Goal: Task Accomplishment & Management: Manage account settings

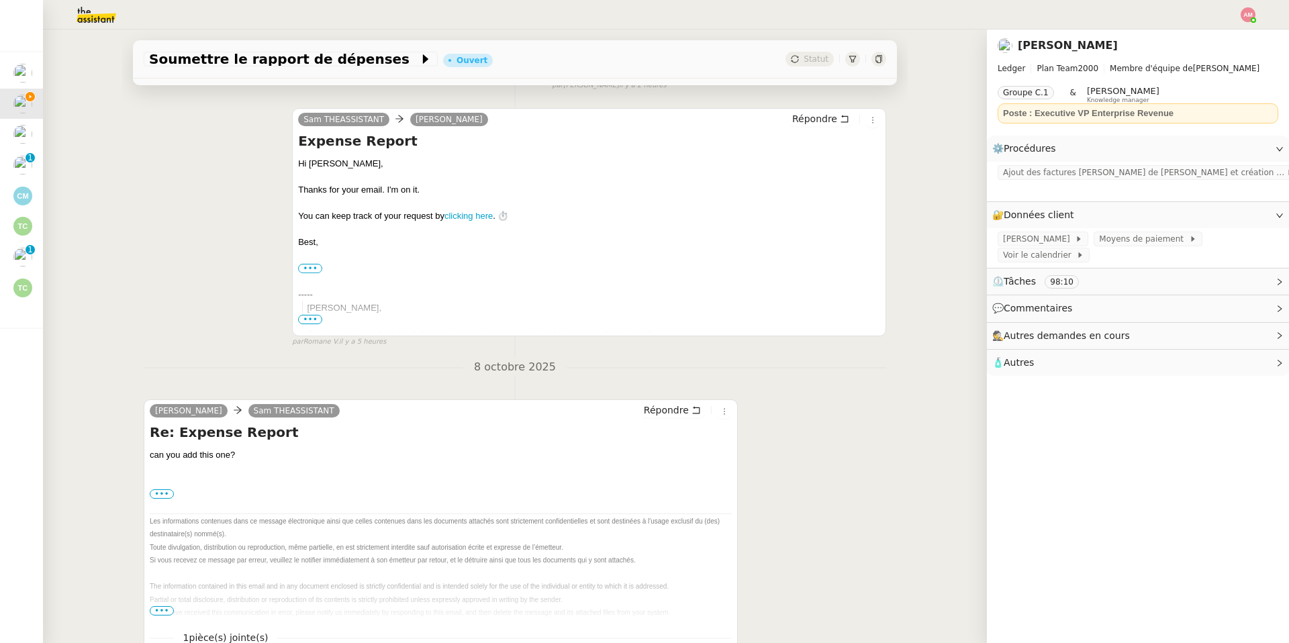
scroll to position [287, 0]
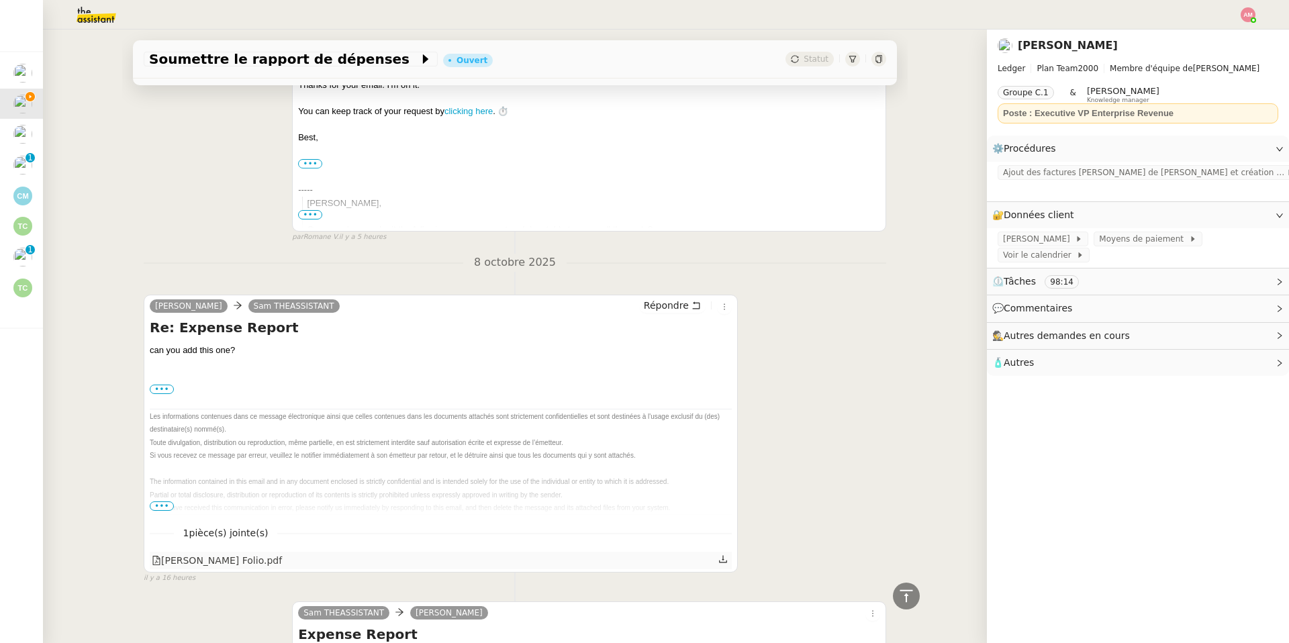
click at [715, 559] on div "[PERSON_NAME] Folio.pdf" at bounding box center [441, 560] width 582 height 17
click at [725, 562] on icon at bounding box center [722, 558] width 9 height 9
click at [1017, 175] on span "Ajout des factures [PERSON_NAME] de [PERSON_NAME] et création d'un tableau de s…" at bounding box center [1144, 172] width 283 height 13
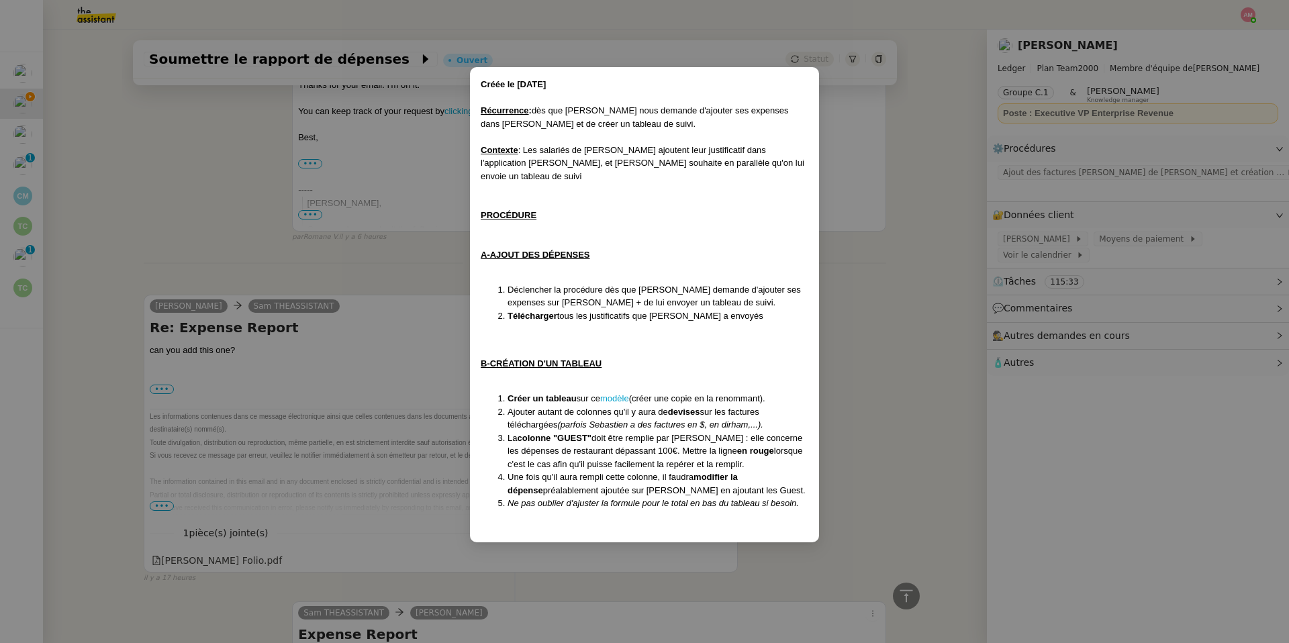
click at [230, 195] on nz-modal-container "Créée le [DATE] Récurrence : dès que [PERSON_NAME] nous demande d'ajouter ses e…" at bounding box center [644, 321] width 1289 height 643
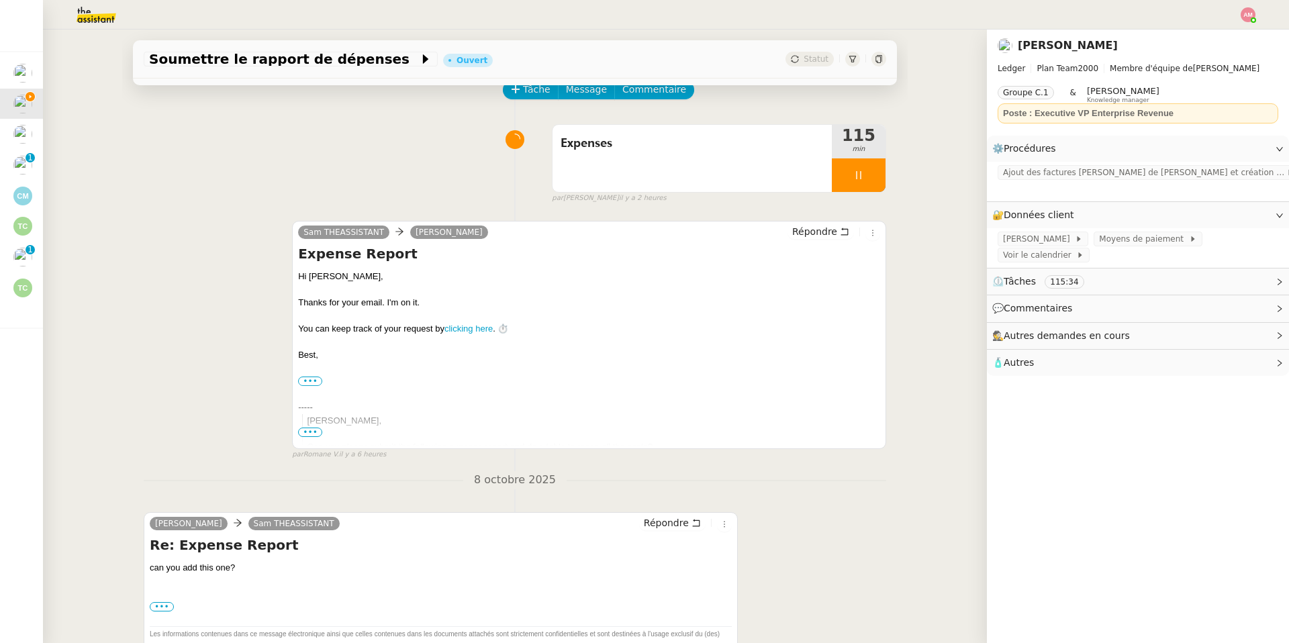
scroll to position [0, 0]
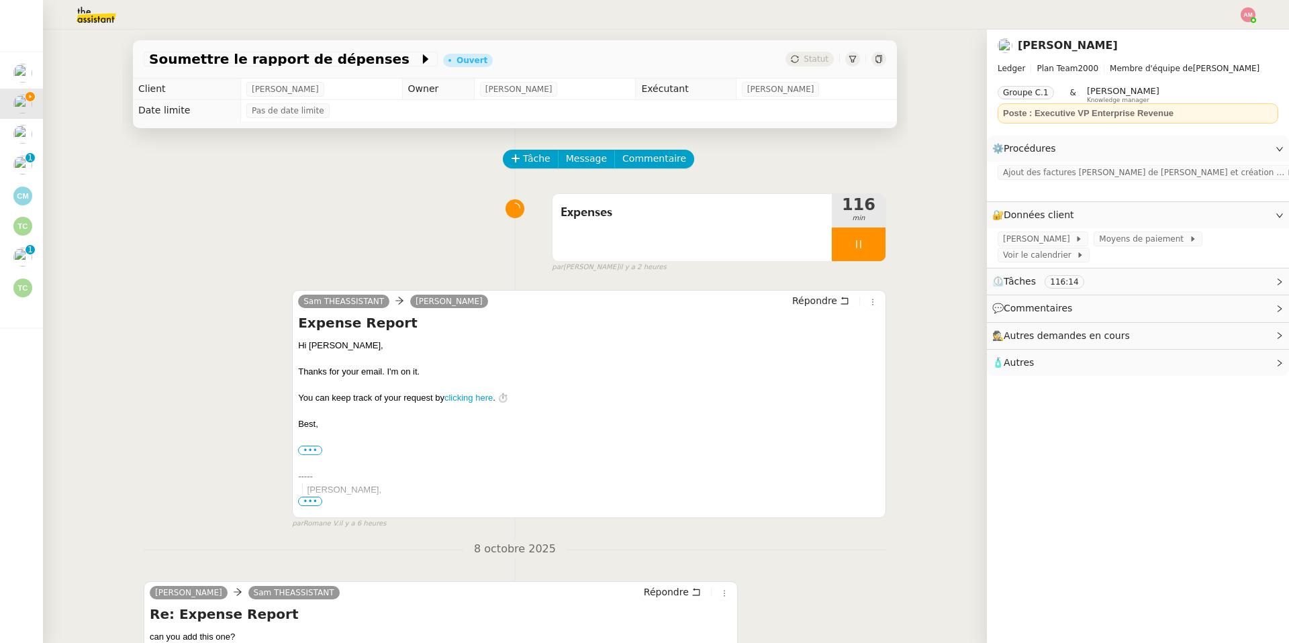
click at [91, 18] on img at bounding box center [86, 15] width 104 height 30
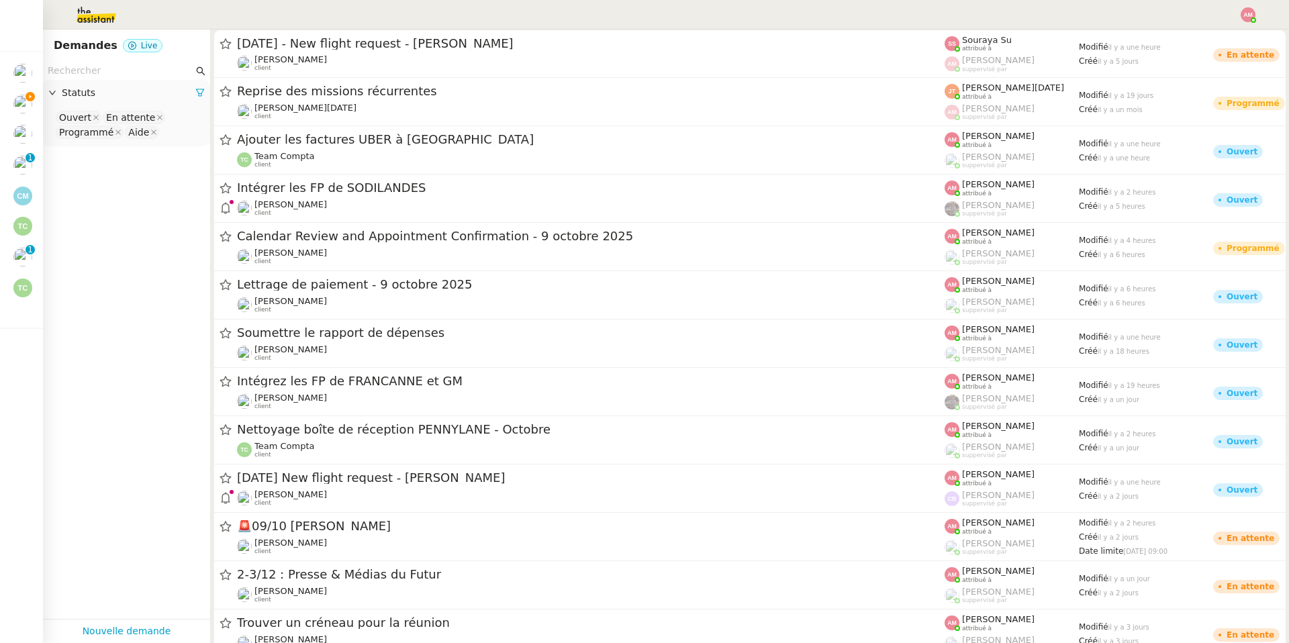
click at [81, 72] on input "text" at bounding box center [121, 70] width 146 height 15
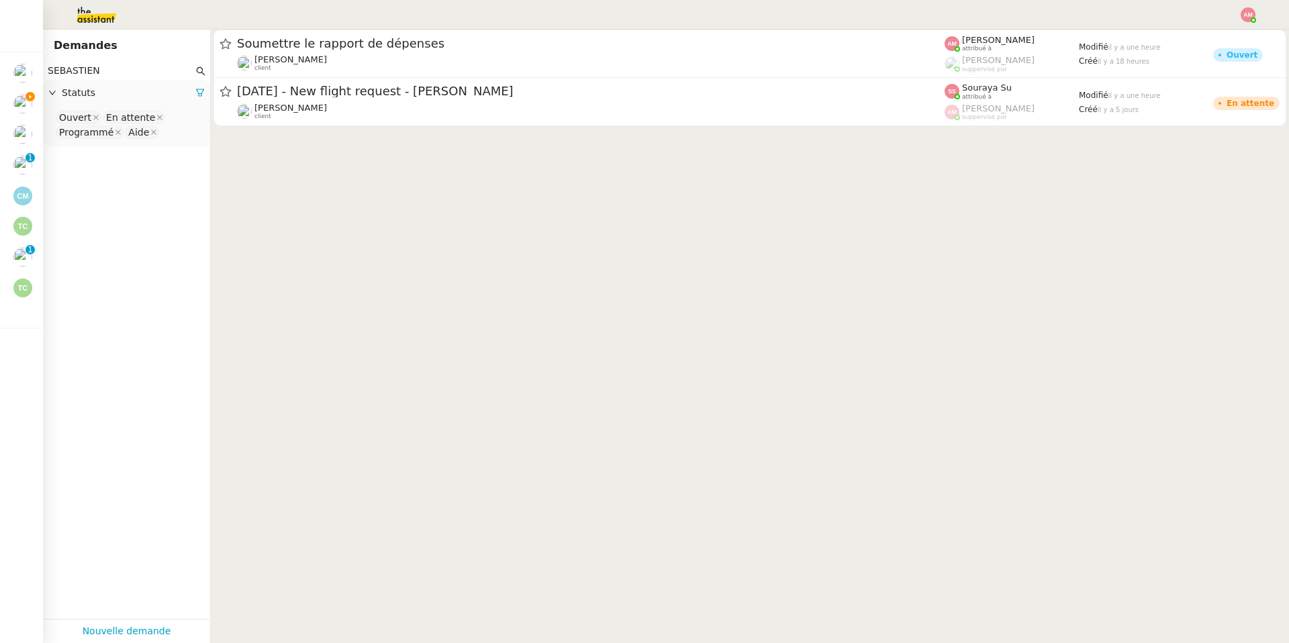
type input "SEBASTIEN"
click at [176, 126] on nz-select-top-control "Ouvert En attente Programmé Aide" at bounding box center [127, 125] width 146 height 32
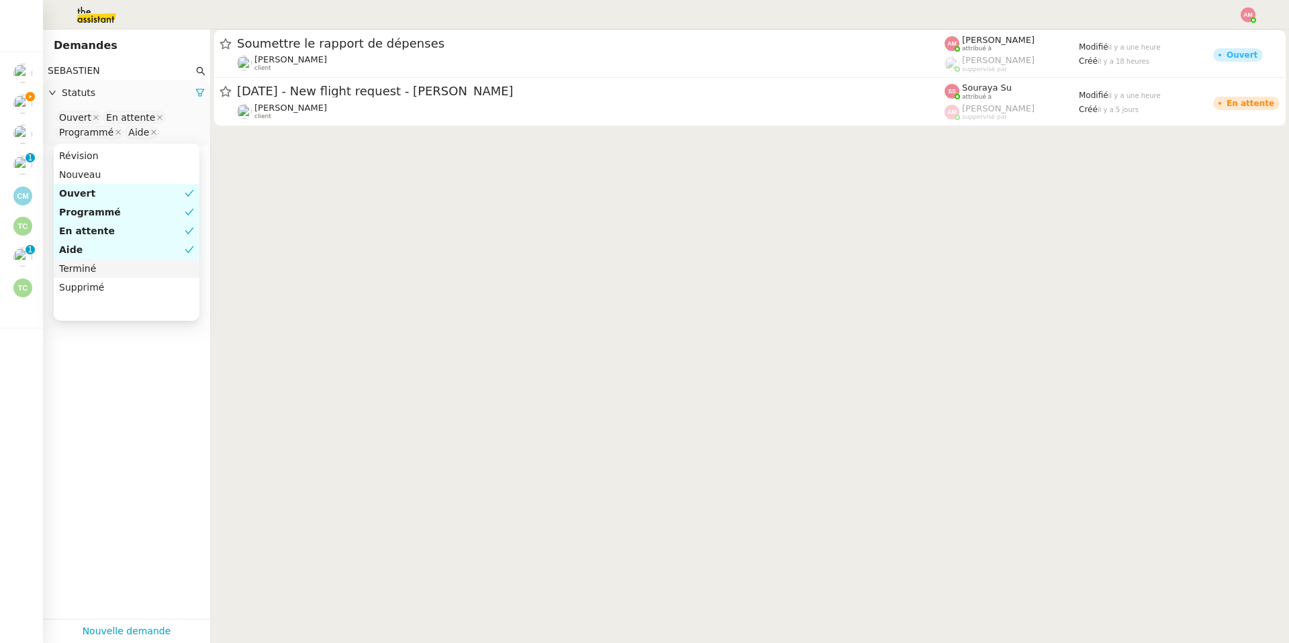
click at [79, 267] on div "Terminé" at bounding box center [126, 268] width 135 height 12
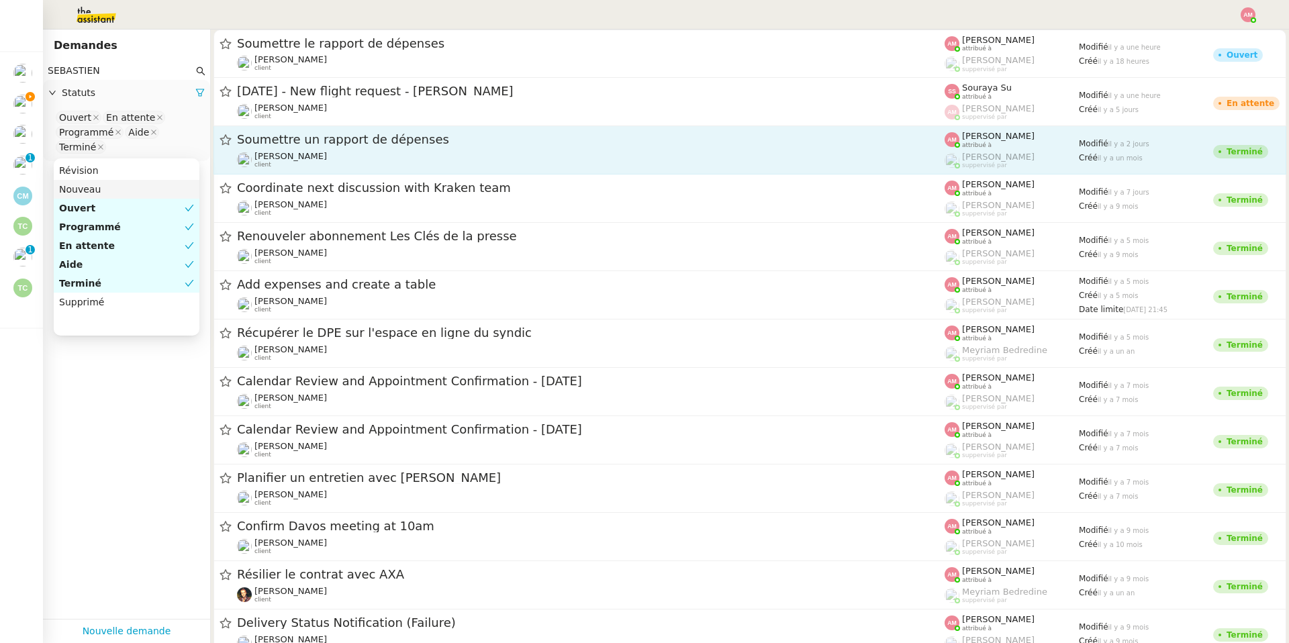
click at [288, 134] on span "Soumettre un rapport de dépenses" at bounding box center [590, 140] width 707 height 12
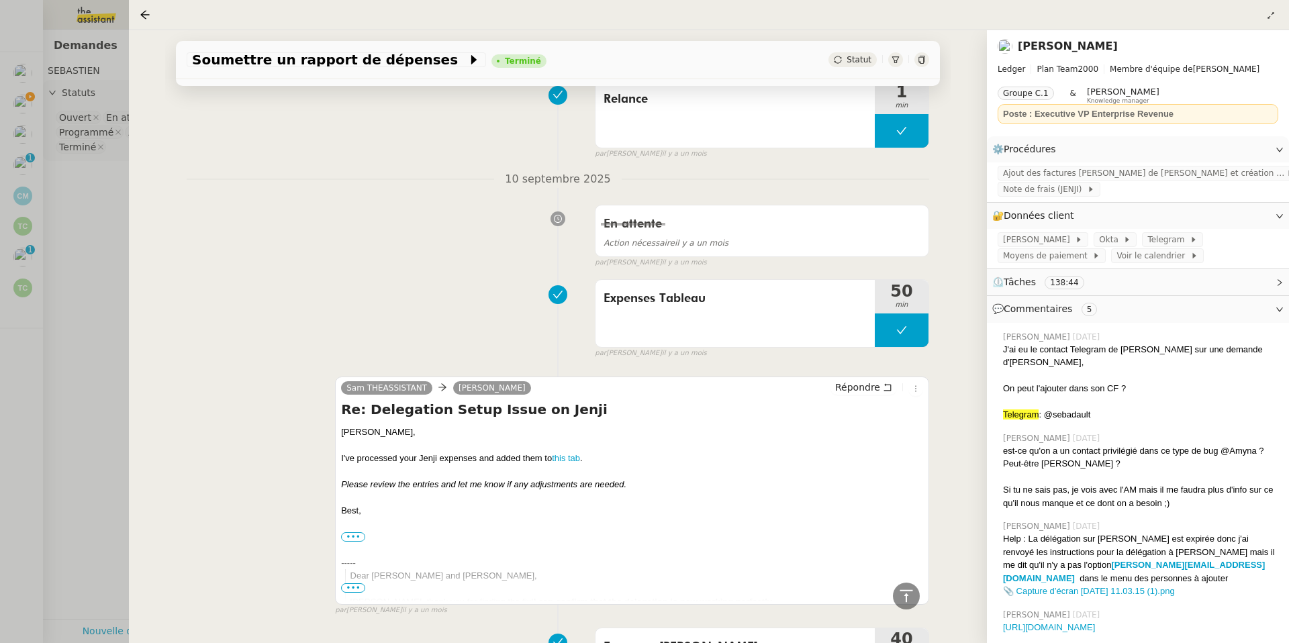
scroll to position [3782, 0]
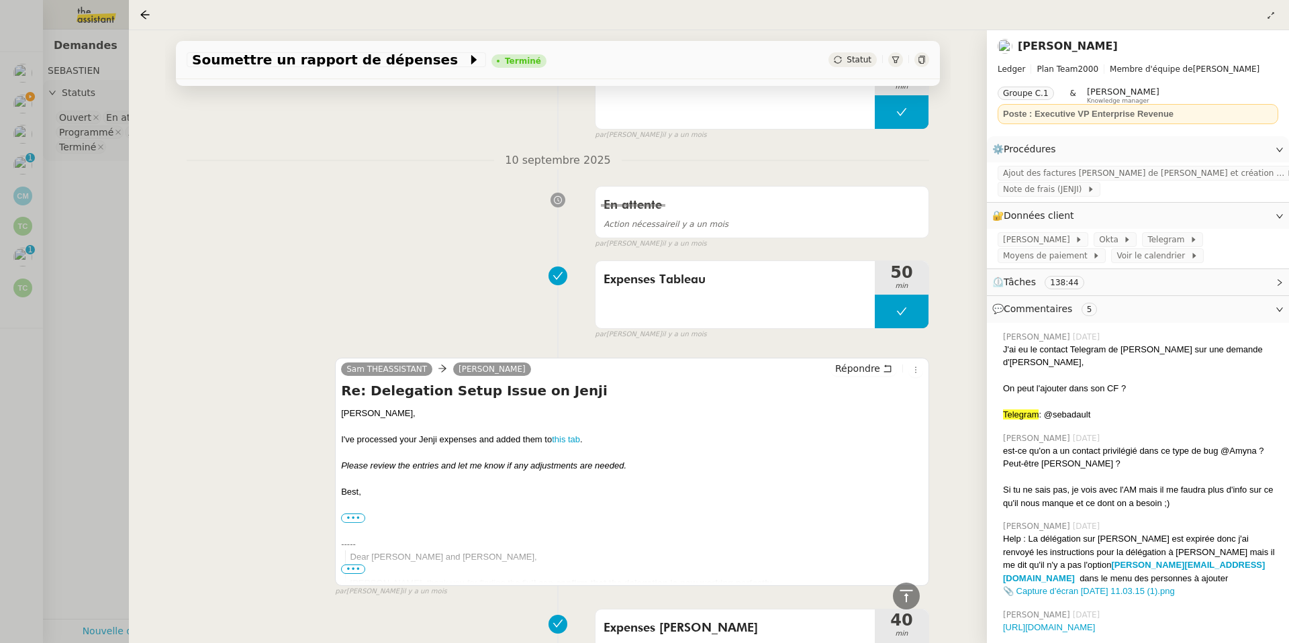
click at [375, 485] on div "Best," at bounding box center [632, 491] width 582 height 13
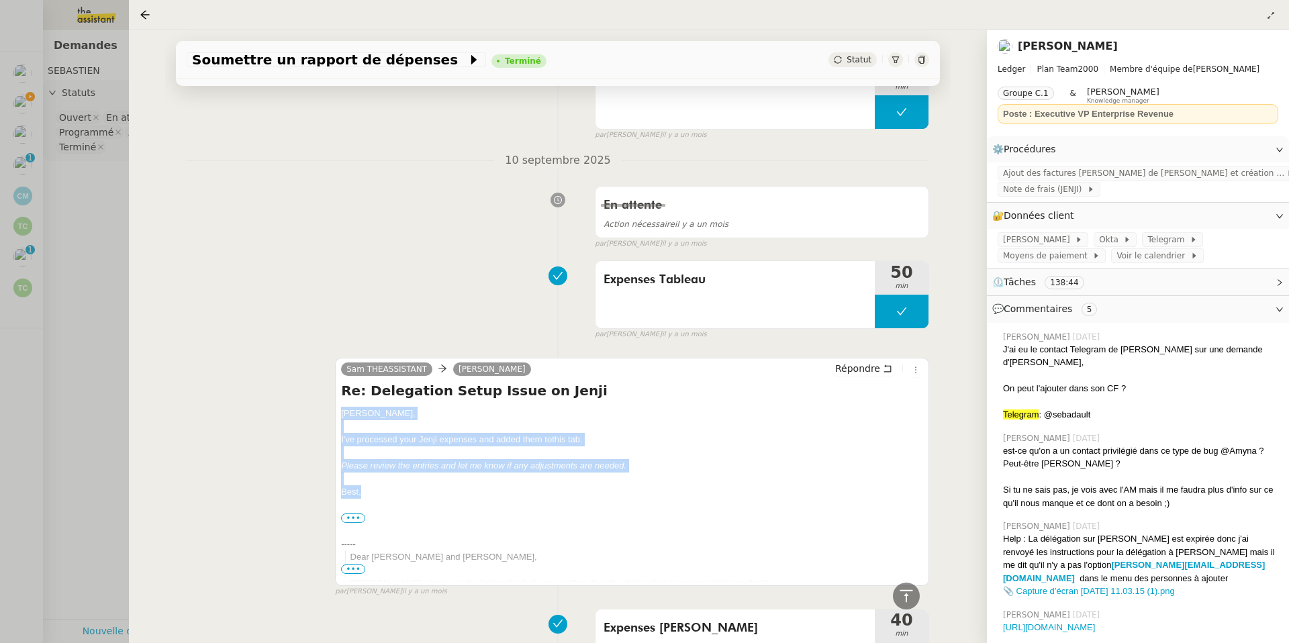
copy div "[PERSON_NAME], I've processed your Jenji expenses and added them to this tab . …"
drag, startPoint x: 375, startPoint y: 486, endPoint x: 339, endPoint y: 400, distance: 93.2
click at [339, 400] on div "[PERSON_NAME] THEASSISTANT [PERSON_NAME] Répondre Re: Delegation Setup Issue on…" at bounding box center [632, 472] width 594 height 228
click at [66, 276] on div at bounding box center [644, 321] width 1289 height 643
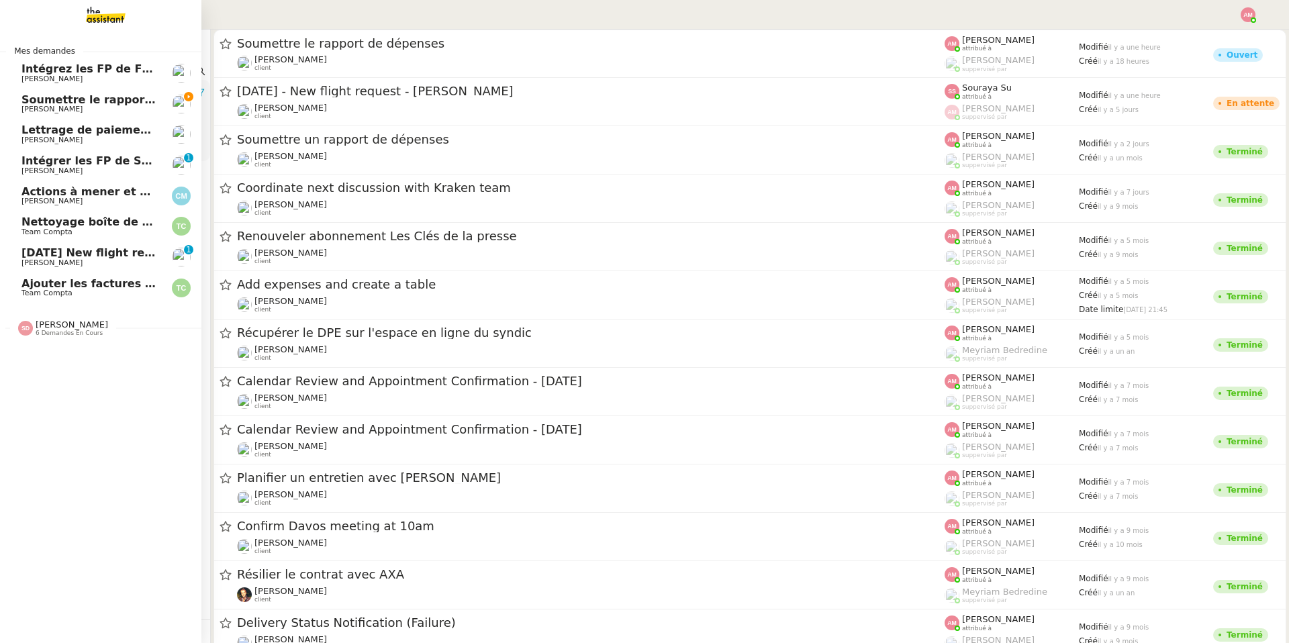
click at [40, 80] on span "[PERSON_NAME]" at bounding box center [51, 78] width 61 height 9
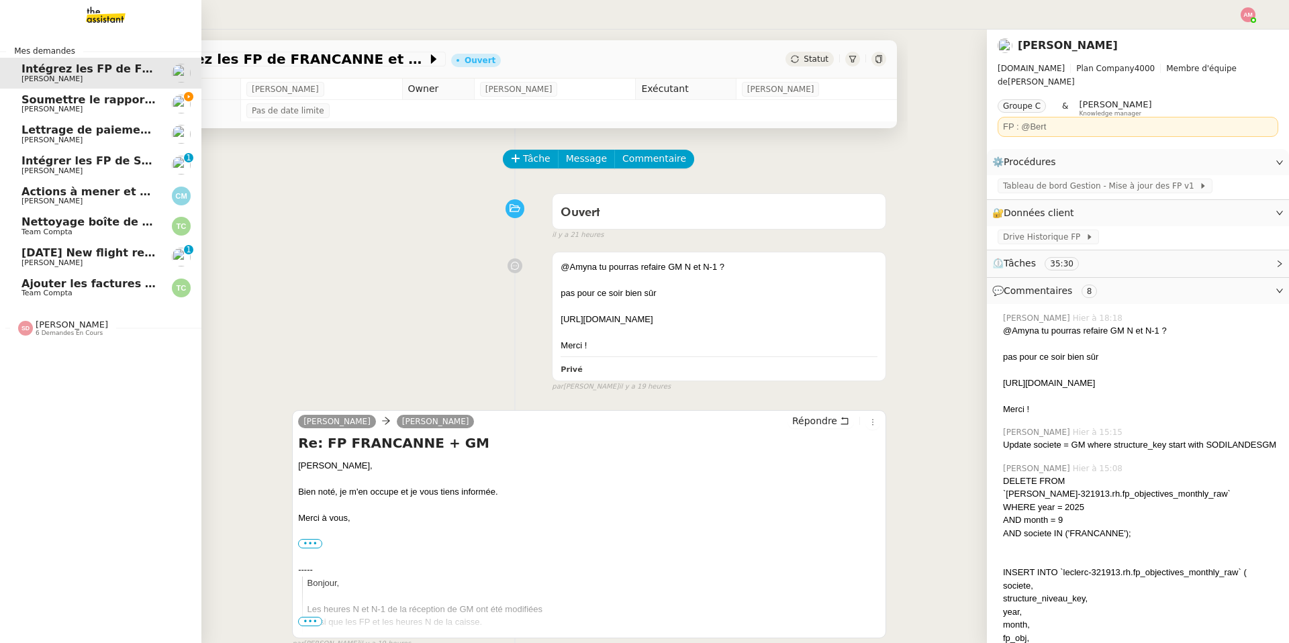
click at [41, 94] on span "Soumettre le rapport de dépenses" at bounding box center [125, 99] width 208 height 13
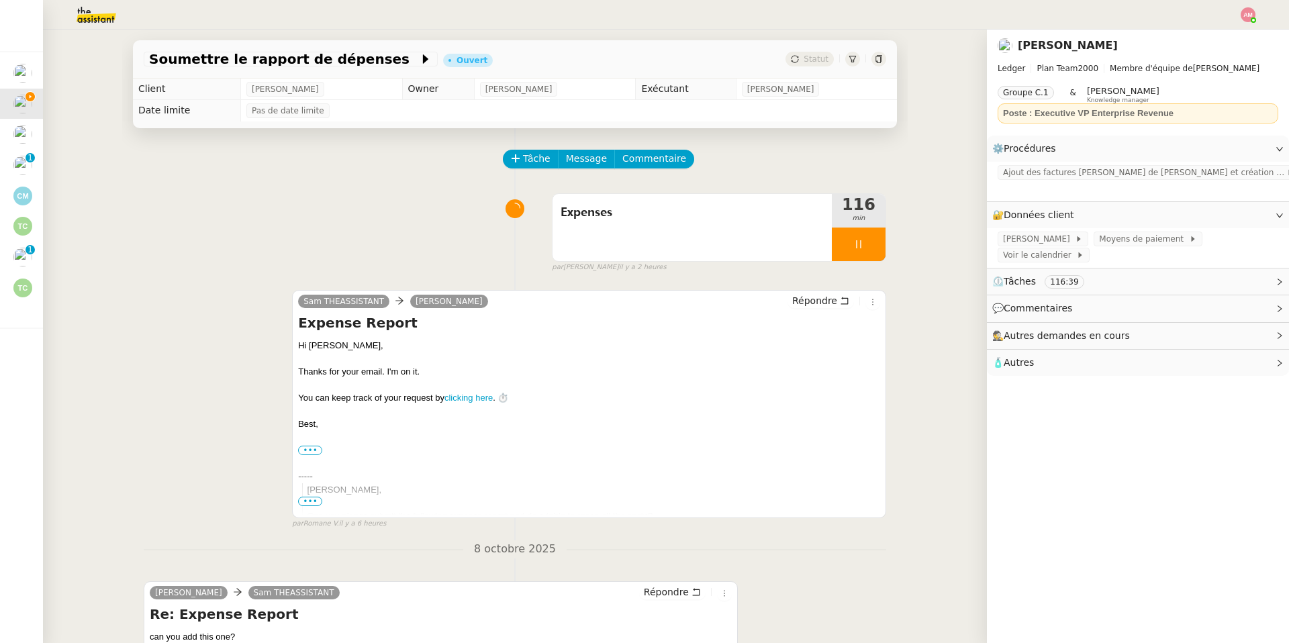
click at [789, 306] on div "Répondre" at bounding box center [833, 301] width 93 height 16
click at [799, 299] on span "Répondre" at bounding box center [814, 300] width 45 height 13
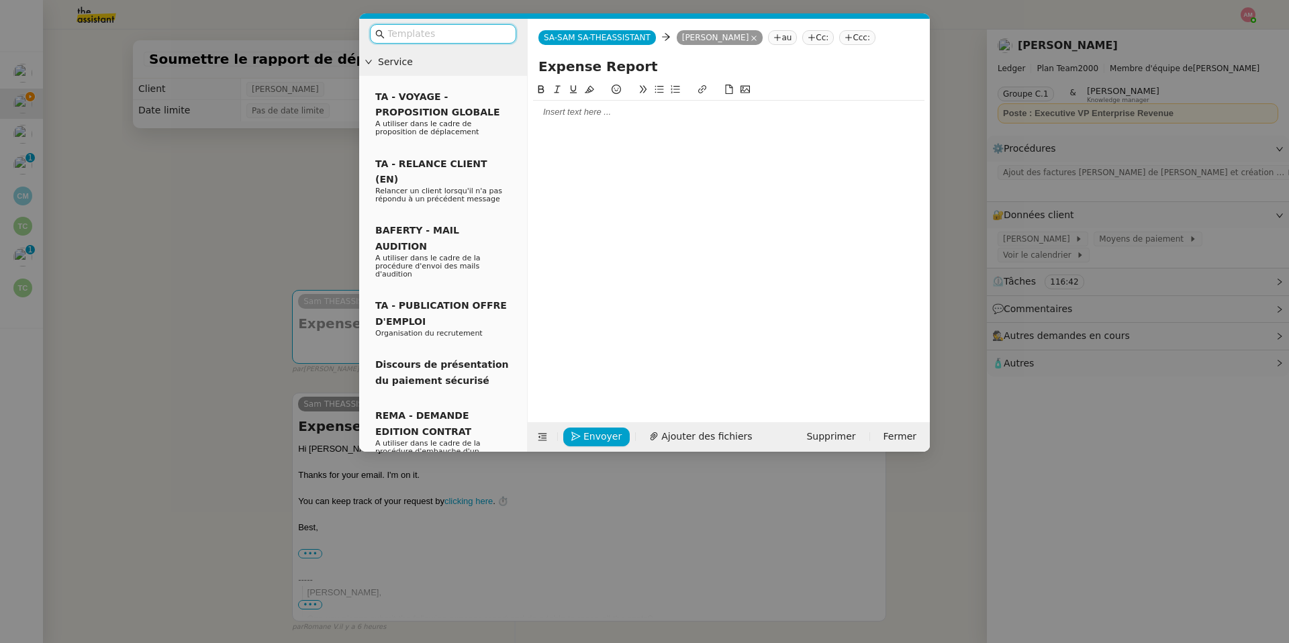
click at [600, 111] on div at bounding box center [728, 112] width 391 height 12
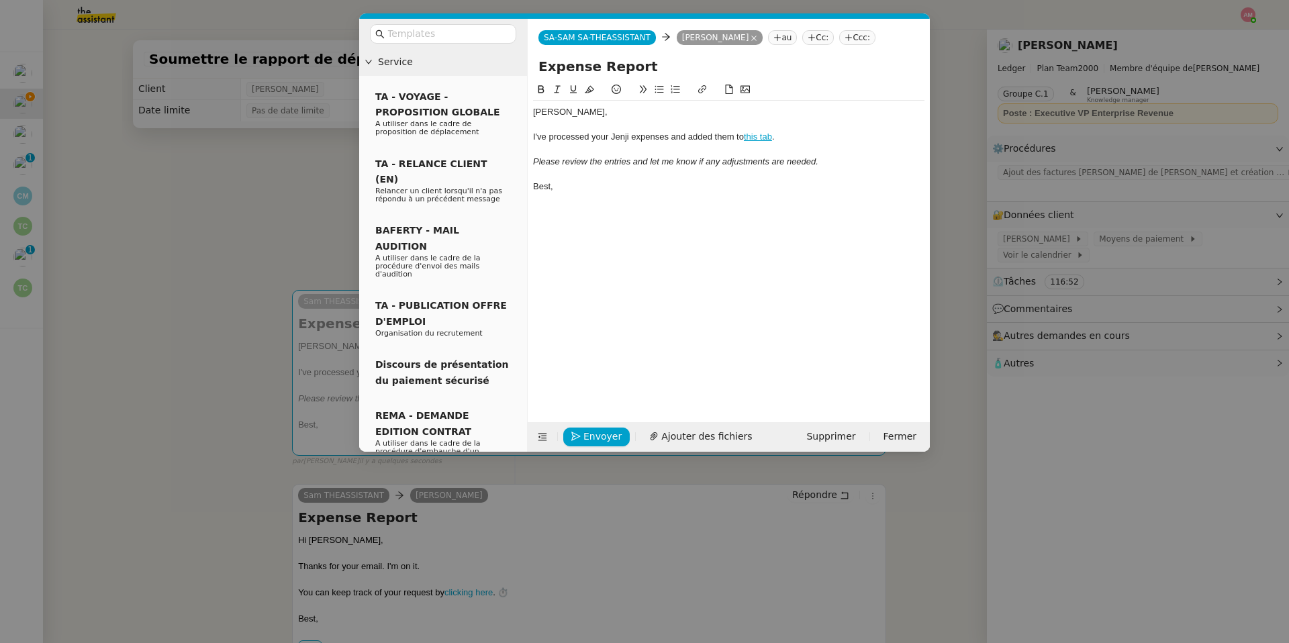
click at [759, 132] on link "this tab" at bounding box center [758, 137] width 28 height 10
click at [804, 161] on link at bounding box center [789, 161] width 32 height 10
paste input "N8kQlXZRSh-EfzcVUTMf9SJhTVPckLXPOqwqN4TJreI/edit?gid=0#gid=0"
type input "[URL][DOMAIN_NAME]"
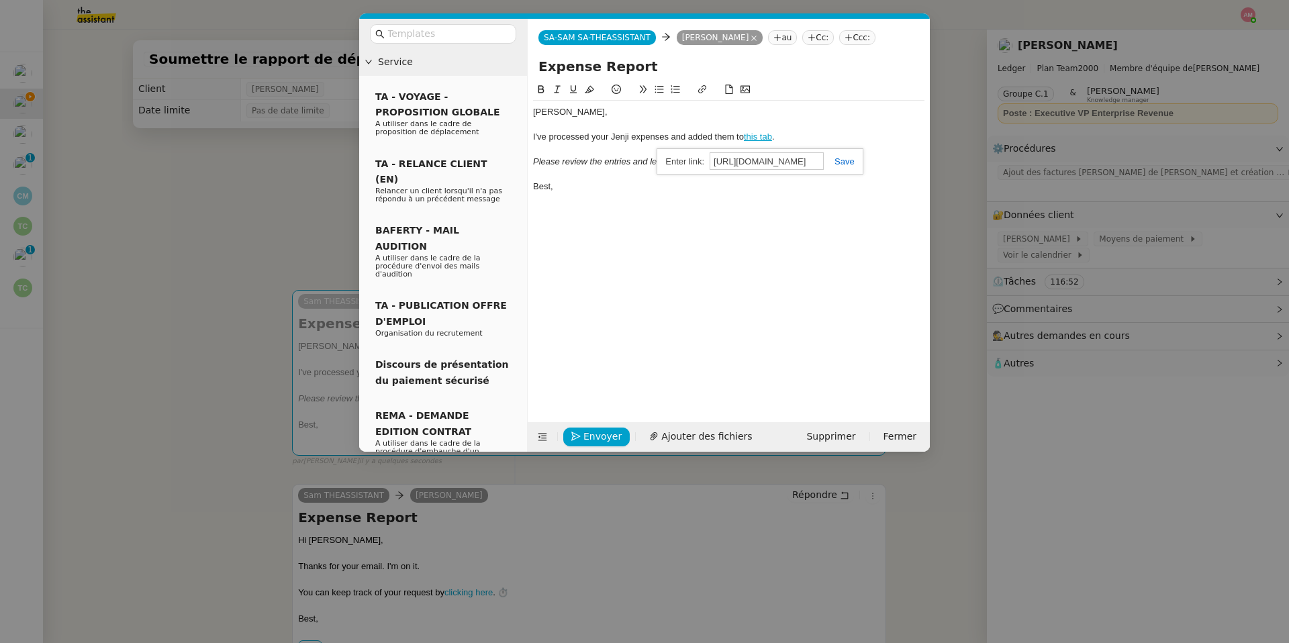
scroll to position [0, 0]
click at [835, 162] on link at bounding box center [839, 161] width 31 height 10
click at [832, 164] on div "Please review the entries and let me know if any adjustments are needed." at bounding box center [728, 162] width 391 height 12
click at [752, 137] on link "this tab" at bounding box center [758, 137] width 28 height 10
click at [735, 156] on link "[URL][DOMAIN_NAME]" at bounding box center [727, 160] width 92 height 17
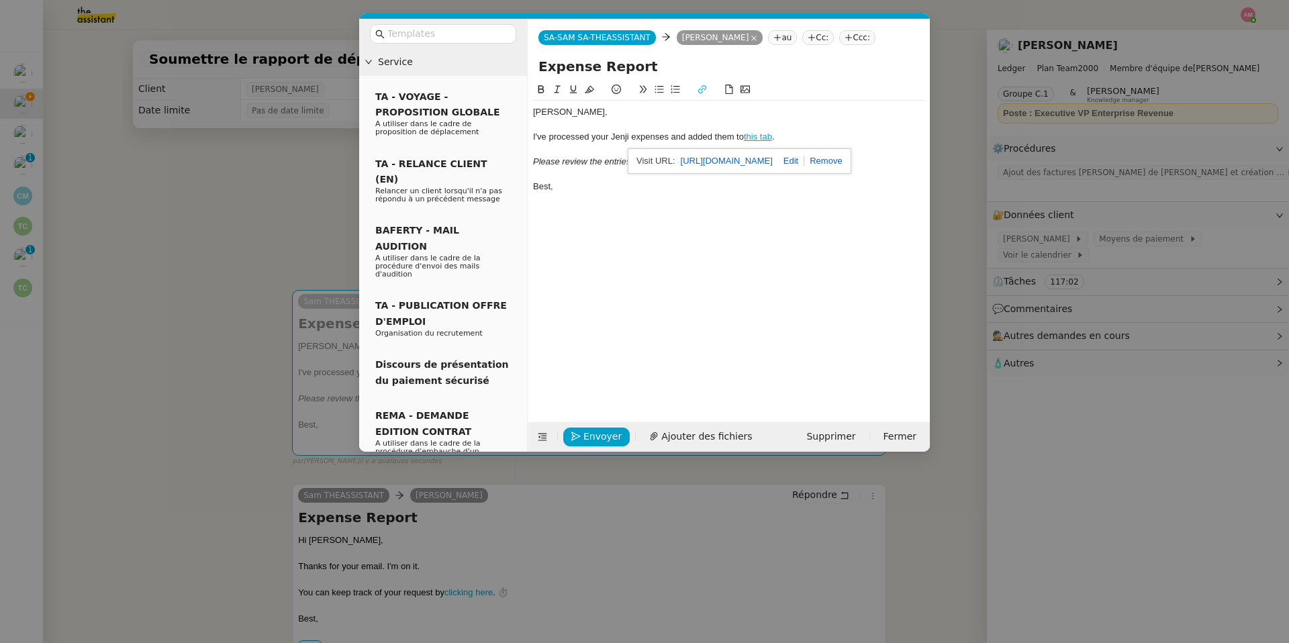
click at [593, 332] on div "[PERSON_NAME], I've processed your Jenji expenses and added them to this tab . …" at bounding box center [728, 241] width 391 height 319
click at [586, 443] on span "Envoyer" at bounding box center [602, 436] width 38 height 15
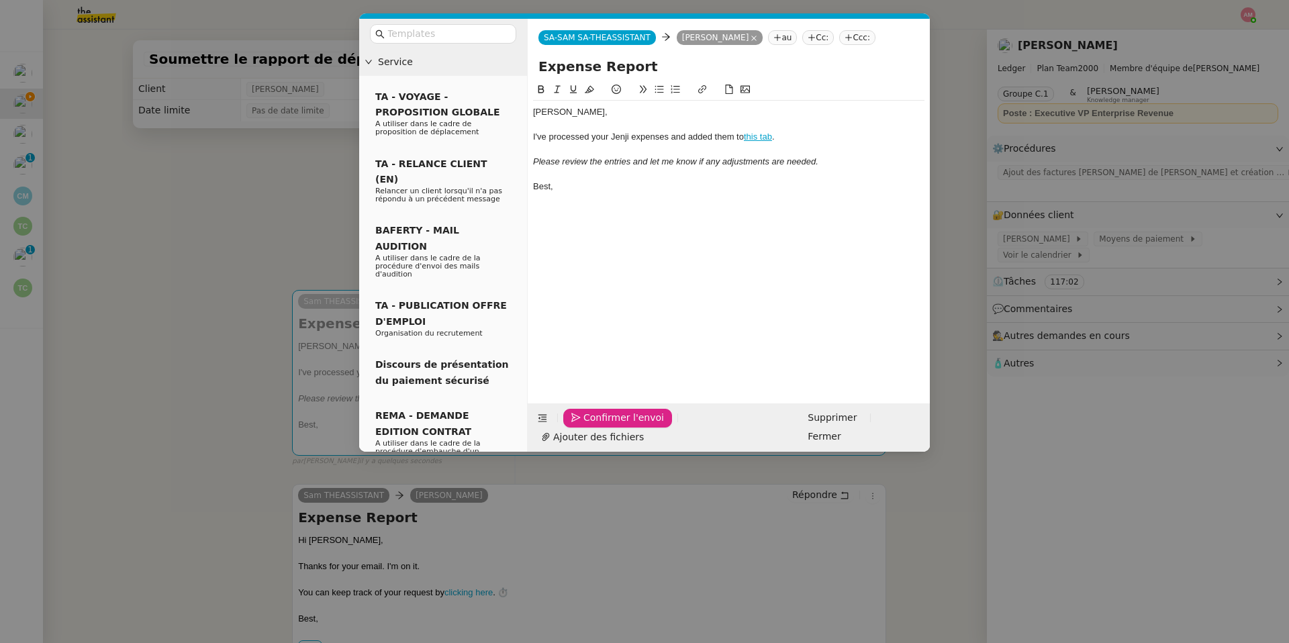
click at [586, 426] on span "Confirmer l'envoi" at bounding box center [623, 417] width 81 height 15
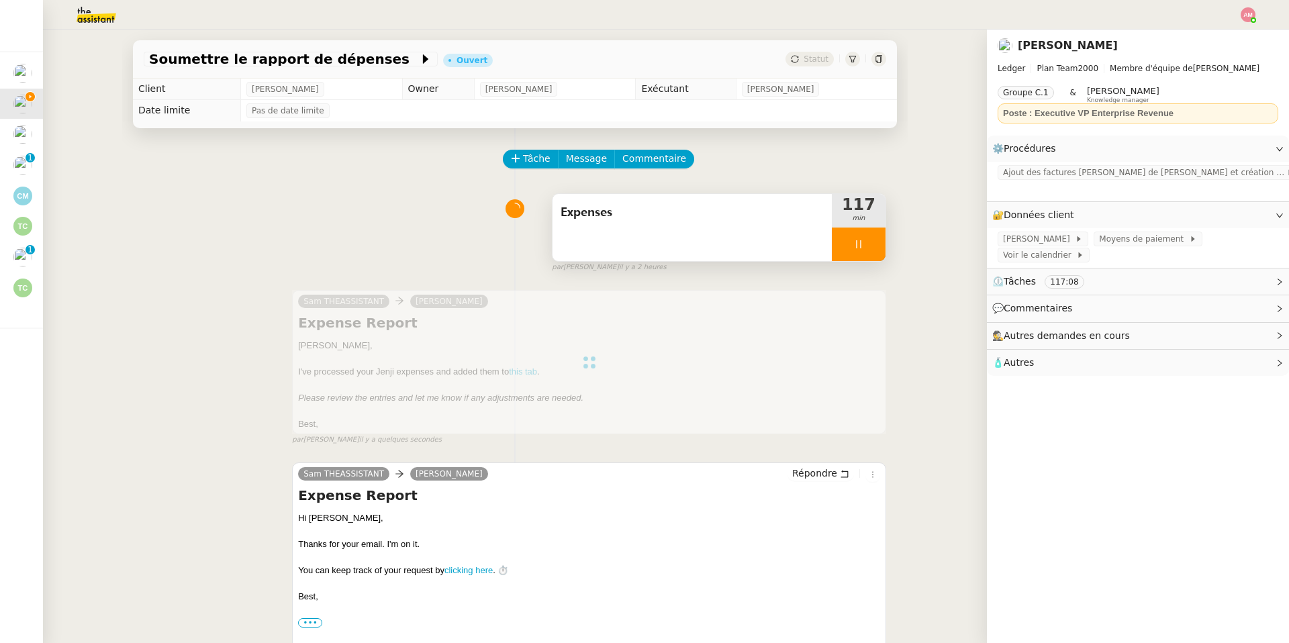
click at [750, 253] on div "Expenses" at bounding box center [691, 227] width 279 height 67
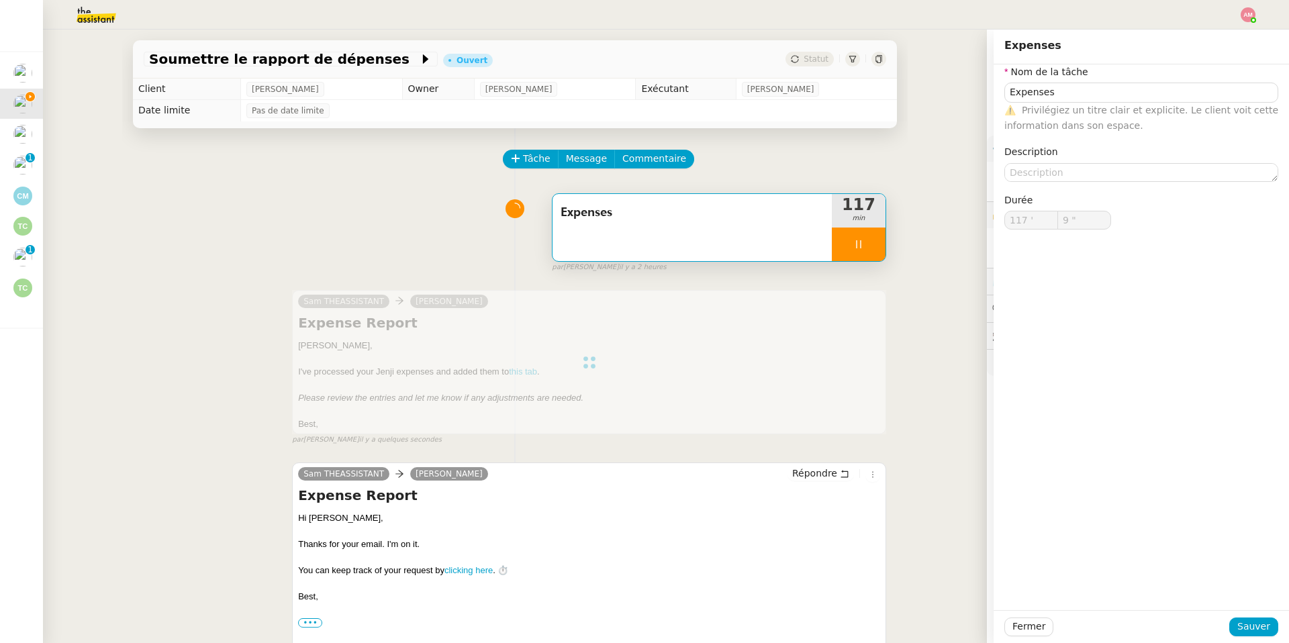
click at [849, 252] on div at bounding box center [859, 245] width 54 height 34
type input "Expenses"
type input "117 '"
type input "9 ""
click at [862, 252] on button at bounding box center [871, 245] width 27 height 34
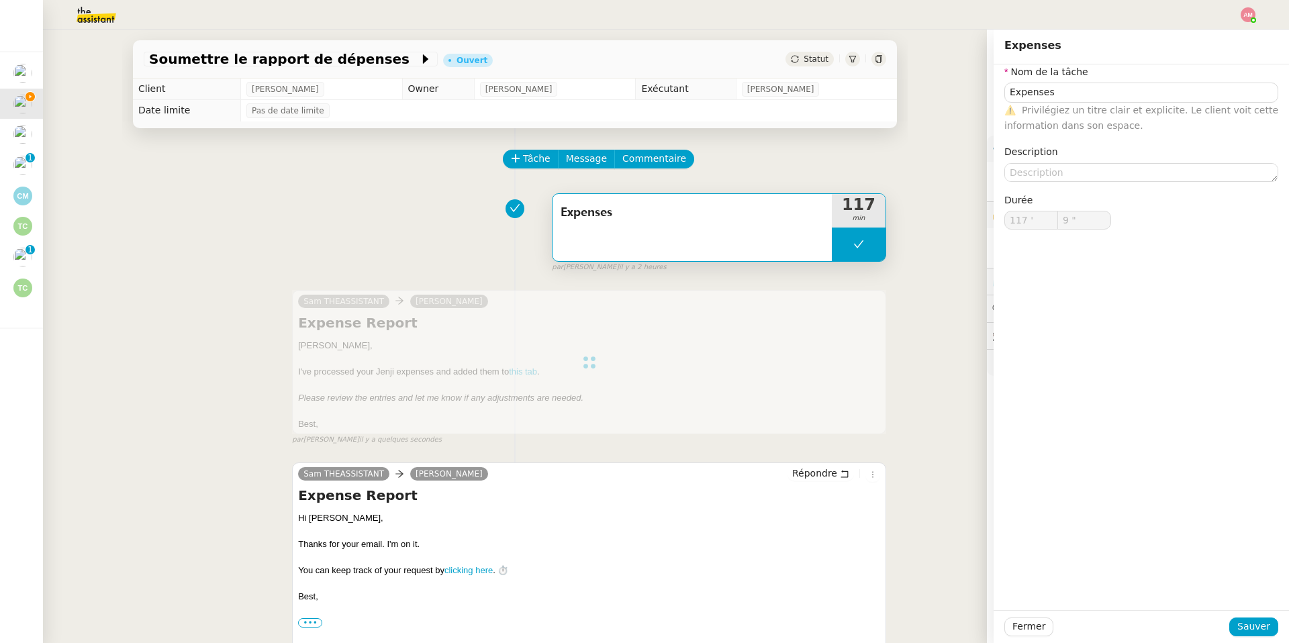
type input "Expenses"
type input "117 '"
type input "9 ""
type input "Expenses"
type input "117 '"
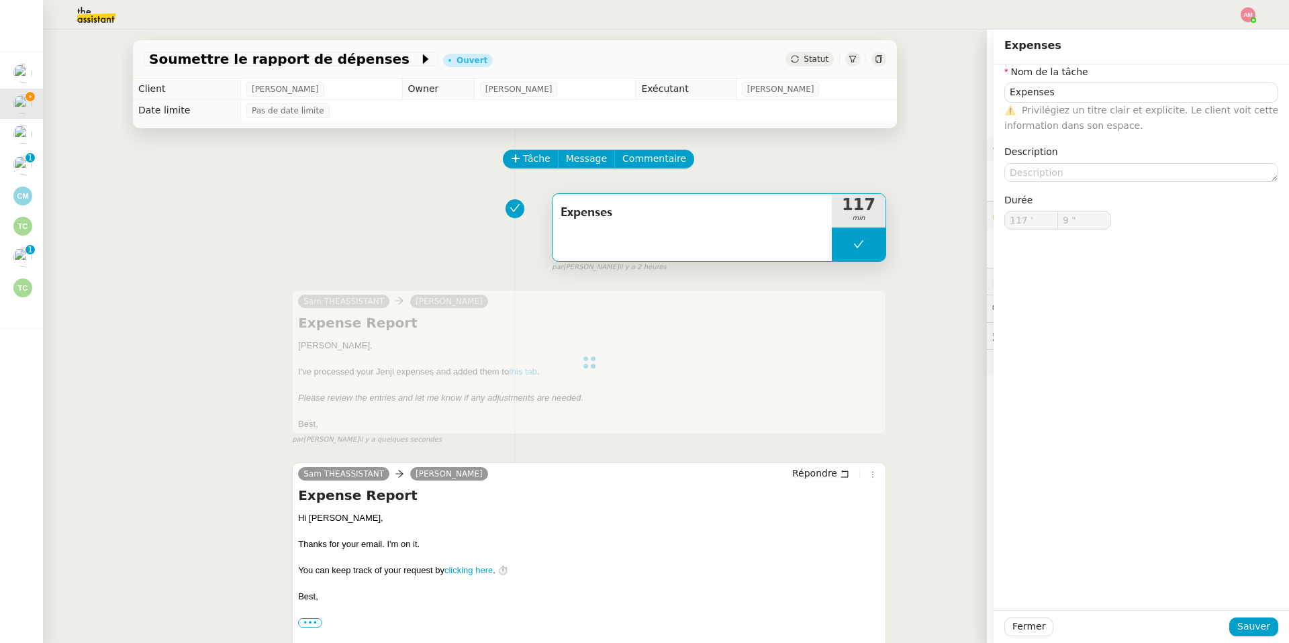
type input "9 ""
type input "Expenses"
type input "117 '"
type input "9 ""
type input "Expenses"
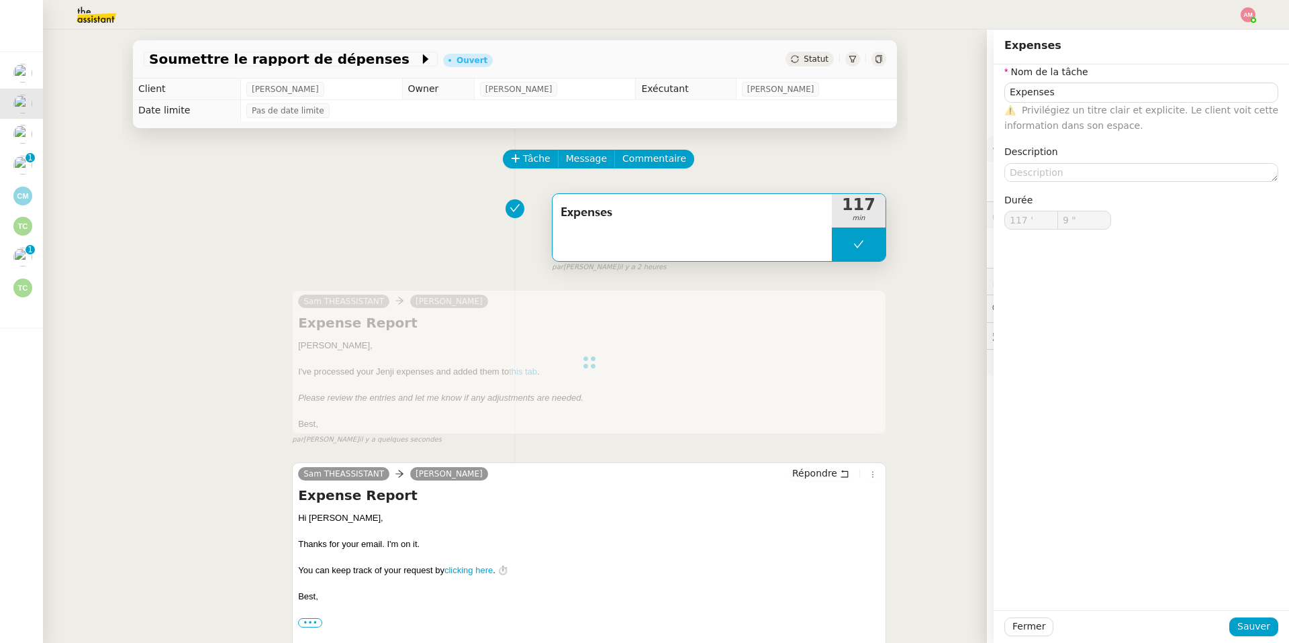
type input "117 '"
type input "9 ""
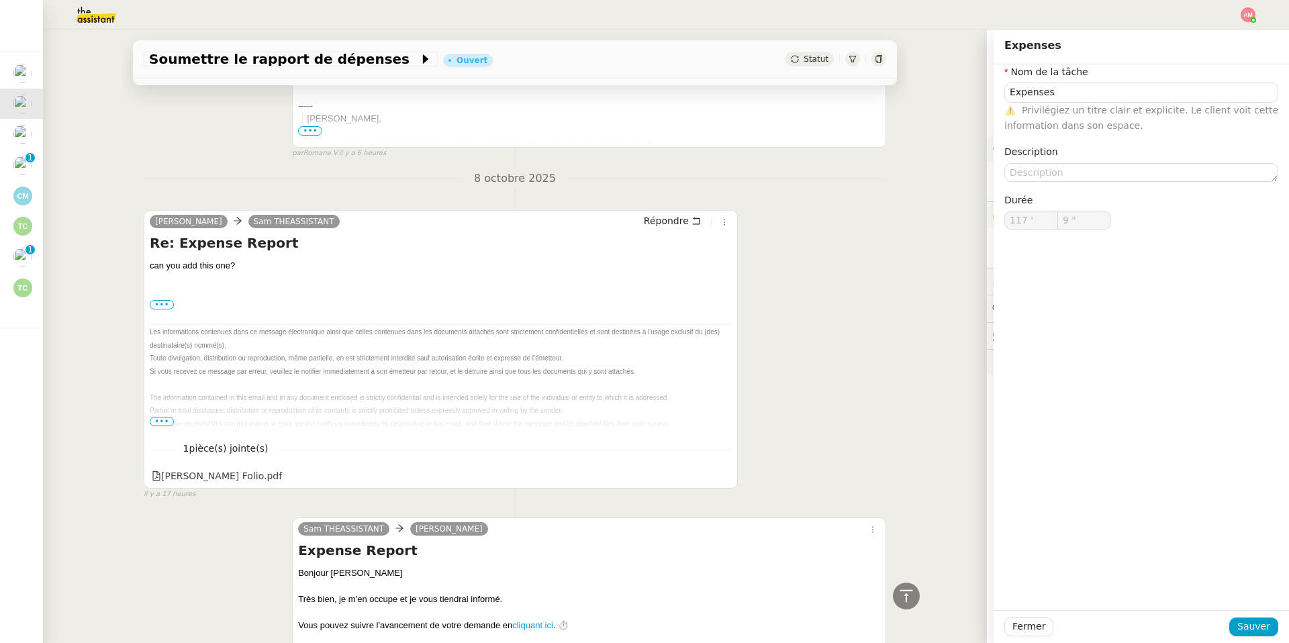
type input "Expenses"
type input "117 '"
type input "9 ""
type input "Expenses"
type input "117 '"
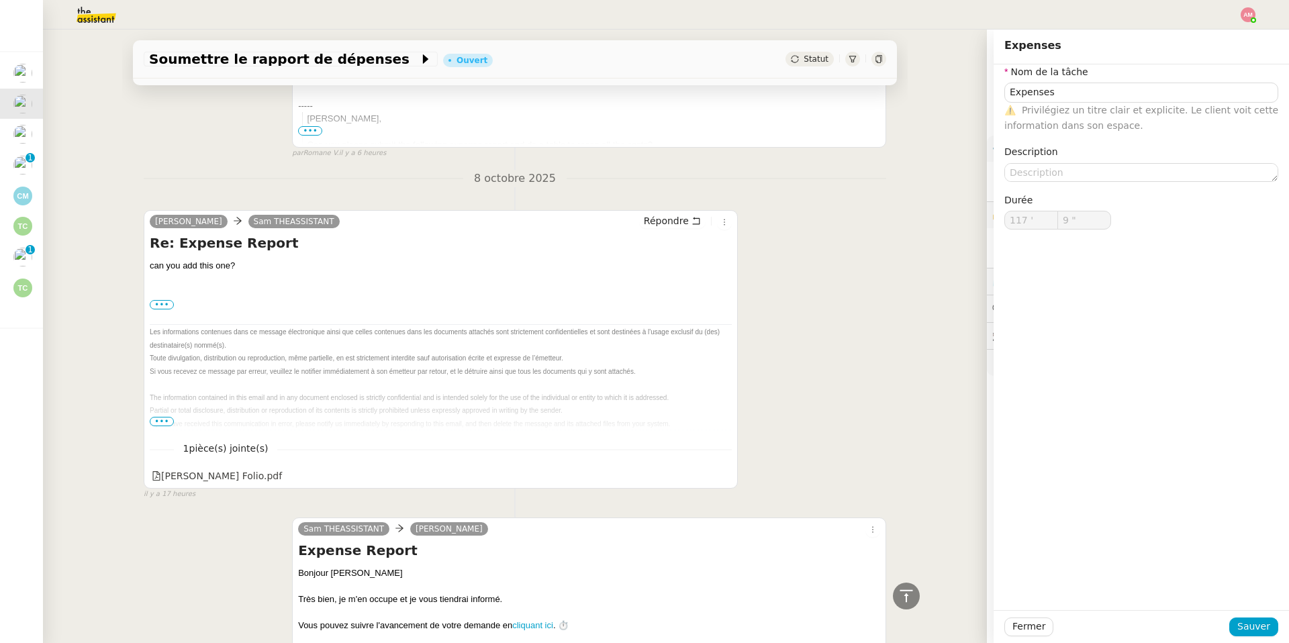
type input "9 ""
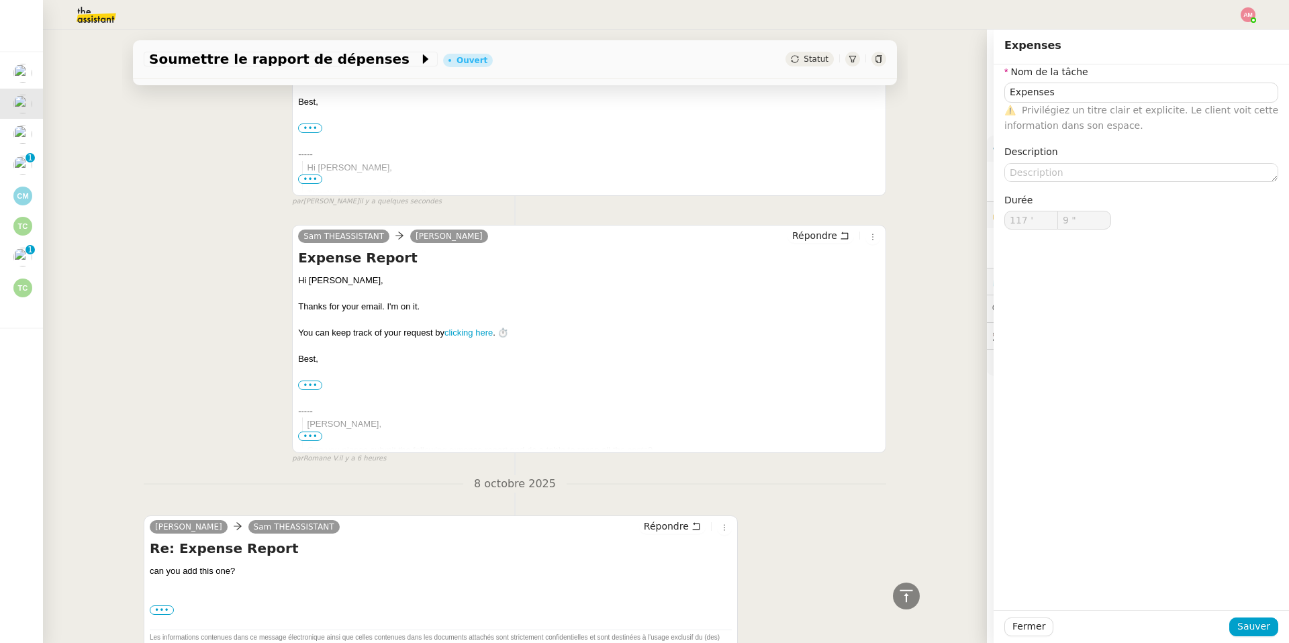
type input "Expenses"
type input "117 '"
type input "9 ""
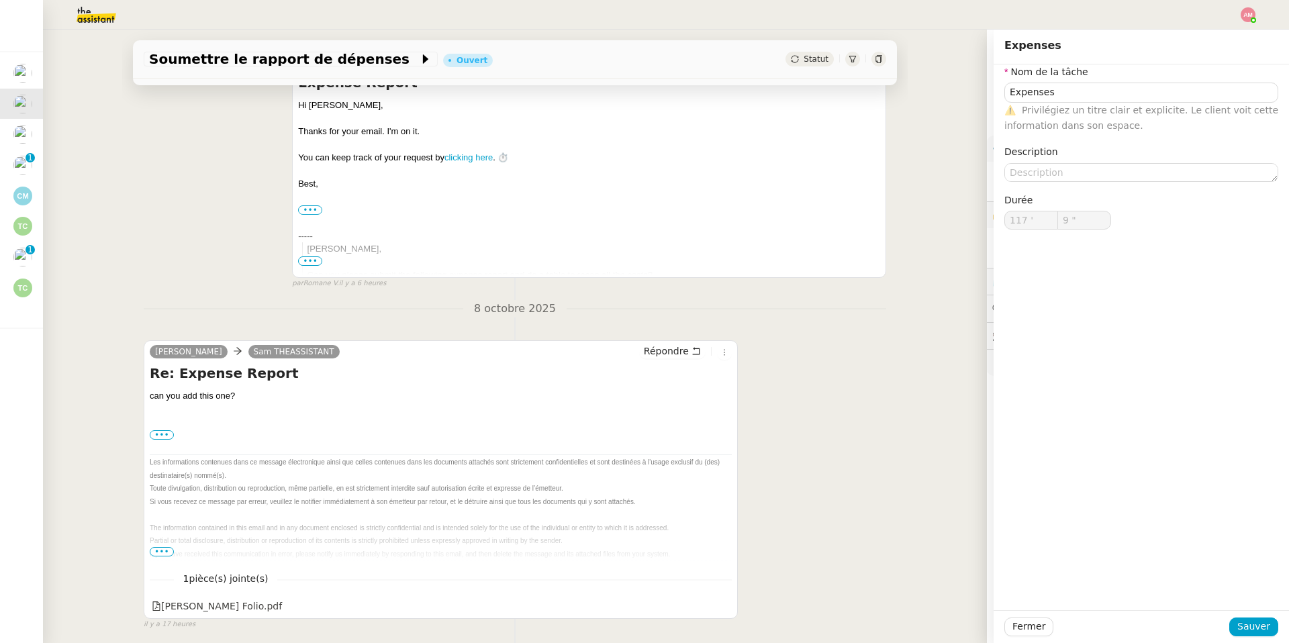
scroll to position [650, 0]
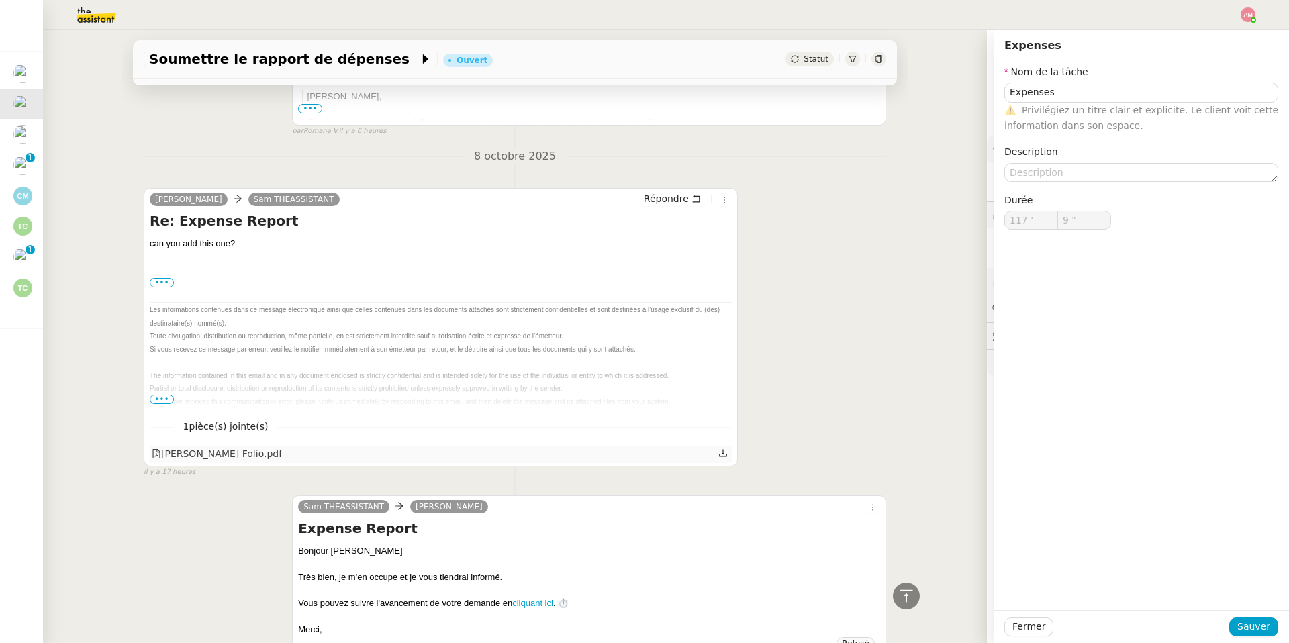
click at [340, 457] on div "[PERSON_NAME] Folio.pdf" at bounding box center [441, 454] width 582 height 17
click at [720, 458] on icon at bounding box center [722, 452] width 9 height 9
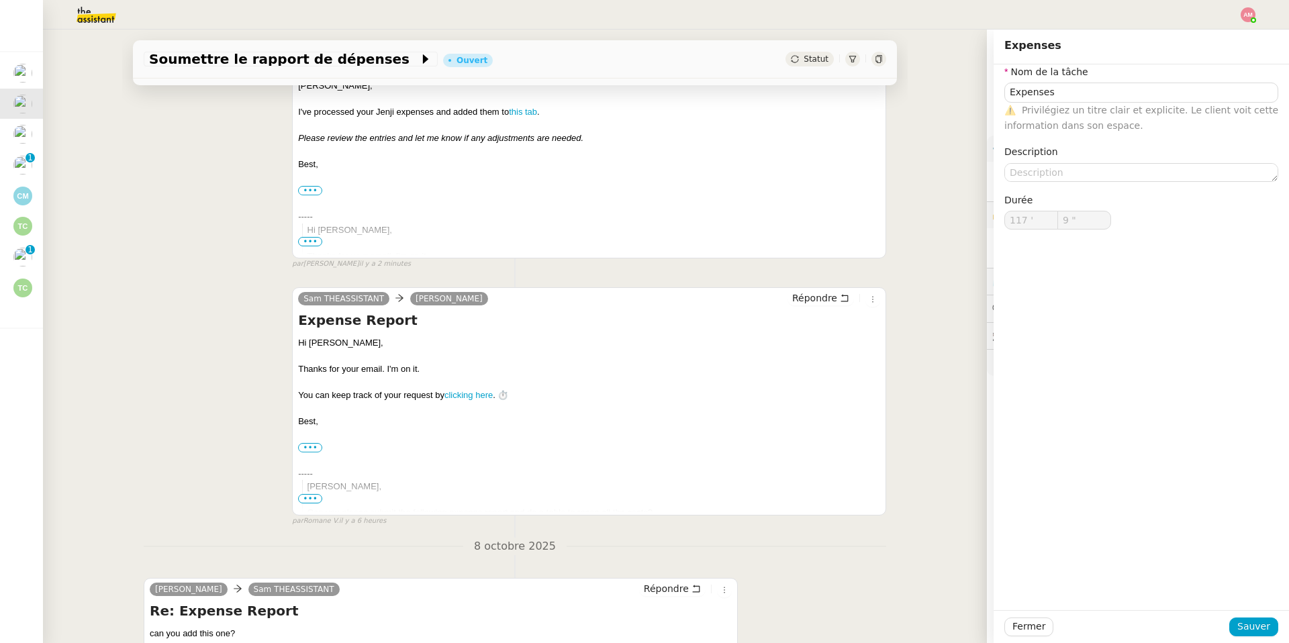
scroll to position [0, 0]
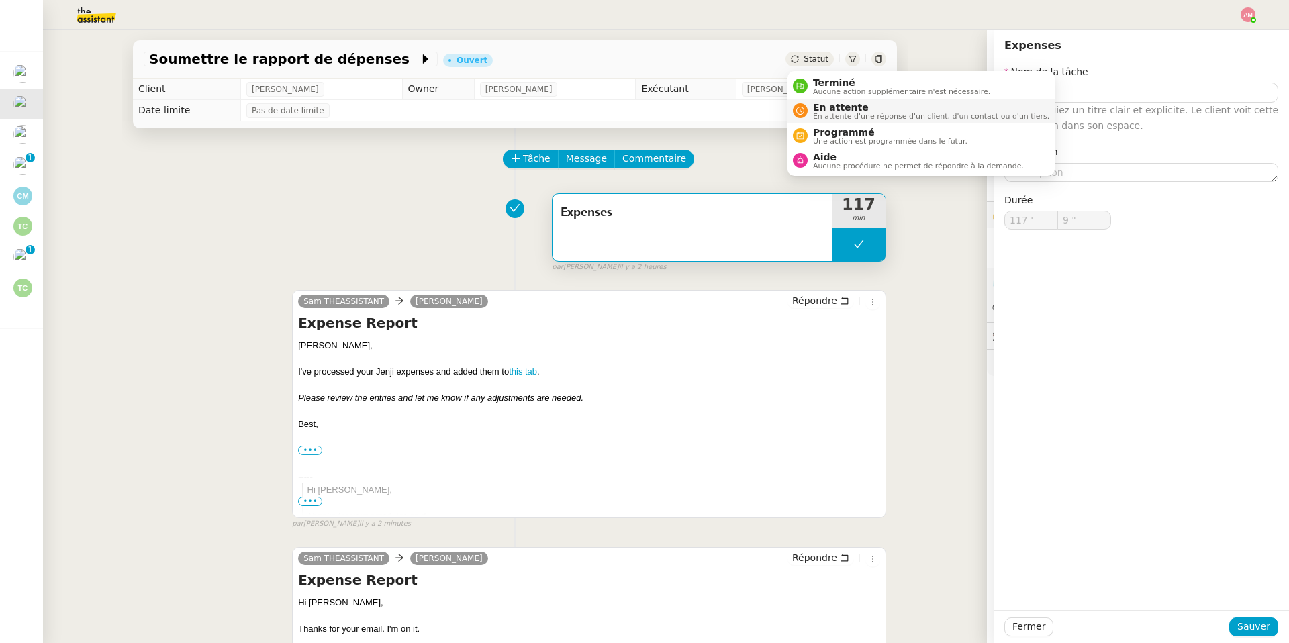
click at [840, 107] on span "En attente" at bounding box center [931, 107] width 236 height 11
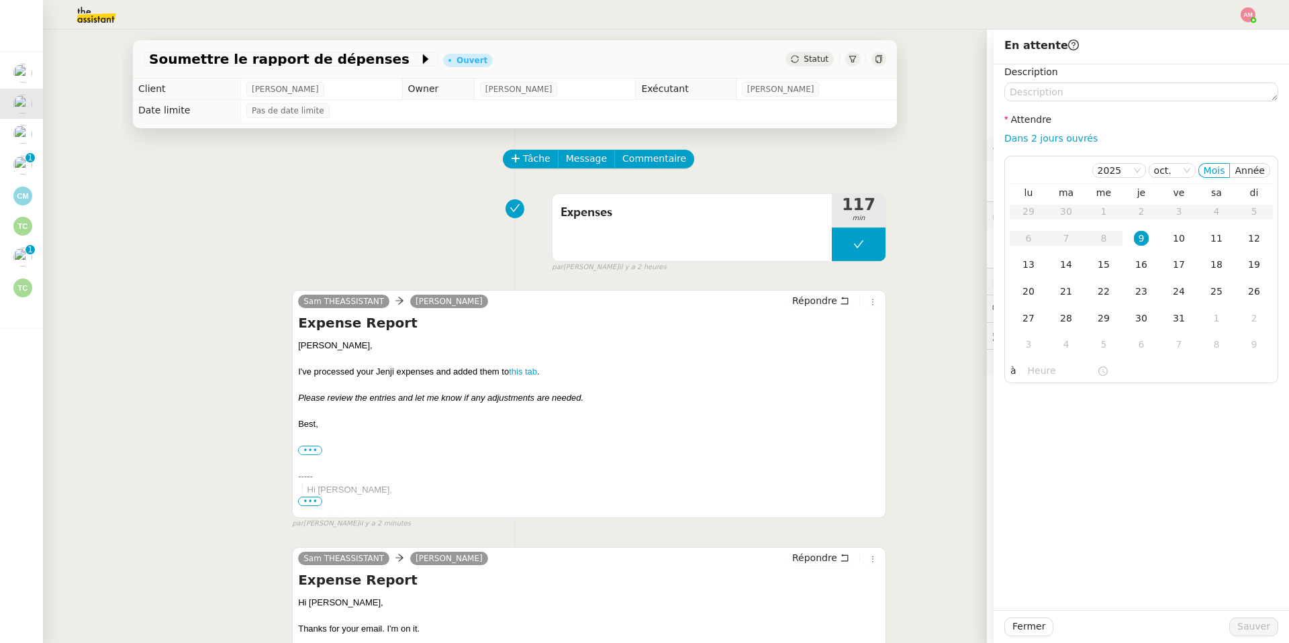
click at [1032, 146] on div "Dans 2 jours ouvrés" at bounding box center [1141, 138] width 274 height 15
click at [1032, 142] on link "Dans 2 jours ouvrés" at bounding box center [1050, 138] width 93 height 11
type input "07:00"
click at [1079, 254] on td "14" at bounding box center [1066, 265] width 38 height 27
click at [1251, 630] on span "Sauver" at bounding box center [1253, 626] width 33 height 15
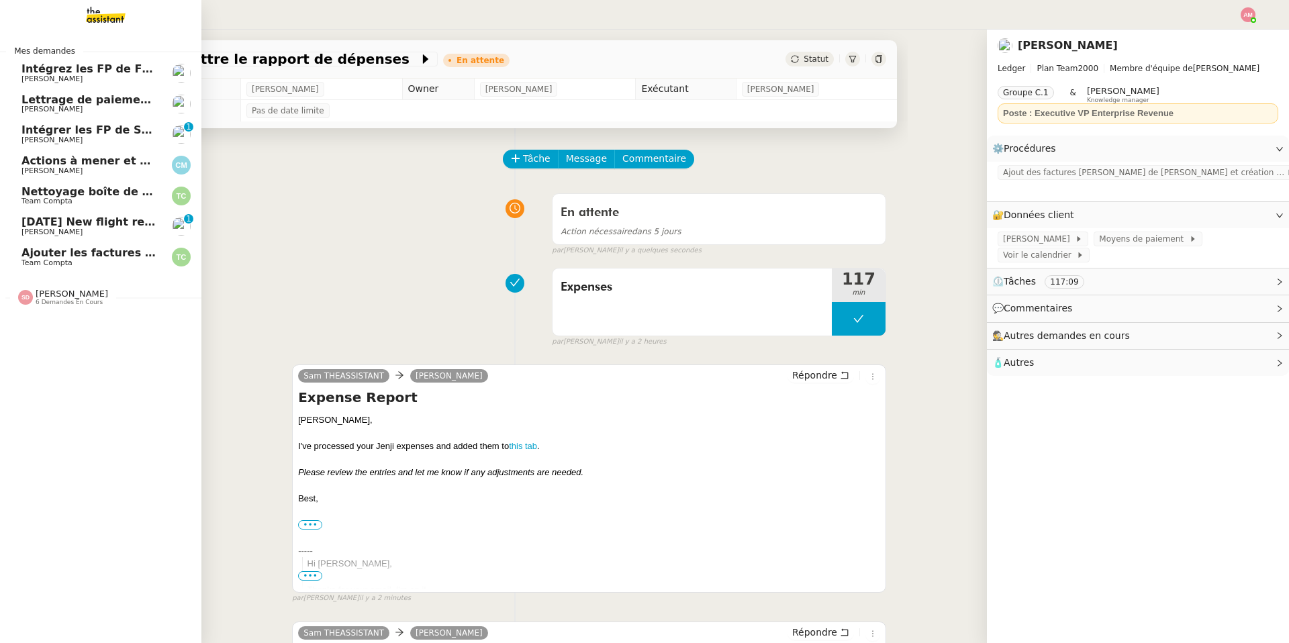
click at [17, 217] on link "[DATE] New flight request - Gaignon [PERSON_NAME] 0 1 2 3 4 5 6 7 8 9" at bounding box center [100, 226] width 201 height 31
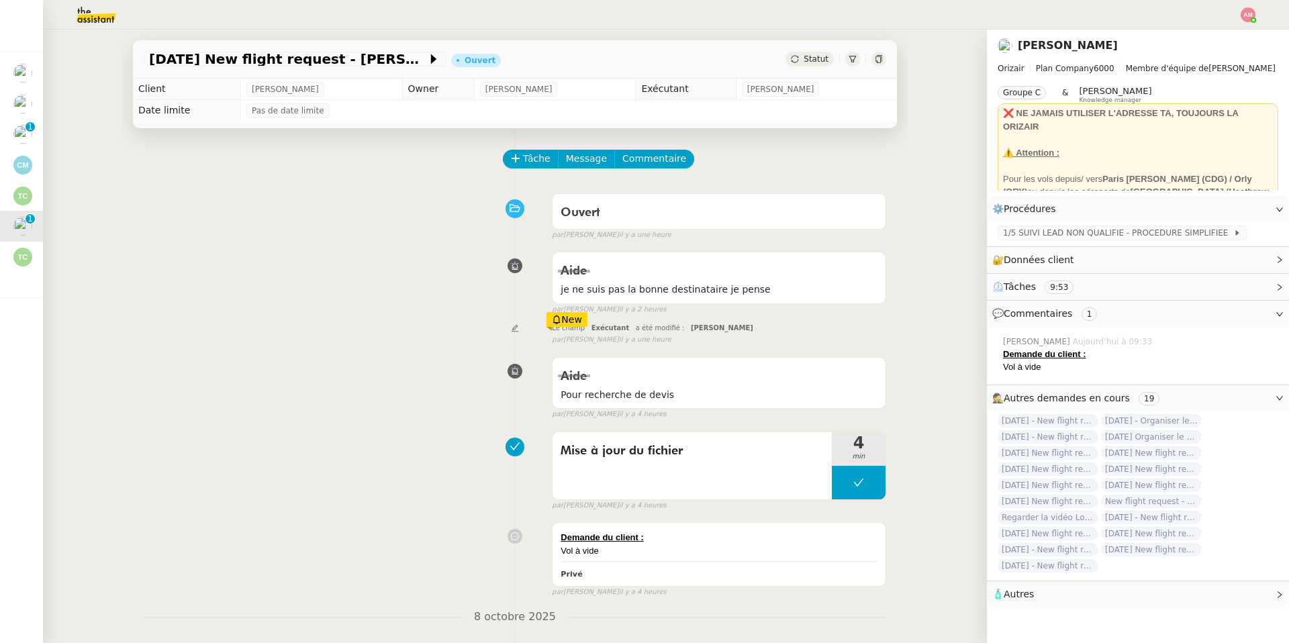
click at [540, 157] on span "Tâche" at bounding box center [537, 158] width 28 height 15
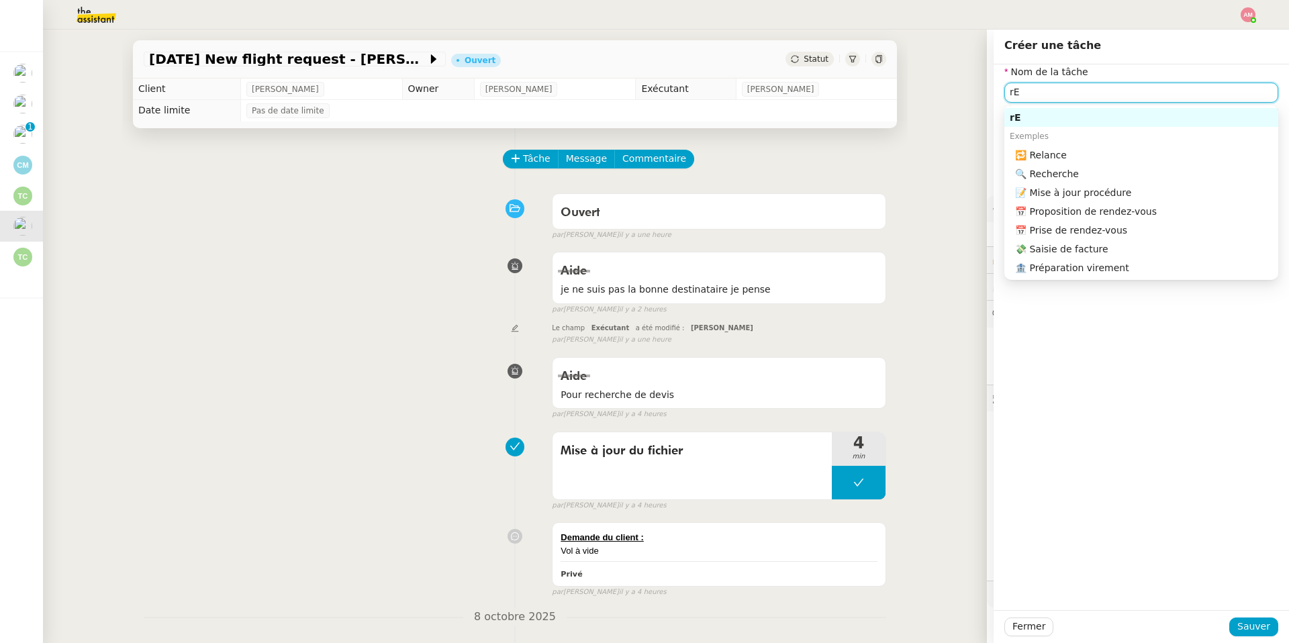
type input "r"
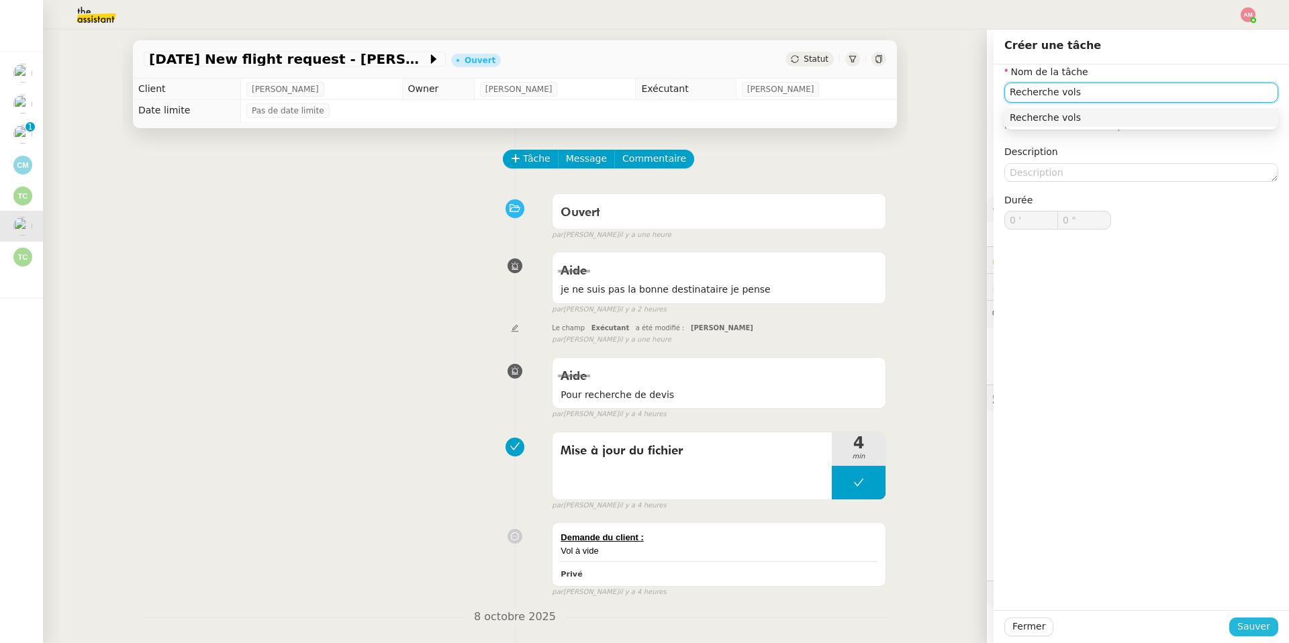
type input "Recherche vols"
click at [1248, 623] on span "Sauver" at bounding box center [1253, 626] width 33 height 15
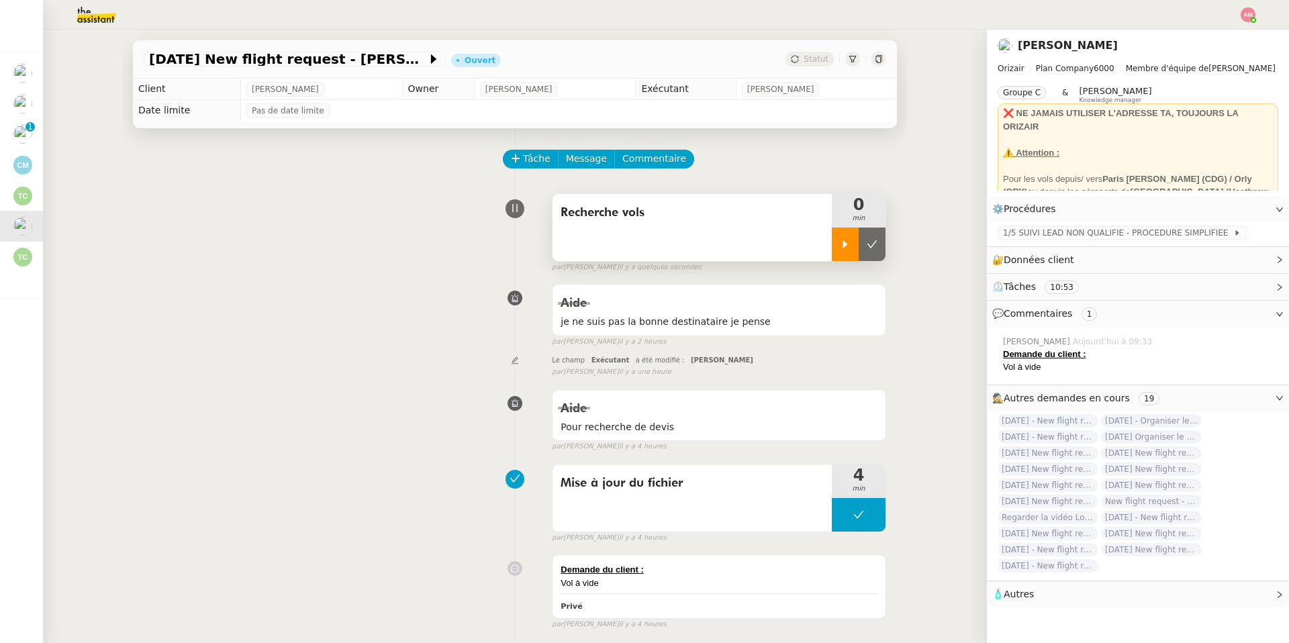
click at [840, 240] on icon at bounding box center [845, 244] width 11 height 11
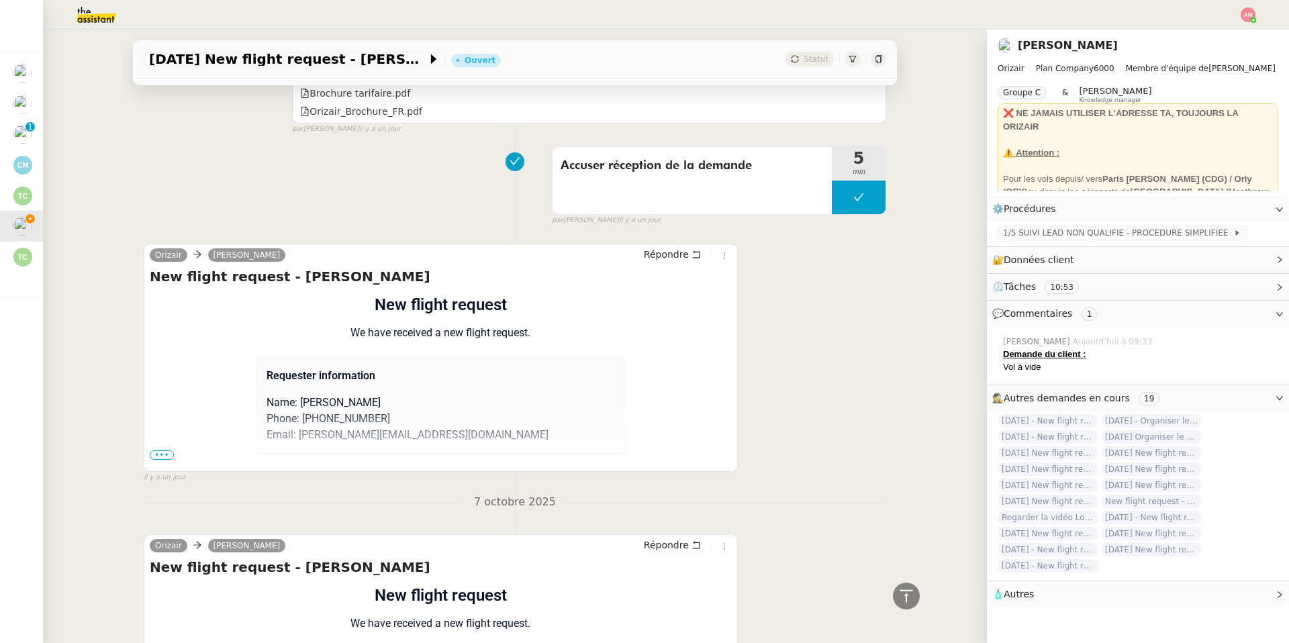
scroll to position [1273, 0]
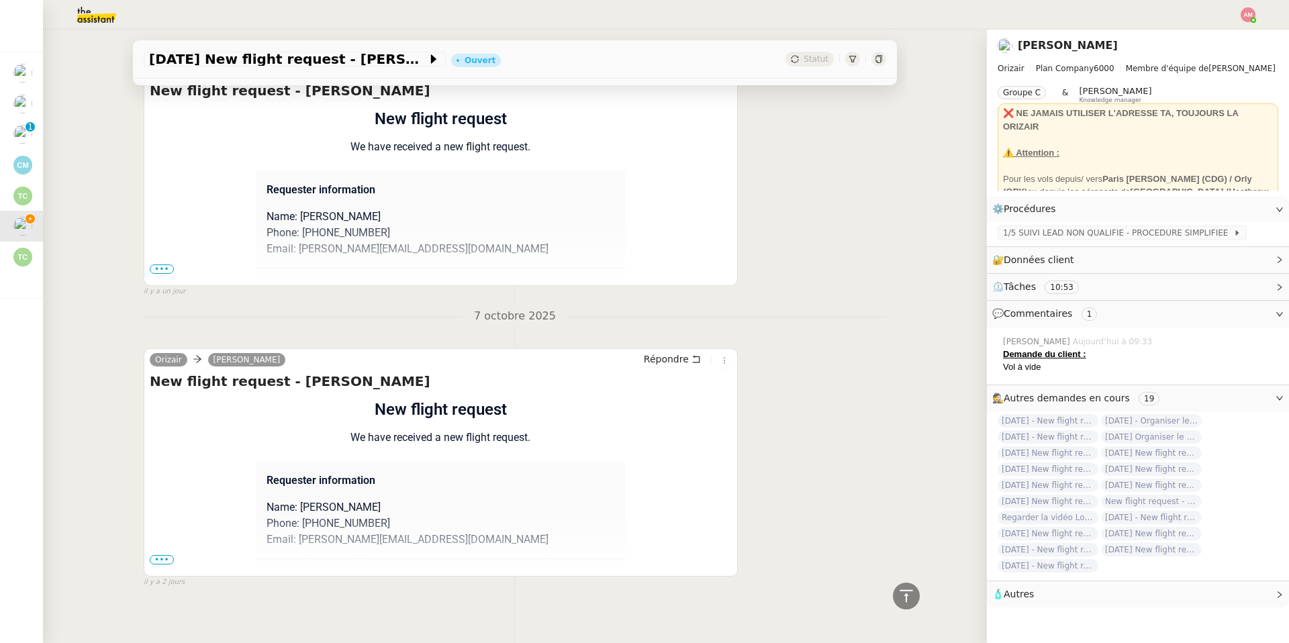
click at [175, 546] on div "Flight request created by [PERSON_NAME] New flight request We have received a n…" at bounding box center [441, 635] width 582 height 476
click at [168, 555] on span "•••" at bounding box center [162, 559] width 24 height 9
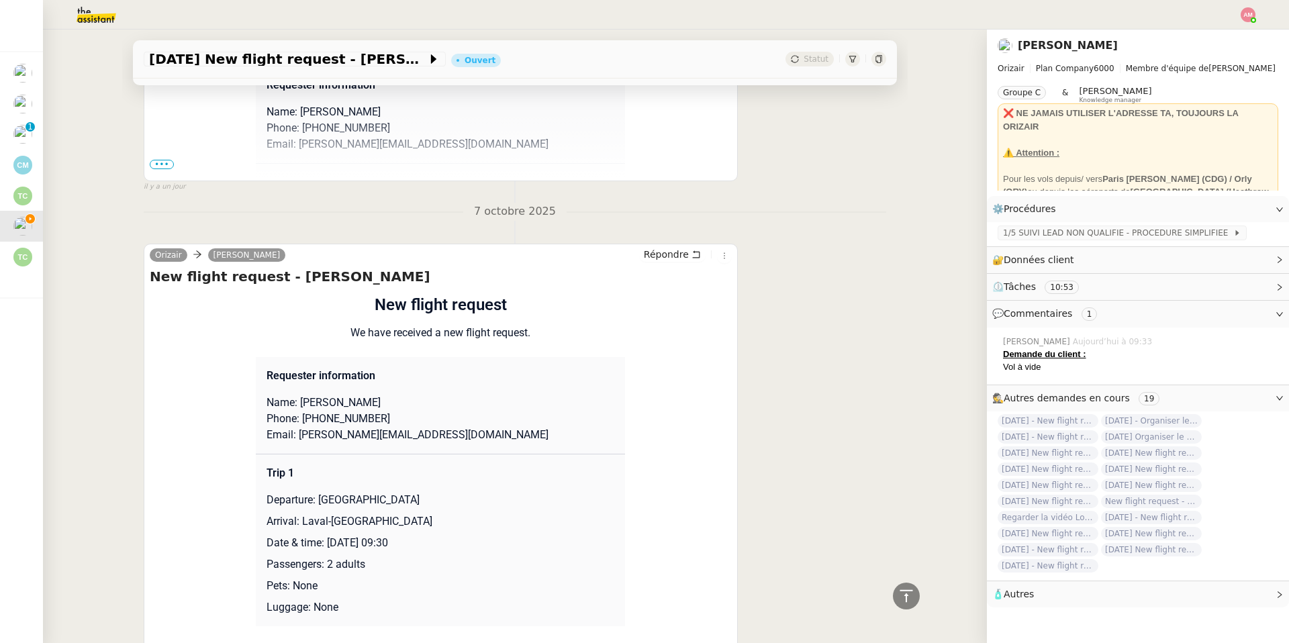
scroll to position [1354, 0]
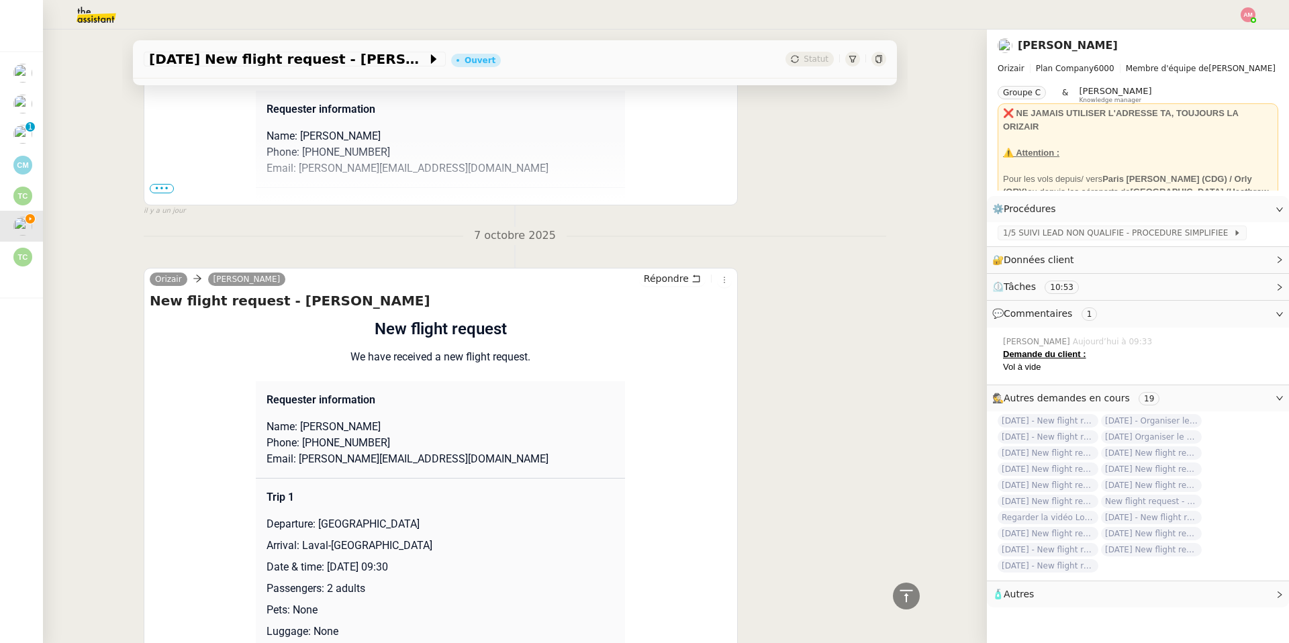
click at [155, 184] on span "•••" at bounding box center [162, 188] width 24 height 9
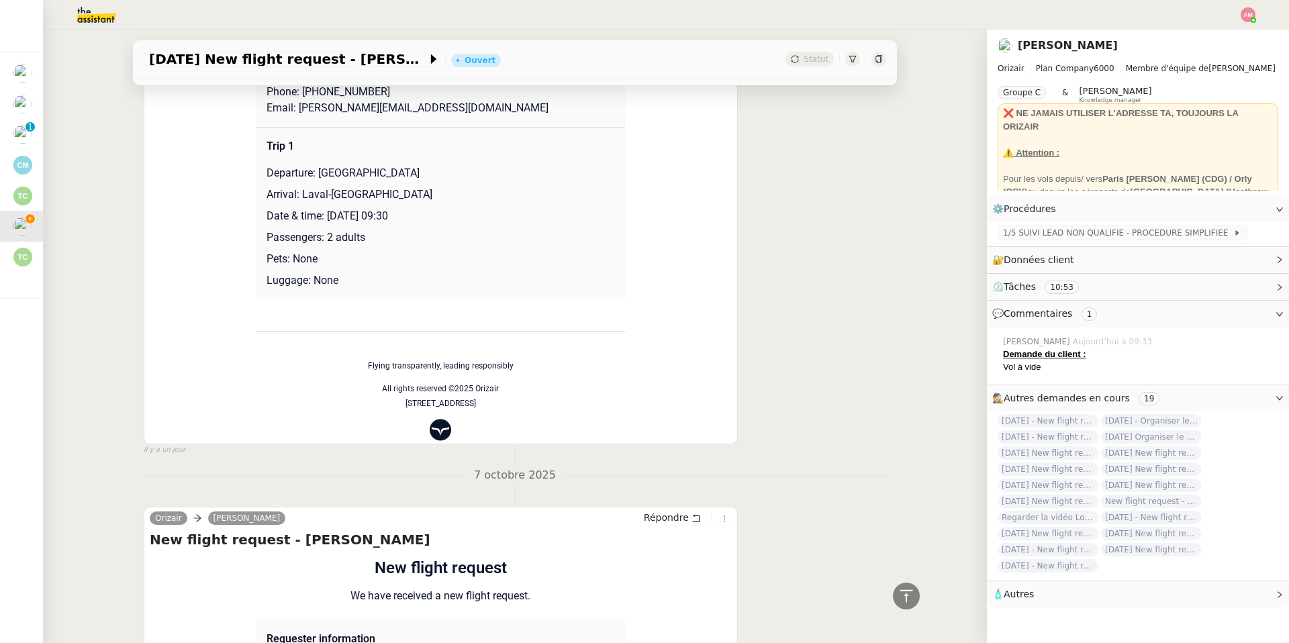
scroll to position [1410, 0]
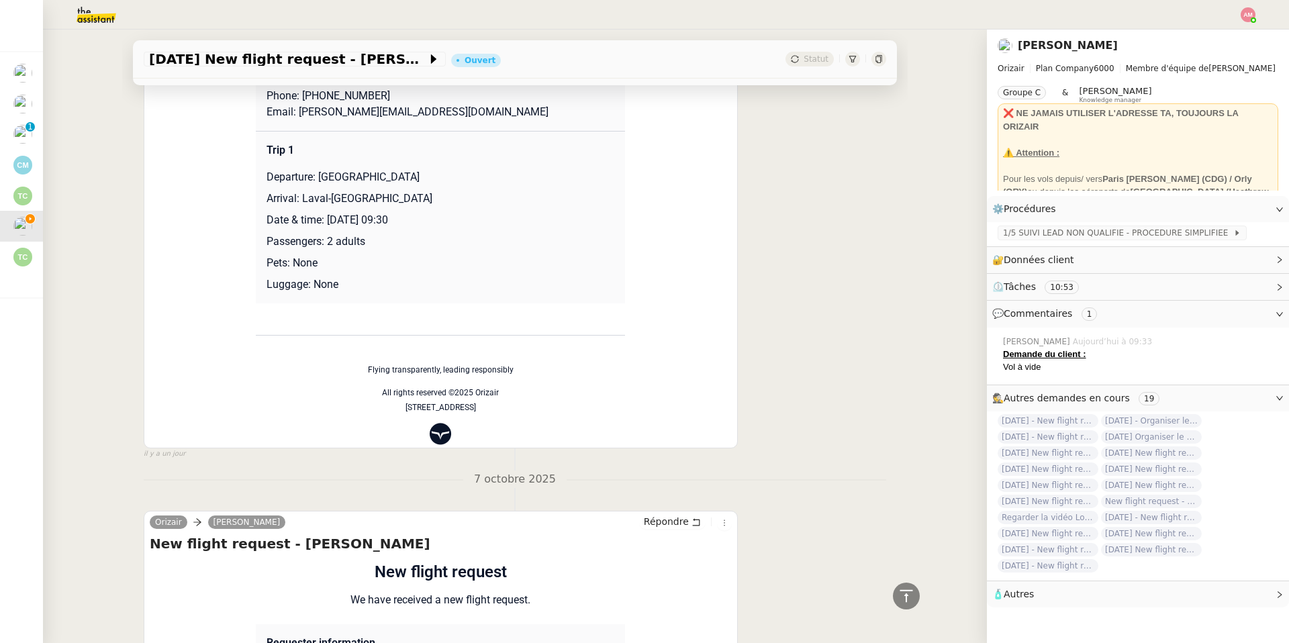
click at [357, 264] on td "Trip 1 Departure: [GEOGRAPHIC_DATA] Arrival: [GEOGRAPHIC_DATA]-Entrammes Airpor…" at bounding box center [440, 217] width 369 height 172
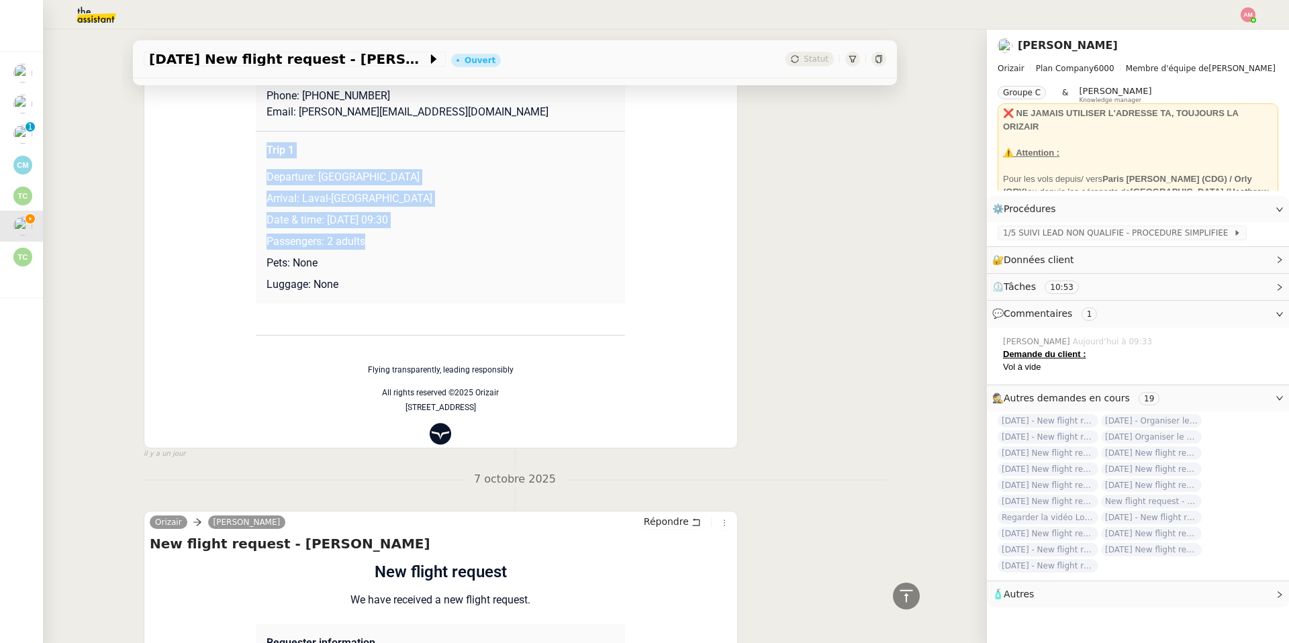
drag, startPoint x: 373, startPoint y: 234, endPoint x: 262, endPoint y: 134, distance: 149.7
click at [262, 134] on td "Trip 1 Departure: [GEOGRAPHIC_DATA] Arrival: [GEOGRAPHIC_DATA]-Entrammes Airpor…" at bounding box center [440, 217] width 369 height 172
copy td "Trip 1 Departure: [GEOGRAPHIC_DATA] Arrival: [GEOGRAPHIC_DATA]-Entrammes Airpor…"
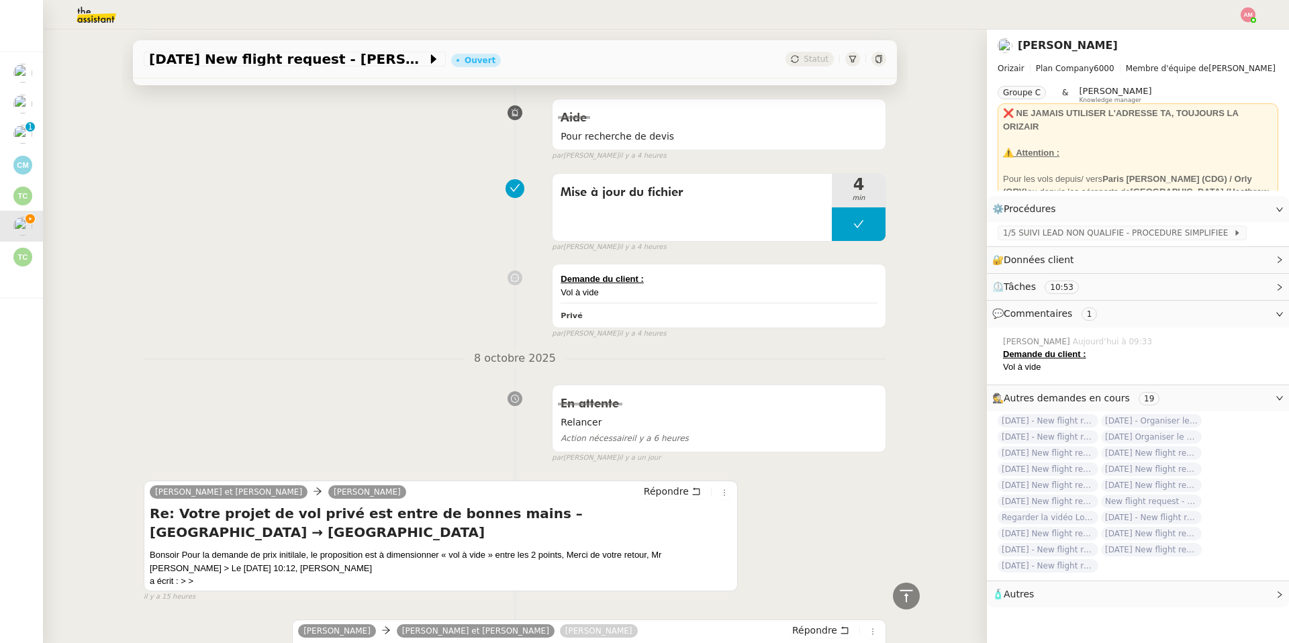
scroll to position [0, 0]
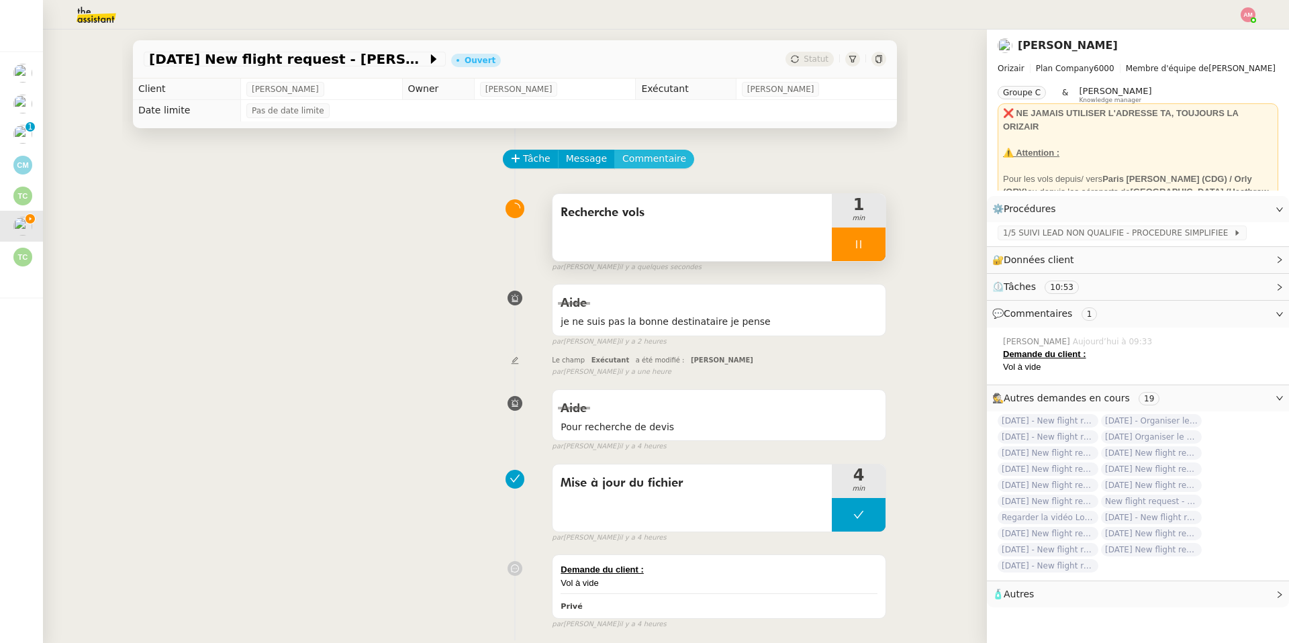
click at [668, 154] on span "Commentaire" at bounding box center [654, 158] width 64 height 15
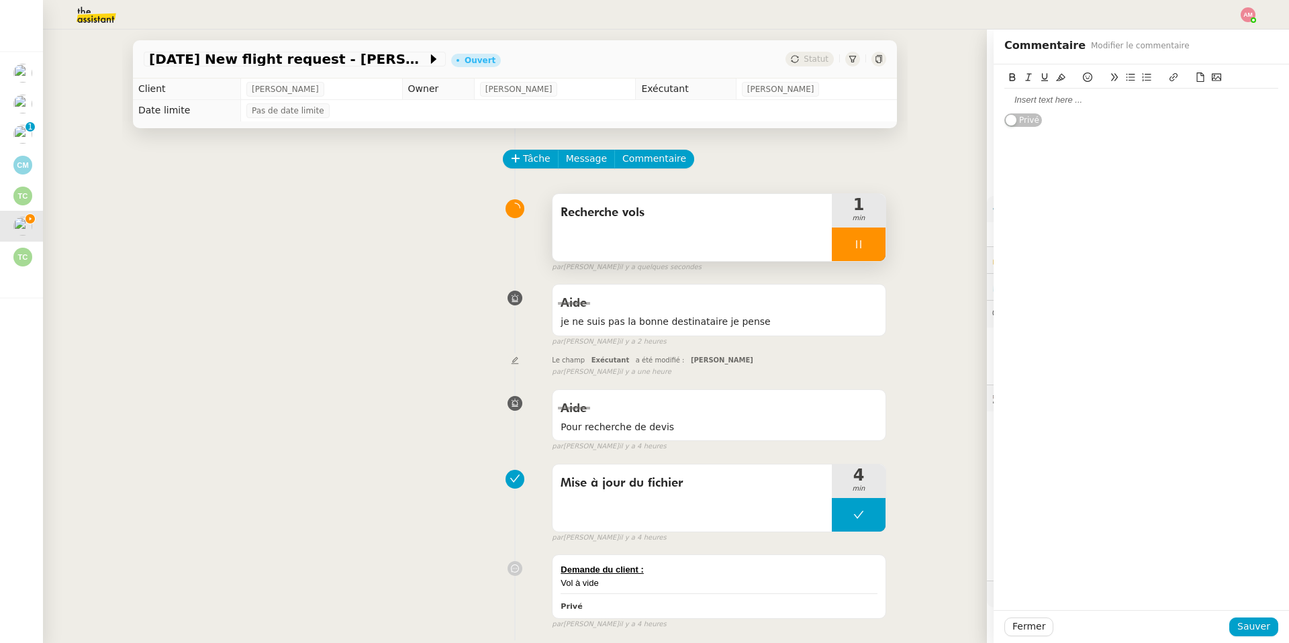
click at [1079, 111] on div at bounding box center [1141, 100] width 274 height 23
click at [1254, 622] on span "Sauver" at bounding box center [1253, 626] width 33 height 15
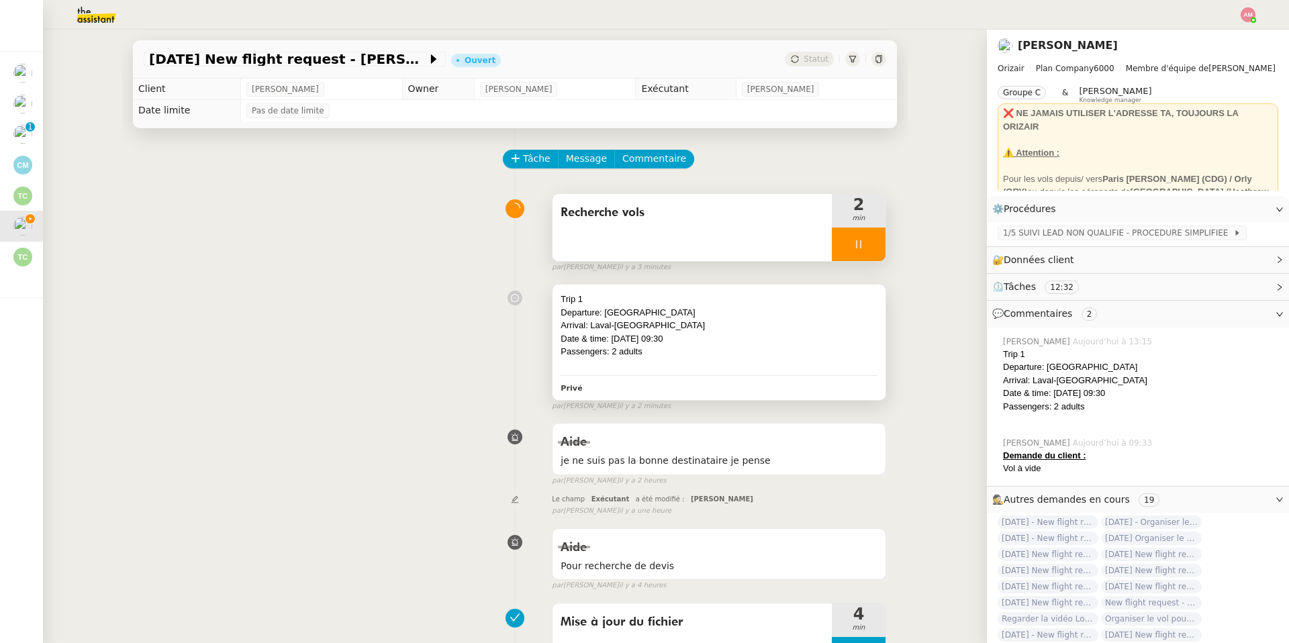
click at [705, 308] on div "Departure: [GEOGRAPHIC_DATA]" at bounding box center [718, 312] width 317 height 13
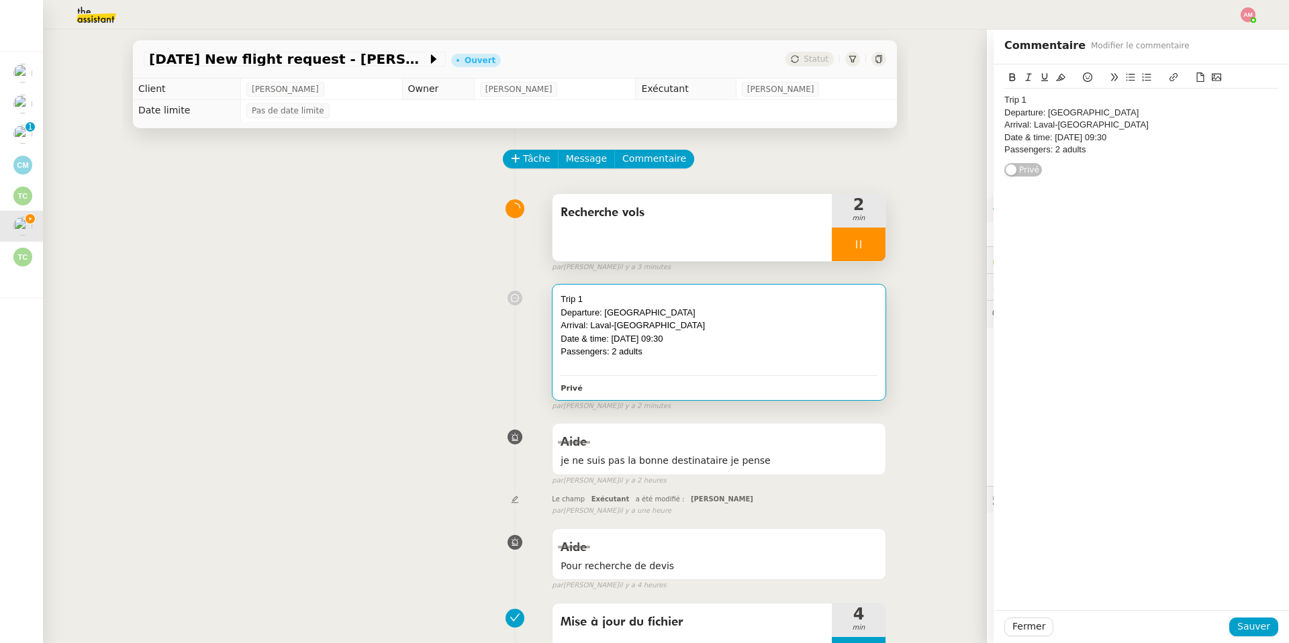
click at [1076, 93] on div "Trip 1 Departure: [GEOGRAPHIC_DATA] Arrival: [GEOGRAPHIC_DATA]-Entrammes Airpor…" at bounding box center [1141, 125] width 274 height 72
click at [1076, 97] on div "Trip 1" at bounding box center [1141, 100] width 274 height 12
drag, startPoint x: 1077, startPoint y: 97, endPoint x: 1032, endPoint y: 95, distance: 45.0
click at [1032, 95] on div "Trip 1 : BNTG48" at bounding box center [1141, 100] width 274 height 12
click at [1054, 80] on button at bounding box center [1060, 77] width 16 height 15
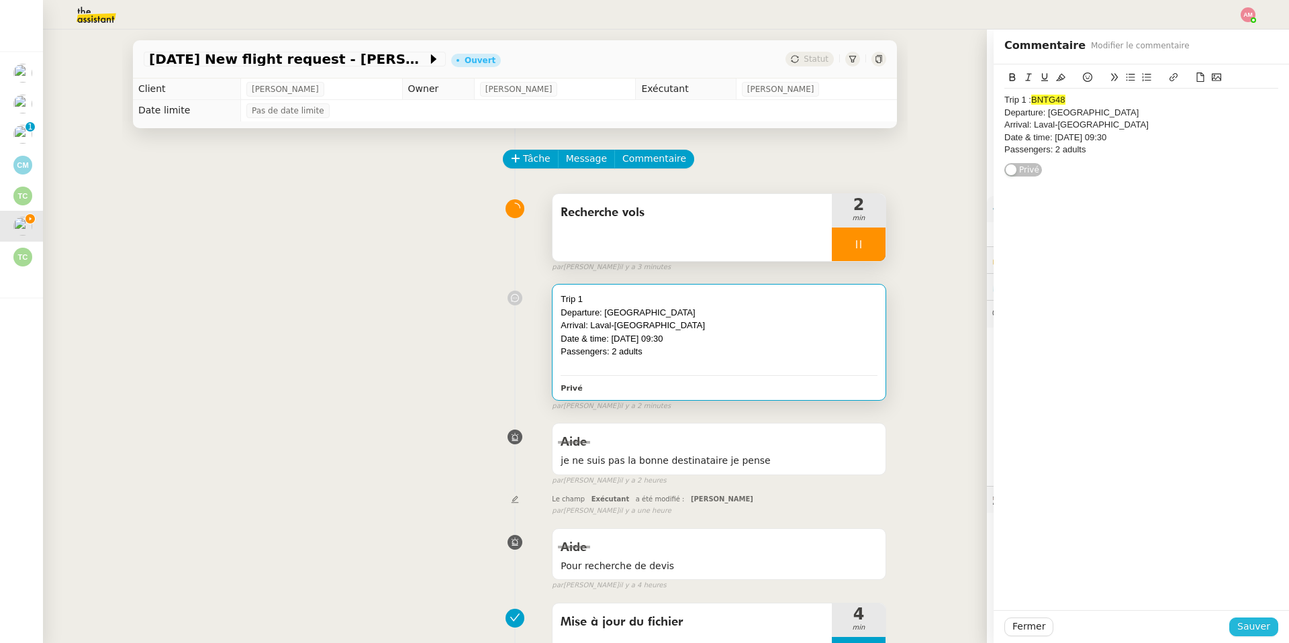
click at [1250, 622] on span "Sauver" at bounding box center [1253, 626] width 33 height 15
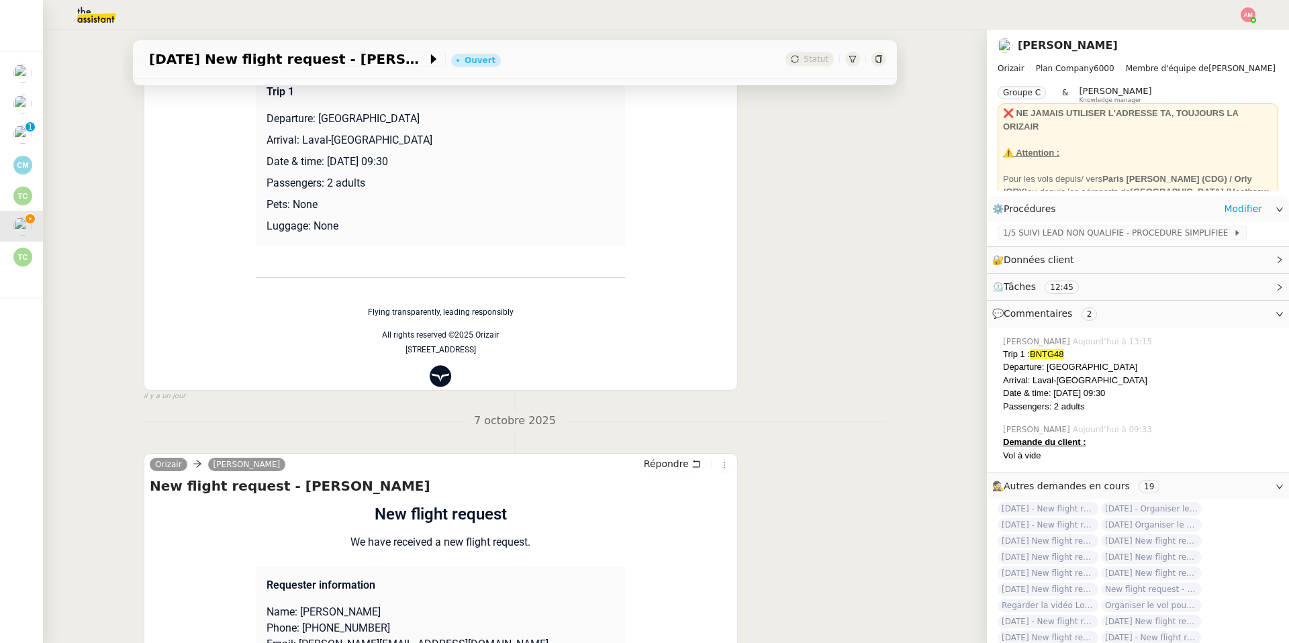
scroll to position [1999, 0]
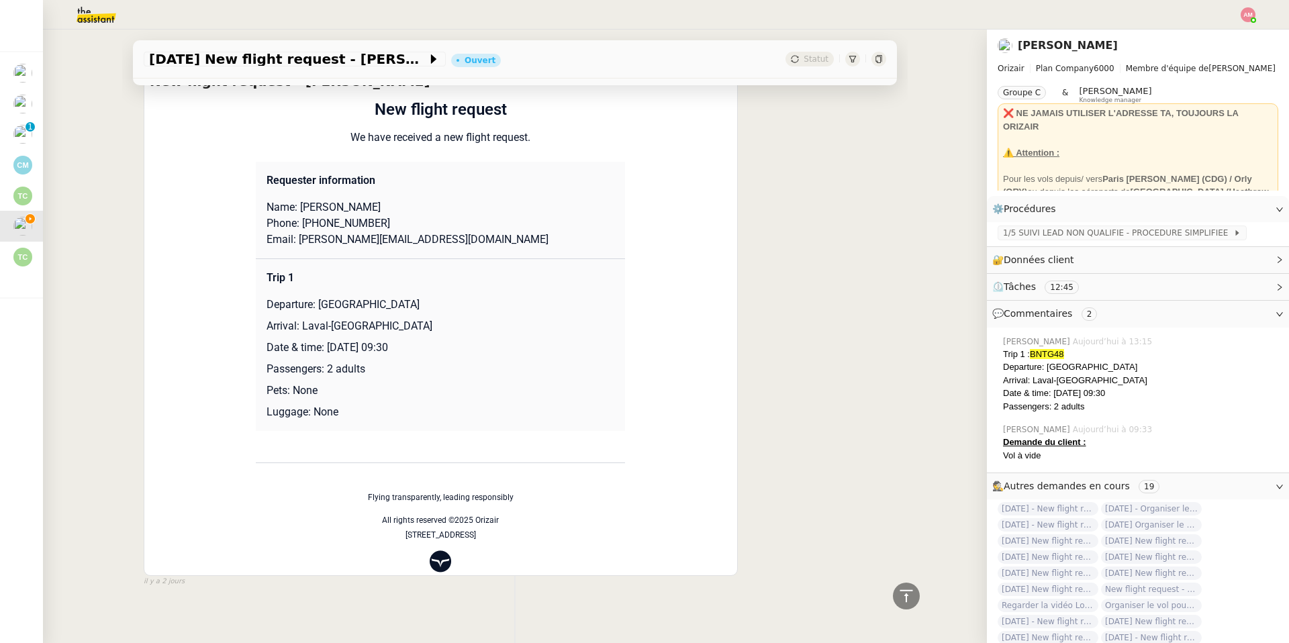
copy p "[PERSON_NAME]"
drag, startPoint x: 301, startPoint y: 196, endPoint x: 398, endPoint y: 195, distance: 96.7
click at [398, 199] on p "Name: [PERSON_NAME]" at bounding box center [440, 207] width 348 height 16
drag, startPoint x: 317, startPoint y: 295, endPoint x: 479, endPoint y: 299, distance: 161.1
click at [479, 299] on p "Departure: [GEOGRAPHIC_DATA]" at bounding box center [440, 305] width 348 height 16
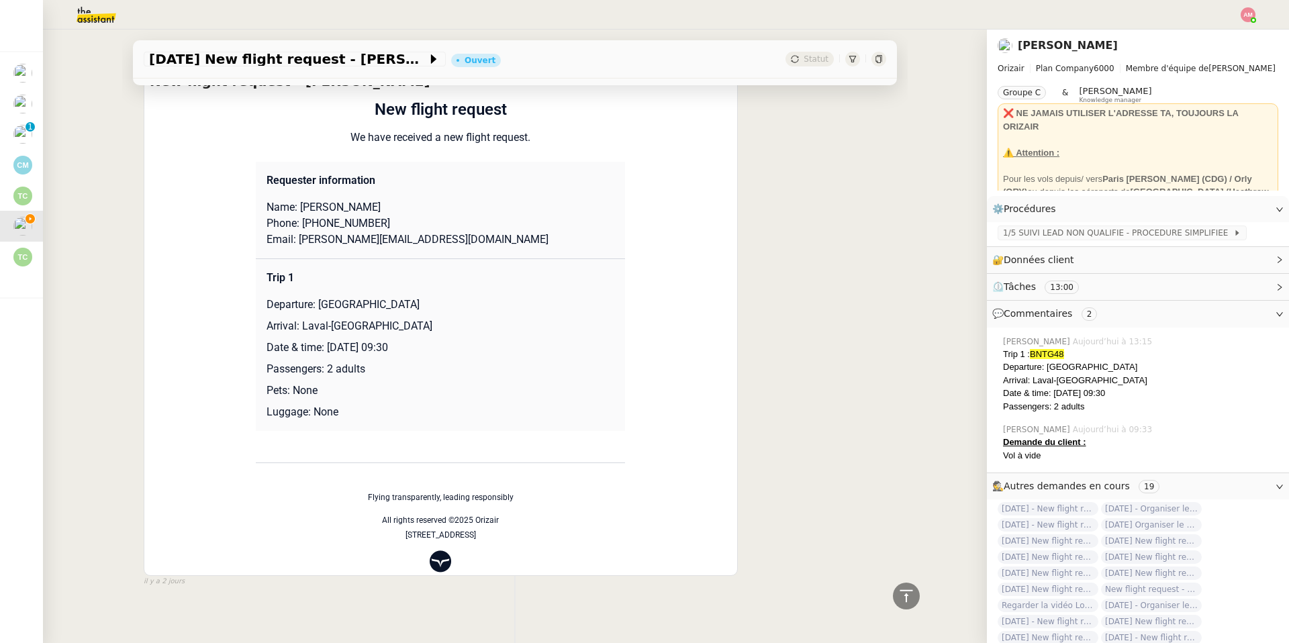
drag, startPoint x: 459, startPoint y: 297, endPoint x: 321, endPoint y: 296, distance: 138.3
click at [321, 297] on p "Departure: [GEOGRAPHIC_DATA]" at bounding box center [440, 305] width 348 height 16
copy p "[GEOGRAPHIC_DATA]"
click at [640, 329] on div "Flight request created by [PERSON_NAME] New flight request We have received a n…" at bounding box center [441, 335] width 582 height 476
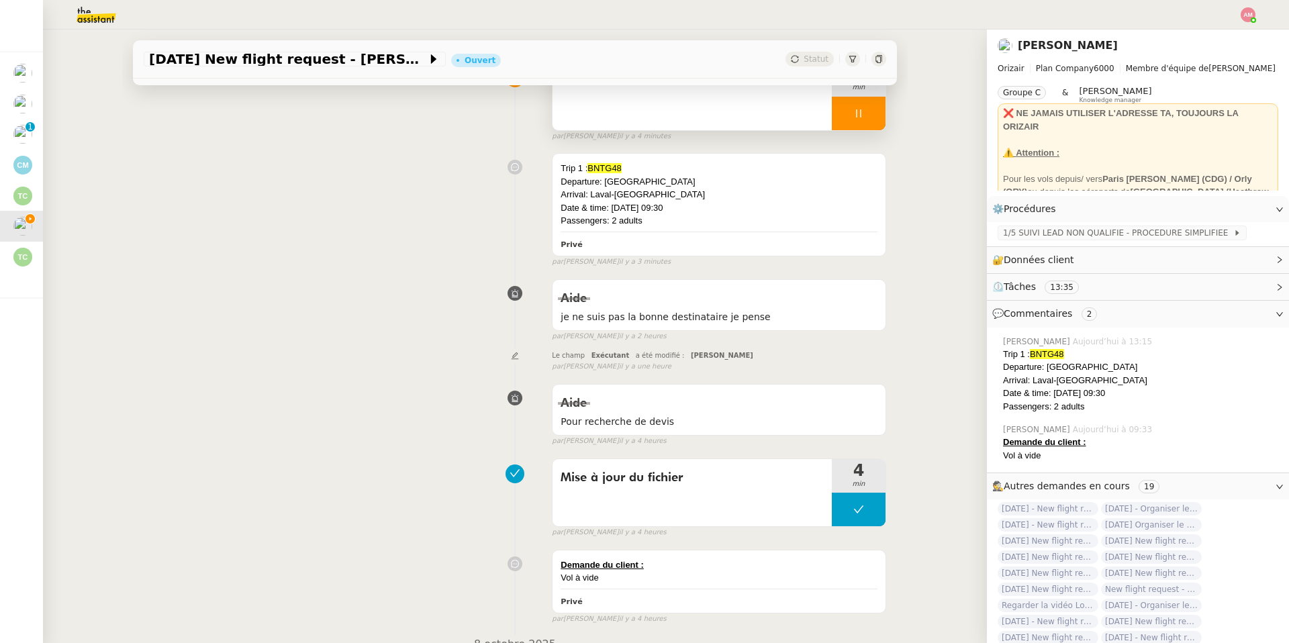
scroll to position [0, 0]
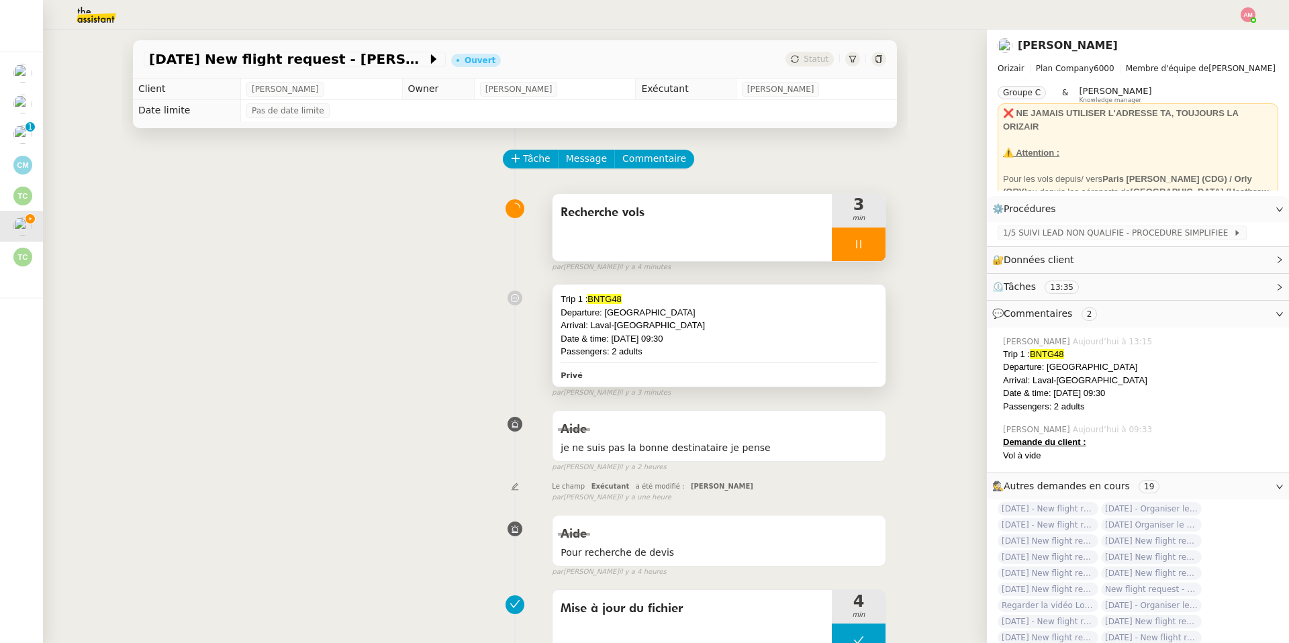
click at [692, 326] on div "Arrival: Laval-[GEOGRAPHIC_DATA]" at bounding box center [718, 325] width 317 height 13
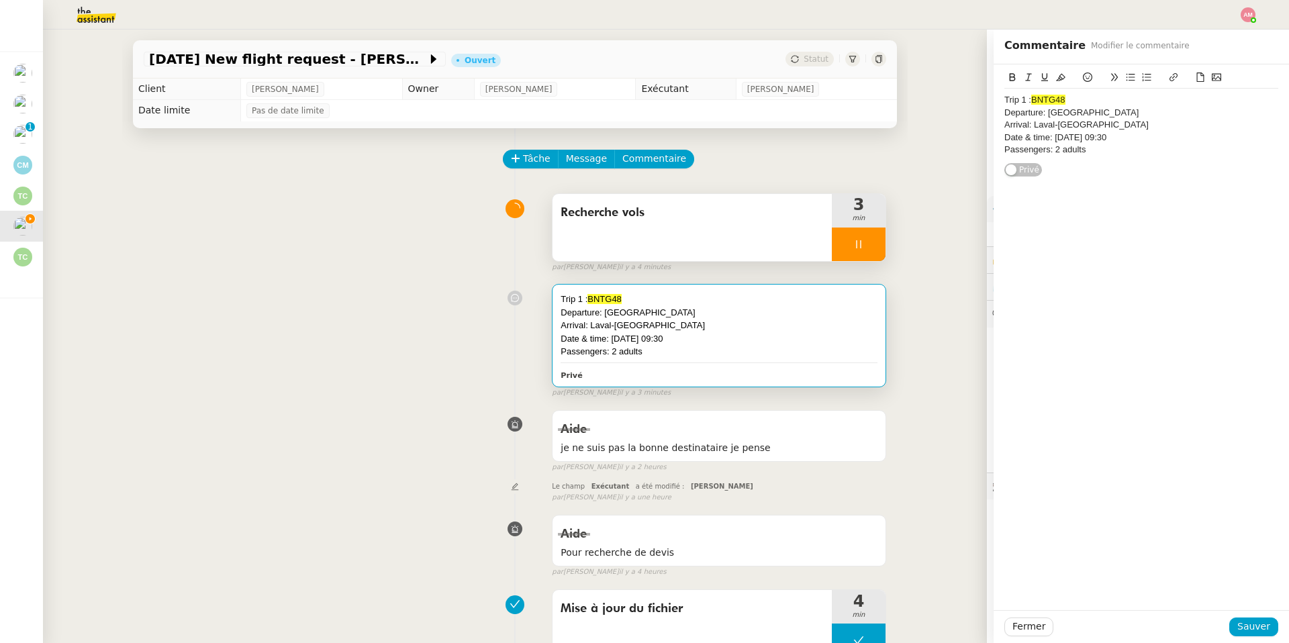
click at [1142, 160] on div "Trip 1 : BNTG48 Departure: [GEOGRAPHIC_DATA] Arrival: [GEOGRAPHIC_DATA]-[GEOGRA…" at bounding box center [1141, 125] width 274 height 72
drag, startPoint x: 1140, startPoint y: 169, endPoint x: 992, endPoint y: 178, distance: 147.9
click at [992, 178] on app-ticket "[DATE] New flight request - [PERSON_NAME] Statut Client [PERSON_NAME] Owner [PE…" at bounding box center [666, 336] width 1246 height 613
click at [1024, 72] on icon at bounding box center [1028, 76] width 9 height 9
click at [1256, 626] on span "Sauver" at bounding box center [1253, 626] width 33 height 15
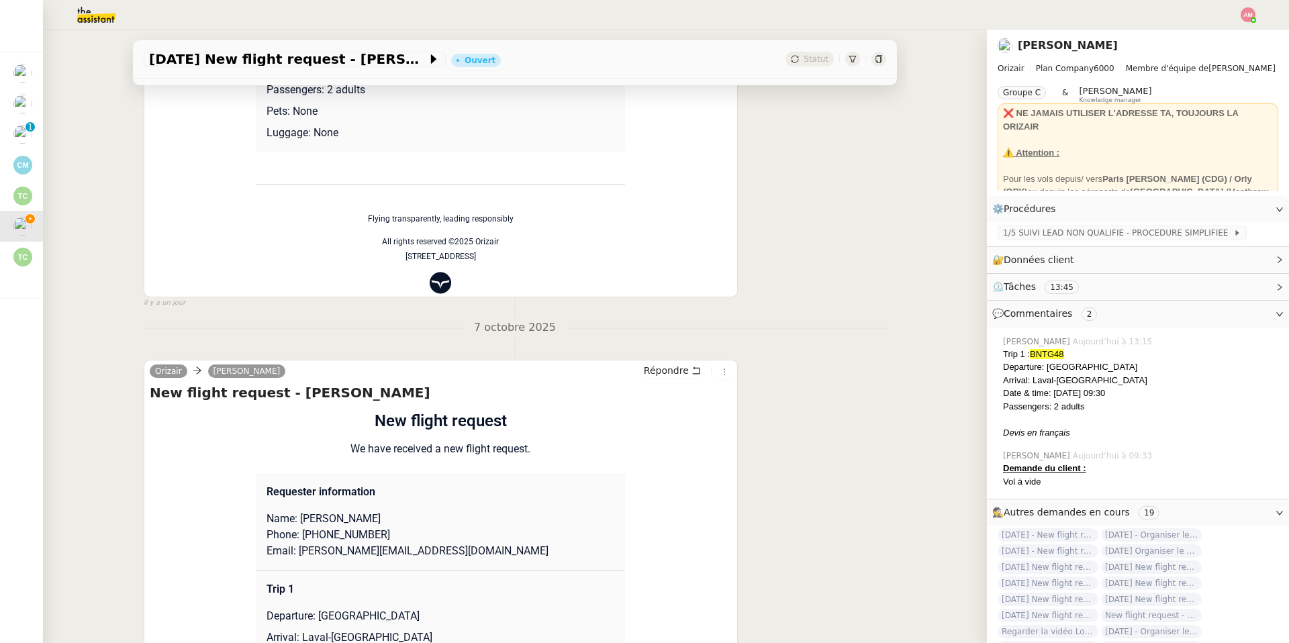
scroll to position [2025, 0]
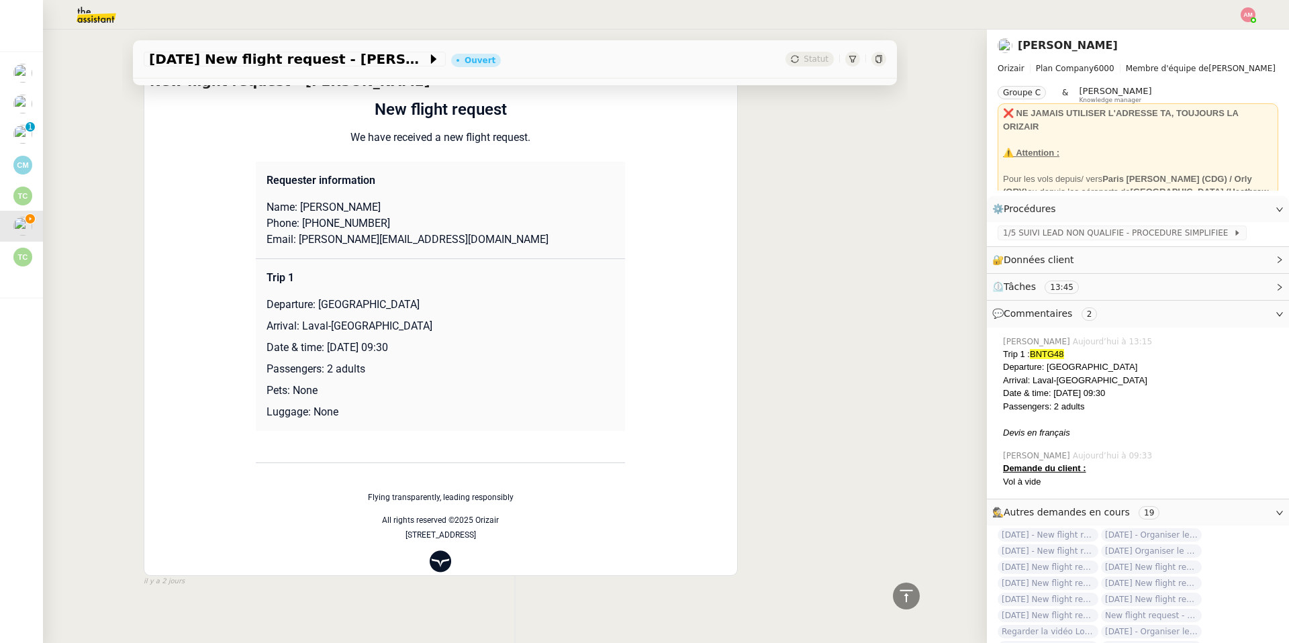
click at [328, 232] on p "Email: [PERSON_NAME][EMAIL_ADDRESS][DOMAIN_NAME]" at bounding box center [440, 240] width 348 height 16
drag, startPoint x: 306, startPoint y: 213, endPoint x: 396, endPoint y: 217, distance: 90.1
click at [418, 219] on p "Phone: [PHONE_NUMBER]" at bounding box center [440, 223] width 348 height 16
click at [264, 207] on td "Requester information Name: [PERSON_NAME] Phone: [PHONE_NUMBER] Email: [PERSON_…" at bounding box center [440, 210] width 369 height 97
drag, startPoint x: 300, startPoint y: 213, endPoint x: 396, endPoint y: 213, distance: 96.0
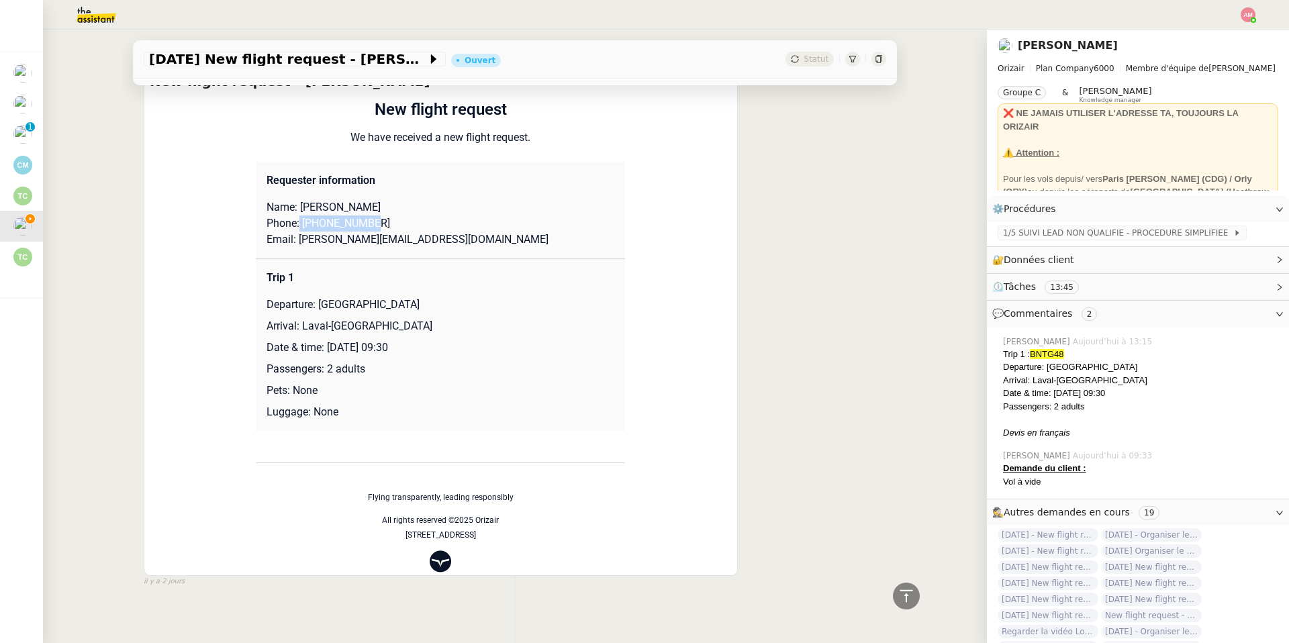
click at [396, 215] on p "Phone: [PHONE_NUMBER]" at bounding box center [440, 223] width 348 height 16
copy p "[PHONE_NUMBER]"
drag, startPoint x: 297, startPoint y: 233, endPoint x: 513, endPoint y: 234, distance: 215.4
click at [513, 234] on p "Email: [PERSON_NAME][EMAIL_ADDRESS][DOMAIN_NAME]" at bounding box center [440, 240] width 348 height 16
copy p "[PERSON_NAME][EMAIL_ADDRESS][DOMAIN_NAME]"
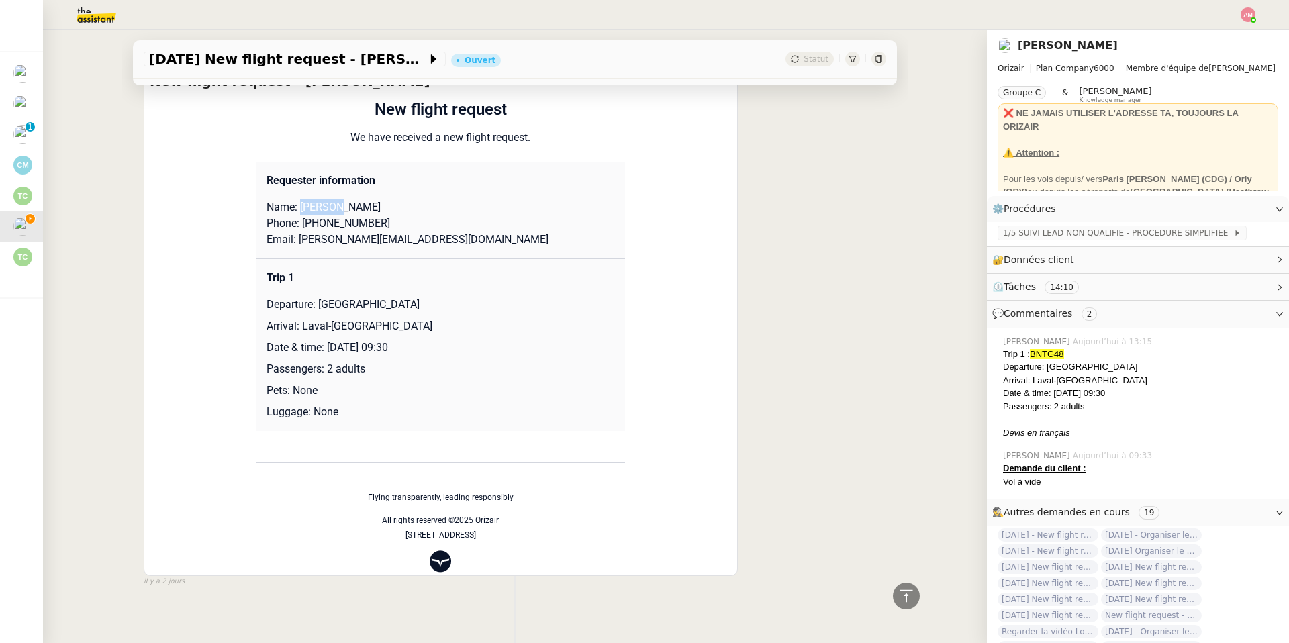
drag, startPoint x: 340, startPoint y: 199, endPoint x: 303, endPoint y: 199, distance: 36.9
click at [303, 199] on p "Name: [PERSON_NAME]" at bounding box center [440, 207] width 348 height 16
copy p "Gaignon"
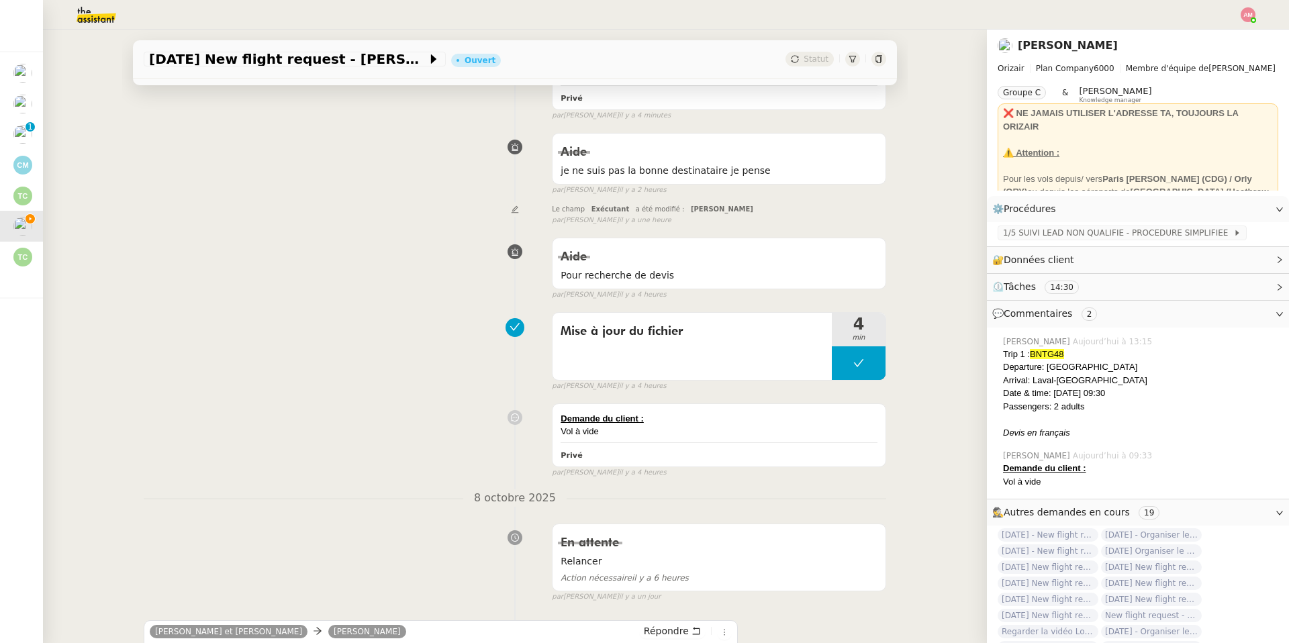
scroll to position [0, 0]
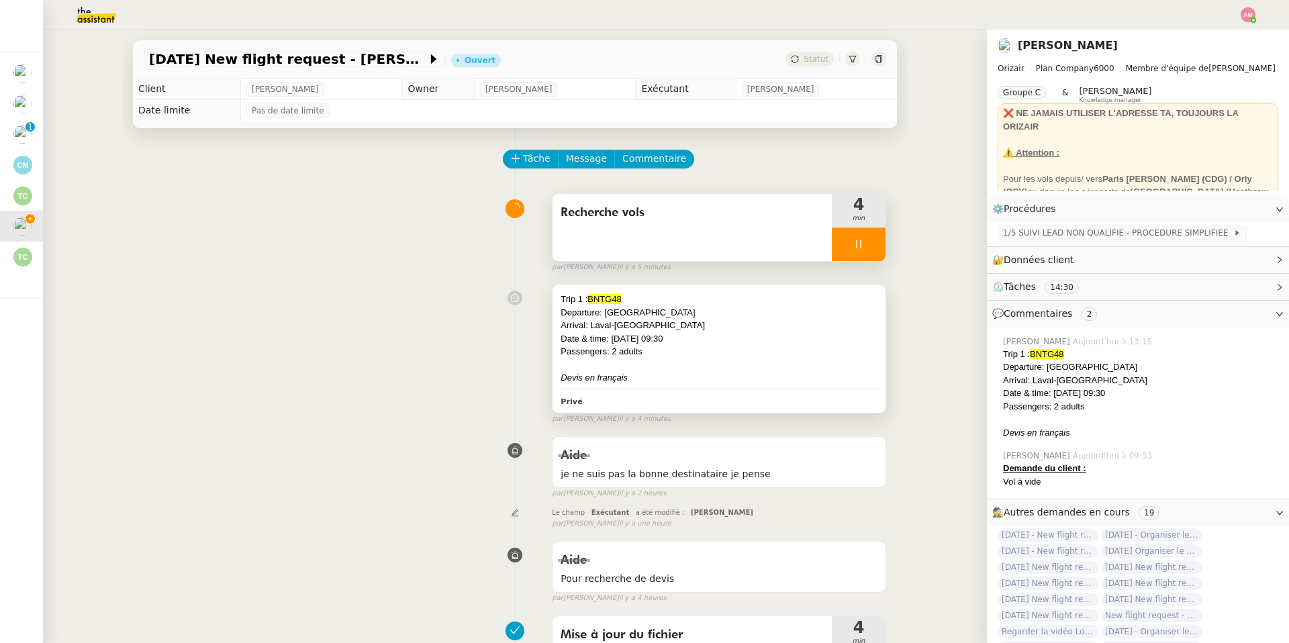
click at [754, 299] on div "Trip 1 : BNTG48" at bounding box center [718, 299] width 317 height 13
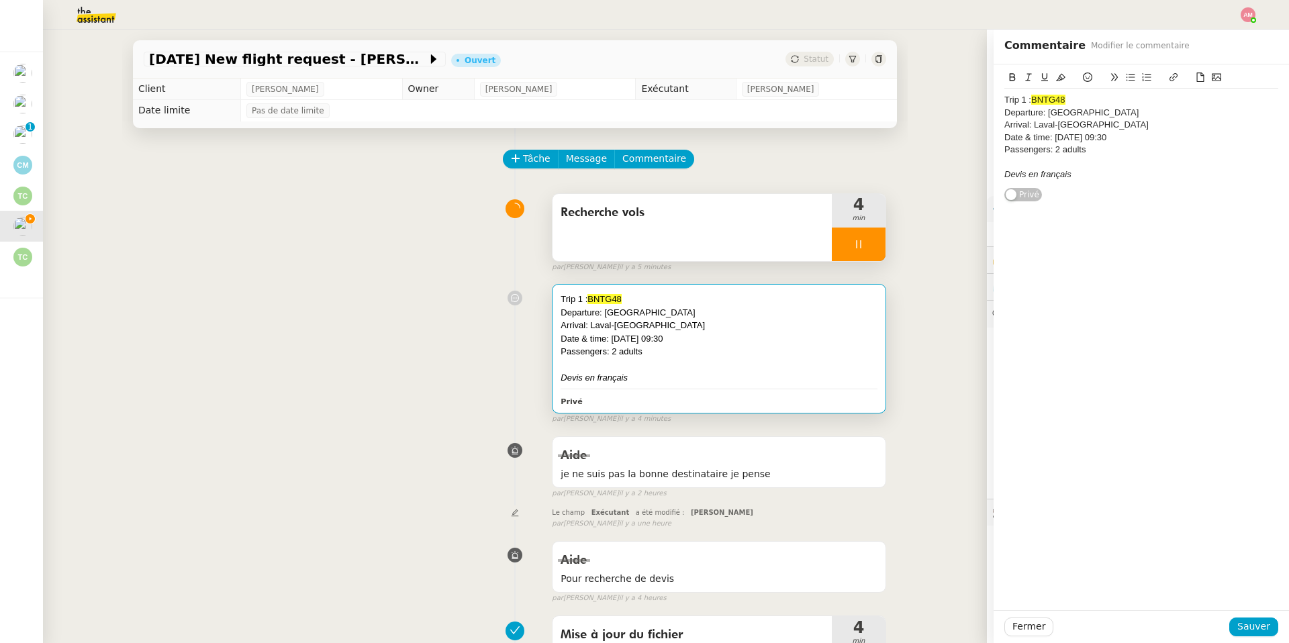
click at [1083, 177] on div "Devis en français" at bounding box center [1141, 174] width 274 height 12
click at [1246, 630] on span "Sauver" at bounding box center [1253, 626] width 33 height 15
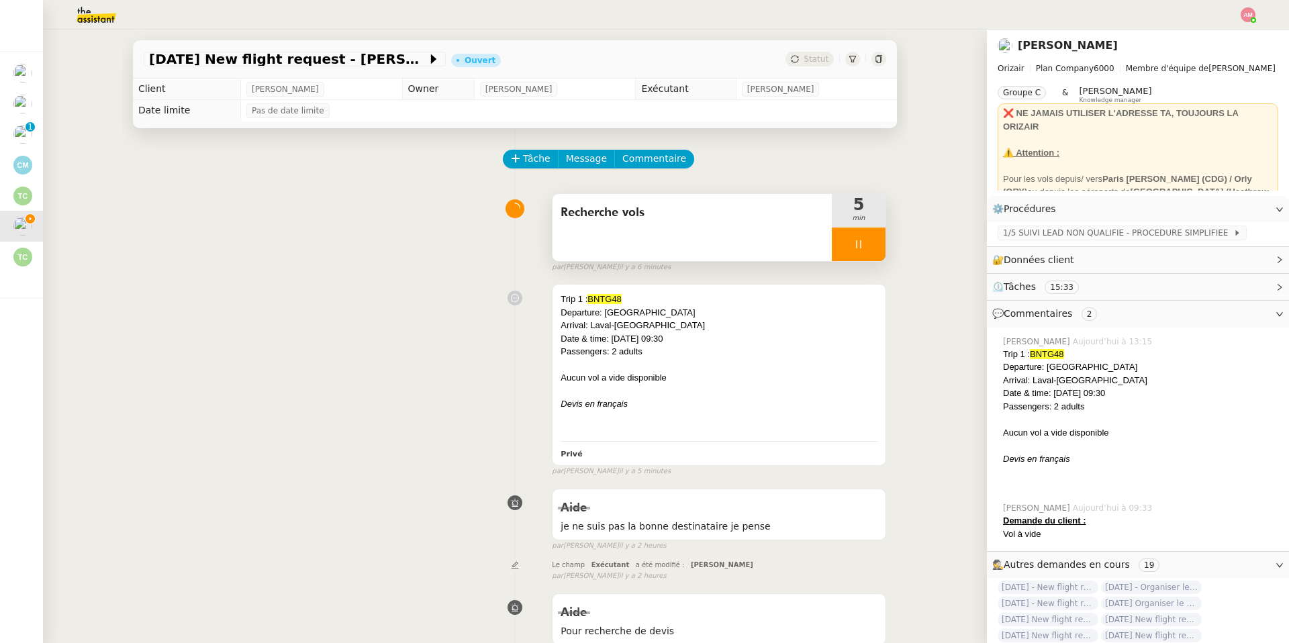
click at [798, 238] on div "Recherche vols" at bounding box center [691, 227] width 279 height 67
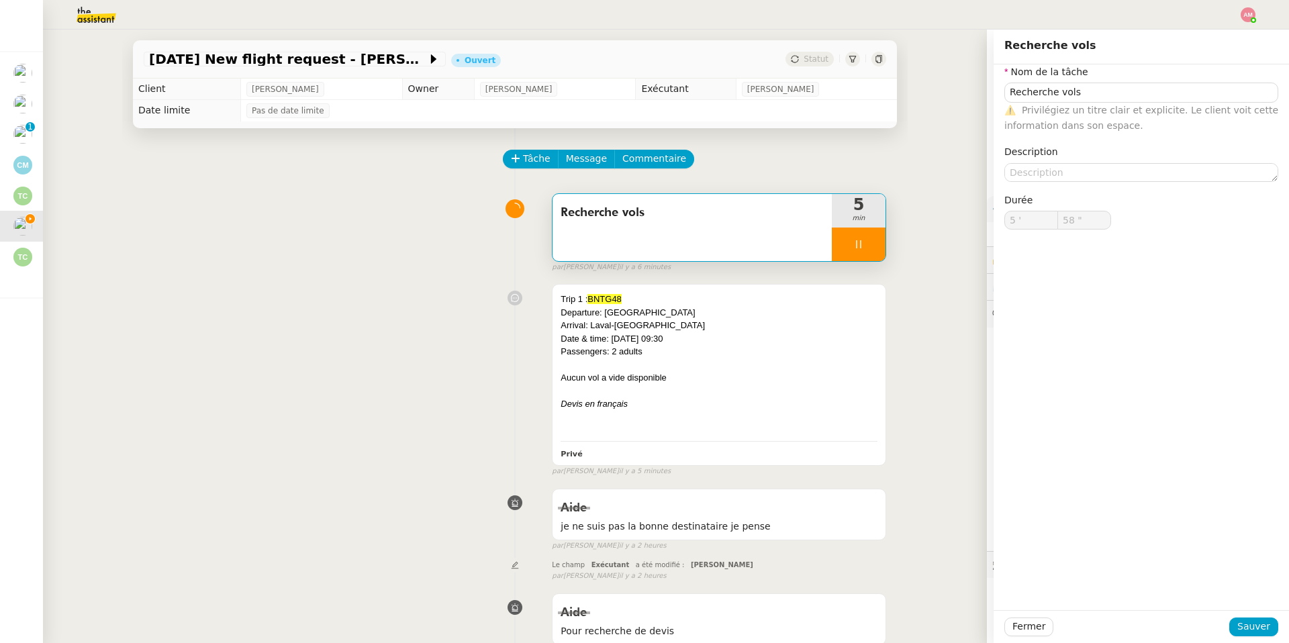
type input "59 ""
click at [773, 247] on div "Recherche vols" at bounding box center [691, 227] width 279 height 67
type input "6 '"
type input "1 ""
click at [847, 248] on div at bounding box center [859, 245] width 54 height 34
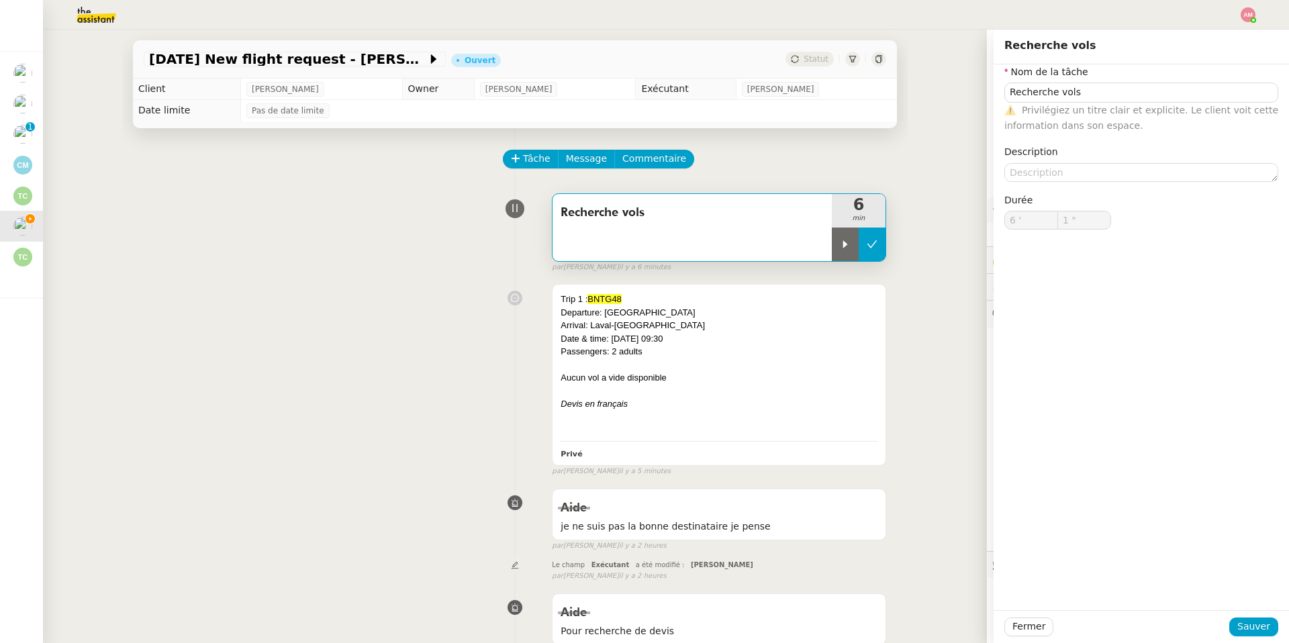
type input "Recherche vols"
type input "6 '"
type input "2 ""
click at [859, 248] on button at bounding box center [871, 245] width 27 height 34
type input "Recherche vols"
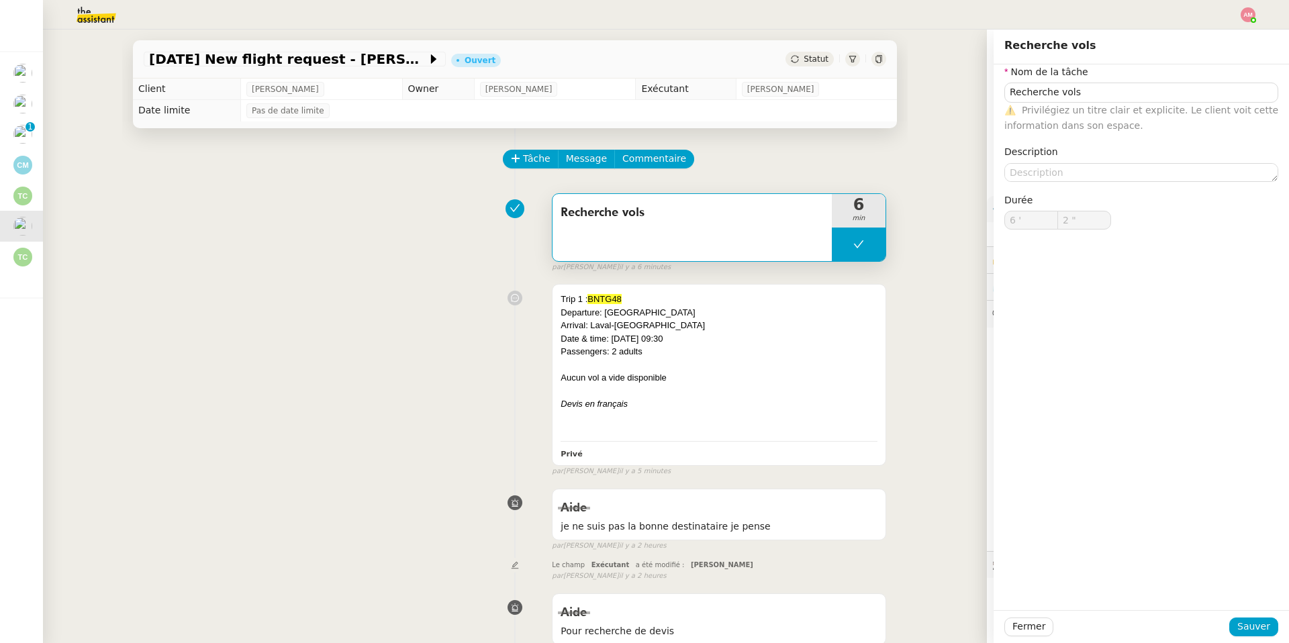
type input "6 '"
type input "2 ""
type input "Recherche vols"
type input "6 '"
type input "2 ""
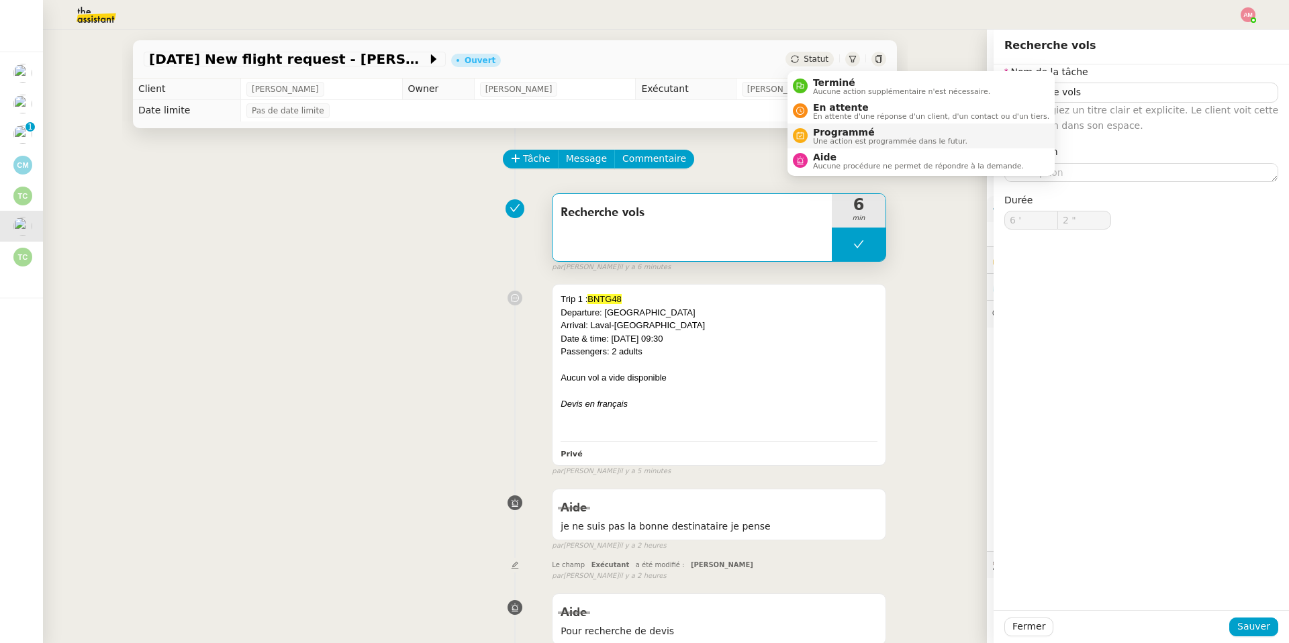
click at [827, 138] on span "Une action est programmée dans le futur." at bounding box center [890, 141] width 154 height 7
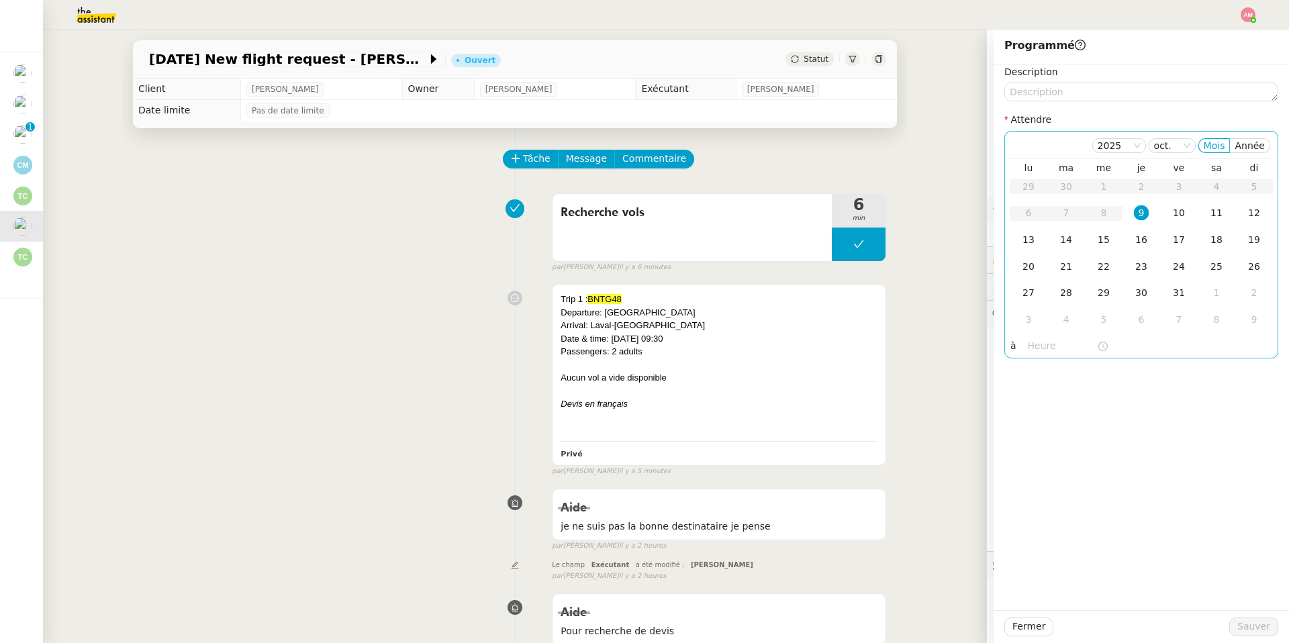
click at [1050, 343] on input "text" at bounding box center [1062, 345] width 69 height 15
click at [1032, 458] on div "15" at bounding box center [1039, 459] width 38 height 16
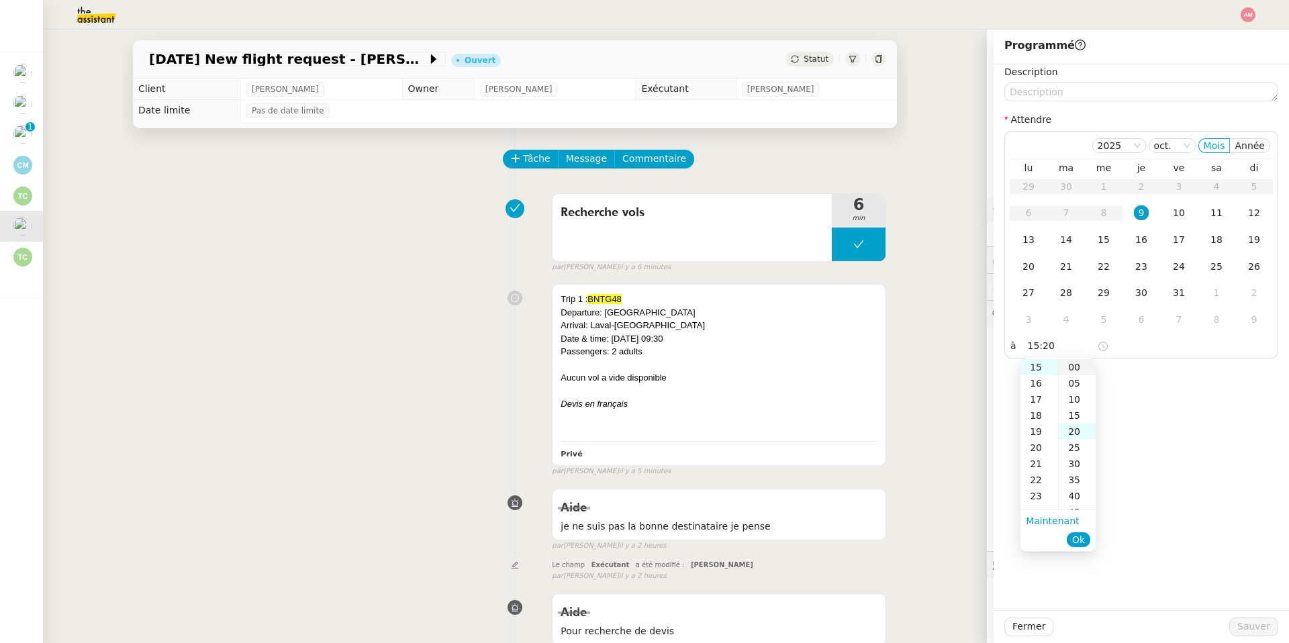
click at [1072, 368] on div "00" at bounding box center [1076, 367] width 37 height 16
type input "15:00"
click at [1080, 535] on span "Ok" at bounding box center [1078, 539] width 13 height 13
click at [1140, 202] on td "9" at bounding box center [1141, 213] width 38 height 27
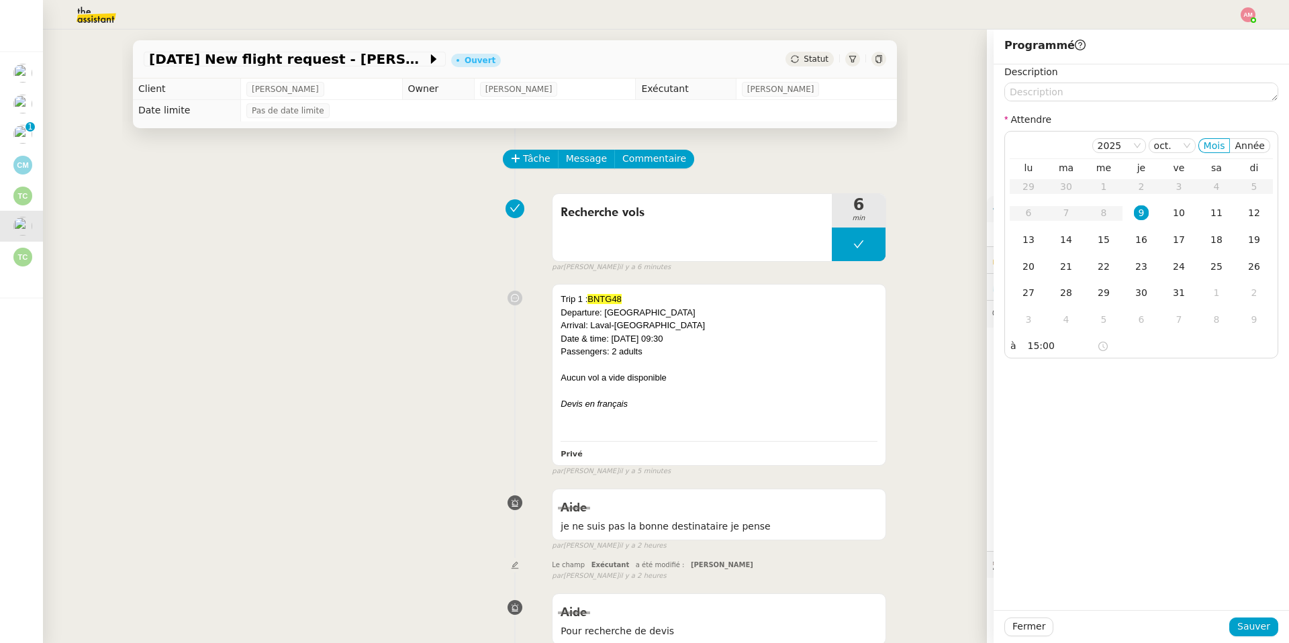
click at [1242, 642] on div "Fermer Sauver" at bounding box center [1140, 626] width 295 height 33
click at [1241, 639] on div "Fermer Sauver" at bounding box center [1140, 626] width 295 height 33
click at [1242, 631] on span "Sauver" at bounding box center [1253, 626] width 33 height 15
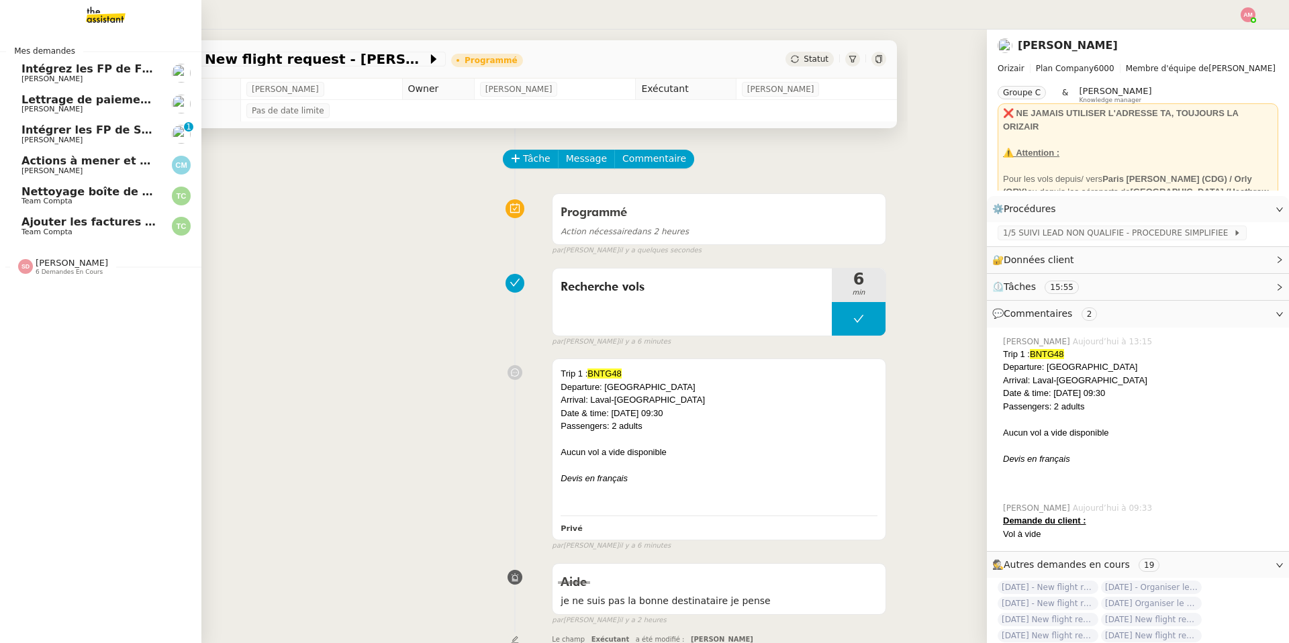
click at [59, 253] on span "[PERSON_NAME] 6 demandes en cours" at bounding box center [105, 261] width 201 height 28
click at [87, 191] on span "Nettoyage boîte de réception PENNYLANE - Octobre" at bounding box center [178, 191] width 315 height 13
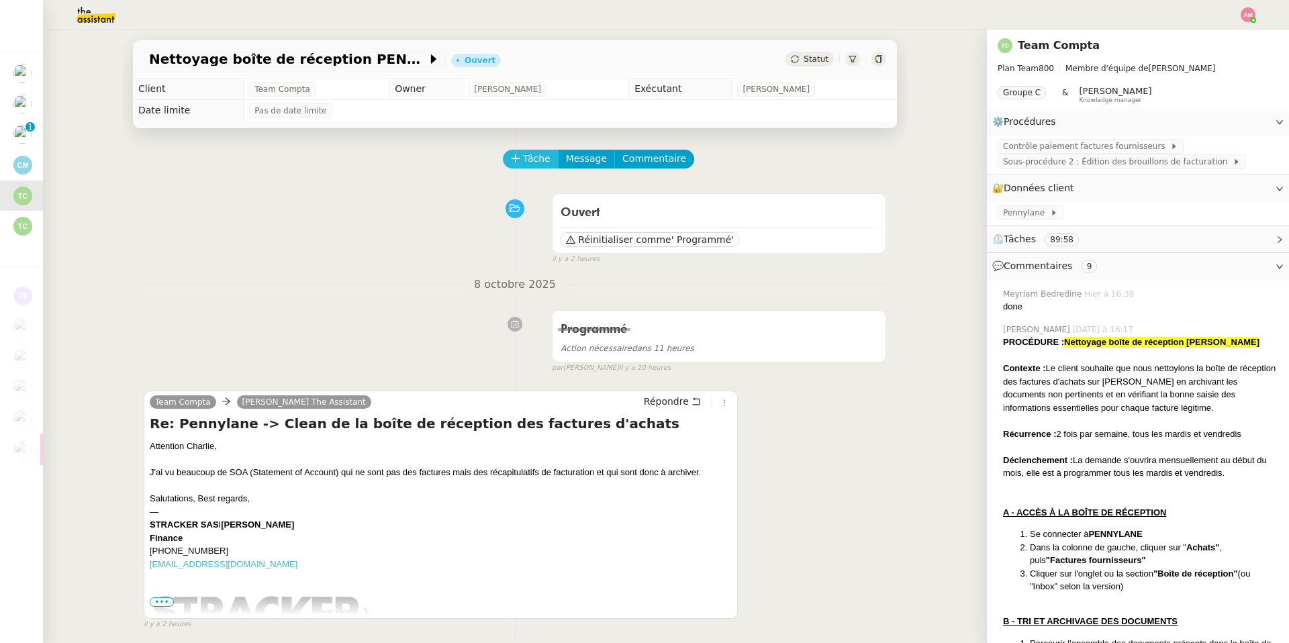
click at [515, 158] on icon at bounding box center [514, 158] width 7 height 1
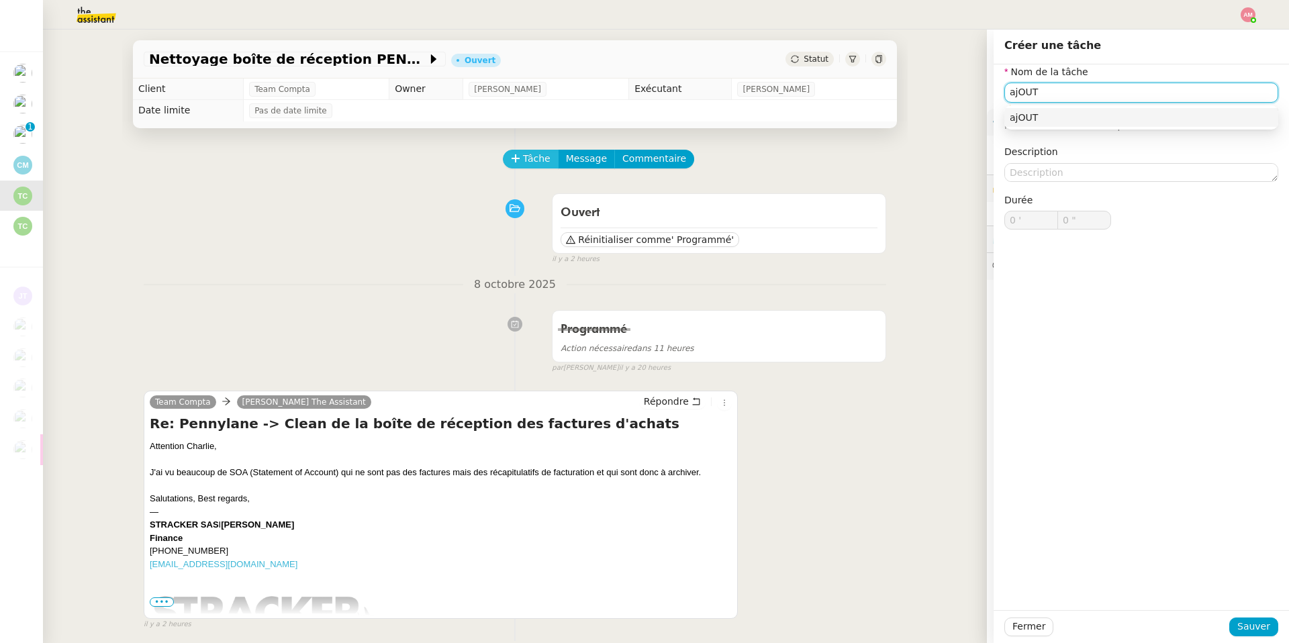
type input "a"
type input "Ajout procédure"
click at [1253, 623] on span "Sauver" at bounding box center [1253, 626] width 33 height 15
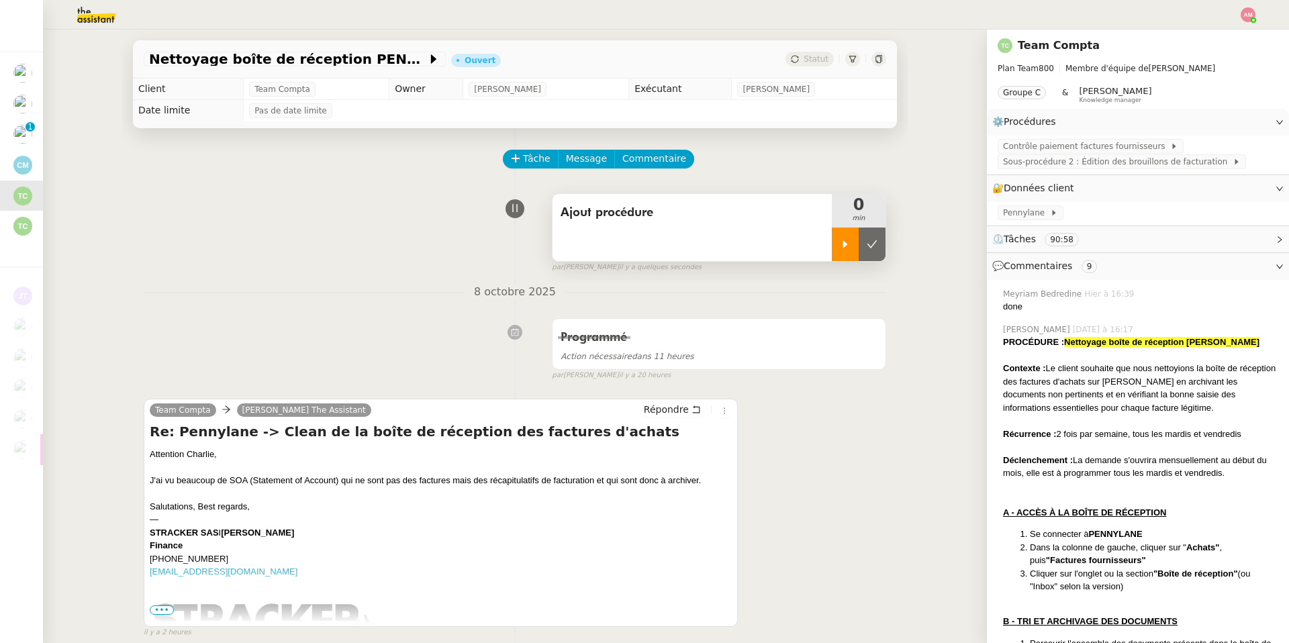
click at [836, 246] on div at bounding box center [845, 245] width 27 height 34
click at [664, 158] on span "Commentaire" at bounding box center [654, 158] width 64 height 15
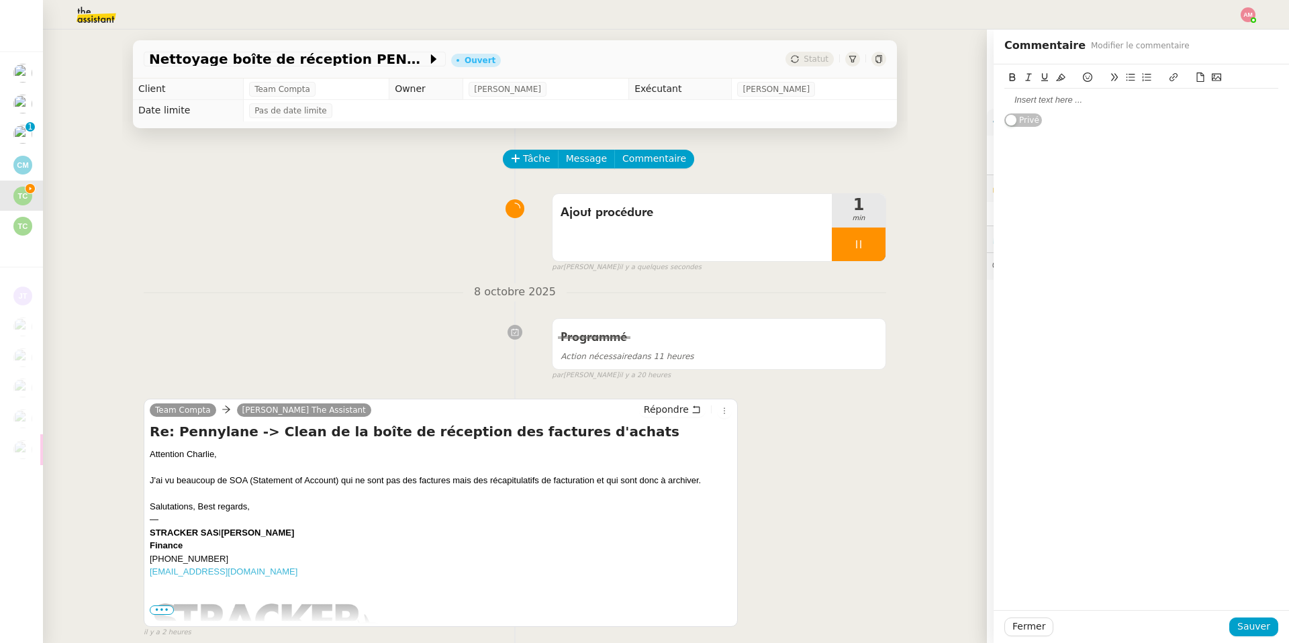
click at [771, 158] on div "Tâche Message Commentaire" at bounding box center [695, 166] width 382 height 32
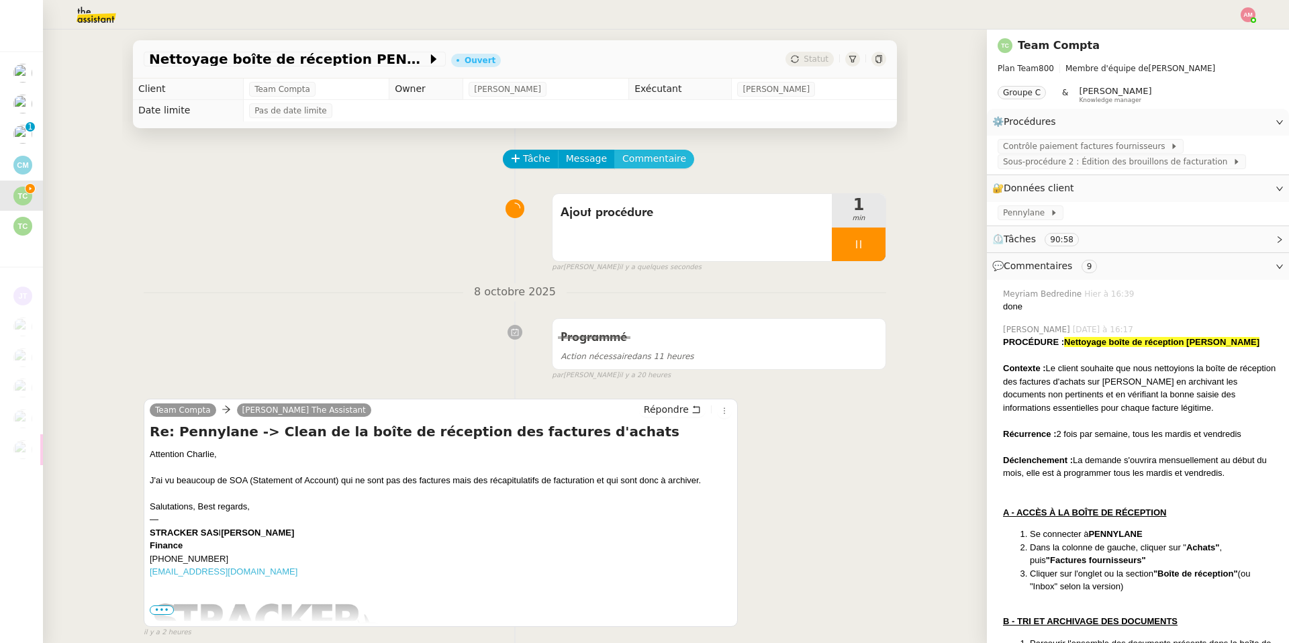
click at [662, 157] on span "Commentaire" at bounding box center [654, 158] width 64 height 15
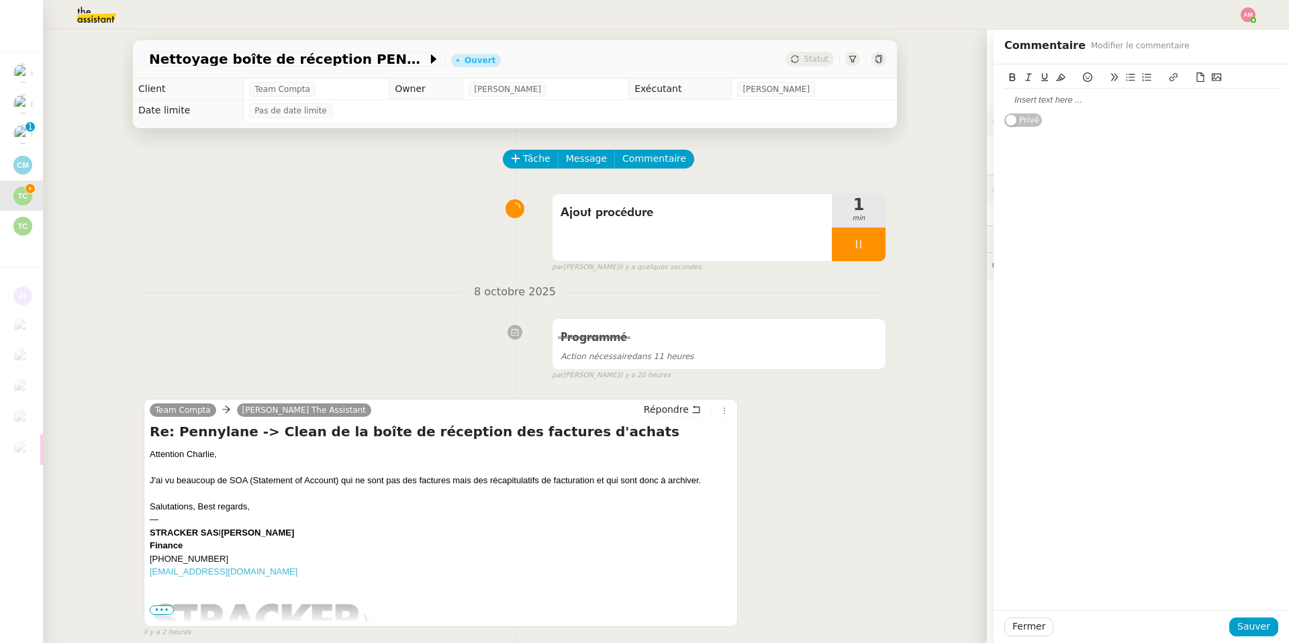
click at [1085, 79] on icon at bounding box center [1087, 76] width 9 height 9
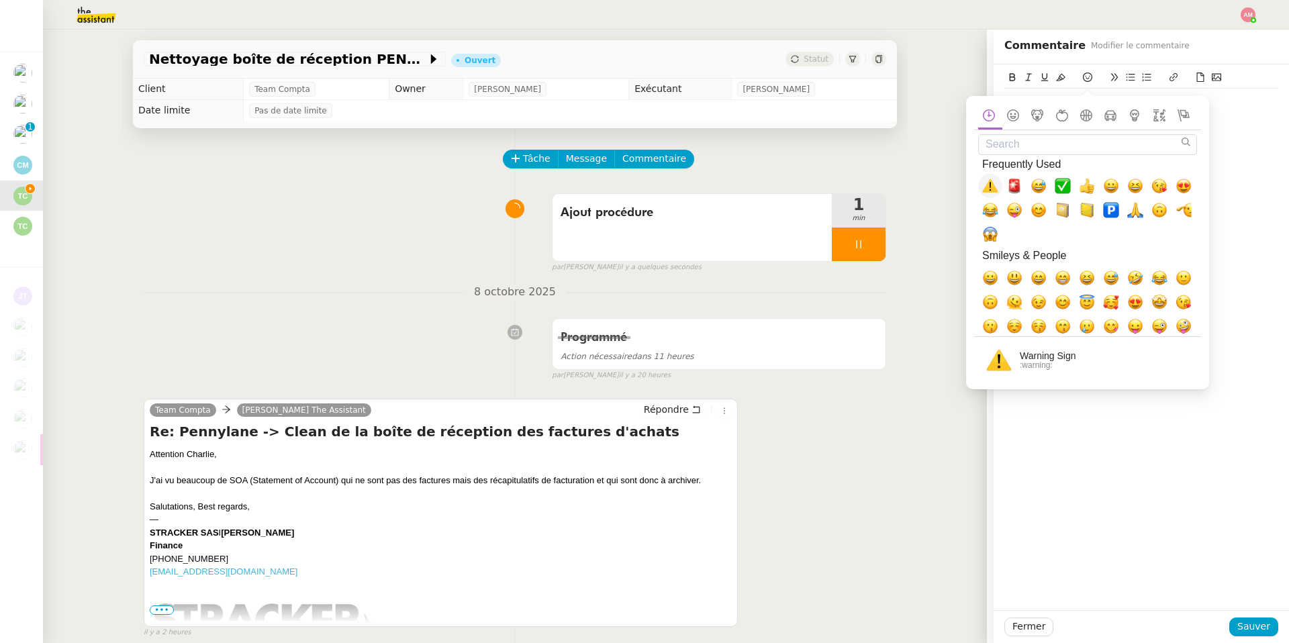
click at [983, 185] on span "⚠️, warning" at bounding box center [990, 186] width 16 height 16
drag, startPoint x: 1196, startPoint y: 179, endPoint x: 1204, endPoint y: 130, distance: 49.7
click at [1231, 178] on body "Mes demandes Intégrez les FP de FRANCANNE et GM [PERSON_NAME] Lettrage de paiem…" at bounding box center [644, 321] width 1289 height 643
click at [1228, 179] on div "⚠️ Privé" at bounding box center [1140, 337] width 295 height 546
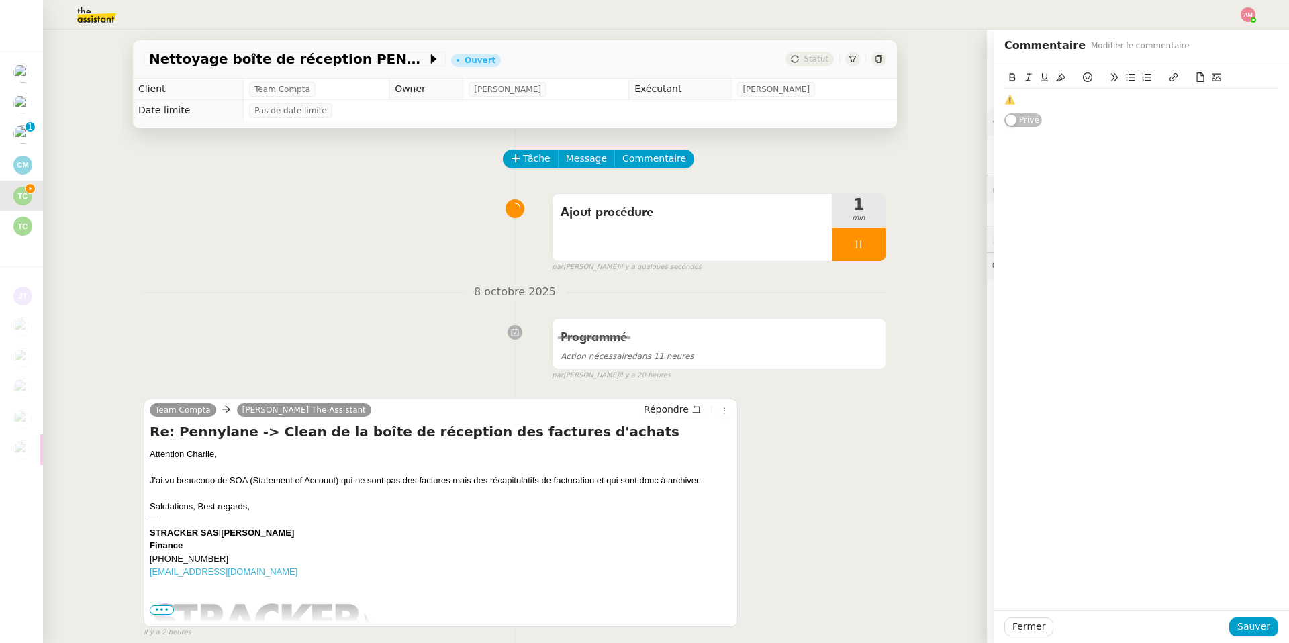
click at [1237, 128] on div "⚠️ Privé" at bounding box center [1140, 337] width 295 height 546
click at [1185, 99] on div "⚠️" at bounding box center [1141, 100] width 274 height 12
click at [1113, 116] on div "⚠️Attention : Ne pas confondre les SOA (Statement of Account) avec les factures…" at bounding box center [1141, 106] width 274 height 25
copy div "des récapitulatifs de facturation et"
drag, startPoint x: 474, startPoint y: 483, endPoint x: 603, endPoint y: 481, distance: 128.9
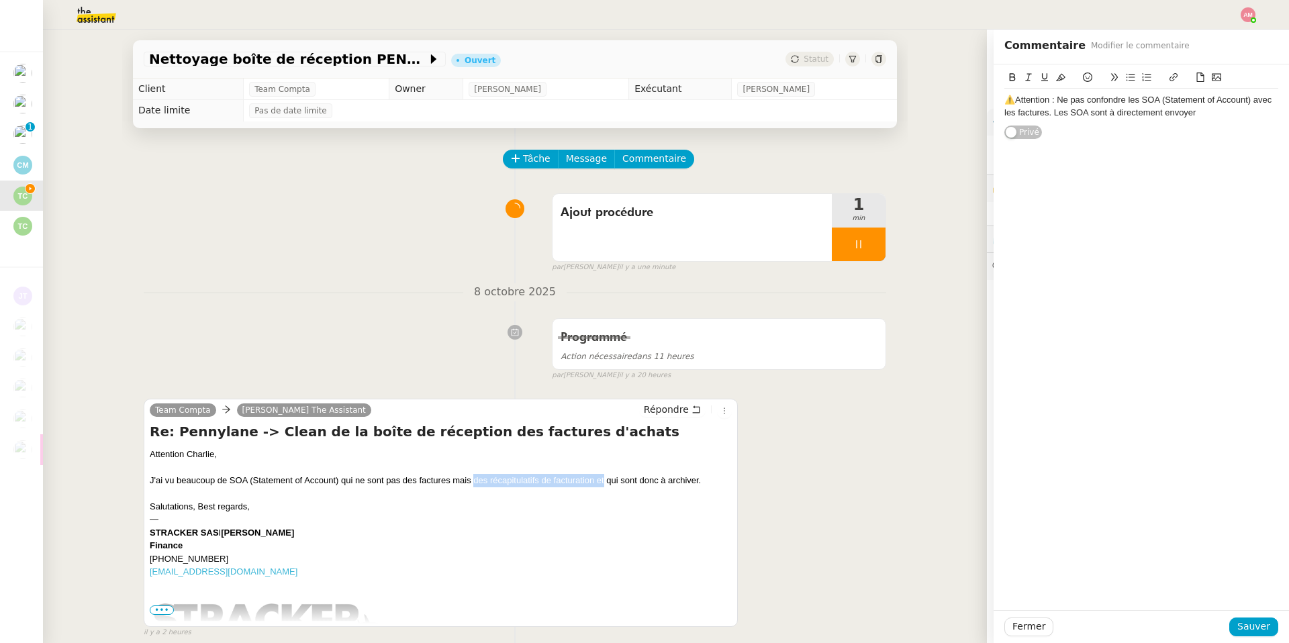
click at [603, 481] on div "J'ai vu beaucoup de SOA (Statement of Account) qui ne sont pas des factures mai…" at bounding box center [441, 480] width 582 height 13
click at [1112, 107] on div "⚠️Attention : Ne pas confondre les SOA (Statement of Account) avec les factures…" at bounding box center [1141, 106] width 274 height 25
click at [1110, 107] on div "⚠️Attention : Ne pas confondre les SOA (Statement of Account) avec les factures…" at bounding box center [1141, 106] width 274 height 25
drag, startPoint x: 1229, startPoint y: 111, endPoint x: 1254, endPoint y: 128, distance: 30.5
click at [1254, 128] on div "⚠️Attention : Ne pas confondre les SOA (Statement of Account) avec les factures…" at bounding box center [1141, 112] width 274 height 37
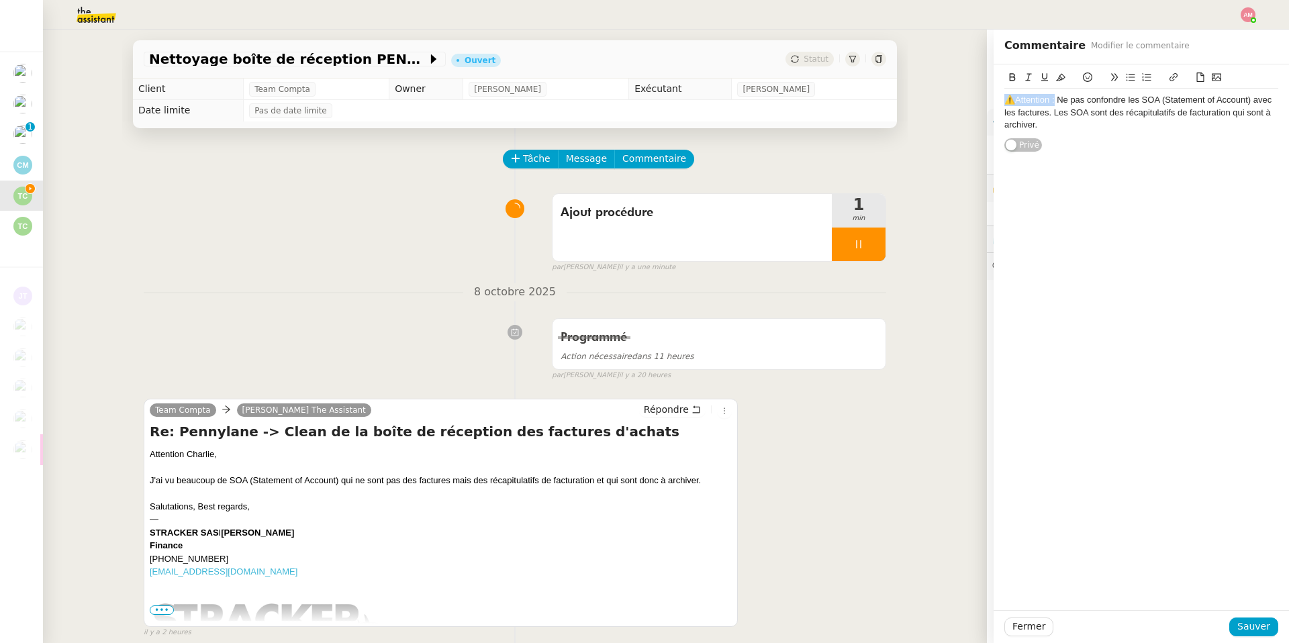
drag, startPoint x: 1055, startPoint y: 99, endPoint x: 981, endPoint y: 96, distance: 73.9
click at [981, 96] on app-ticket "Nettoyage boîte de réception PENNYLANE - Octobre Ouvert Statut Client Team Comp…" at bounding box center [666, 336] width 1246 height 613
click at [1009, 83] on button at bounding box center [1012, 77] width 16 height 15
click at [1044, 74] on icon at bounding box center [1044, 76] width 9 height 9
click at [1244, 633] on span "Sauver" at bounding box center [1253, 626] width 33 height 15
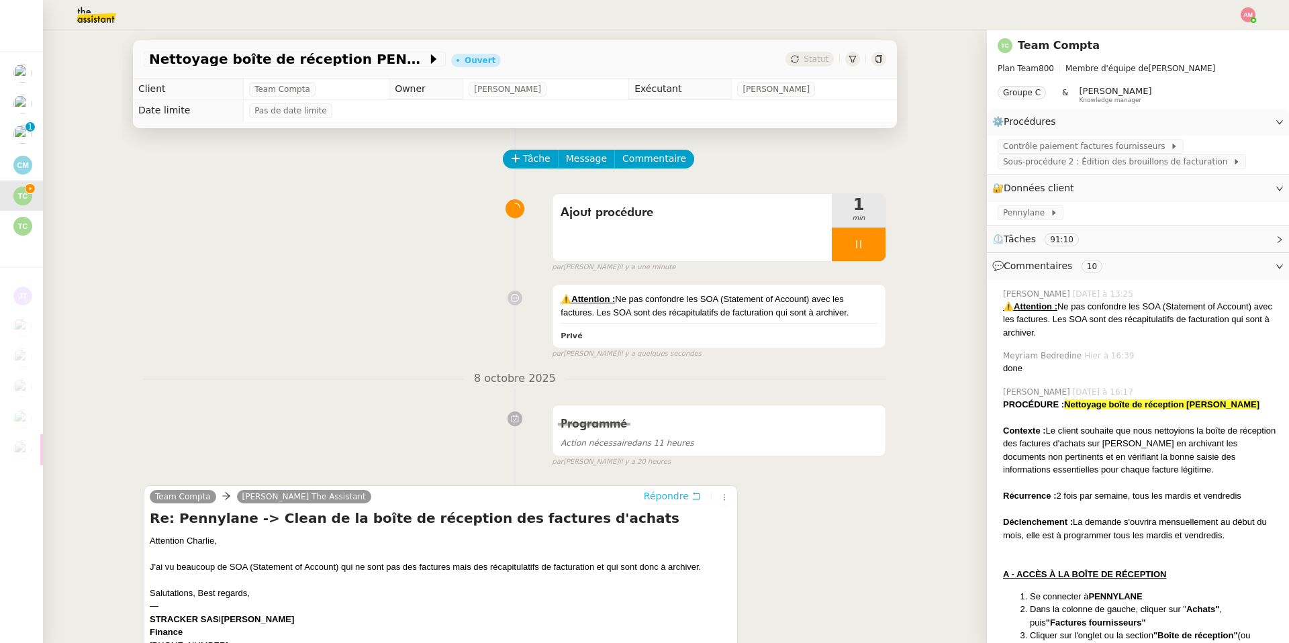
click at [663, 491] on span "Répondre" at bounding box center [666, 495] width 45 height 13
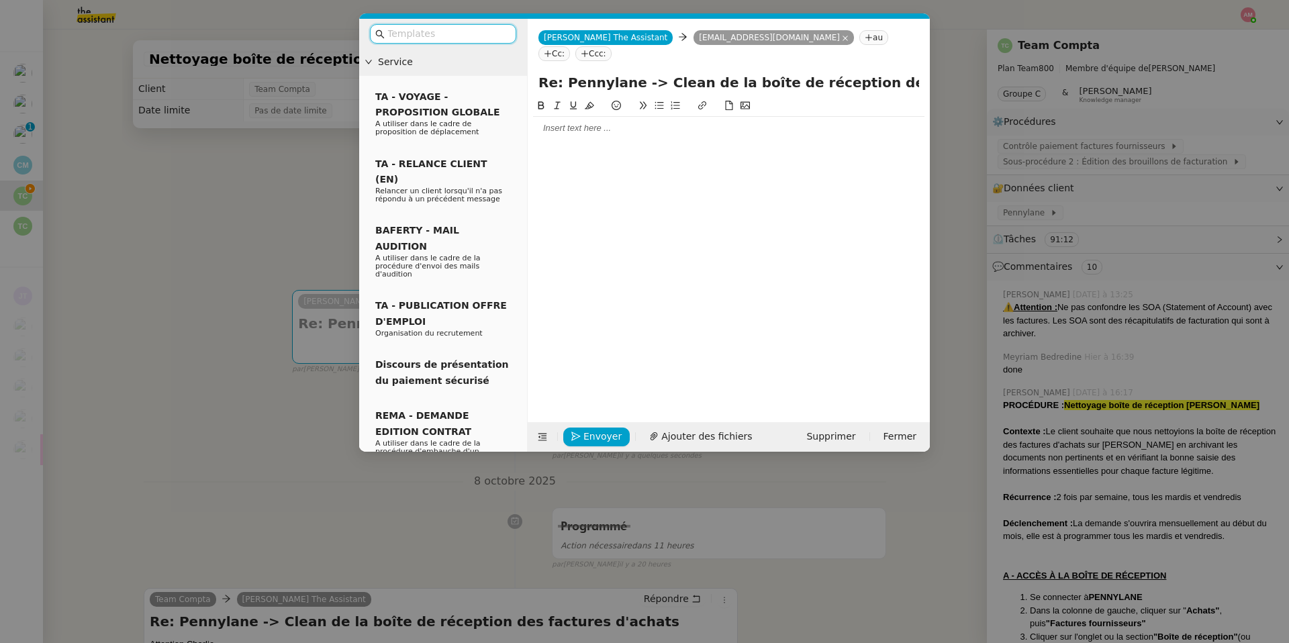
click at [604, 122] on div at bounding box center [728, 128] width 391 height 12
click at [128, 284] on nz-modal-container "Service TA - VOYAGE - PROPOSITION GLOBALE A utiliser dans le cadre de propositi…" at bounding box center [644, 321] width 1289 height 643
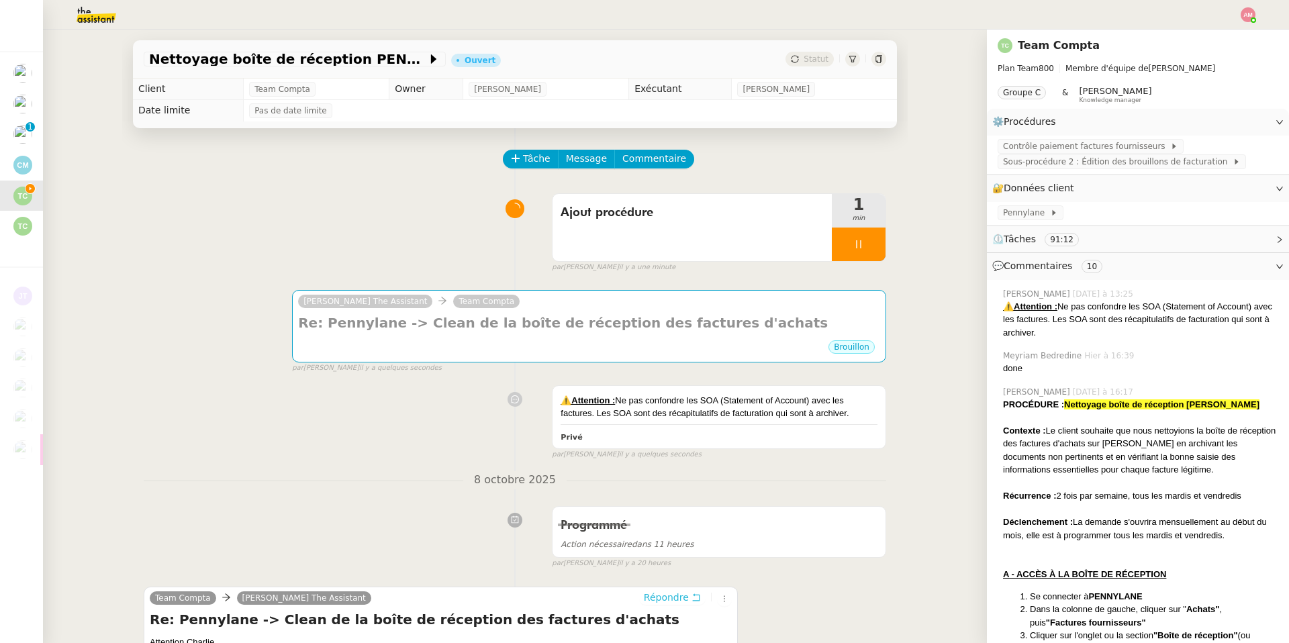
scroll to position [288, 0]
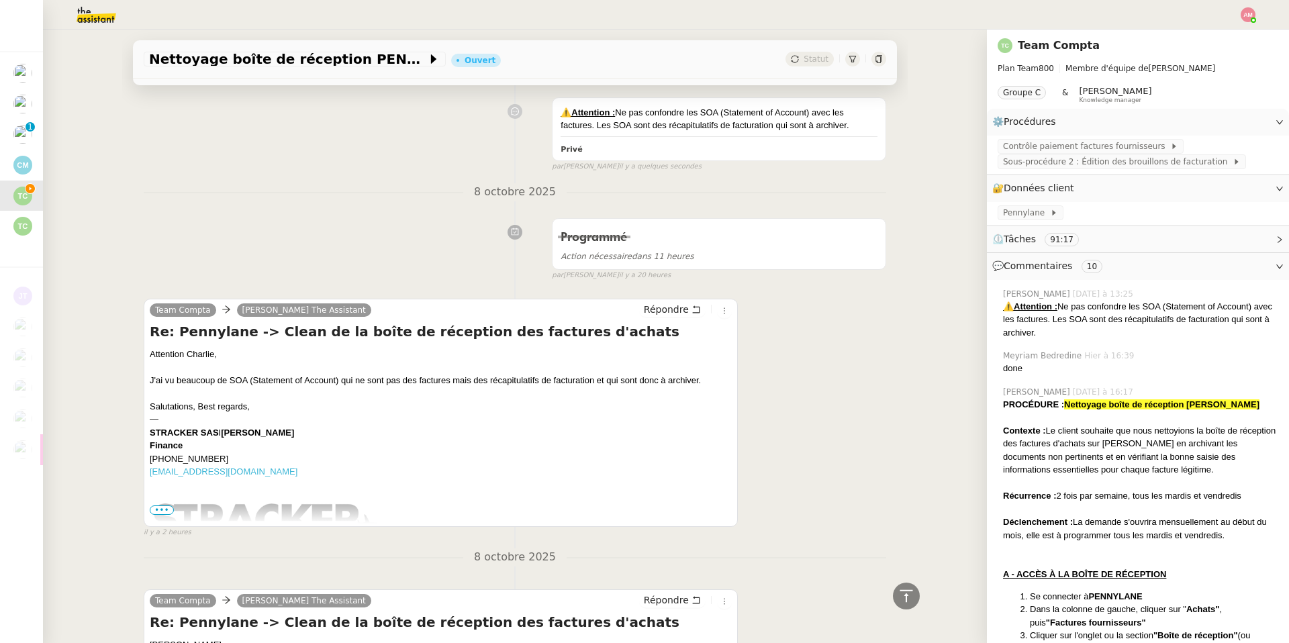
copy div "[PERSON_NAME]"
drag, startPoint x: 261, startPoint y: 438, endPoint x: 223, endPoint y: 438, distance: 38.3
click at [223, 438] on div "STRACKER SAS I [PERSON_NAME]" at bounding box center [441, 432] width 582 height 13
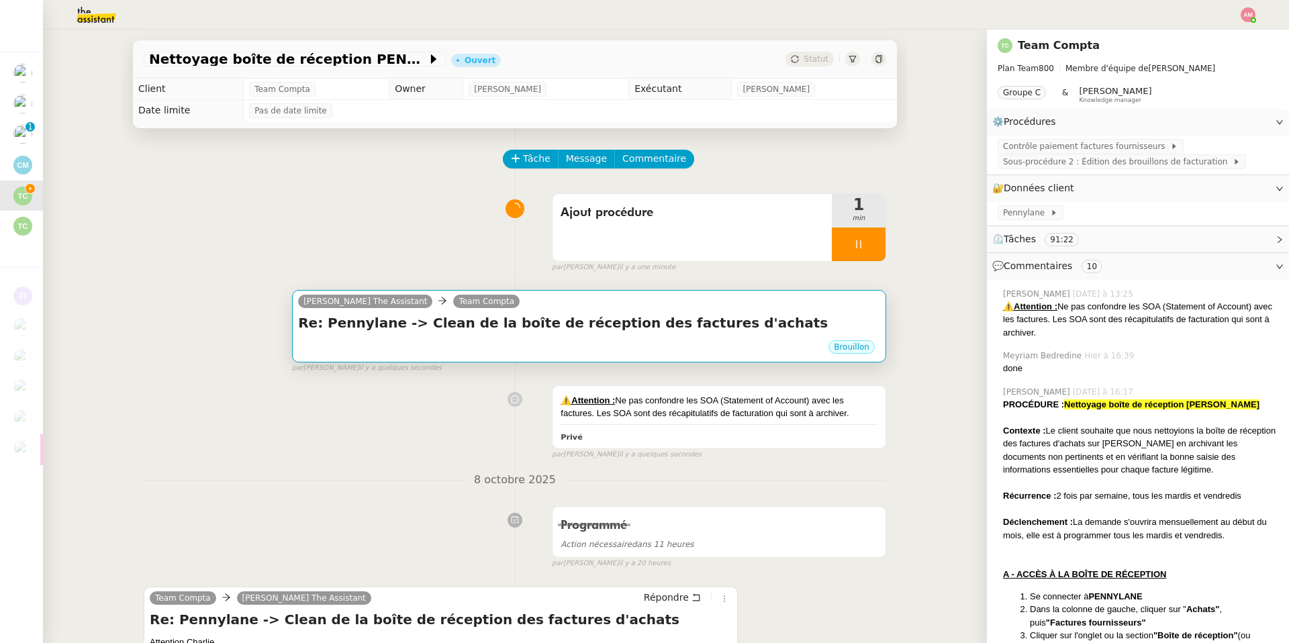
click at [423, 313] on div "[PERSON_NAME] The Assistant Team Compta" at bounding box center [411, 303] width 227 height 20
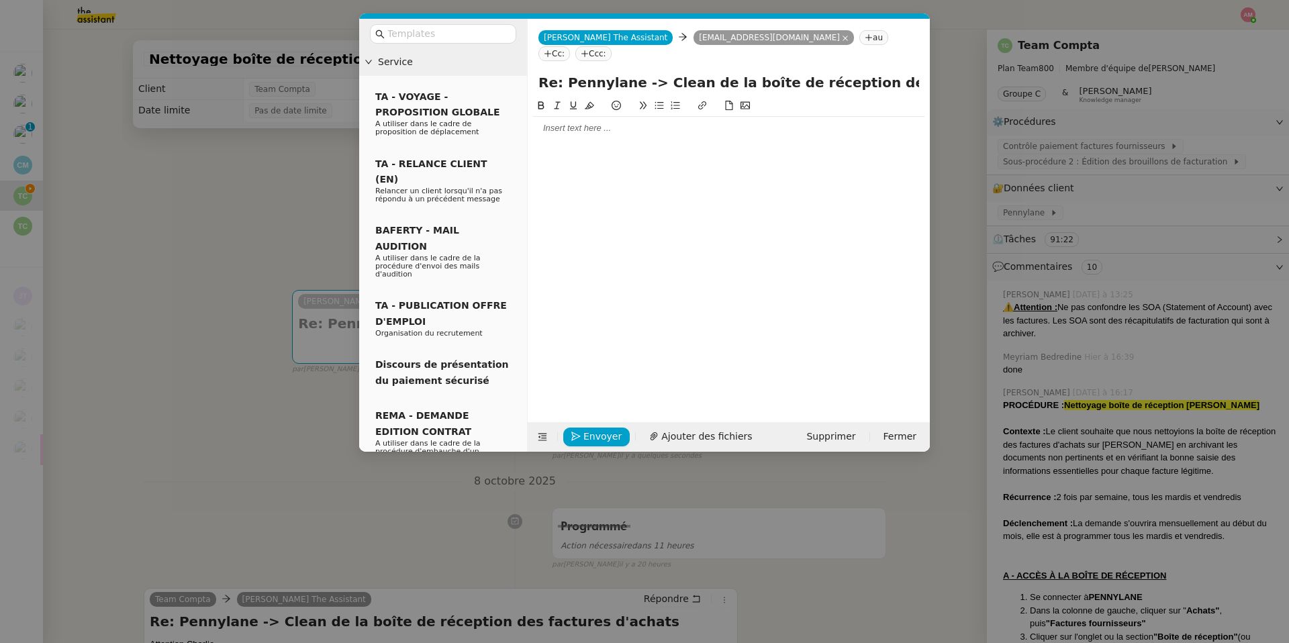
click at [555, 117] on div at bounding box center [728, 128] width 391 height 23
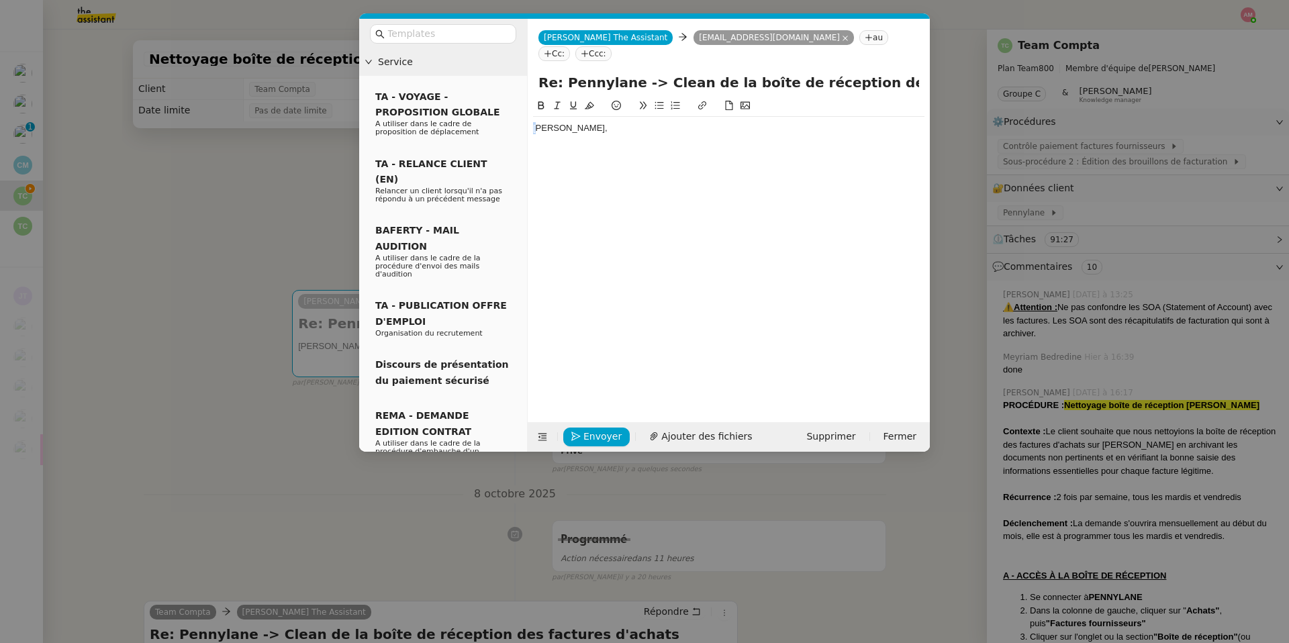
click at [528, 117] on nz-spin "[PERSON_NAME]," at bounding box center [729, 252] width 402 height 309
click at [589, 125] on div "[PERSON_NAME]," at bounding box center [728, 249] width 391 height 303
click at [577, 119] on div "[PERSON_NAME]," at bounding box center [728, 128] width 391 height 23
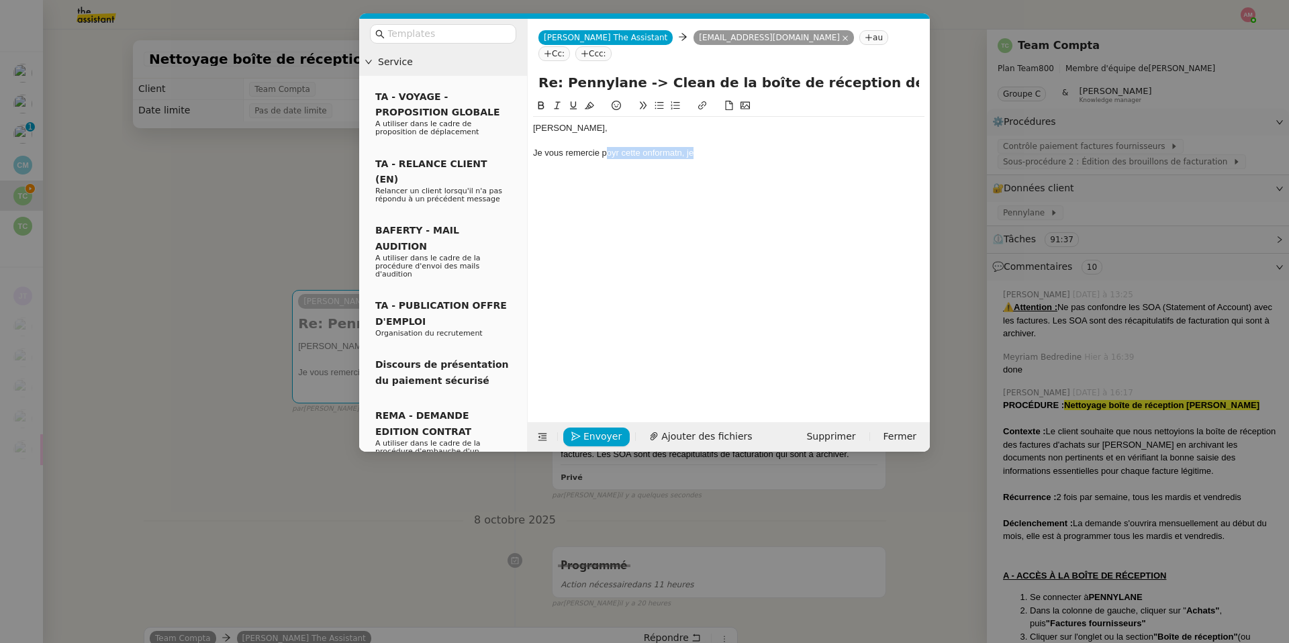
drag, startPoint x: 607, startPoint y: 142, endPoint x: 729, endPoint y: 138, distance: 121.5
click at [729, 147] on div "Je vous remercie poyr cette onformatn, je" at bounding box center [728, 153] width 391 height 12
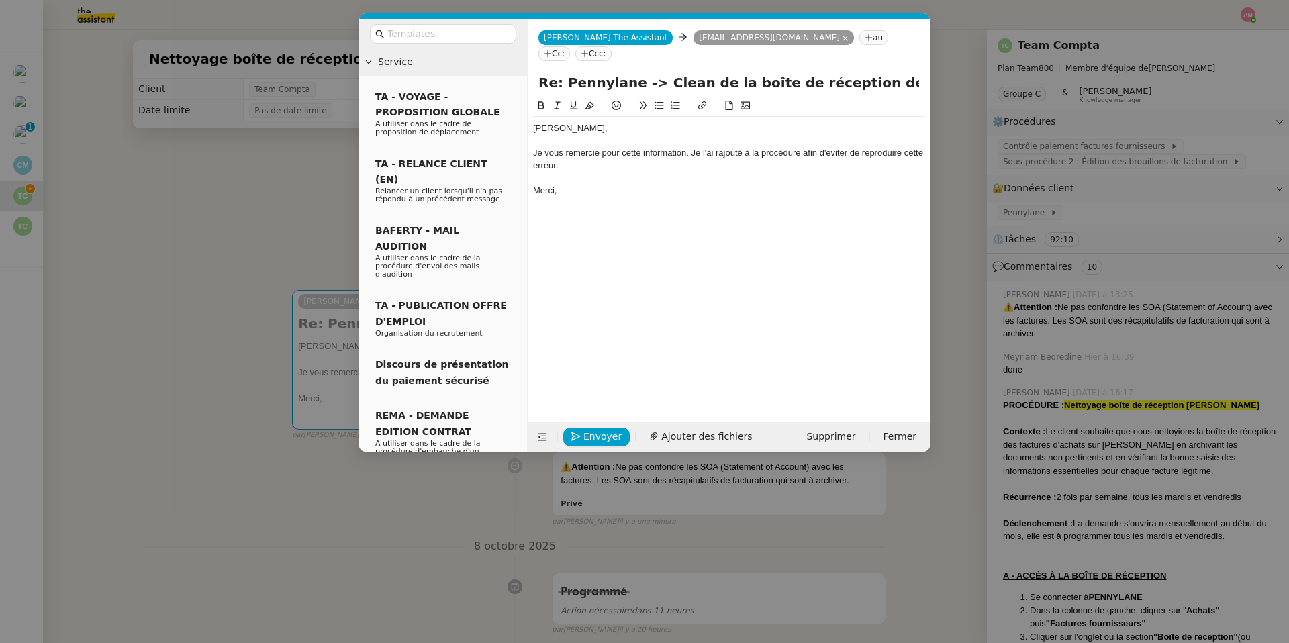
drag, startPoint x: 680, startPoint y: 150, endPoint x: 683, endPoint y: 120, distance: 29.7
click at [683, 120] on div "[PERSON_NAME], Je vous remercie pour cette information. Je l'ai rajouté à la pr…" at bounding box center [728, 159] width 391 height 85
copy div "Je vous remercie pour cette information. Je l'ai rajouté à la procédure afin d'…"
click at [601, 147] on div "Je vous remercie pour cette information. Je l'ai rajouté à la procédure afin d'…" at bounding box center [728, 159] width 391 height 25
click at [715, 147] on div "Je vous remercie pour cette information. Je l'ai rajouté à la procédure afin d'…" at bounding box center [728, 159] width 391 height 25
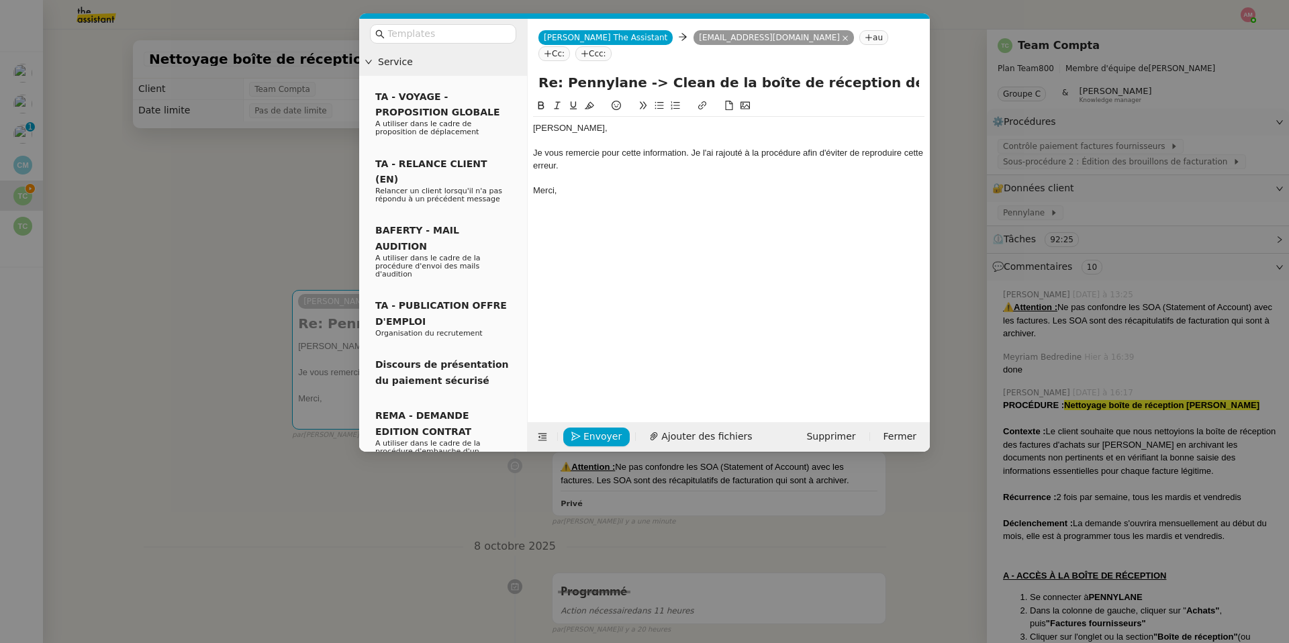
click at [692, 147] on div "Je vous remercie pour cette information. Je l'ai rajouté à la procédure afin d'…" at bounding box center [728, 159] width 391 height 25
drag, startPoint x: 689, startPoint y: 138, endPoint x: 689, endPoint y: 194, distance: 56.4
click at [689, 147] on div "Je vous remercie pour cette information. Je l'ai rajouté à la procédure afin d'…" at bounding box center [728, 159] width 391 height 25
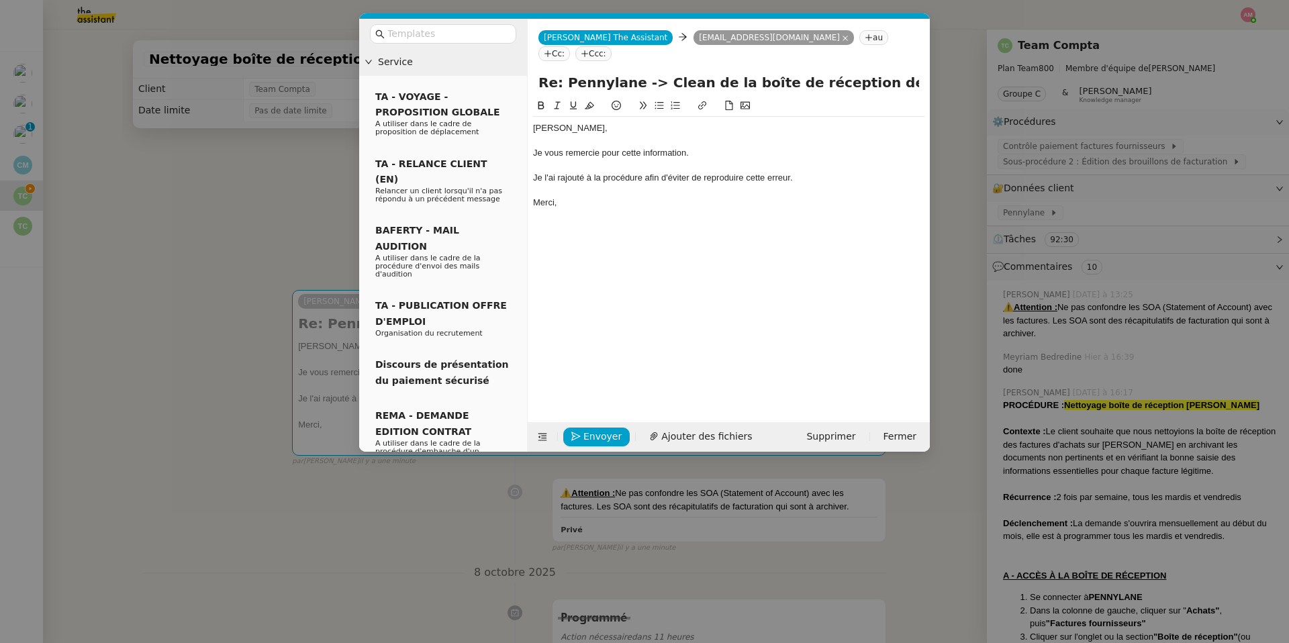
click at [731, 228] on div "[PERSON_NAME], Je vous remercie pour cette information. Je l'ai rajouté à la pr…" at bounding box center [728, 249] width 391 height 303
click at [532, 115] on nz-spin "[PERSON_NAME], Je vous remercie pour cette information. Je l'ai rajouté à la pr…" at bounding box center [729, 252] width 402 height 309
click at [533, 122] on div "[PERSON_NAME]," at bounding box center [728, 128] width 391 height 12
click at [574, 432] on icon "button" at bounding box center [575, 436] width 9 height 9
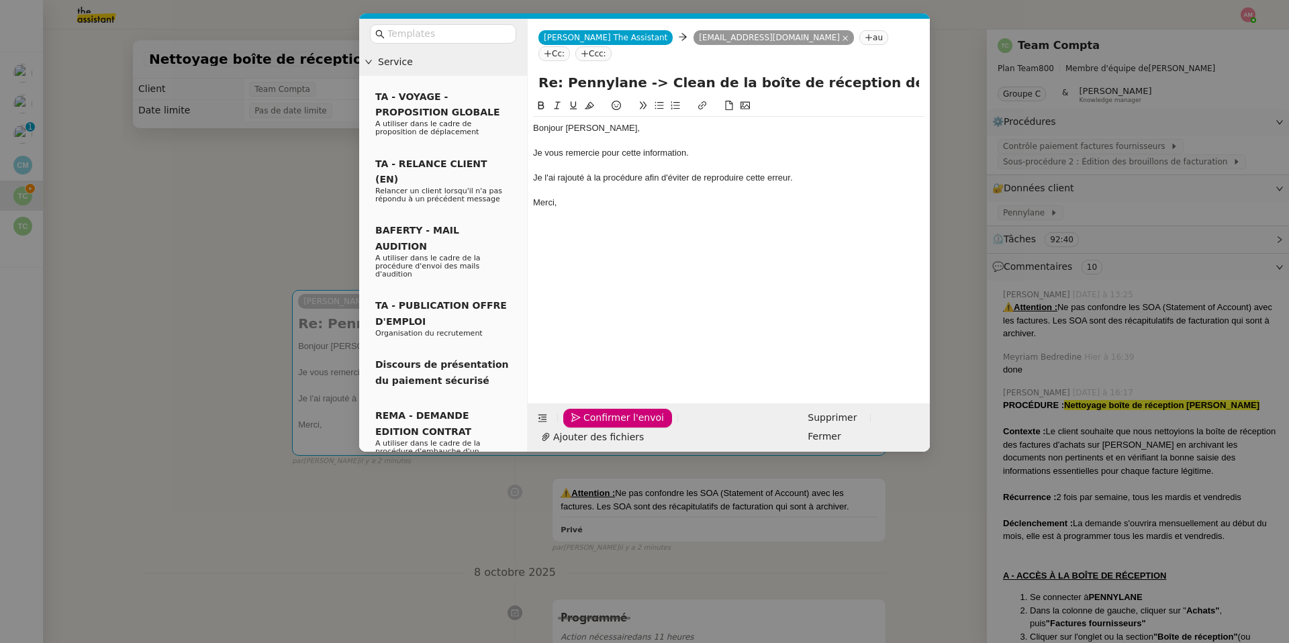
click at [335, 519] on nz-modal-container "Service TA - VOYAGE - PROPOSITION GLOBALE A utiliser dans le cadre de propositi…" at bounding box center [644, 321] width 1289 height 643
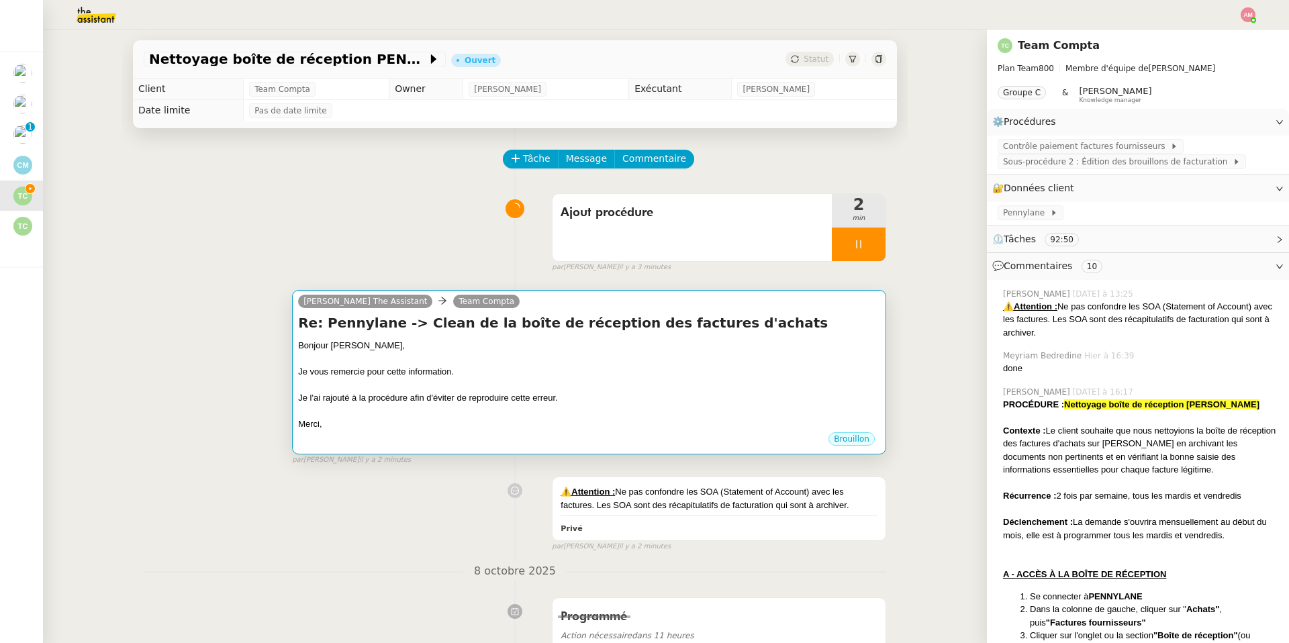
click at [671, 409] on div at bounding box center [589, 411] width 582 height 13
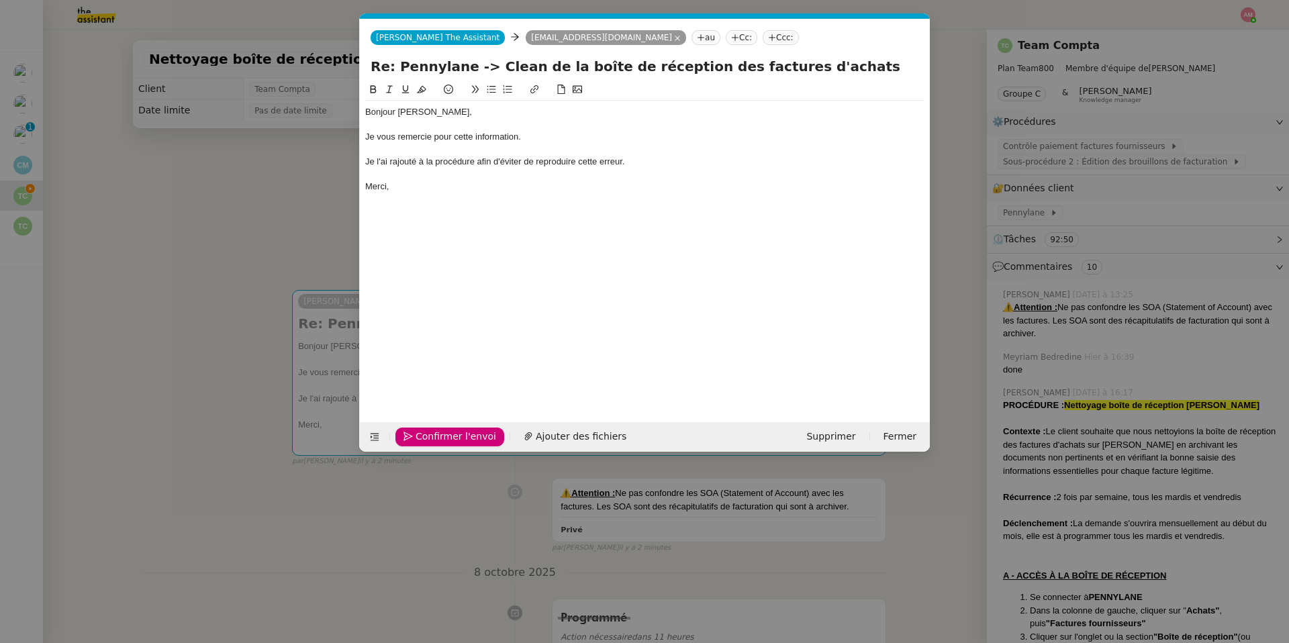
scroll to position [0, 28]
click at [430, 440] on span "Confirmer l'envoi" at bounding box center [455, 436] width 81 height 15
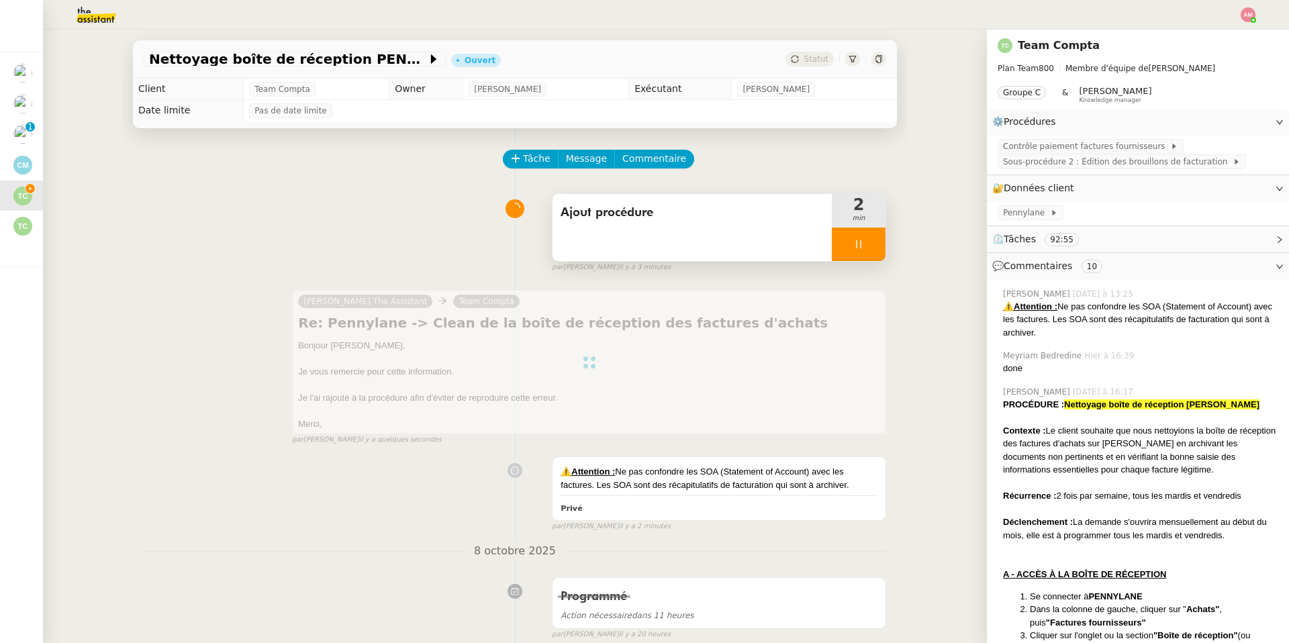
click at [866, 248] on div at bounding box center [859, 245] width 54 height 34
click at [871, 249] on icon at bounding box center [871, 244] width 11 height 11
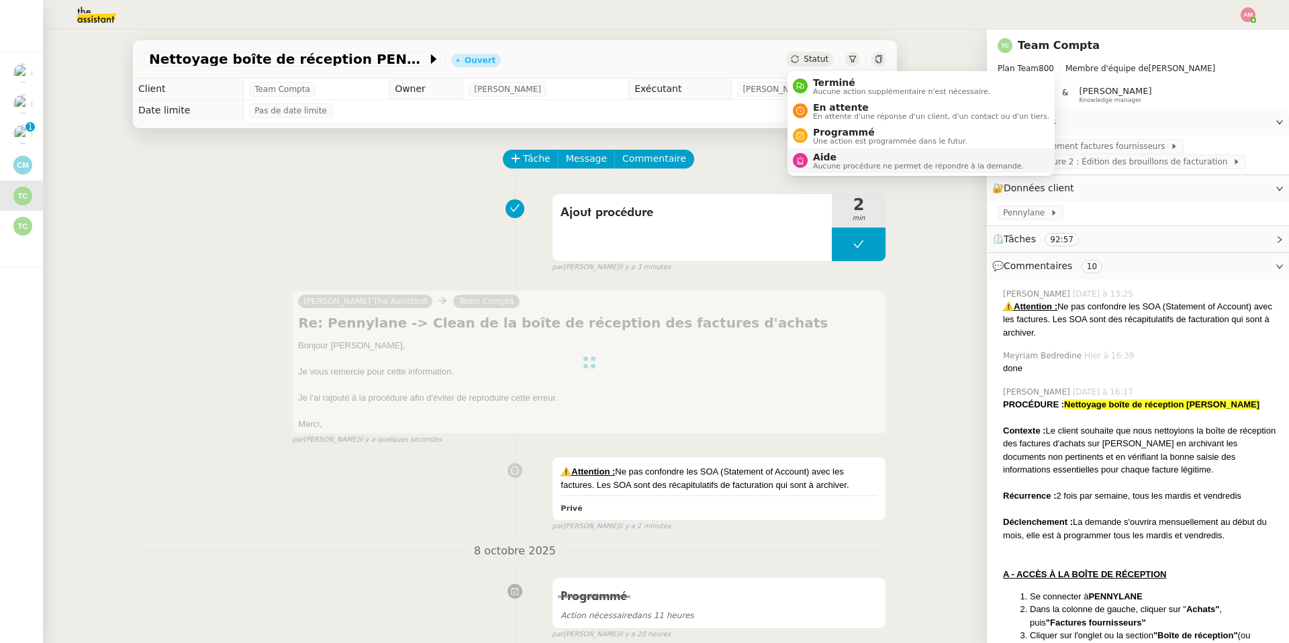
click at [818, 154] on span "Aide" at bounding box center [918, 157] width 211 height 11
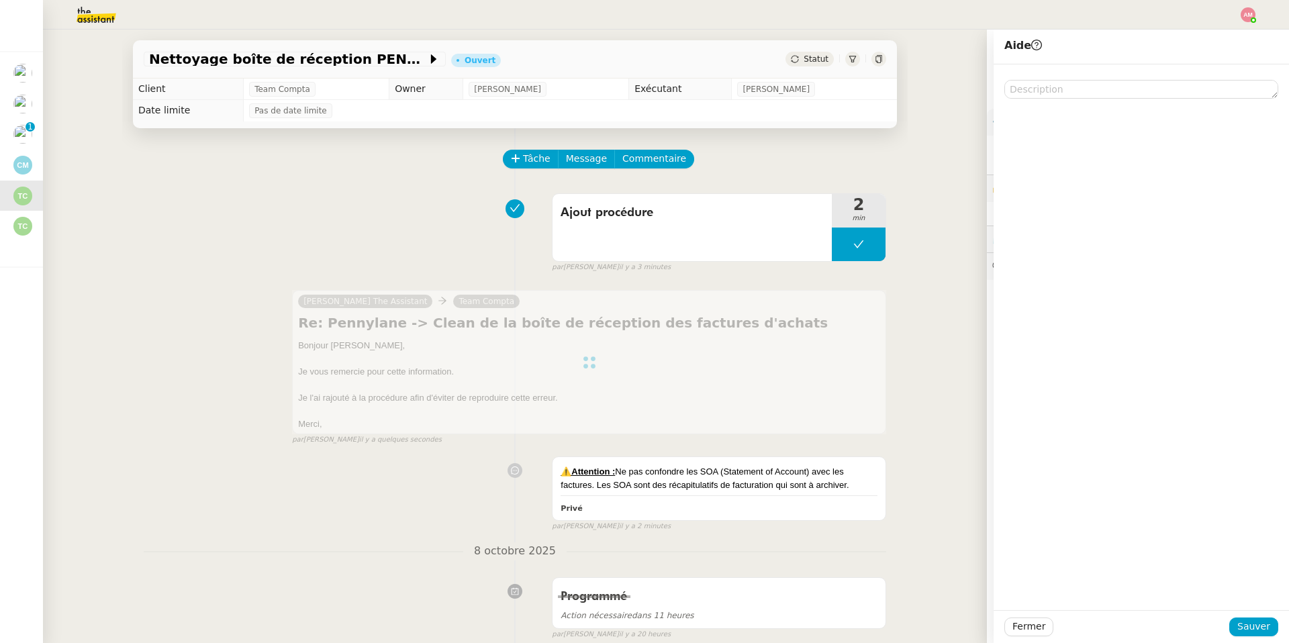
click at [697, 457] on div "⚠️Attention : Ne pas confondre les SOA (Statement of Account) avec les factures…" at bounding box center [515, 490] width 742 height 81
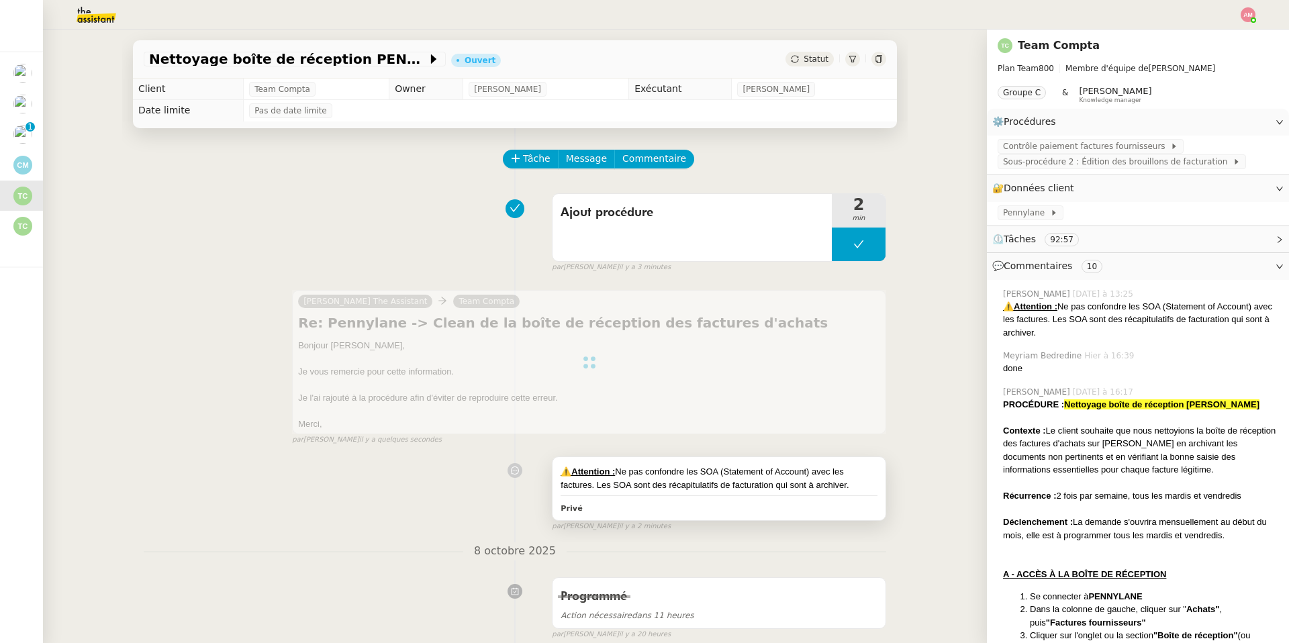
click at [693, 472] on div "⚠️Attention : Ne pas confondre les SOA (Statement of Account) avec les factures…" at bounding box center [718, 478] width 317 height 26
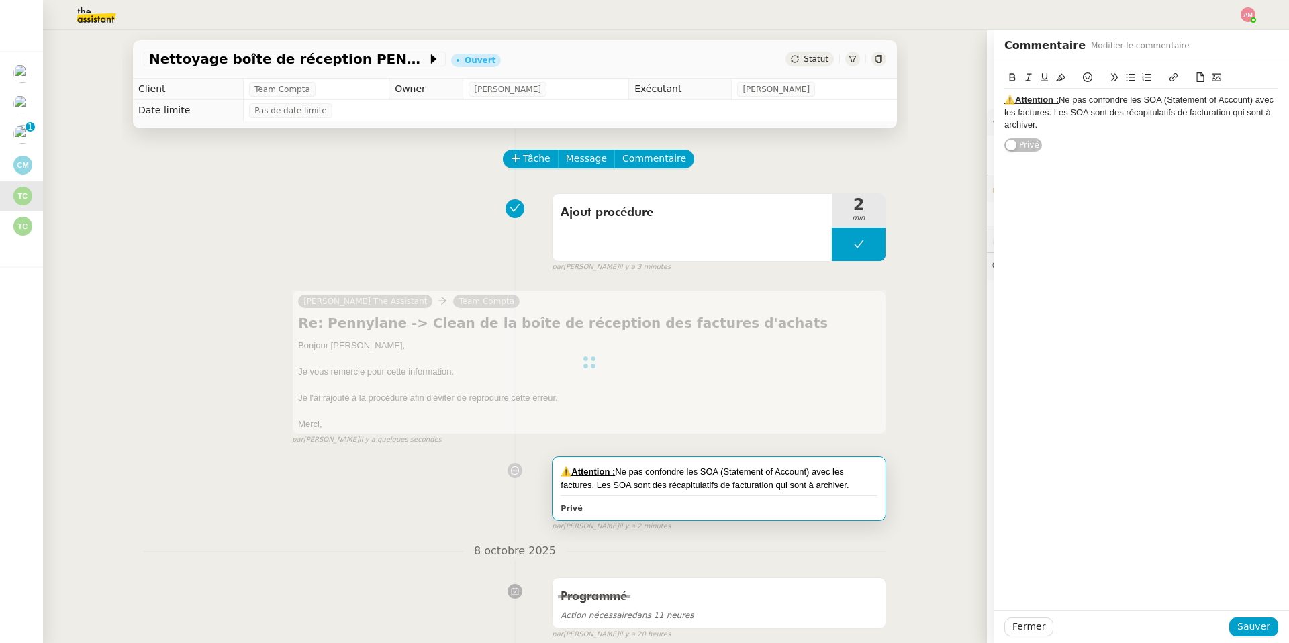
click at [1000, 97] on div "⚠️Attention : Ne pas confondre les SOA (Statement of Account) avec les factures…" at bounding box center [1140, 108] width 295 height 88
click at [1002, 98] on div "⚠️Attention : Ne pas confondre les SOA (Statement of Account) avec les factures…" at bounding box center [1140, 108] width 295 height 88
click at [1004, 99] on u "⚠️Attention :" at bounding box center [1031, 100] width 54 height 10
click at [1004, 102] on u "⚠️Attention :" at bounding box center [1031, 100] width 54 height 10
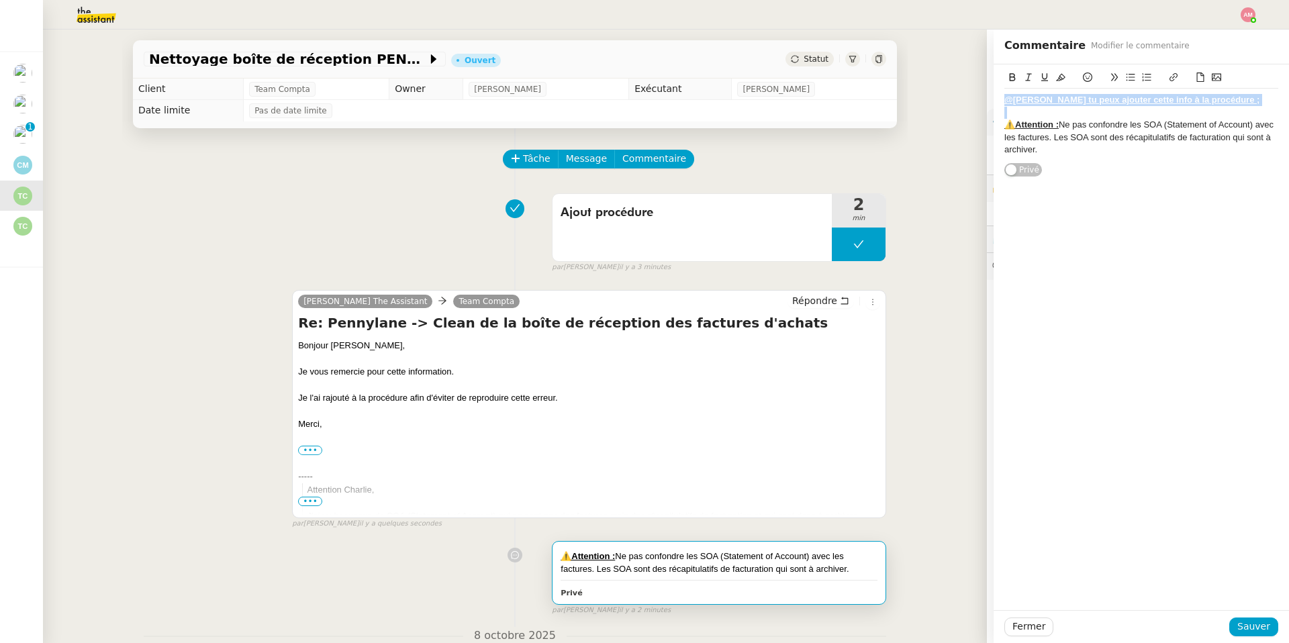
drag, startPoint x: 1241, startPoint y: 110, endPoint x: 996, endPoint y: 71, distance: 248.1
click at [996, 71] on div "@[PERSON_NAME] tu peux ajouter cette info à la procédure ; ﻿ ⚠️Attention : Ne p…" at bounding box center [1140, 120] width 295 height 113
click at [1010, 74] on icon at bounding box center [1011, 76] width 9 height 9
click at [1237, 613] on div "Fermer Sauver" at bounding box center [1140, 626] width 295 height 33
click at [1242, 630] on span "Sauver" at bounding box center [1253, 626] width 33 height 15
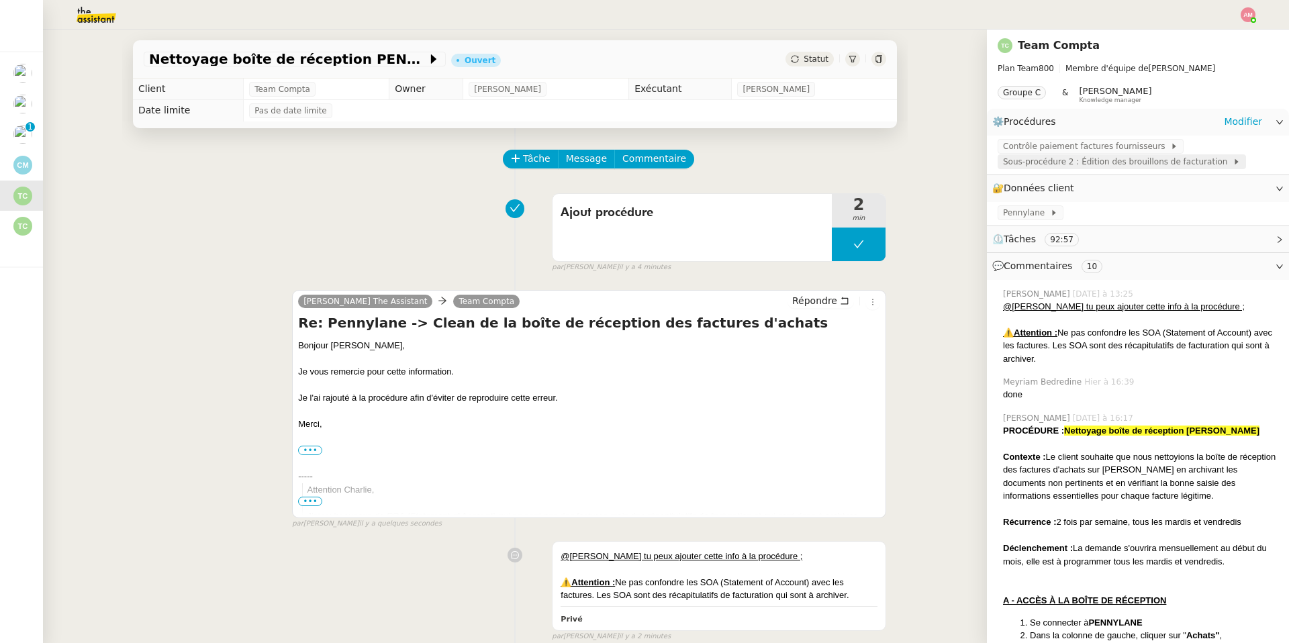
click at [1030, 160] on span "Sous-procédure 2 : Édition des brouillons de facturation" at bounding box center [1118, 161] width 230 height 13
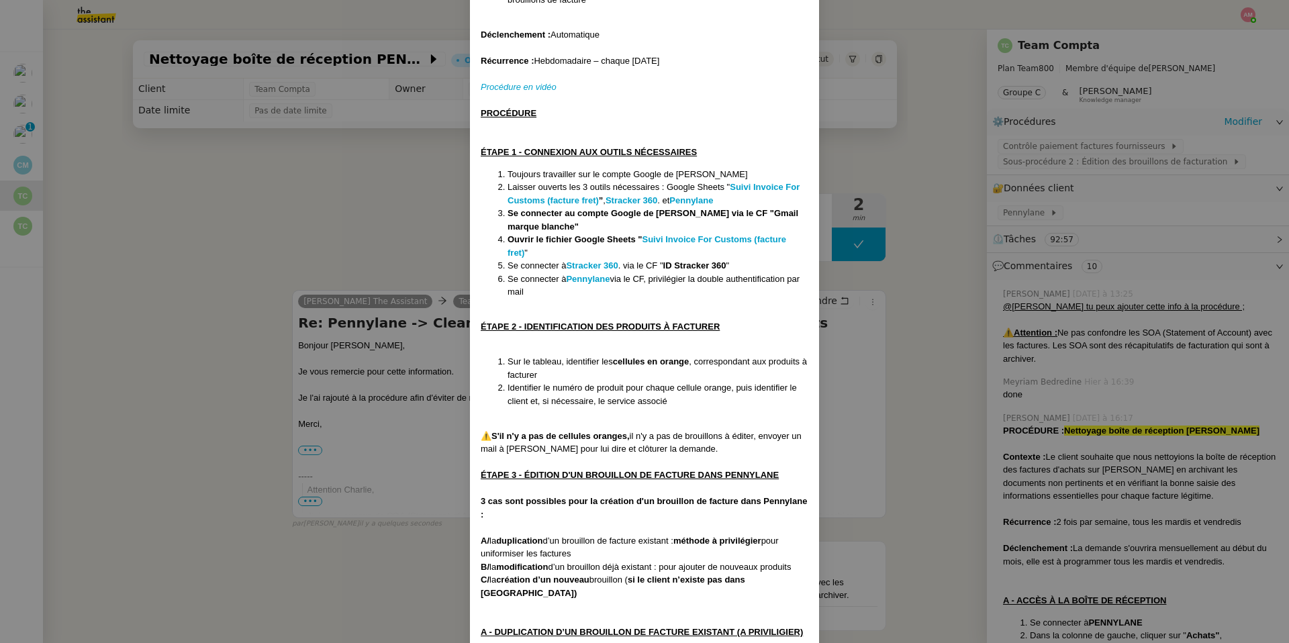
scroll to position [346, 0]
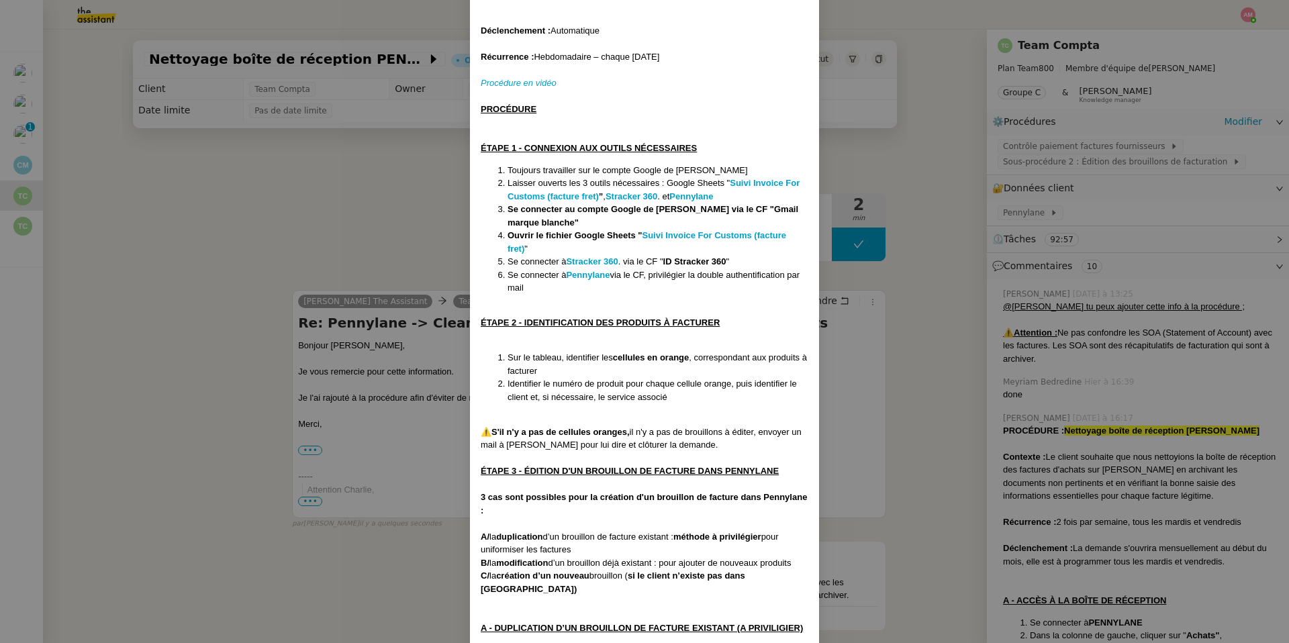
click at [960, 390] on nz-modal-container "Créée le : [DATE] MAJ le : [DATE] Contexte : Cette sous-procédure constitue la …" at bounding box center [644, 321] width 1289 height 643
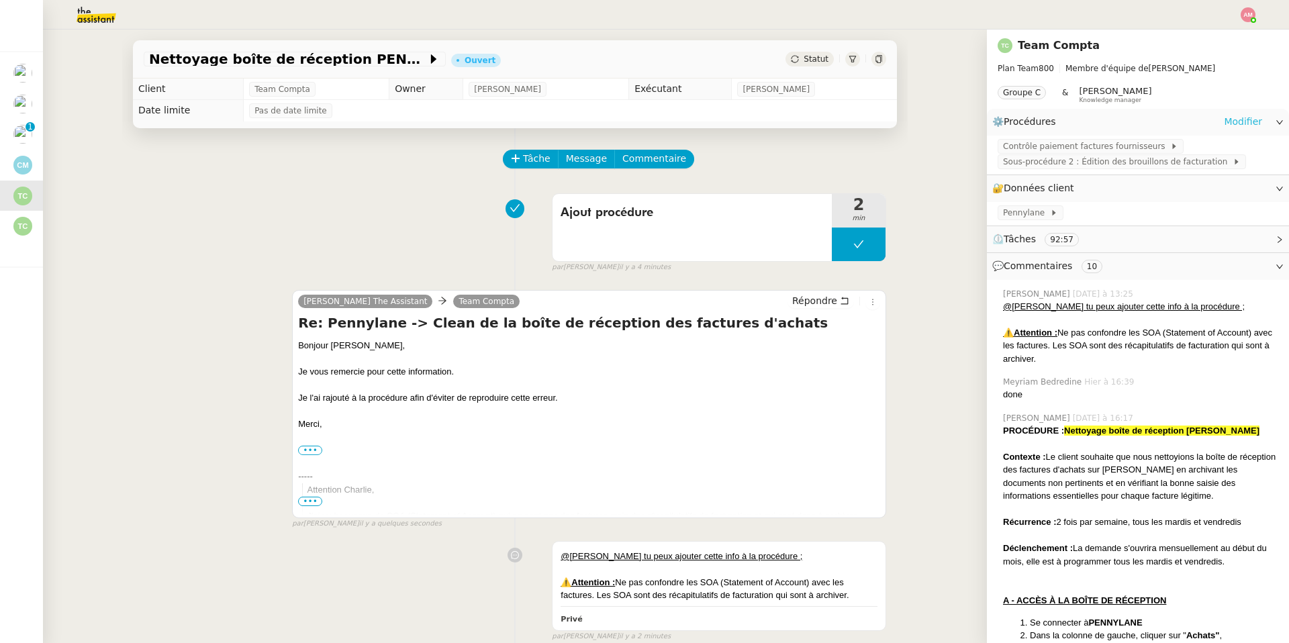
click at [1234, 119] on link "Modifier" at bounding box center [1243, 121] width 38 height 15
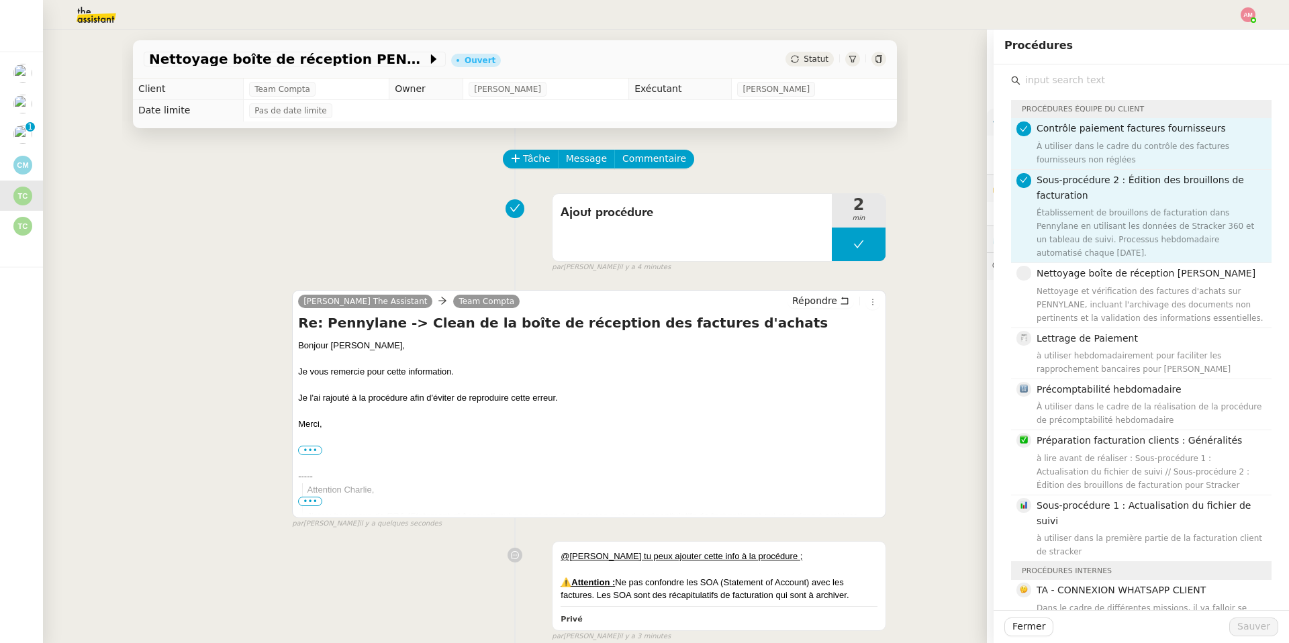
click at [1026, 193] on nz-list-item-meta "Sous-procédure 2 : Édition des brouillons de facturation Établissement de broui…" at bounding box center [1139, 216] width 247 height 88
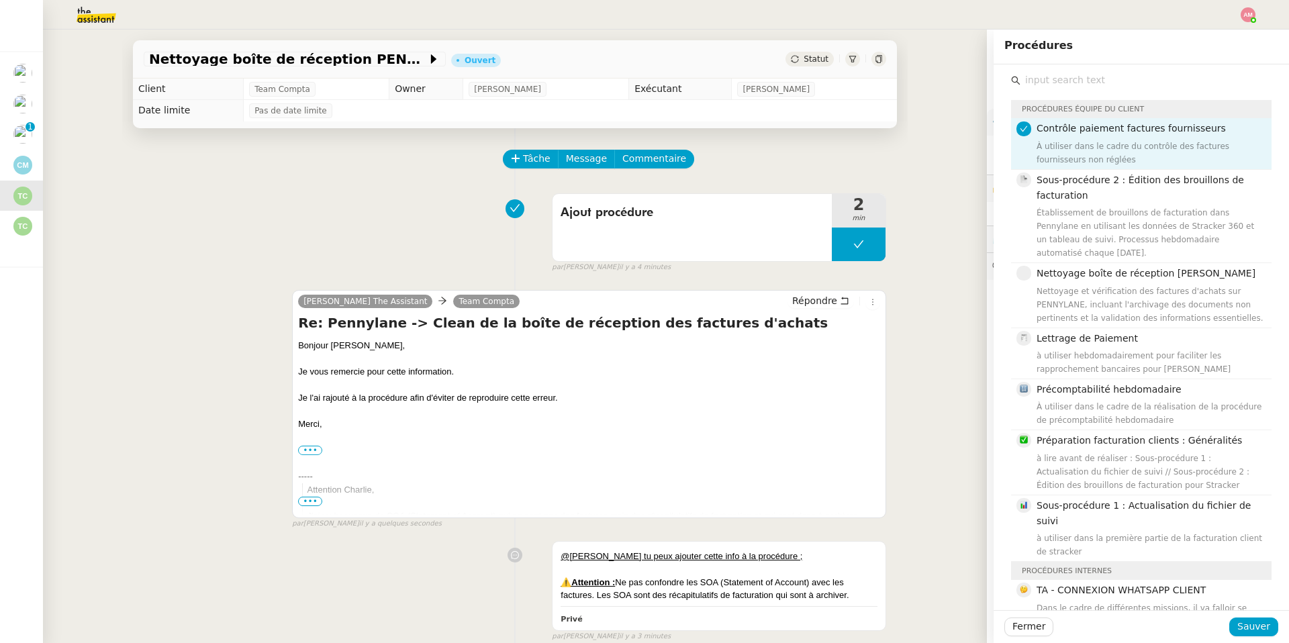
click at [1023, 148] on nz-list-item-meta "Contrôle paiement factures fournisseurs À utiliser dans le cadre du contrôle de…" at bounding box center [1139, 143] width 247 height 45
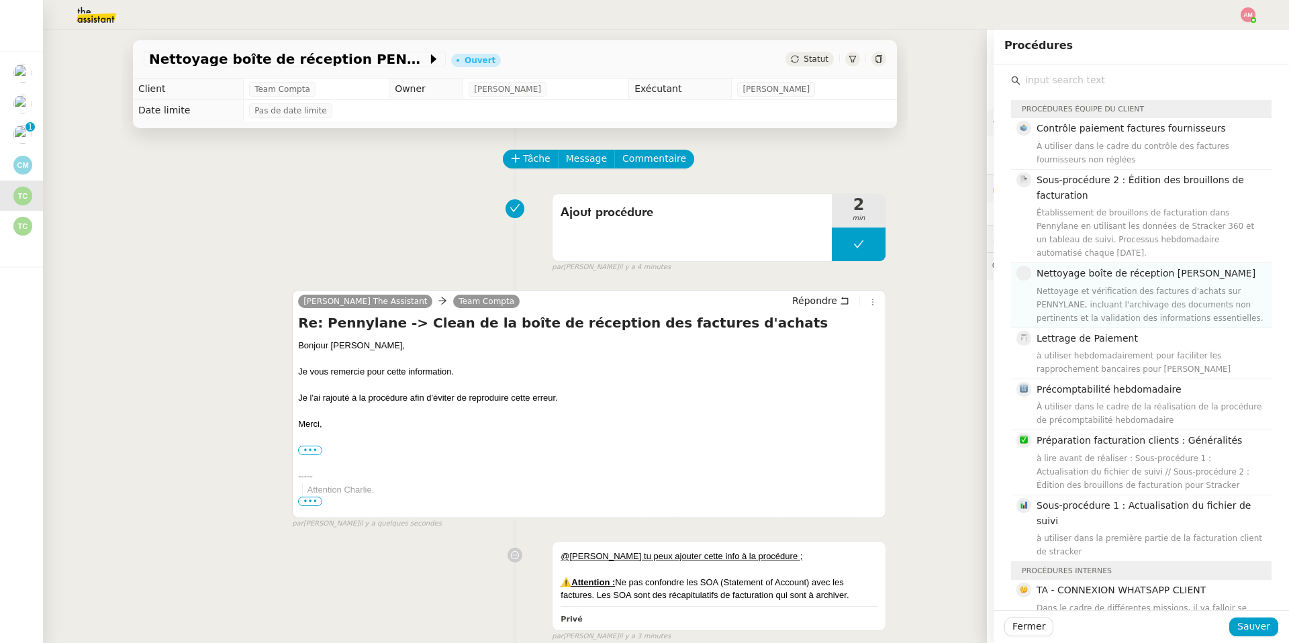
click at [1038, 274] on span "Nettoyage boîte de réception [PERSON_NAME]" at bounding box center [1145, 273] width 219 height 11
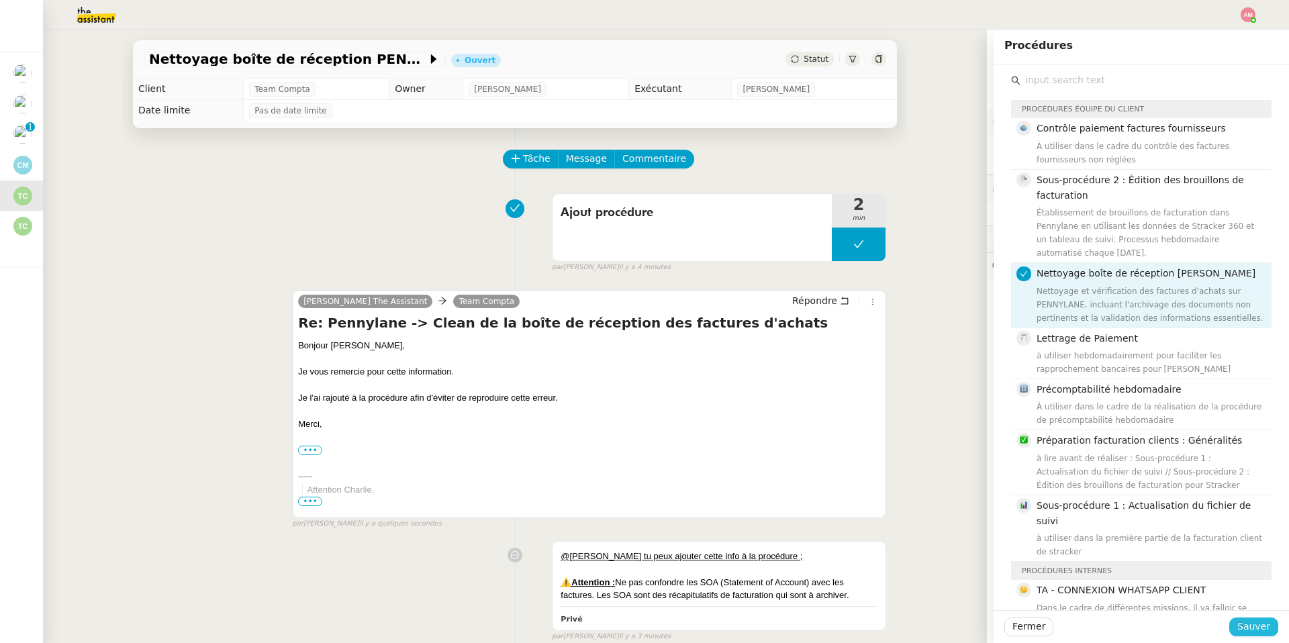
click at [1273, 632] on button "Sauver" at bounding box center [1253, 626] width 49 height 19
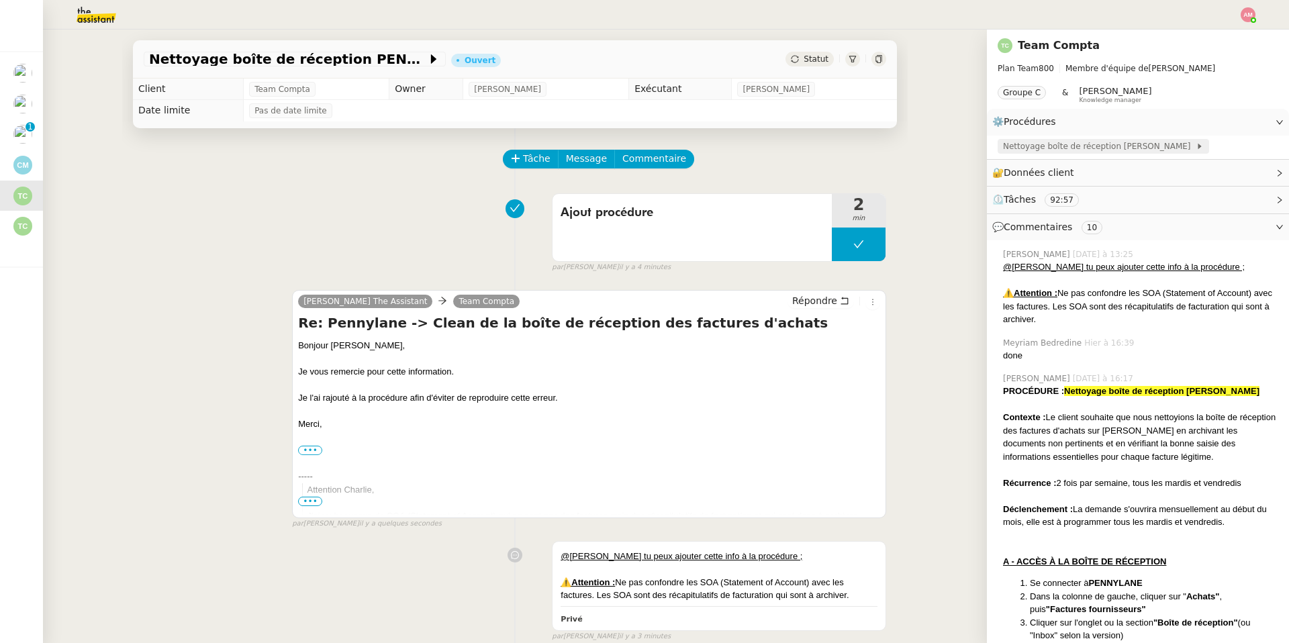
click at [1070, 150] on span "Nettoyage boîte de réception [PERSON_NAME]" at bounding box center [1099, 146] width 193 height 13
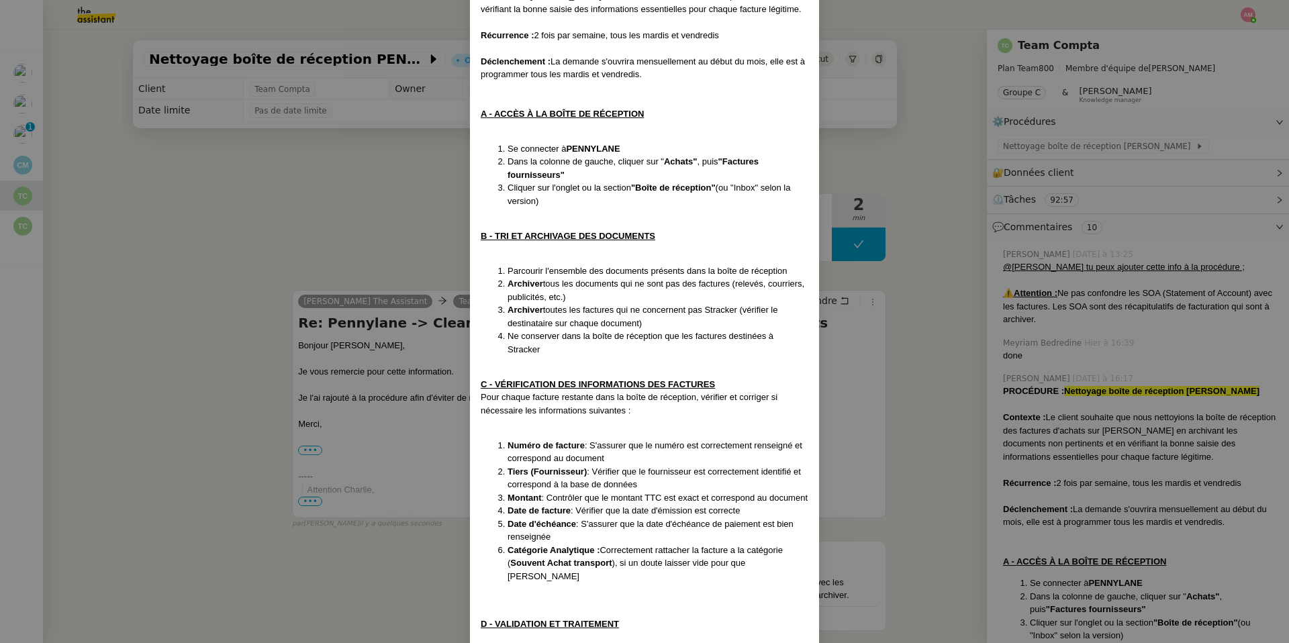
scroll to position [142, 0]
click at [645, 362] on div "Créée le [DATE] Contexte : Le client souhaite que nous nettoyions la boîte de r…" at bounding box center [645, 394] width 328 height 916
click at [348, 409] on nz-modal-container "Créée le [DATE] Contexte : Le client souhaite que nous nettoyions la boîte de r…" at bounding box center [644, 321] width 1289 height 643
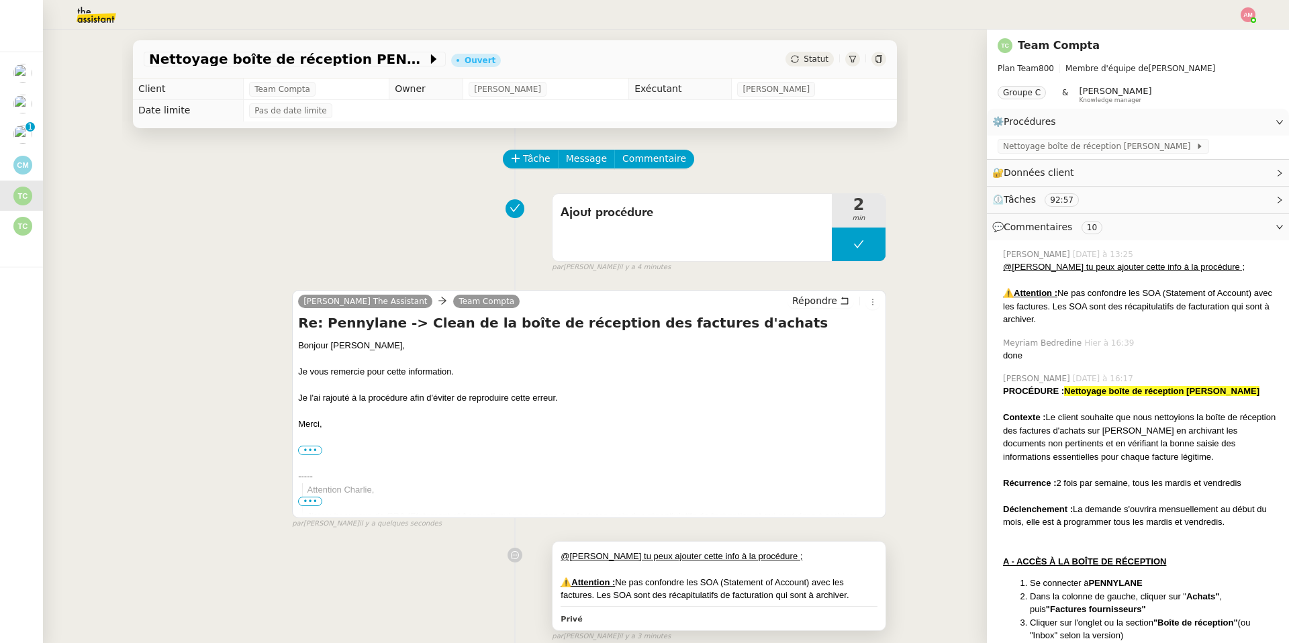
click at [707, 579] on div "﻿ ⚠️Attention : Ne pas confondre les SOA (Statement of Account) avec les factur…" at bounding box center [718, 589] width 317 height 26
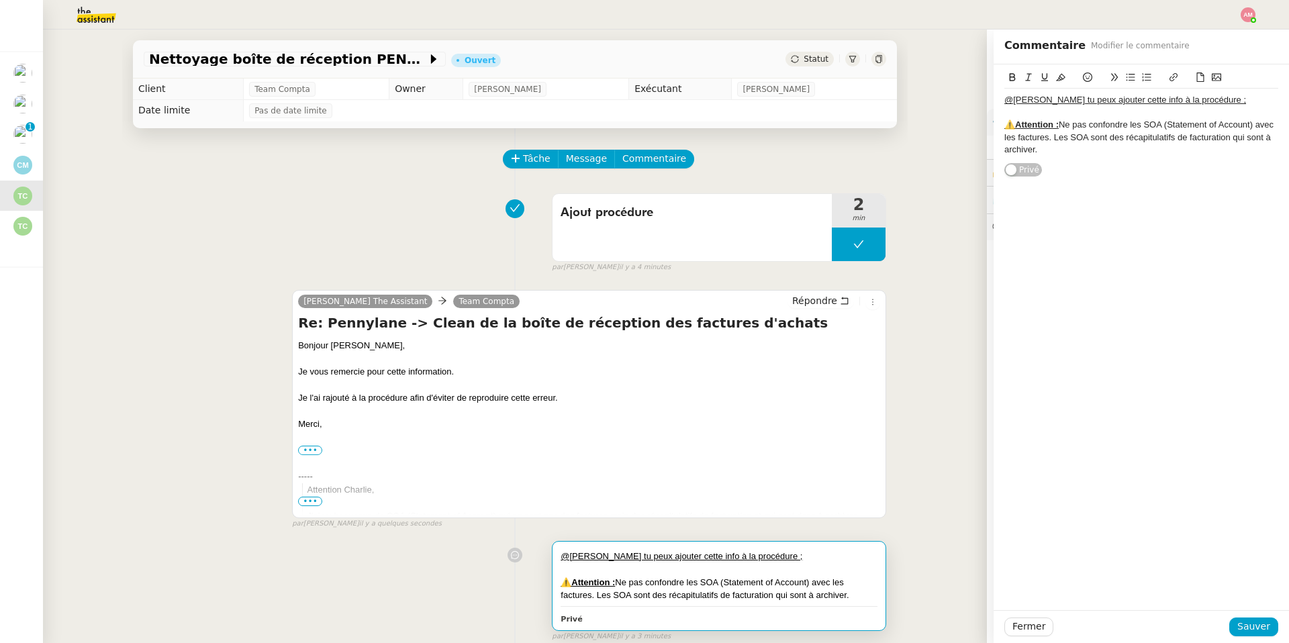
click at [1215, 99] on u "@[PERSON_NAME] tu peux ajouter cette info à la procédure ;" at bounding box center [1125, 100] width 242 height 10
click at [1212, 102] on u "@[PERSON_NAME] tu peux ajouter cette info à la procédure ;" at bounding box center [1125, 100] width 242 height 10
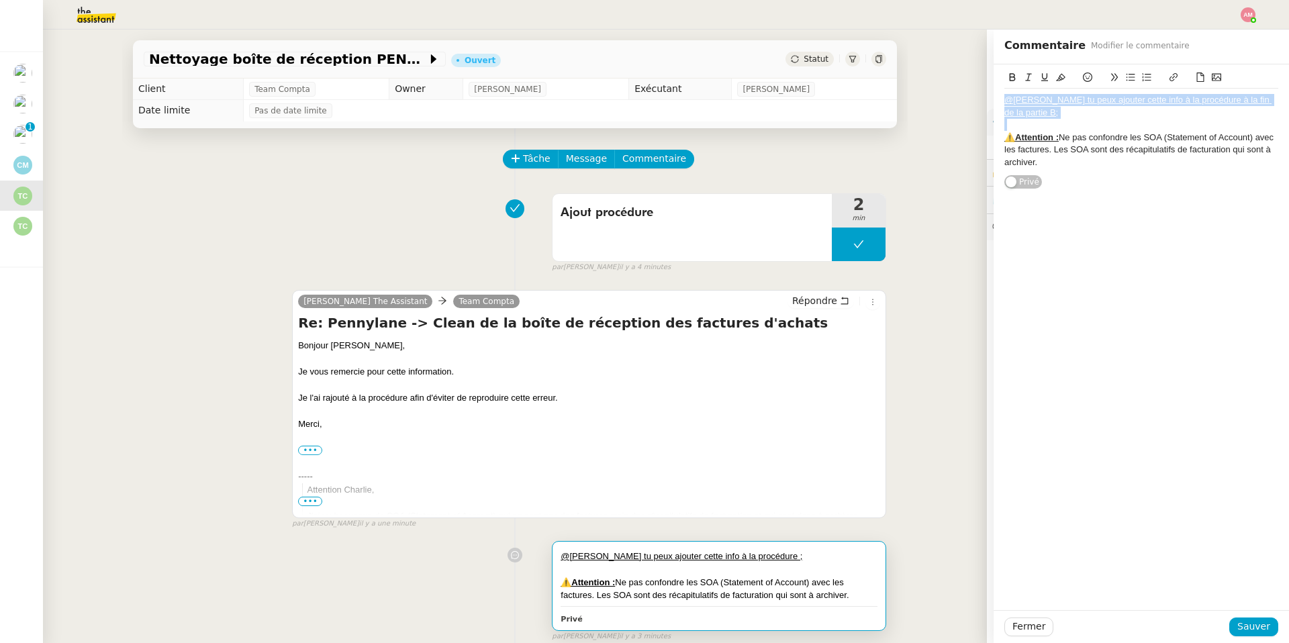
drag, startPoint x: 1073, startPoint y: 119, endPoint x: 982, endPoint y: 99, distance: 93.3
click at [982, 99] on app-ticket "Nettoyage boîte de réception PENNYLANE - Octobre Ouvert Statut Client Team Comp…" at bounding box center [666, 336] width 1246 height 613
click at [1042, 78] on icon at bounding box center [1044, 76] width 9 height 9
click at [1050, 115] on div "@[PERSON_NAME] tu peux ajouter cette info à la procédure à la fin de la partie …" at bounding box center [1141, 106] width 274 height 25
click at [1236, 622] on button "Sauver" at bounding box center [1253, 626] width 49 height 19
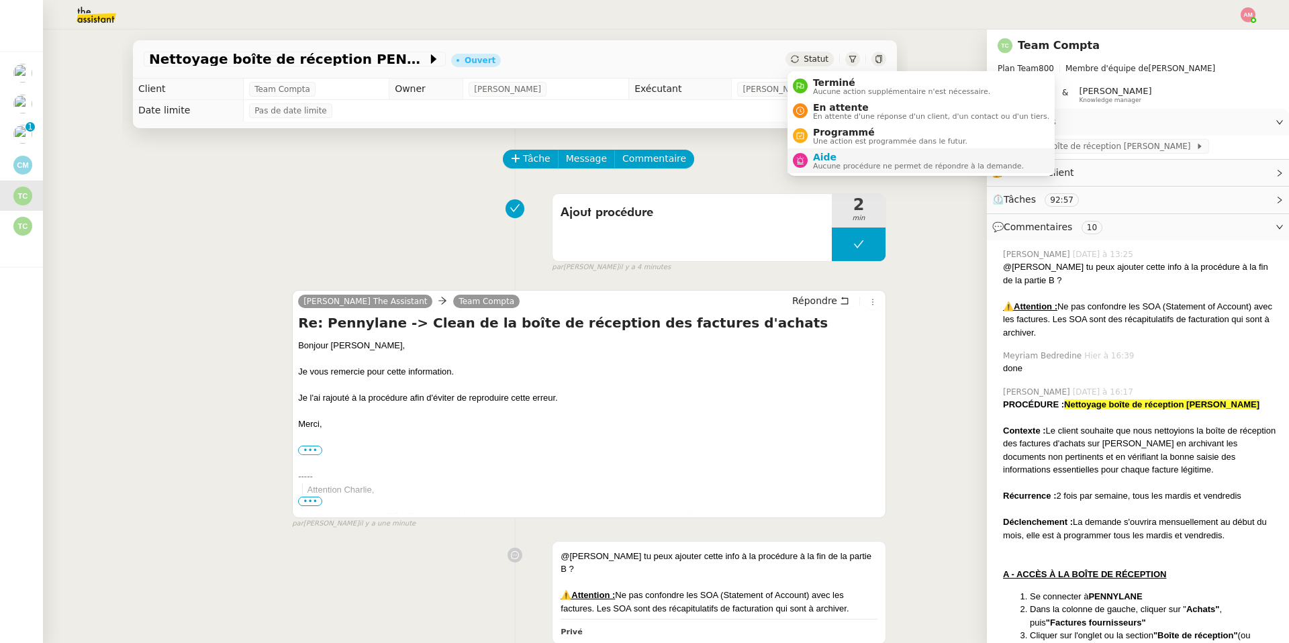
click at [815, 157] on span "Aide" at bounding box center [918, 157] width 211 height 11
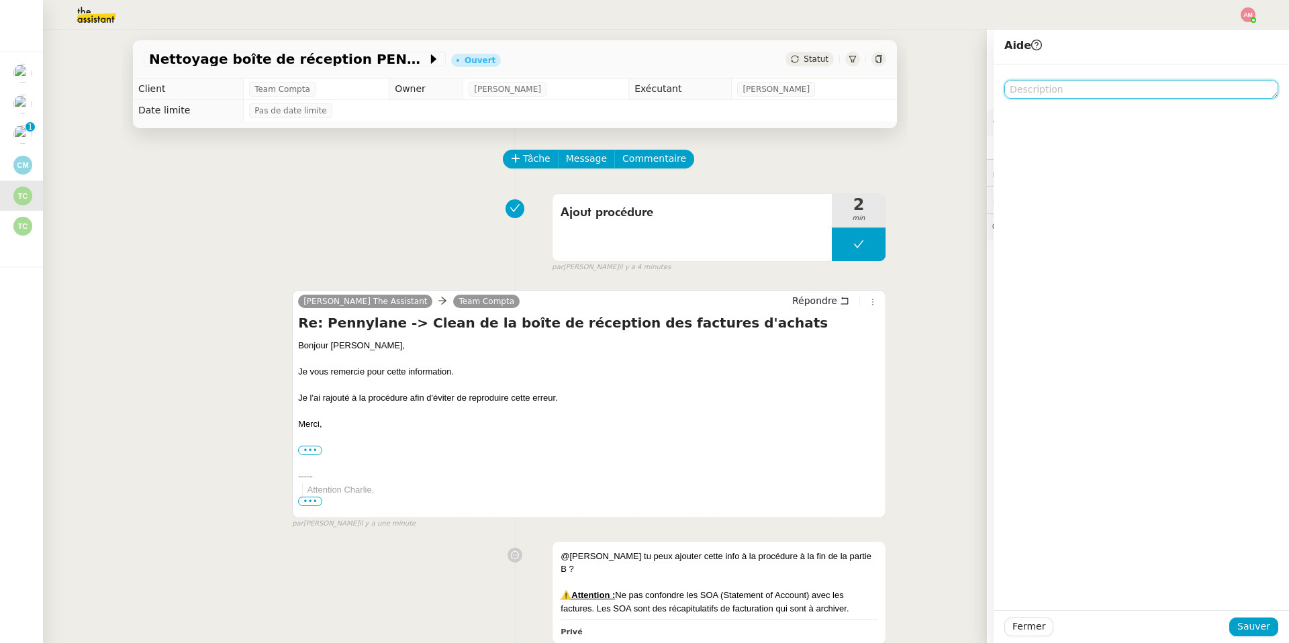
click at [1076, 88] on textarea at bounding box center [1141, 89] width 274 height 19
type textarea "MAJ procédure"
click at [1244, 626] on span "Sauver" at bounding box center [1253, 626] width 33 height 15
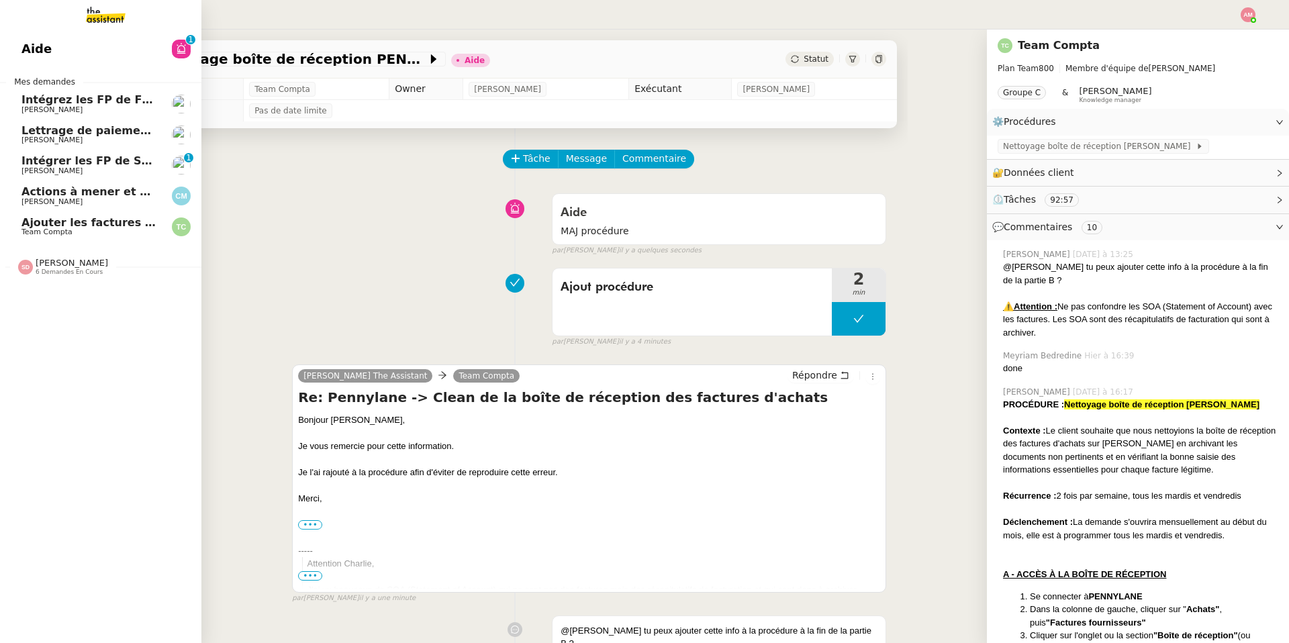
click at [52, 217] on span "Ajouter les factures UBER à [GEOGRAPHIC_DATA]" at bounding box center [169, 222] width 297 height 13
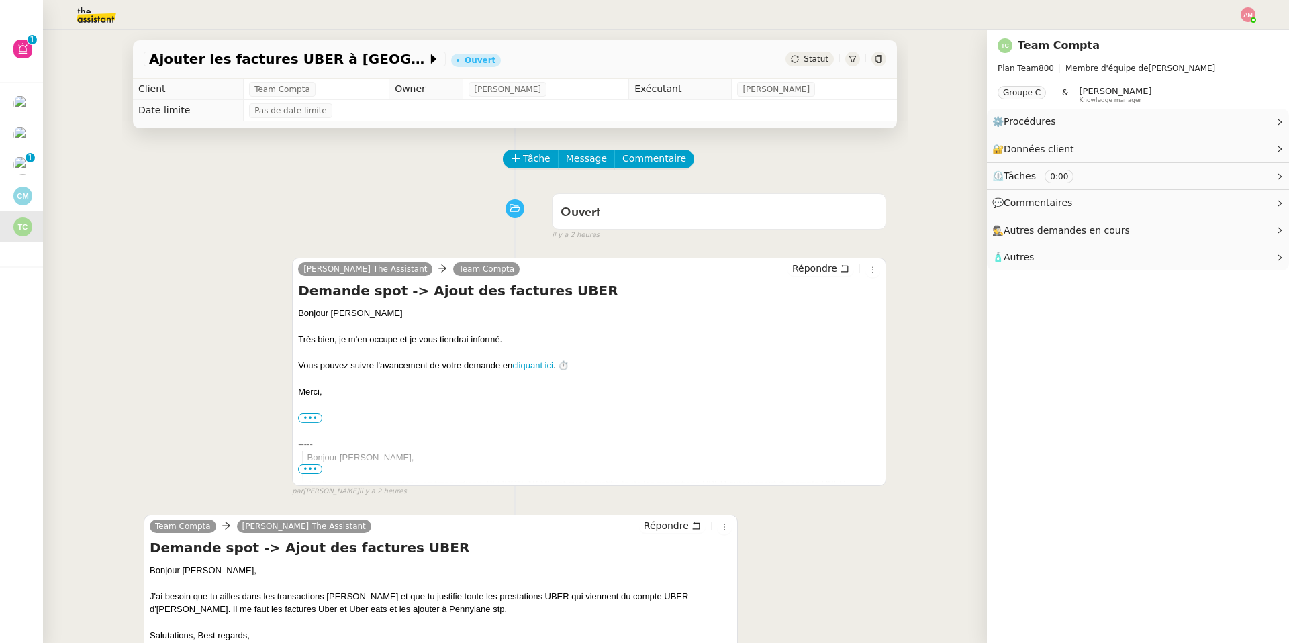
scroll to position [179, 0]
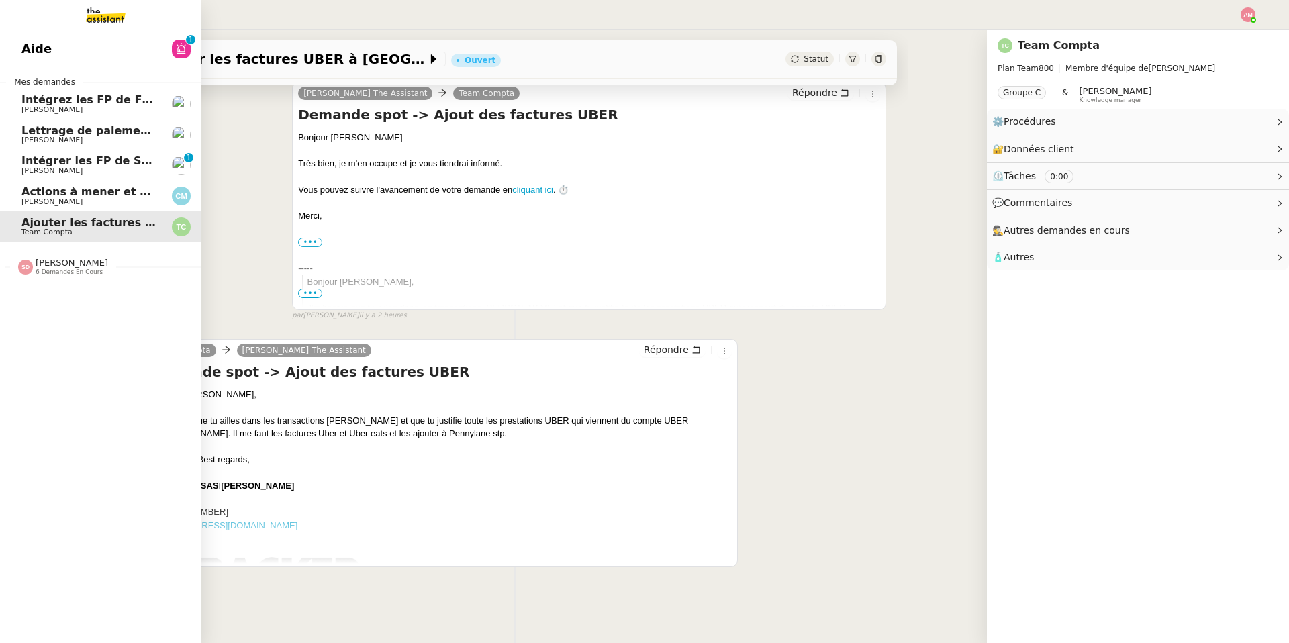
click at [19, 187] on link "Actions à mener et suivi du base du rapport [PERSON_NAME]" at bounding box center [100, 196] width 201 height 31
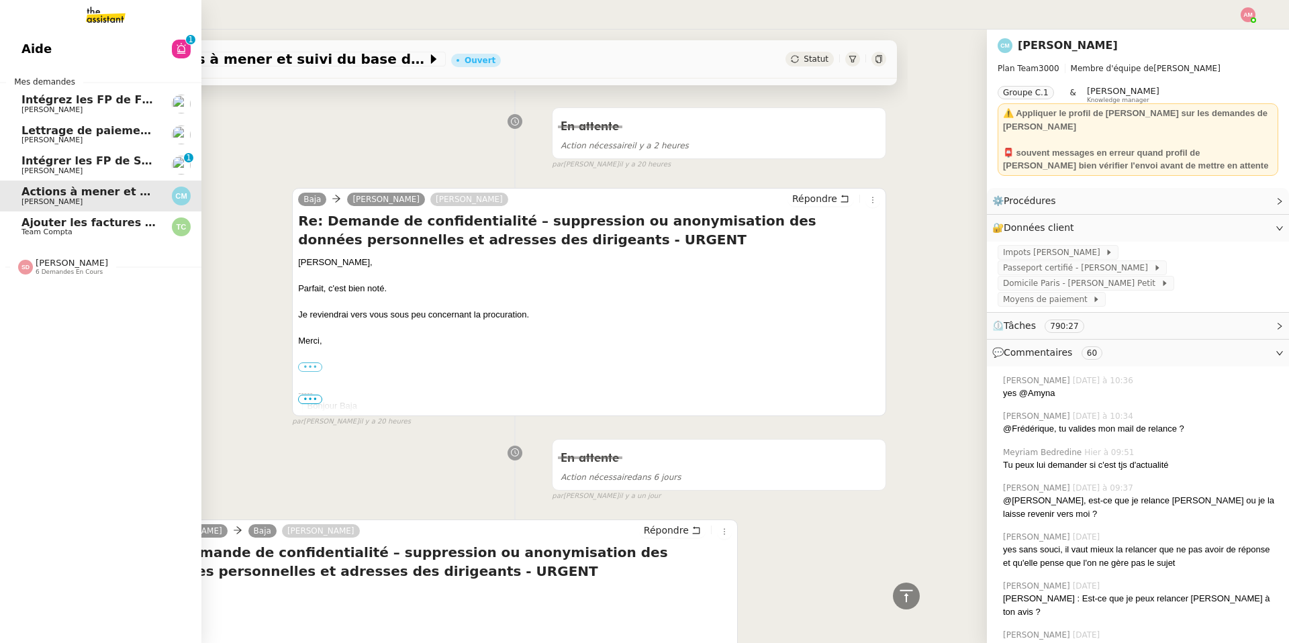
scroll to position [12571, 0]
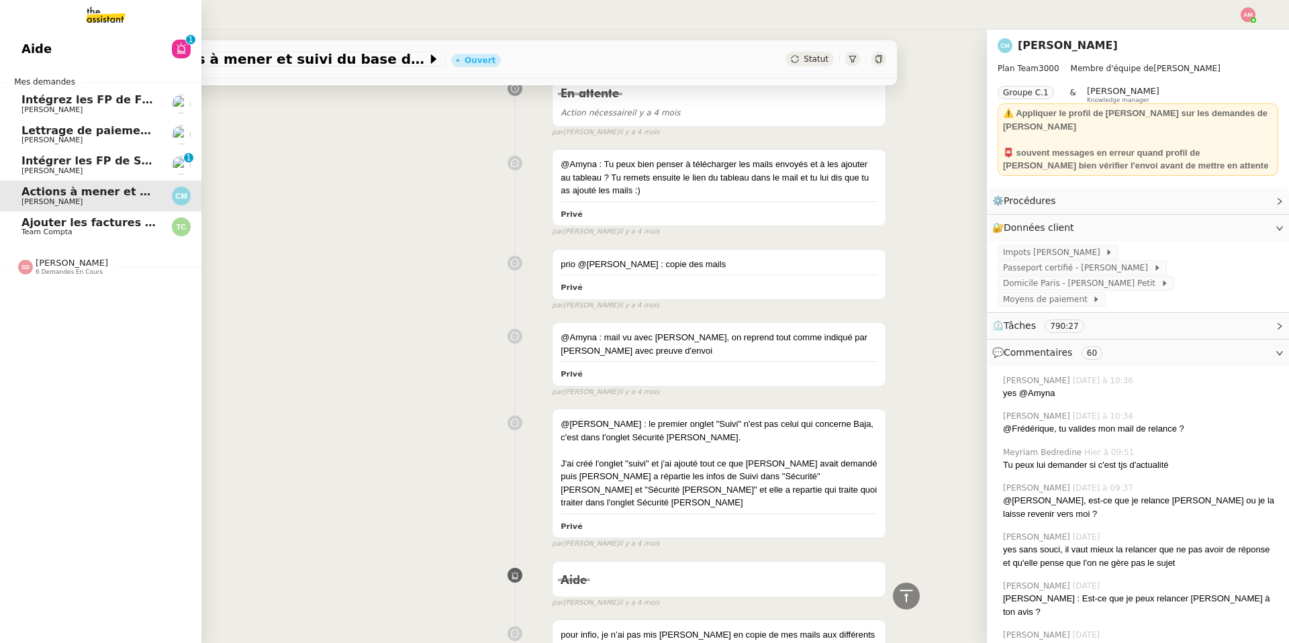
click at [54, 158] on span "Intégrer les FP de SODILANDES" at bounding box center [116, 160] width 190 height 13
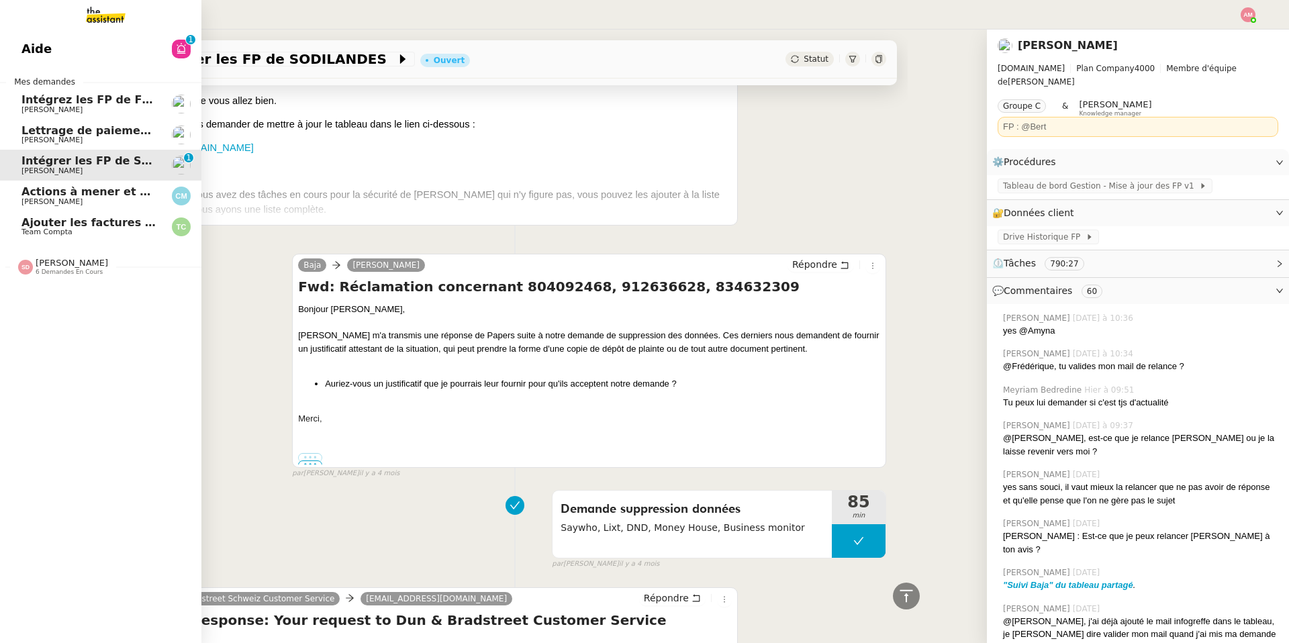
scroll to position [34186, 0]
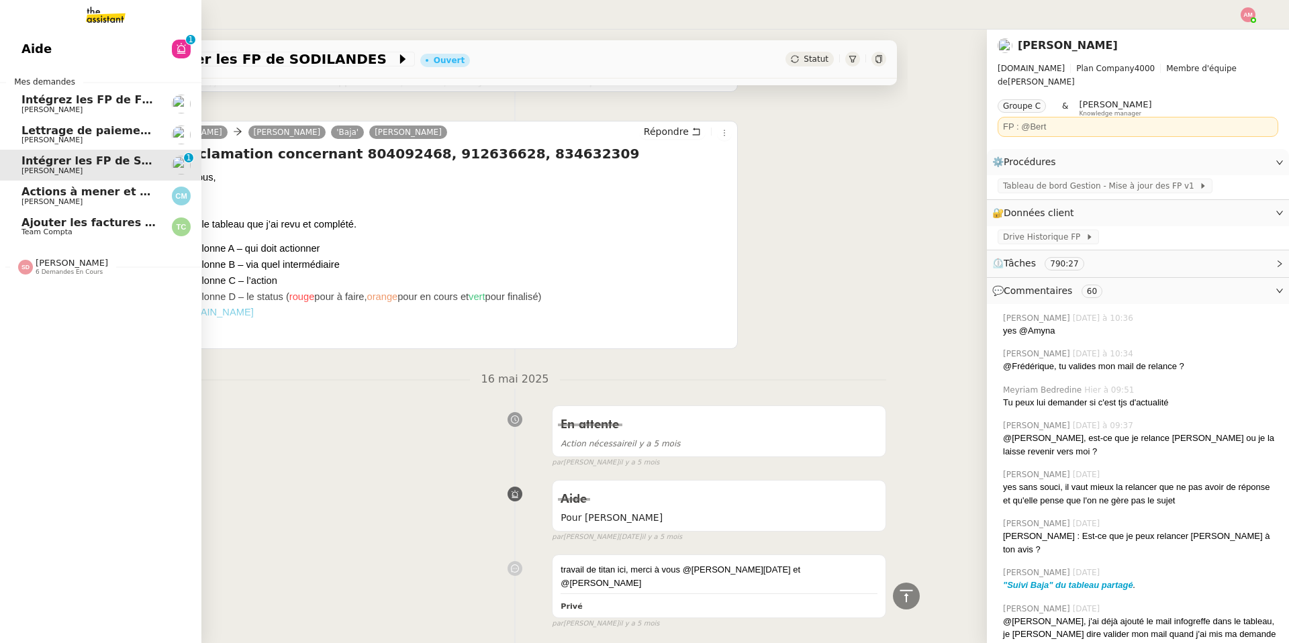
click at [45, 121] on link "Lettrage de paiement - [DATE] [PERSON_NAME]" at bounding box center [100, 134] width 201 height 31
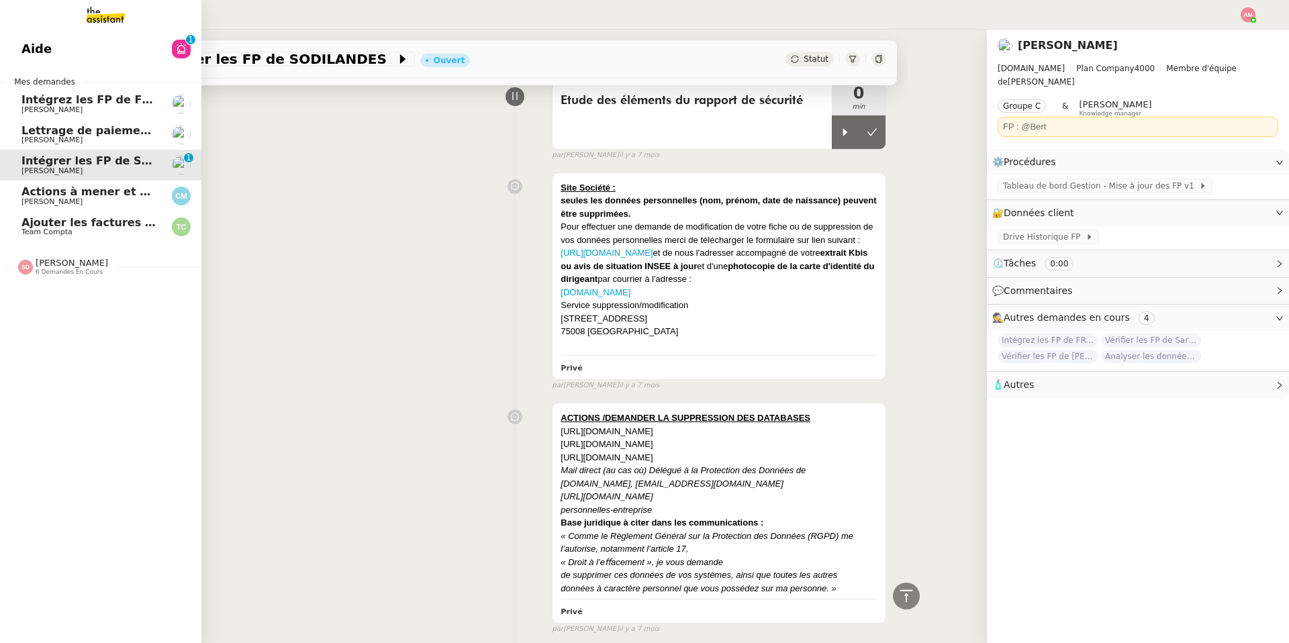
click at [46, 129] on span "Lettrage de paiement - 9 octobre 2025" at bounding box center [138, 130] width 235 height 13
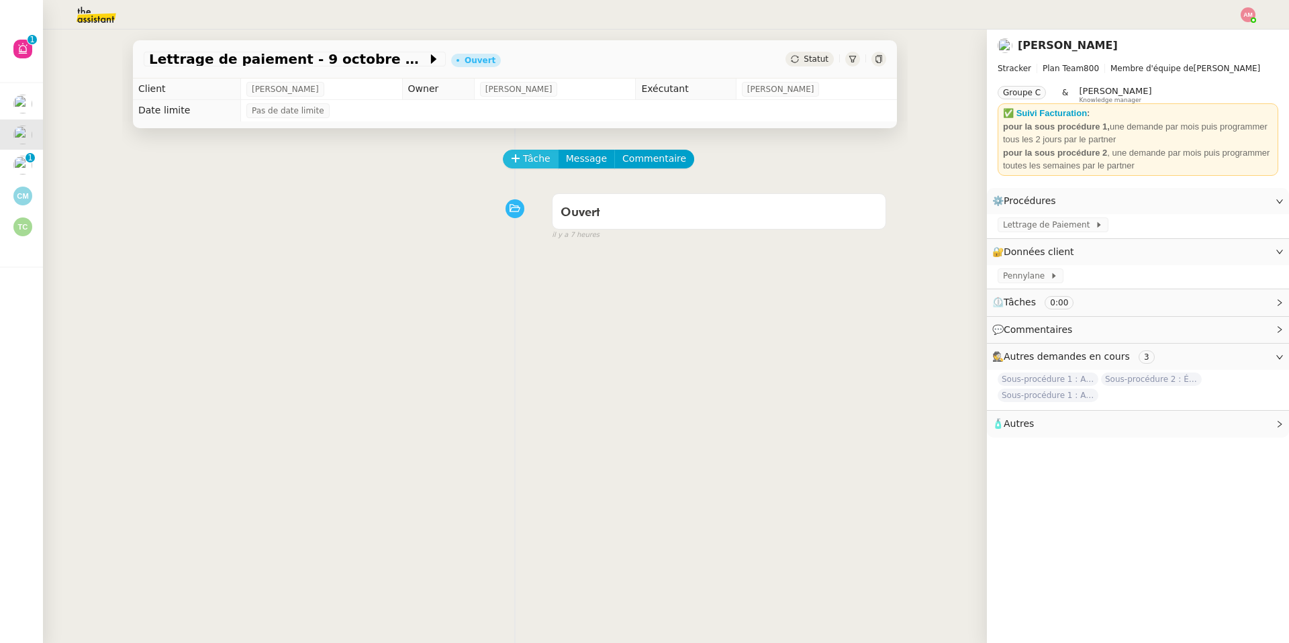
click at [528, 164] on span "Tâche" at bounding box center [537, 158] width 28 height 15
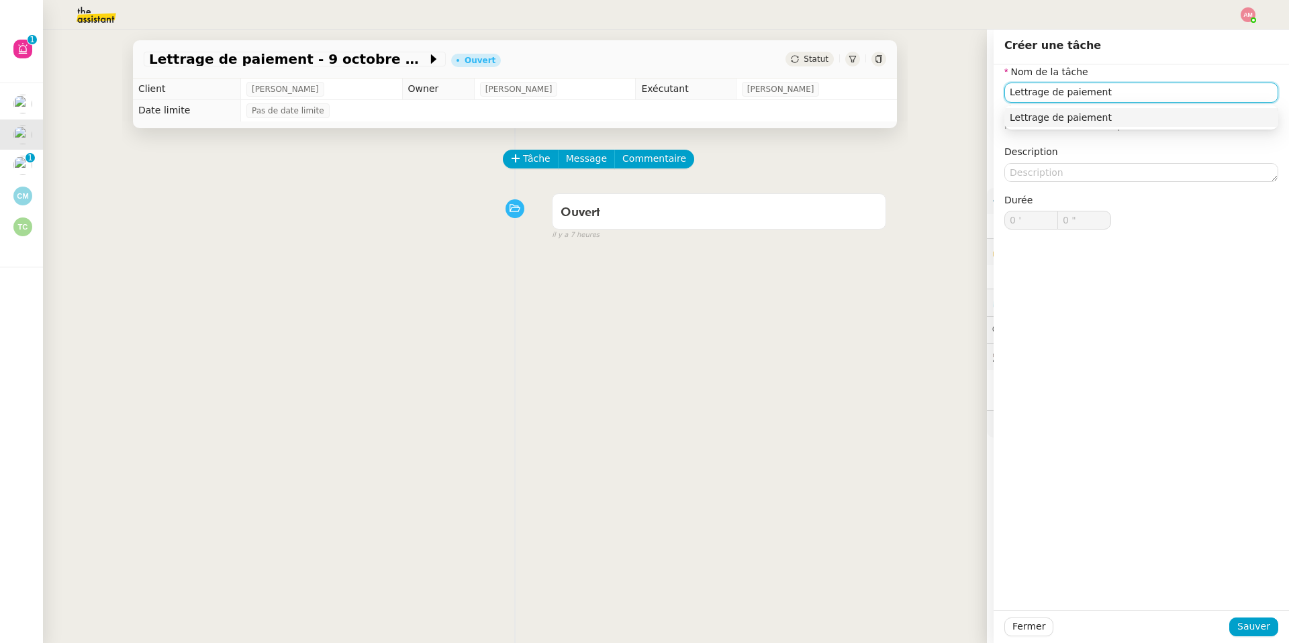
type input "Lettrage de paiement"
click at [1231, 639] on div "Fermer Sauver" at bounding box center [1140, 626] width 295 height 33
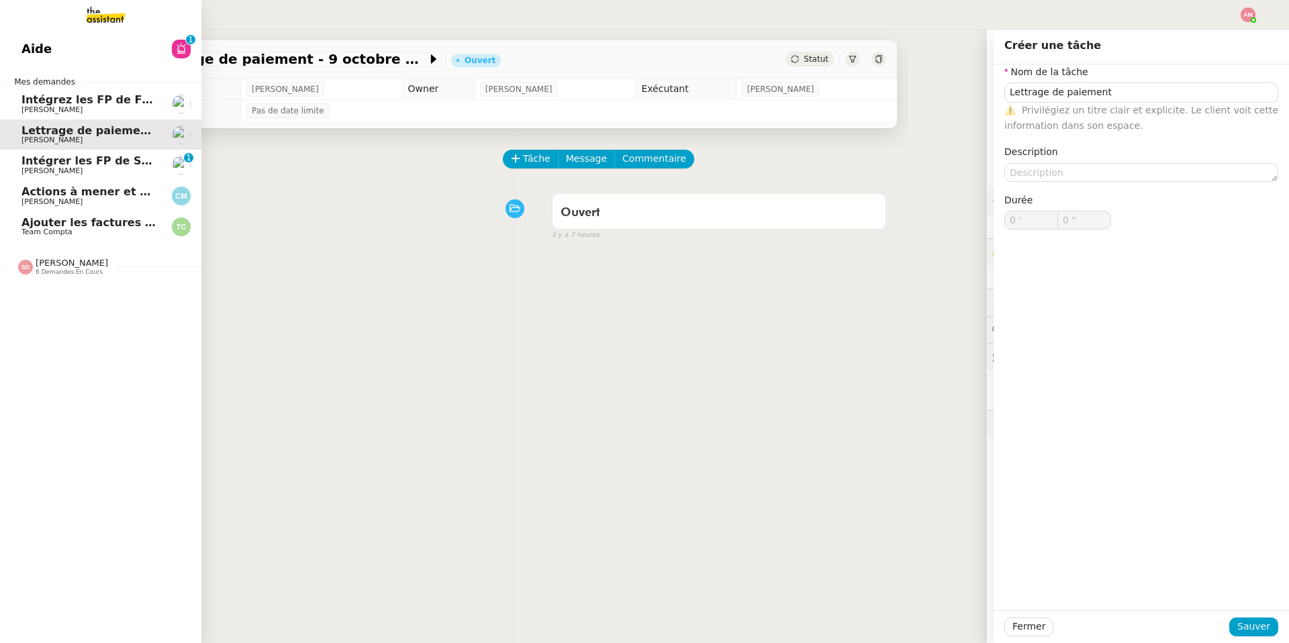
click at [46, 265] on span "[PERSON_NAME]" at bounding box center [72, 263] width 72 height 10
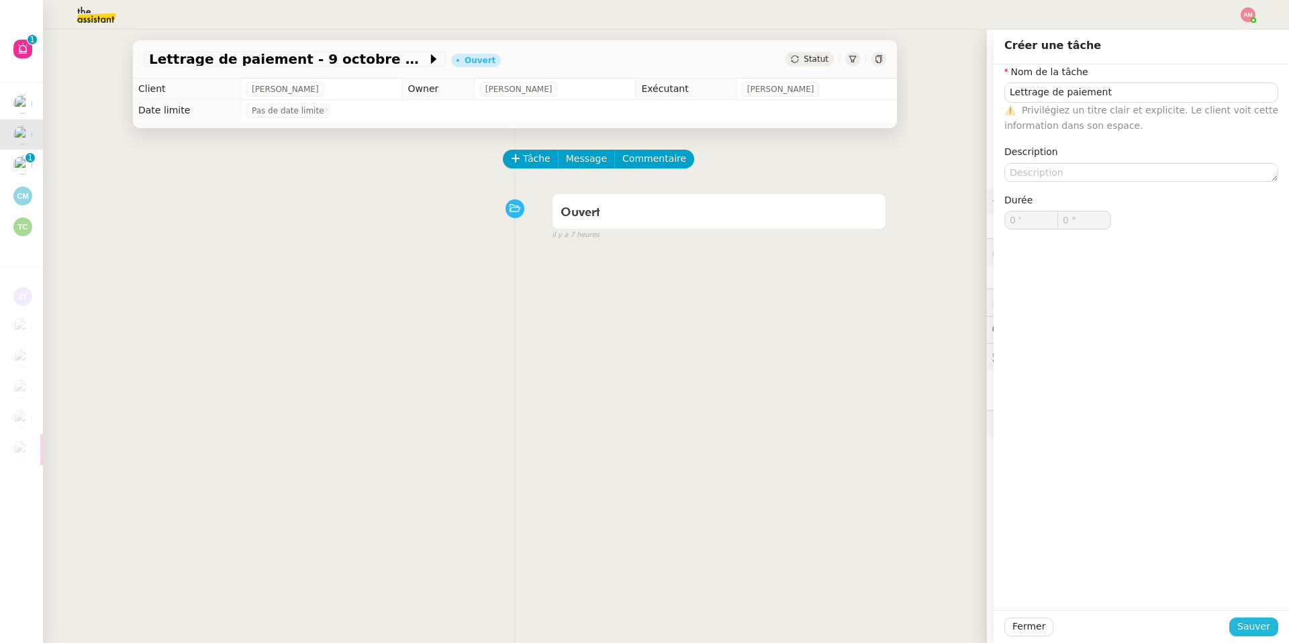
click at [1242, 626] on span "Sauver" at bounding box center [1253, 626] width 33 height 15
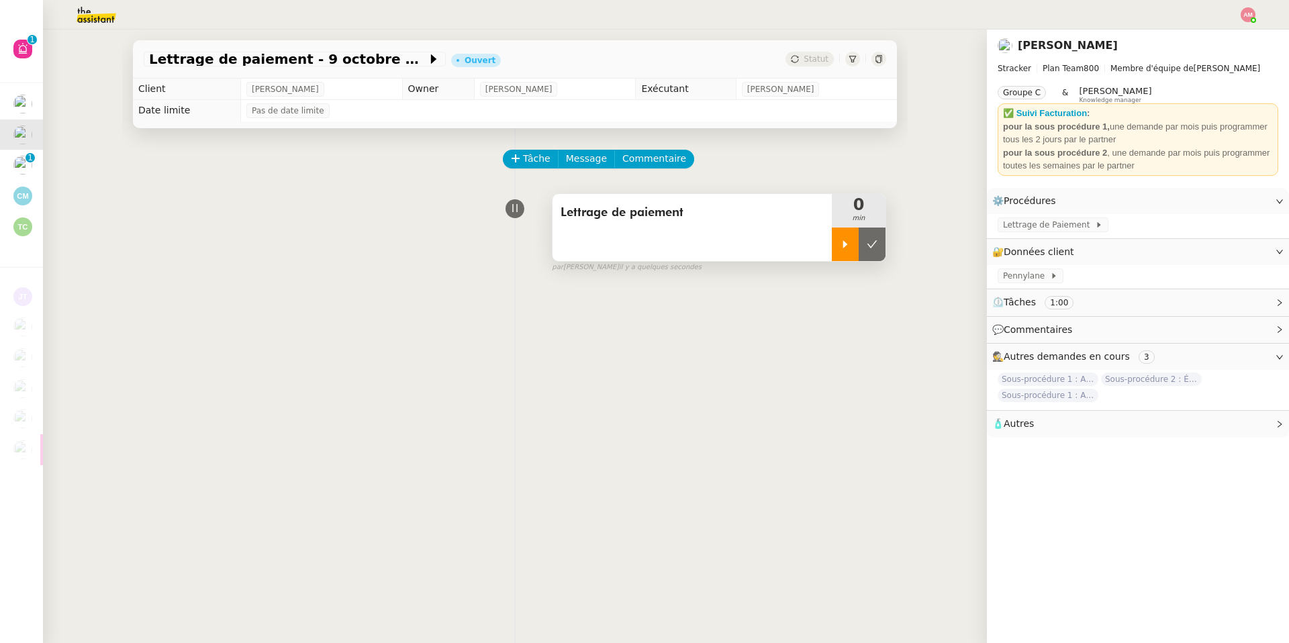
click at [833, 250] on div at bounding box center [845, 245] width 27 height 34
click at [1006, 280] on span "Pennylane" at bounding box center [1026, 275] width 47 height 13
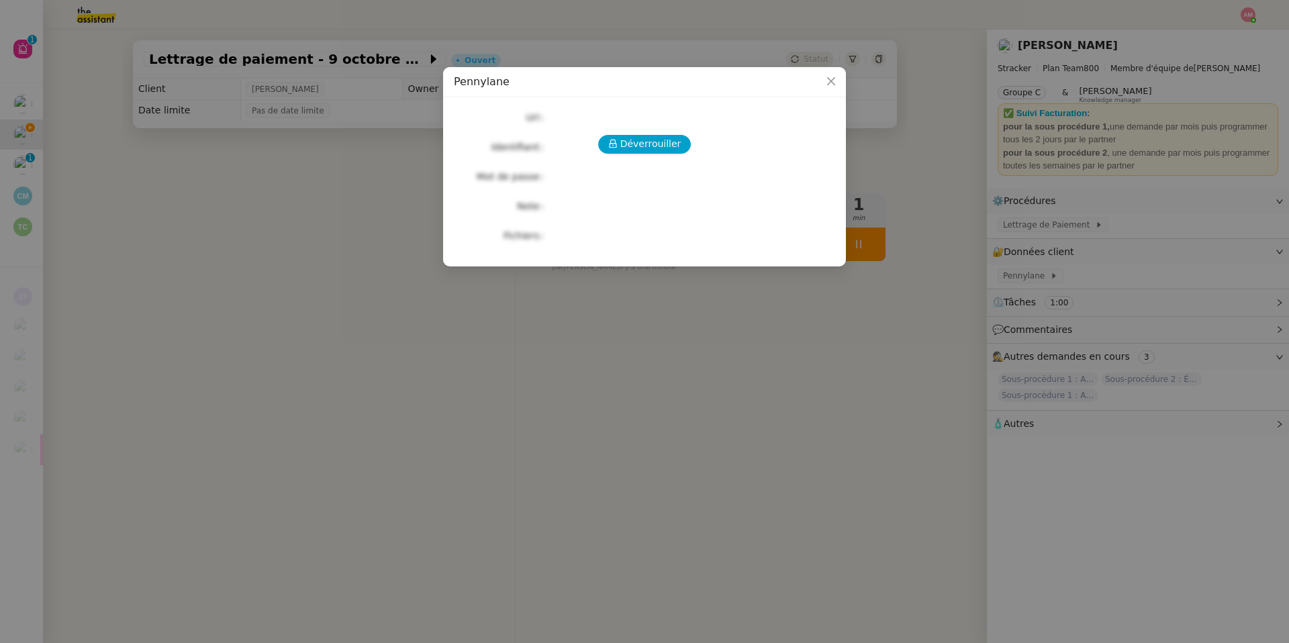
click at [670, 156] on div "Déverrouiller Url Identifiant Mot de passe Note Fichiers Upload" at bounding box center [644, 176] width 381 height 137
click at [659, 148] on span "Déverrouiller" at bounding box center [650, 143] width 61 height 15
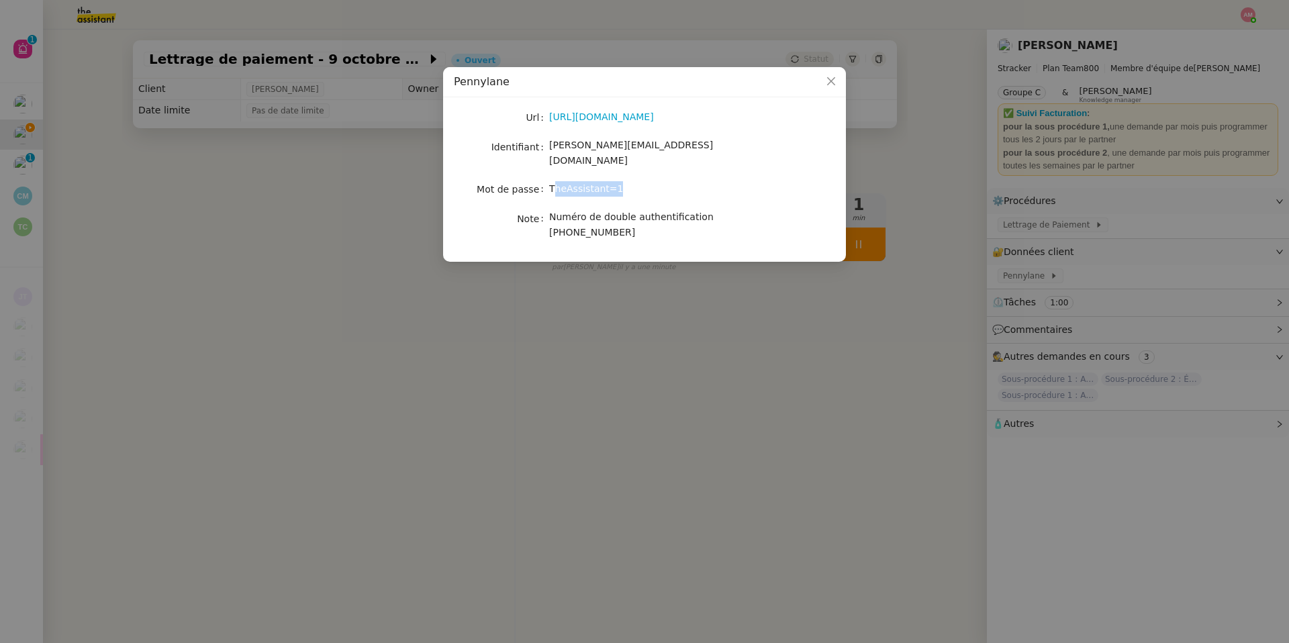
drag, startPoint x: 553, startPoint y: 172, endPoint x: 655, endPoint y: 175, distance: 102.0
click at [655, 181] on div "TheAssistant=1" at bounding box center [660, 188] width 222 height 15
click at [633, 181] on div "TheAssistant=1" at bounding box center [660, 188] width 222 height 15
drag, startPoint x: 633, startPoint y: 176, endPoint x: 551, endPoint y: 175, distance: 81.9
click at [551, 181] on div "TheAssistant=1" at bounding box center [660, 188] width 222 height 15
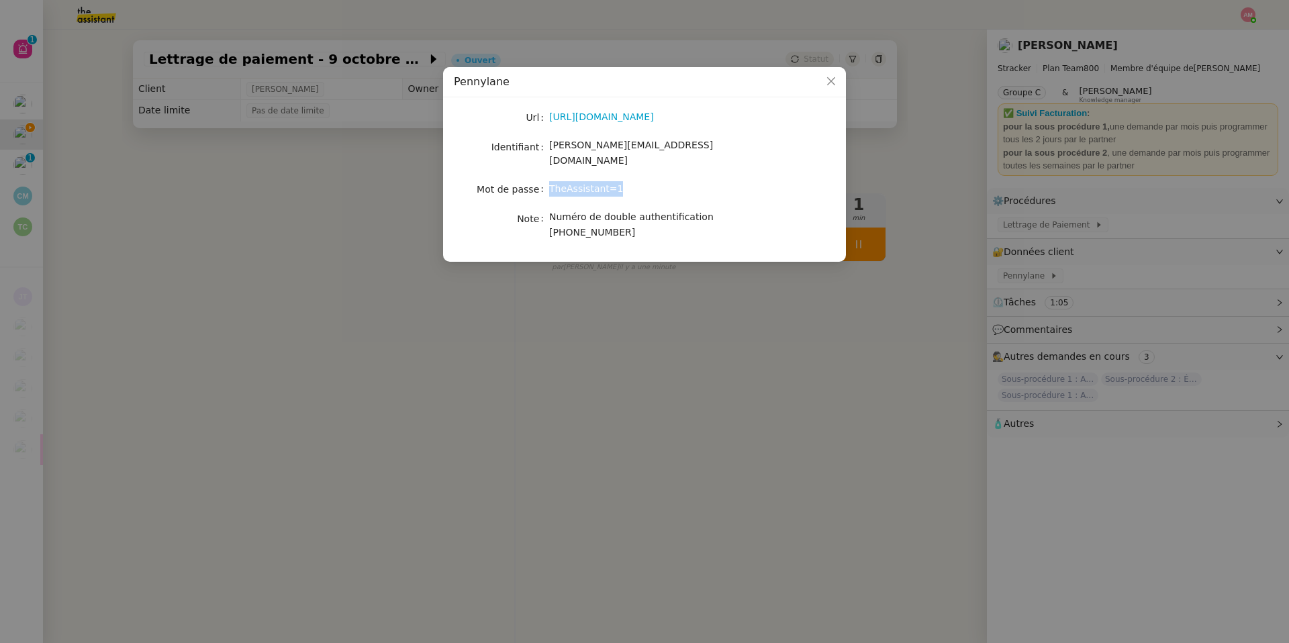
drag, startPoint x: 699, startPoint y: 205, endPoint x: 736, endPoint y: 221, distance: 40.5
click at [736, 221] on div "Numéro de double authentification [PHONE_NUMBER]" at bounding box center [660, 225] width 222 height 32
click at [1022, 225] on nz-modal-container "Pennylane Url [URL][DOMAIN_NAME] Identifiant [PERSON_NAME][EMAIL_ADDRESS][DOMAI…" at bounding box center [644, 321] width 1289 height 643
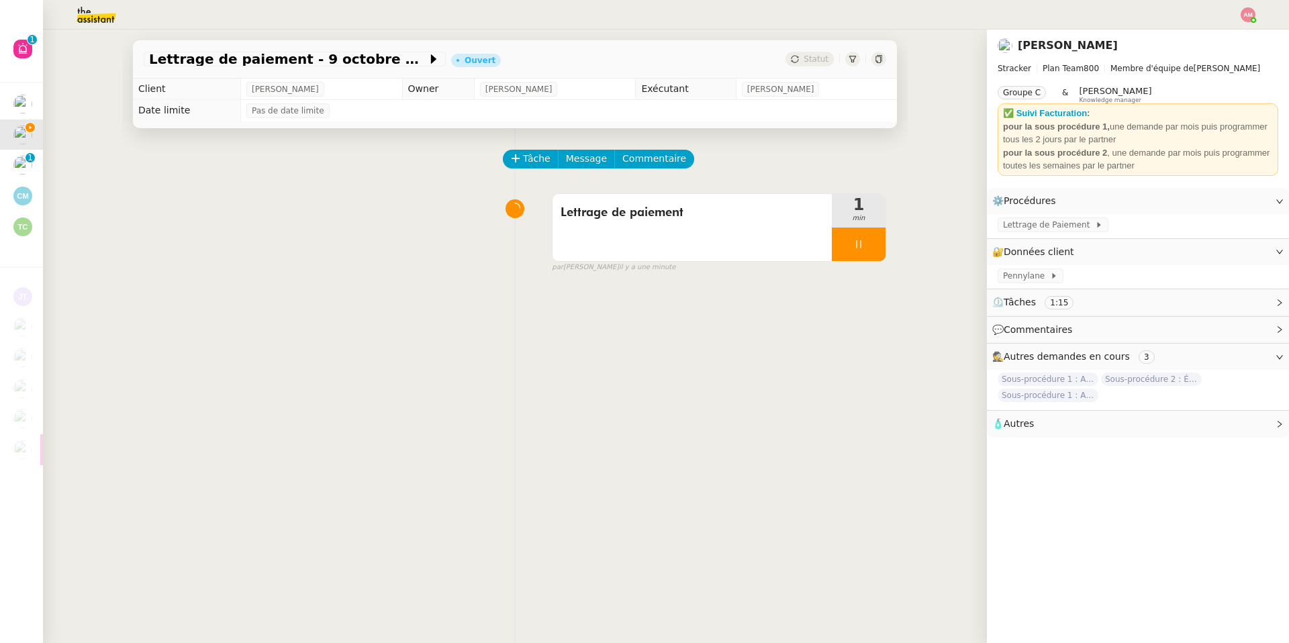
click at [1019, 228] on span "Lettrage de Paiement" at bounding box center [1049, 224] width 92 height 13
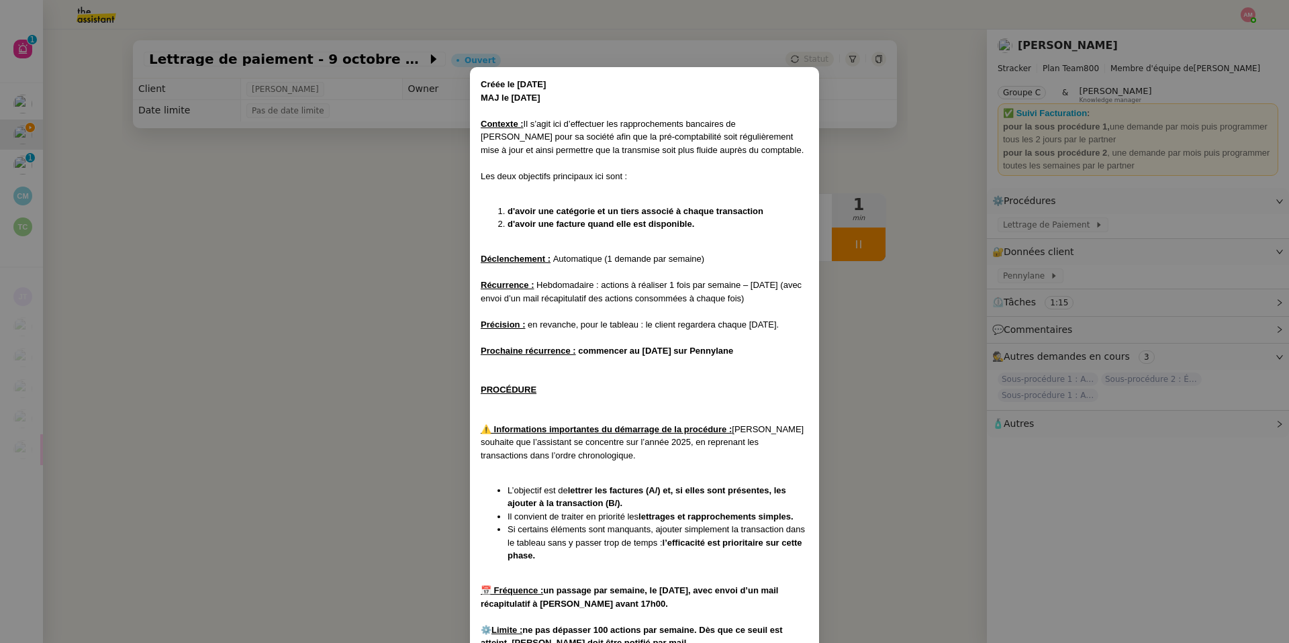
scroll to position [409, 0]
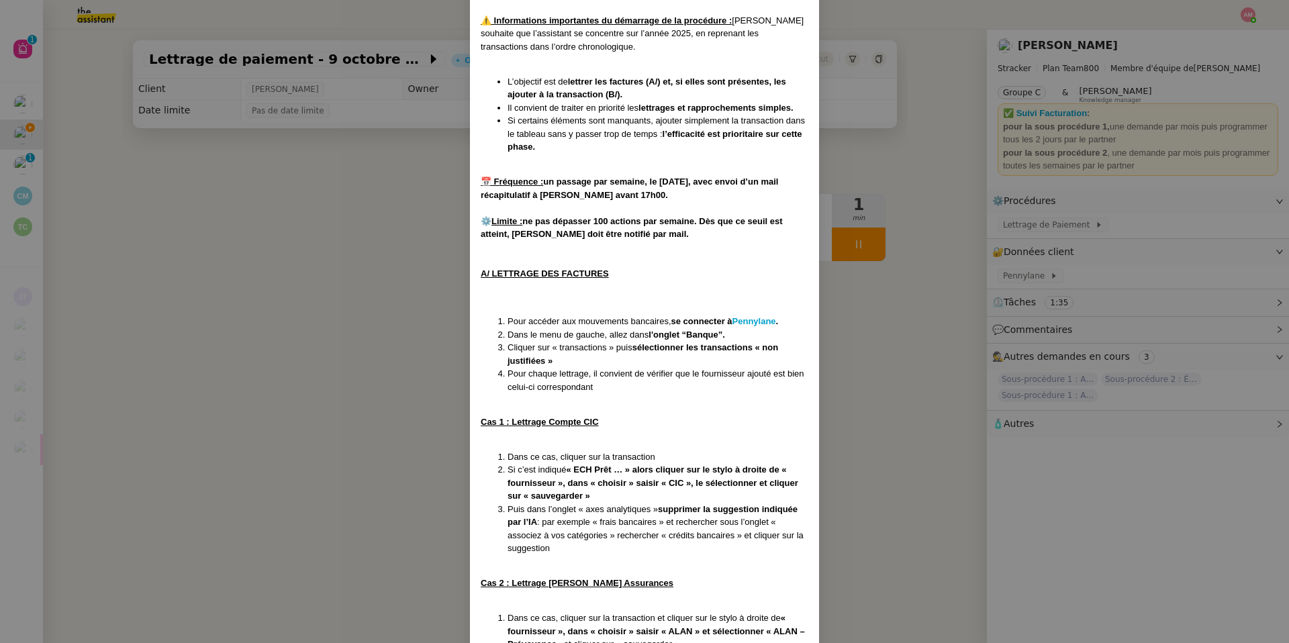
click at [410, 450] on nz-modal-container "Créée le [DATE] MAJ le [DATE] Contexte : Il s’agit ici d’effectuer les rapproch…" at bounding box center [644, 321] width 1289 height 643
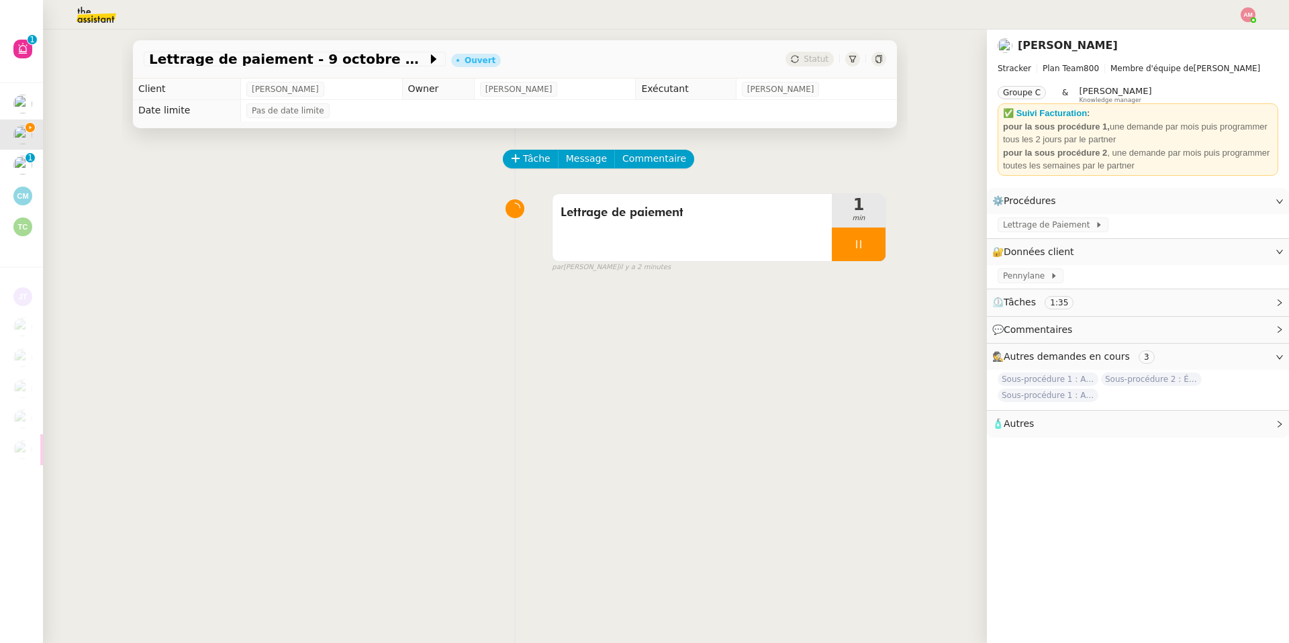
click at [410, 450] on nz-modal-container "Créée le [DATE] MAJ le [DATE] Contexte : Il s’agit ici d’effectuer les rapproch…" at bounding box center [644, 321] width 1289 height 643
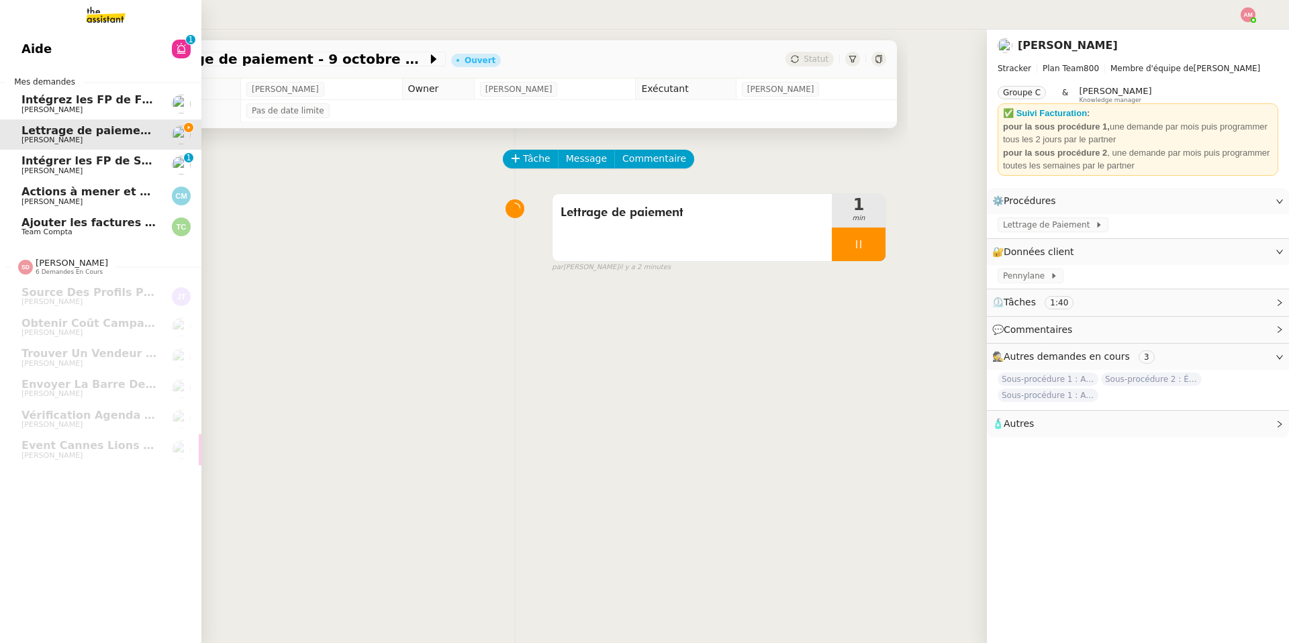
click at [47, 221] on span "Ajouter les factures UBER à [GEOGRAPHIC_DATA]" at bounding box center [169, 222] width 297 height 13
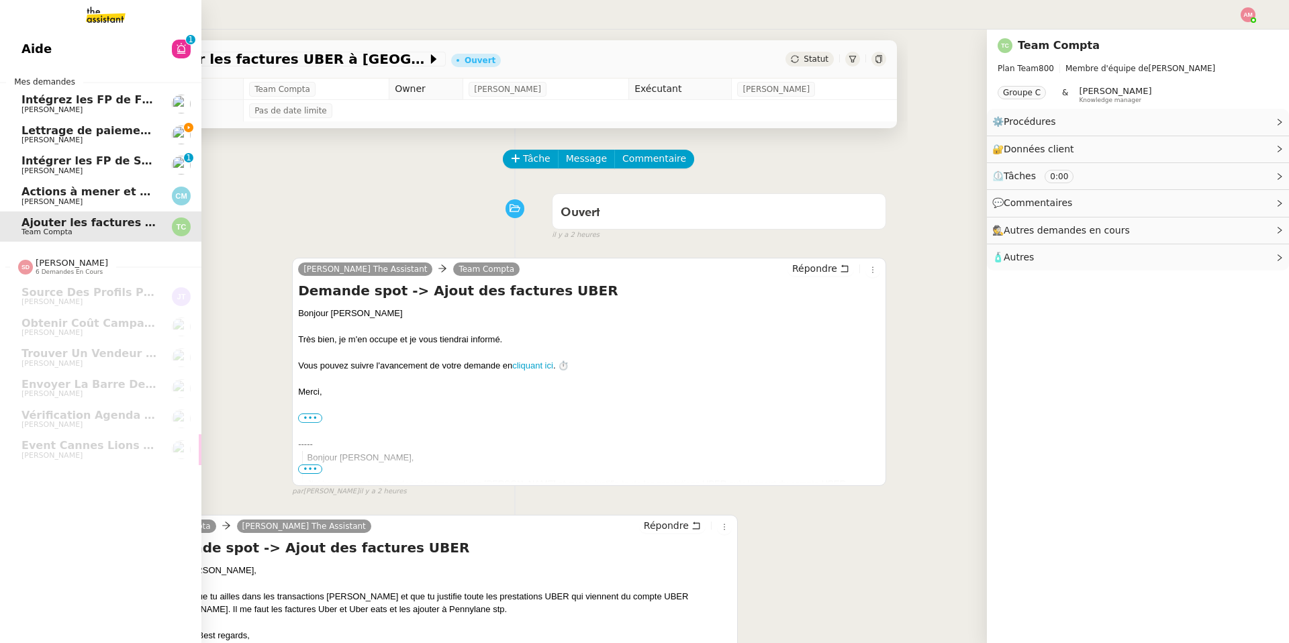
click at [32, 148] on link "Lettrage de paiement - [DATE] [PERSON_NAME]" at bounding box center [100, 134] width 201 height 31
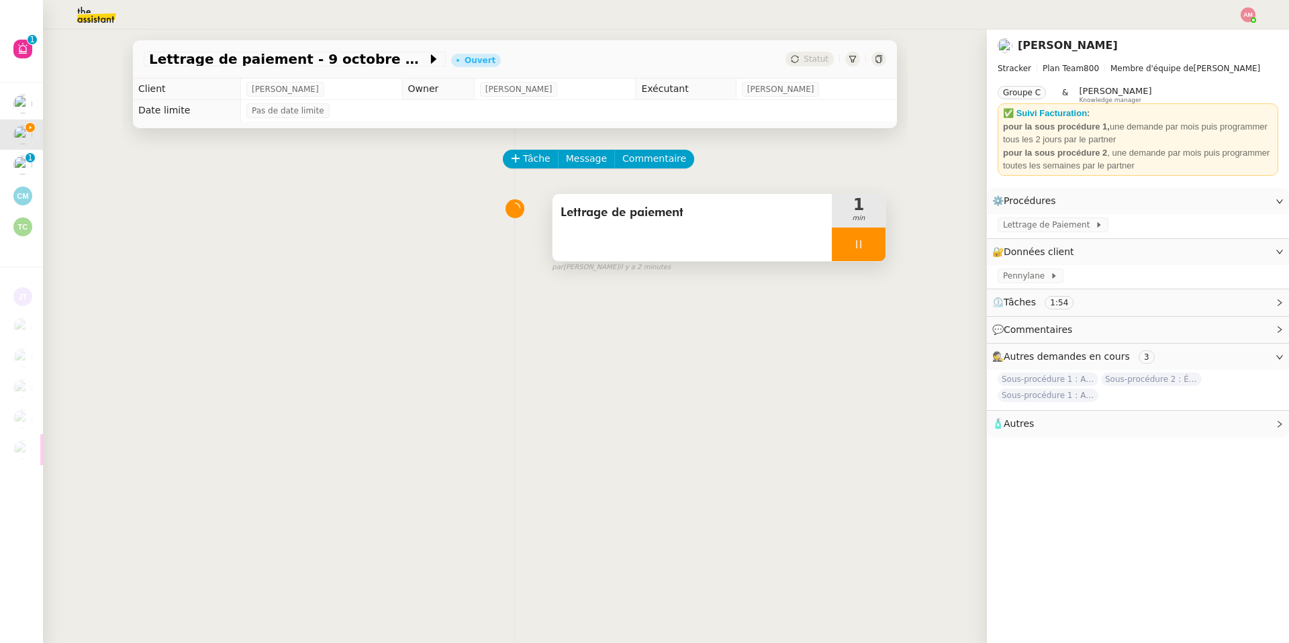
click at [881, 249] on div at bounding box center [859, 245] width 54 height 34
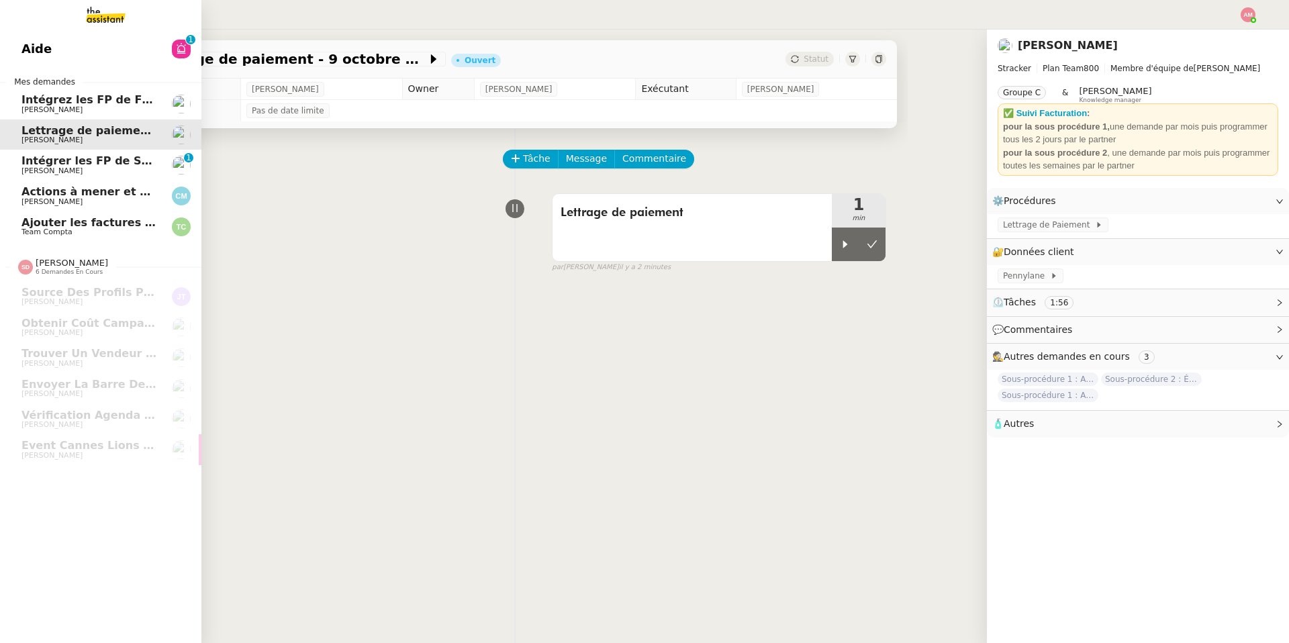
click at [43, 223] on span "Ajouter les factures UBER à [GEOGRAPHIC_DATA]" at bounding box center [169, 222] width 297 height 13
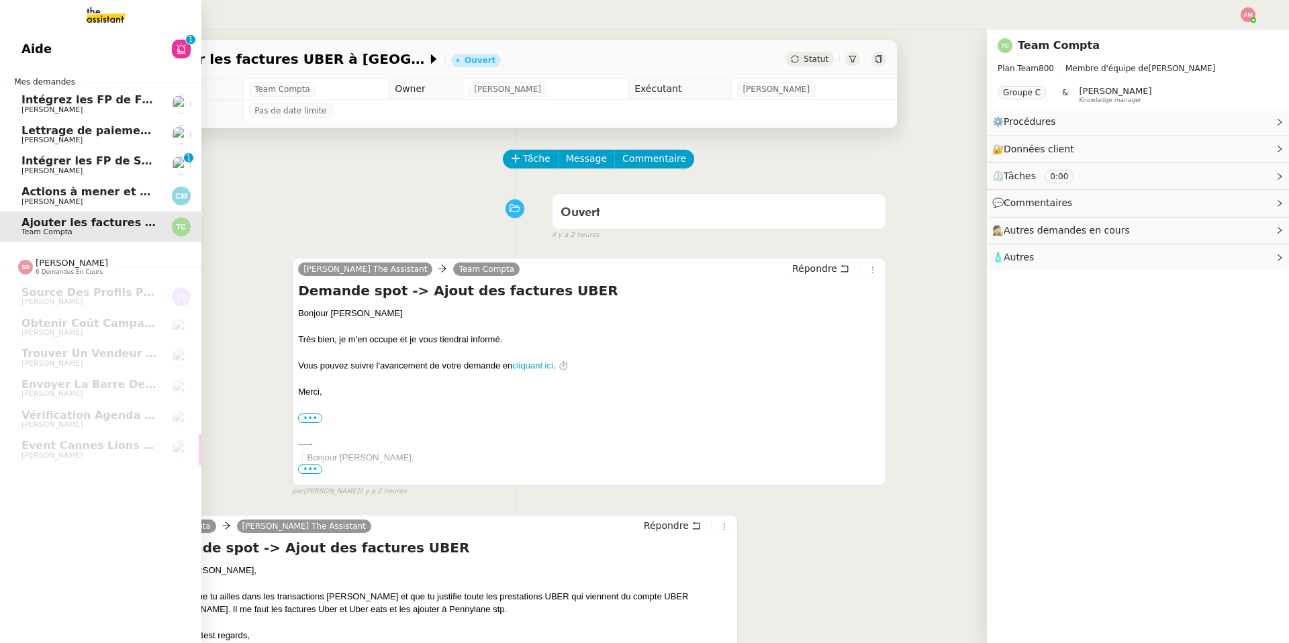
click at [48, 195] on span "Actions à mener et suivi du base du rapport" at bounding box center [154, 191] width 266 height 13
click at [59, 158] on span "Intégrer les FP de SODILANDES" at bounding box center [116, 160] width 190 height 13
click at [64, 219] on span "Ajouter les factures UBER à [GEOGRAPHIC_DATA]" at bounding box center [169, 222] width 297 height 13
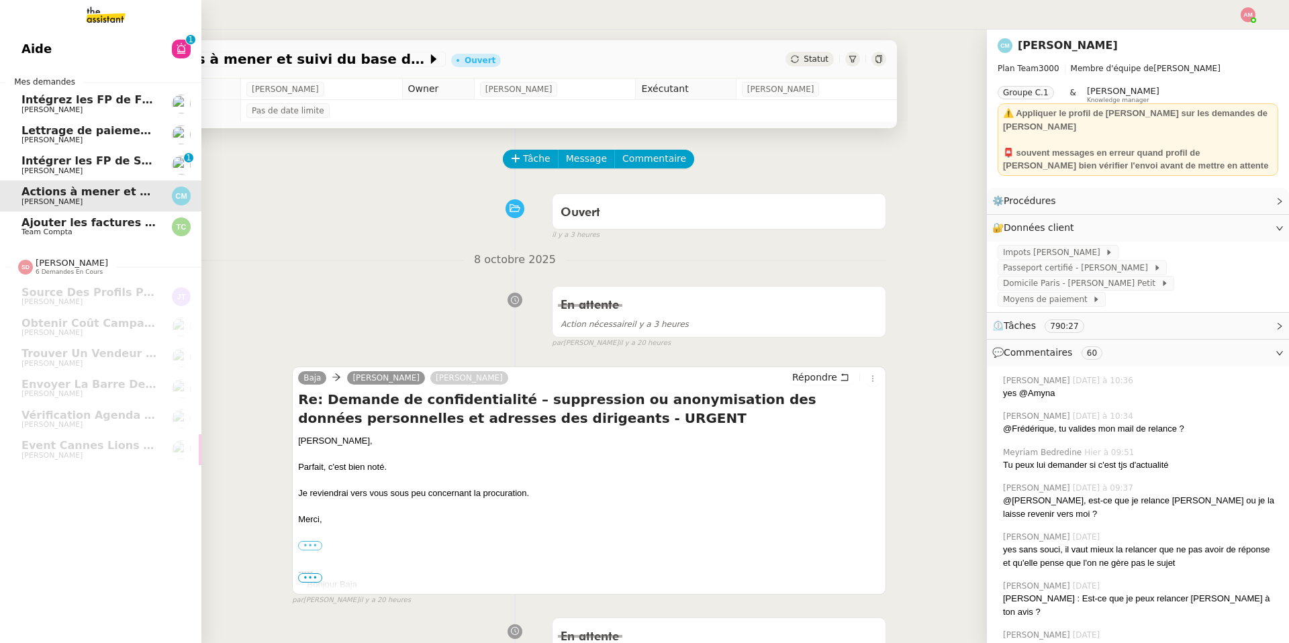
click at [142, 230] on span "Team Compta" at bounding box center [89, 232] width 136 height 8
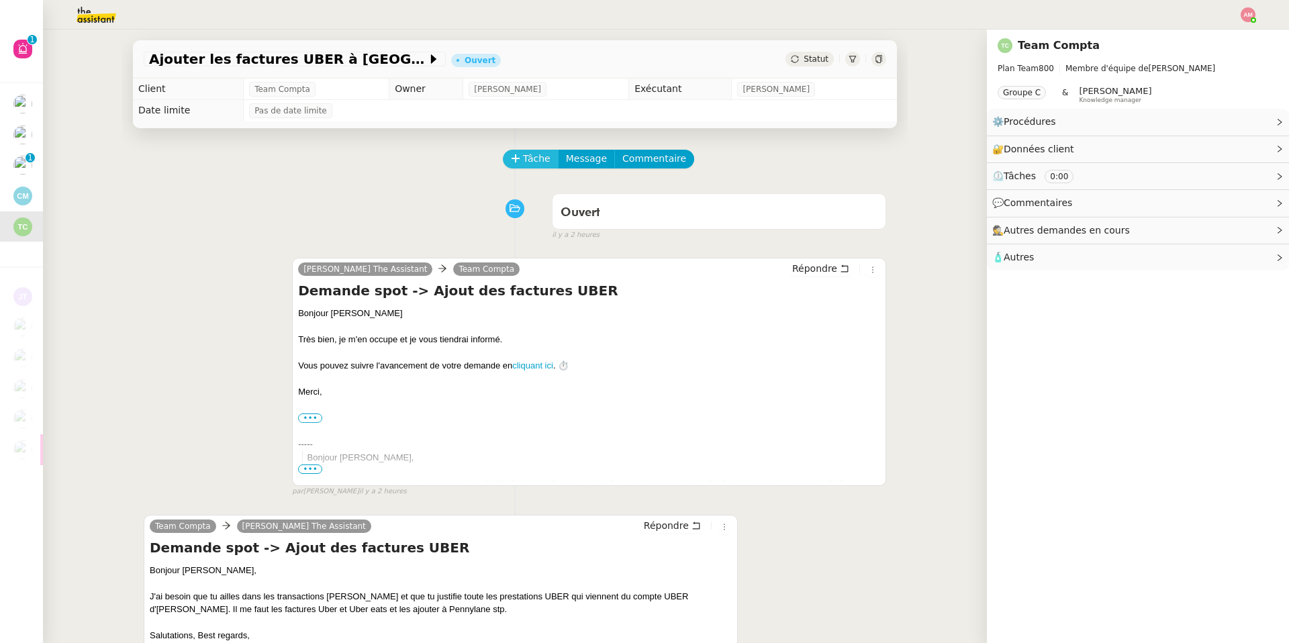
click at [518, 156] on icon at bounding box center [515, 158] width 9 height 9
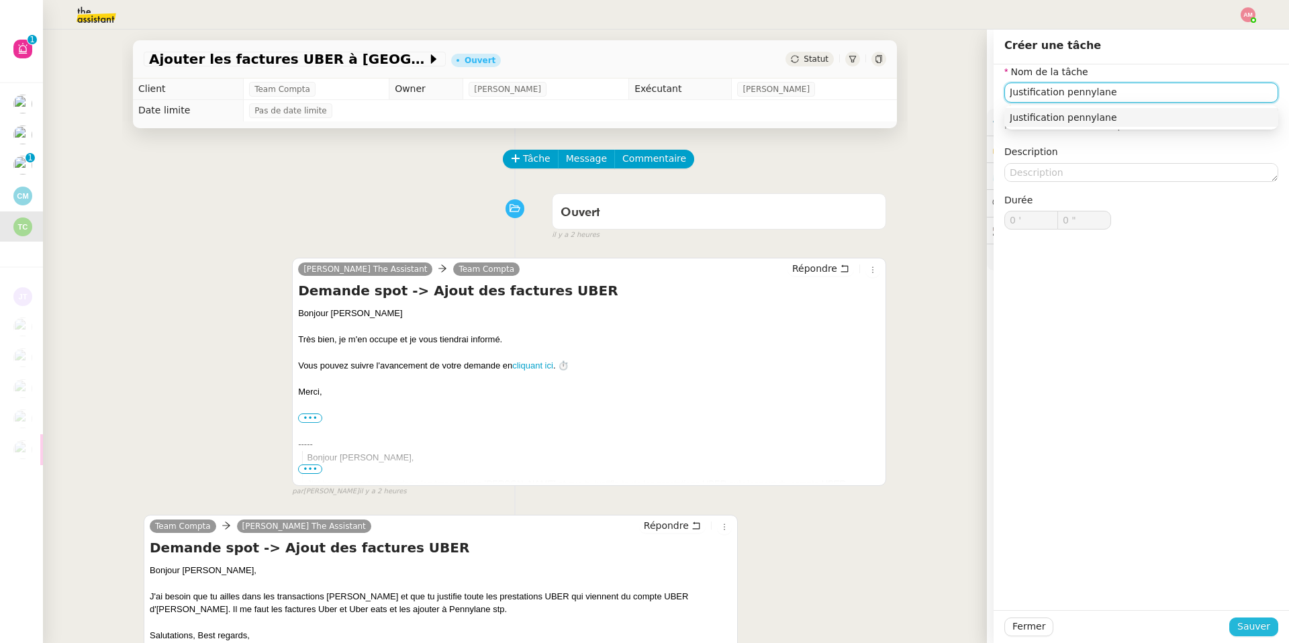
type input "Justification pennylane"
click at [1247, 619] on span "Sauver" at bounding box center [1253, 626] width 33 height 15
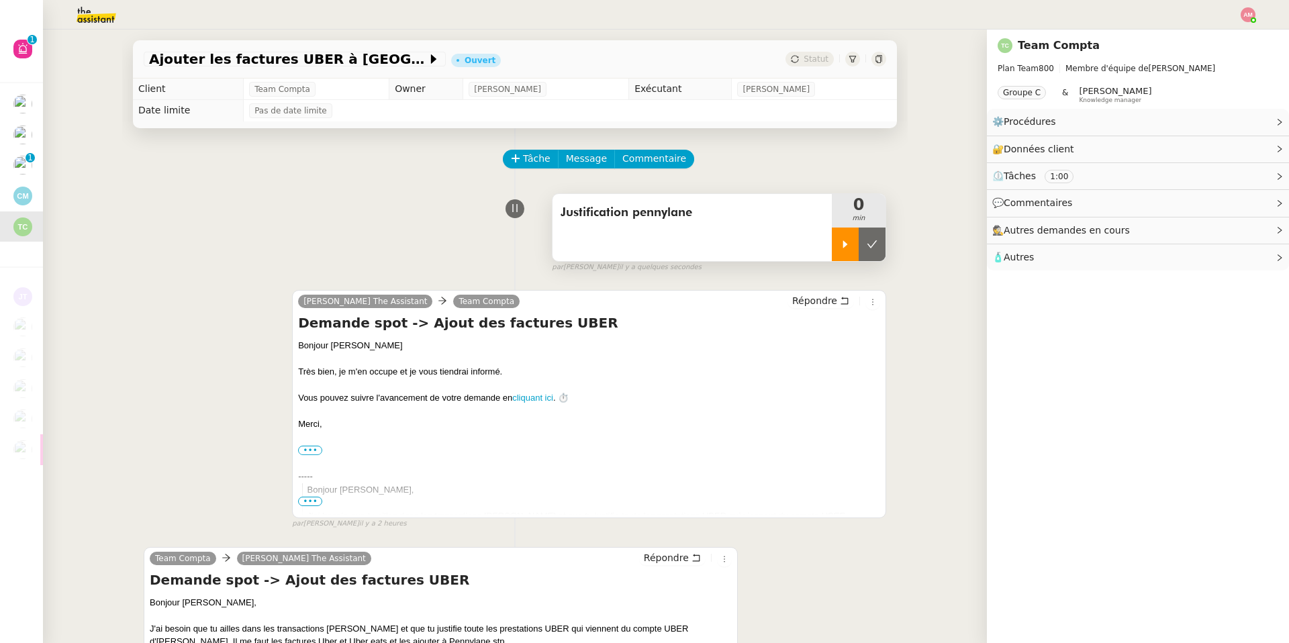
click at [832, 248] on div at bounding box center [845, 245] width 27 height 34
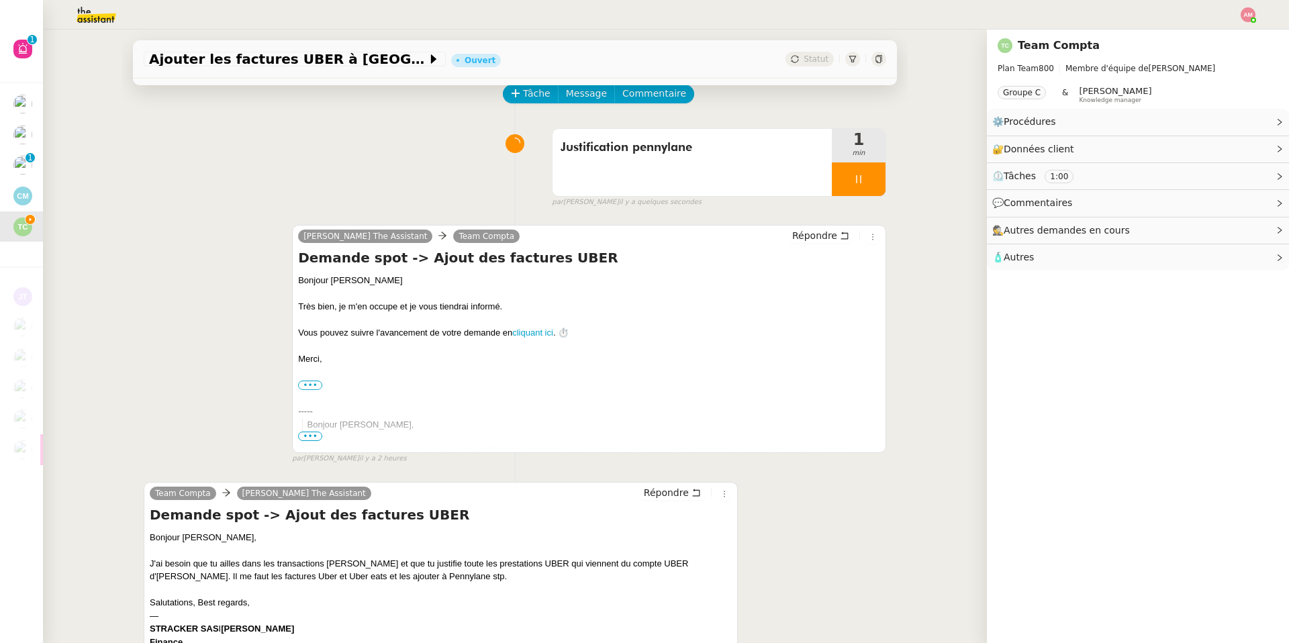
scroll to position [70, 0]
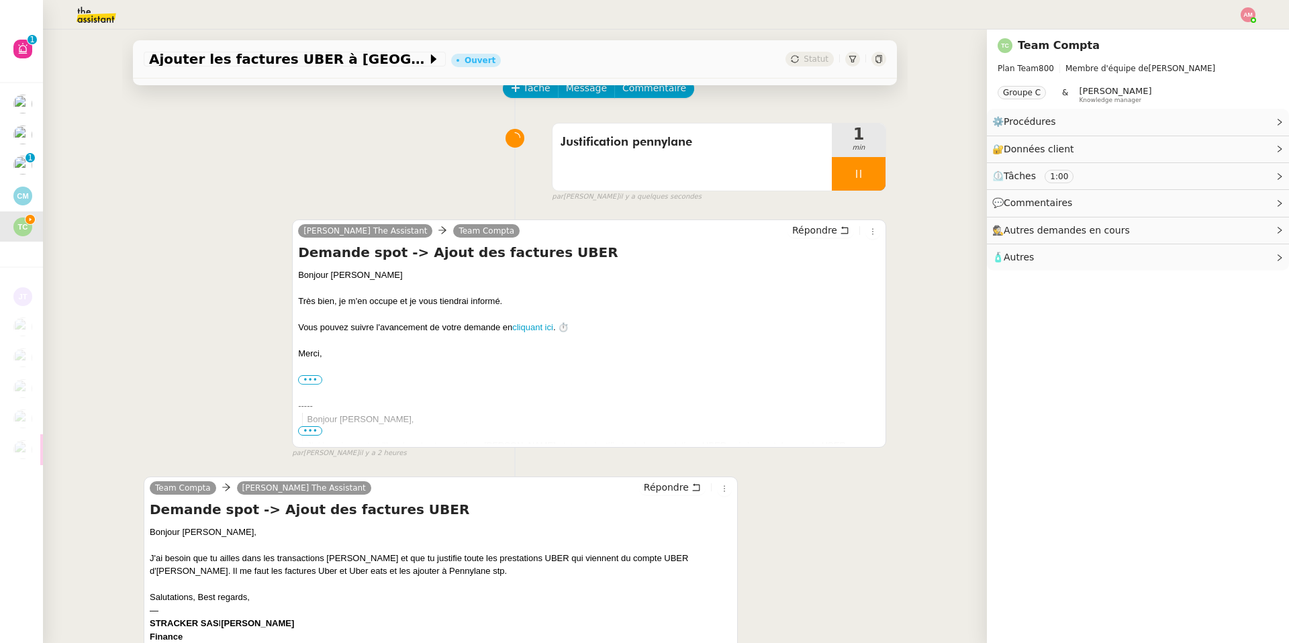
click at [1107, 260] on span "🧴 Autres" at bounding box center [1127, 257] width 270 height 15
click at [1087, 203] on span "💬 Commentaires" at bounding box center [1127, 202] width 270 height 15
click at [1078, 275] on span "🧴 Autres" at bounding box center [1127, 280] width 270 height 15
click at [1208, 254] on span "🕵️ Autres demandes en cours" at bounding box center [1127, 253] width 270 height 15
click at [1220, 158] on div "🔐 Données client Modifier" at bounding box center [1138, 149] width 302 height 26
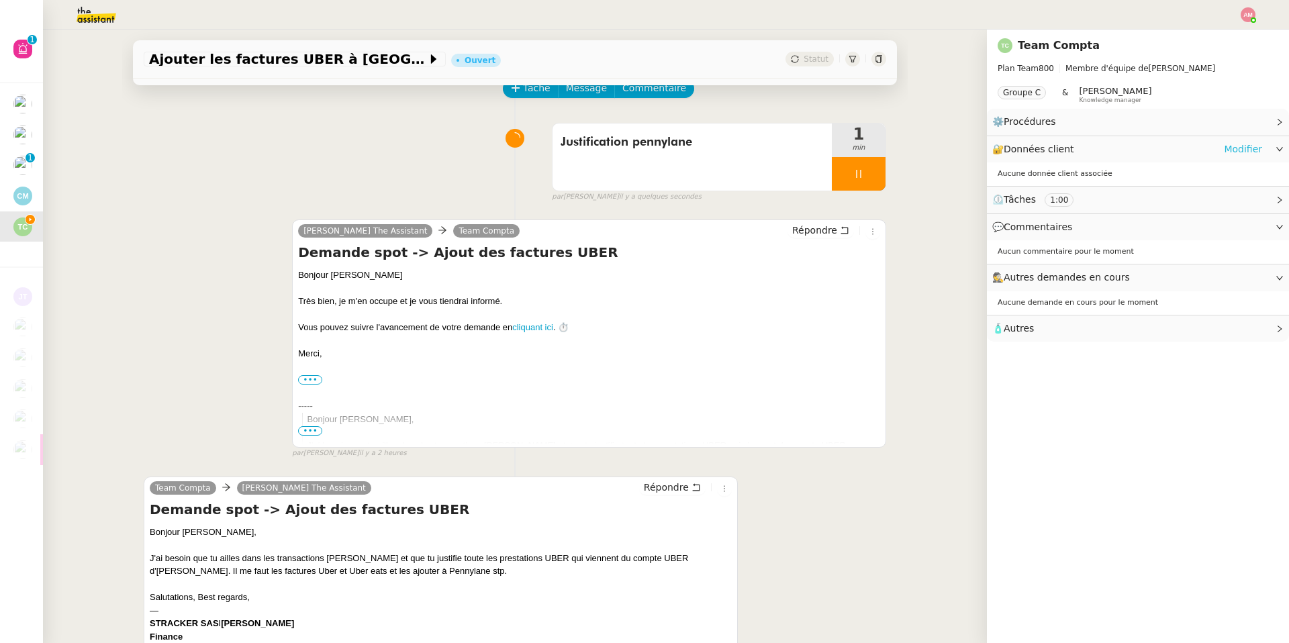
click at [1233, 152] on link "Modifier" at bounding box center [1243, 149] width 38 height 15
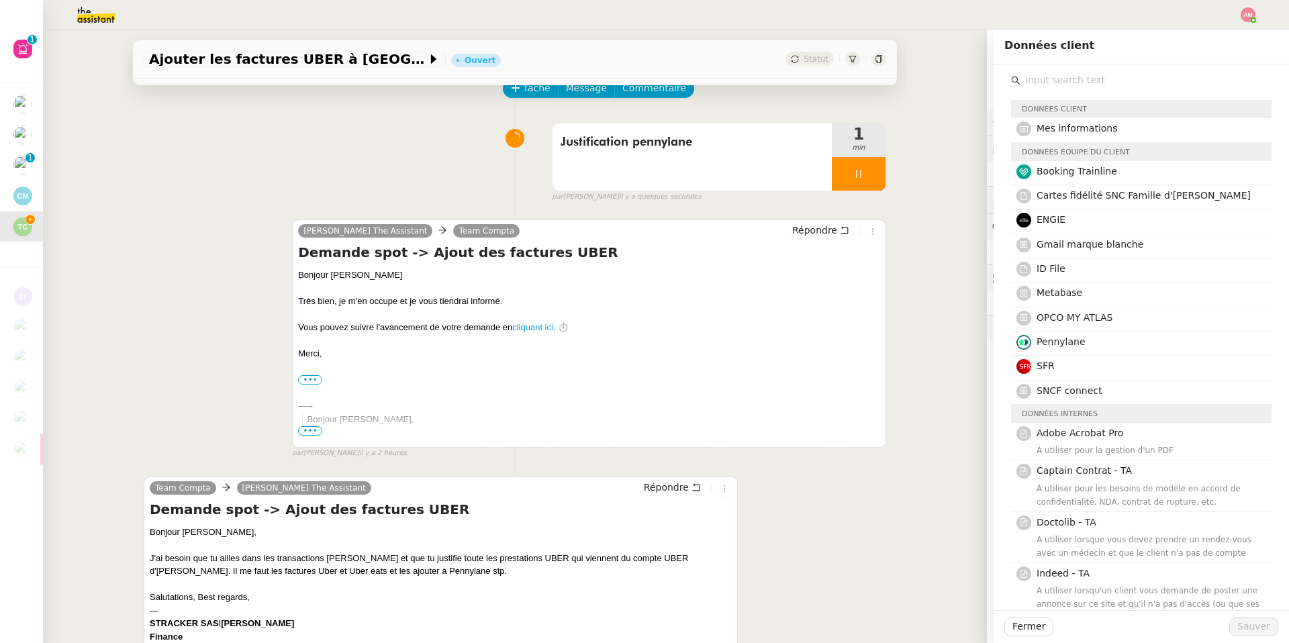
click at [942, 359] on div "Ajouter les factures UBER à Pennylane Ouvert Statut Client Team Compta Owner [P…" at bounding box center [515, 336] width 944 height 613
click at [873, 356] on div "Merci," at bounding box center [589, 353] width 582 height 13
click at [100, 95] on div "Ajouter les factures UBER à Pennylane Ouvert Statut Client Team Compta Owner [P…" at bounding box center [515, 336] width 944 height 613
click at [92, 20] on img at bounding box center [86, 15] width 104 height 30
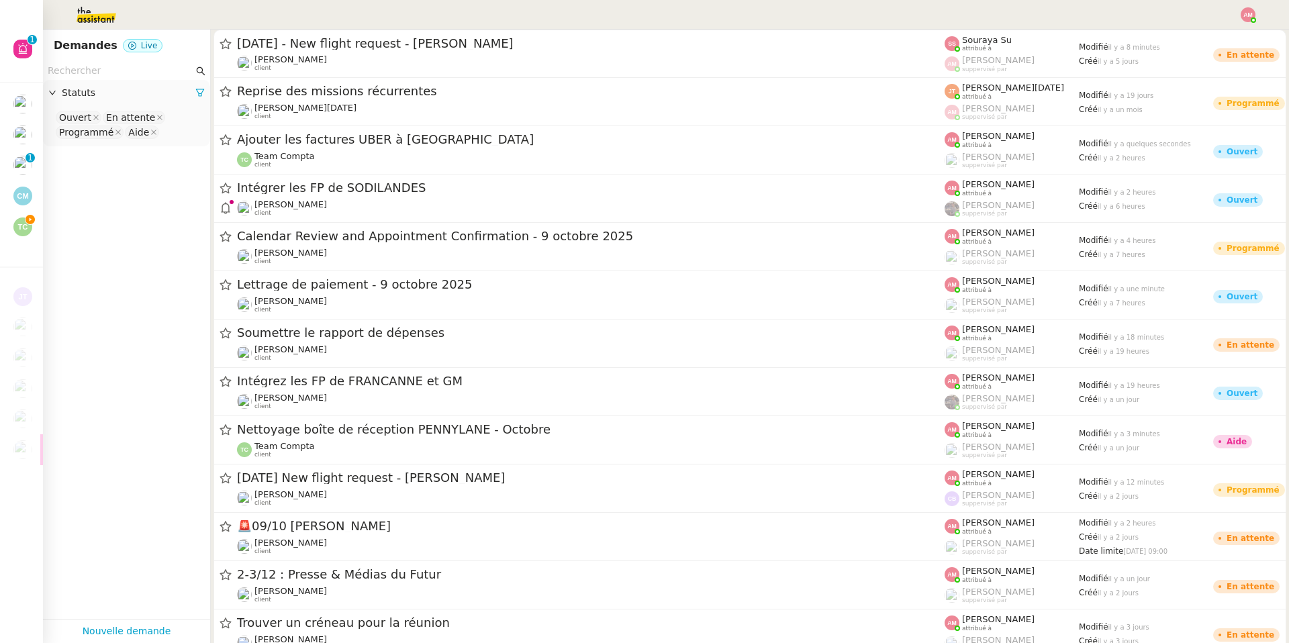
click at [118, 80] on div "Statuts" at bounding box center [126, 93] width 167 height 26
click at [115, 74] on input "text" at bounding box center [121, 70] width 146 height 15
type input "u"
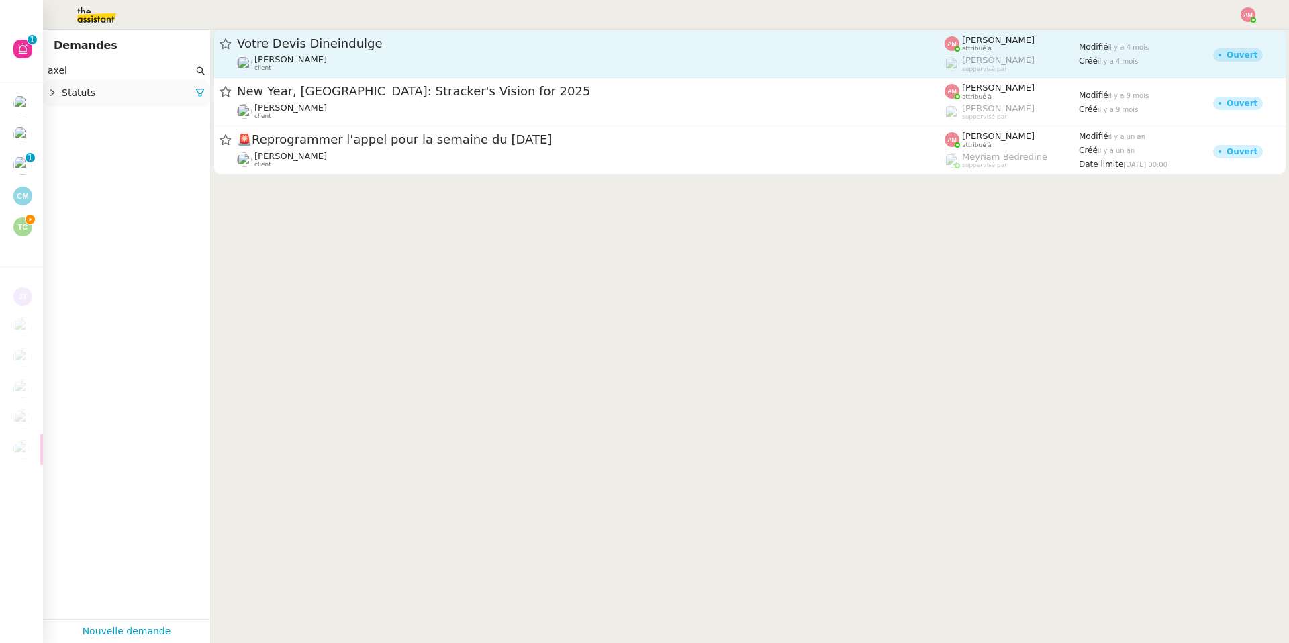
type input "axel"
click at [280, 63] on span "[PERSON_NAME]" at bounding box center [290, 59] width 72 height 10
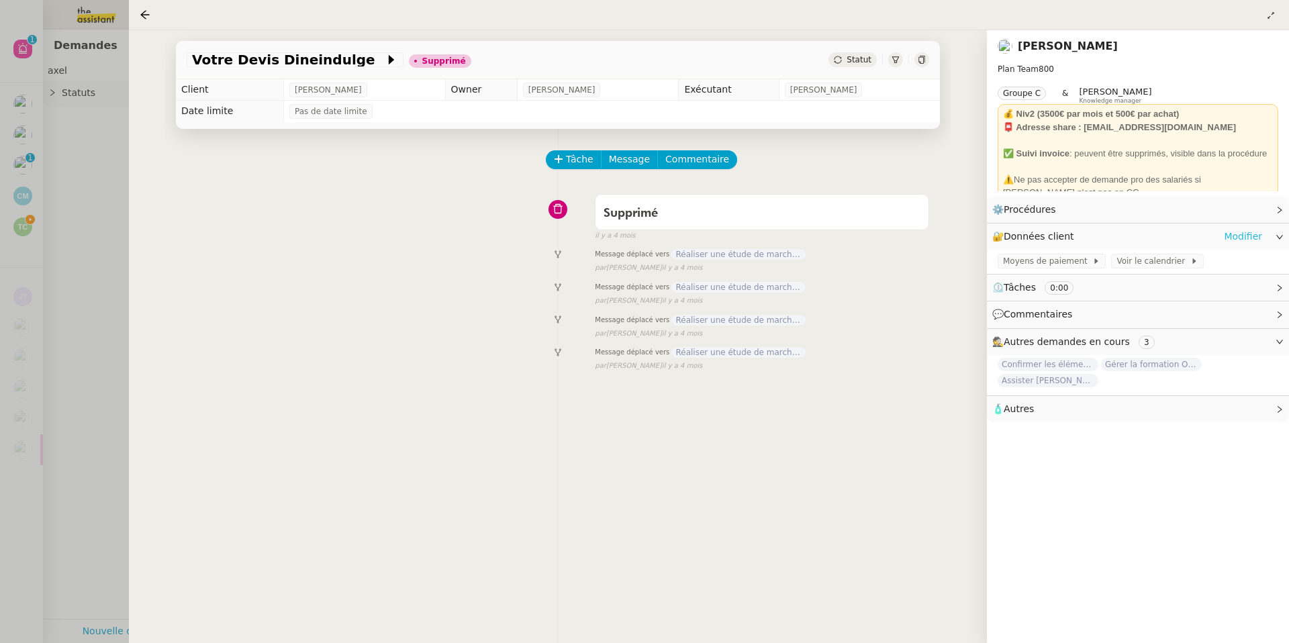
click at [1246, 230] on link "Modifier" at bounding box center [1243, 236] width 38 height 15
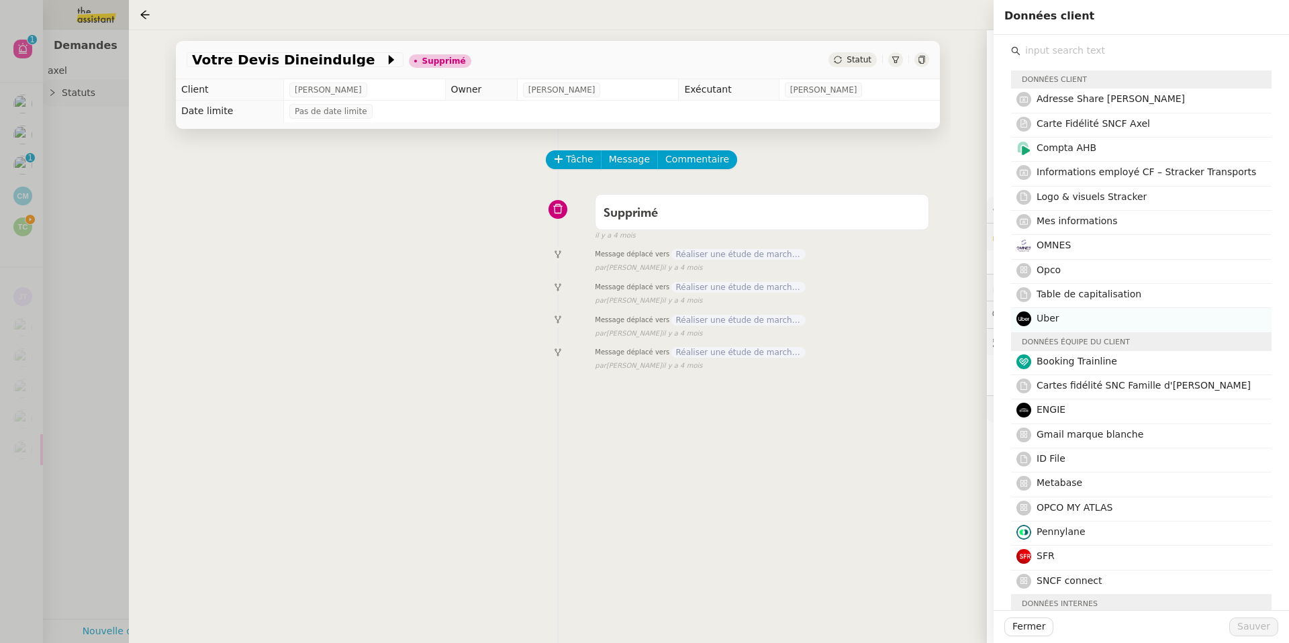
click at [1158, 324] on h4 "Uber" at bounding box center [1149, 318] width 227 height 15
click at [1250, 628] on span "Sauver" at bounding box center [1253, 626] width 33 height 15
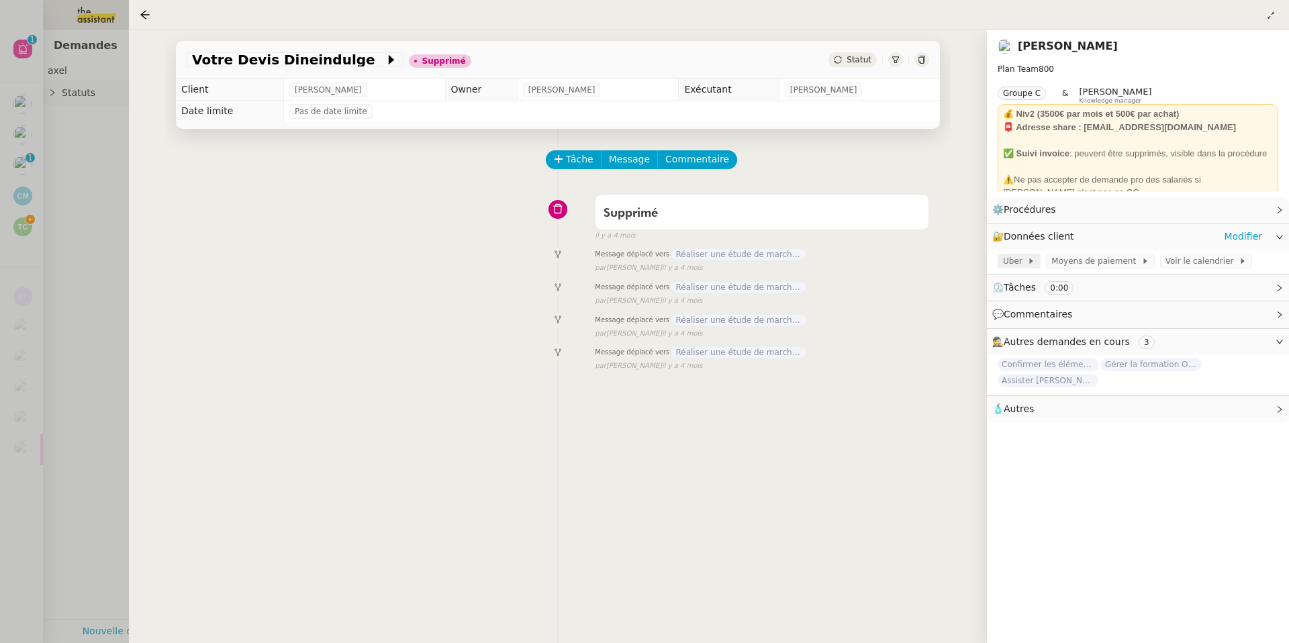
click at [1017, 262] on span "Uber" at bounding box center [1015, 260] width 24 height 13
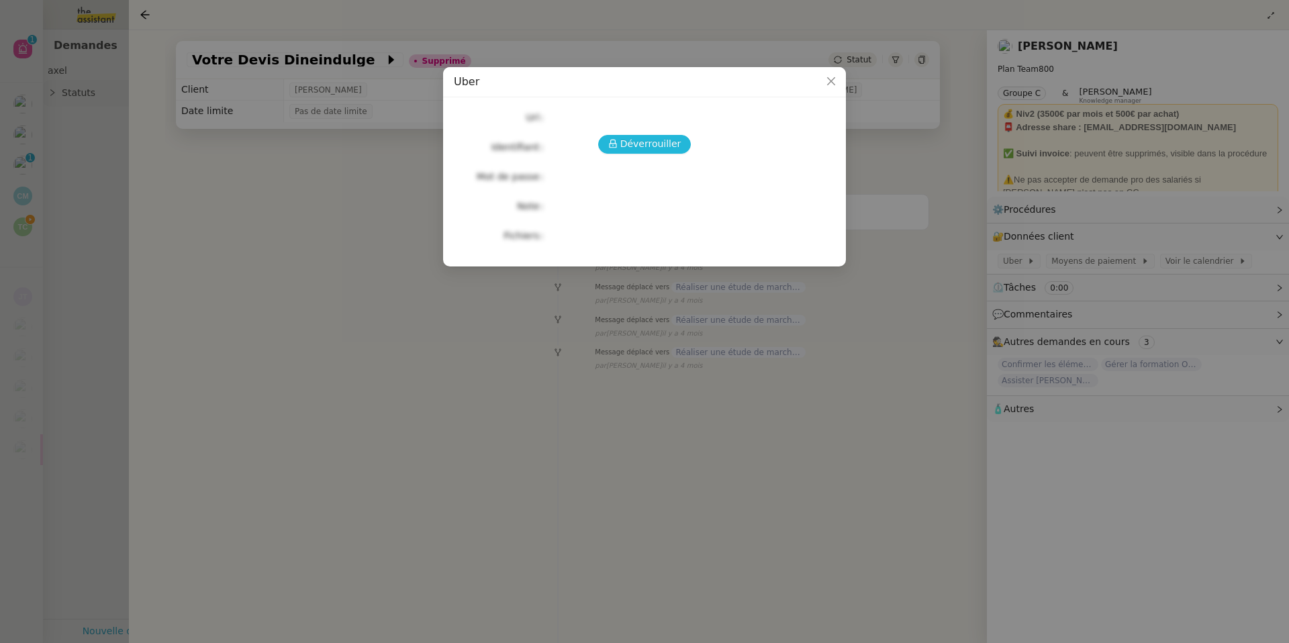
click at [632, 142] on span "Déverrouiller" at bounding box center [650, 143] width 61 height 15
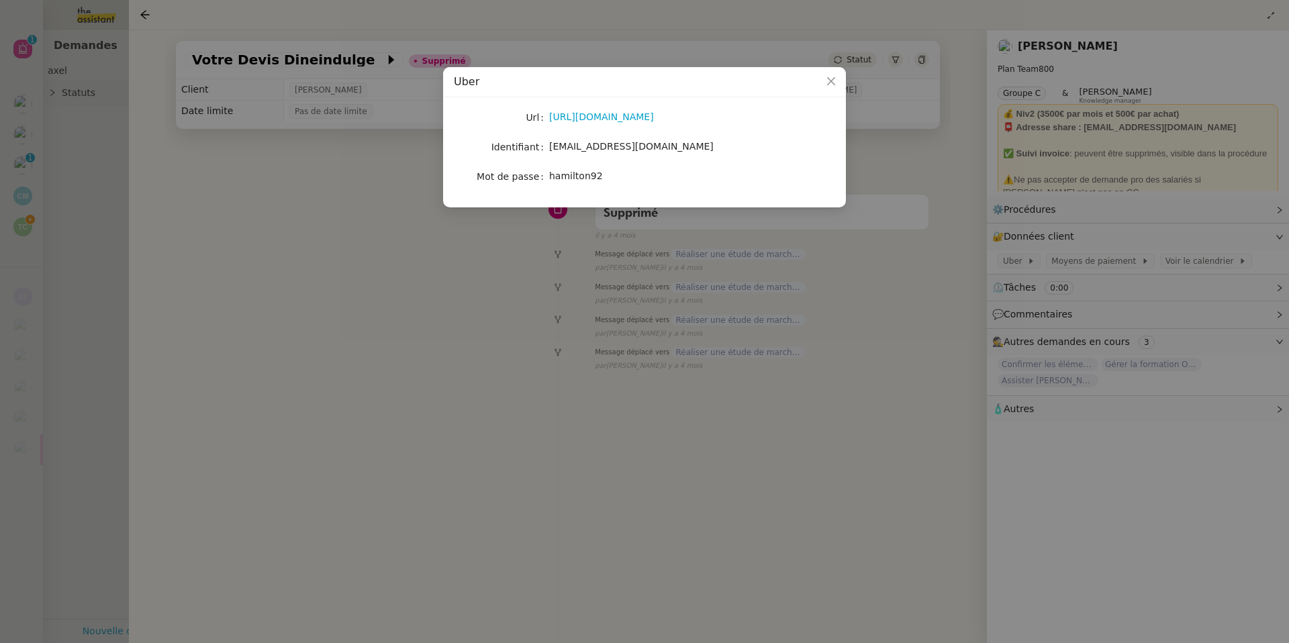
drag, startPoint x: 548, startPoint y: 146, endPoint x: 657, endPoint y: 149, distance: 108.8
click at [657, 149] on span "[EMAIL_ADDRESS][DOMAIN_NAME]" at bounding box center [631, 146] width 164 height 11
drag, startPoint x: 661, startPoint y: 149, endPoint x: 558, endPoint y: 152, distance: 103.4
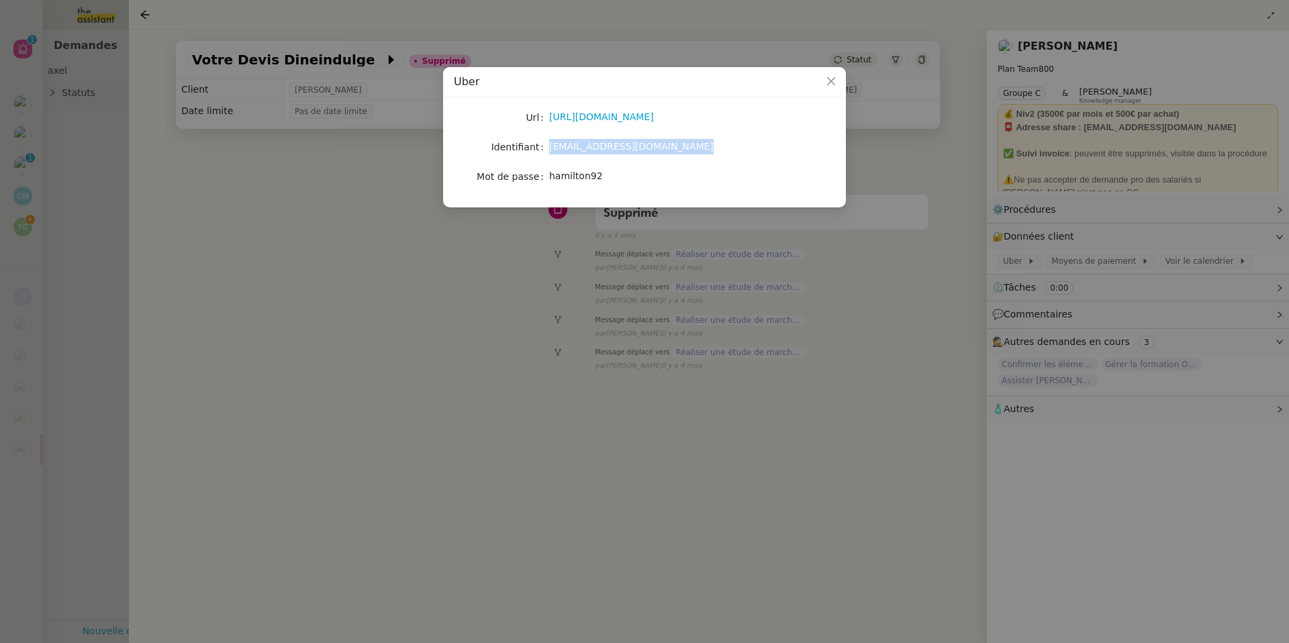
click at [558, 152] on div "[EMAIL_ADDRESS][DOMAIN_NAME]" at bounding box center [660, 146] width 222 height 15
click at [554, 189] on nz-skeleton "Url [URL][DOMAIN_NAME] Identifiant [EMAIL_ADDRESS][DOMAIN_NAME] Mot de passe [S…" at bounding box center [644, 152] width 381 height 89
drag, startPoint x: 549, startPoint y: 178, endPoint x: 615, endPoint y: 178, distance: 65.8
click at [615, 178] on div "hamilton92" at bounding box center [660, 175] width 222 height 15
click at [125, 195] on nz-modal-container "[PERSON_NAME] [URL][DOMAIN_NAME] Identifiant [EMAIL_ADDRESS][DOMAIN_NAME] Mot d…" at bounding box center [644, 321] width 1289 height 643
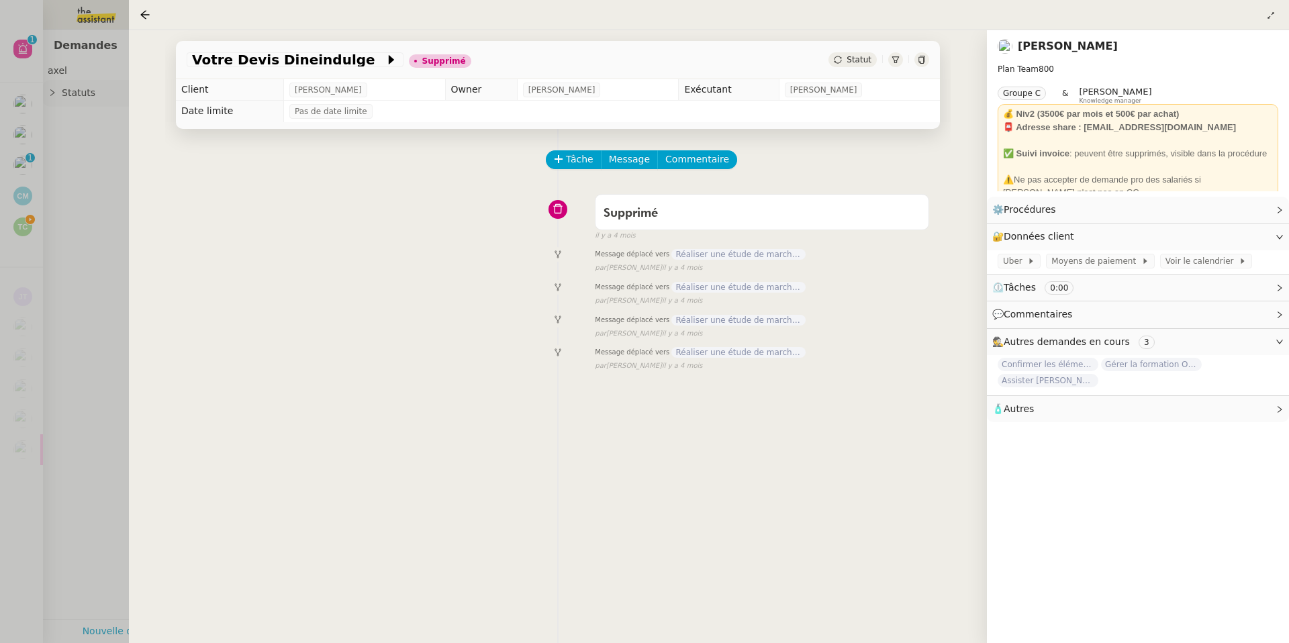
click at [64, 212] on div at bounding box center [644, 321] width 1289 height 643
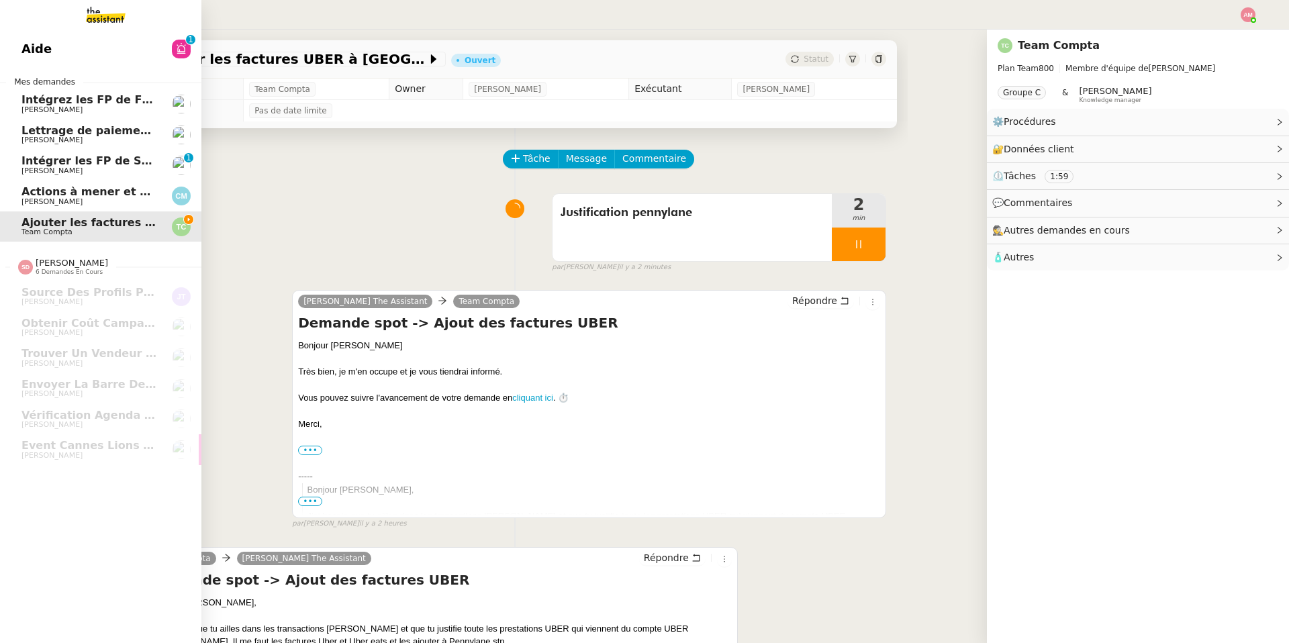
click at [121, 12] on img at bounding box center [95, 15] width 104 height 30
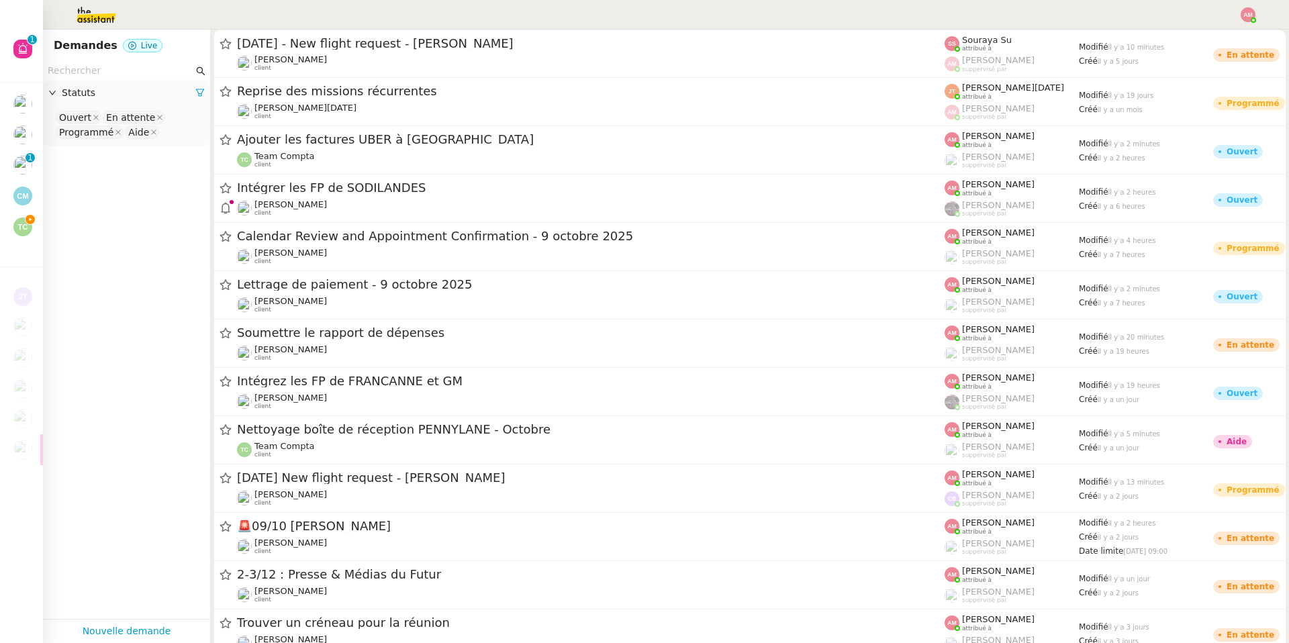
click at [172, 67] on input "text" at bounding box center [121, 70] width 146 height 15
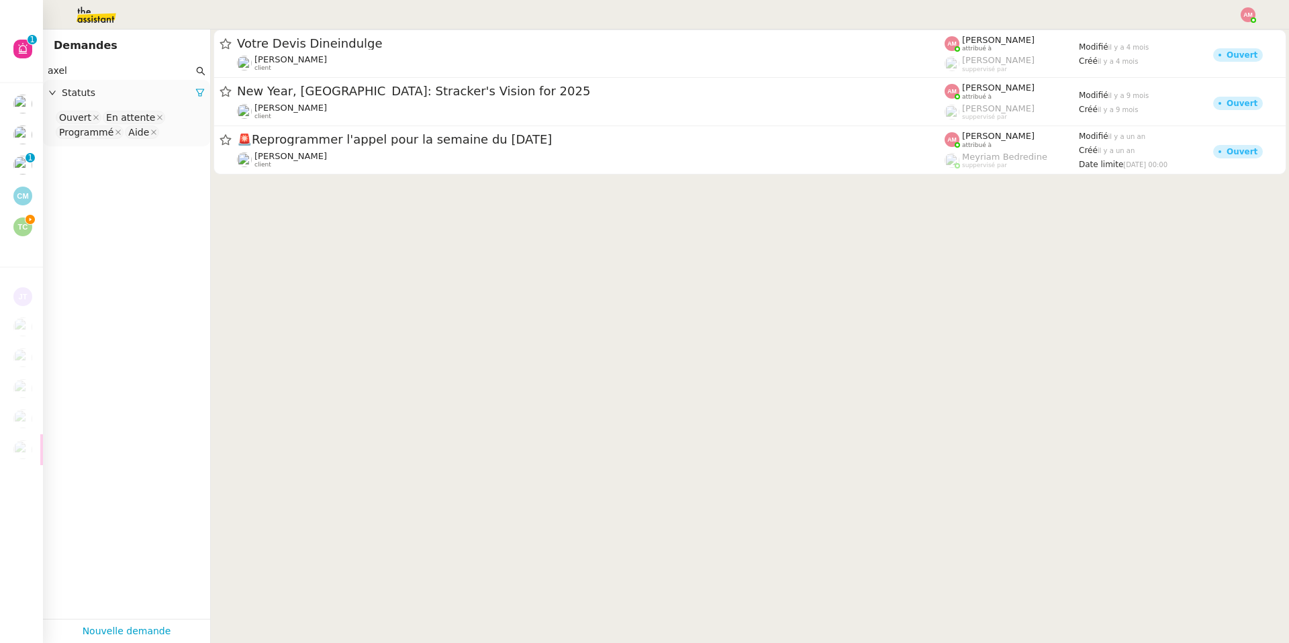
type input "axel"
click at [184, 132] on nz-select-top-control "Ouvert En attente Programmé Aide" at bounding box center [127, 125] width 146 height 32
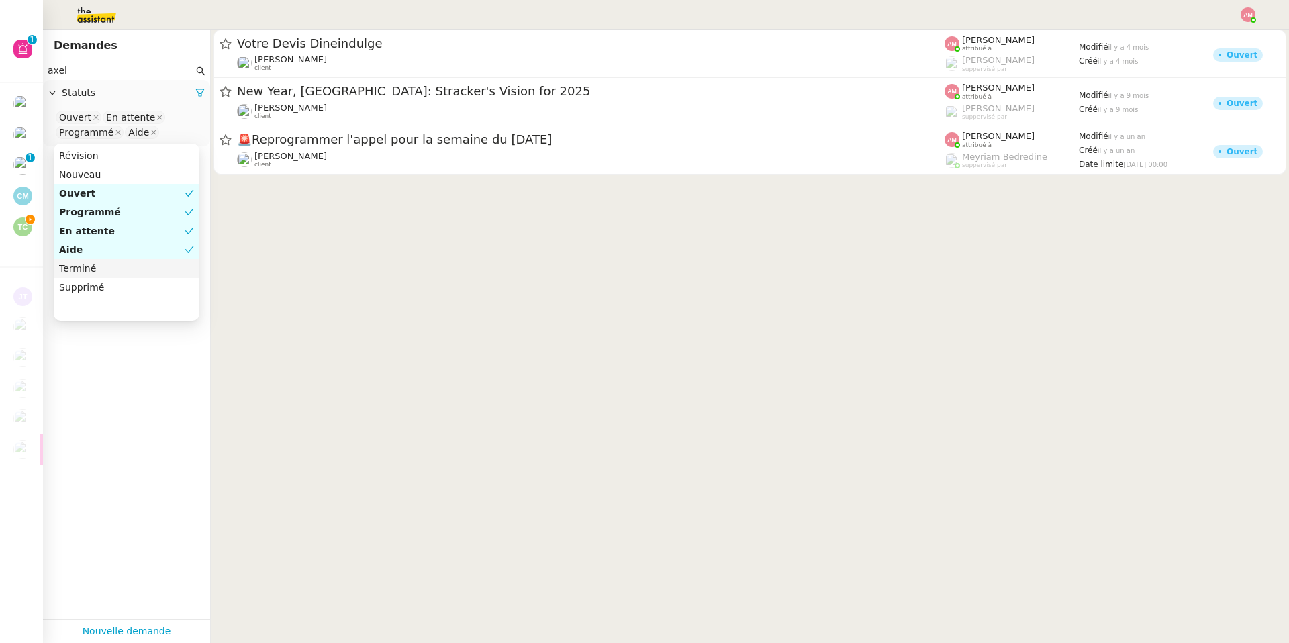
click at [94, 273] on div "Terminé" at bounding box center [126, 268] width 135 height 12
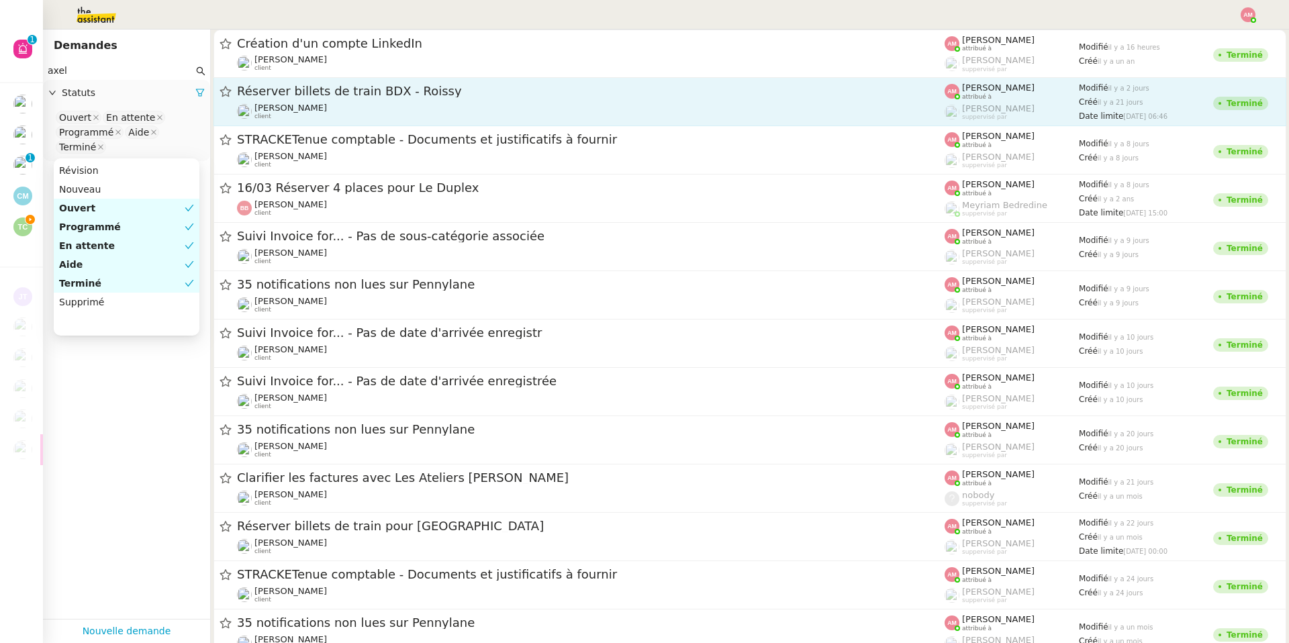
click at [317, 103] on div "[PERSON_NAME] client" at bounding box center [590, 111] width 707 height 17
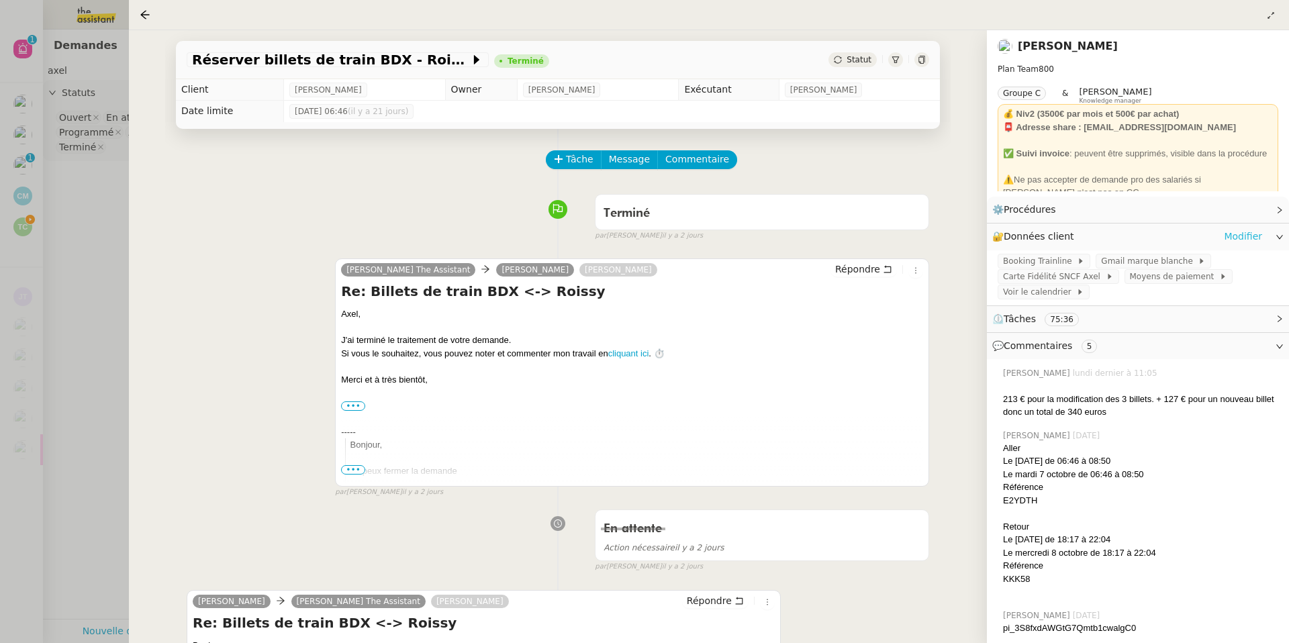
click at [1236, 240] on link "Modifier" at bounding box center [1243, 236] width 38 height 15
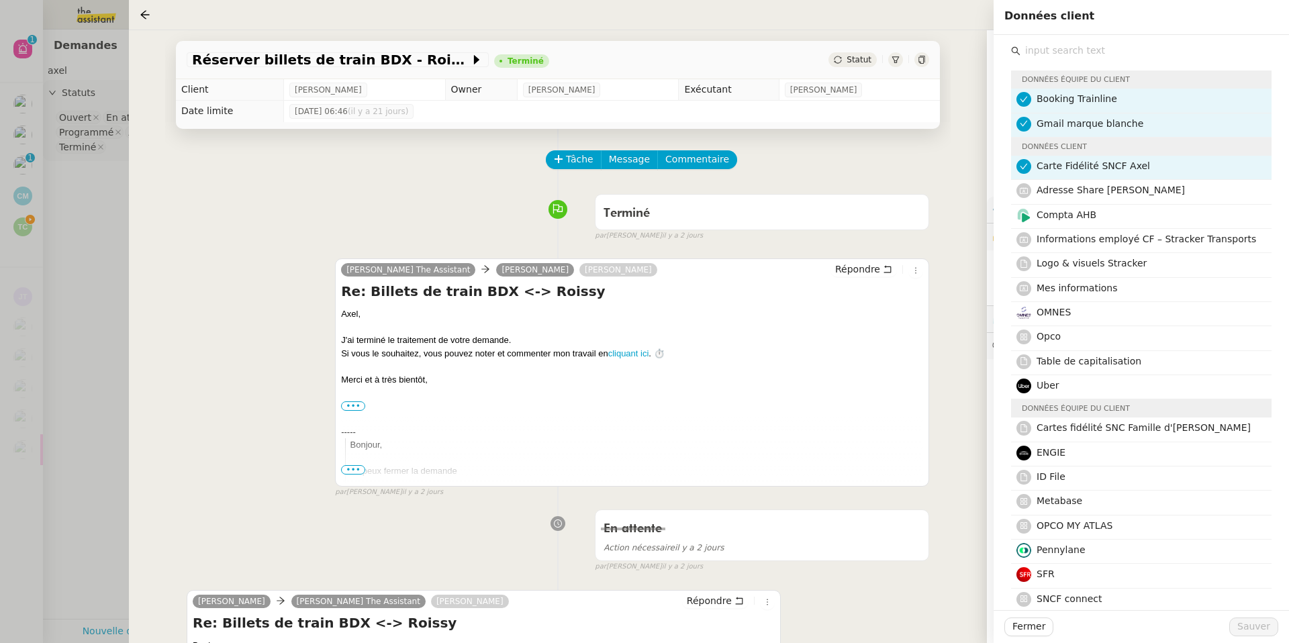
click at [1083, 46] on input "text" at bounding box center [1145, 51] width 251 height 18
type input "uber"
click at [1050, 384] on span "Uber" at bounding box center [1047, 385] width 23 height 11
click at [1246, 622] on span "Sauver" at bounding box center [1253, 626] width 33 height 15
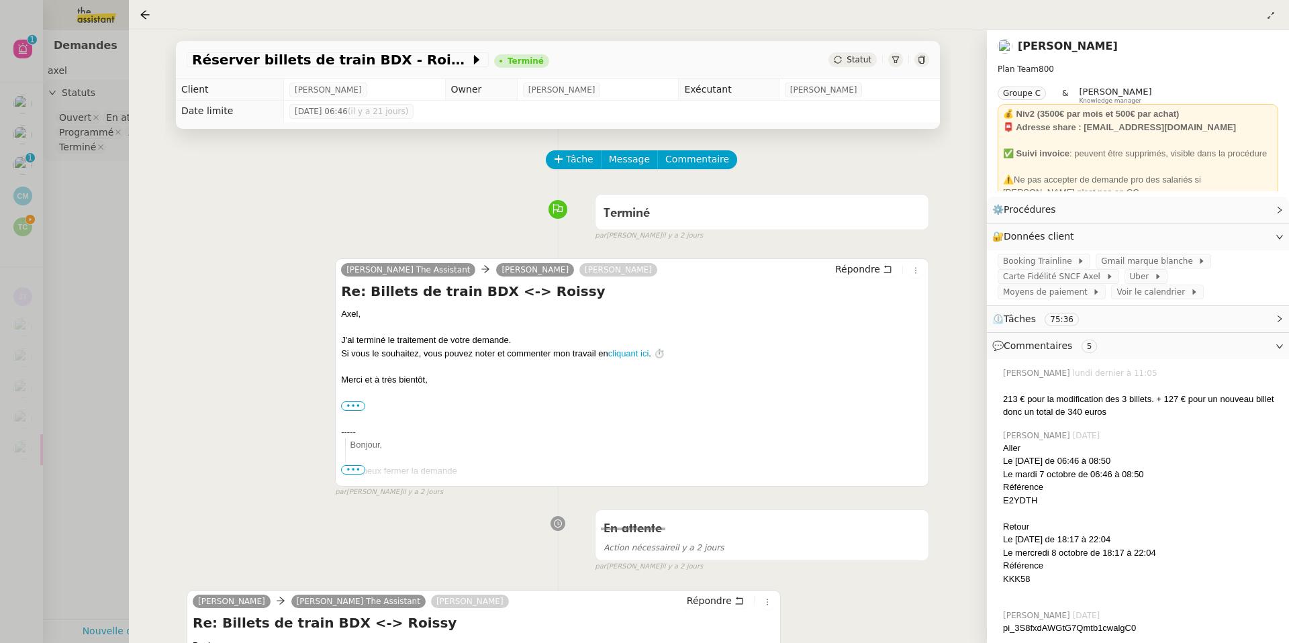
click at [30, 140] on div at bounding box center [644, 321] width 1289 height 643
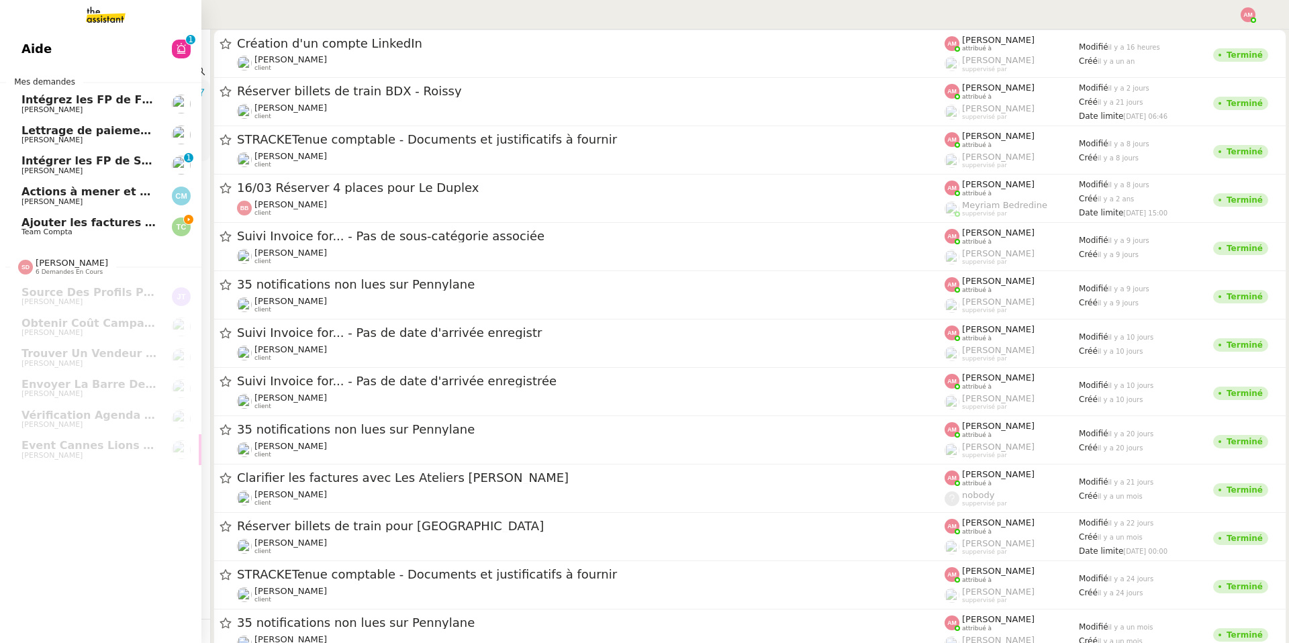
click at [37, 237] on link "Ajouter les factures UBER à Pennylane Team Compta" at bounding box center [100, 226] width 201 height 31
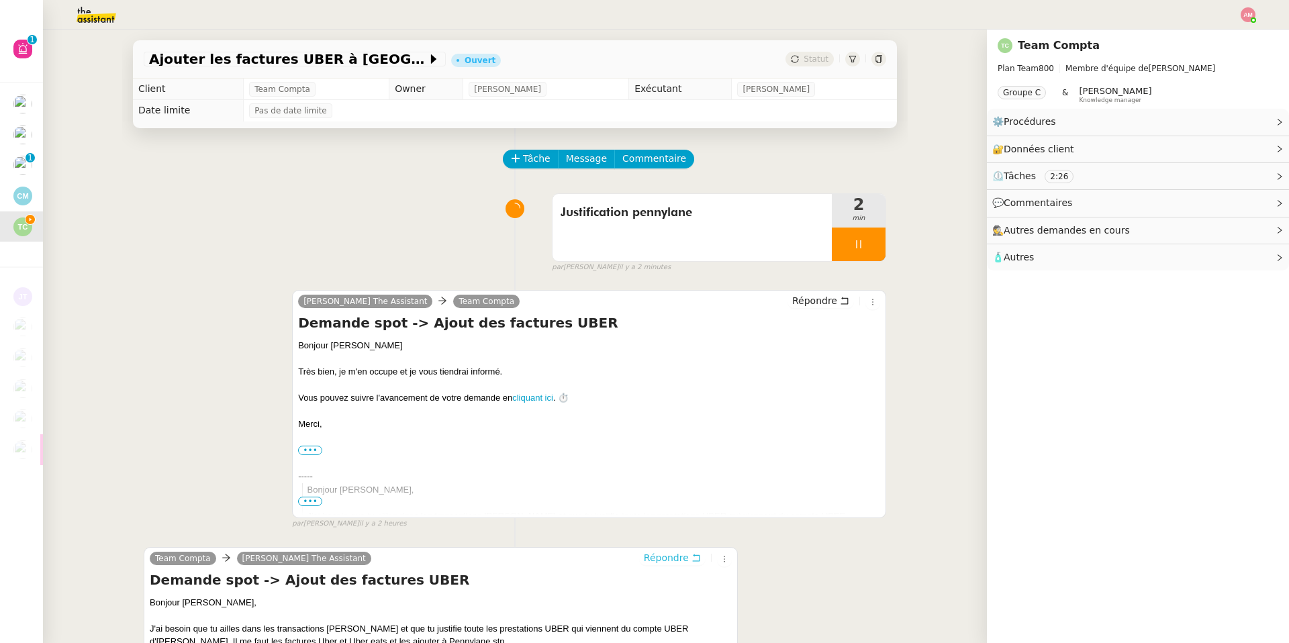
click at [679, 561] on span "Répondre" at bounding box center [666, 557] width 45 height 13
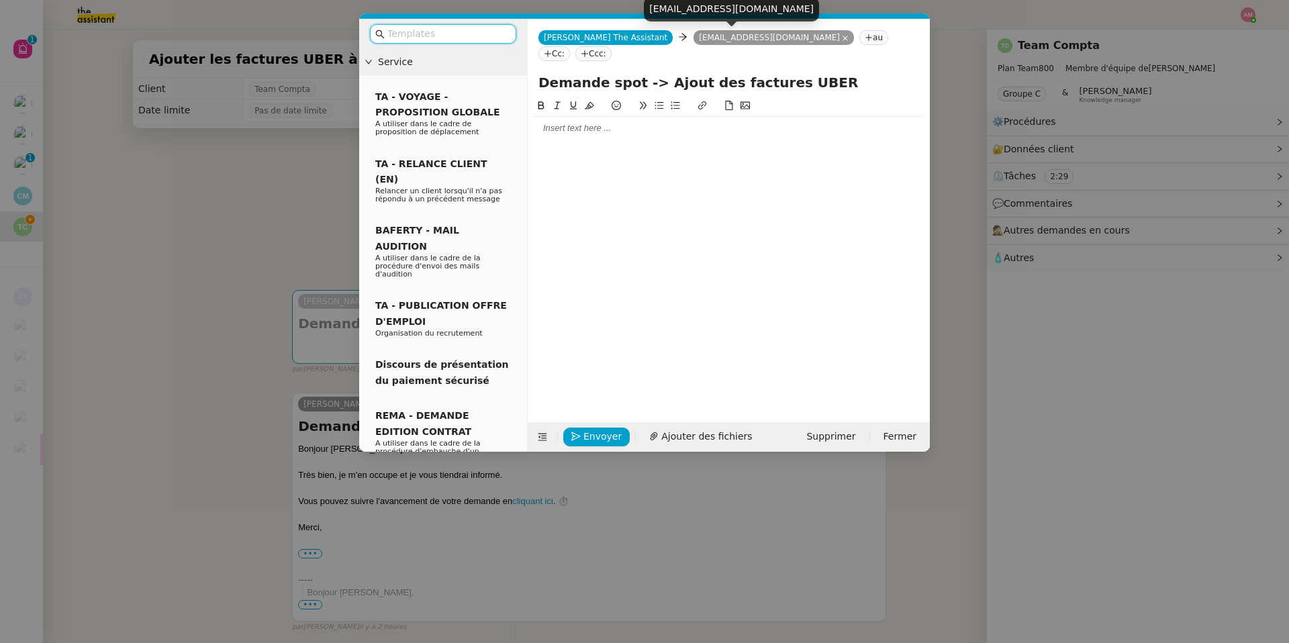
click at [842, 38] on icon at bounding box center [845, 38] width 7 height 7
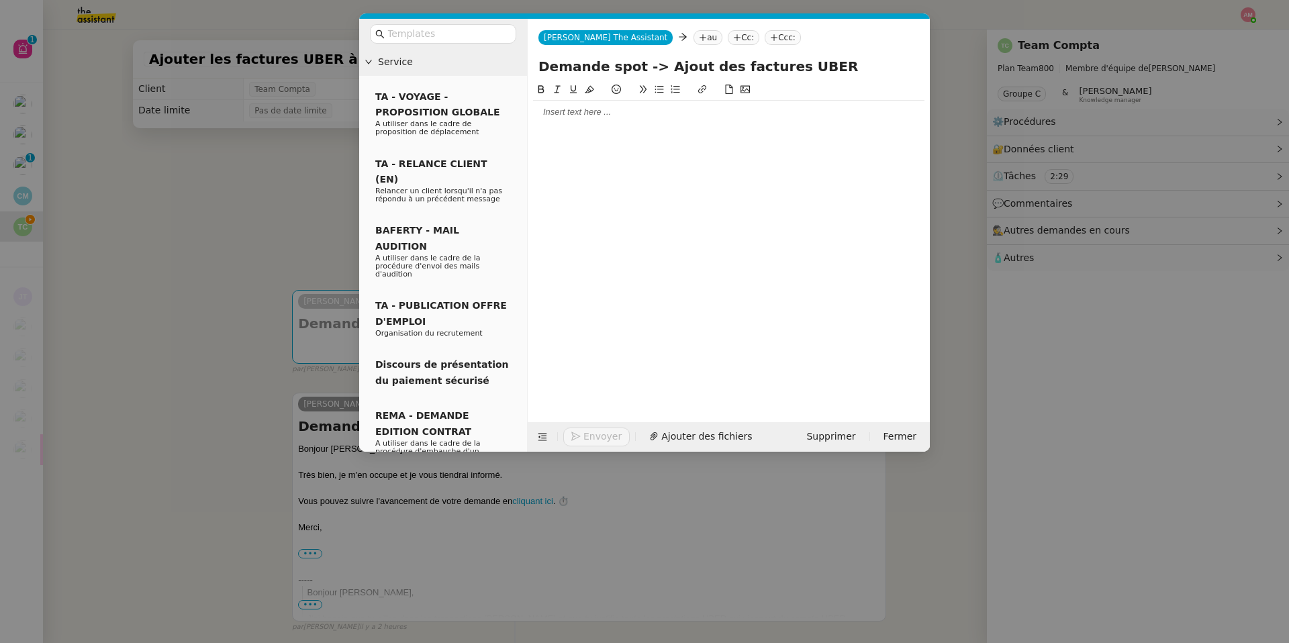
click at [693, 36] on nz-tag "au" at bounding box center [707, 37] width 29 height 15
type input "[PERSON_NAME]"
click at [700, 60] on span "[EMAIL_ADDRESS][DOMAIN_NAME]" at bounding box center [724, 61] width 129 height 7
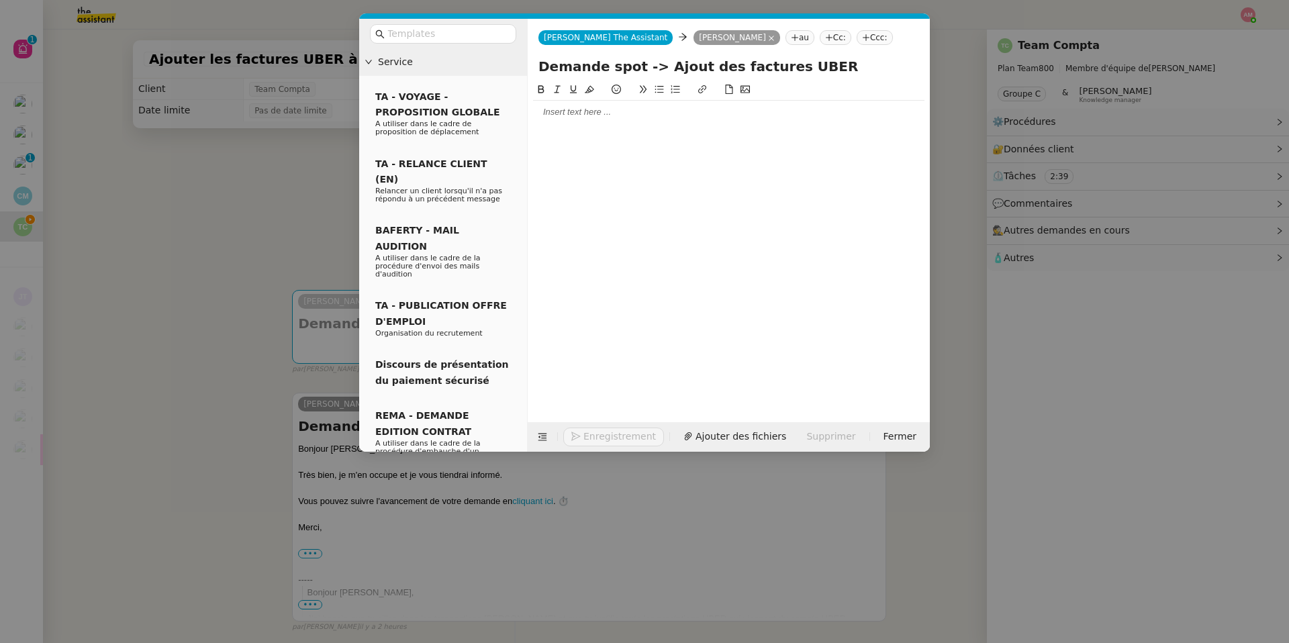
click at [679, 116] on div at bounding box center [728, 112] width 391 height 12
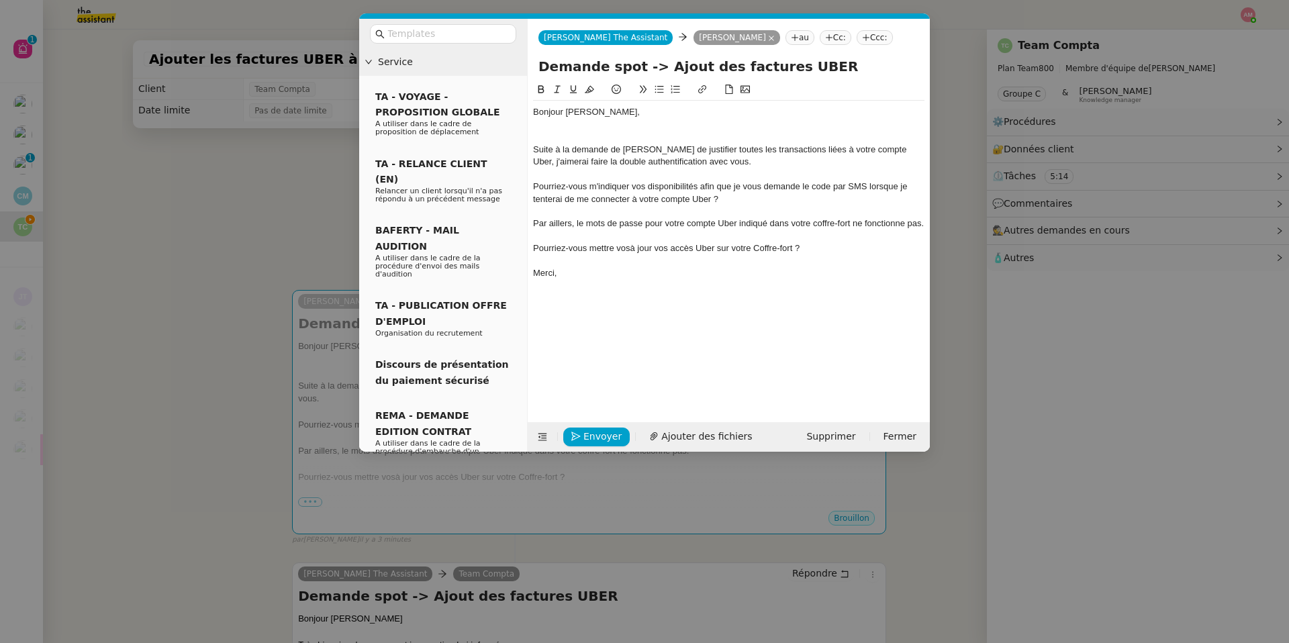
click at [600, 226] on div "Par aillers, le mots de passe pour votre compte Uber indiqué dans votre coffre-…" at bounding box center [728, 223] width 391 height 12
drag, startPoint x: 552, startPoint y: 281, endPoint x: 522, endPoint y: 148, distance: 136.3
click at [522, 148] on nz-layout "Service TA - VOYAGE - PROPOSITION GLOBALE A utiliser dans le cadre de propositi…" at bounding box center [644, 235] width 570 height 433
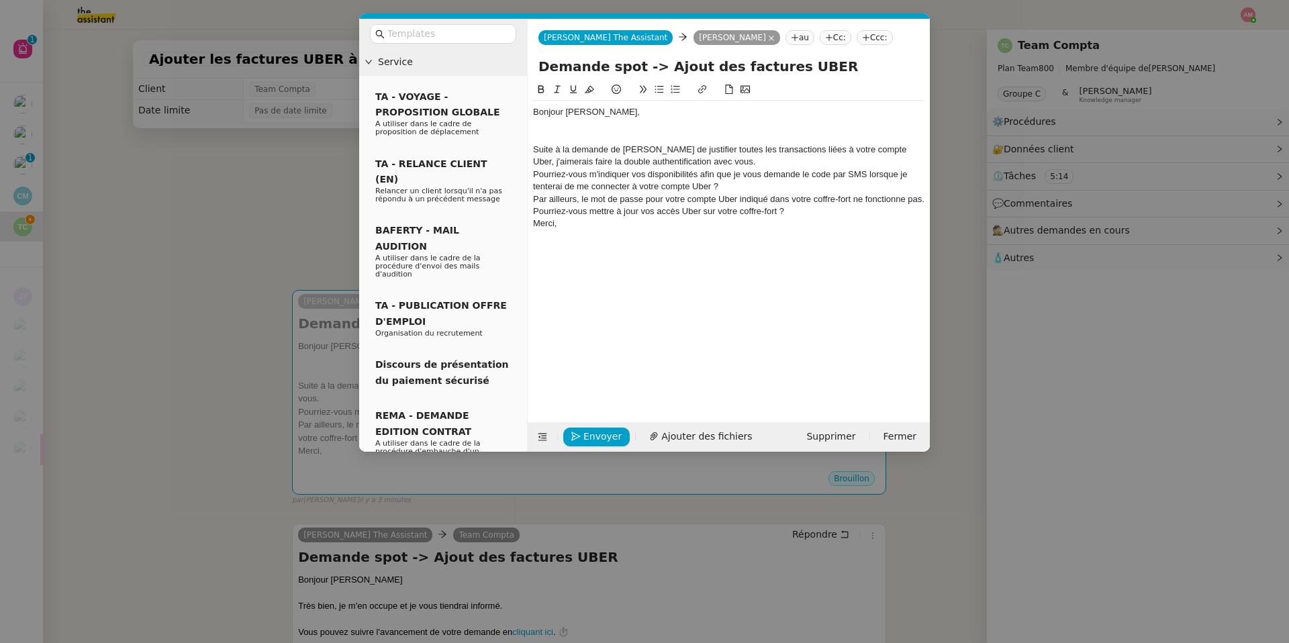
click at [744, 162] on div "Suite à la demande de [PERSON_NAME] de justifier toutes les transactions liées …" at bounding box center [728, 156] width 391 height 25
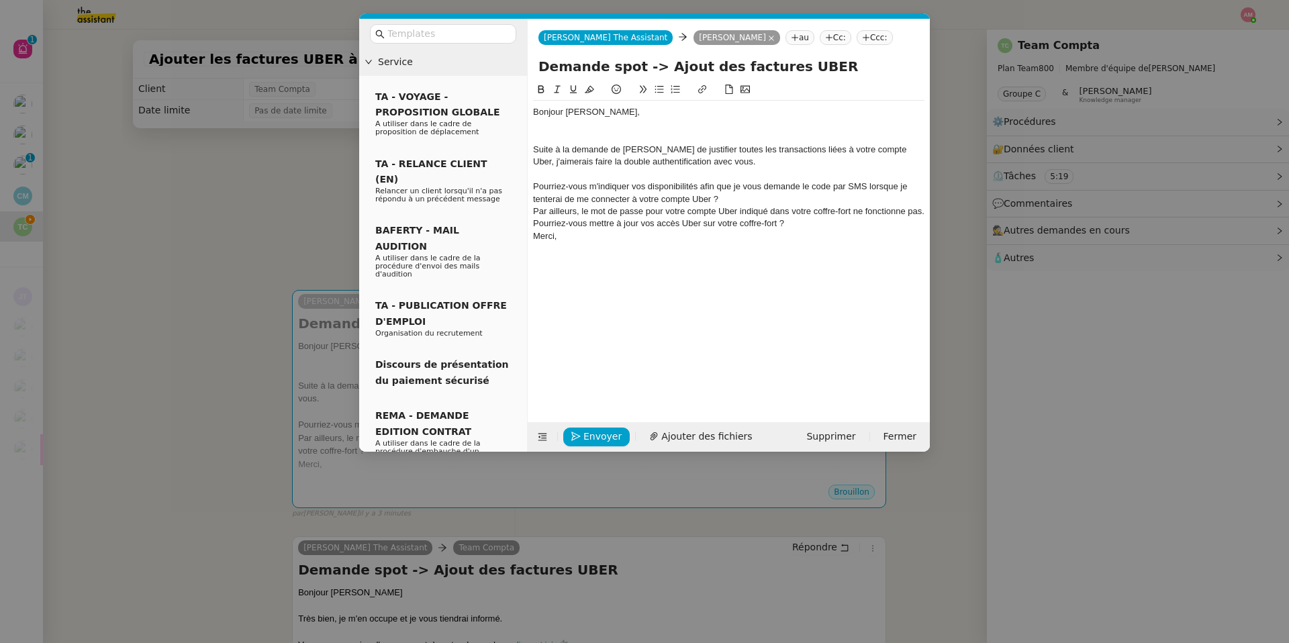
click at [656, 91] on icon at bounding box center [658, 89] width 9 height 9
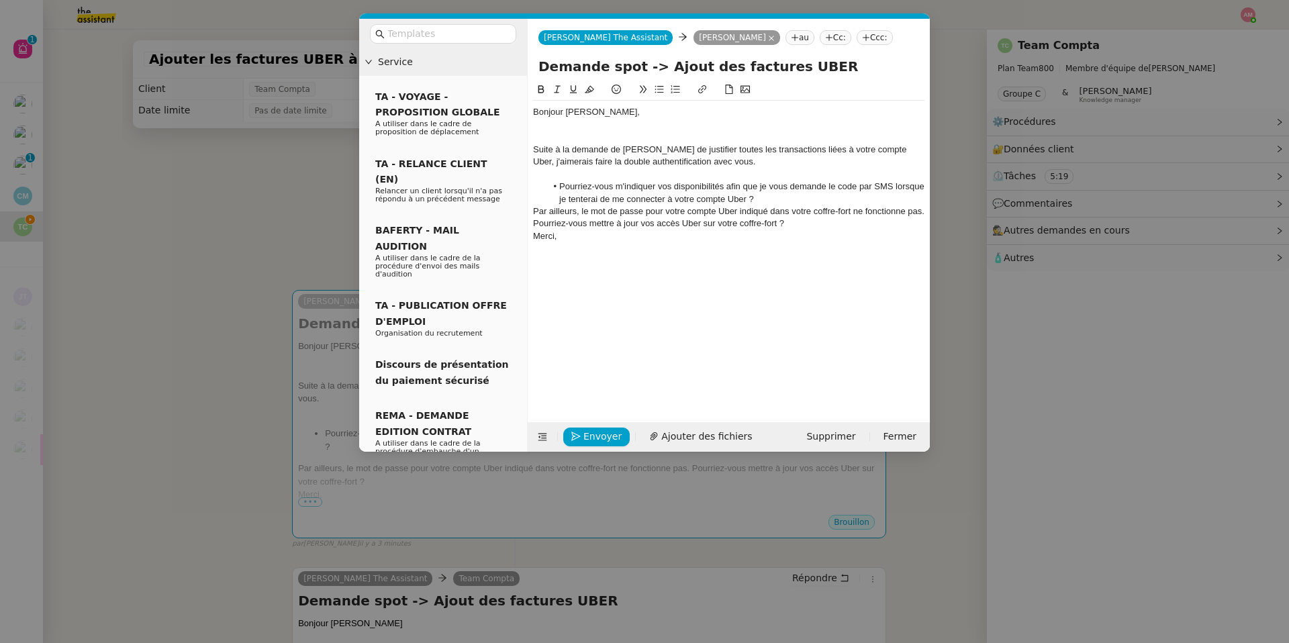
click at [755, 197] on li "Pourriez-vous m'indiquer vos disponibilités afin que je vous demande le code pa…" at bounding box center [735, 193] width 379 height 25
drag, startPoint x: 580, startPoint y: 223, endPoint x: 642, endPoint y: 224, distance: 62.4
click at [642, 224] on div "Par ailleurs, le mot de passe pour votre compte Uber indiqué dans votre coffre-…" at bounding box center [728, 229] width 391 height 25
drag, startPoint x: 642, startPoint y: 224, endPoint x: 578, endPoint y: 224, distance: 64.4
click at [578, 224] on div "Par ailleurs, le mot de passe pour votre compte Uber indiqué dans votre coffre-…" at bounding box center [728, 229] width 391 height 25
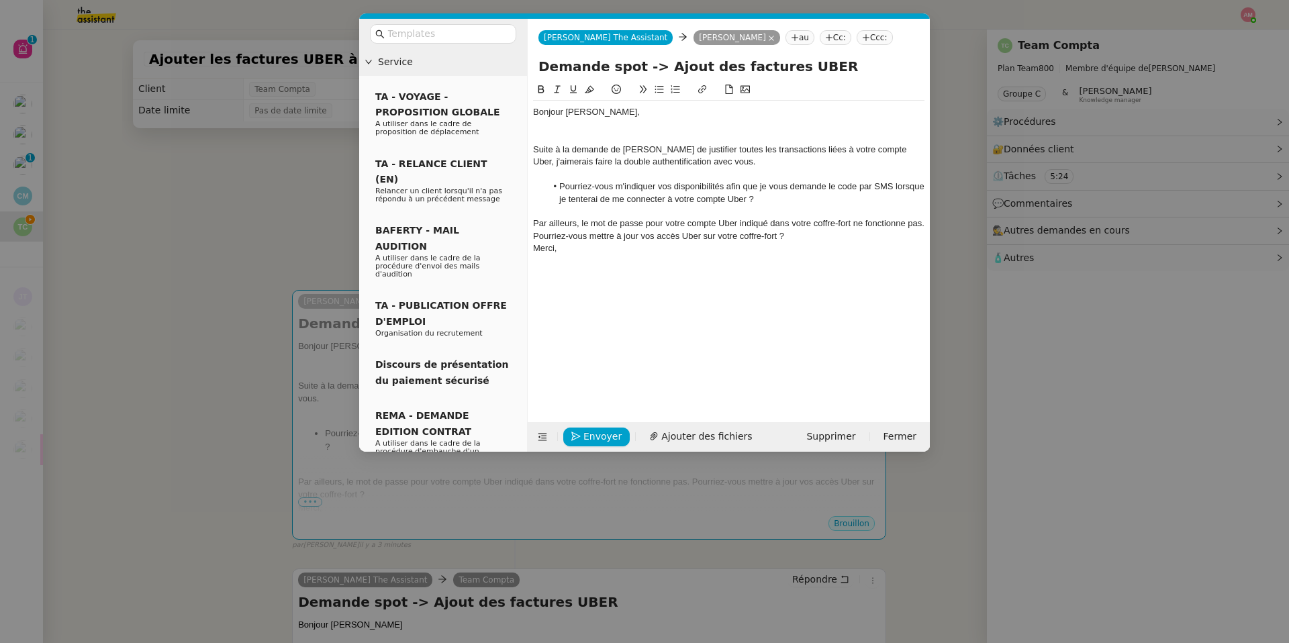
click at [544, 81] on div "Demande spot -> Ajout des factures UBER" at bounding box center [729, 69] width 402 height 26
click at [855, 198] on li "Pourriez-vous m'indiquer vos disponibilités afin que je vous demande le code pa…" at bounding box center [735, 193] width 379 height 25
drag, startPoint x: 852, startPoint y: 226, endPoint x: 923, endPoint y: 226, distance: 70.5
click at [923, 226] on div "Par ailleurs, le mot de passe pour votre compte Uber indiqué dans votre coffre-…" at bounding box center [728, 229] width 391 height 25
click at [542, 89] on icon at bounding box center [541, 89] width 6 height 8
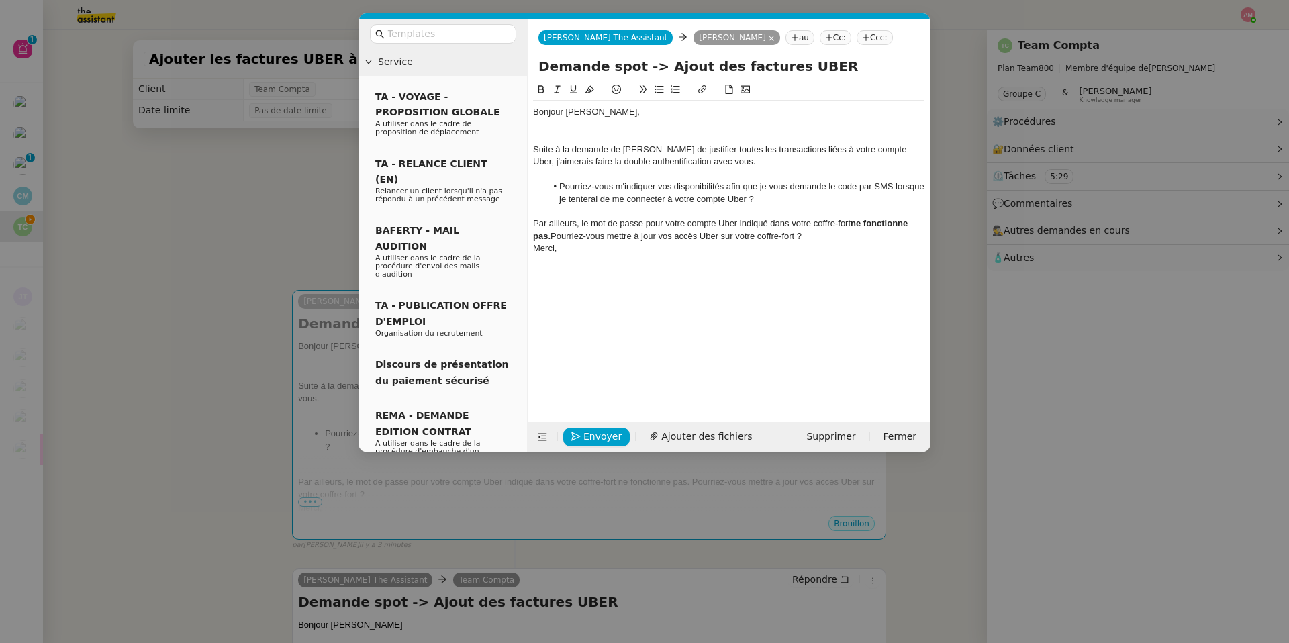
click at [597, 221] on div "Par ailleurs, le mot de passe pour votre compte Uber indiqué dans votre coffre-…" at bounding box center [728, 229] width 391 height 25
drag, startPoint x: 587, startPoint y: 223, endPoint x: 645, endPoint y: 223, distance: 57.7
click at [645, 223] on div "Par ailleurs, le mot de passe pour votre compte Uber indiqué dans votre coffre-…" at bounding box center [728, 229] width 391 height 25
click at [536, 88] on icon at bounding box center [540, 89] width 9 height 9
click at [553, 234] on div "Par ailleurs, le mot de passe pour votre compte Uber indiqué dans votre coffre-…" at bounding box center [728, 229] width 391 height 25
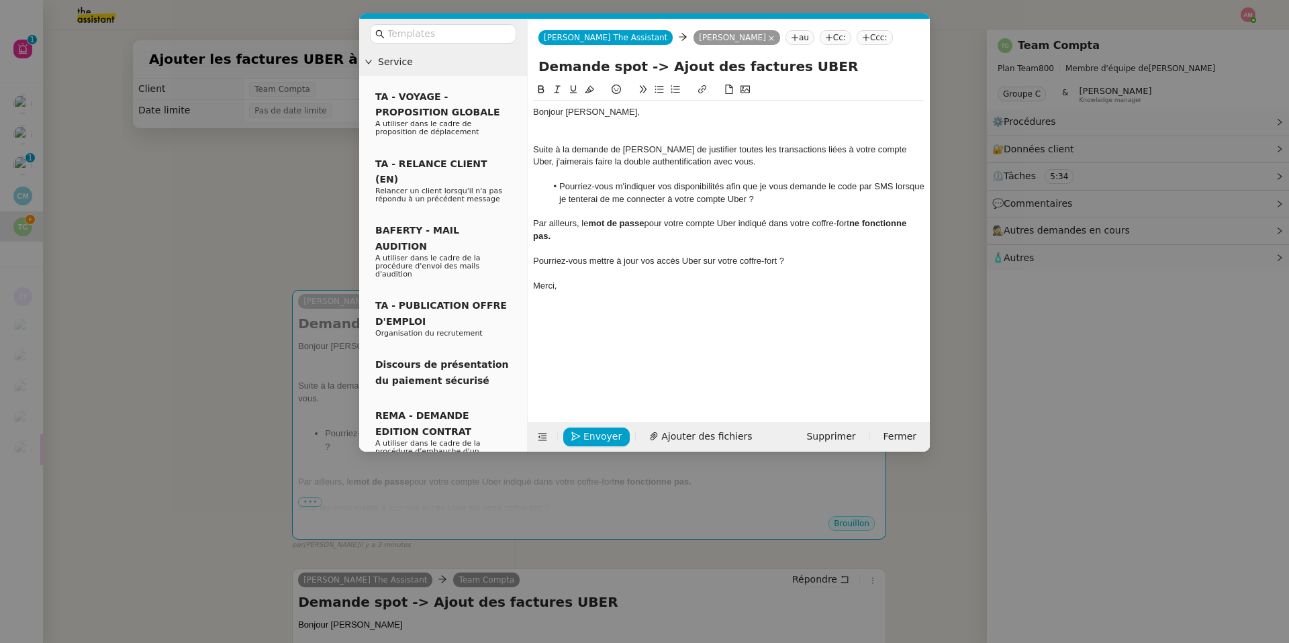
click at [658, 86] on icon at bounding box center [658, 89] width 9 height 9
click at [648, 268] on div at bounding box center [728, 273] width 391 height 12
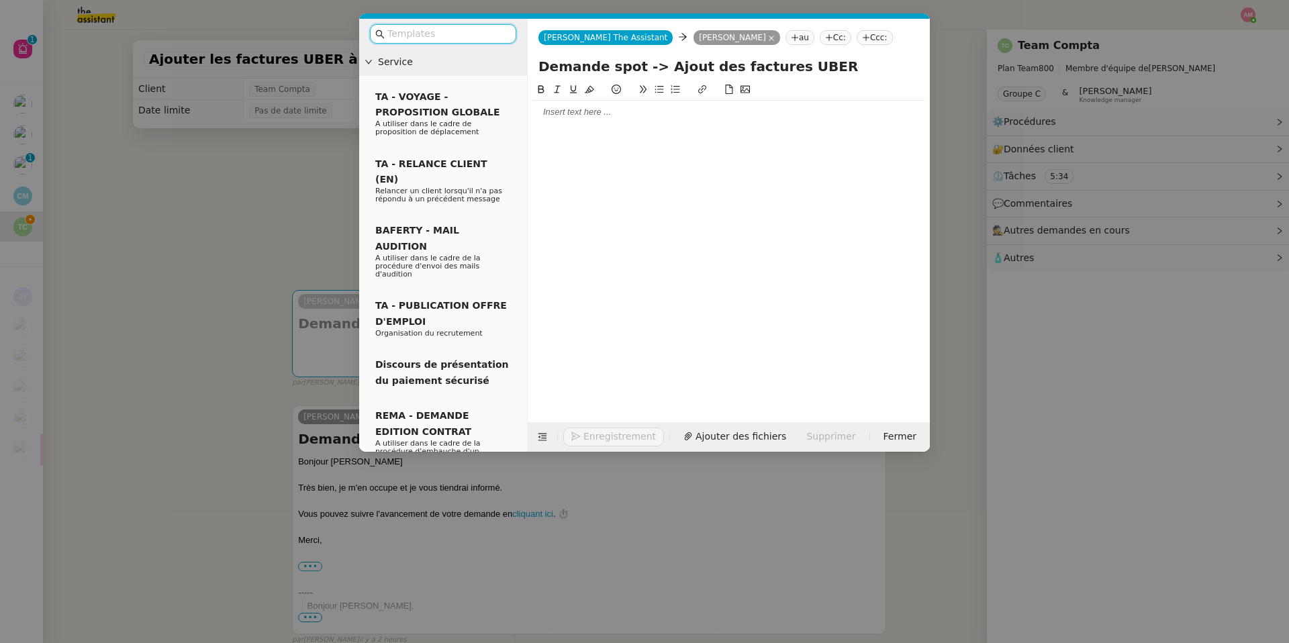
click at [443, 38] on input "text" at bounding box center [447, 33] width 121 height 15
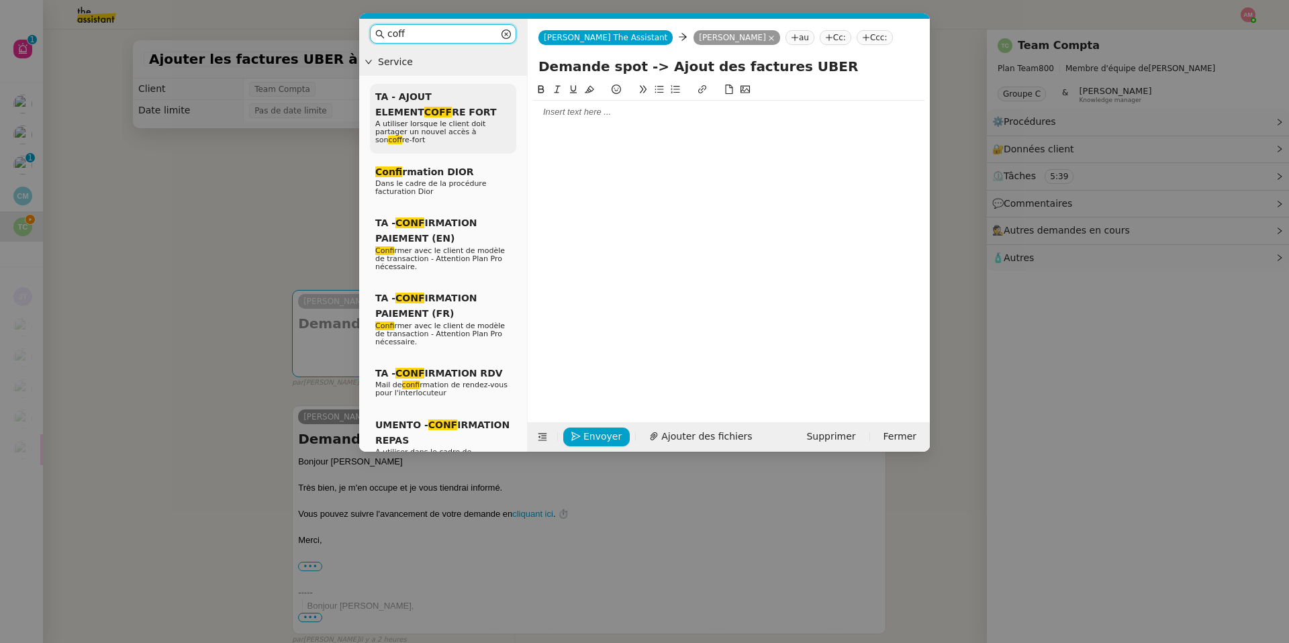
type input "coff"
click at [425, 101] on span "TA - AJOUT ELEMENT COFF RE FORT" at bounding box center [435, 104] width 121 height 26
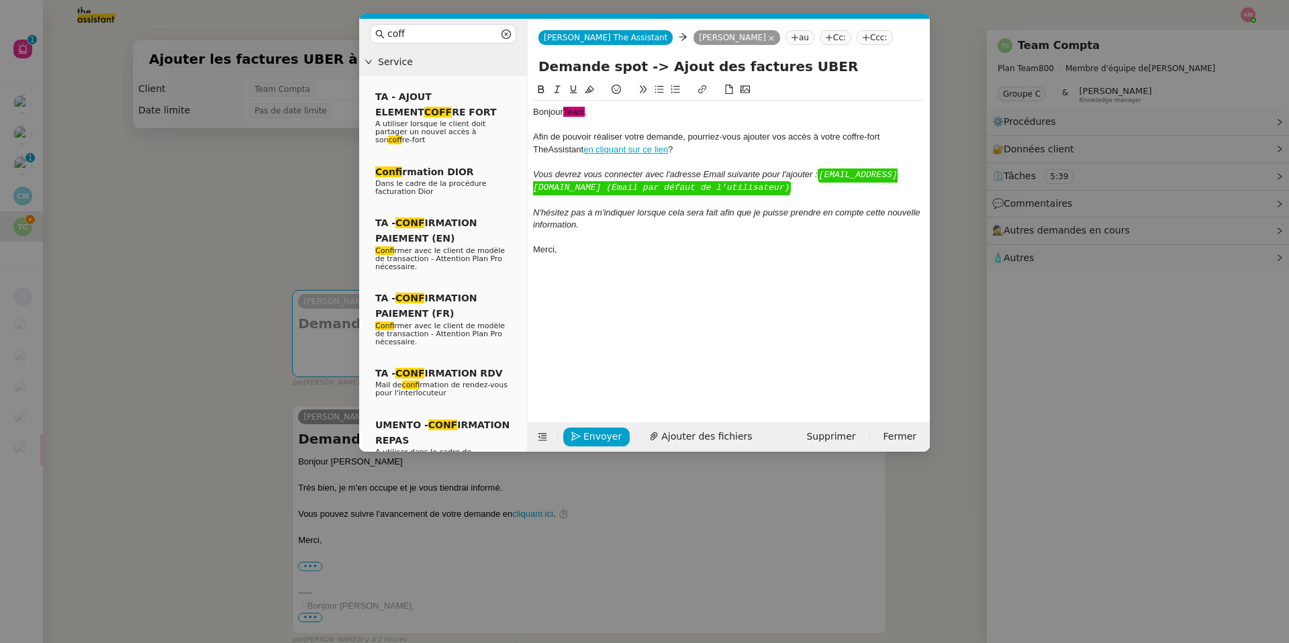
click at [599, 240] on div at bounding box center [728, 238] width 391 height 12
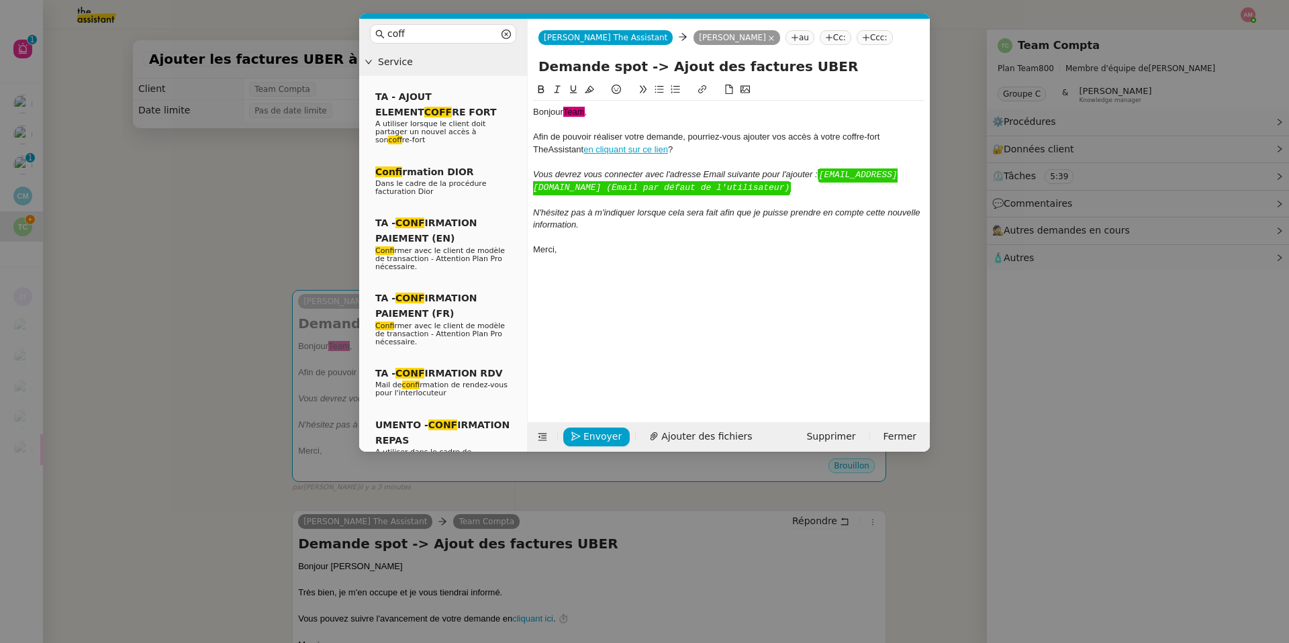
click at [598, 256] on div "Bonjour ﻿Team﻿ , Afin de pouvoir réaliser votre demande, pourriez-vous ajouter …" at bounding box center [728, 181] width 391 height 160
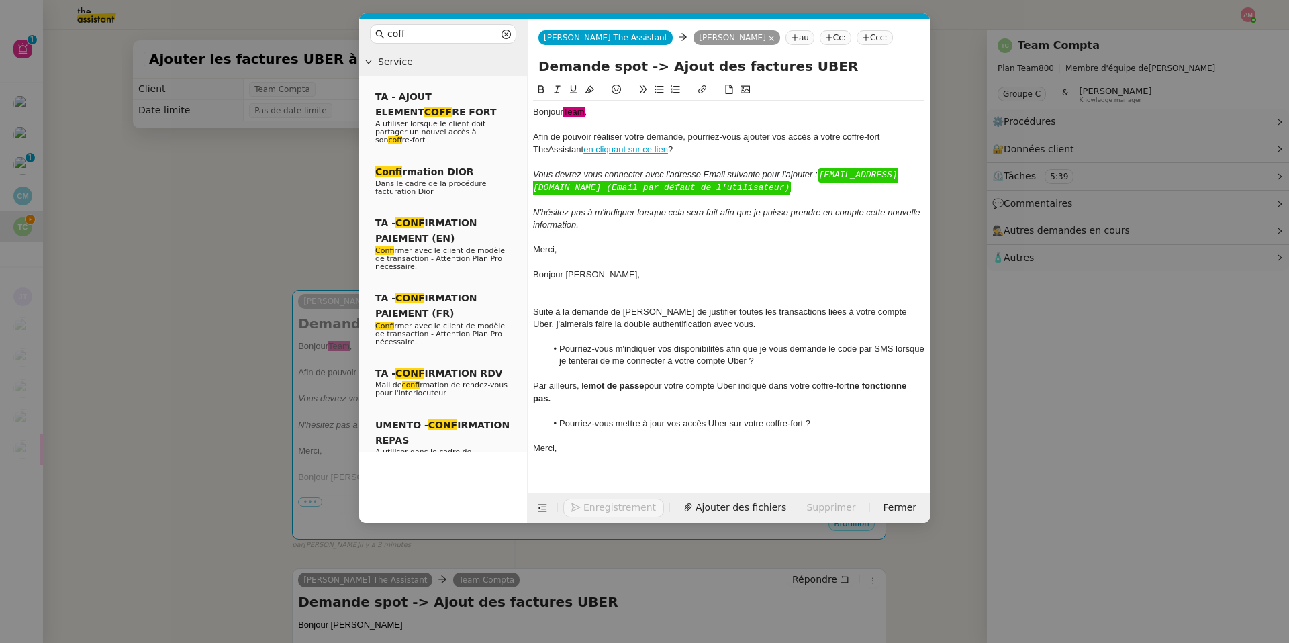
click at [624, 151] on link "en cliquant sur ce lien" at bounding box center [625, 149] width 85 height 10
click at [672, 172] on link at bounding box center [656, 173] width 32 height 10
type input "[URL][DOMAIN_NAME]"
click at [852, 385] on div "Par ailleurs, le mot de passe pour votre compte Uber indiqué dans votre coffre-…" at bounding box center [728, 392] width 391 height 25
drag, startPoint x: 803, startPoint y: 421, endPoint x: 766, endPoint y: 421, distance: 36.9
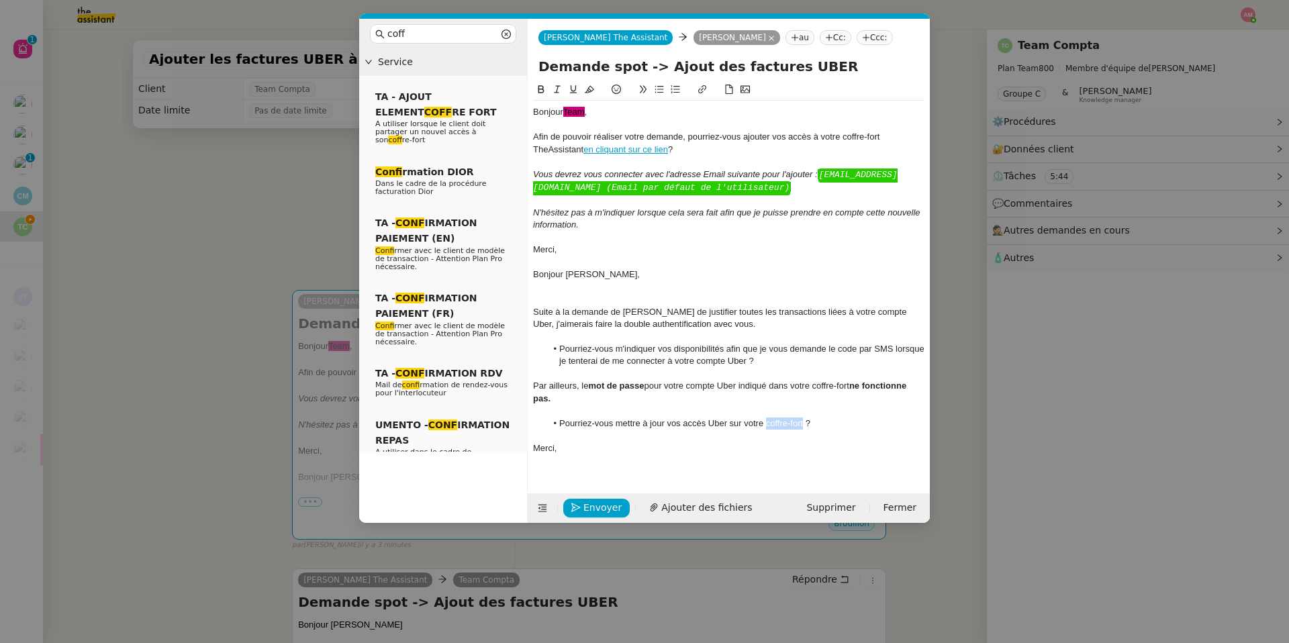
click at [766, 421] on li "Pourriez-vous mettre à jour vos accès Uber sur votre coffre-fort ?" at bounding box center [735, 423] width 379 height 12
click at [699, 91] on icon at bounding box center [702, 89] width 8 height 8
paste input "[URL][DOMAIN_NAME]"
type input "[URL][DOMAIN_NAME]"
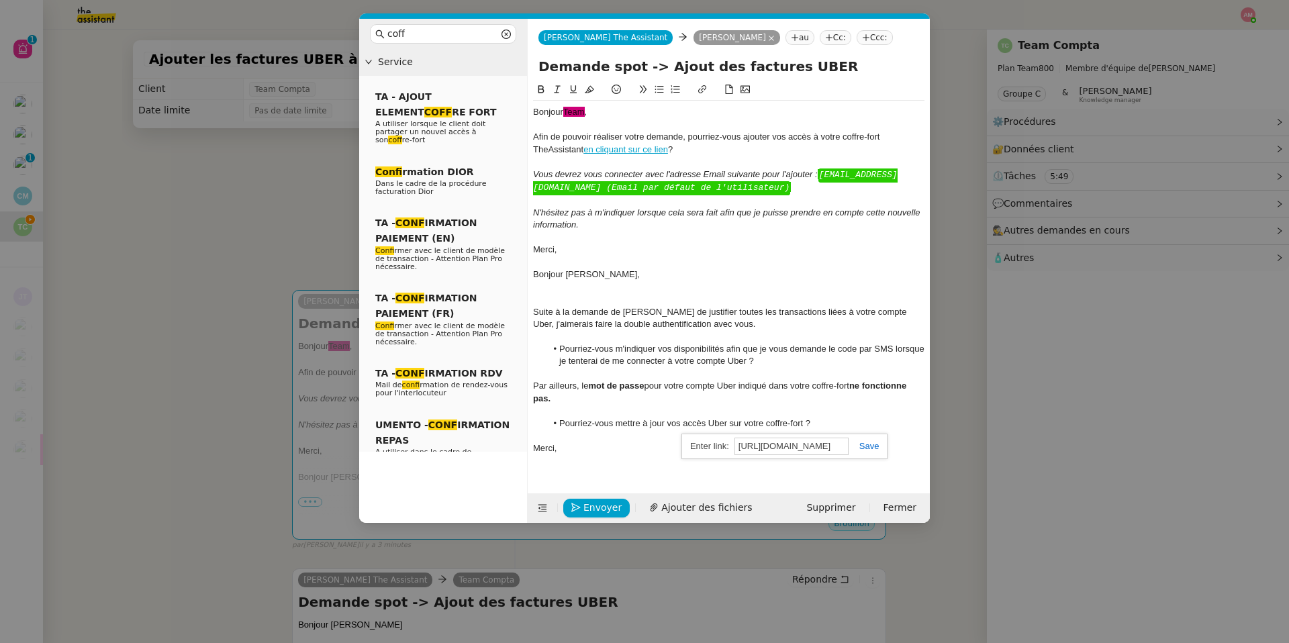
scroll to position [0, 0]
click at [870, 455] on div "[URL][DOMAIN_NAME] [URL][DOMAIN_NAME]" at bounding box center [784, 447] width 206 height 26
click at [867, 448] on link at bounding box center [863, 446] width 31 height 10
click at [591, 266] on div at bounding box center [728, 262] width 391 height 12
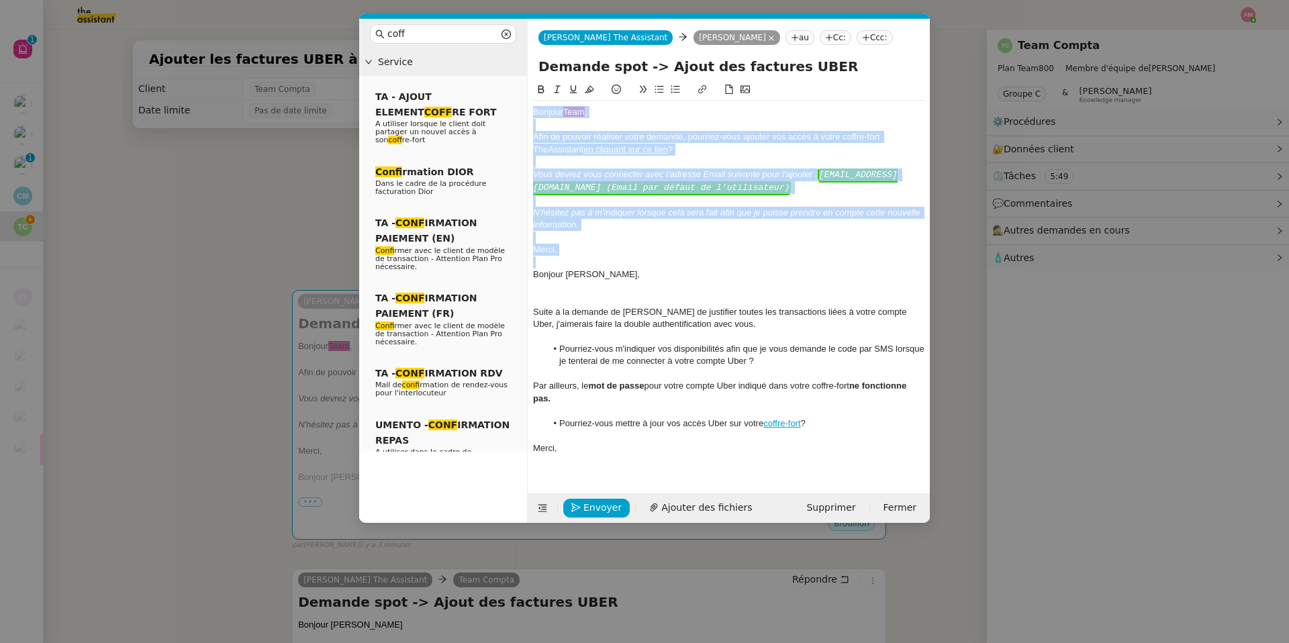
drag, startPoint x: 536, startPoint y: 269, endPoint x: 536, endPoint y: 9, distance: 260.4
click at [536, 9] on nz-modal-container "coff Service TA - AJOUT ELEMENT COFF RE FORT A utiliser lorsque le client doit …" at bounding box center [644, 321] width 1289 height 643
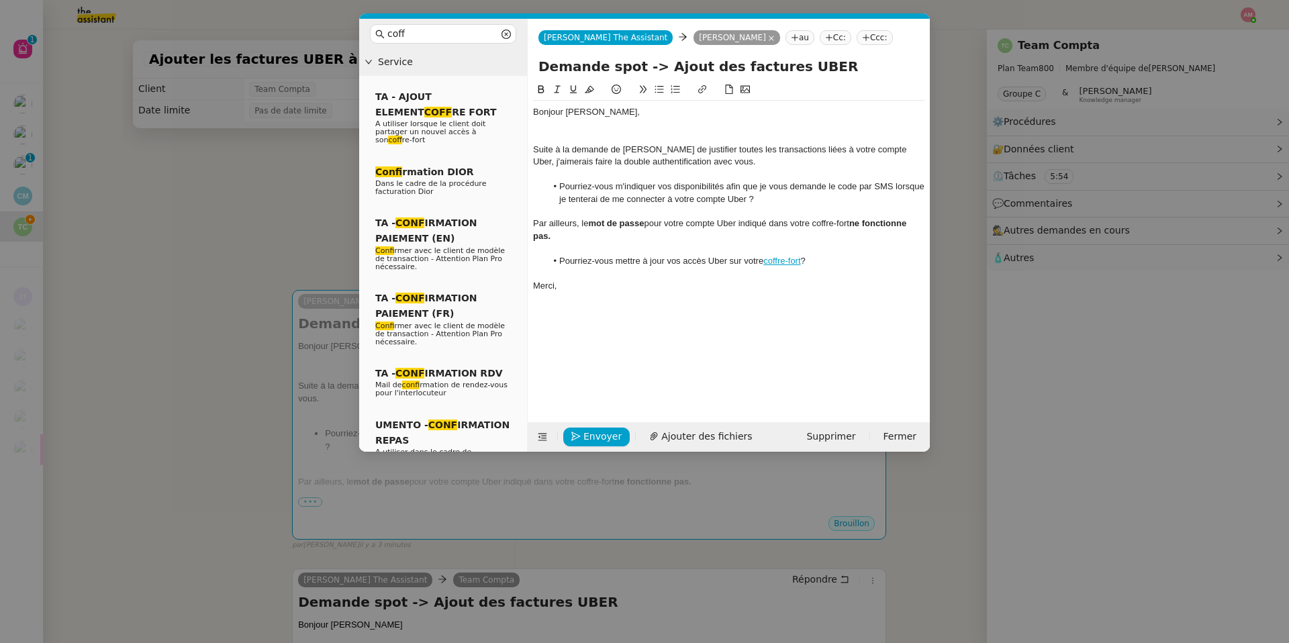
click at [539, 125] on div at bounding box center [728, 125] width 391 height 12
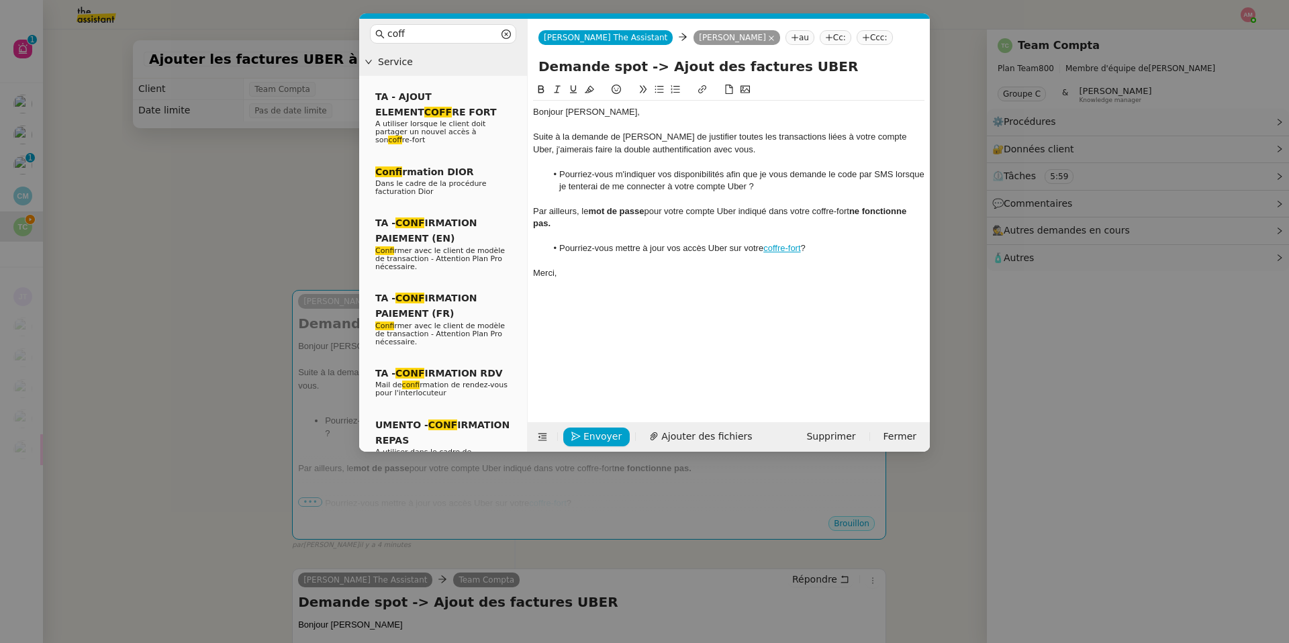
click at [785, 137] on div "Suite à la demande de [PERSON_NAME] de justifier toutes les transactions liées …" at bounding box center [728, 143] width 391 height 25
click at [765, 312] on div "Bonjour [PERSON_NAME], Suite à la demande de [PERSON_NAME] de justifier toutes …" at bounding box center [728, 241] width 391 height 319
click at [761, 230] on div at bounding box center [728, 236] width 391 height 12
click at [687, 263] on div "Merci," at bounding box center [728, 261] width 391 height 12
click at [609, 439] on span "Envoyer" at bounding box center [602, 436] width 38 height 15
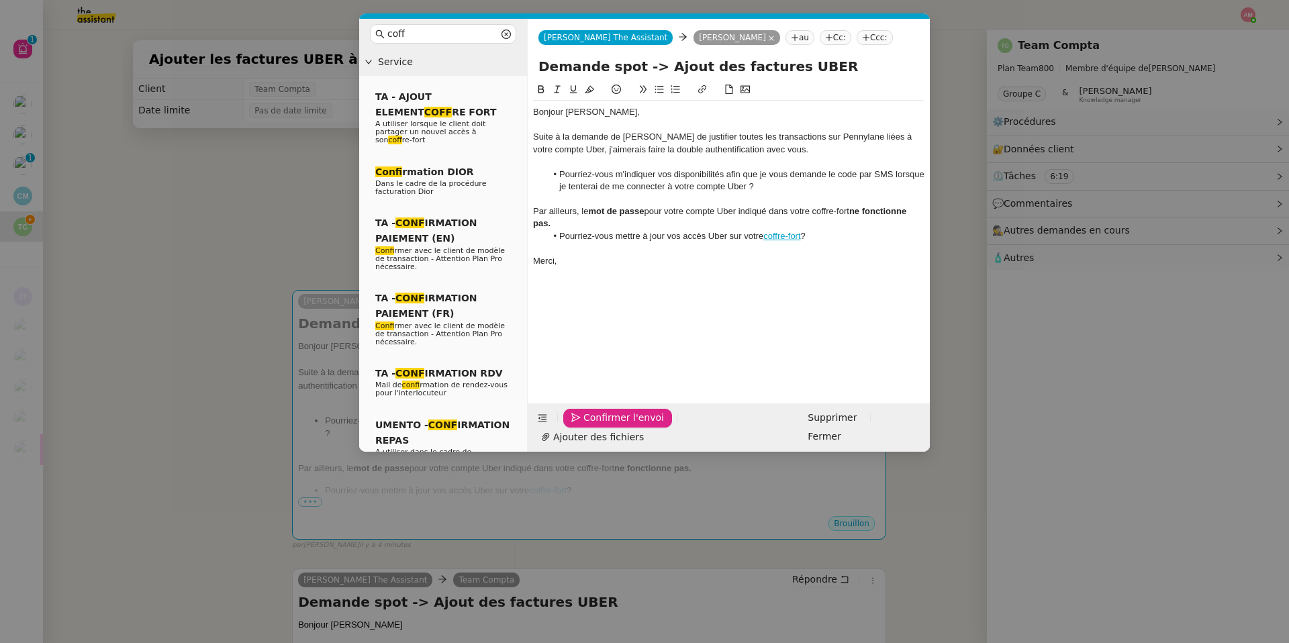
click at [609, 426] on span "Confirmer l'envoi" at bounding box center [623, 417] width 81 height 15
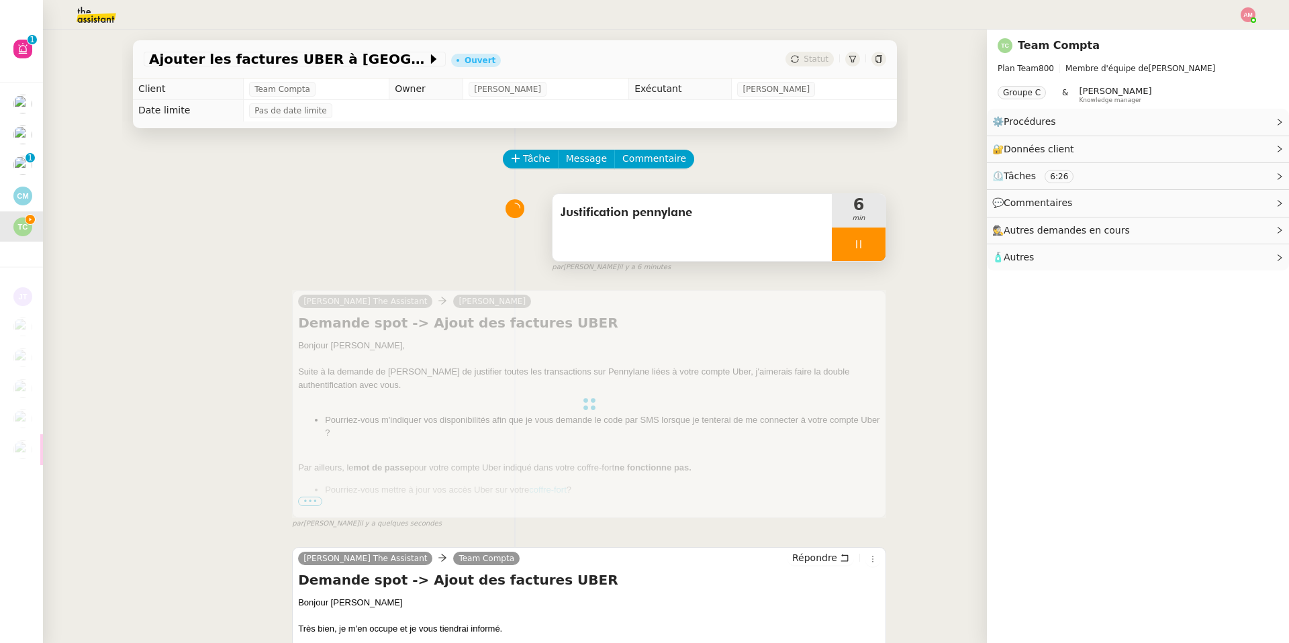
click at [861, 242] on icon at bounding box center [858, 244] width 11 height 11
click at [867, 243] on icon at bounding box center [871, 244] width 11 height 11
click at [793, 234] on div "Justification pennylane" at bounding box center [691, 227] width 279 height 67
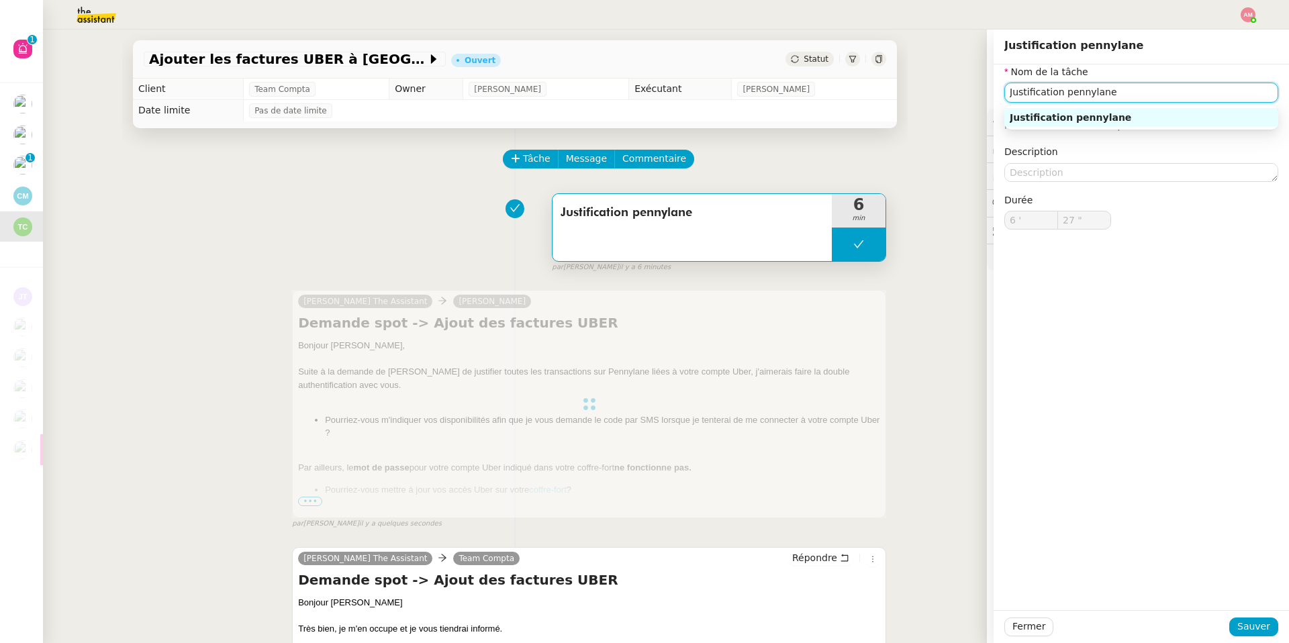
drag, startPoint x: 1124, startPoint y: 90, endPoint x: 922, endPoint y: 99, distance: 202.2
click at [922, 99] on app-ticket "Ajouter les factures UBER à Pennylane Ouvert Statut Client Team Compta Owner [P…" at bounding box center [666, 336] width 1246 height 613
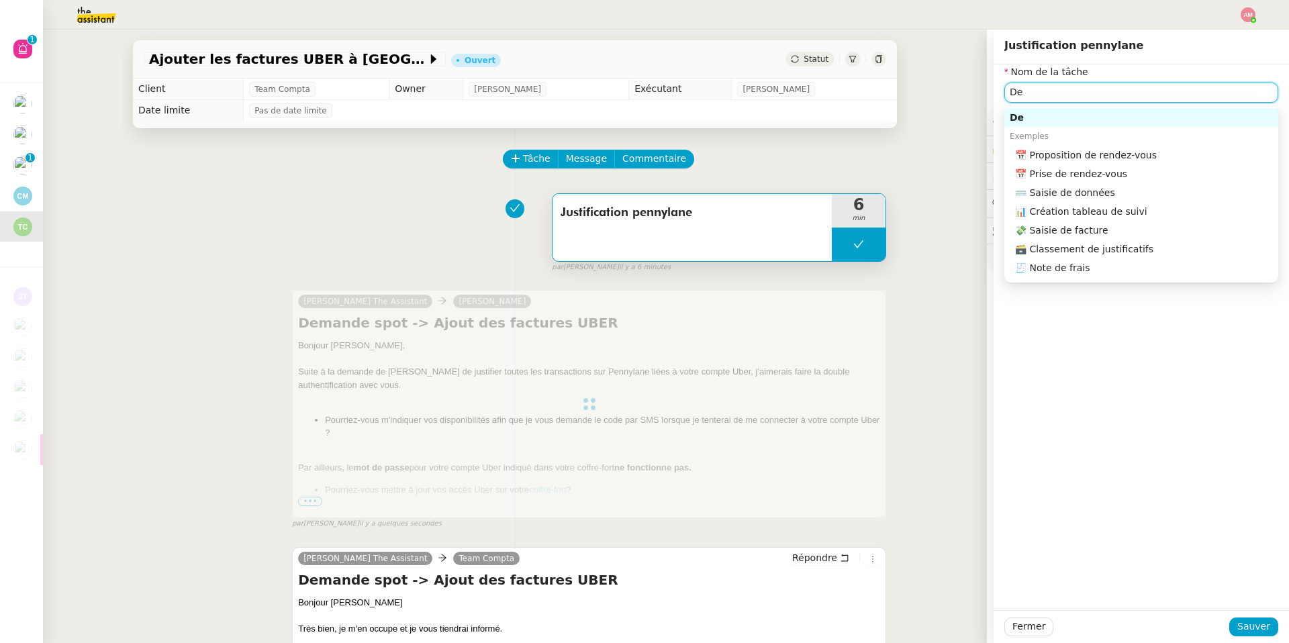
type input "D"
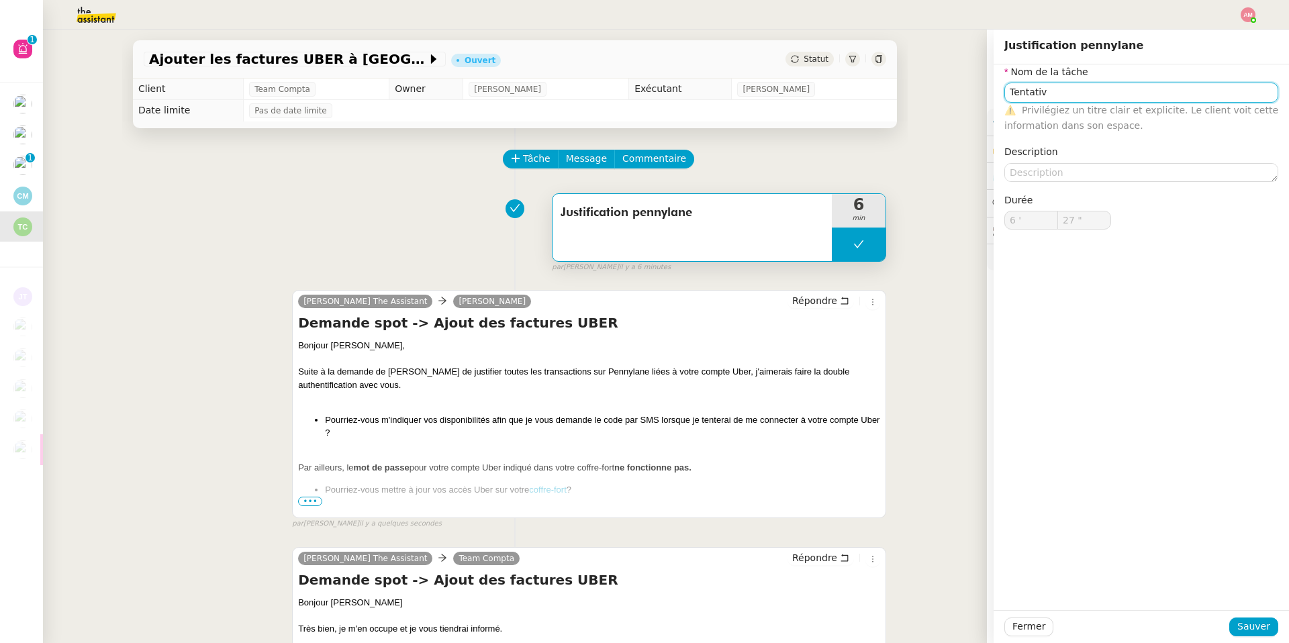
type input "Justification pennylane"
type input "6 '"
type input "27 ""
type input "Justification pennylane"
type input "6 '"
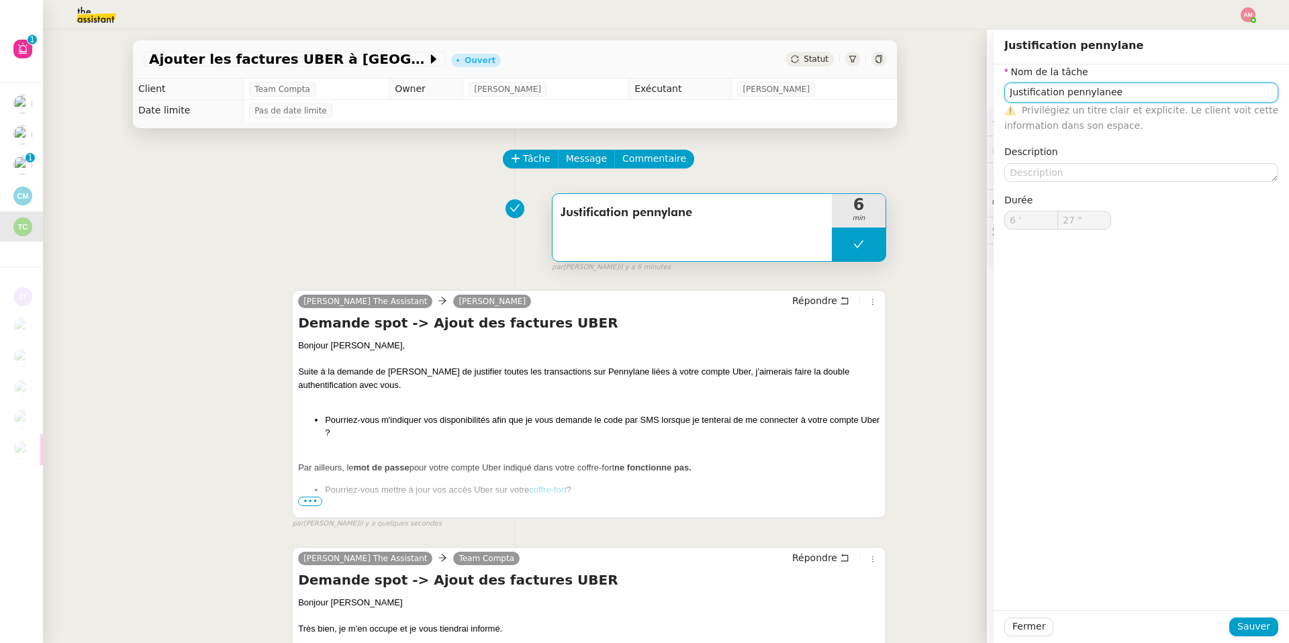
type input "27 ""
type input "Justification pennylane"
type input "6 '"
type input "27 ""
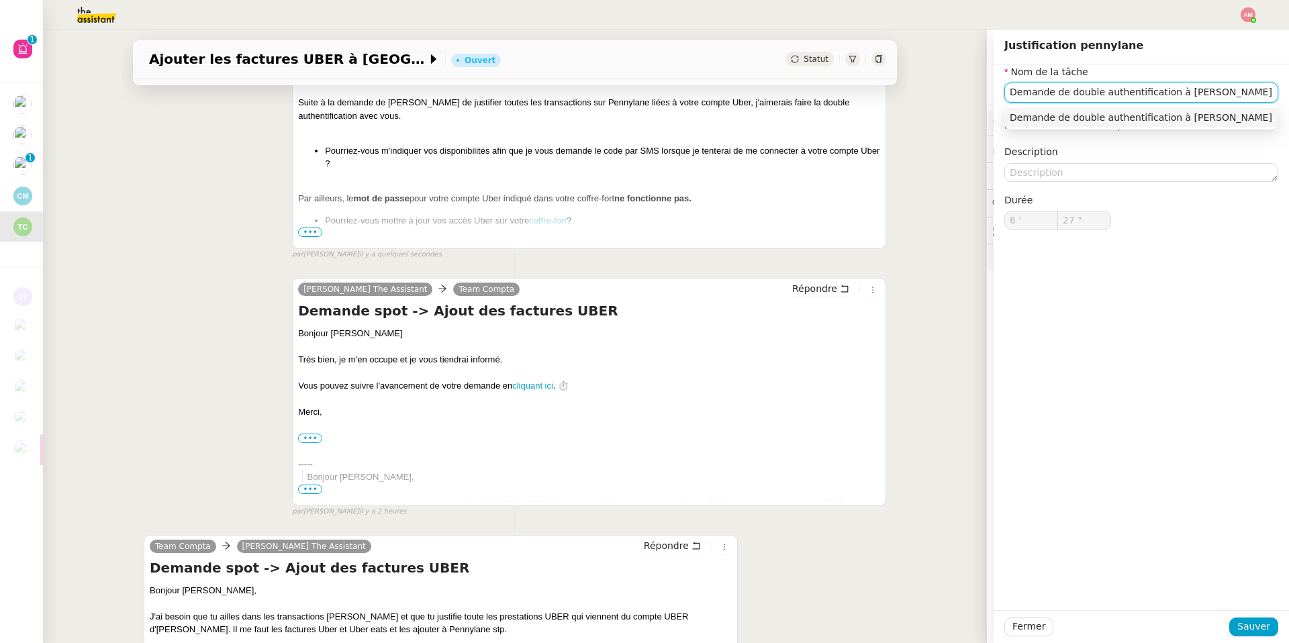
scroll to position [468, 0]
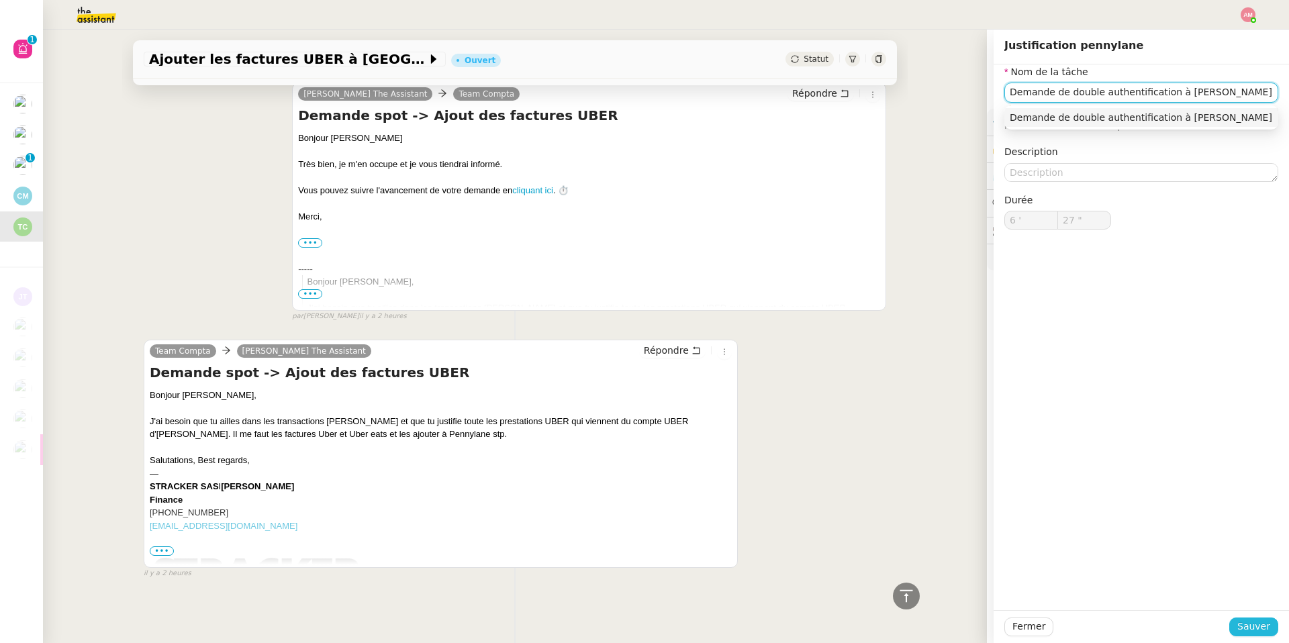
type input "Demande de double authentification à [PERSON_NAME]"
click at [1254, 620] on span "Sauver" at bounding box center [1253, 626] width 33 height 15
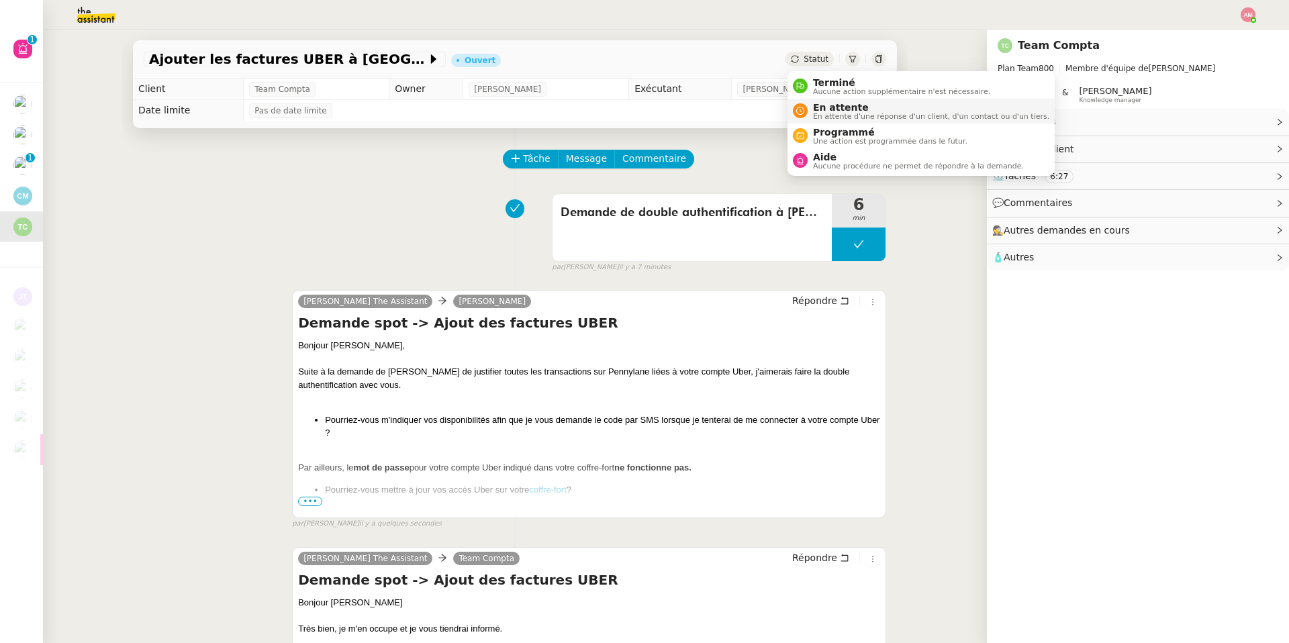
click at [837, 104] on span "En attente" at bounding box center [931, 107] width 236 height 11
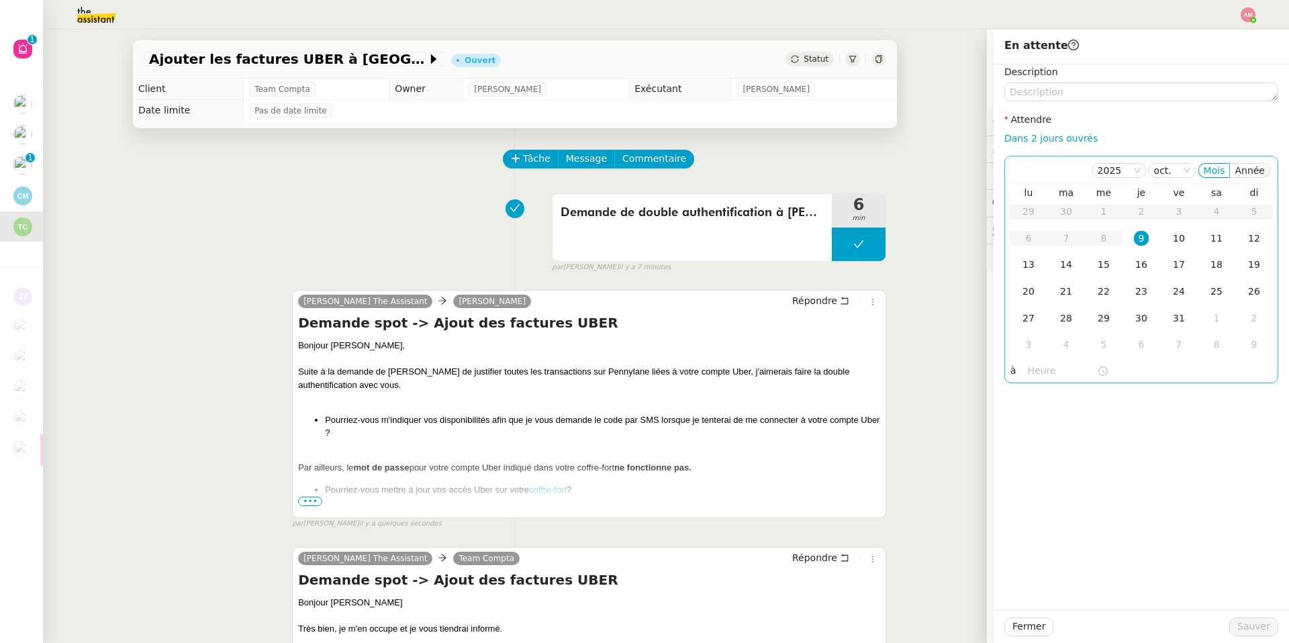
click at [1175, 240] on div "10" at bounding box center [1178, 238] width 15 height 15
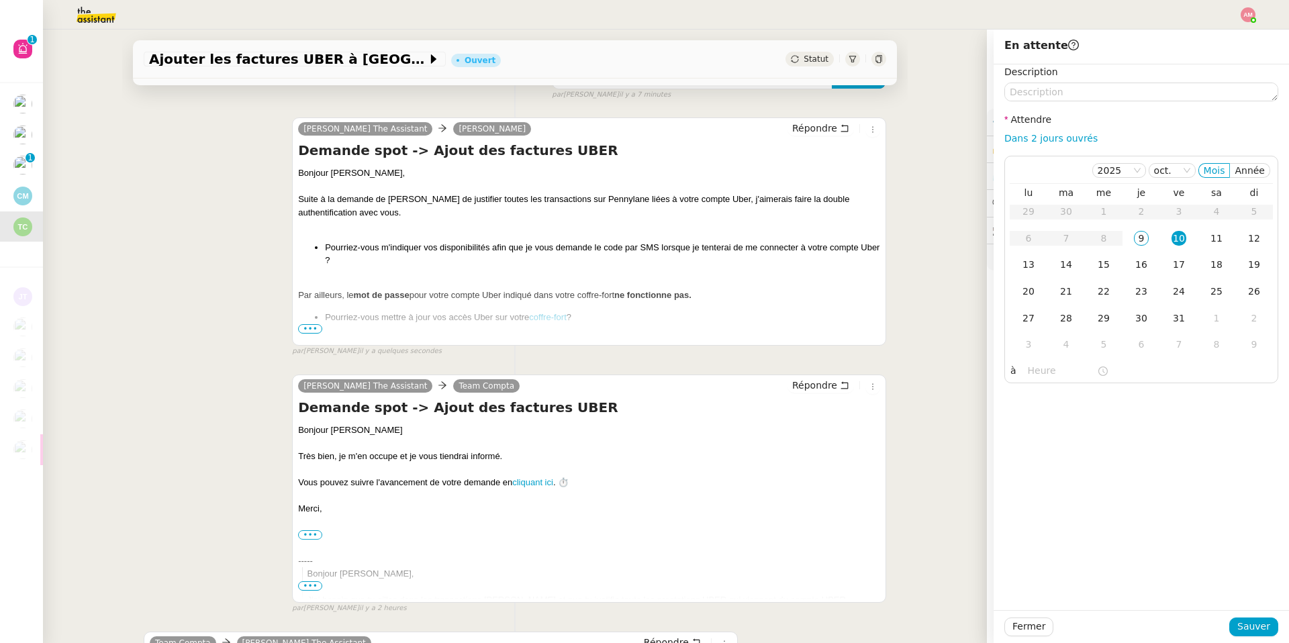
scroll to position [468, 0]
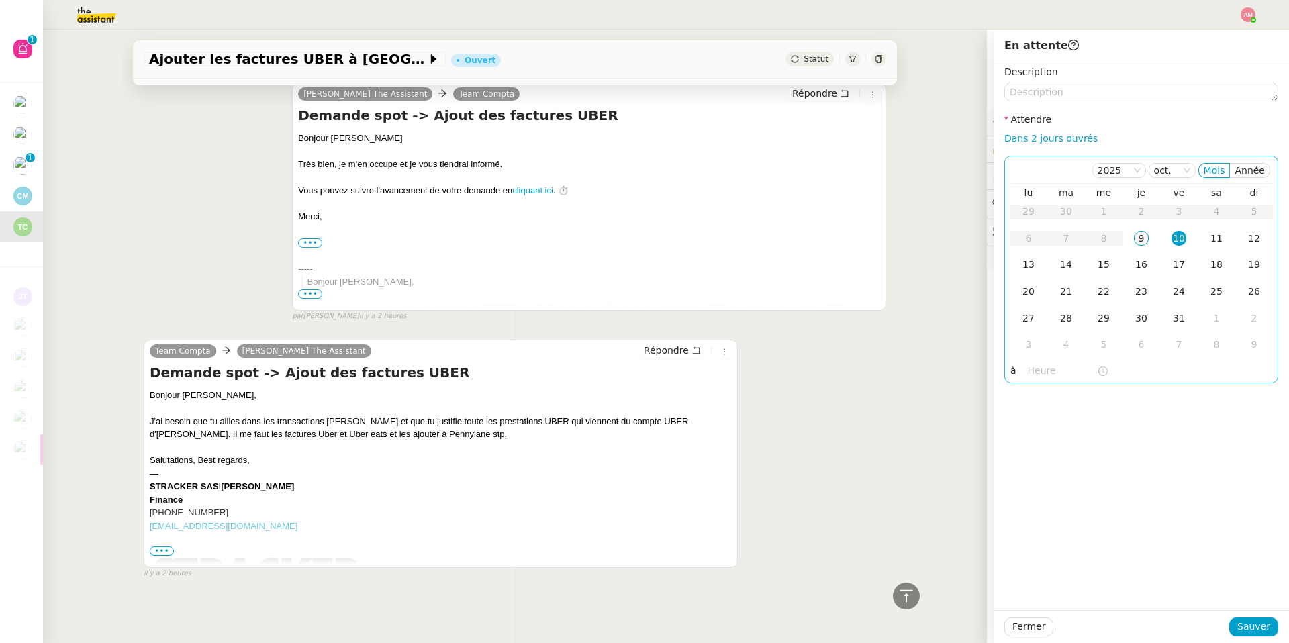
click at [1144, 238] on div "9" at bounding box center [1141, 238] width 15 height 15
click at [1045, 370] on input "text" at bounding box center [1062, 370] width 69 height 15
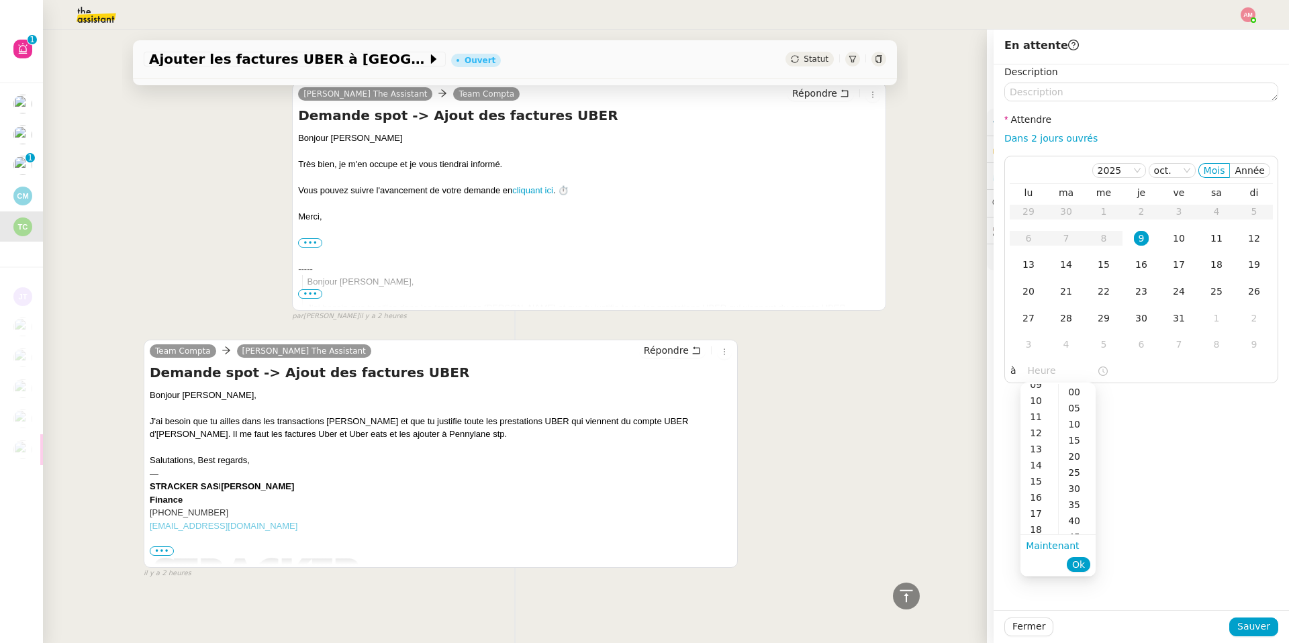
scroll to position [160, 0]
click at [1034, 491] on div "16" at bounding box center [1039, 489] width 38 height 16
click at [1069, 392] on div "00" at bounding box center [1076, 392] width 37 height 16
type input "16:00"
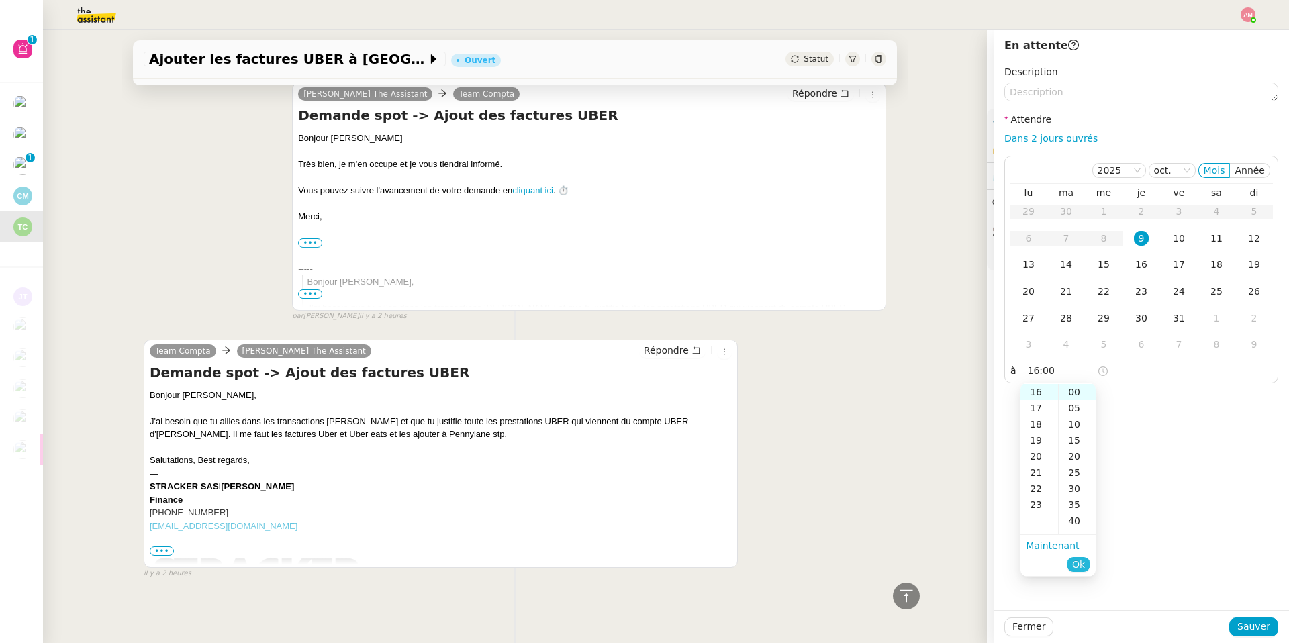
click at [1077, 564] on span "Ok" at bounding box center [1078, 564] width 13 height 13
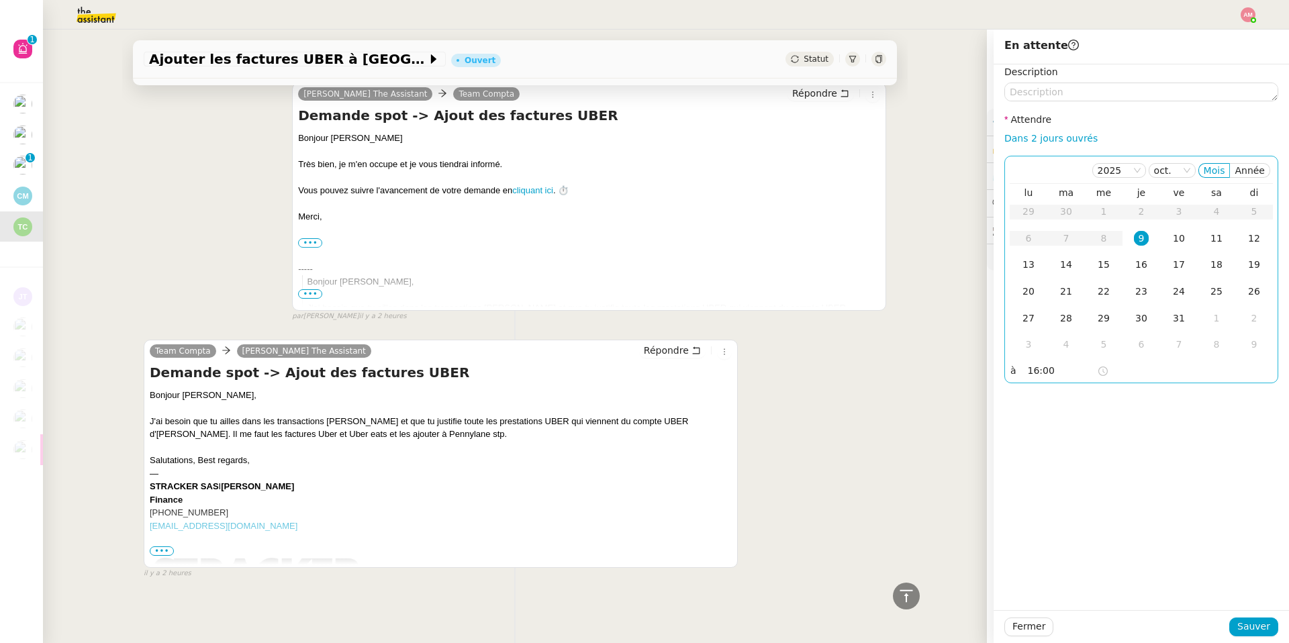
click at [1138, 238] on div "9" at bounding box center [1141, 238] width 15 height 15
click at [1243, 633] on span "Sauver" at bounding box center [1253, 626] width 33 height 15
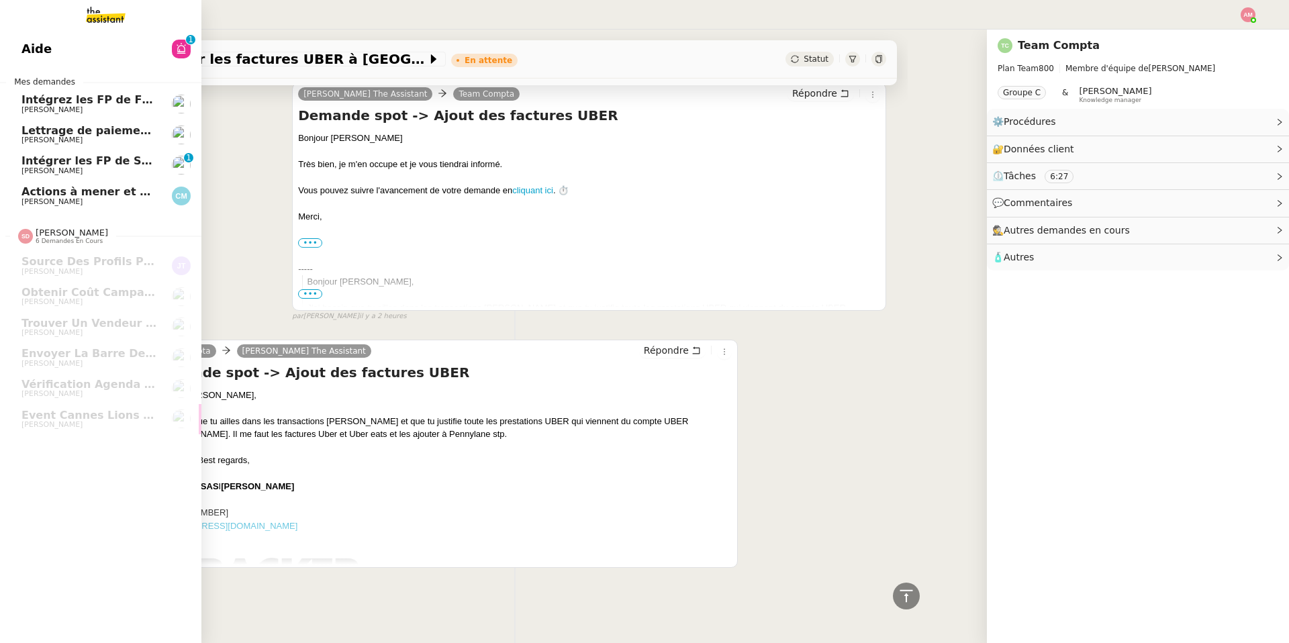
click at [79, 200] on span "[PERSON_NAME]" at bounding box center [89, 202] width 136 height 8
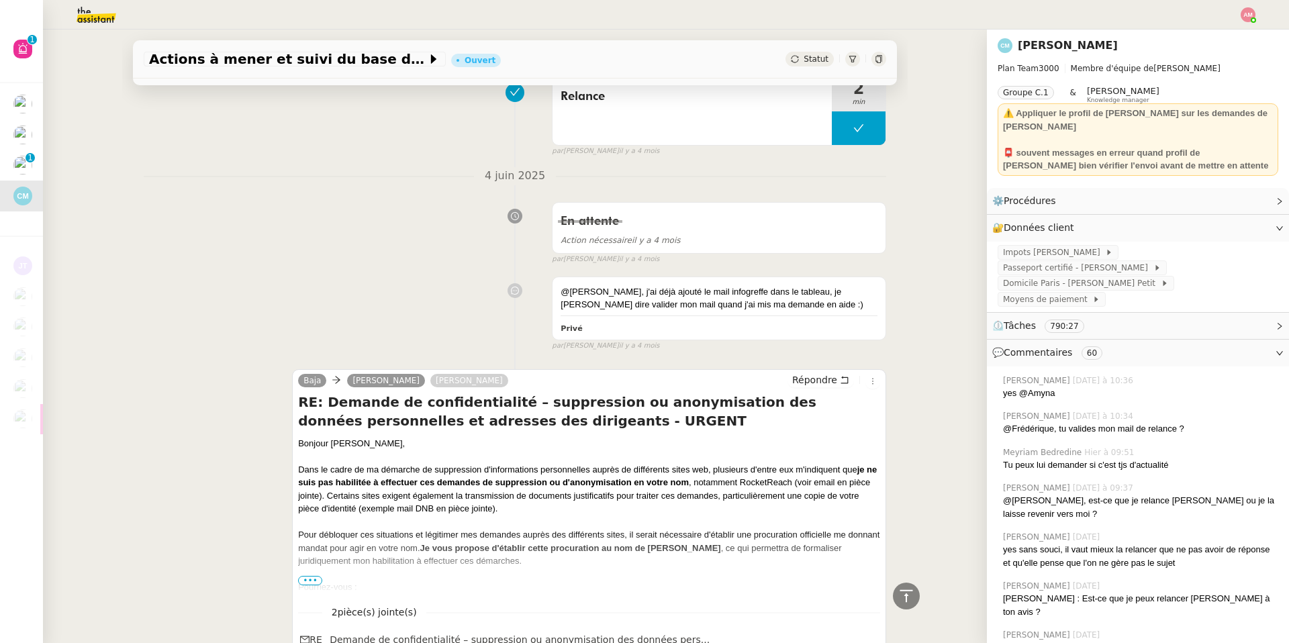
scroll to position [9323, 0]
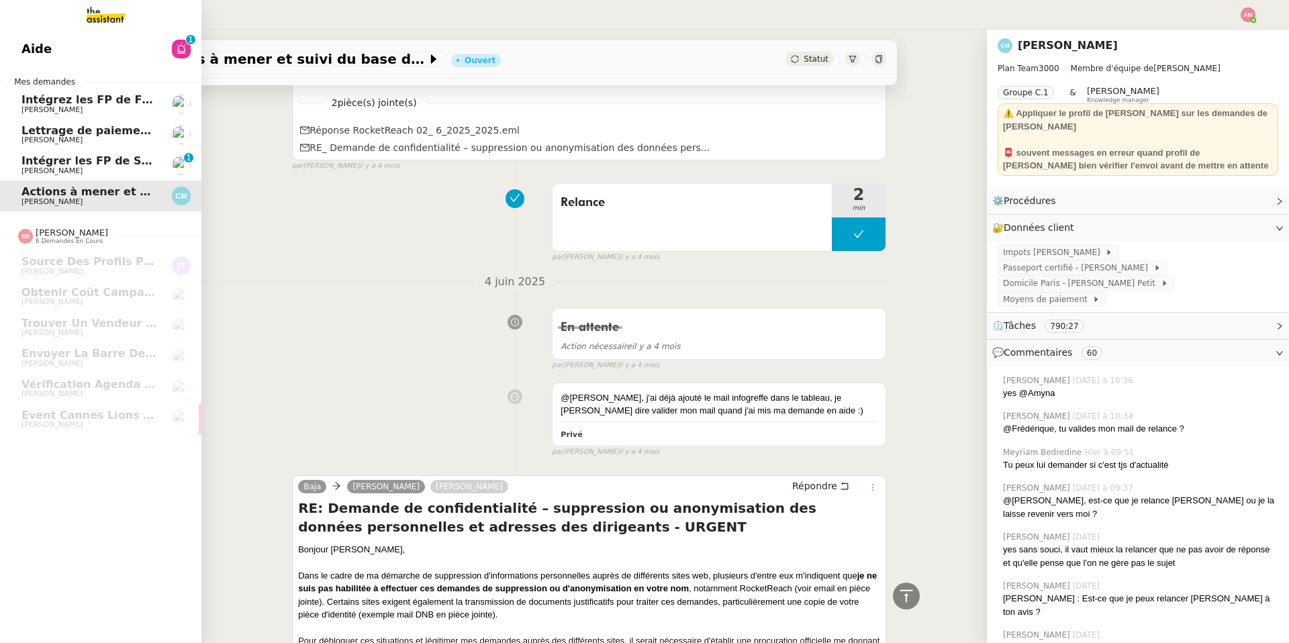
click at [13, 155] on link "Intégrer les FP de SODILANDES [PERSON_NAME] 0 1 2 3 4 5 6 7 8 9" at bounding box center [100, 165] width 201 height 31
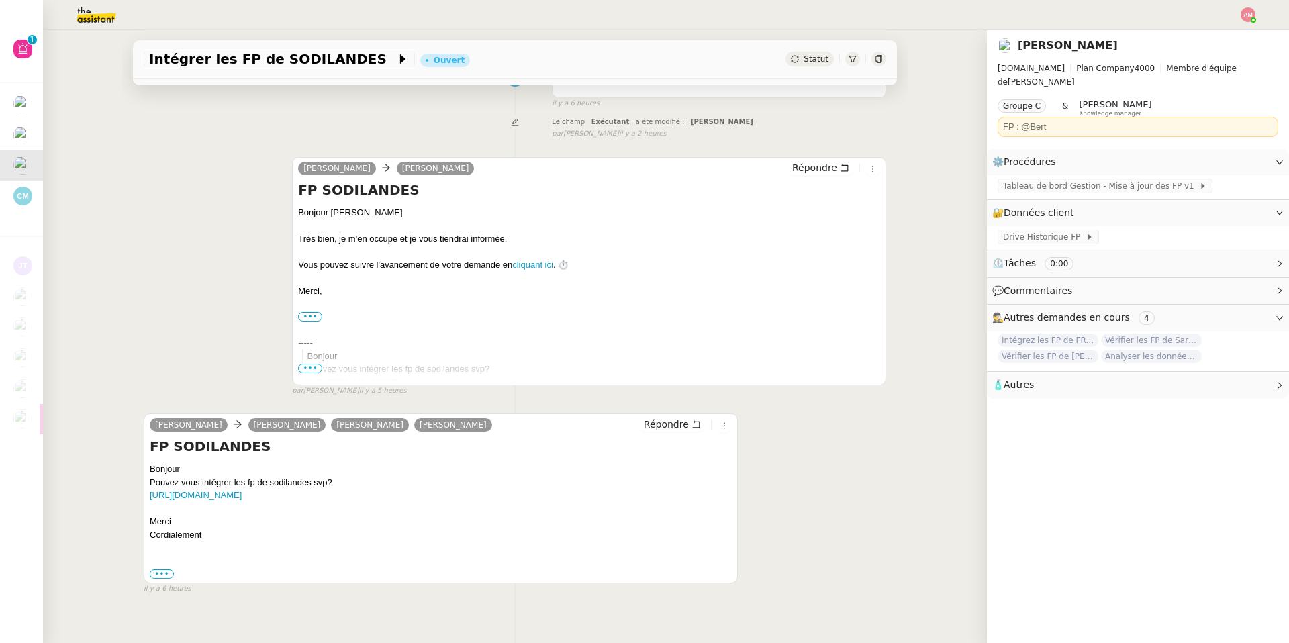
scroll to position [136, 0]
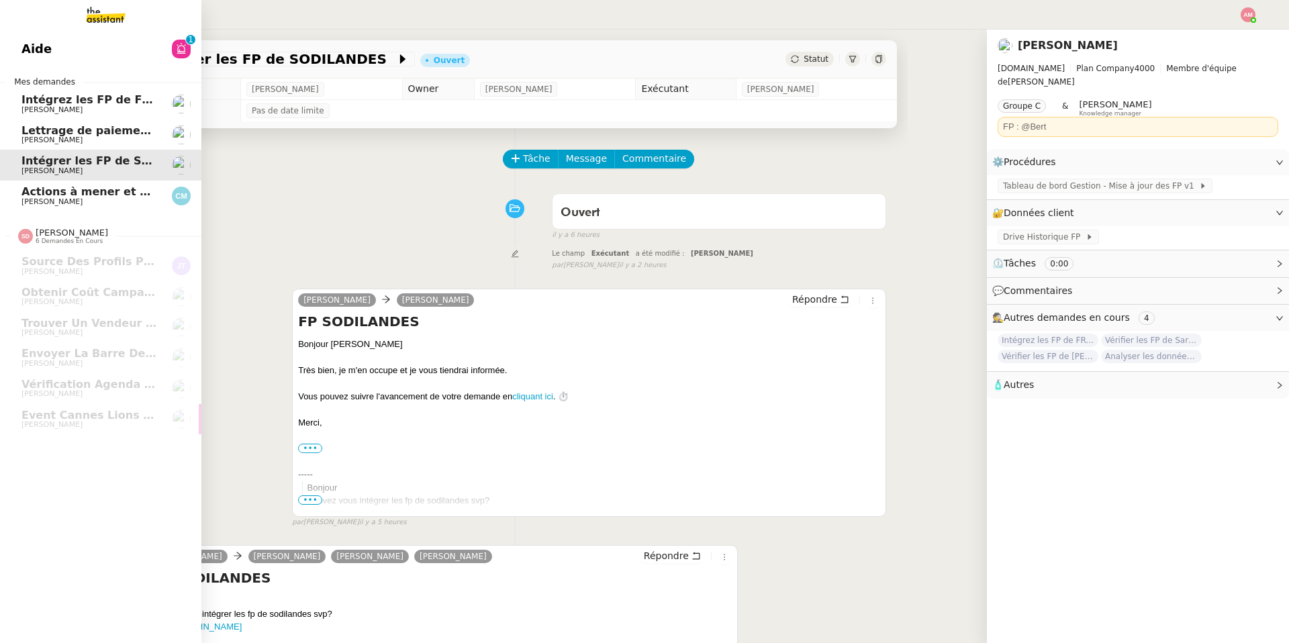
click at [68, 98] on span "Intégrez les FP de FRANCANNE et GM" at bounding box center [134, 99] width 227 height 13
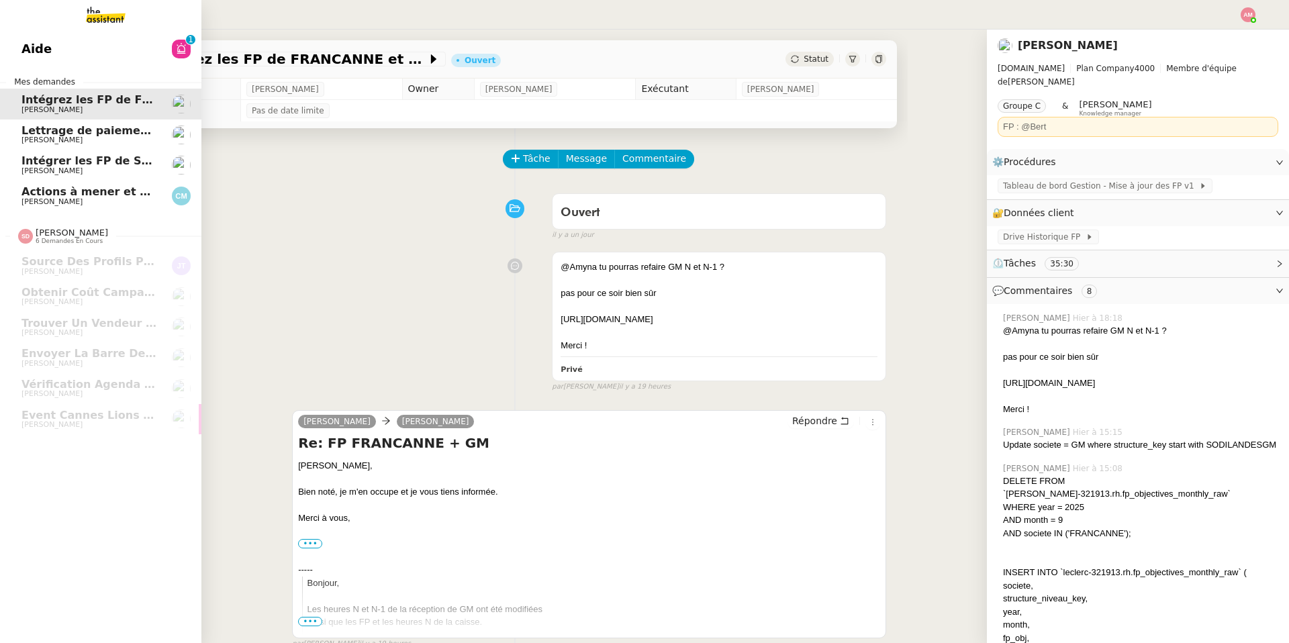
click at [100, 167] on span "[PERSON_NAME]" at bounding box center [89, 171] width 136 height 8
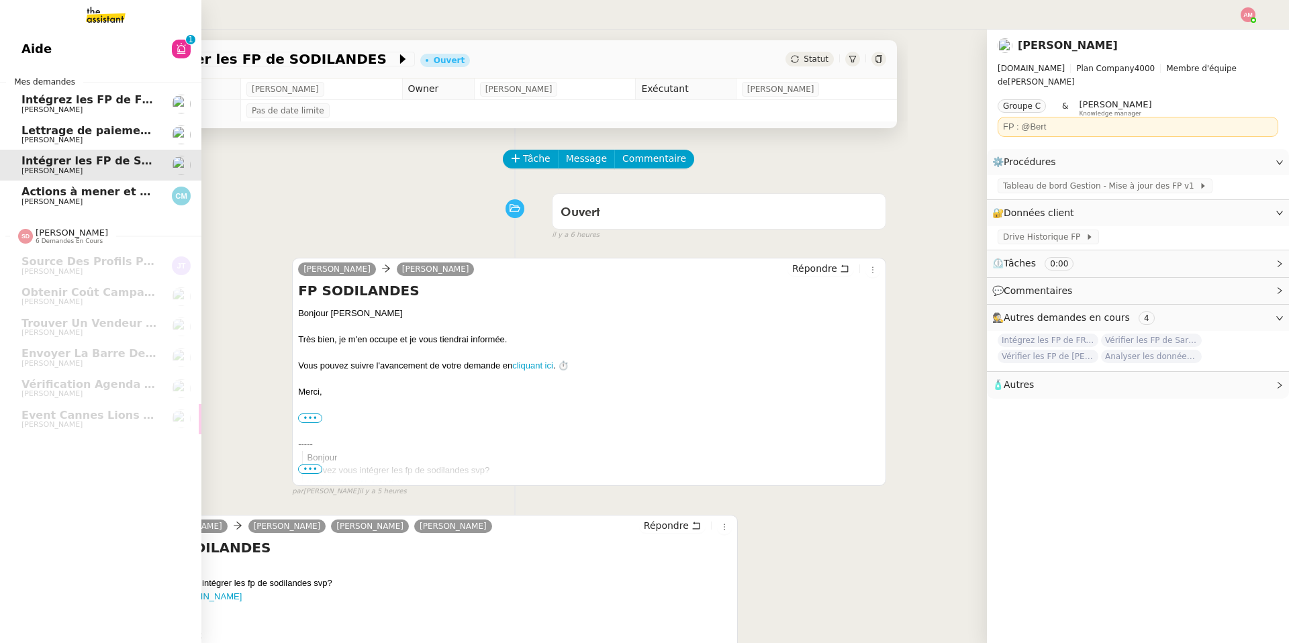
click at [96, 104] on span "Intégrez les FP de FRANCANNE et GM" at bounding box center [134, 99] width 227 height 13
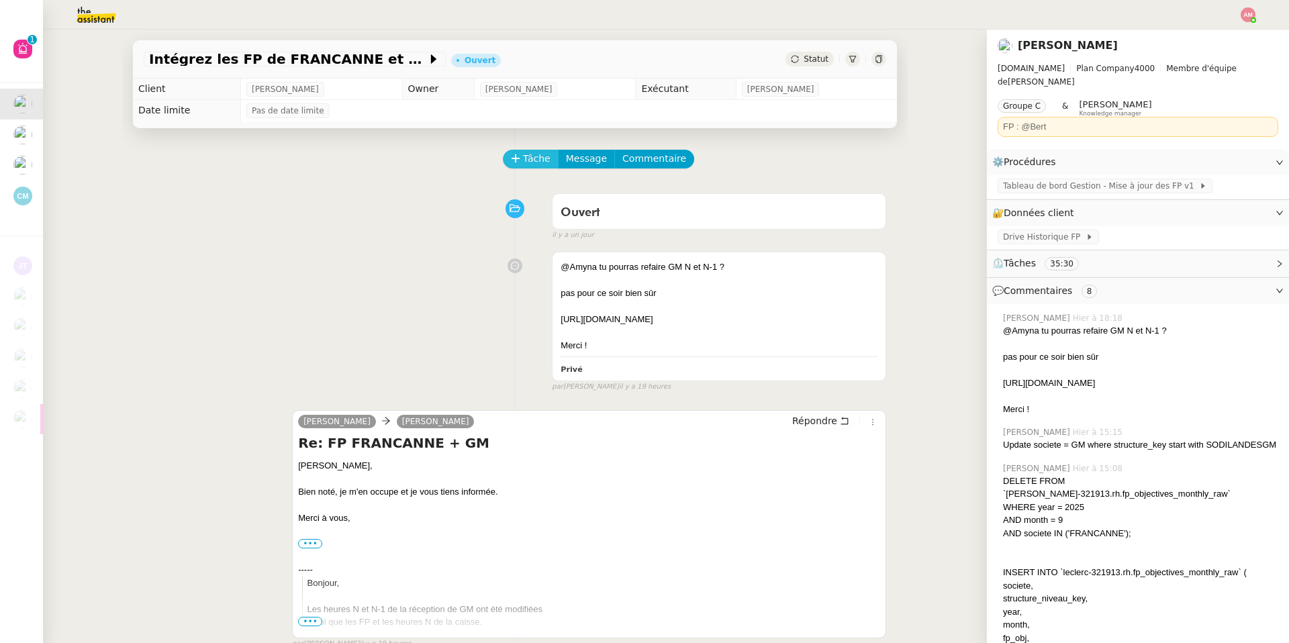
click at [529, 158] on span "Tâche" at bounding box center [537, 158] width 28 height 15
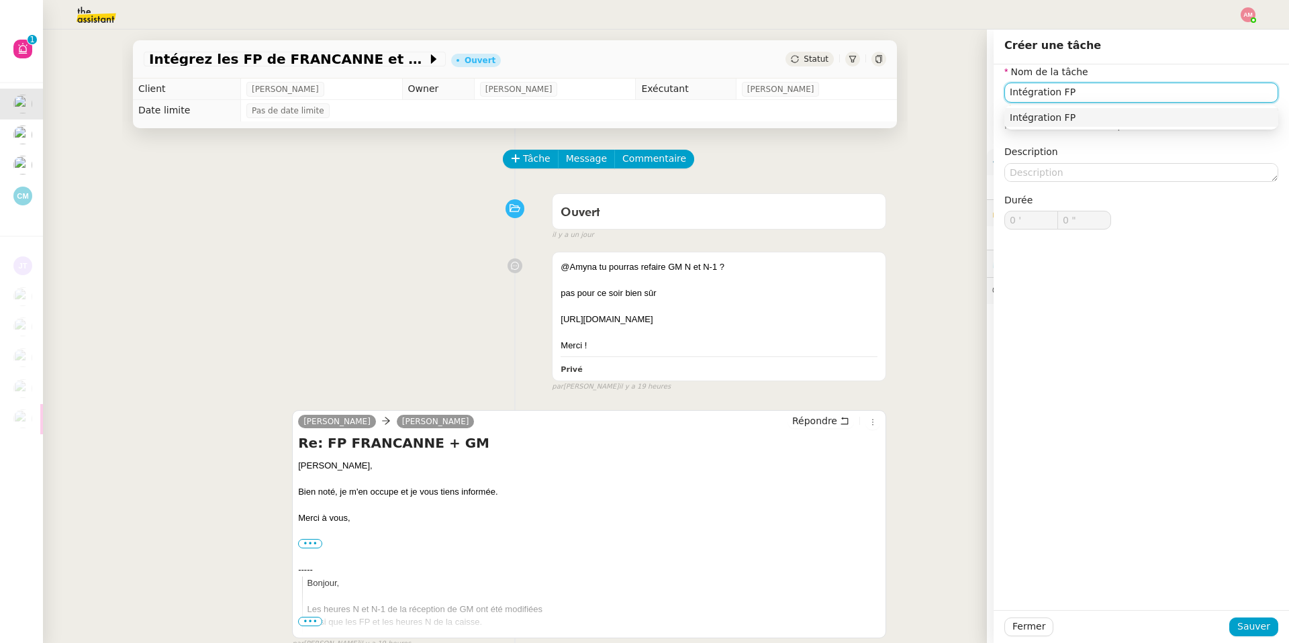
type input "Intégration FP"
click at [1234, 615] on div "Fermer Sauver" at bounding box center [1140, 626] width 295 height 33
click at [1233, 622] on button "Sauver" at bounding box center [1253, 626] width 49 height 19
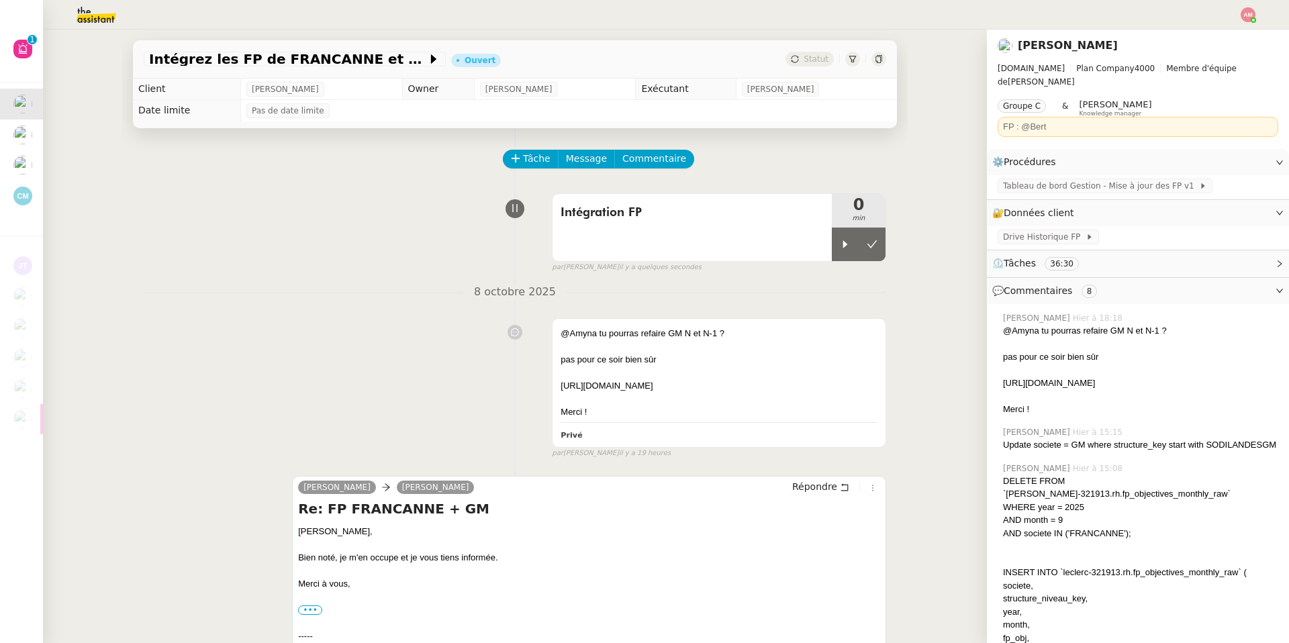
click at [1242, 7] on div at bounding box center [1247, 14] width 15 height 15
click at [1230, 27] on div at bounding box center [645, 15] width 1222 height 30
click at [1240, 17] on div at bounding box center [1247, 14] width 15 height 15
click at [1235, 32] on li "Suivi" at bounding box center [1211, 38] width 87 height 19
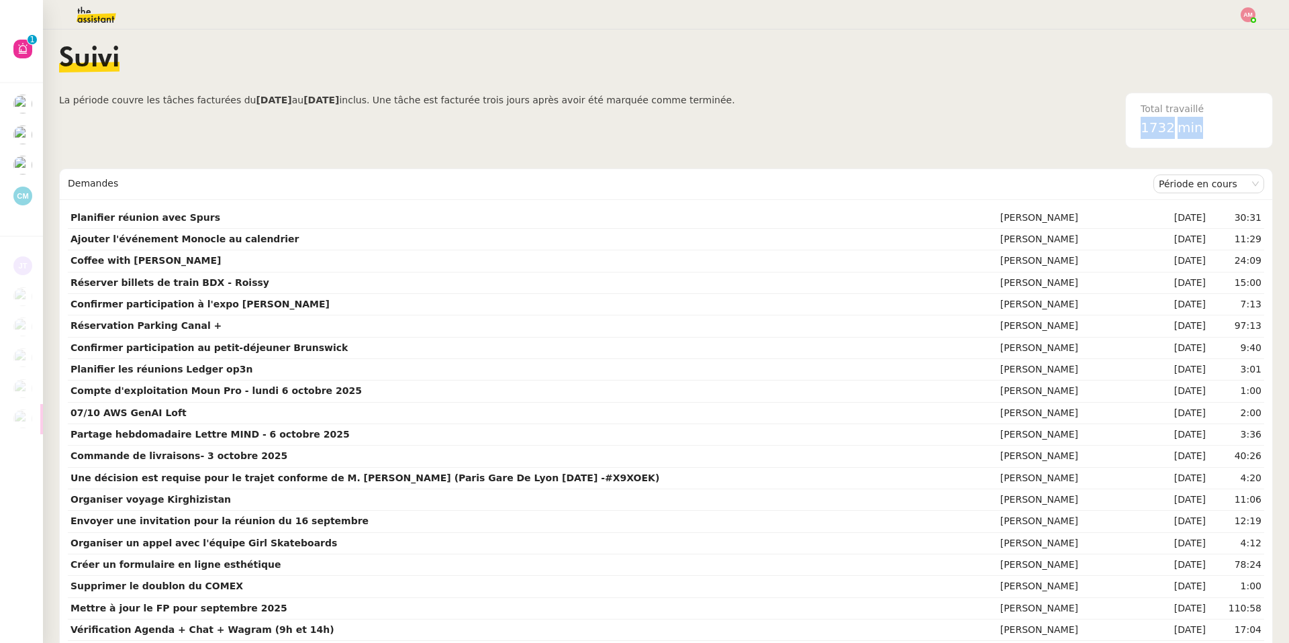
click at [1142, 129] on span "1732" at bounding box center [1157, 127] width 34 height 16
drag, startPoint x: 1140, startPoint y: 130, endPoint x: 1176, endPoint y: 130, distance: 35.6
click at [1176, 130] on div "1732 min" at bounding box center [1198, 128] width 117 height 22
copy span "1732"
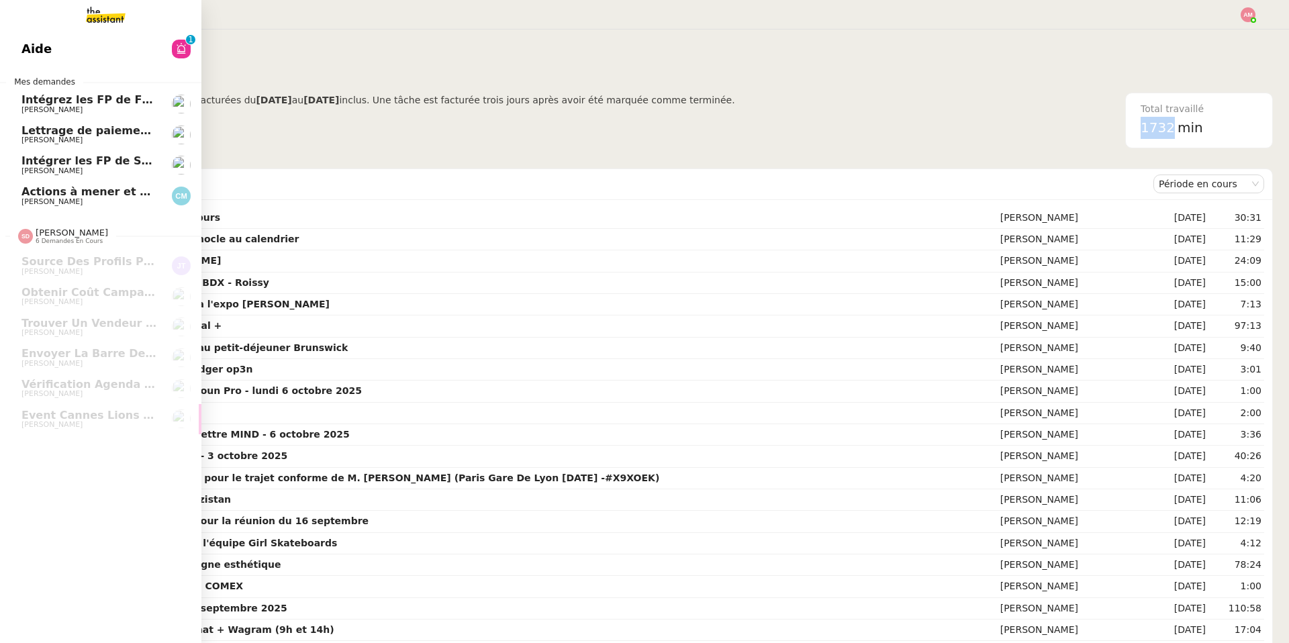
click at [74, 205] on span "[PERSON_NAME]" at bounding box center [89, 202] width 136 height 8
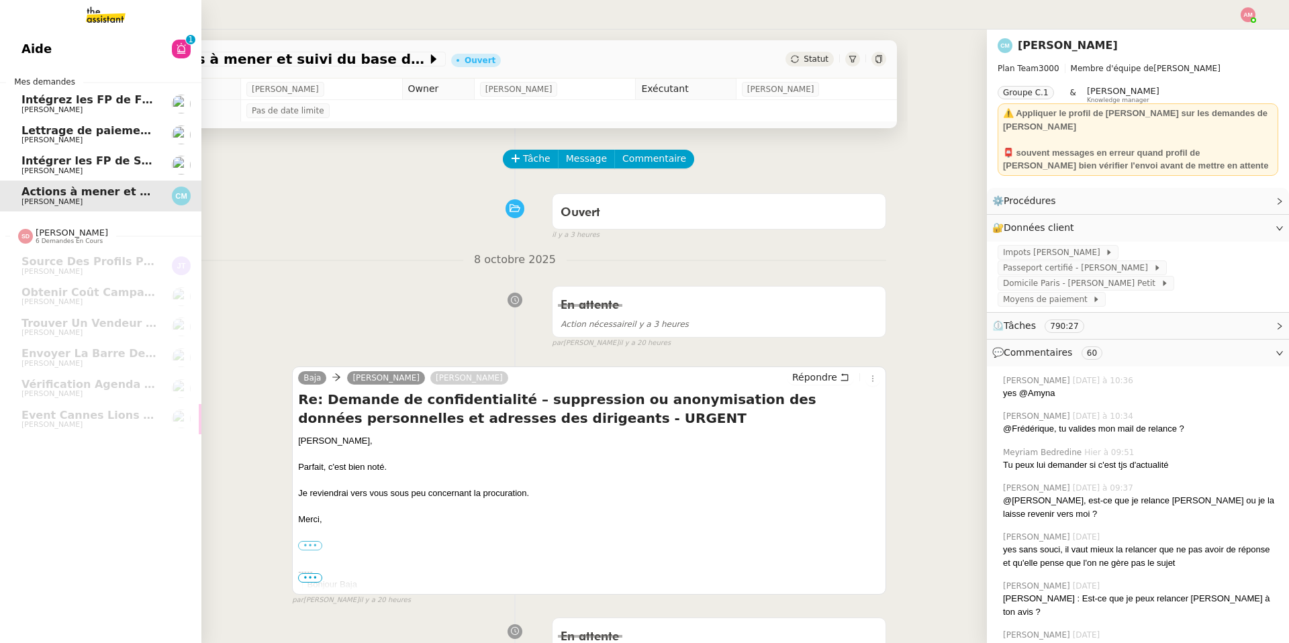
click at [79, 162] on span "Intégrer les FP de SODILANDES" at bounding box center [116, 160] width 190 height 13
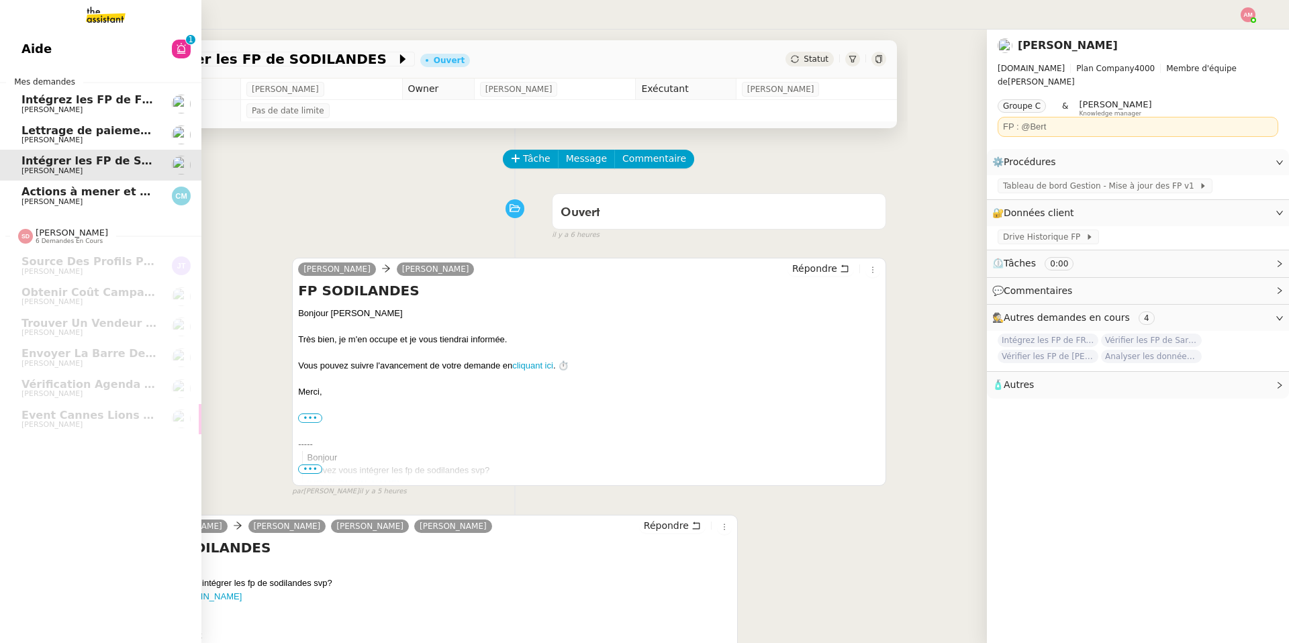
click at [88, 111] on span "[PERSON_NAME]" at bounding box center [89, 110] width 136 height 8
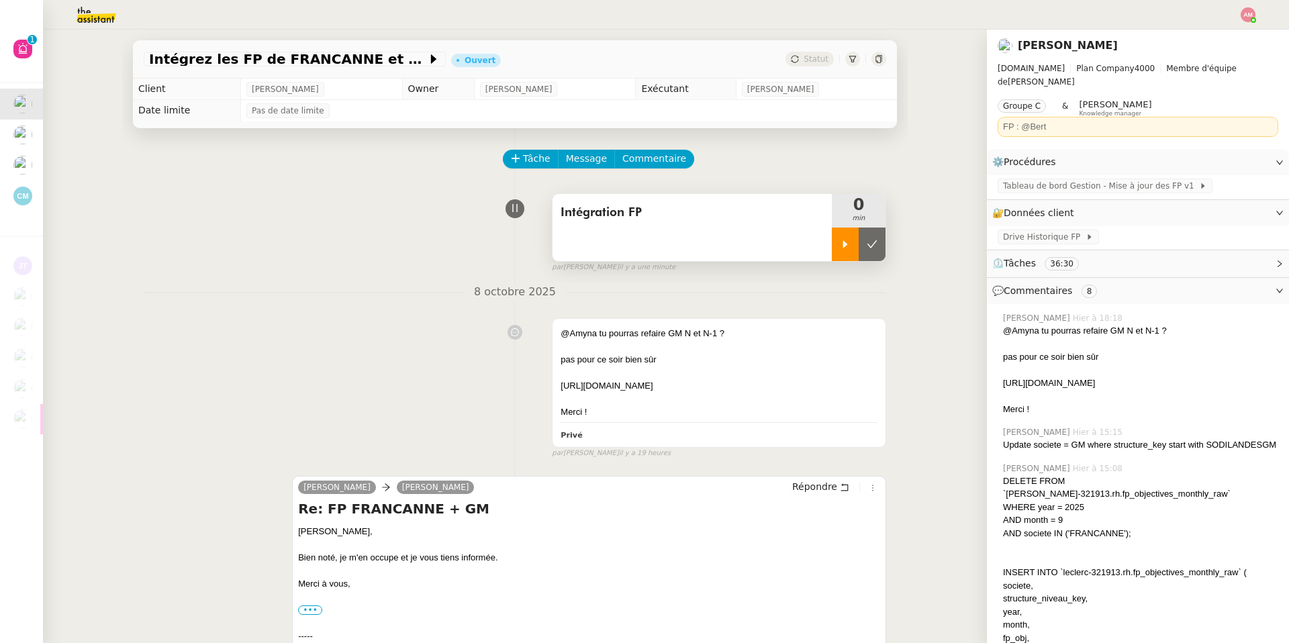
click at [843, 244] on icon at bounding box center [845, 243] width 5 height 7
drag, startPoint x: 752, startPoint y: 404, endPoint x: 766, endPoint y: 371, distance: 35.8
click at [766, 371] on div "@Amyna tu pourras refaire GM N et N-1 ? pas pour ce soir bien sûr https://docs.…" at bounding box center [718, 373] width 317 height 92
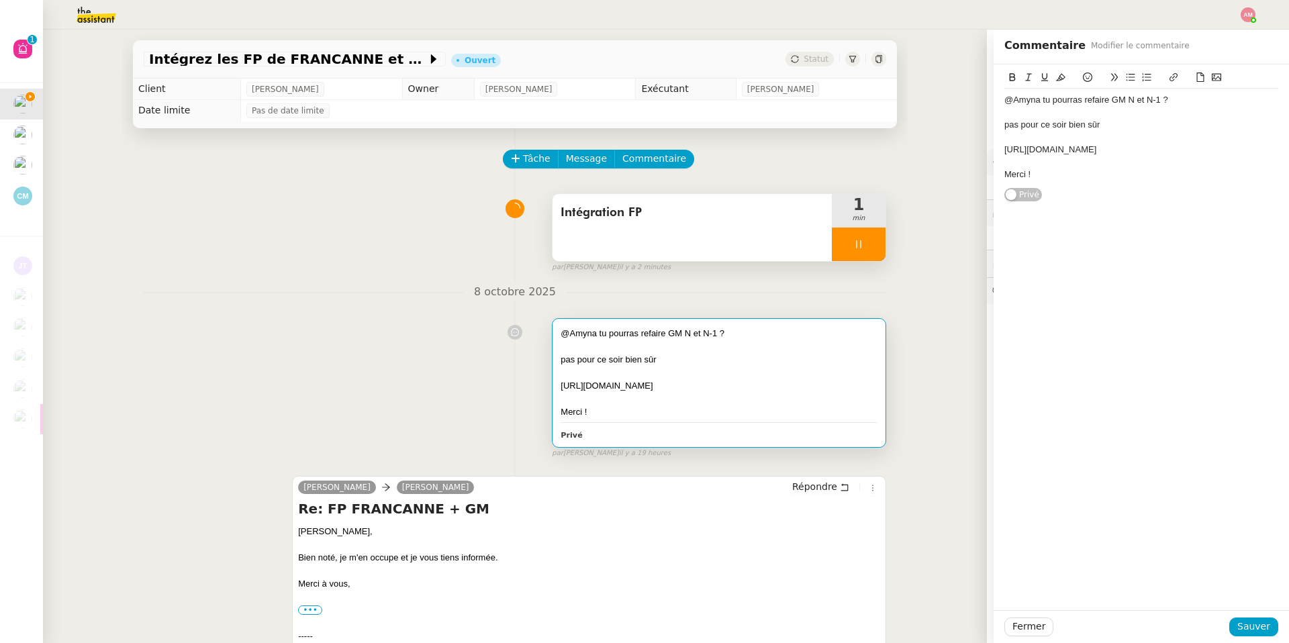
click at [422, 332] on div "@Amyna tu pourras refaire GM N et N-1 ? pas pour ce soir bien sûr https://docs.…" at bounding box center [515, 385] width 742 height 146
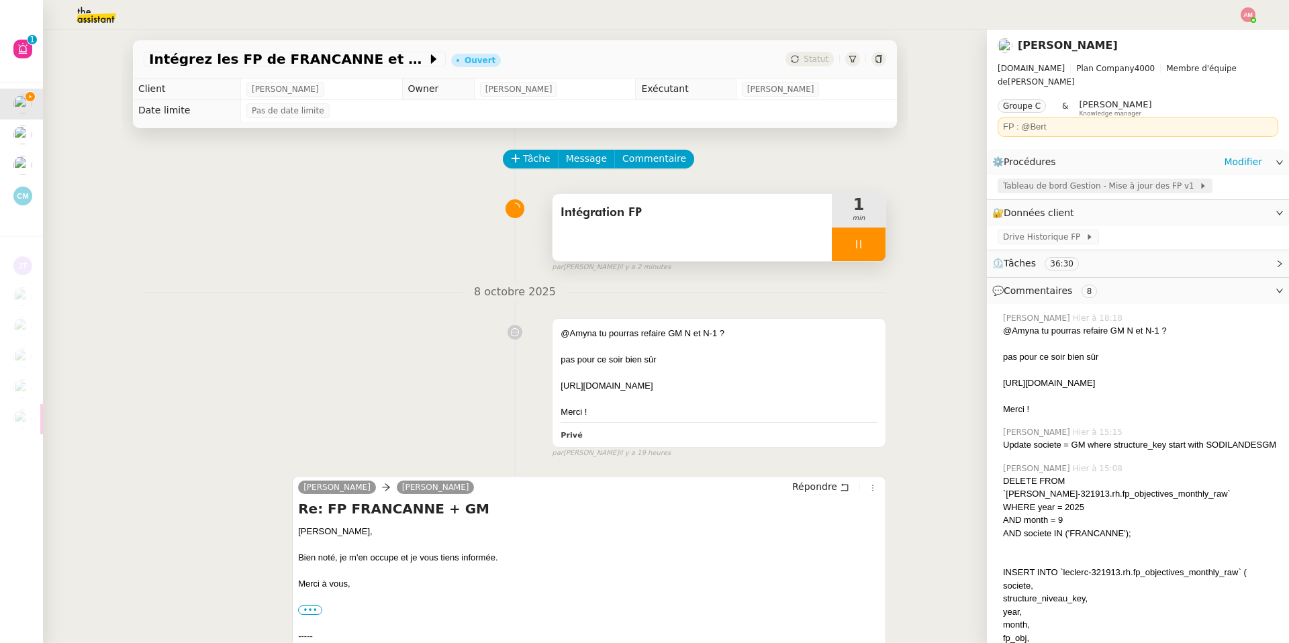
click at [1034, 179] on span "Tableau de bord Gestion - Mise à jour des FP v1" at bounding box center [1101, 185] width 196 height 13
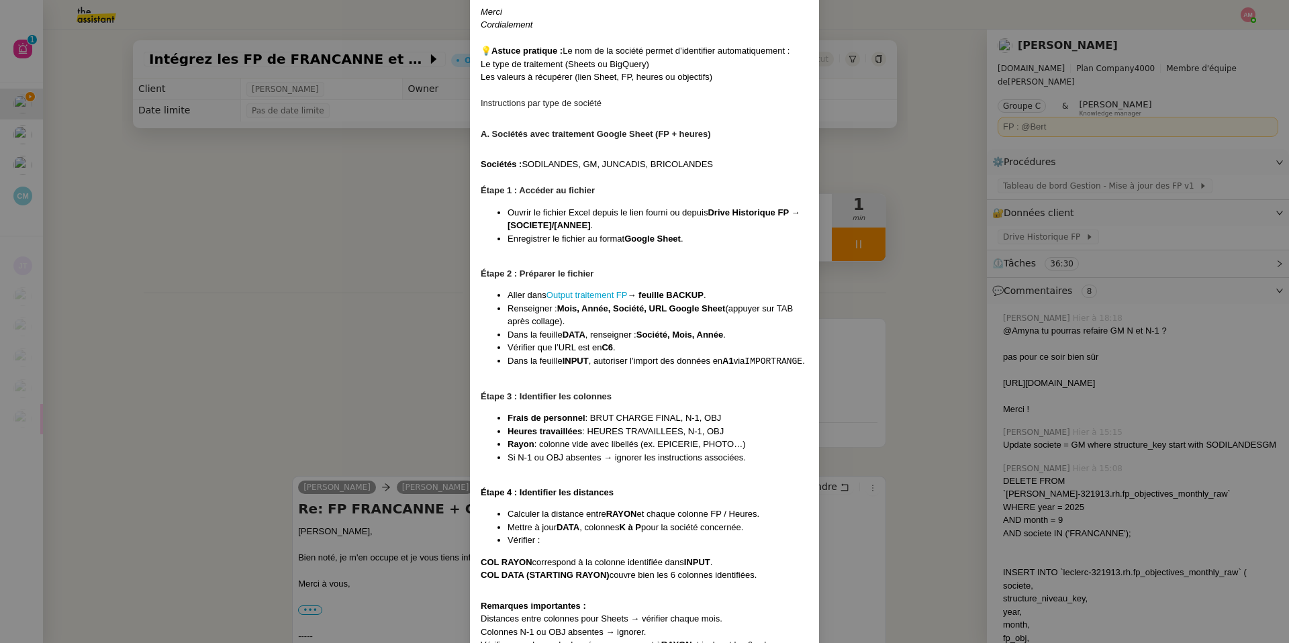
scroll to position [878, 0]
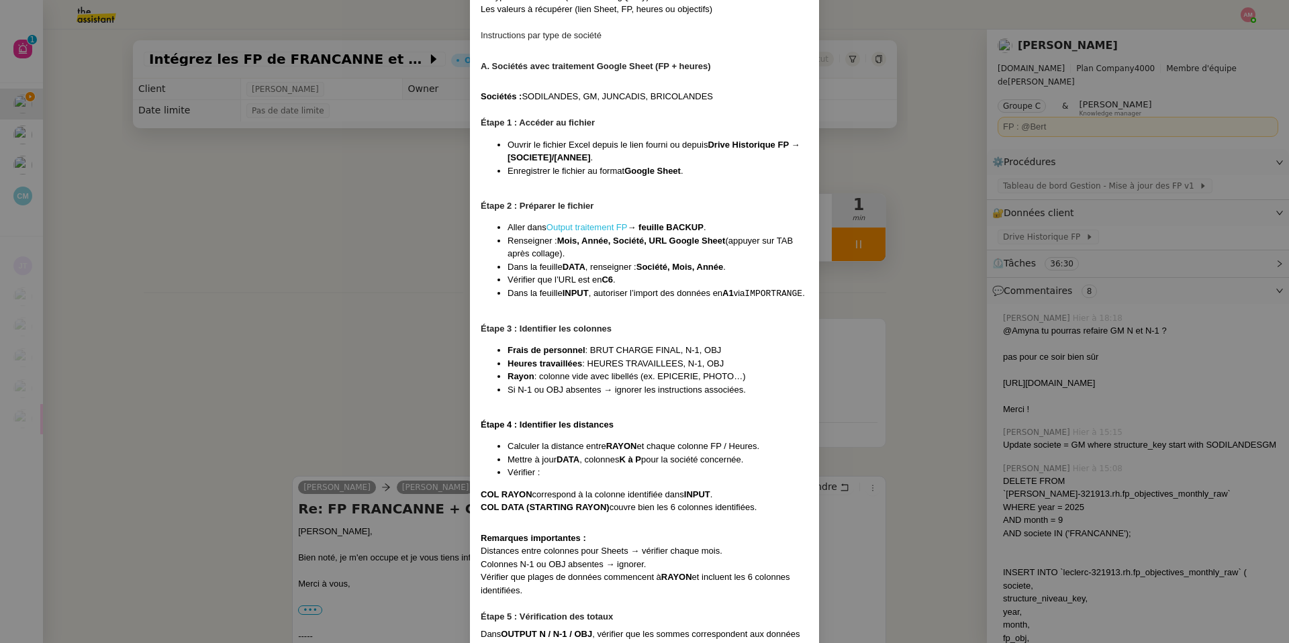
click at [593, 232] on link "Output traitement FP" at bounding box center [586, 227] width 81 height 10
click at [227, 126] on nz-modal-container "Contexte Chaque mois, les RH envoient les FP (frais de personnel) des différent…" at bounding box center [644, 321] width 1289 height 643
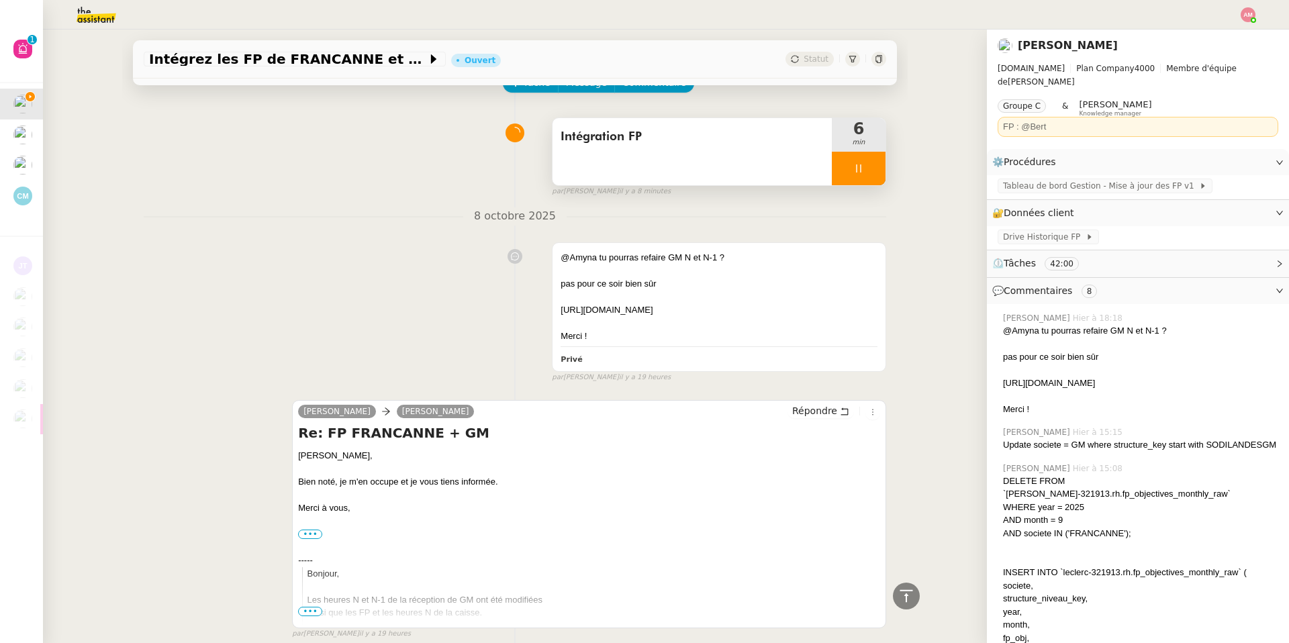
scroll to position [0, 0]
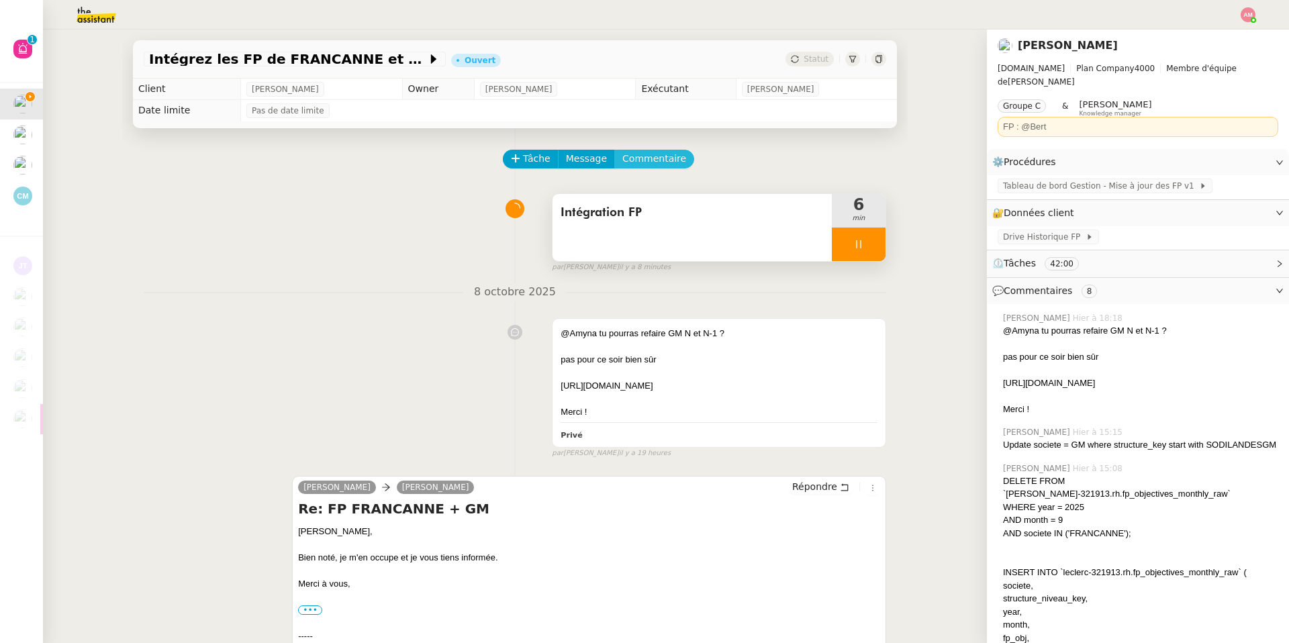
click at [652, 155] on span "Commentaire" at bounding box center [654, 158] width 64 height 15
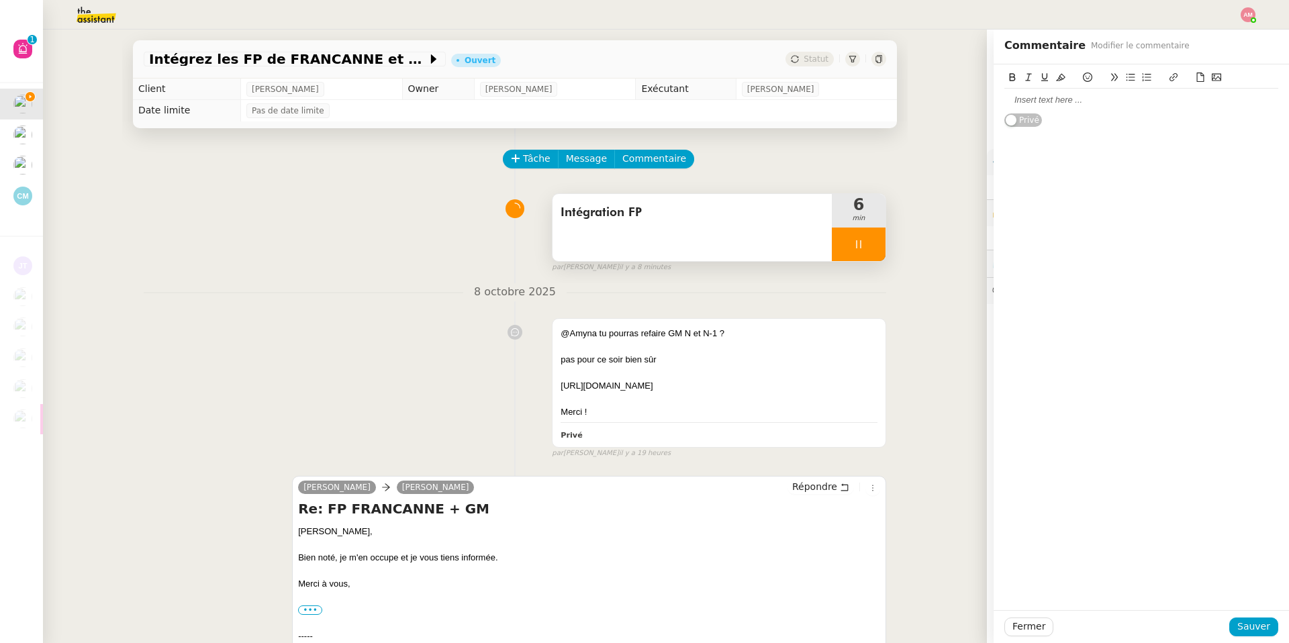
click at [1023, 102] on div at bounding box center [1141, 100] width 274 height 12
click at [1203, 77] on icon at bounding box center [1199, 76] width 9 height 9
click at [1196, 74] on icon at bounding box center [1199, 76] width 9 height 9
click at [1203, 70] on button at bounding box center [1200, 77] width 16 height 15
drag, startPoint x: 1196, startPoint y: 124, endPoint x: 1196, endPoint y: 115, distance: 8.7
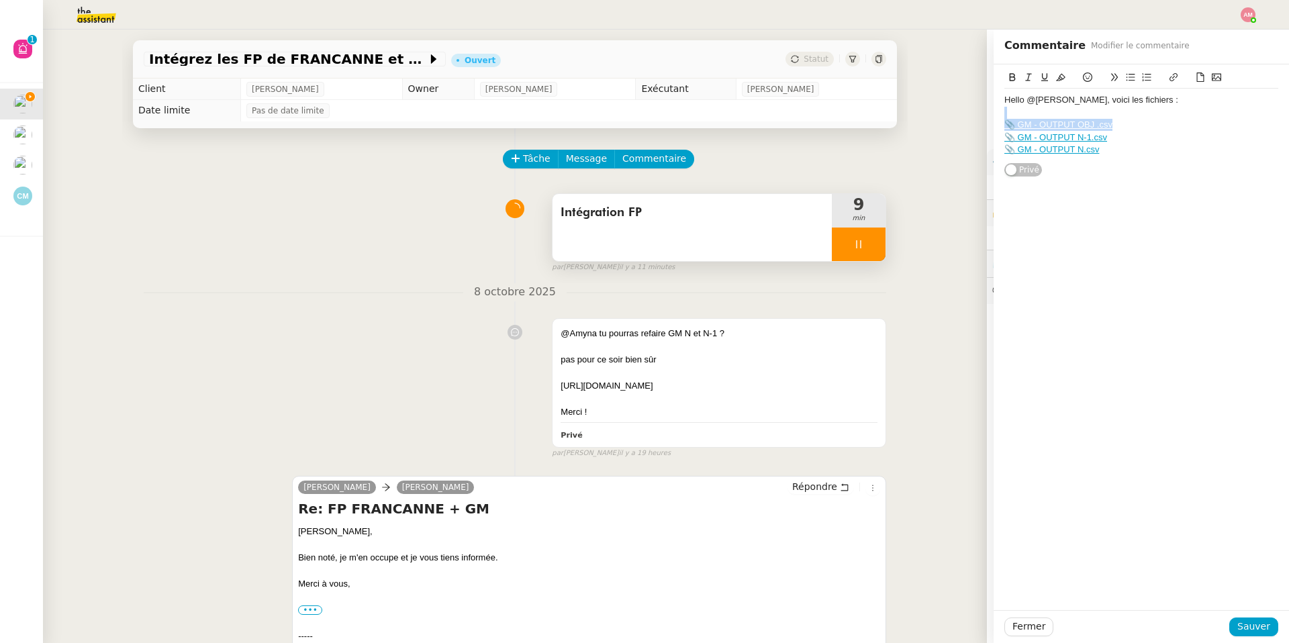
click at [1196, 115] on div "Hello @Bert, voici les fichiers : 📎 GM - OUTPUT OBJ .csv 📎 GM - OUTPUT N-1.csv …" at bounding box center [1141, 125] width 274 height 72
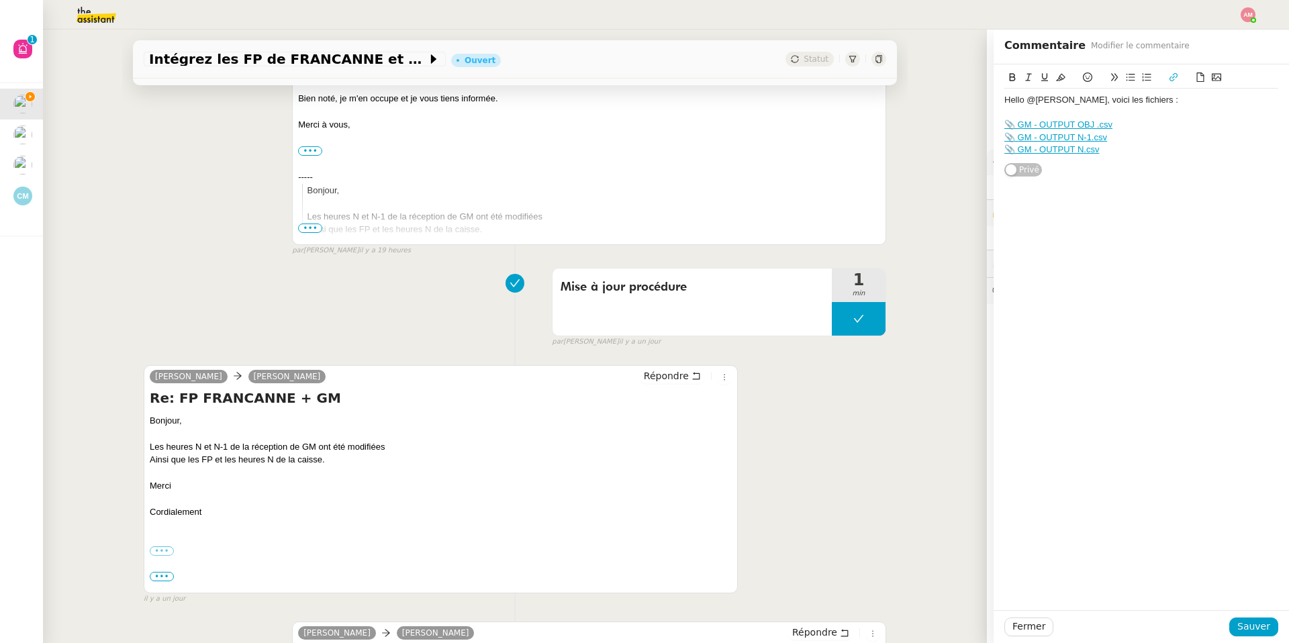
scroll to position [570, 0]
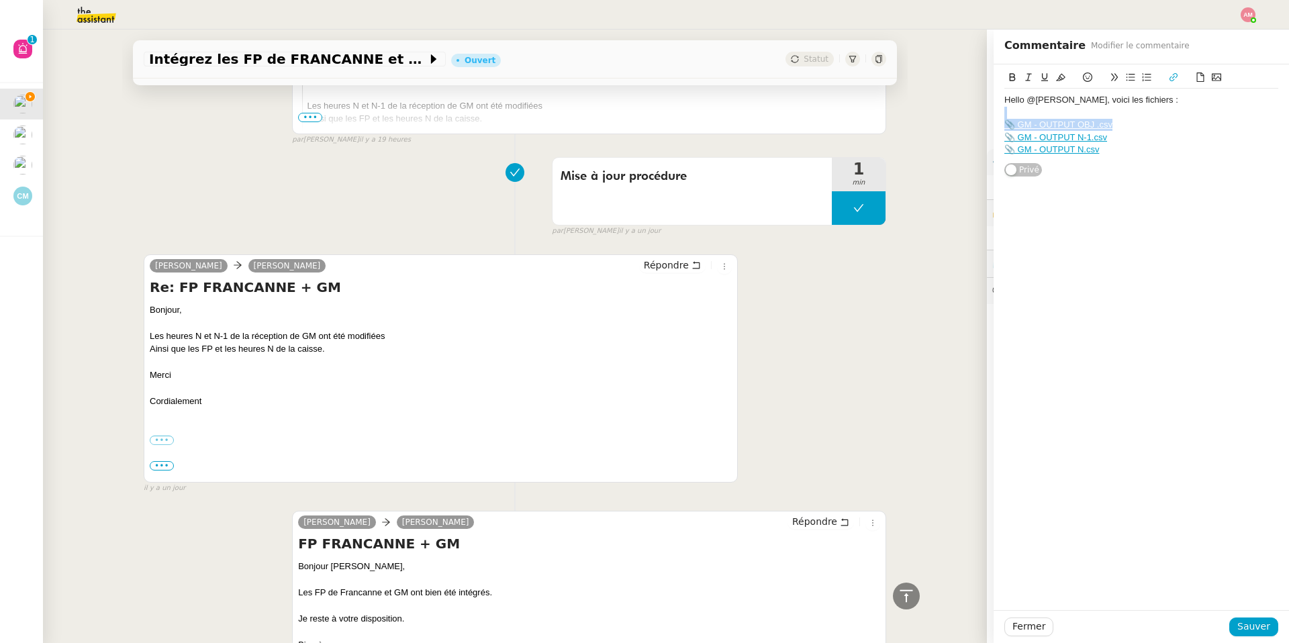
drag, startPoint x: 1148, startPoint y: 125, endPoint x: 1153, endPoint y: 115, distance: 11.1
click at [1153, 115] on div "Hello @Bert, voici les fichiers : 📎 GM - OUTPUT OBJ .csv 📎 GM - OUTPUT N-1.csv …" at bounding box center [1141, 125] width 274 height 72
click at [1154, 136] on div "📎 GM - OUTPUT N.csv" at bounding box center [1141, 138] width 274 height 12
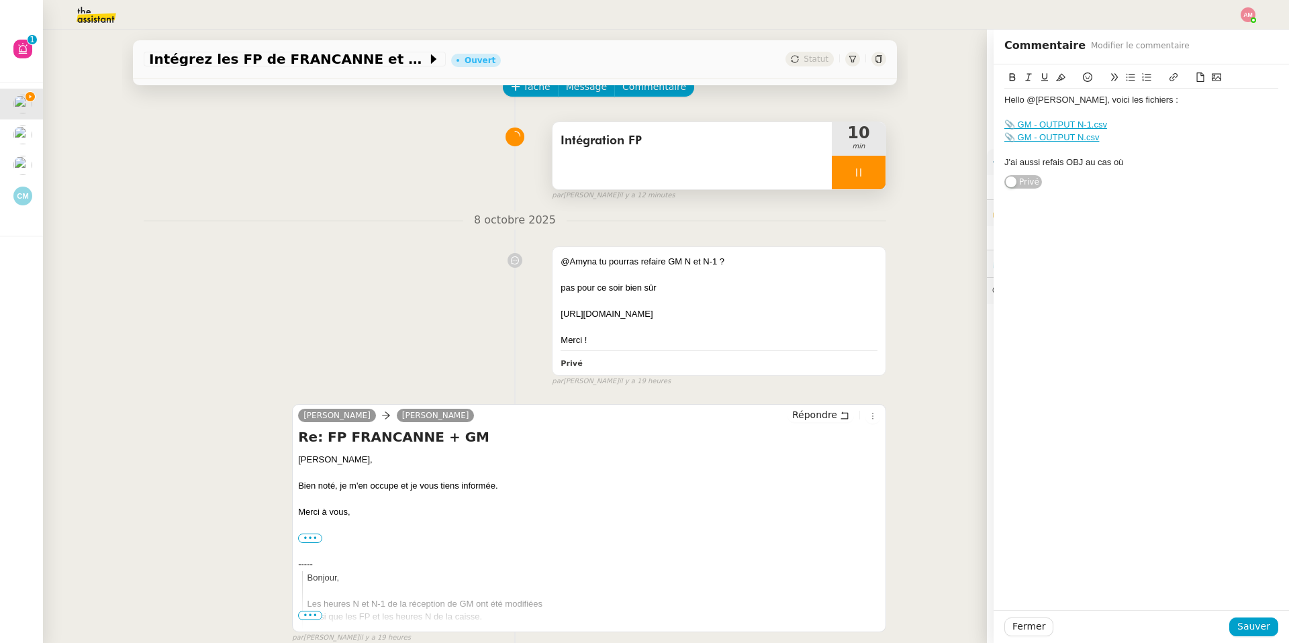
scroll to position [493, 0]
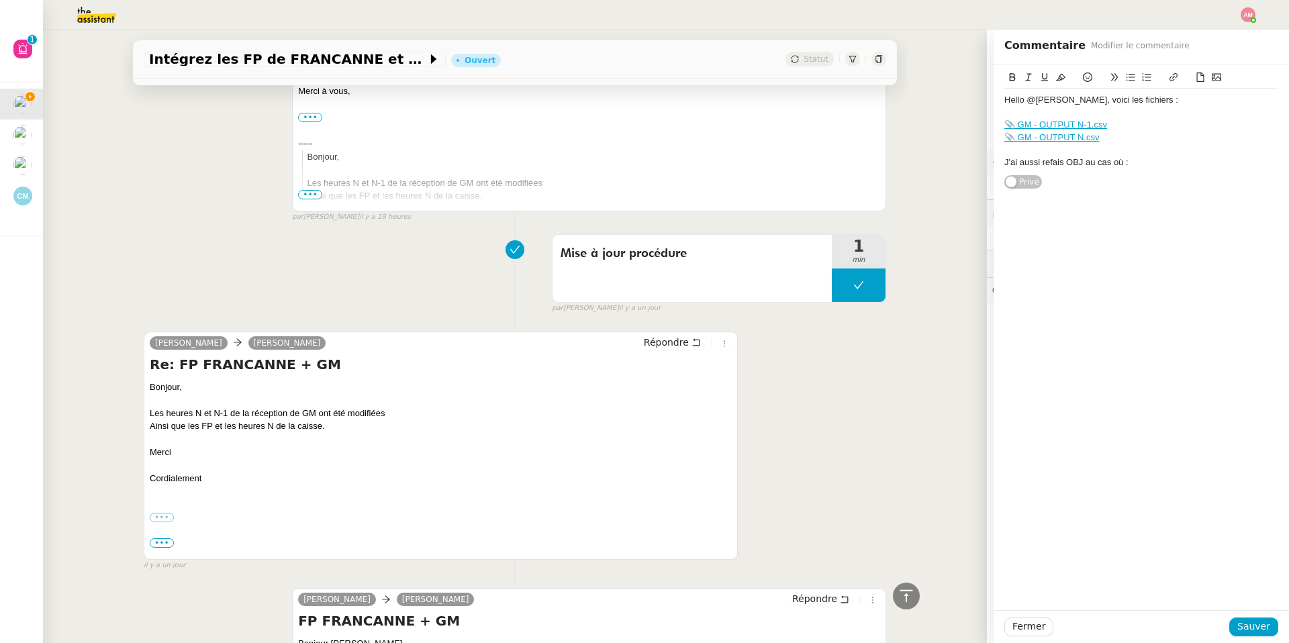
click at [1199, 74] on icon at bounding box center [1199, 76] width 9 height 9
click at [1248, 626] on span "Sauver" at bounding box center [1253, 626] width 33 height 15
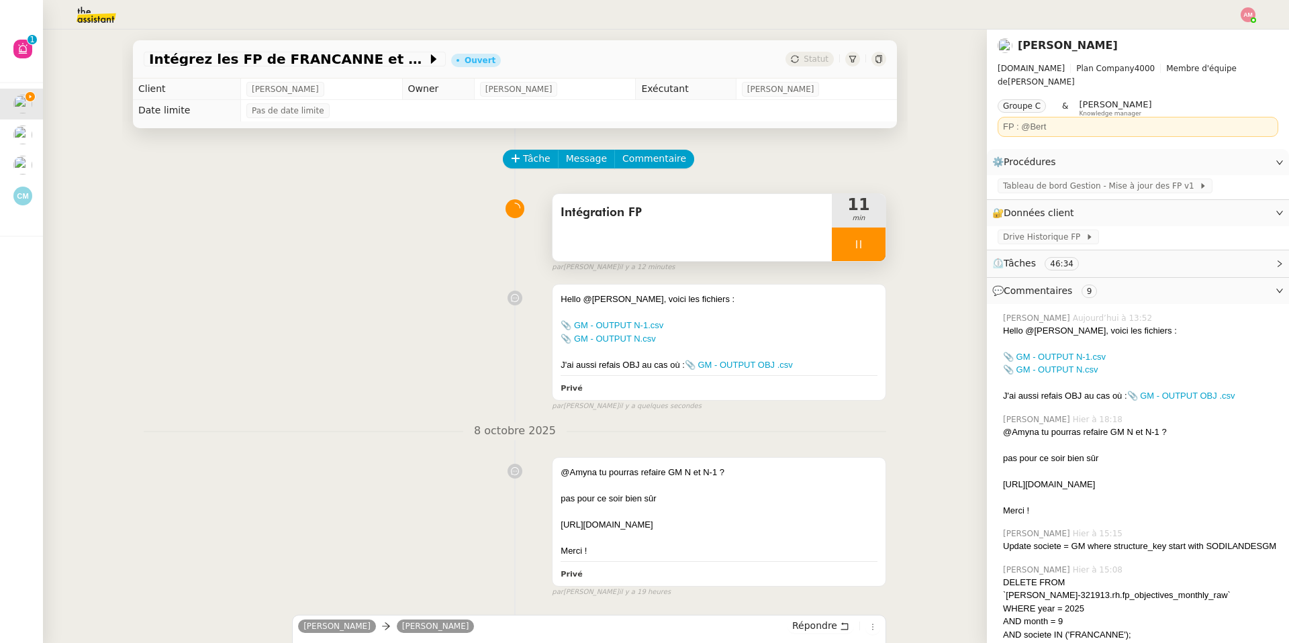
click at [852, 246] on div at bounding box center [859, 245] width 54 height 34
click at [864, 246] on button at bounding box center [871, 245] width 27 height 34
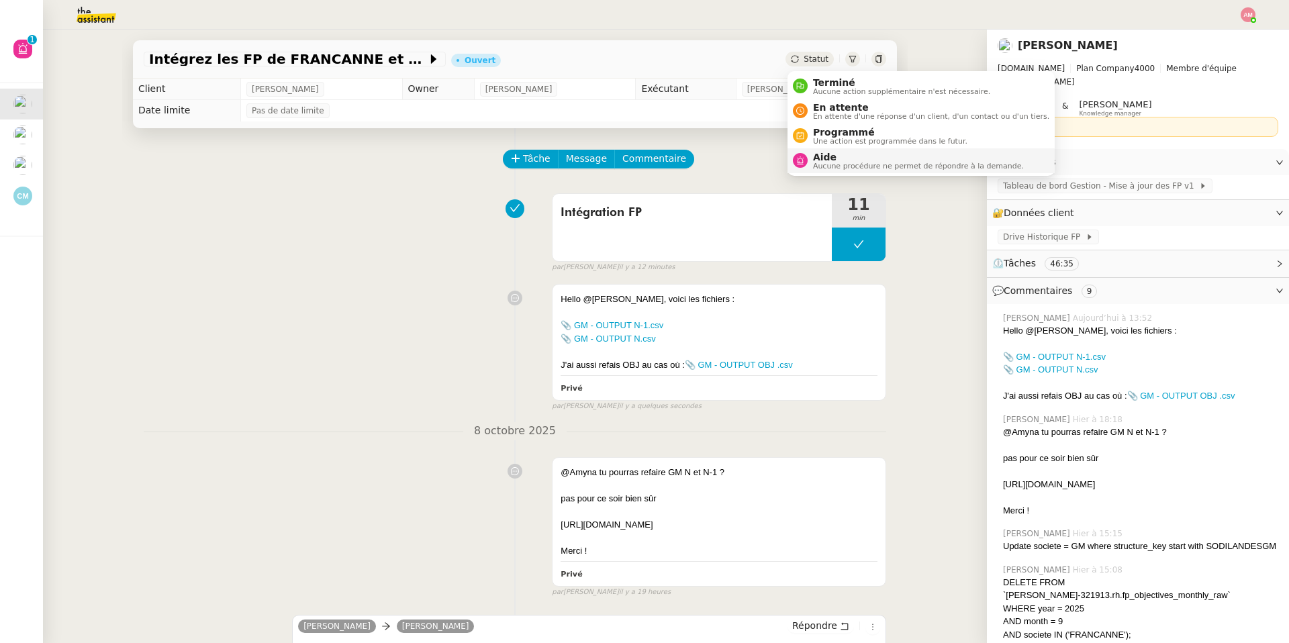
click at [832, 154] on span "Aide" at bounding box center [918, 157] width 211 height 11
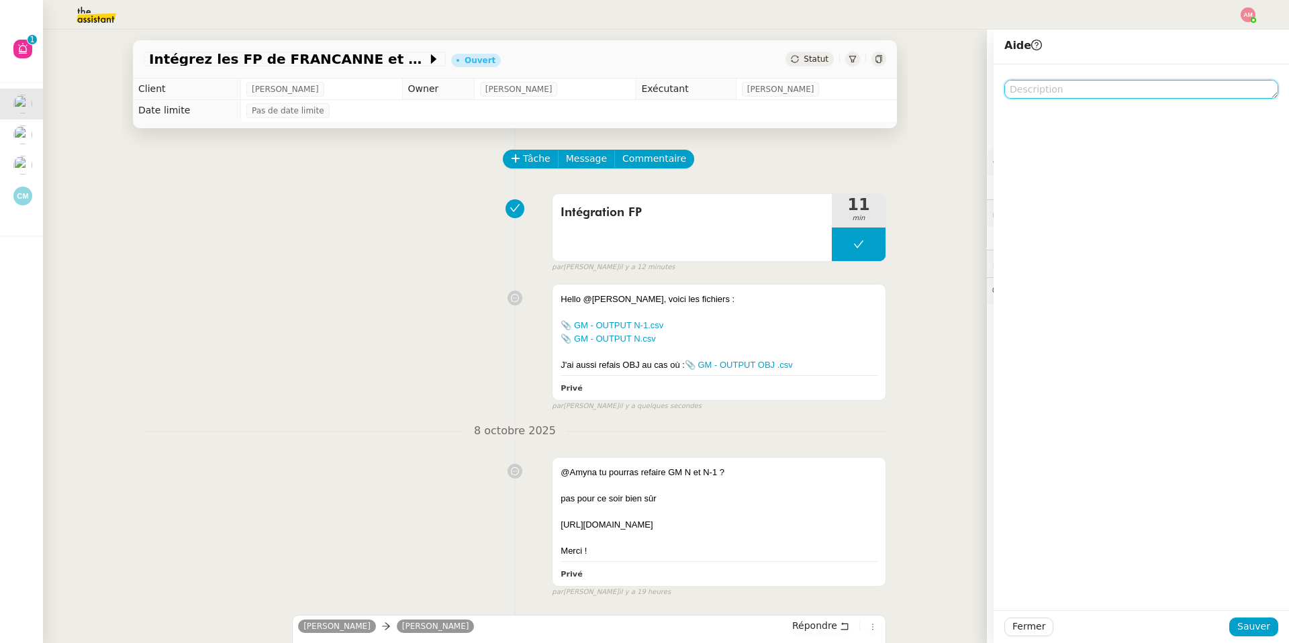
click at [1036, 88] on textarea at bounding box center [1141, 89] width 274 height 19
type textarea "Pour @Bert"
click at [1256, 630] on span "Sauver" at bounding box center [1253, 626] width 33 height 15
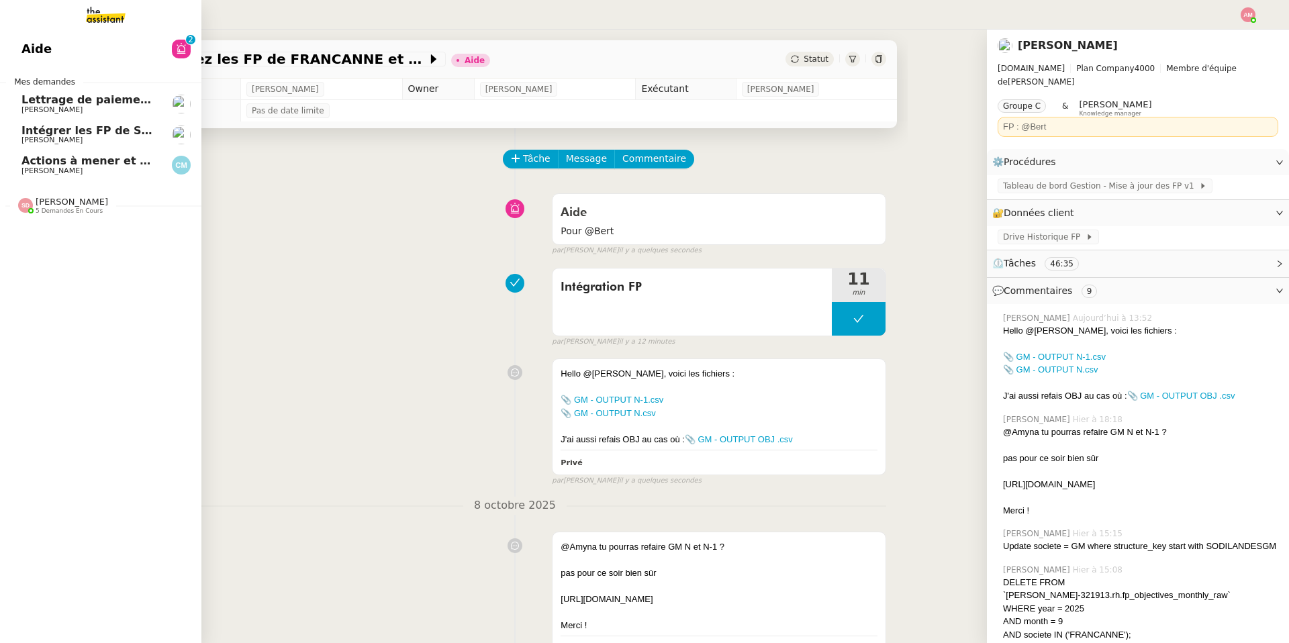
click at [38, 142] on span "[PERSON_NAME]" at bounding box center [51, 140] width 61 height 9
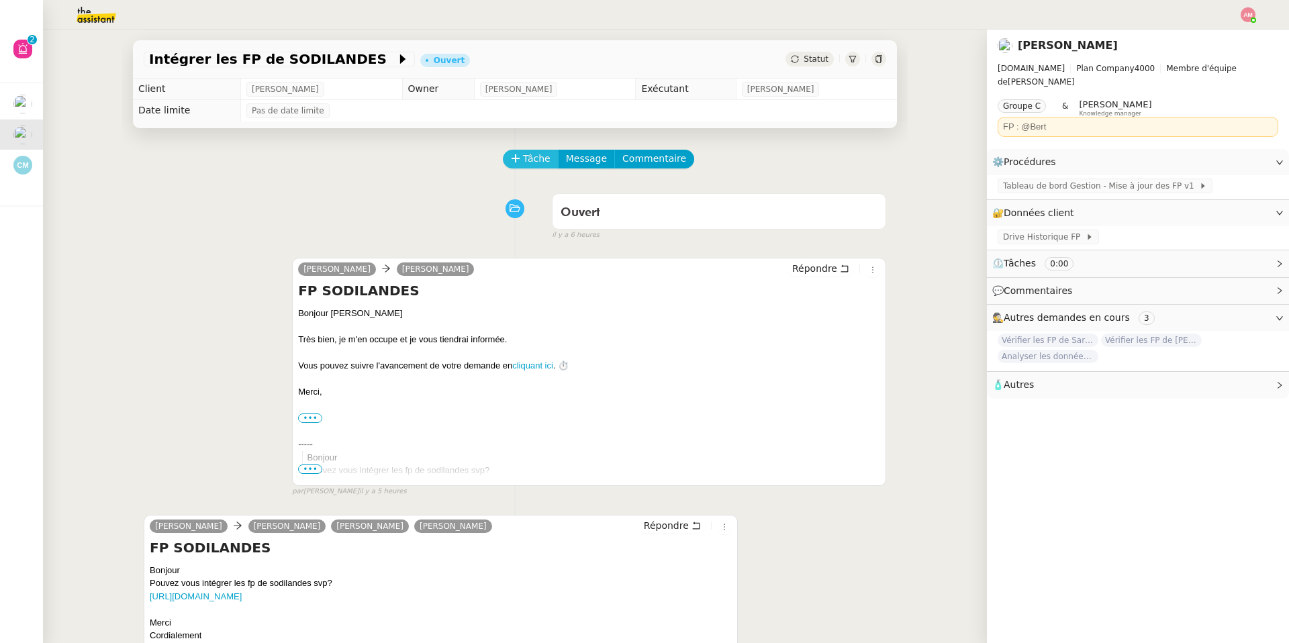
click at [530, 160] on span "Tâche" at bounding box center [537, 158] width 28 height 15
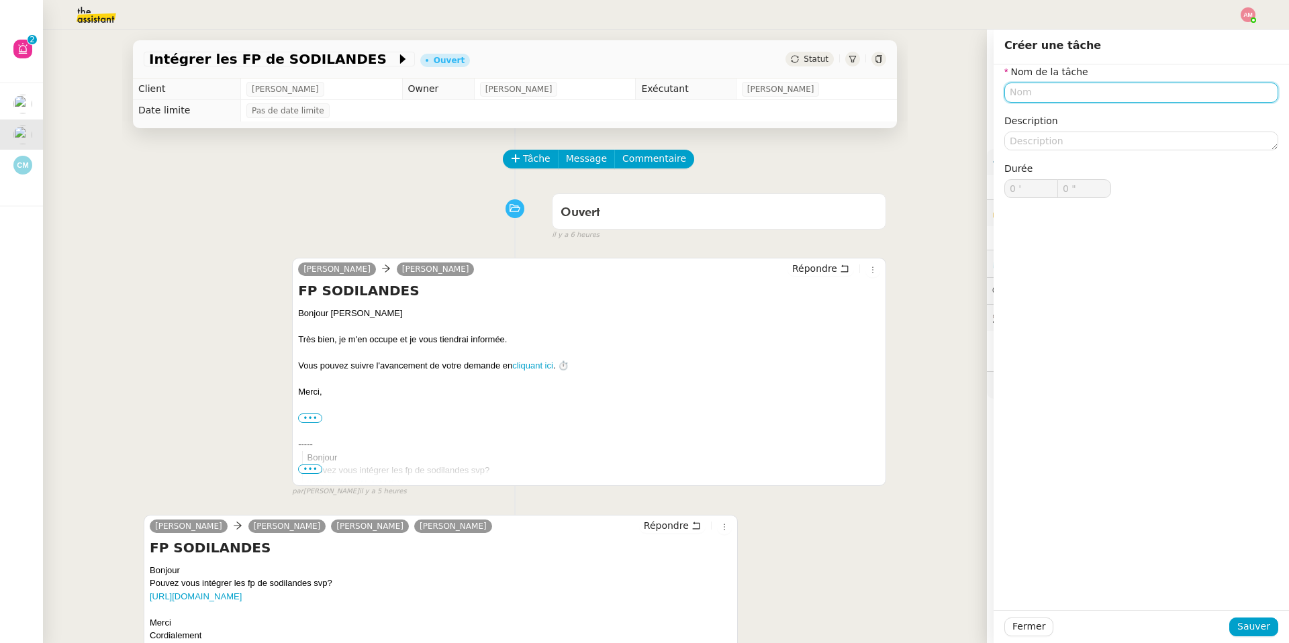
click at [1087, 102] on div "Nom de la tâche Description Durée 0 ' 0 "" at bounding box center [1141, 141] width 274 height 155
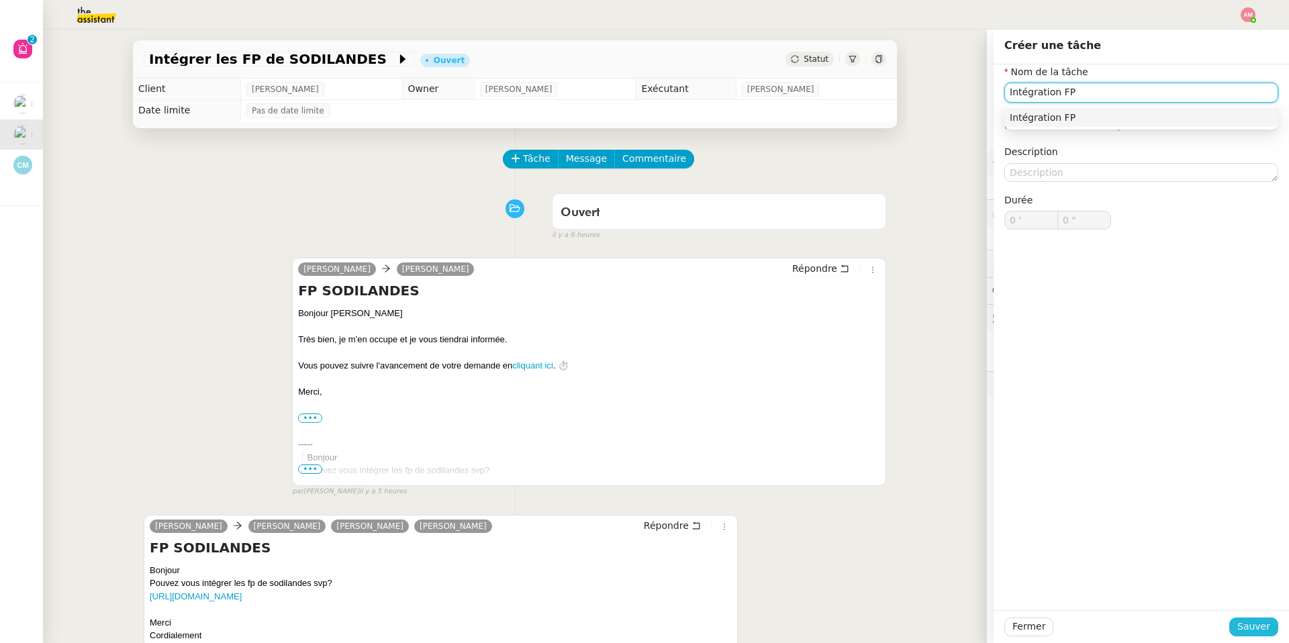
type input "Intégration FP"
click at [1236, 623] on button "Sauver" at bounding box center [1253, 626] width 49 height 19
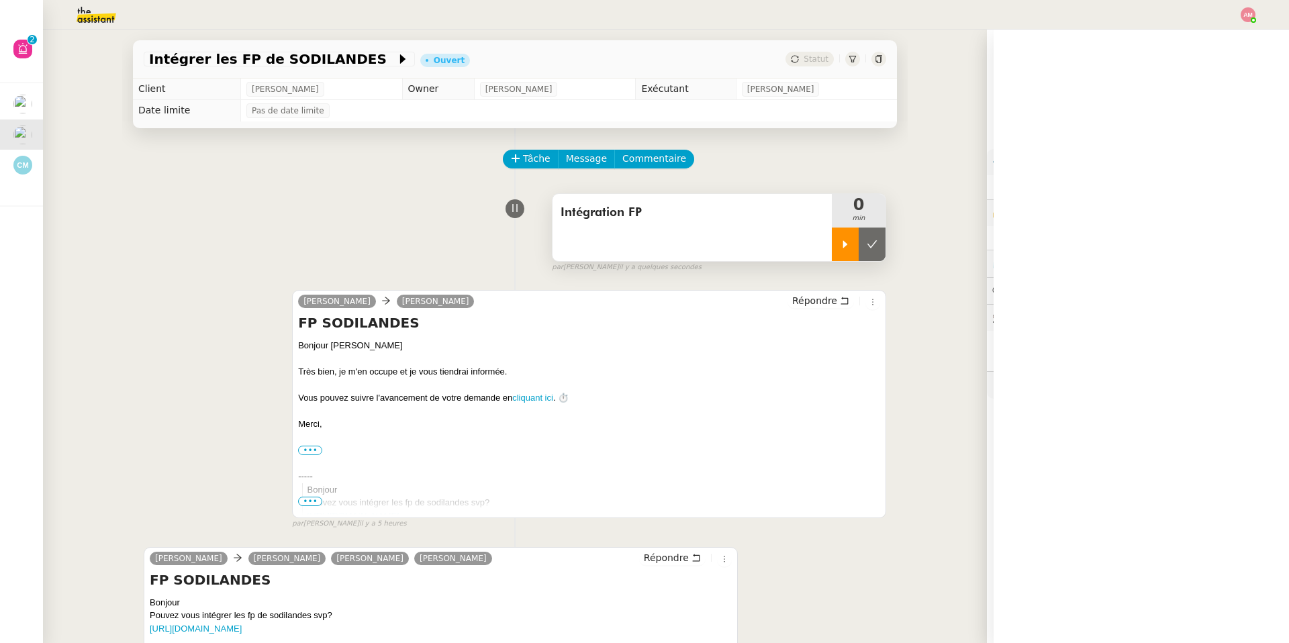
click at [837, 257] on div at bounding box center [845, 245] width 27 height 34
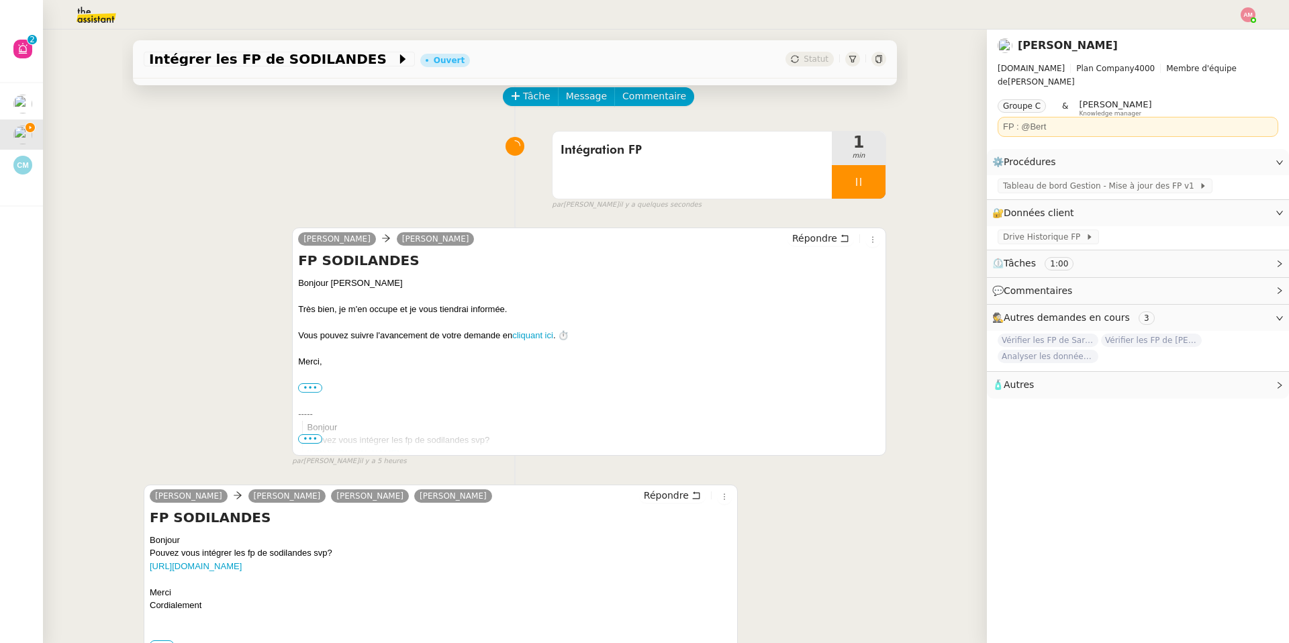
scroll to position [172, 0]
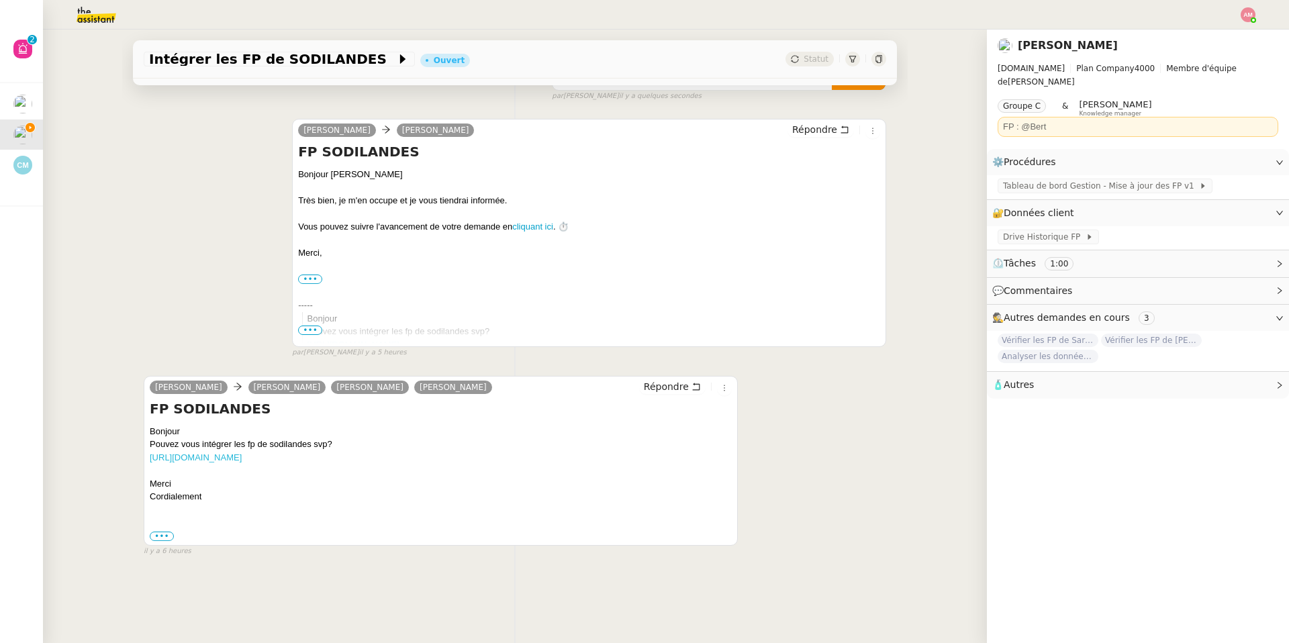
click at [242, 456] on link "[URL][DOMAIN_NAME]" at bounding box center [196, 457] width 92 height 10
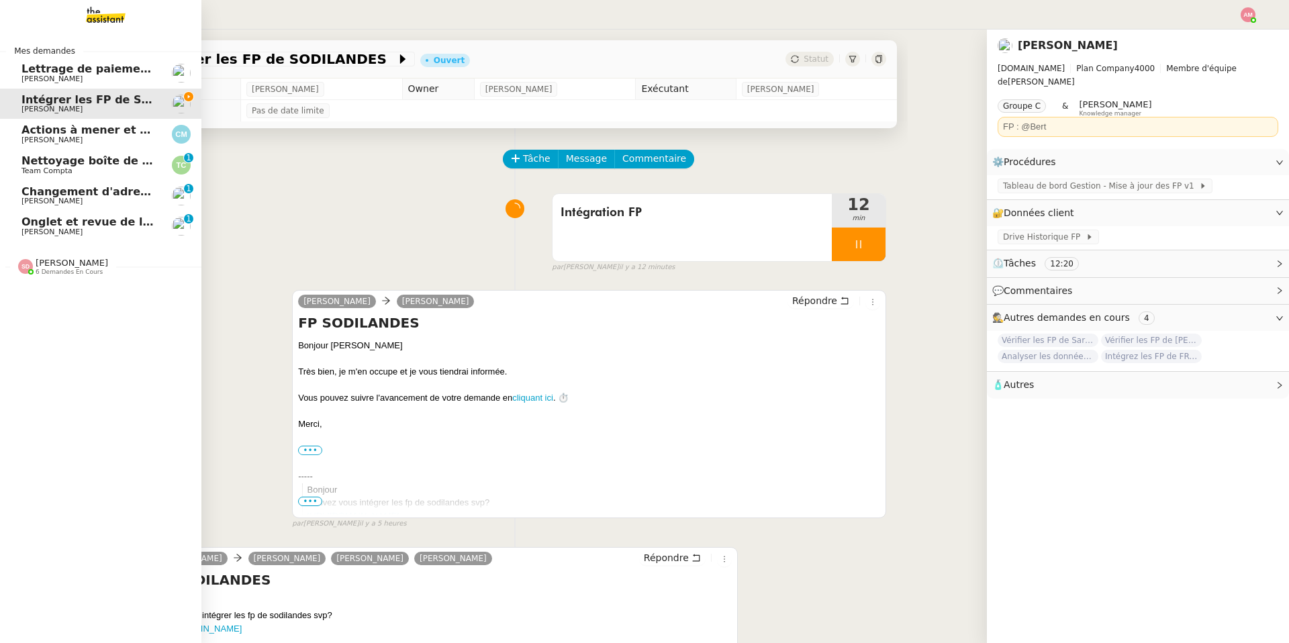
click at [17, 214] on link "Onglet et revue de littérature - 6 octobre 2025 Jean-Baptiste Barfety 0 1 2 3 4…" at bounding box center [100, 226] width 201 height 31
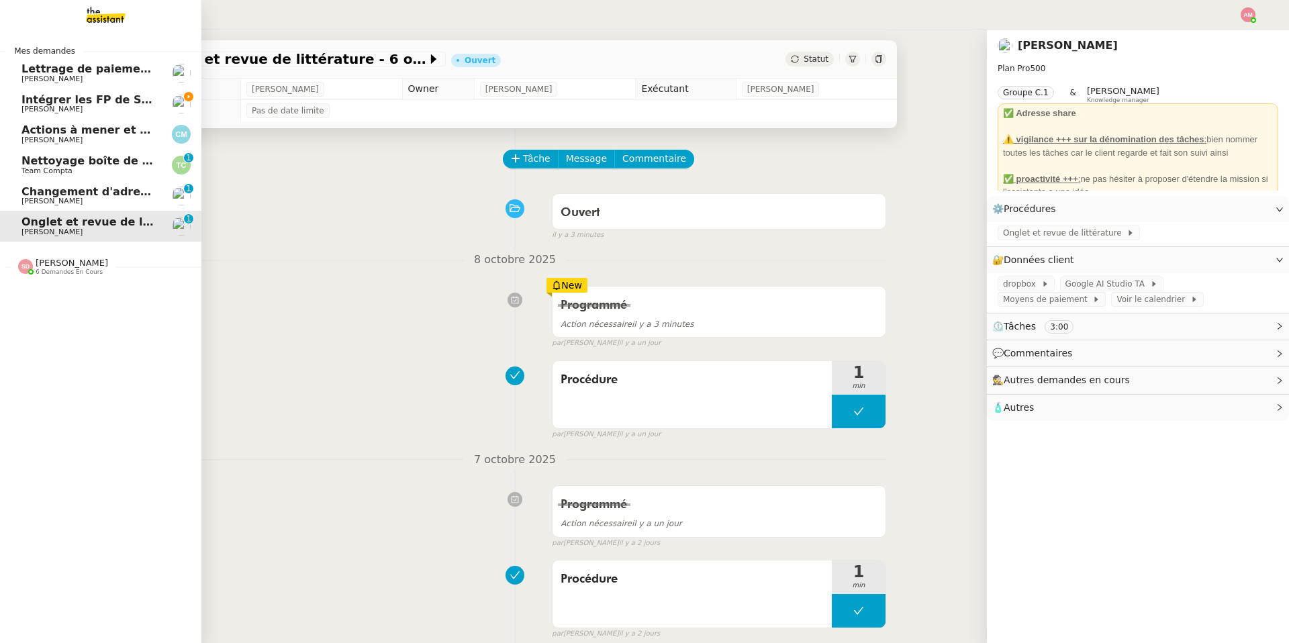
click at [103, 164] on span "Nettoyage boîte de réception PENNYLANE - Octobre" at bounding box center [178, 160] width 315 height 13
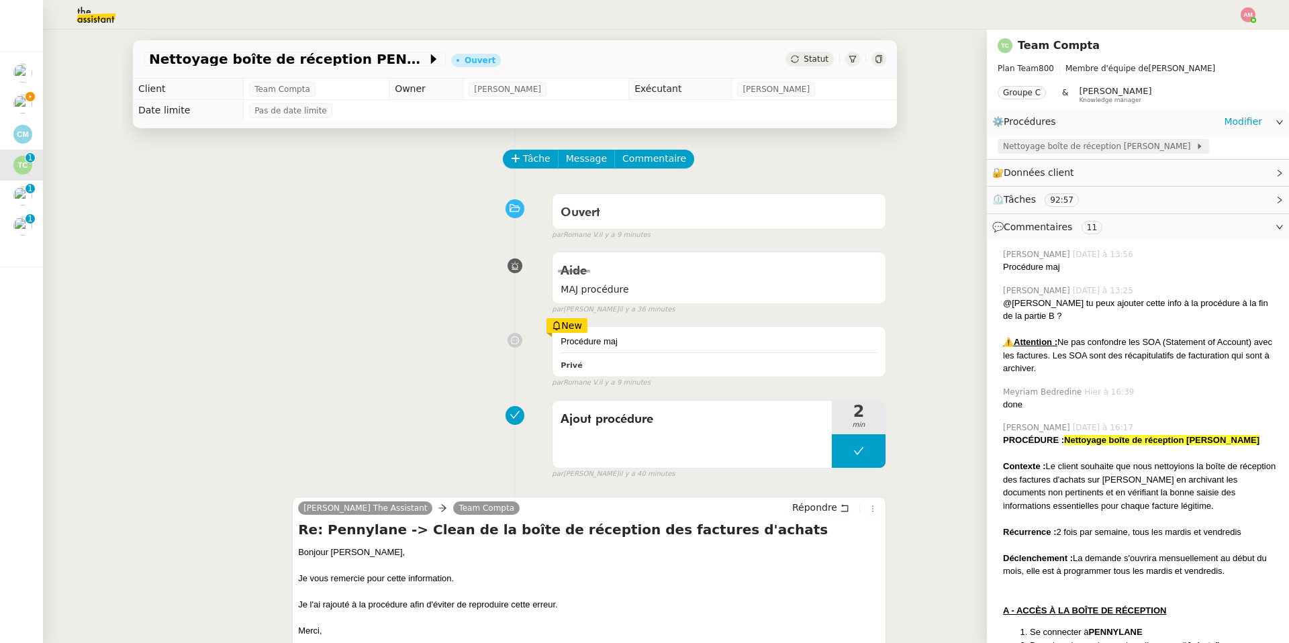
click at [1028, 143] on span "Nettoyage boîte de réception [PERSON_NAME]" at bounding box center [1099, 146] width 193 height 13
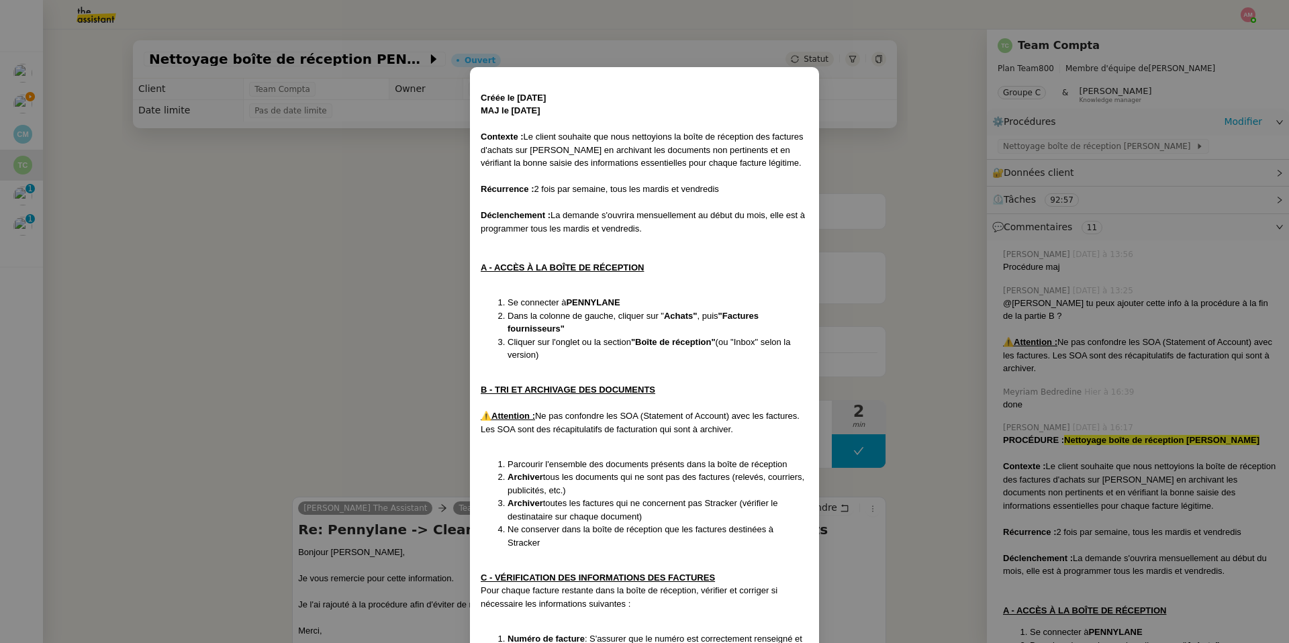
click at [354, 428] on nz-modal-container "Créée le 8/10/25 MAJ le 09/10/25 Contexte : Le client souhaite que nous nettoyi…" at bounding box center [644, 321] width 1289 height 643
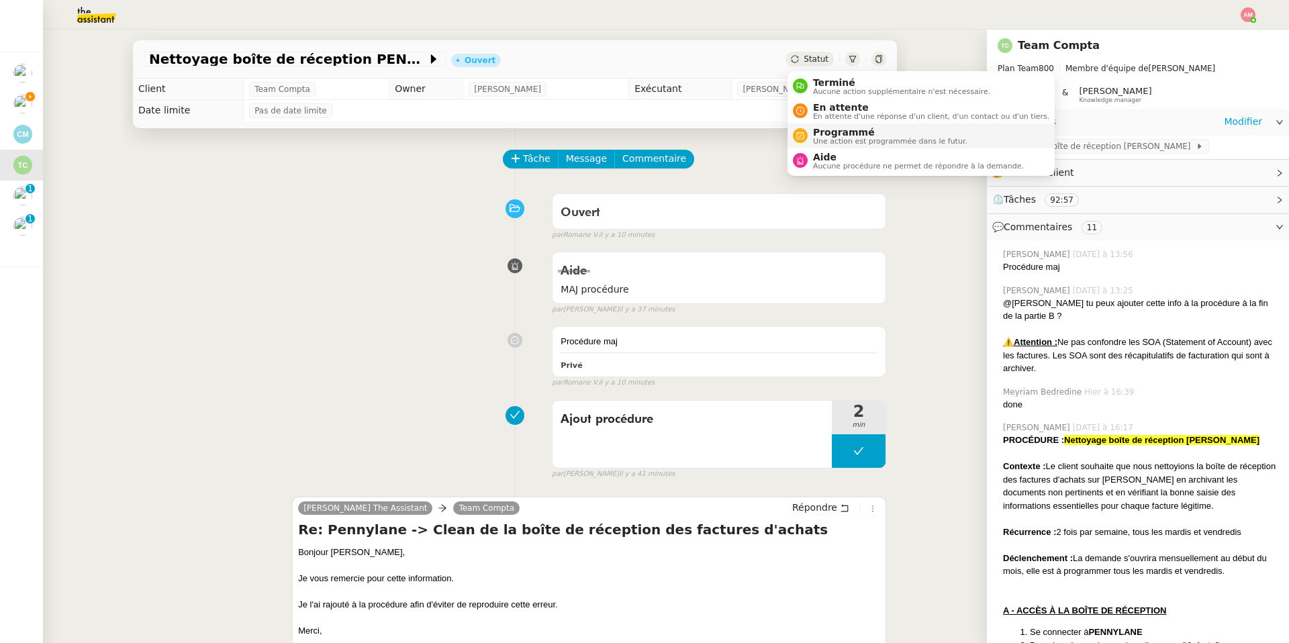
click at [833, 134] on span "Programmé" at bounding box center [890, 132] width 154 height 11
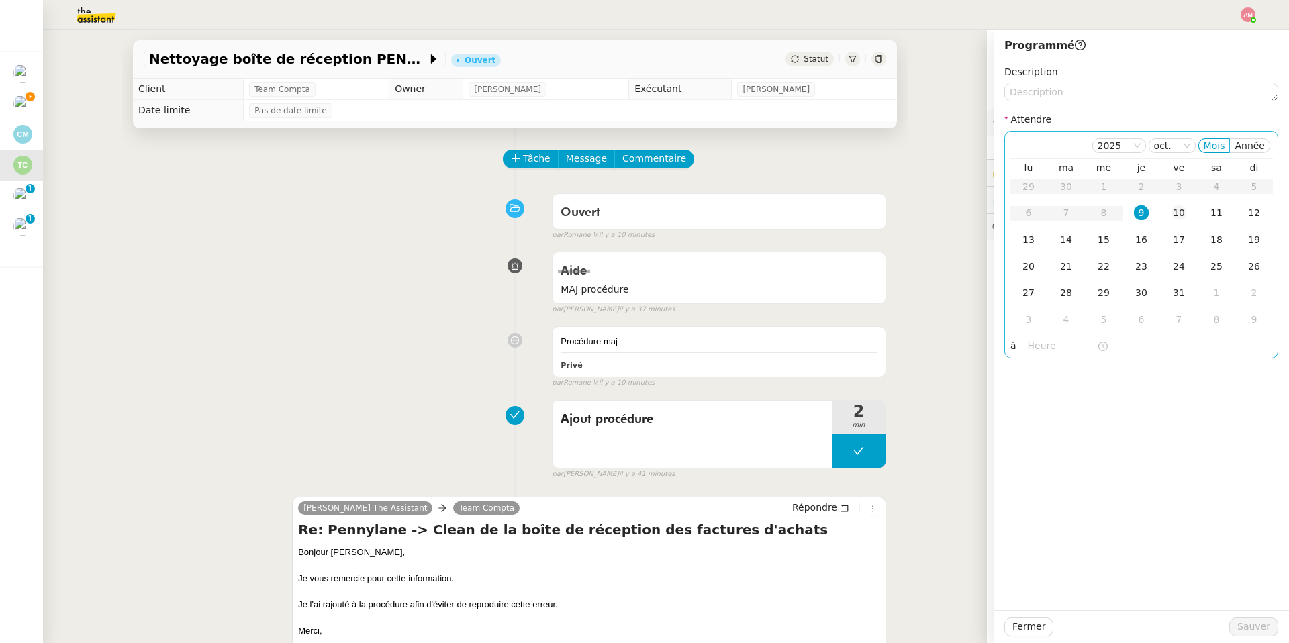
click at [1169, 207] on td "10" at bounding box center [1179, 213] width 38 height 27
click at [1250, 626] on span "Sauver" at bounding box center [1253, 626] width 33 height 15
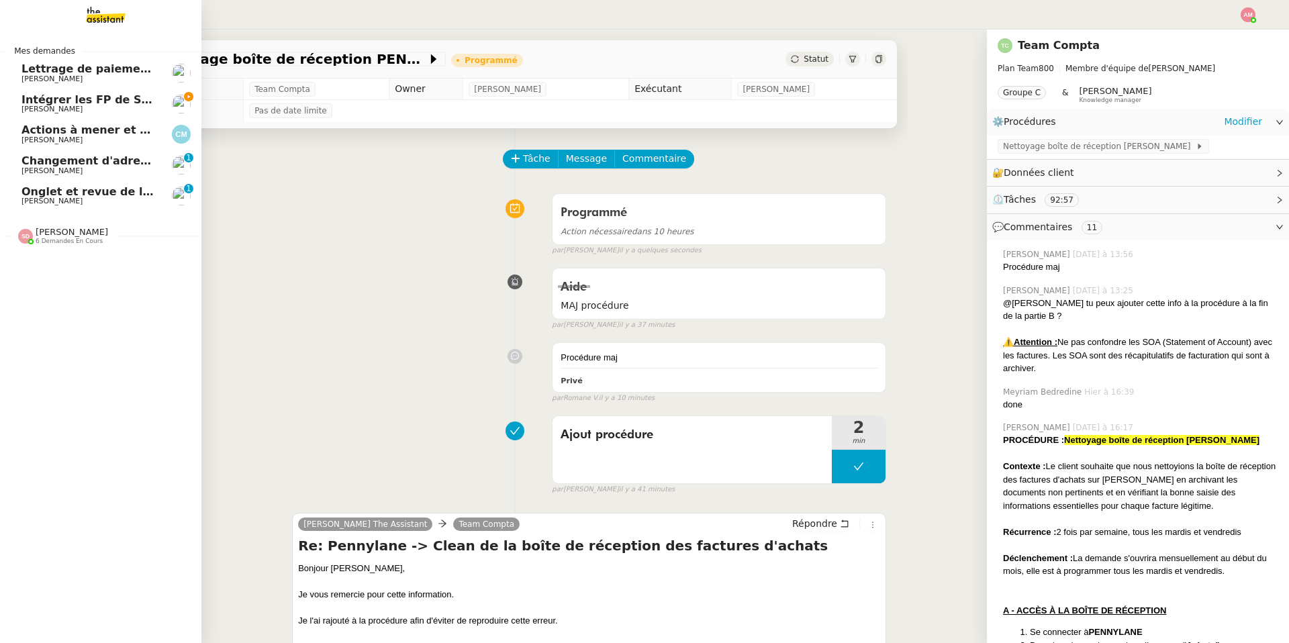
click at [93, 187] on span "Onglet et revue de littérature - 6 octobre 2025" at bounding box center [162, 191] width 283 height 13
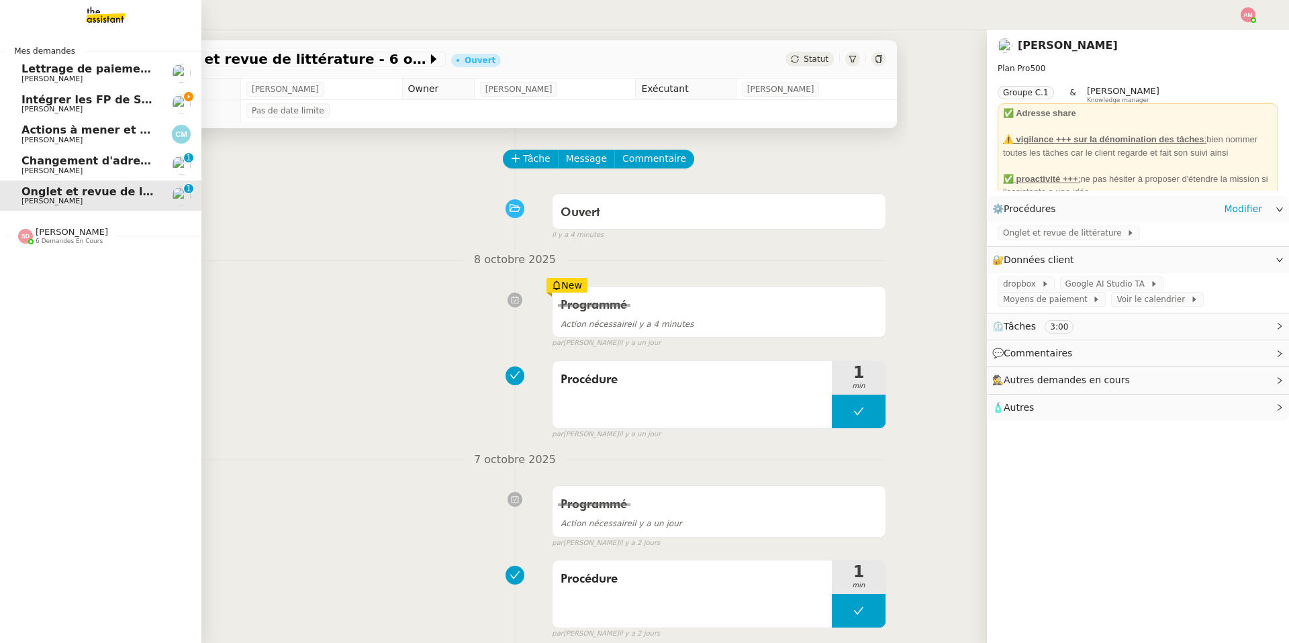
click at [103, 111] on span "[PERSON_NAME]" at bounding box center [89, 109] width 136 height 8
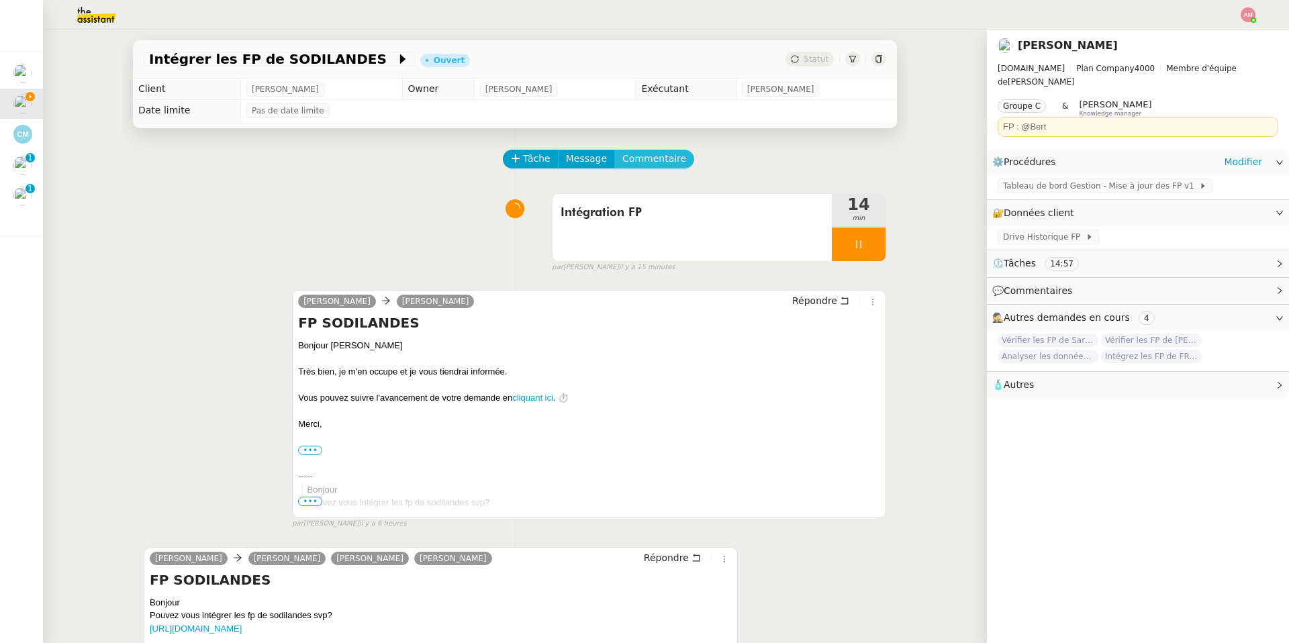
click at [660, 162] on span "Commentaire" at bounding box center [654, 158] width 64 height 15
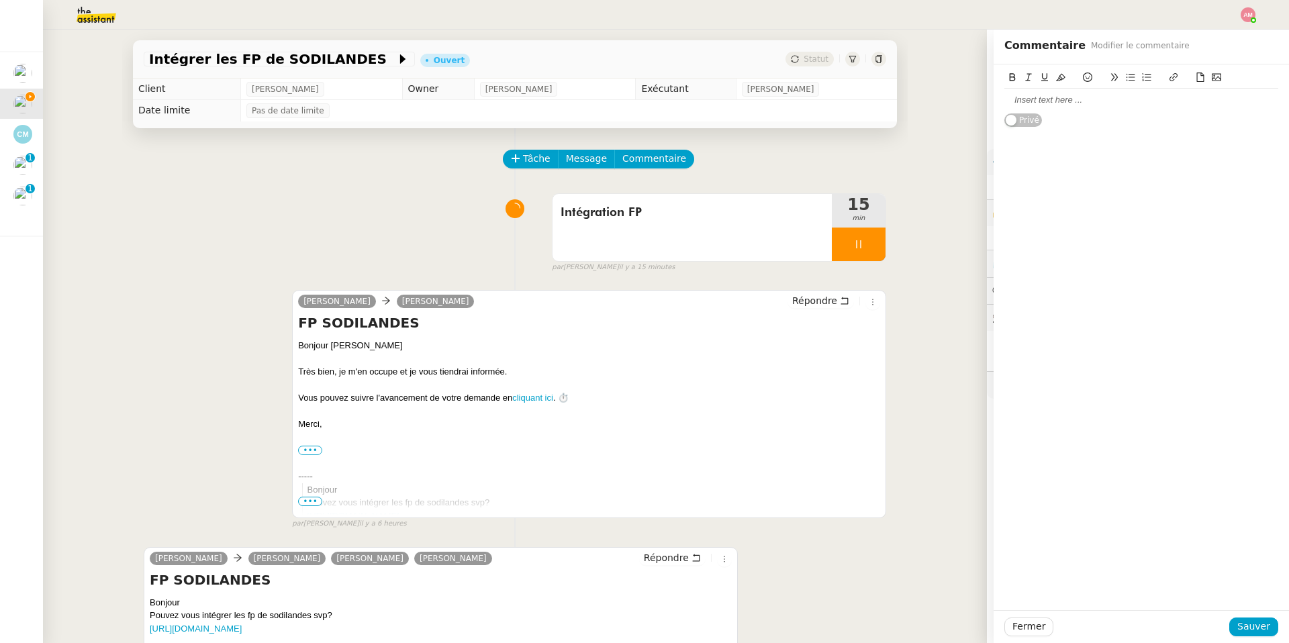
click at [1199, 76] on icon at bounding box center [1199, 76] width 9 height 9
click at [1196, 85] on button at bounding box center [1200, 77] width 16 height 15
click at [1195, 76] on icon at bounding box center [1199, 76] width 9 height 9
drag, startPoint x: 1059, startPoint y: 99, endPoint x: 986, endPoint y: 89, distance: 73.8
click at [986, 89] on app-ticket "Intégrer les FP de SODILANDES Ouvert Statut Client Camille Cazade Owner Bert Ca…" at bounding box center [666, 336] width 1246 height 613
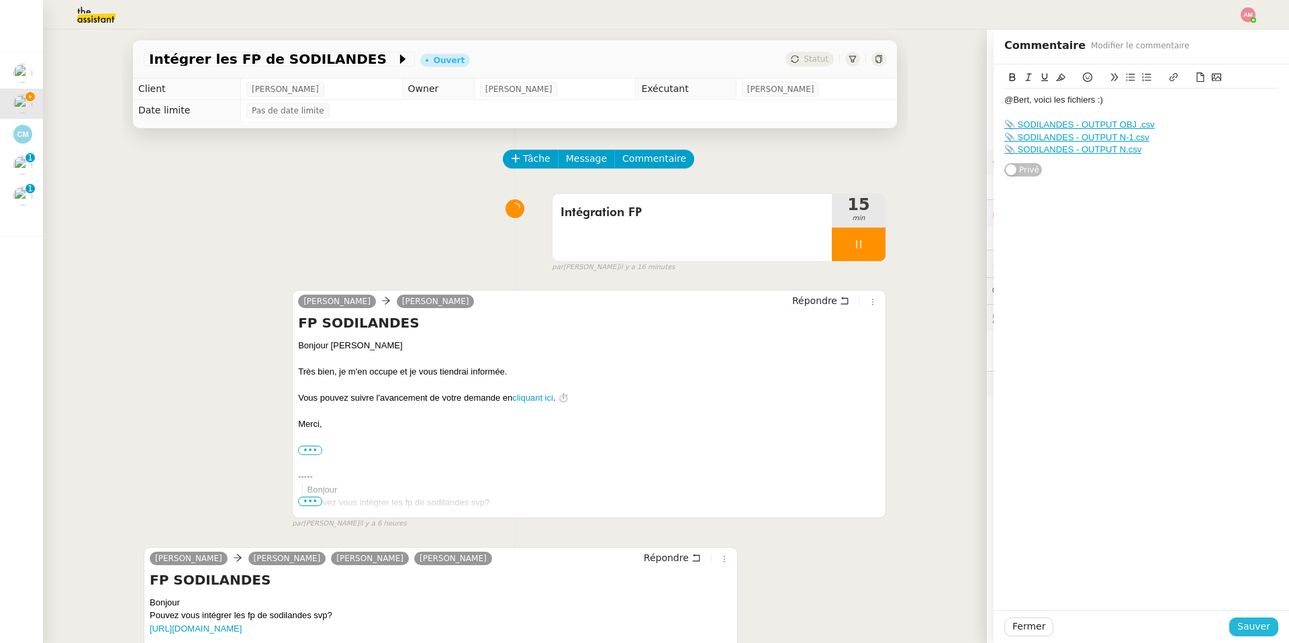
click at [1252, 619] on span "Sauver" at bounding box center [1253, 626] width 33 height 15
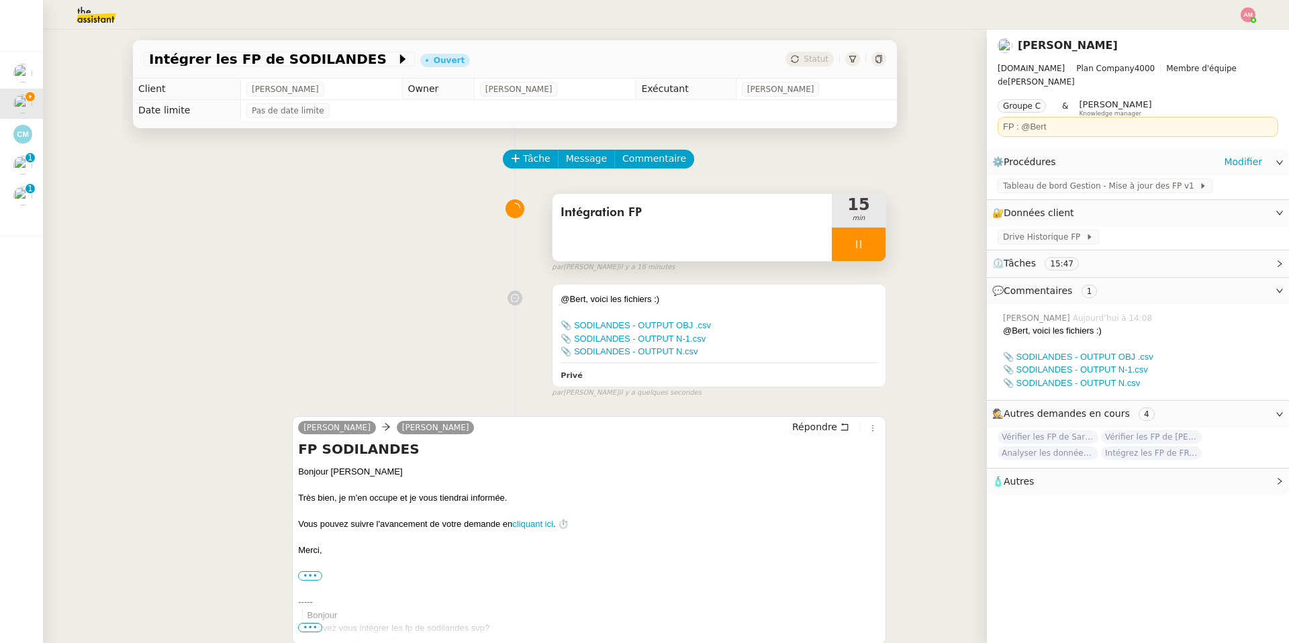
click at [823, 256] on div "Intégration FP" at bounding box center [691, 227] width 279 height 67
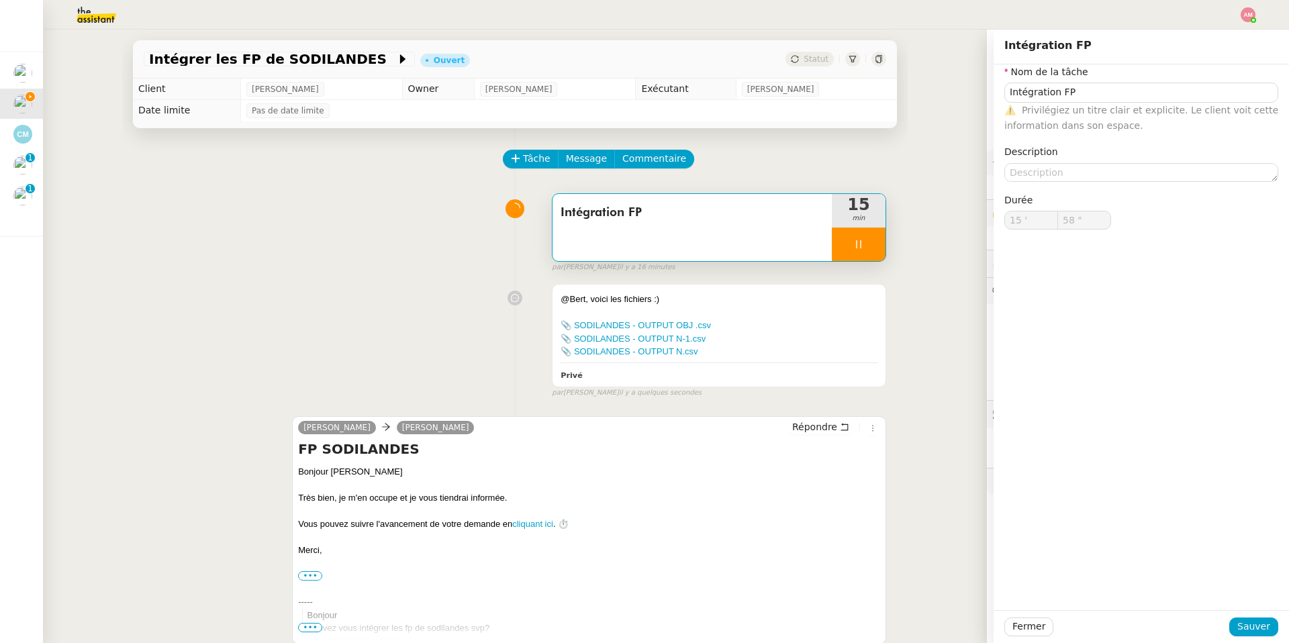
type input "59 ""
type input "16 '"
type input "2 ""
click at [850, 240] on div at bounding box center [859, 245] width 54 height 34
type input "Intégration FP"
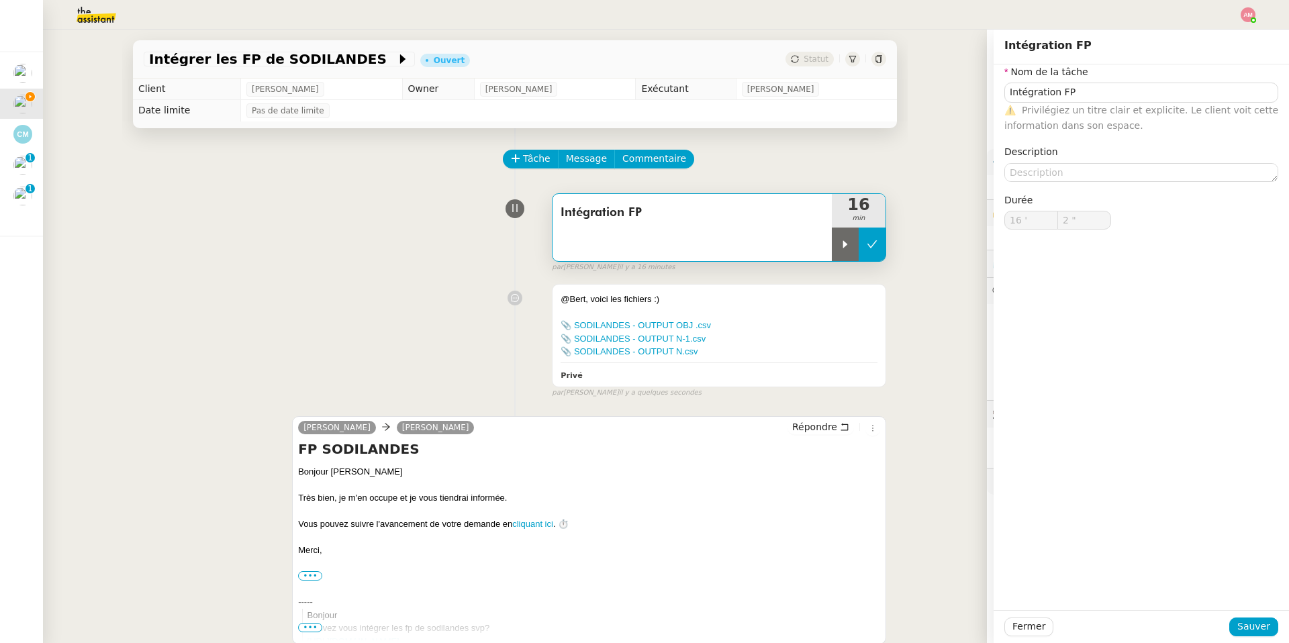
type input "16 '"
type input "3 ""
click at [869, 245] on icon at bounding box center [871, 244] width 11 height 11
type input "Intégration FP"
type input "16 '"
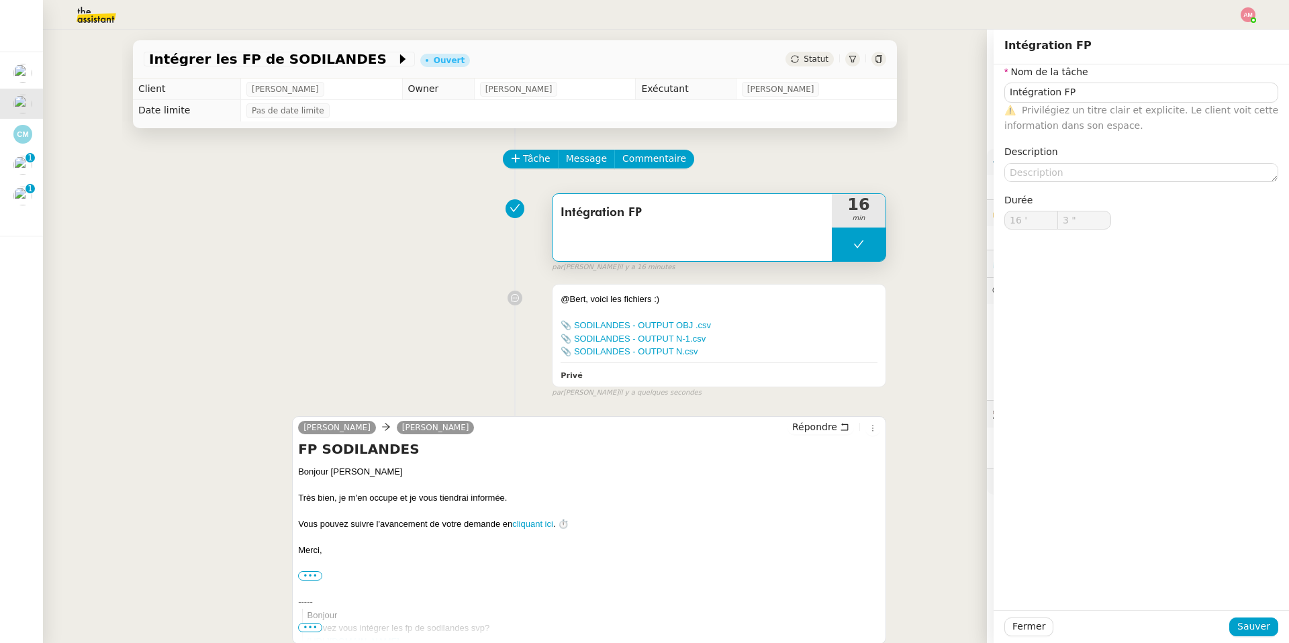
type input "3 ""
type input "Intégration FP"
type input "16 '"
type input "3 ""
type input "Intégration FP"
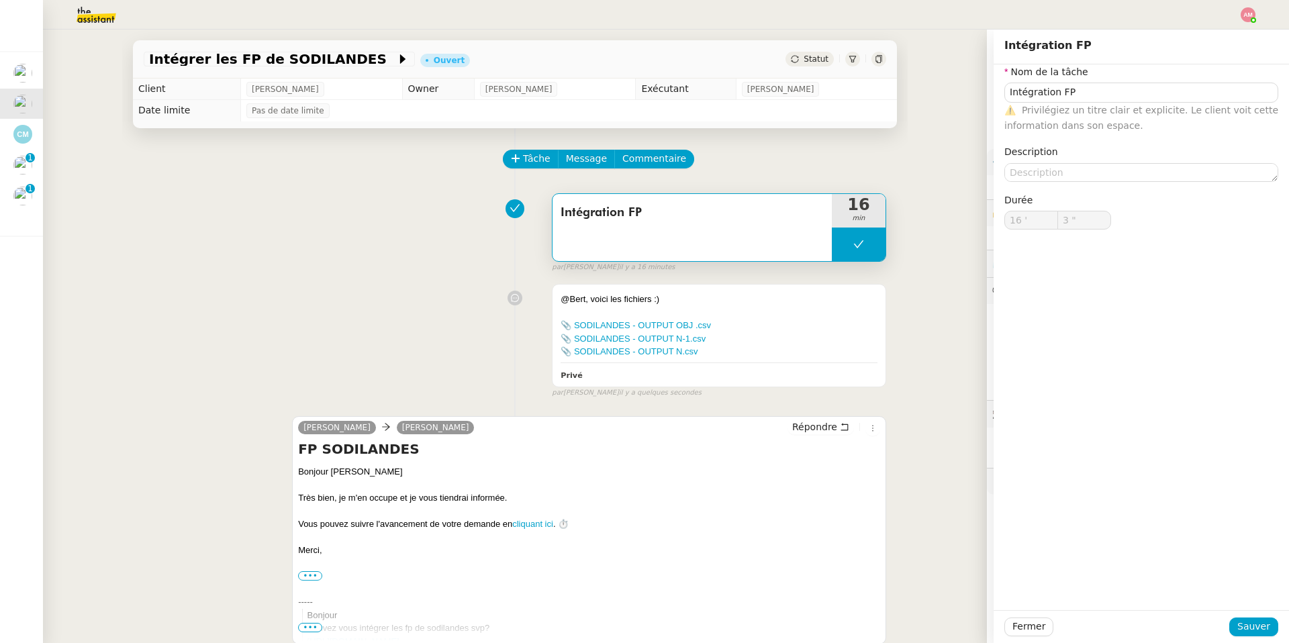
type input "16 '"
type input "3 ""
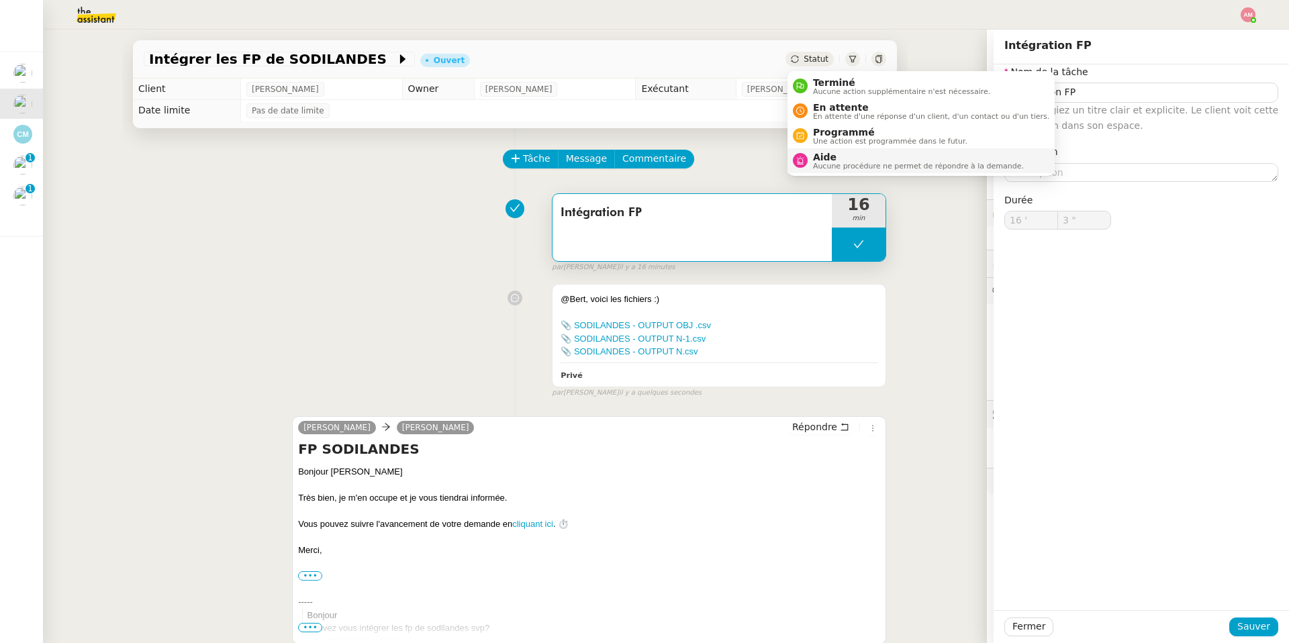
click at [844, 154] on span "Aide" at bounding box center [918, 157] width 211 height 11
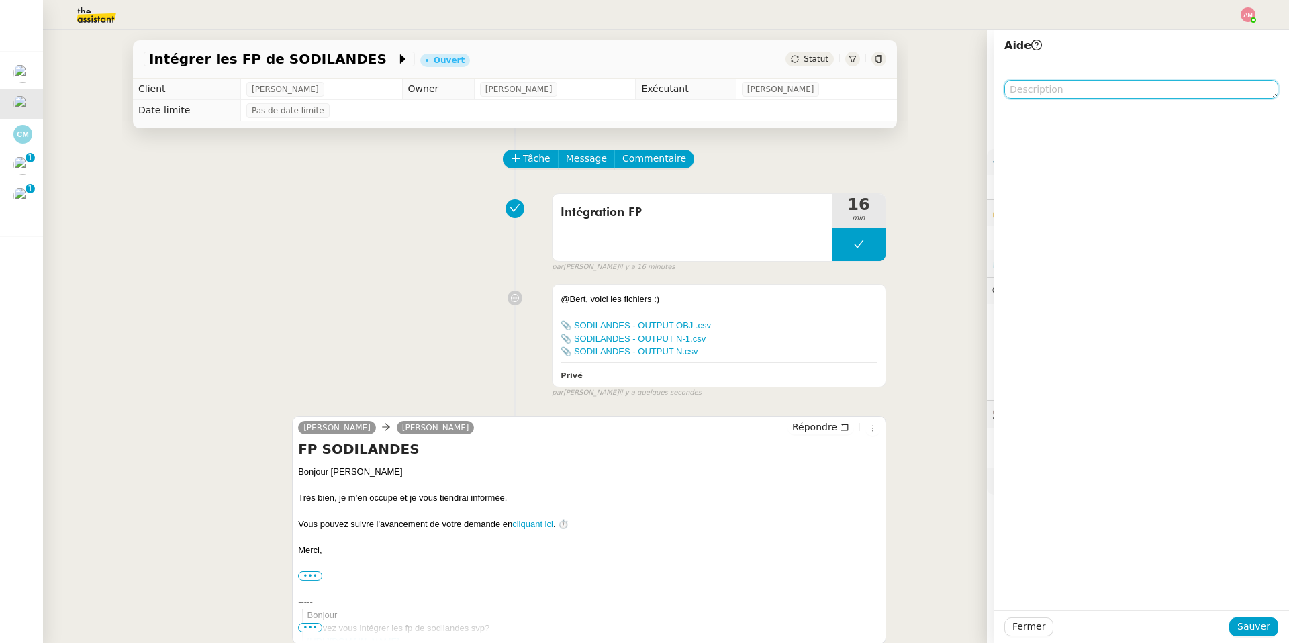
click at [1075, 92] on textarea at bounding box center [1141, 89] width 274 height 19
type textarea "@Bert"
click at [1244, 624] on span "Sauver" at bounding box center [1253, 626] width 33 height 15
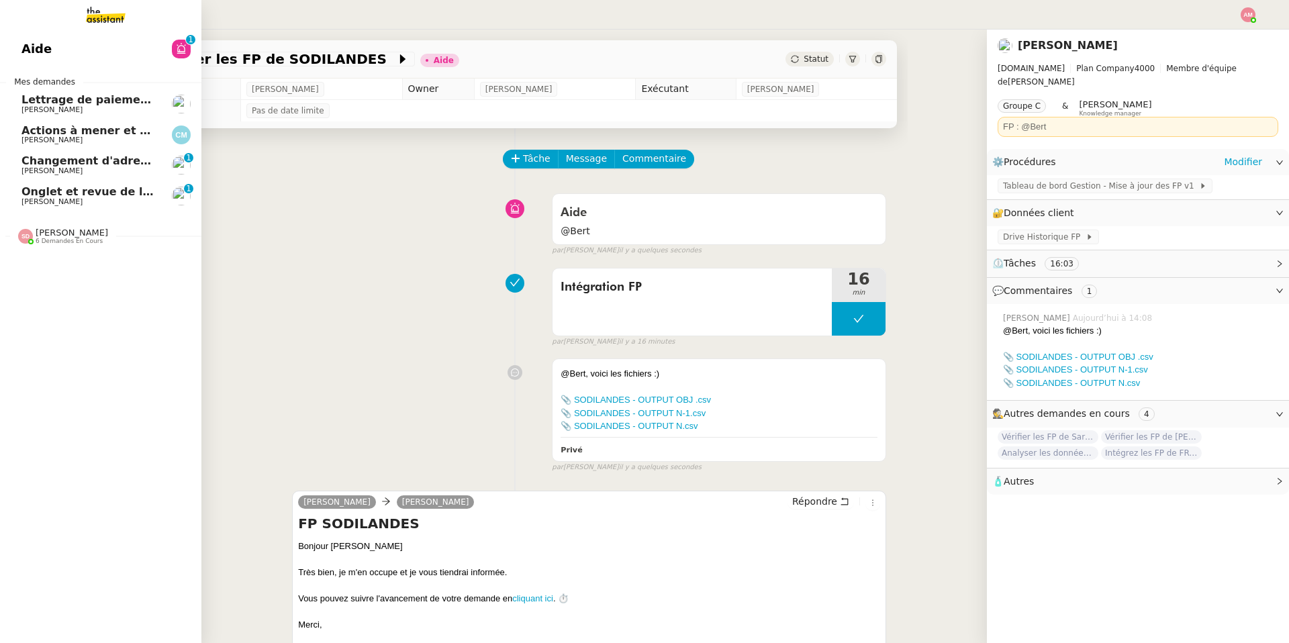
click at [4, 195] on link "Onglet et revue de littérature - 6 octobre 2025 Jean-Baptiste Barfety 0 1 2 3 4…" at bounding box center [100, 196] width 201 height 31
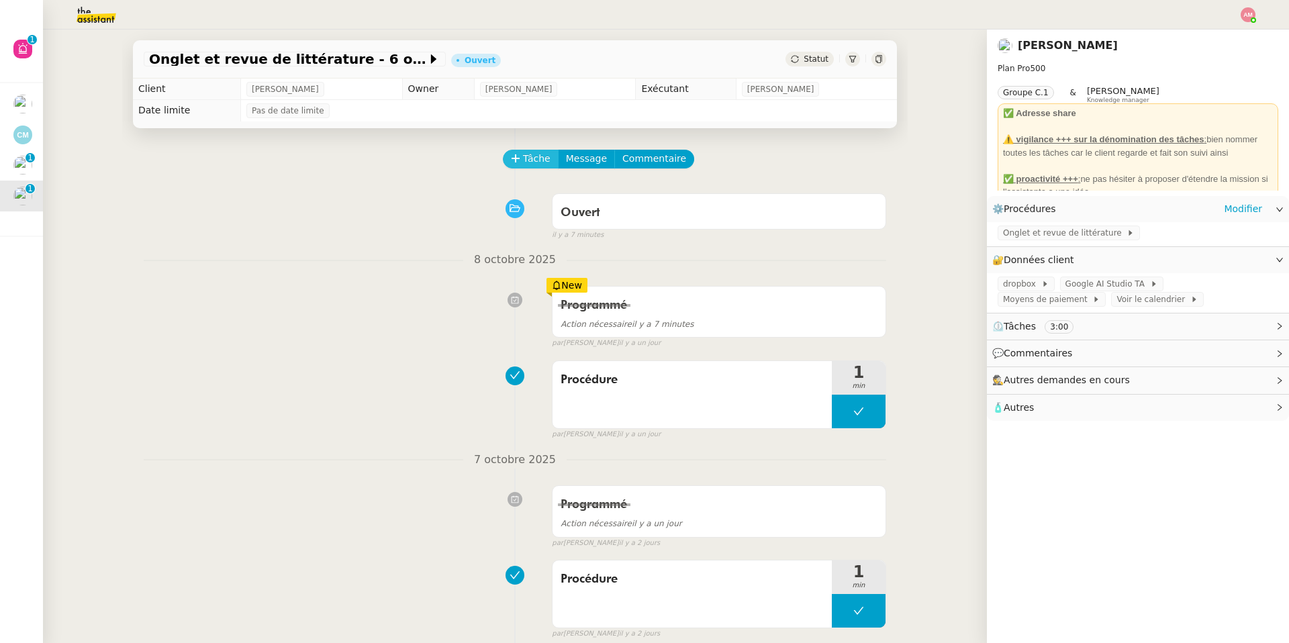
click at [538, 160] on span "Tâche" at bounding box center [537, 158] width 28 height 15
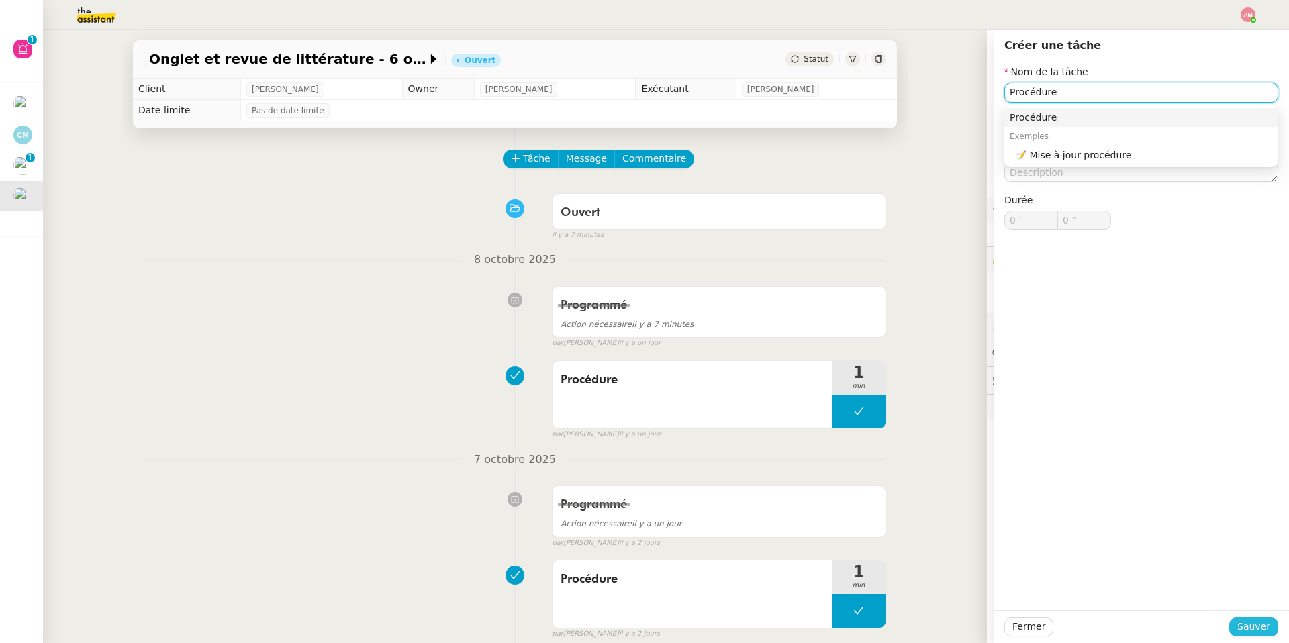
type input "Procédure"
click at [1244, 618] on button "Sauver" at bounding box center [1253, 626] width 49 height 19
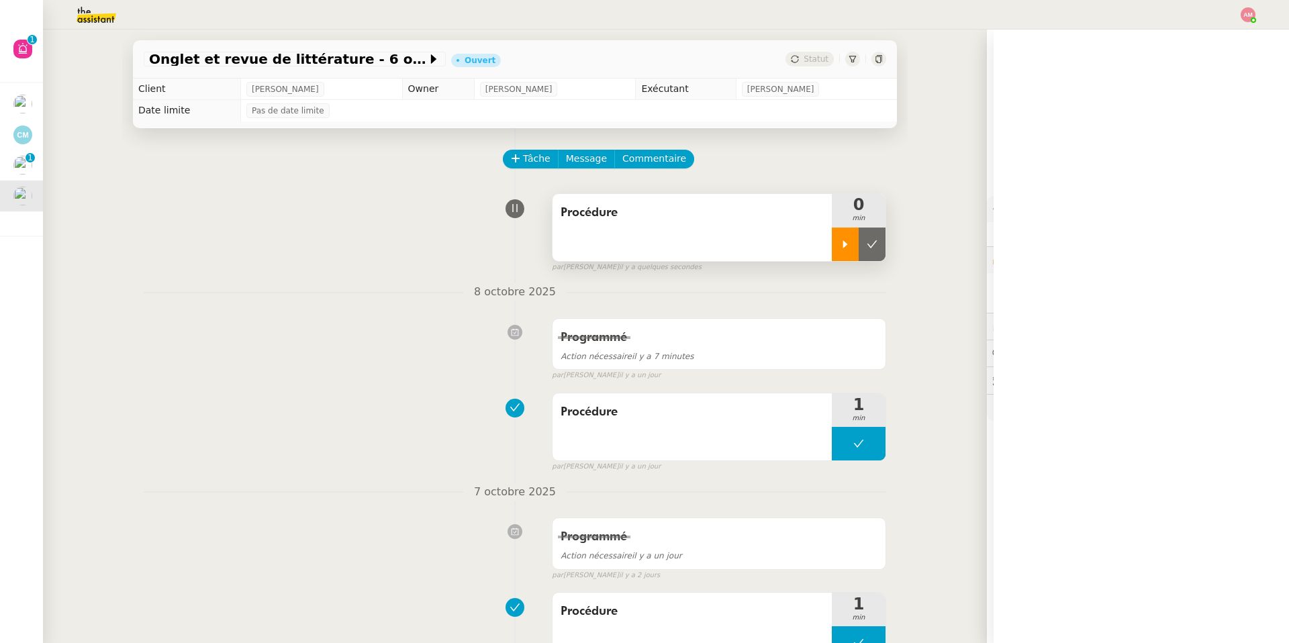
click at [838, 235] on div at bounding box center [845, 245] width 27 height 34
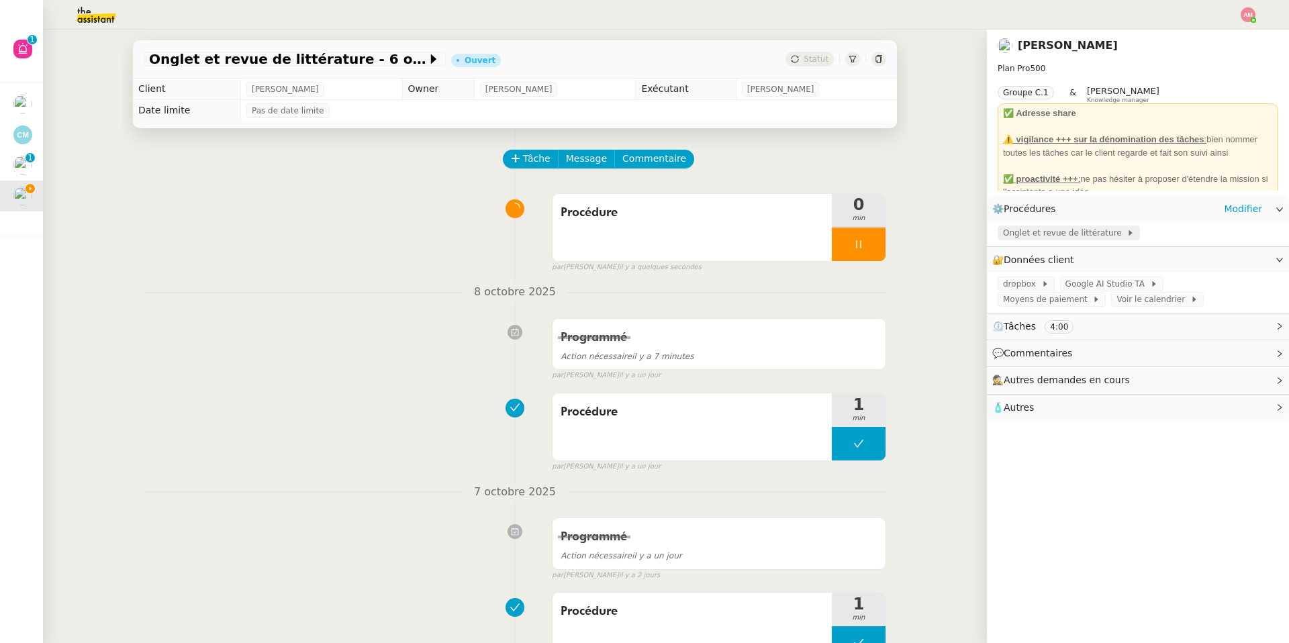
click at [1078, 236] on span "Onglet et revue de littérature" at bounding box center [1064, 232] width 123 height 13
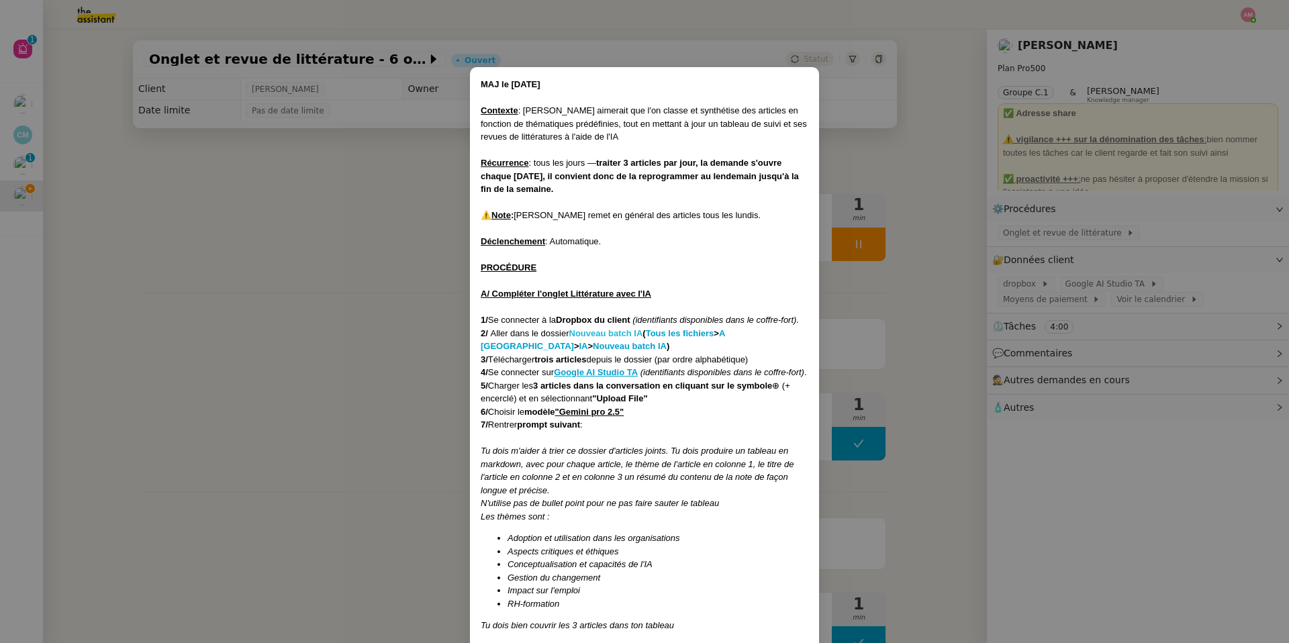
click at [597, 331] on strong "Nouveau batch IA" at bounding box center [606, 333] width 74 height 10
click at [887, 288] on nz-modal-container "MAJ le 21/07/2025 Contexte : Jean-Baptiste aimerait que l'on classe et synthéti…" at bounding box center [644, 321] width 1289 height 643
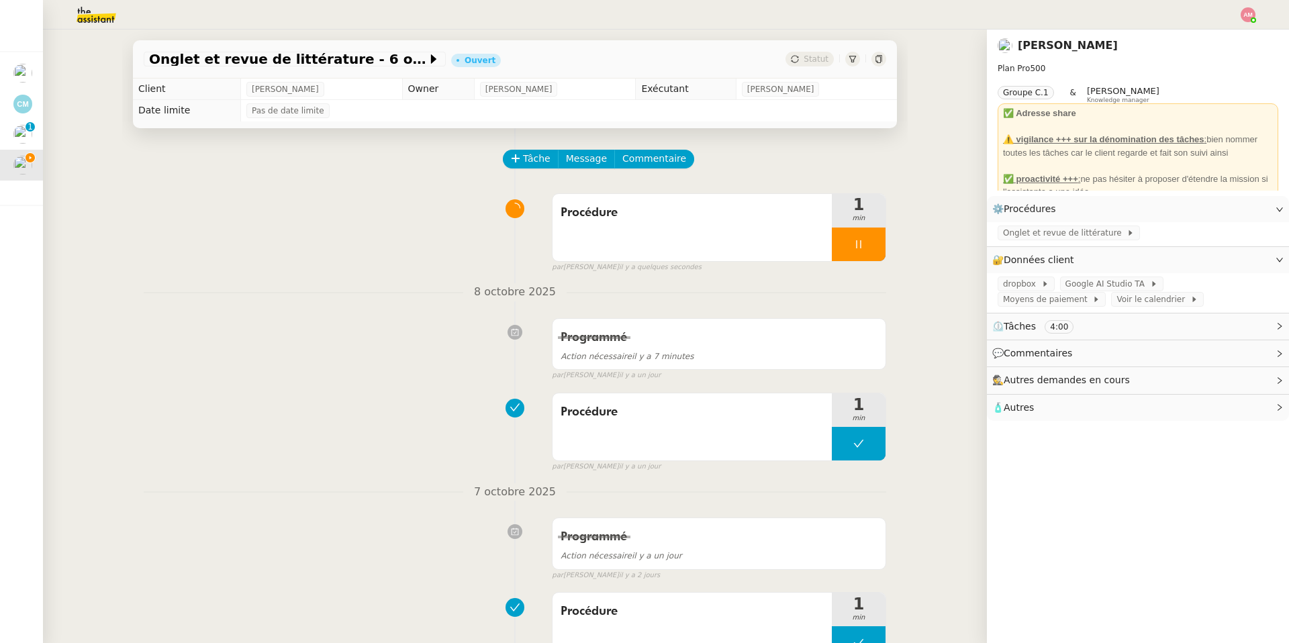
click at [873, 265] on div "par Amyna M. il y a quelques secondes" at bounding box center [719, 267] width 334 height 11
click at [869, 257] on div at bounding box center [859, 245] width 54 height 34
click at [874, 256] on button at bounding box center [871, 245] width 27 height 34
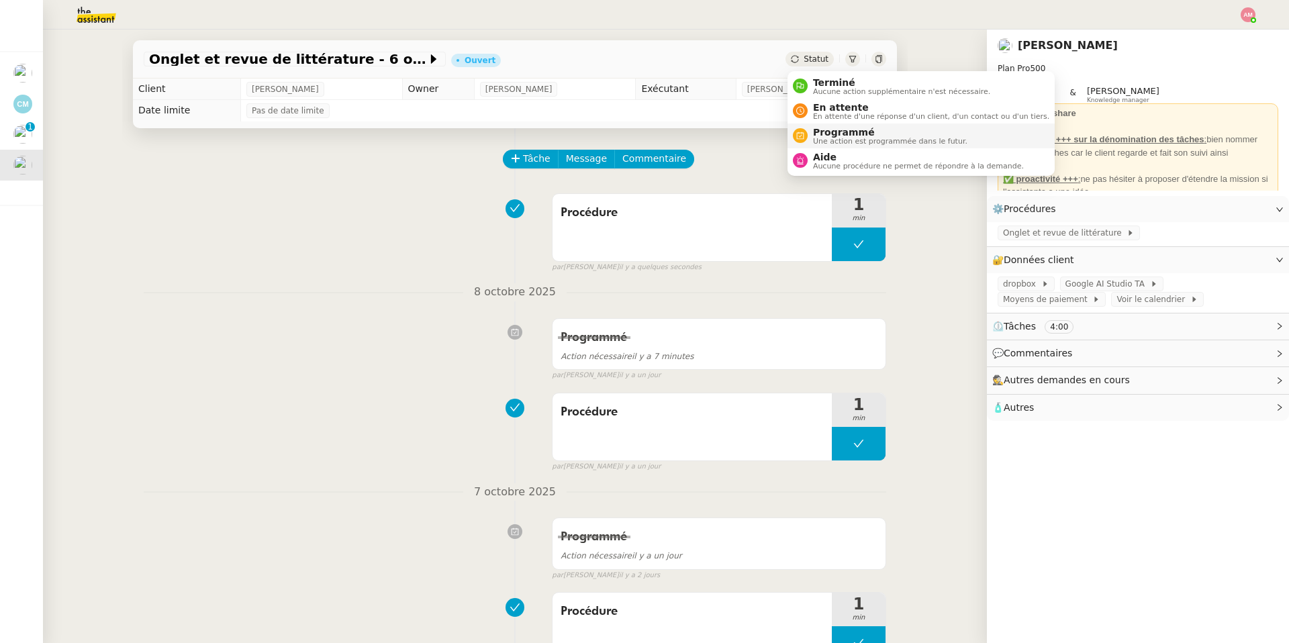
click at [836, 140] on span "Une action est programmée dans le futur." at bounding box center [890, 141] width 154 height 7
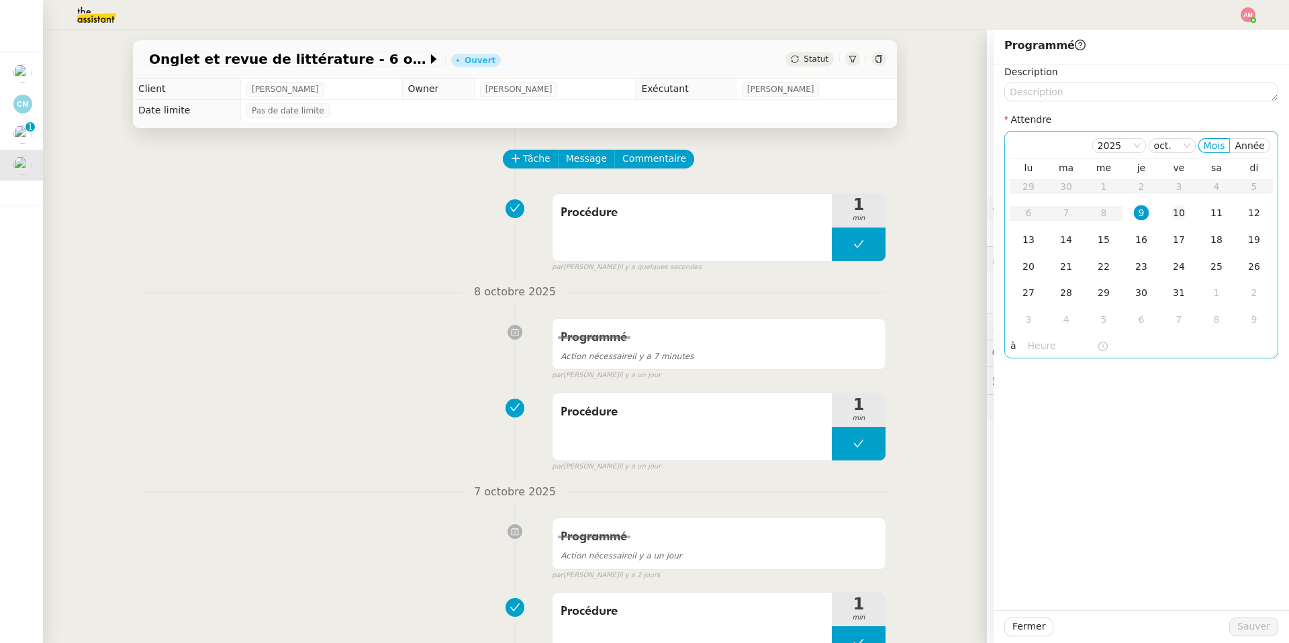
click at [1172, 211] on div "10" at bounding box center [1178, 212] width 15 height 15
click at [1028, 346] on input "text" at bounding box center [1062, 345] width 69 height 15
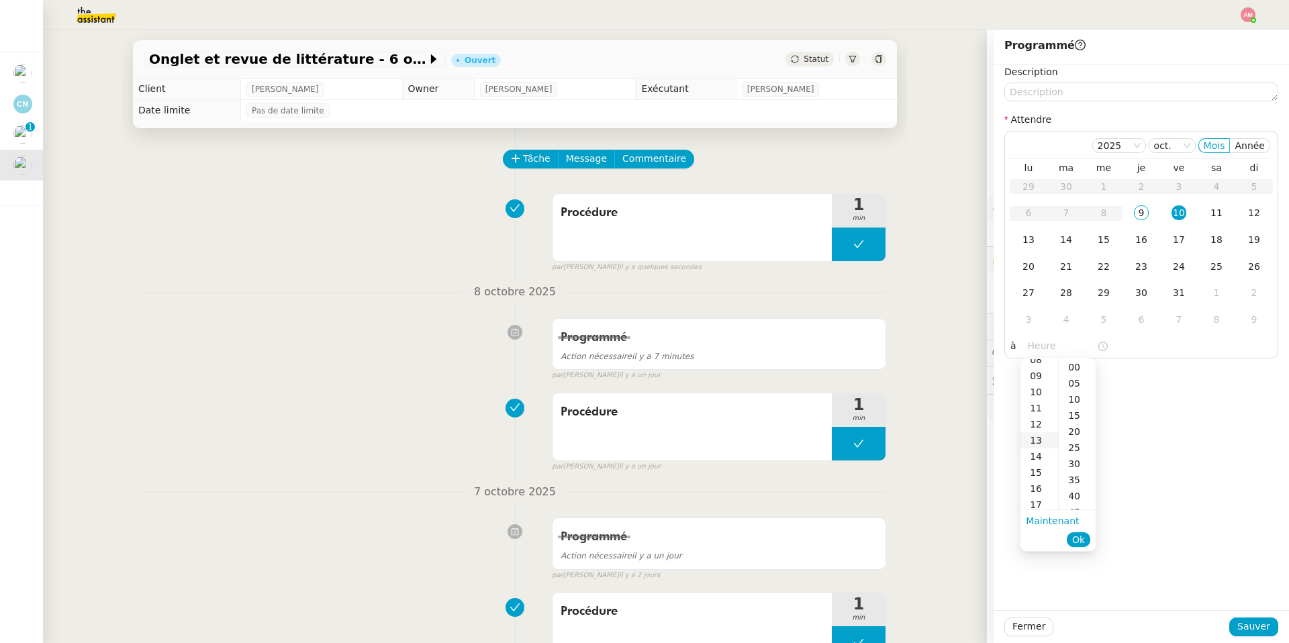
click at [1034, 447] on div "13" at bounding box center [1039, 440] width 38 height 16
click at [1071, 368] on div "00" at bounding box center [1076, 367] width 37 height 16
click at [1036, 377] on div "14" at bounding box center [1039, 383] width 38 height 16
type input "14:00"
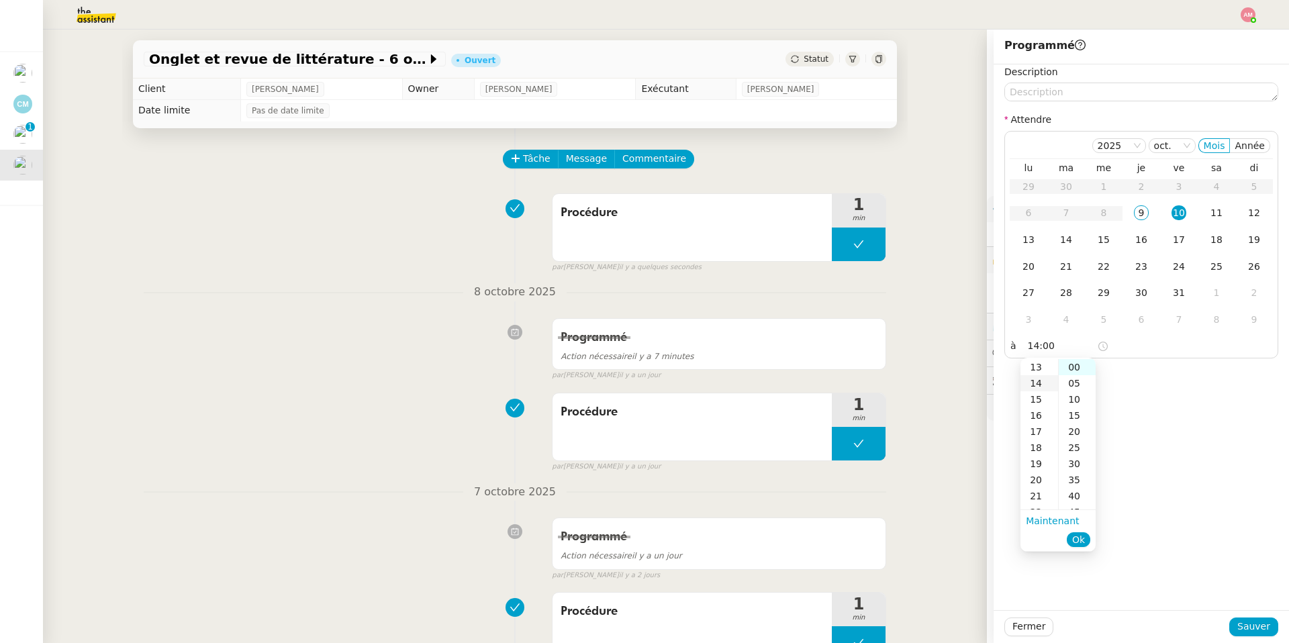
scroll to position [226, 0]
click at [1077, 550] on ul "Maintenant Ok" at bounding box center [1057, 530] width 75 height 40
click at [1077, 542] on span "Ok" at bounding box center [1078, 539] width 13 height 13
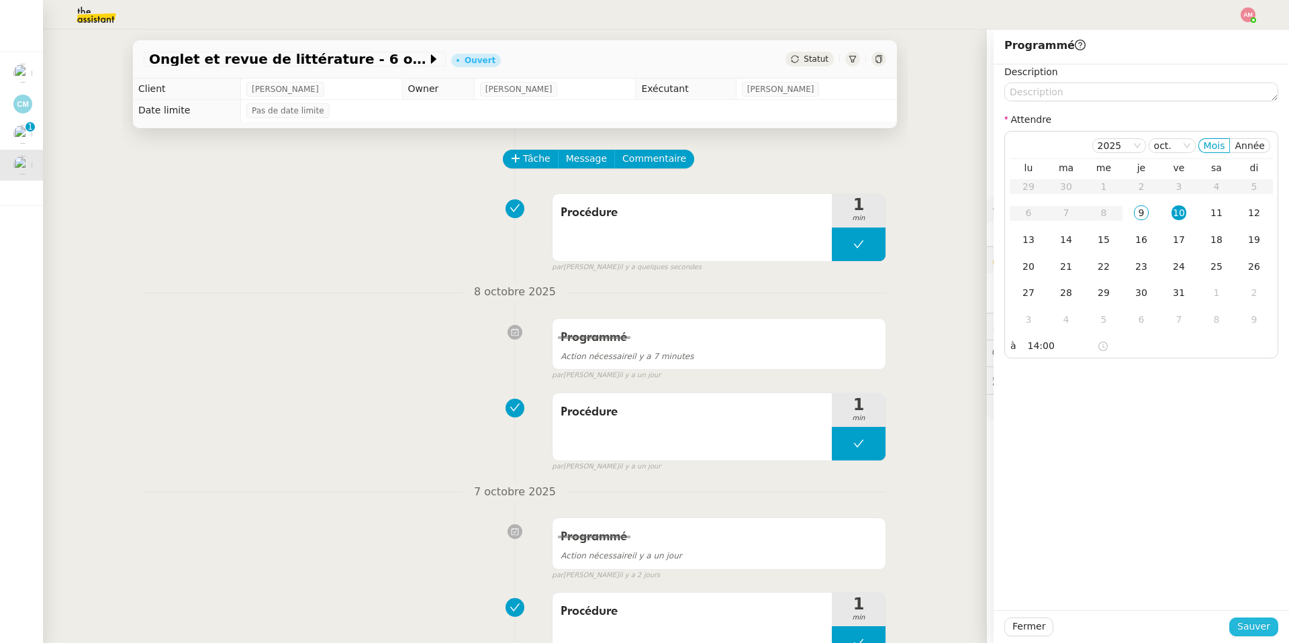
click at [1249, 619] on span "Sauver" at bounding box center [1253, 626] width 33 height 15
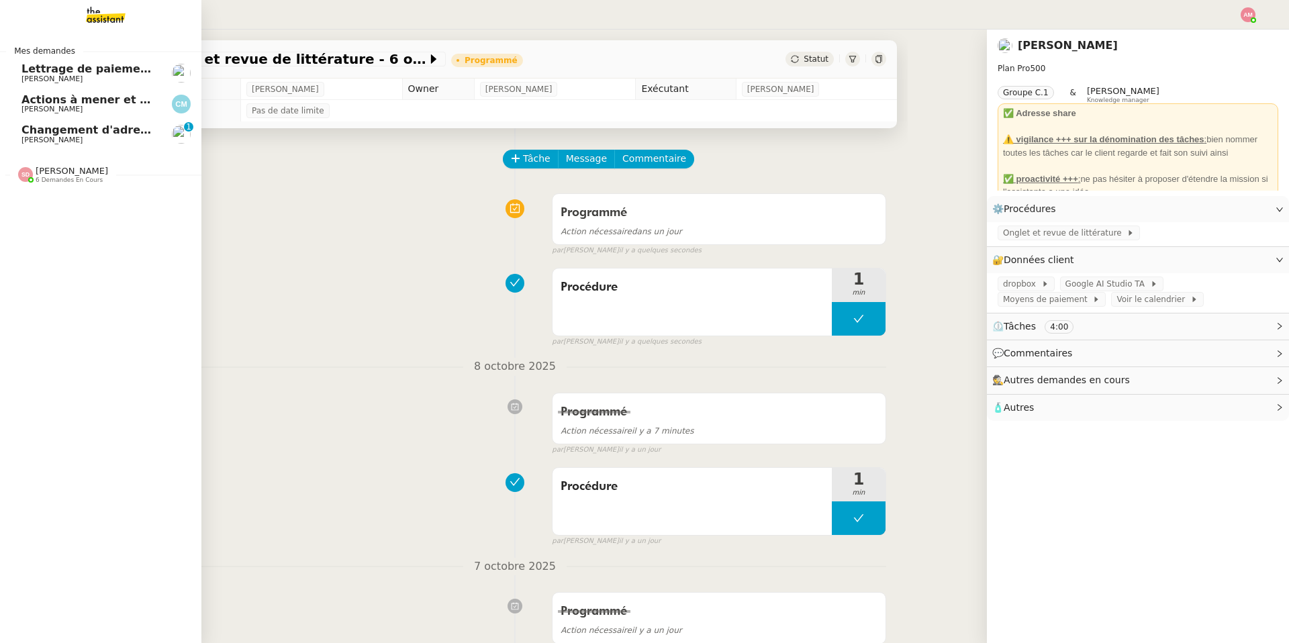
click at [20, 129] on link "Changement d'adresse - SOGECAP Sylvie Magnaval 0 1 2 3 4 5 6 7 8 9" at bounding box center [100, 134] width 201 height 31
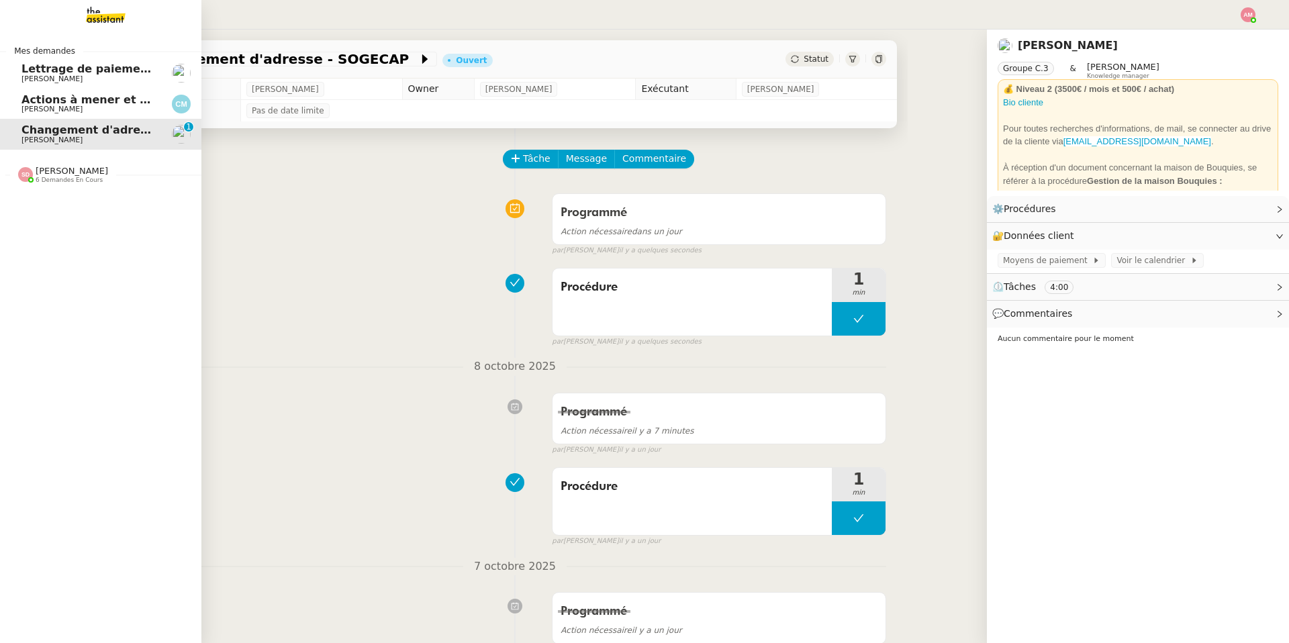
click at [30, 105] on span "[PERSON_NAME]" at bounding box center [51, 109] width 61 height 9
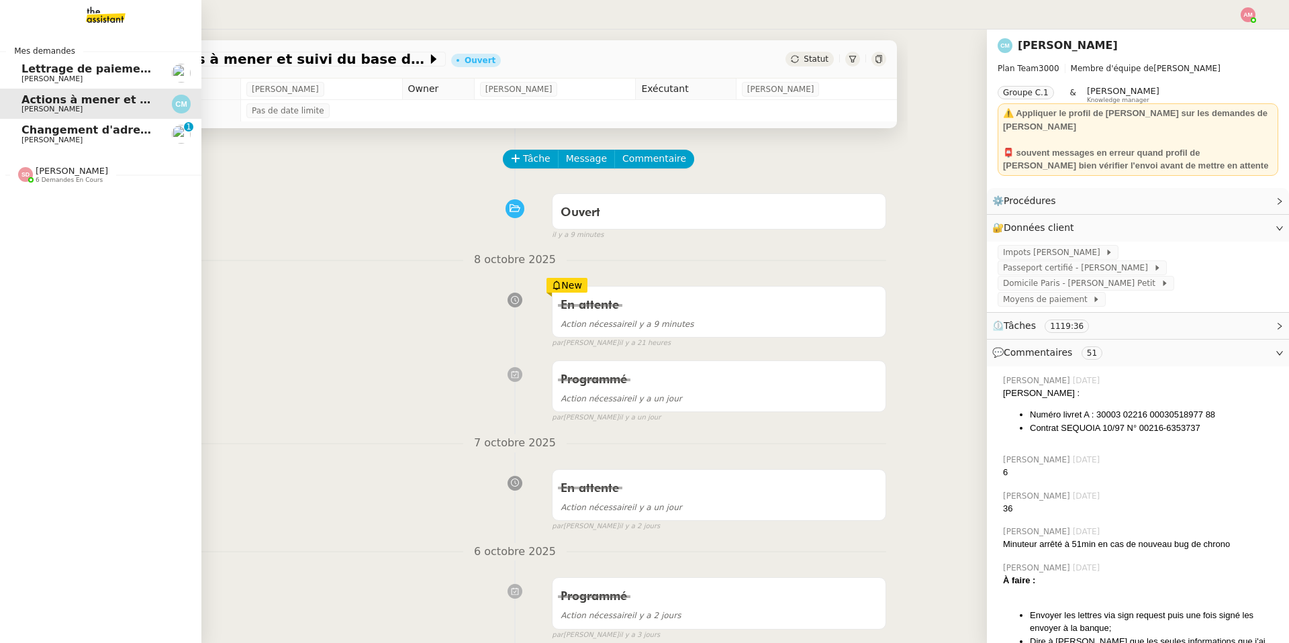
click at [40, 79] on span "[PERSON_NAME]" at bounding box center [51, 78] width 61 height 9
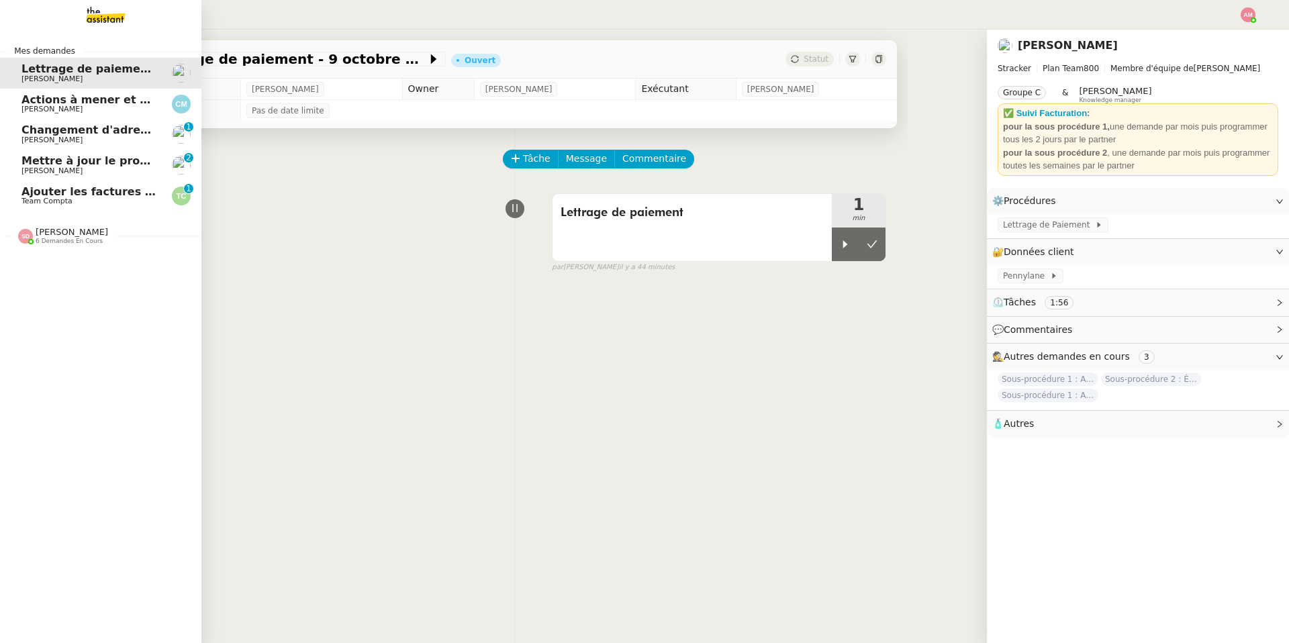
click at [58, 197] on span "Team Compta" at bounding box center [46, 201] width 51 height 9
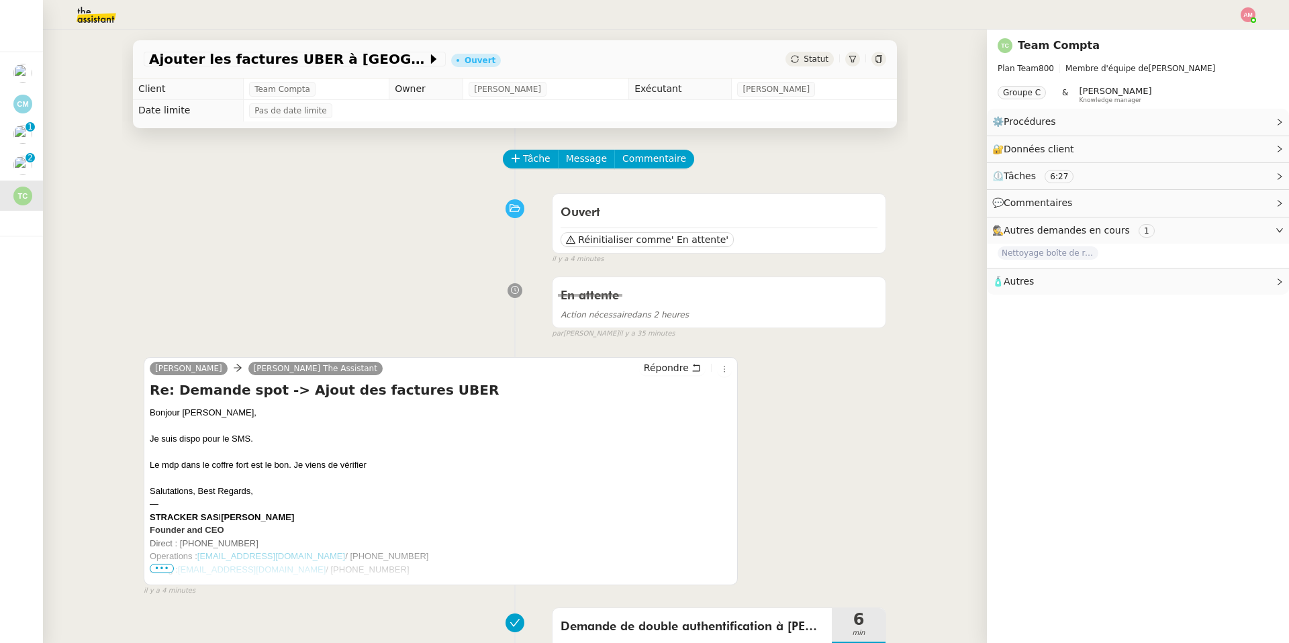
scroll to position [209, 0]
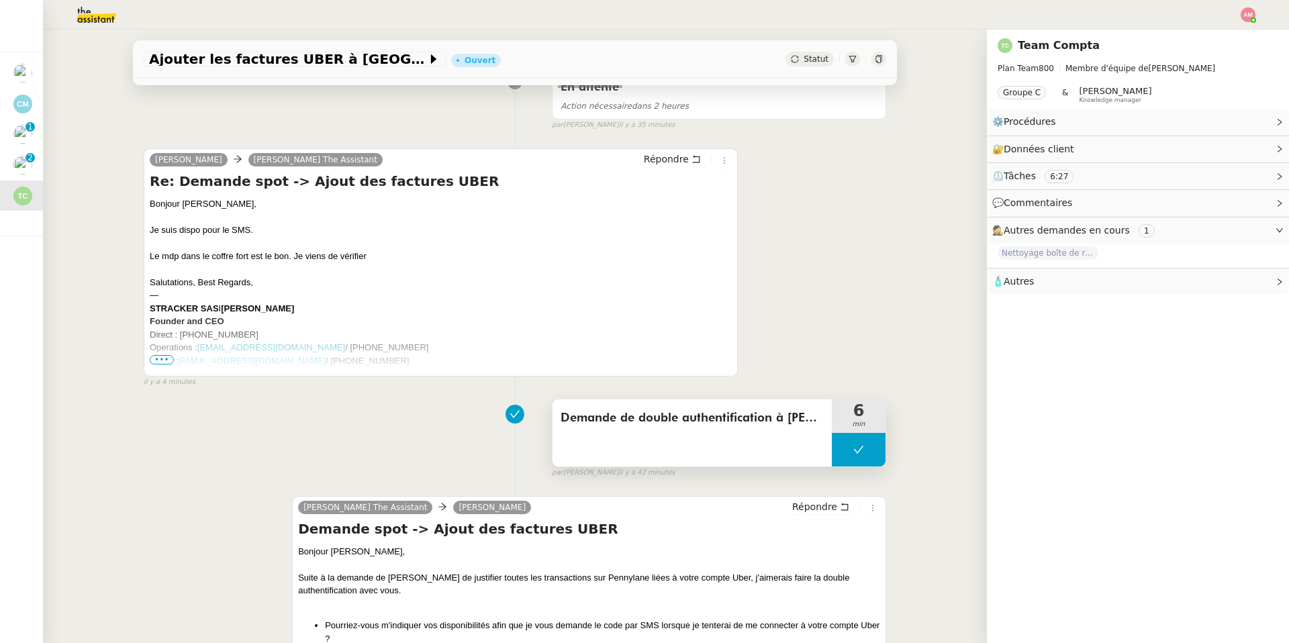
click at [855, 452] on icon at bounding box center [858, 449] width 11 height 11
click at [850, 450] on div at bounding box center [845, 450] width 27 height 34
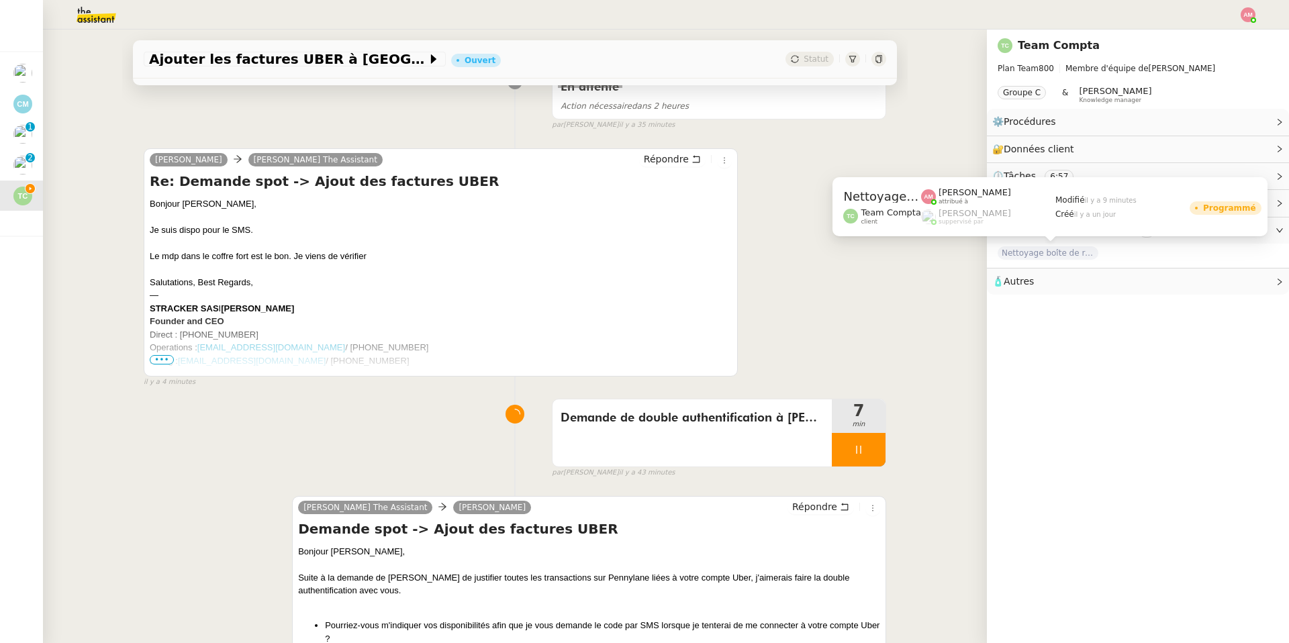
scroll to position [0, 0]
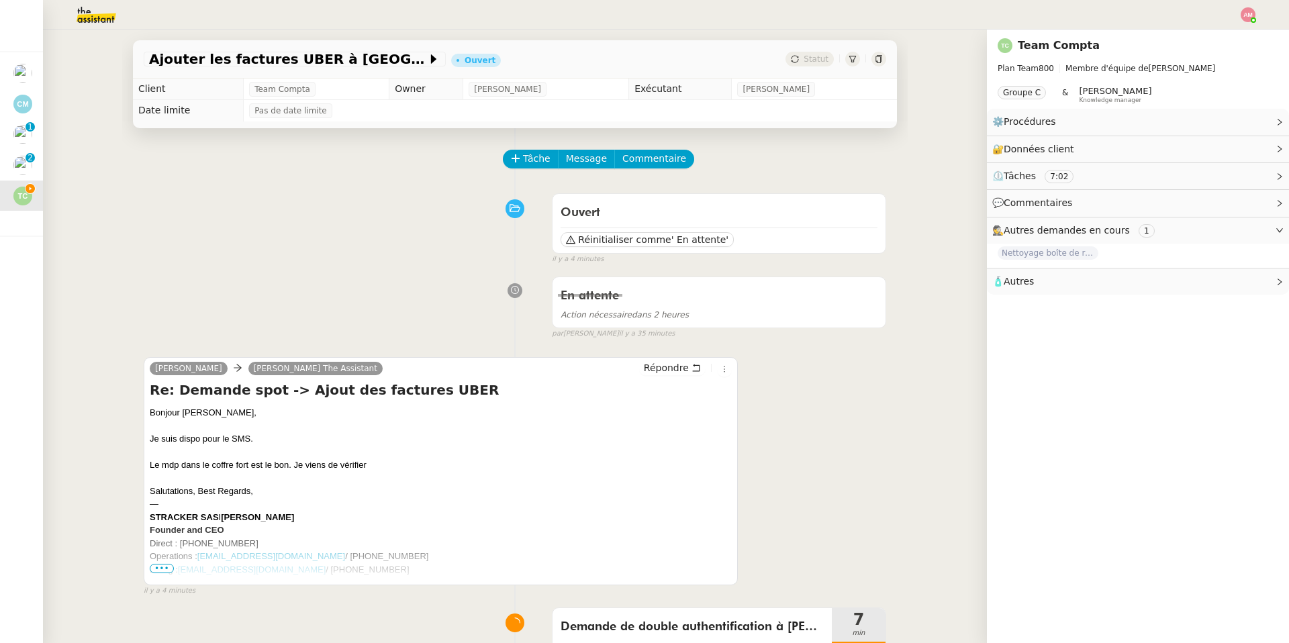
click at [85, 22] on img at bounding box center [86, 15] width 104 height 30
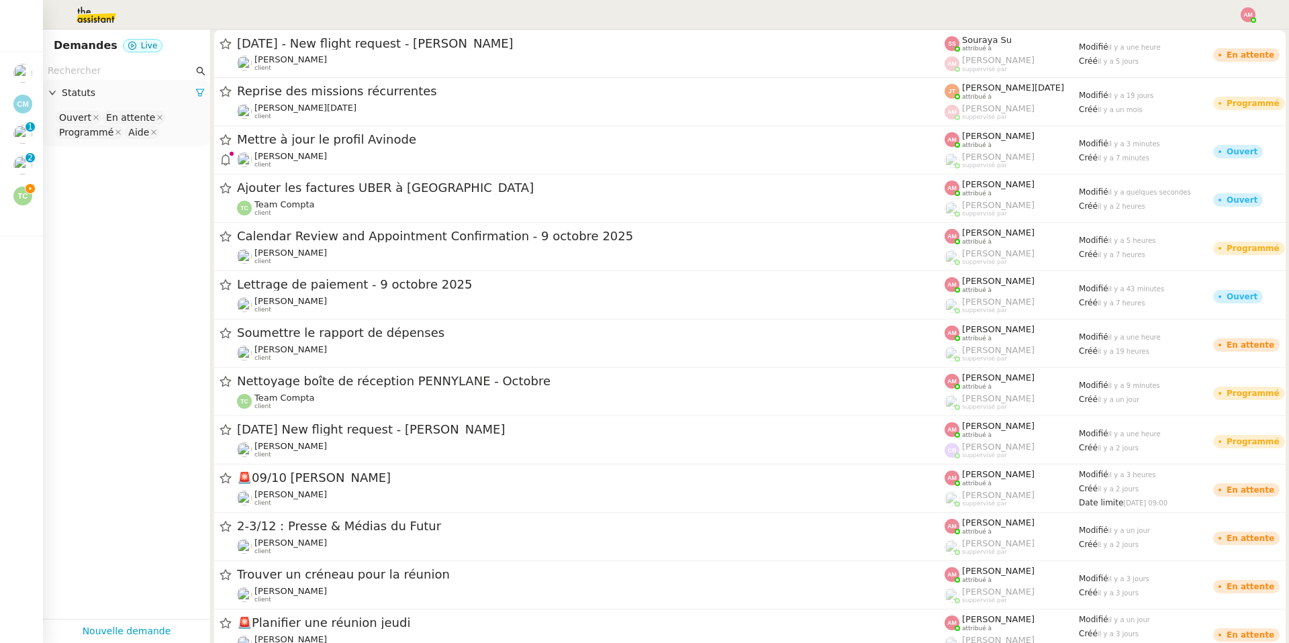
click at [84, 63] on input "text" at bounding box center [121, 70] width 146 height 15
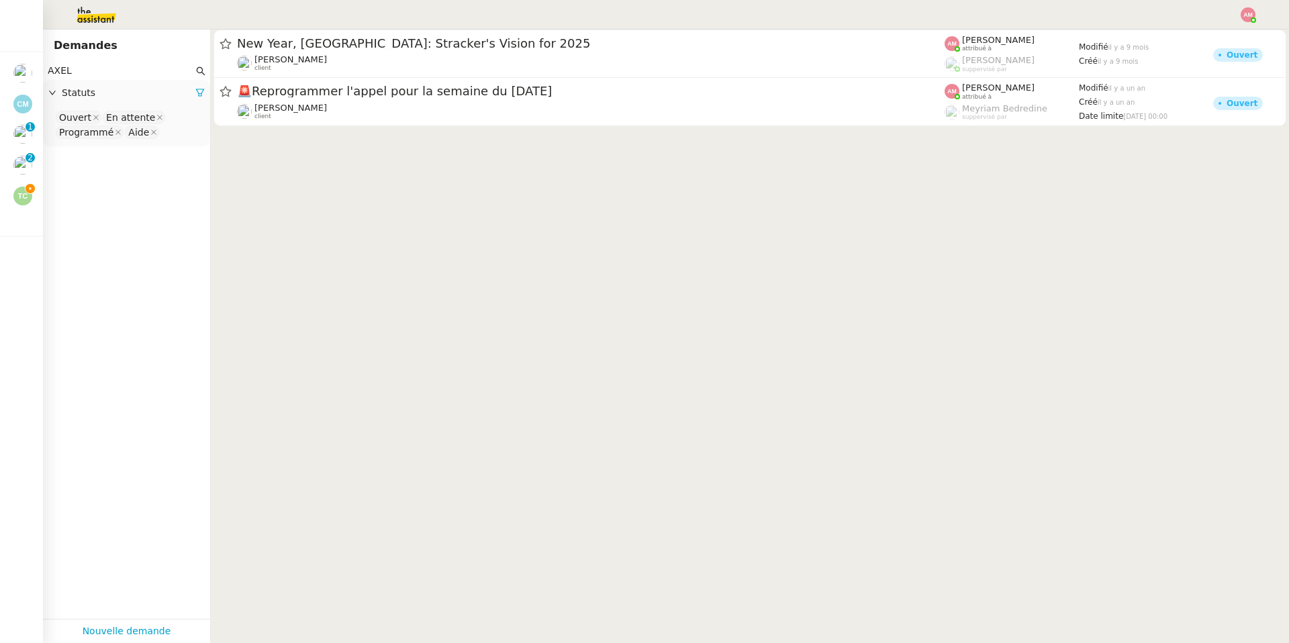
type input "AXEL"
click at [185, 134] on nz-select-top-control "Ouvert En attente Programmé Aide" at bounding box center [127, 125] width 146 height 32
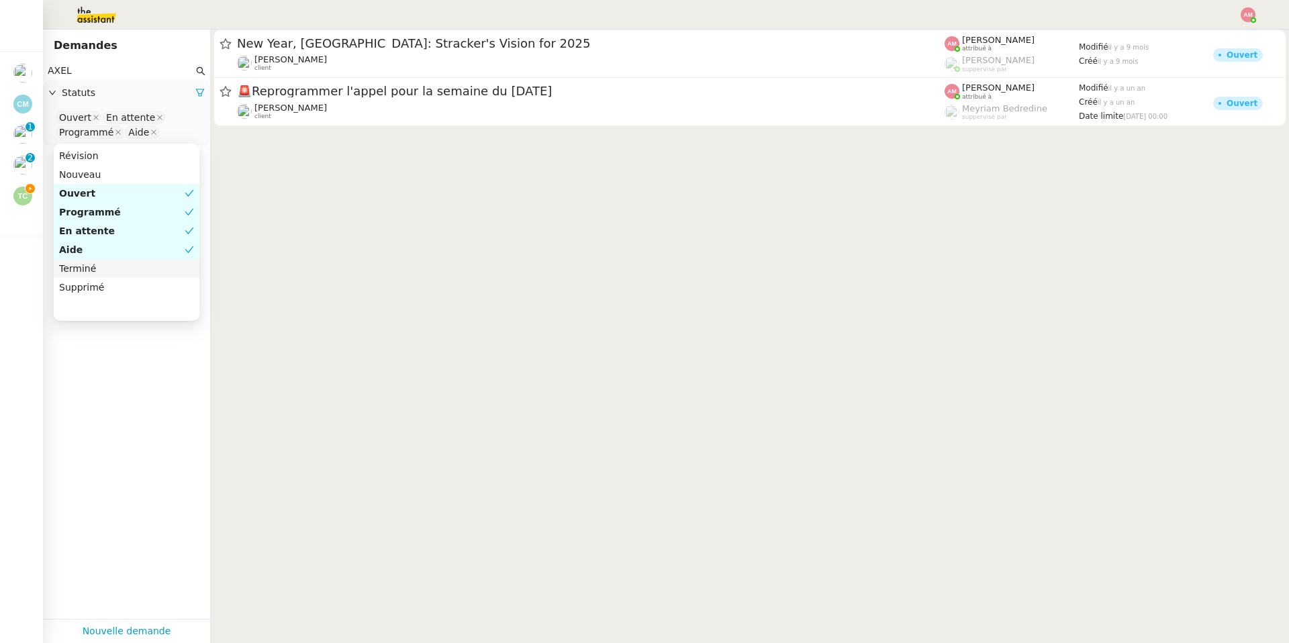
click at [120, 268] on div "Terminé" at bounding box center [126, 268] width 135 height 12
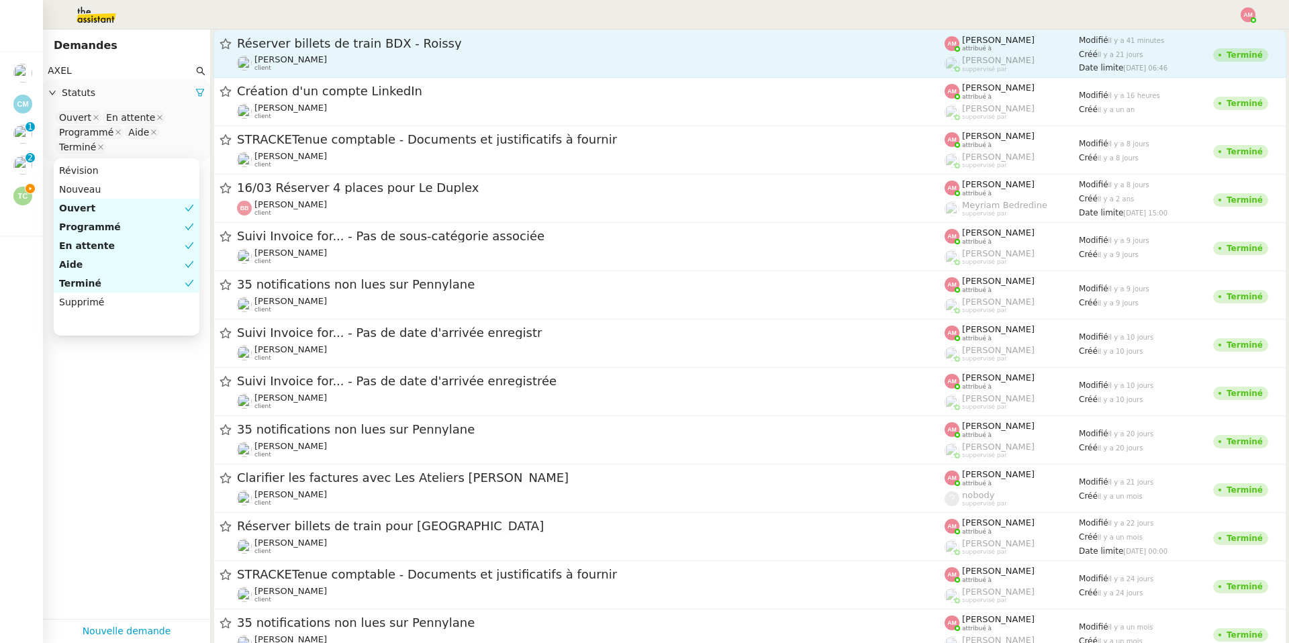
click at [328, 53] on div "Réserver billets de train BDX - Roissy Axel BANDIAKY client" at bounding box center [590, 54] width 707 height 36
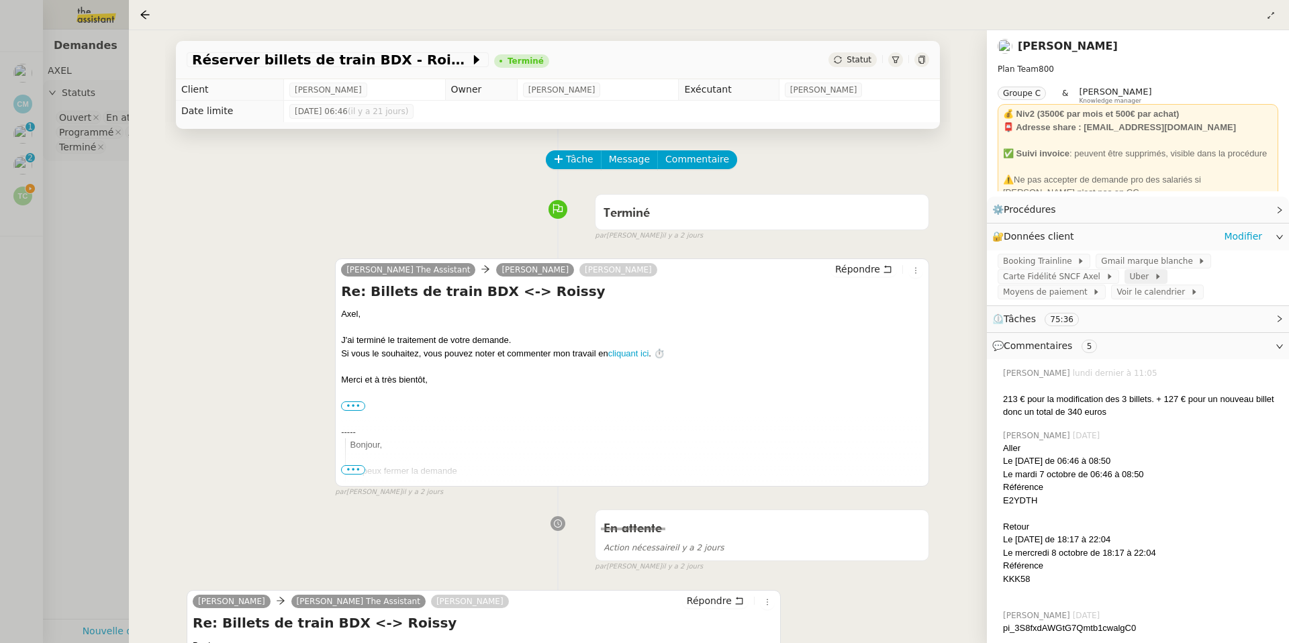
click at [1130, 283] on span "Uber" at bounding box center [1142, 276] width 24 height 13
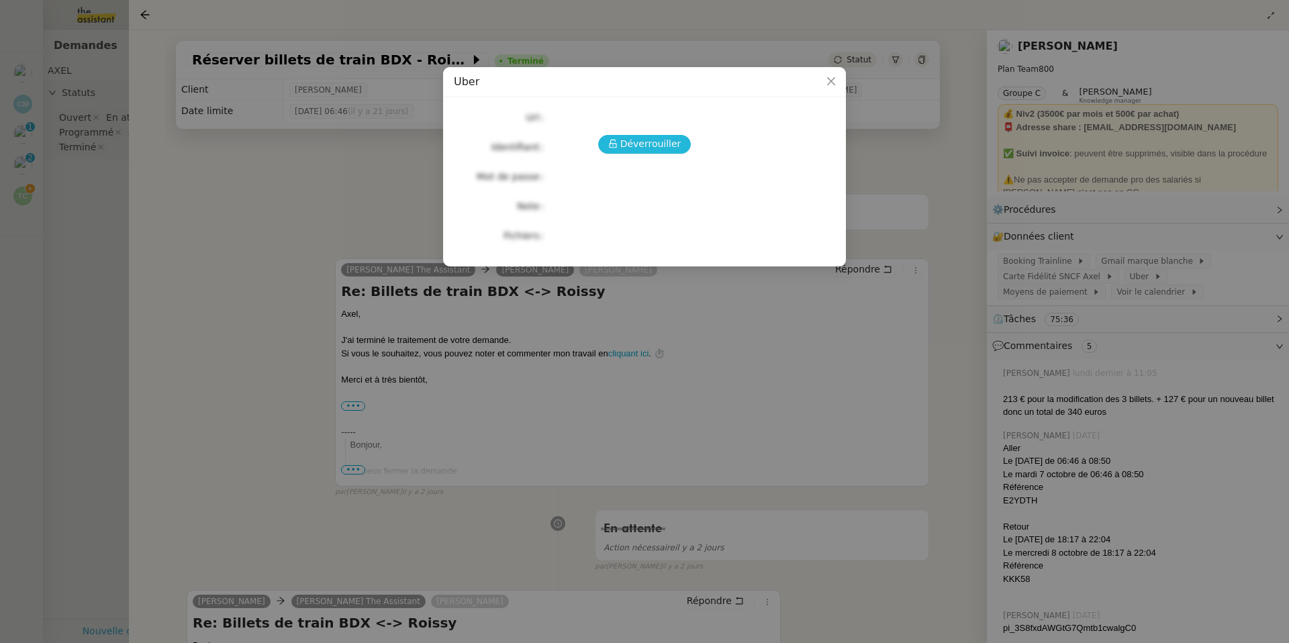
click at [682, 148] on button "Déverrouiller" at bounding box center [644, 144] width 93 height 19
click at [660, 146] on span "Déverrouiller" at bounding box center [650, 143] width 61 height 15
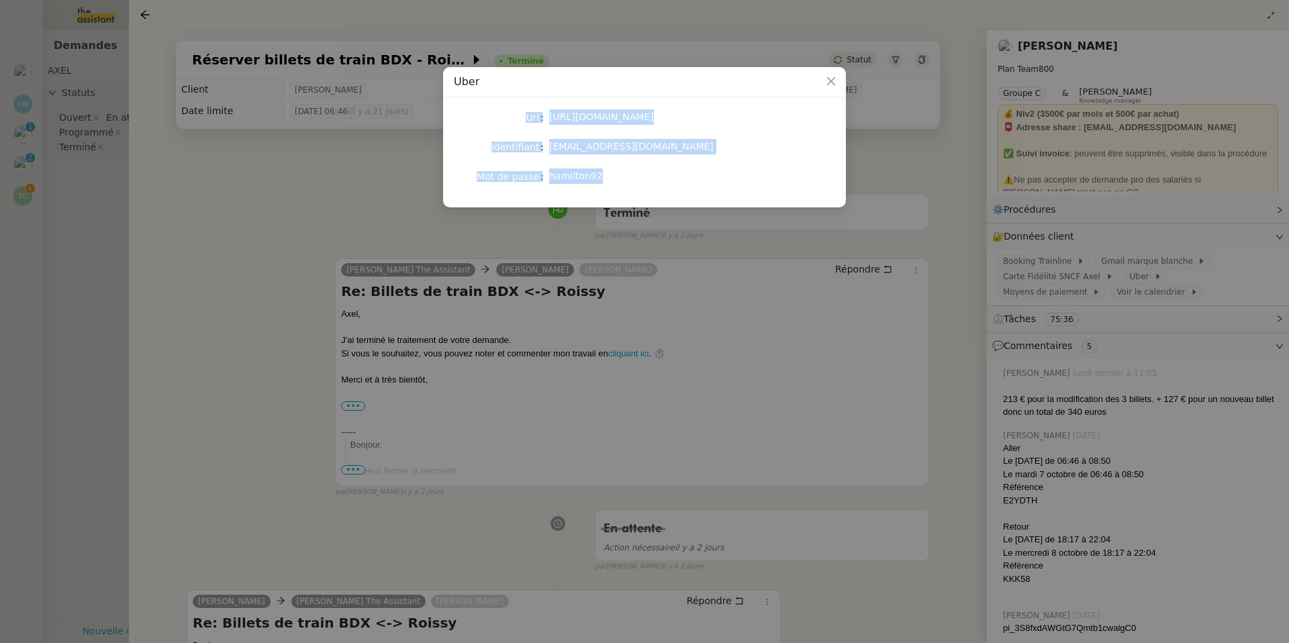
copy div "Url [URL][DOMAIN_NAME] Identifiant [EMAIL_ADDRESS][DOMAIN_NAME] Mot de passe [S…"
drag, startPoint x: 605, startPoint y: 181, endPoint x: 528, endPoint y: 116, distance: 100.0
click at [528, 116] on div "Url [URL][DOMAIN_NAME] Identifiant [EMAIL_ADDRESS][DOMAIN_NAME] Mot de passe [S…" at bounding box center [644, 147] width 381 height 78
click at [181, 185] on nz-modal-container "[PERSON_NAME] [URL][DOMAIN_NAME] Identifiant [EMAIL_ADDRESS][DOMAIN_NAME] Mot d…" at bounding box center [644, 321] width 1289 height 643
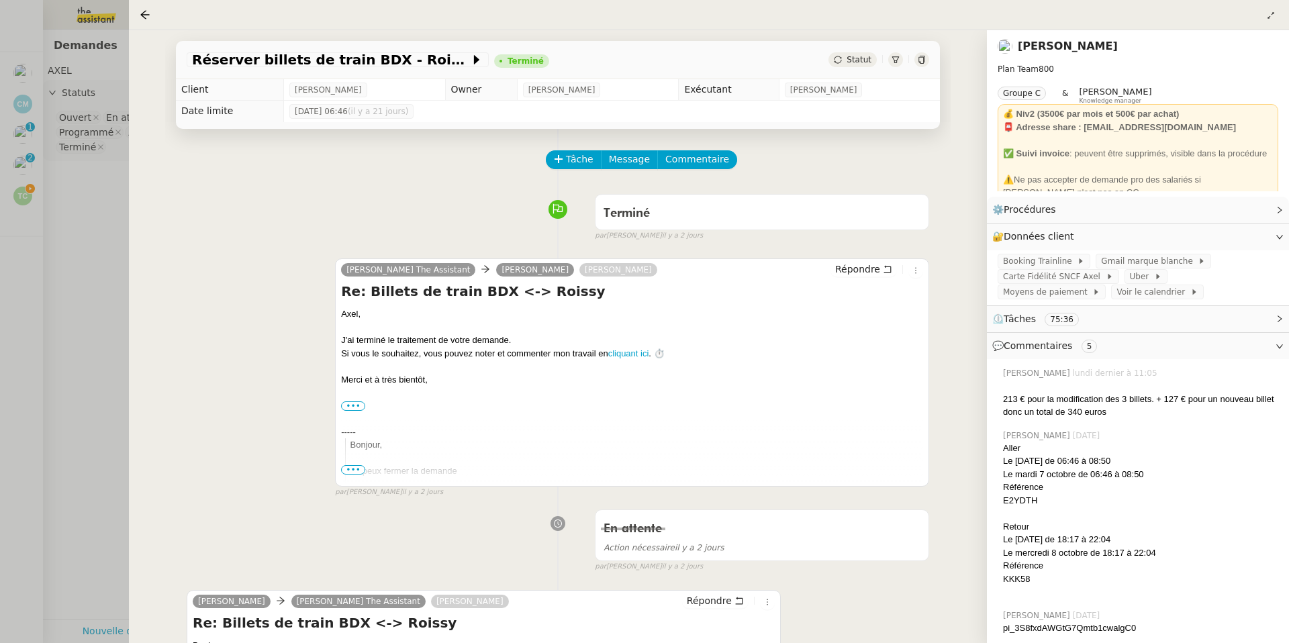
click at [66, 203] on div at bounding box center [644, 321] width 1289 height 643
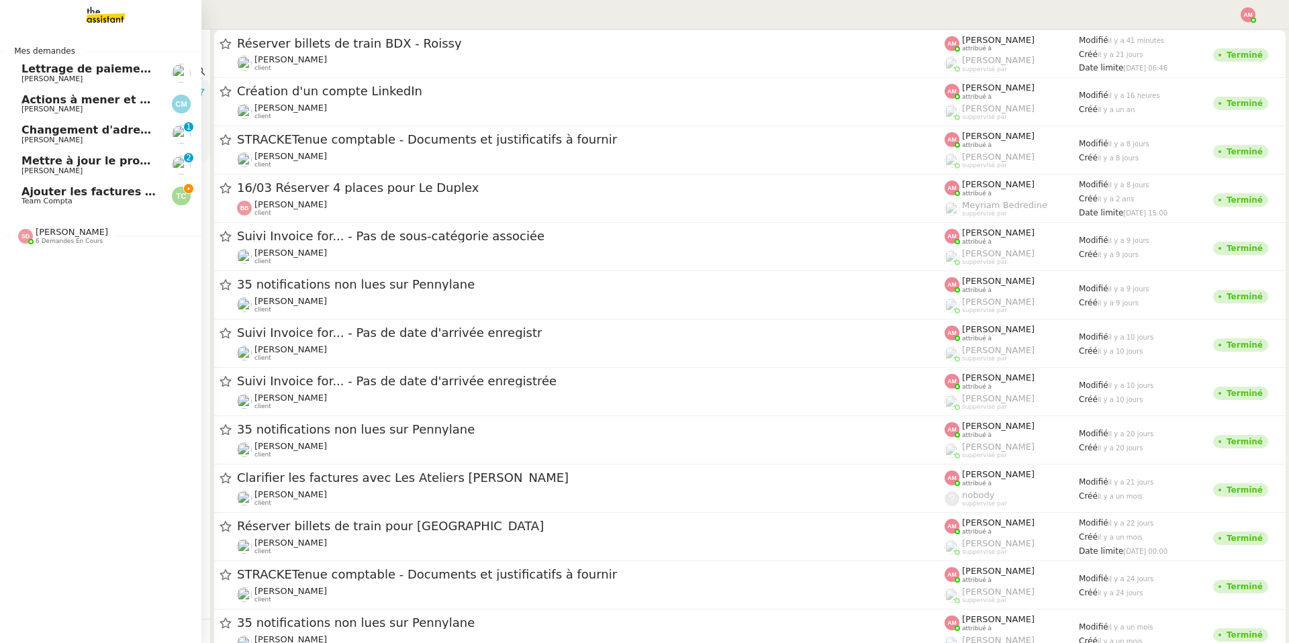
click at [19, 197] on link "Ajouter les factures UBER à Pennylane Team Compta" at bounding box center [100, 196] width 201 height 31
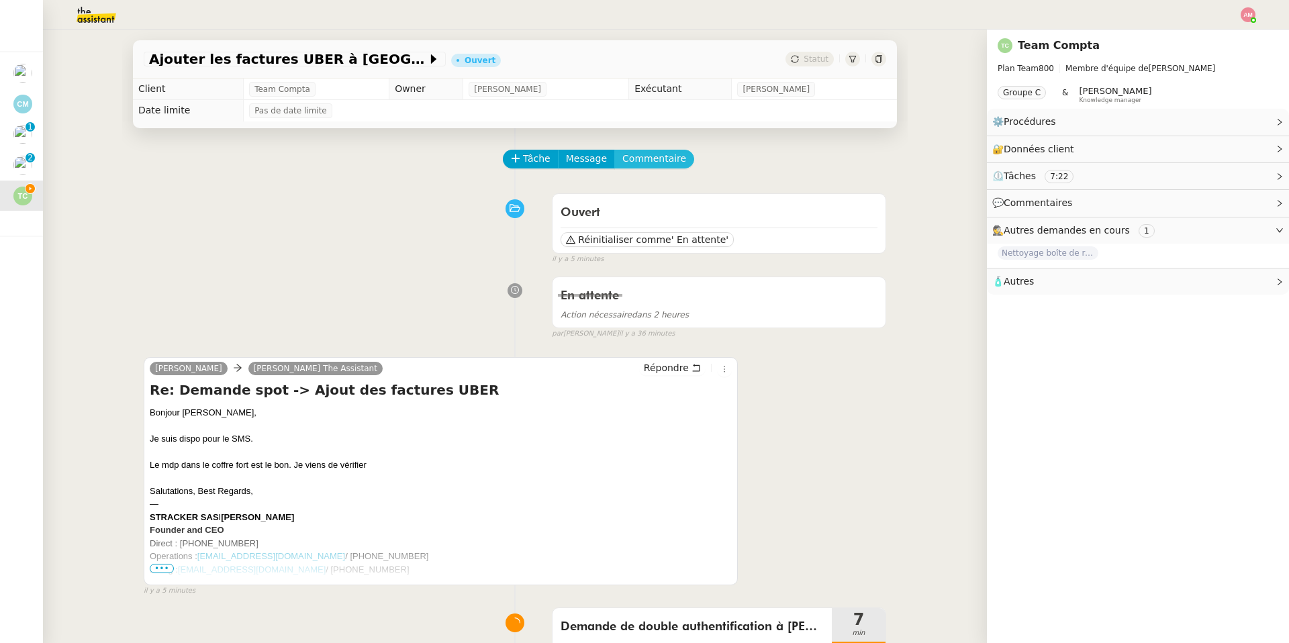
click at [666, 154] on span "Commentaire" at bounding box center [654, 158] width 64 height 15
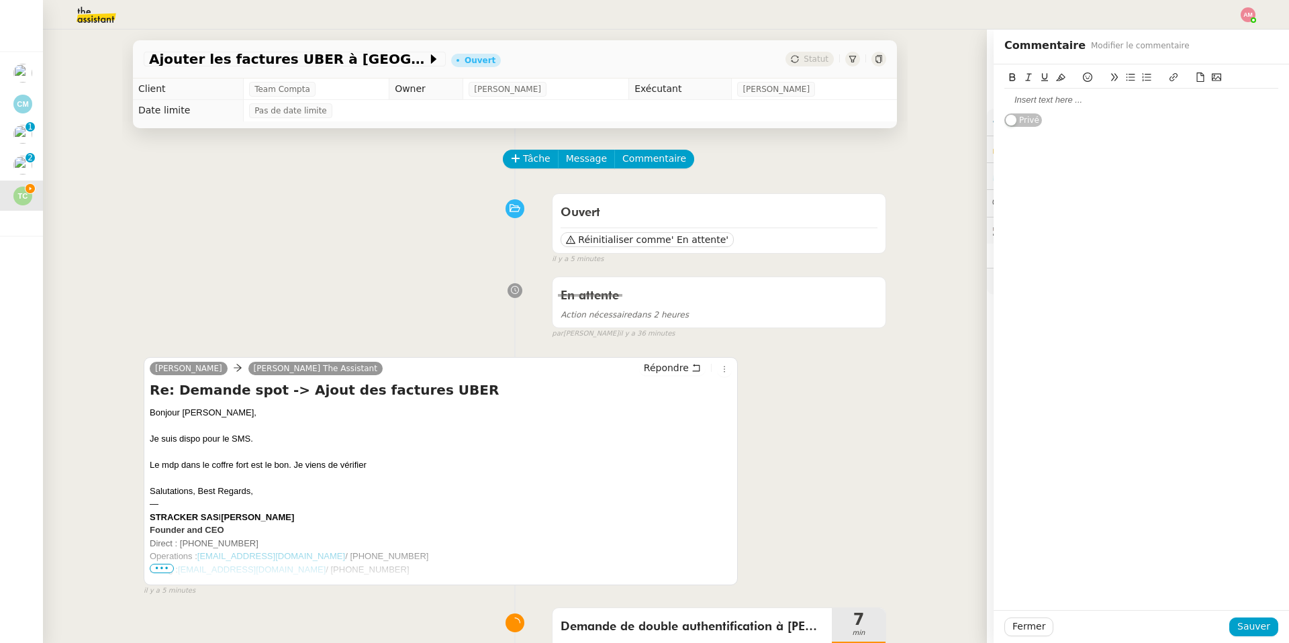
click at [1112, 93] on div at bounding box center [1141, 100] width 274 height 23
click at [1264, 629] on span "Sauver" at bounding box center [1253, 626] width 33 height 15
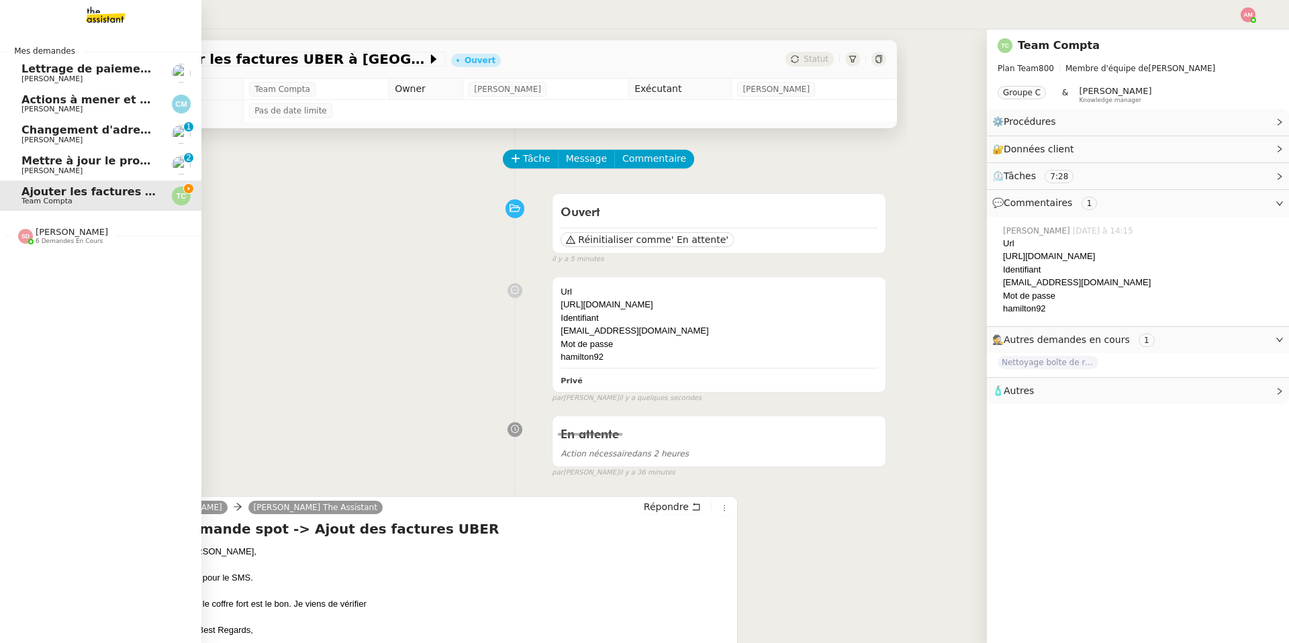
click at [97, 7] on img at bounding box center [95, 15] width 104 height 30
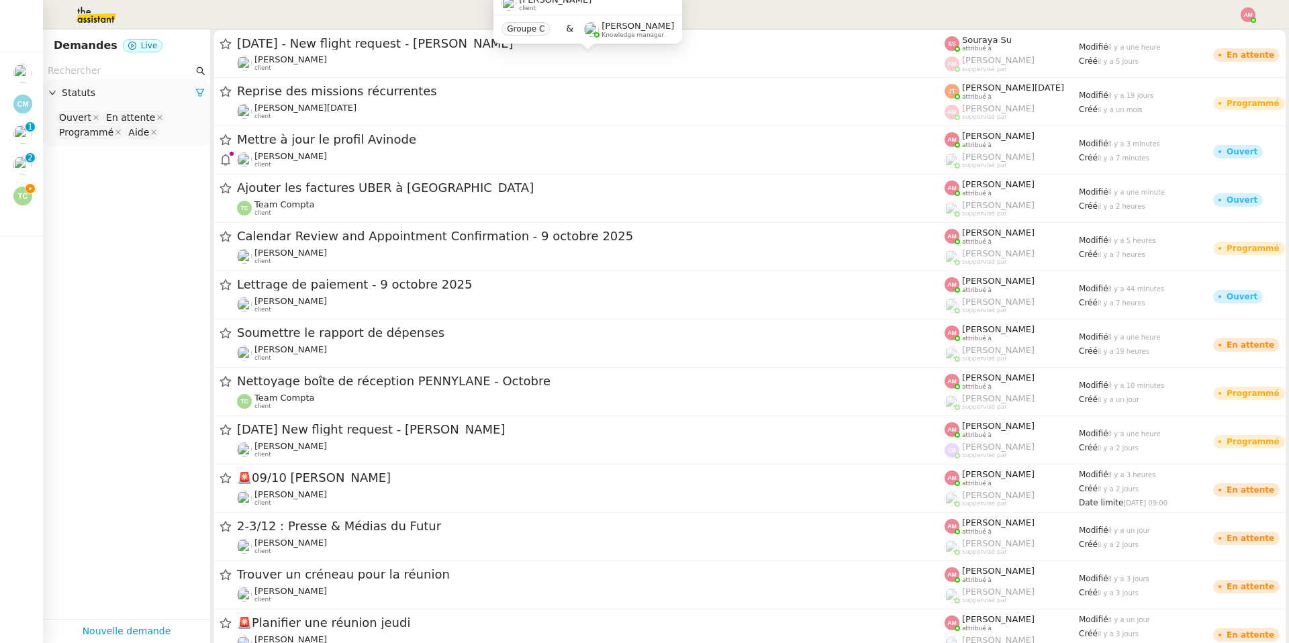
click at [169, 66] on input "text" at bounding box center [121, 70] width 146 height 15
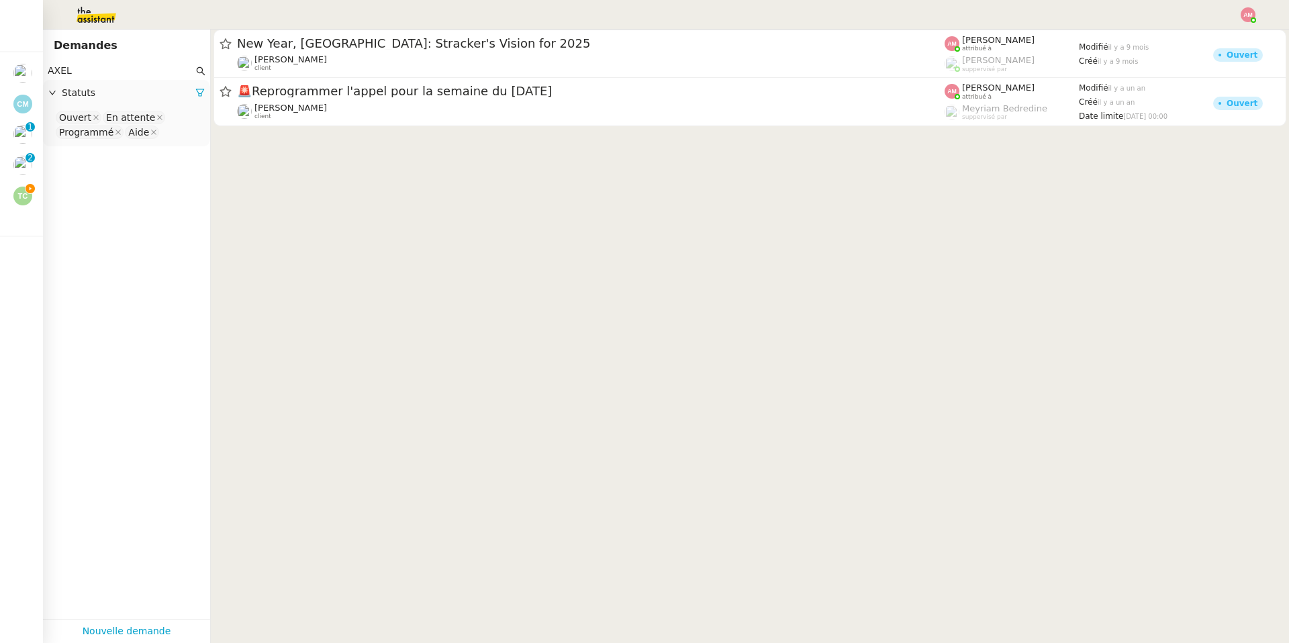
type input "AXEL"
click at [209, 135] on div "Ouvert En attente Programmé Aide" at bounding box center [126, 127] width 167 height 40
click at [194, 135] on nz-select-top-control "Ouvert En attente Programmé Aide" at bounding box center [127, 125] width 146 height 32
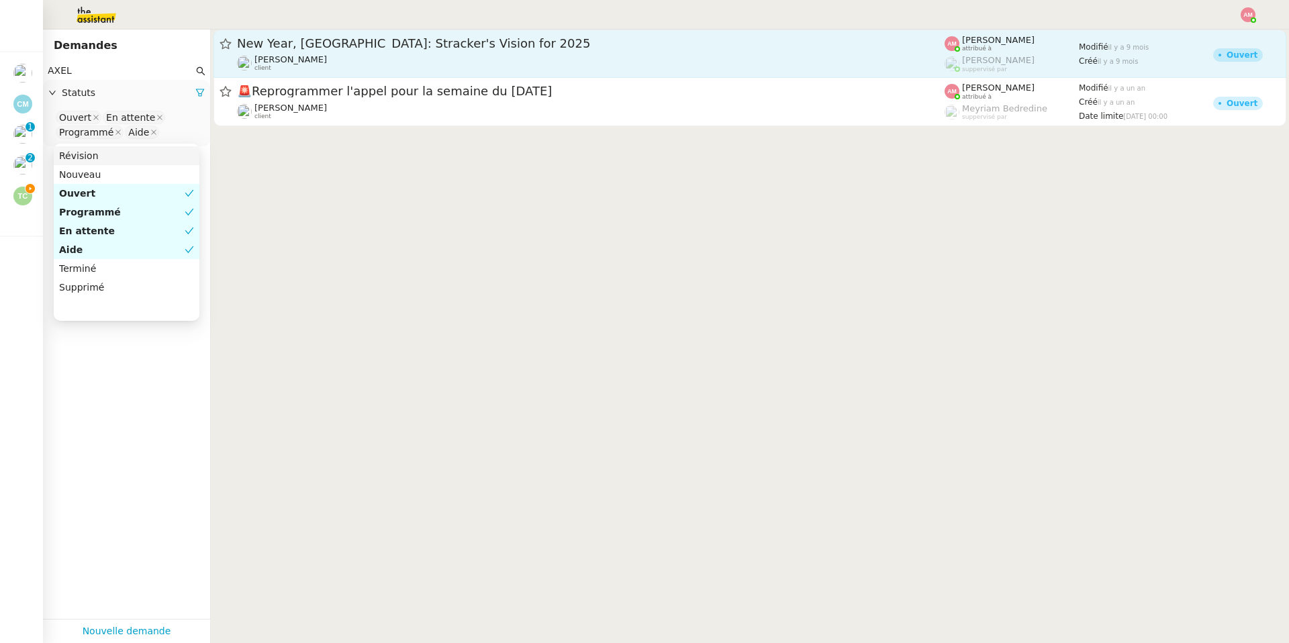
click at [334, 52] on div "New Year, New Heights: Stracker's Vision for 2025 Axel BANDIAKY client" at bounding box center [590, 54] width 707 height 36
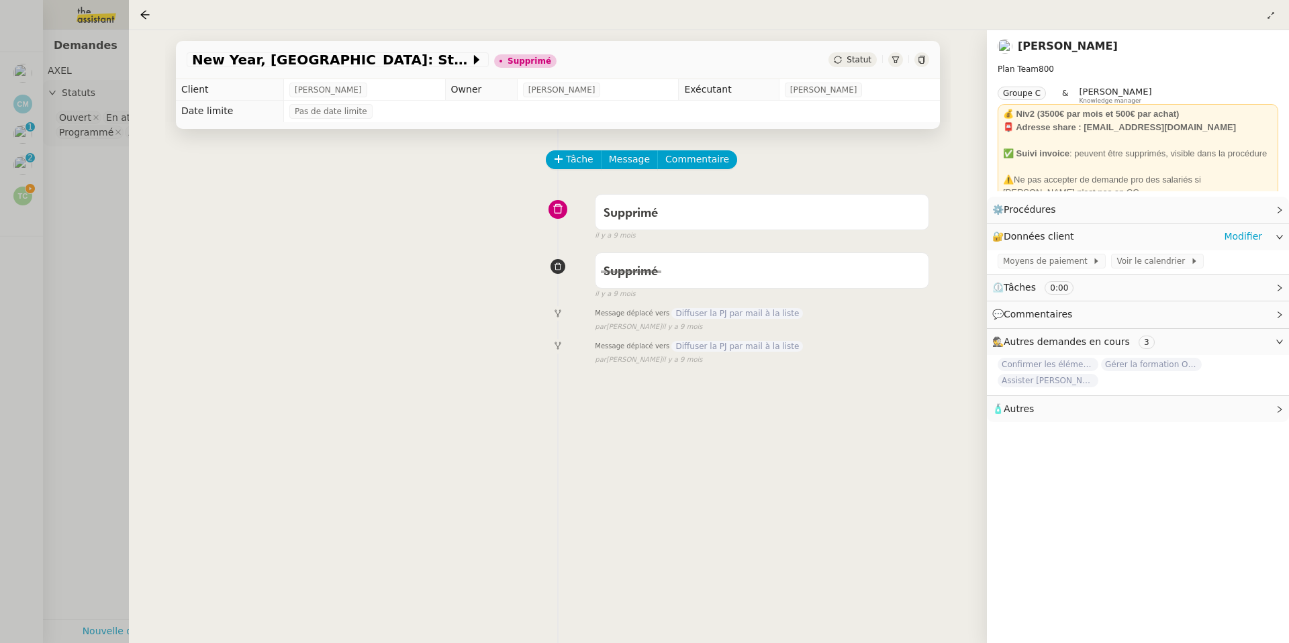
click at [1222, 238] on div "🔐 Données client Modifier" at bounding box center [1127, 236] width 270 height 15
click at [1229, 236] on link "Modifier" at bounding box center [1243, 236] width 38 height 15
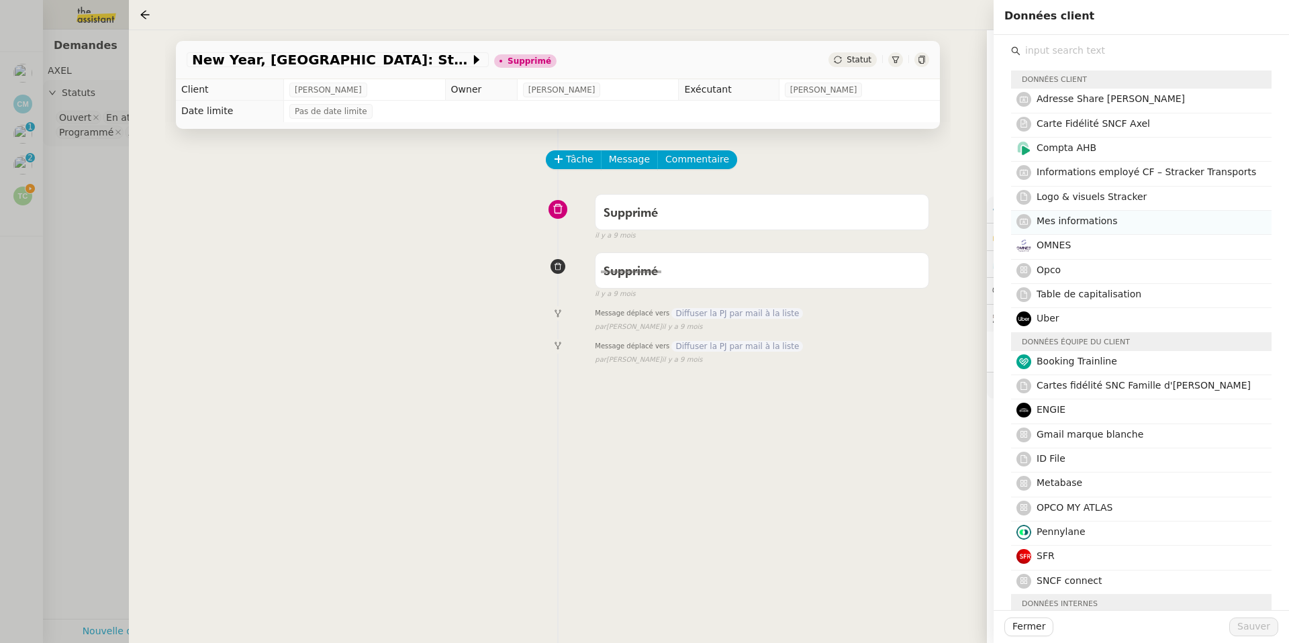
click at [1101, 228] on h4 "Mes informations" at bounding box center [1149, 220] width 227 height 15
click at [1246, 625] on span "Sauver" at bounding box center [1253, 626] width 33 height 15
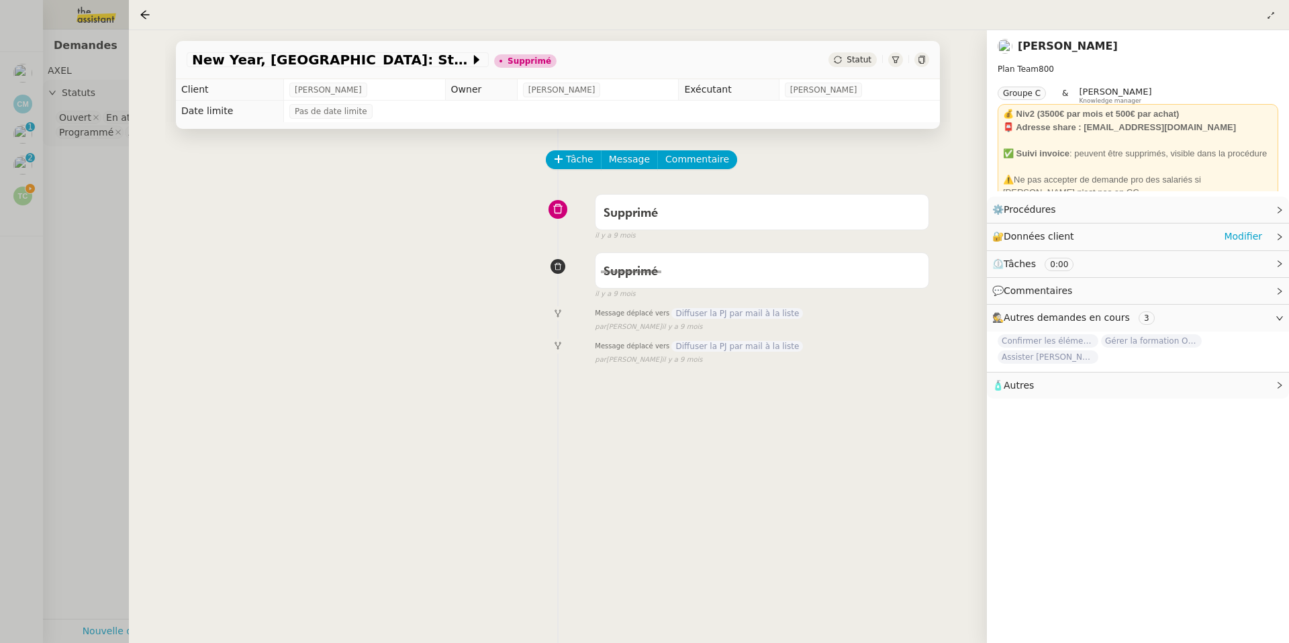
click at [1034, 237] on span "Données client" at bounding box center [1038, 236] width 70 height 11
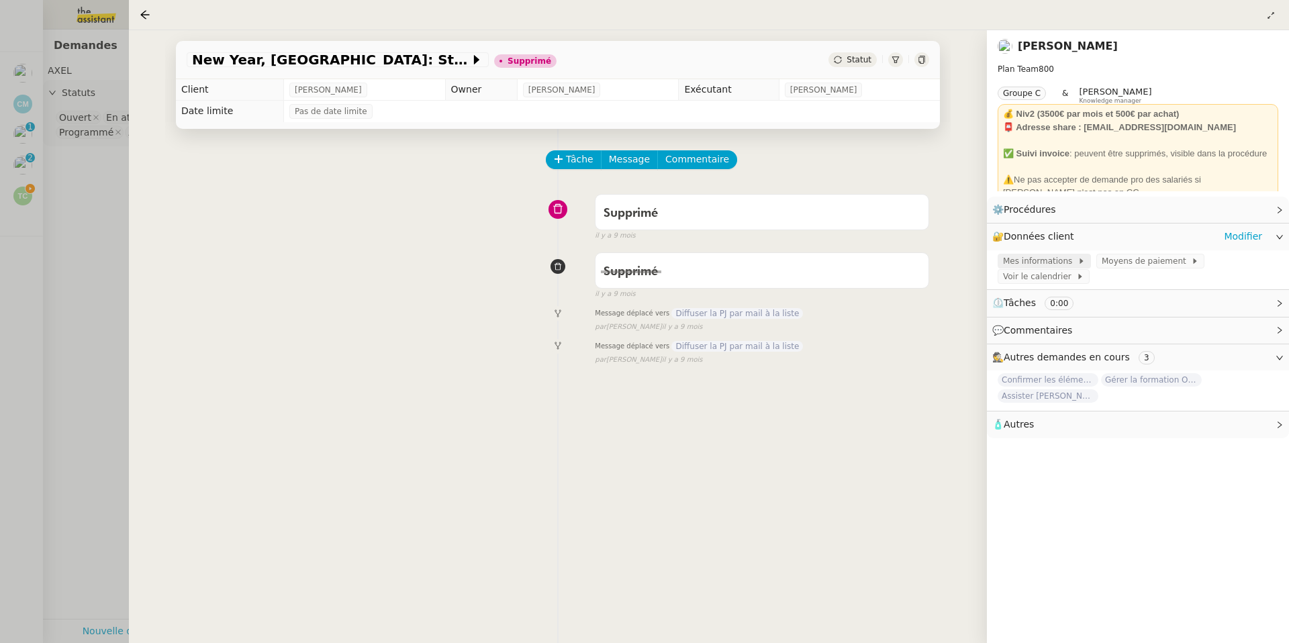
click at [1047, 262] on span "Mes informations" at bounding box center [1040, 260] width 74 height 13
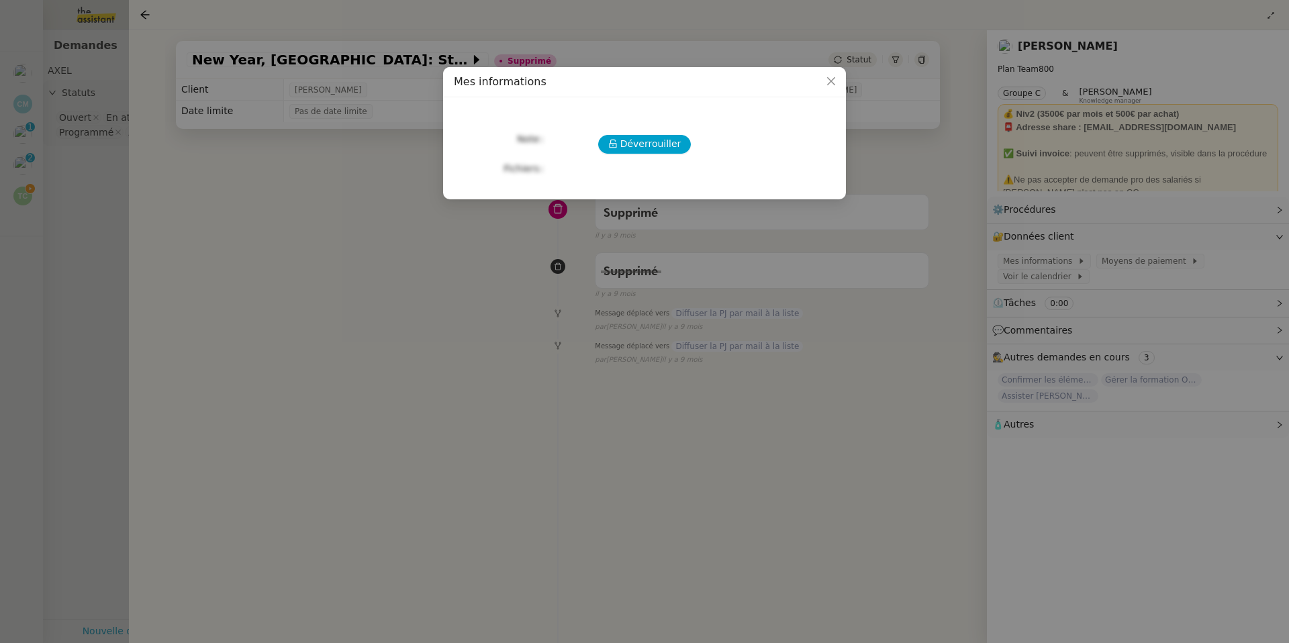
click at [587, 154] on div "Déverrouiller Note Fichiers Upload" at bounding box center [644, 143] width 381 height 70
click at [619, 150] on button "Déverrouiller" at bounding box center [644, 144] width 93 height 19
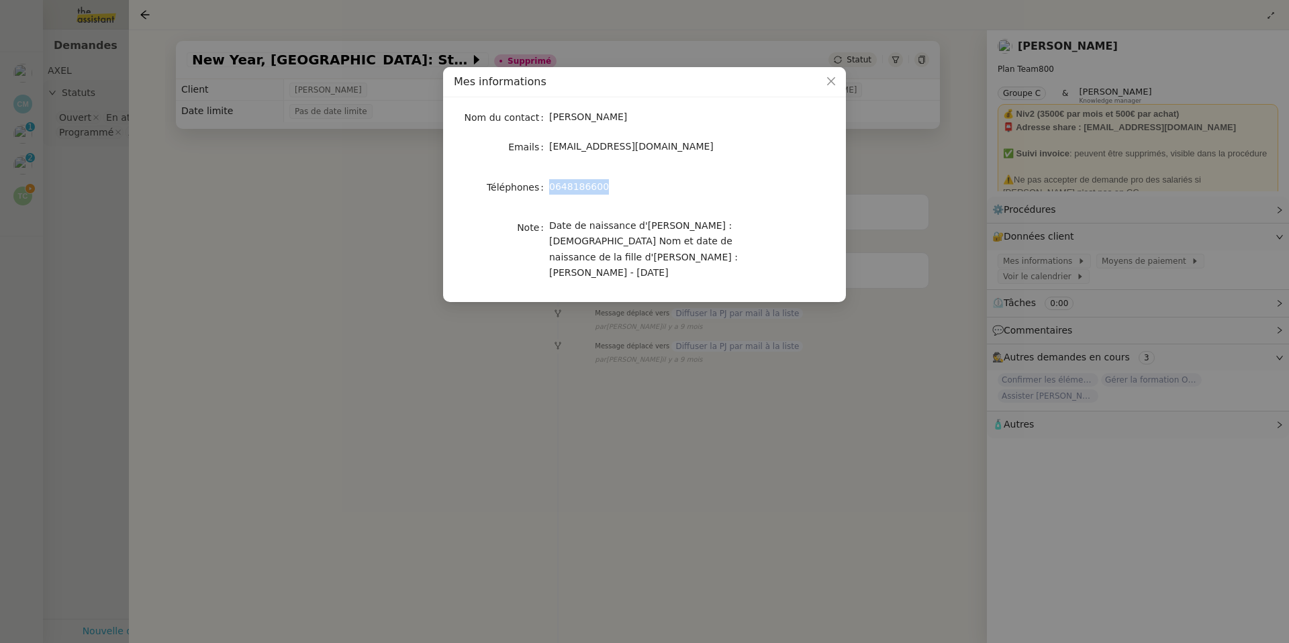
copy span "0648186600"
drag, startPoint x: 550, startPoint y: 187, endPoint x: 633, endPoint y: 189, distance: 82.6
click at [633, 189] on div "0648186600" at bounding box center [660, 186] width 222 height 15
click at [144, 185] on nz-modal-container "Mes informations Nom du contact Axel BANDIAKY Emails axel@stracker.fr Téléphone…" at bounding box center [644, 321] width 1289 height 643
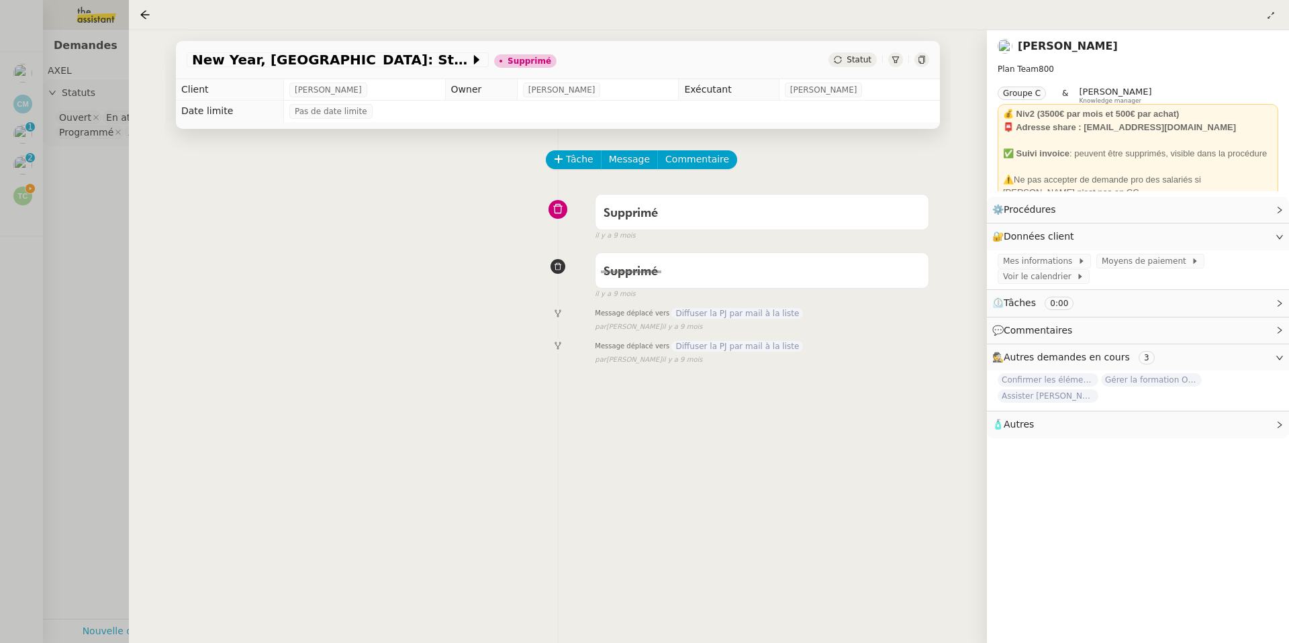
click at [59, 179] on div at bounding box center [644, 321] width 1289 height 643
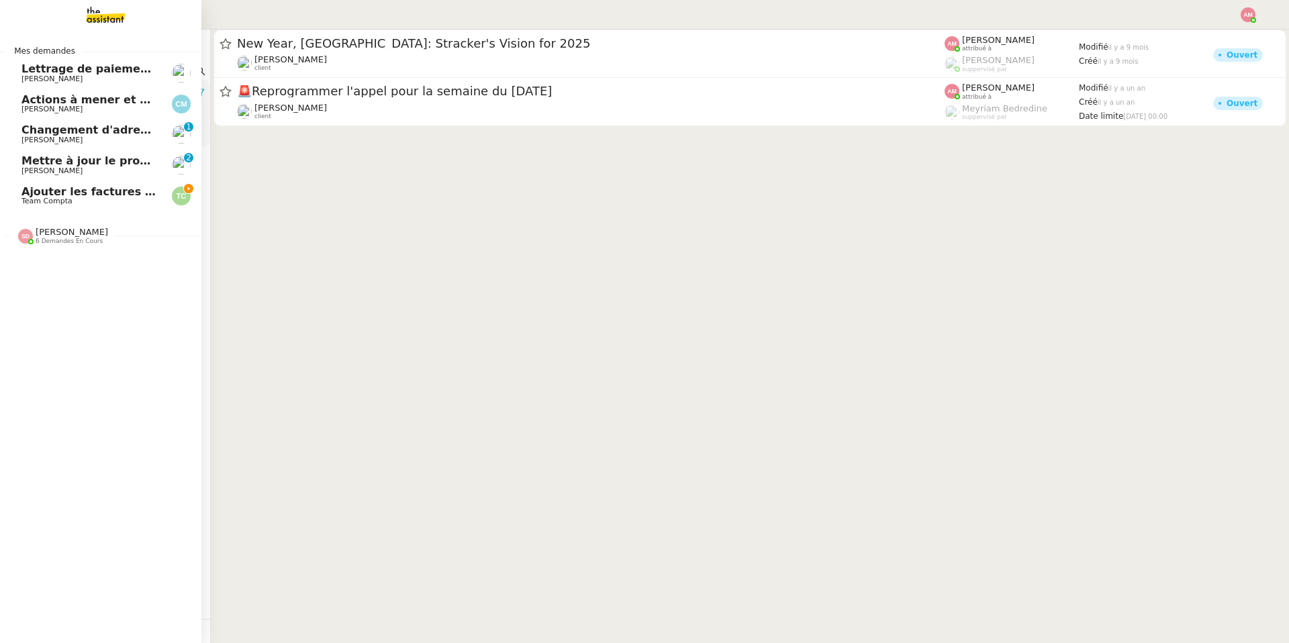
click at [30, 190] on span "Ajouter les factures UBER à [GEOGRAPHIC_DATA]" at bounding box center [169, 191] width 297 height 13
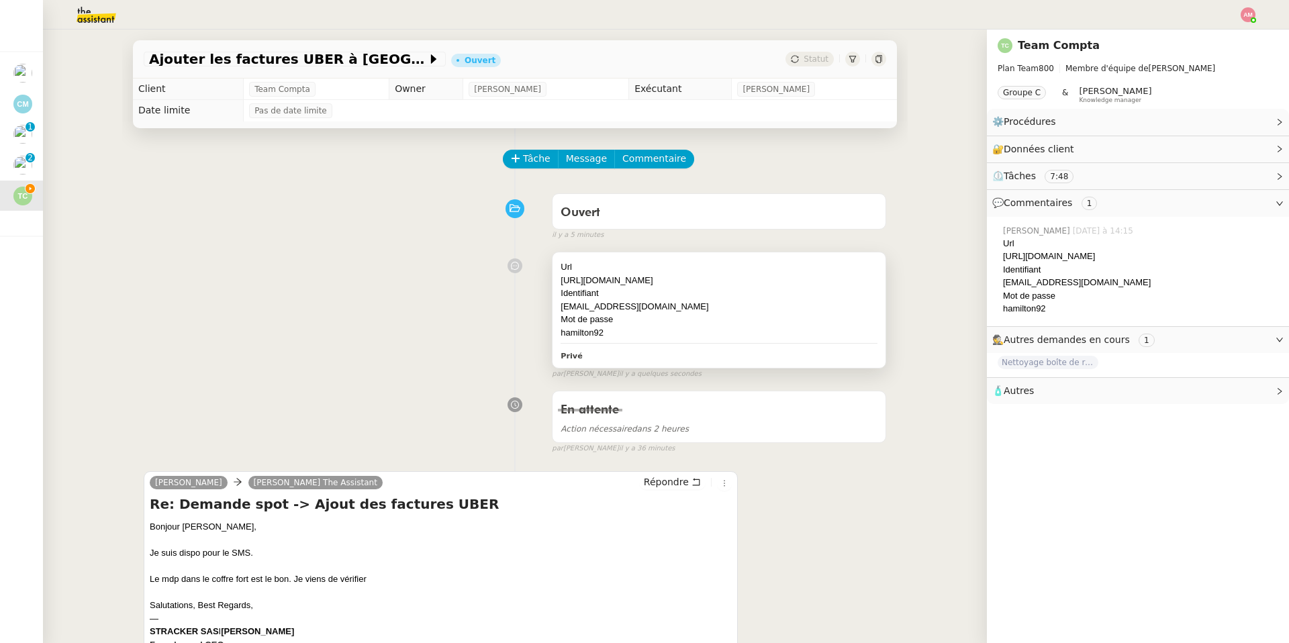
click at [695, 317] on div "Mot de passe" at bounding box center [718, 319] width 317 height 13
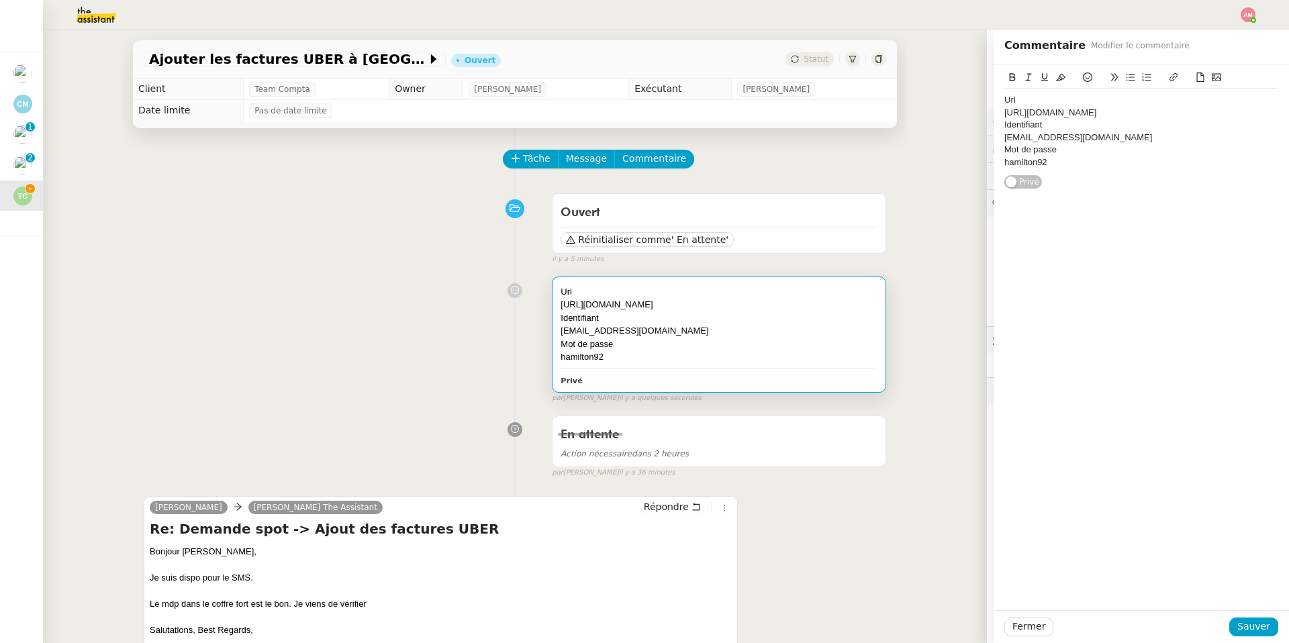
click at [1123, 185] on div "Url https://riders.uber.com/ Identifiant bandiaky.axel@gmail.com Mot de passe h…" at bounding box center [1141, 126] width 274 height 125
click at [1122, 174] on div "Url https://riders.uber.com/ Identifiant bandiaky.axel@gmail.com Mot de passe h…" at bounding box center [1141, 126] width 274 height 125
click at [1116, 159] on div "hamilton92" at bounding box center [1141, 162] width 274 height 12
click at [1268, 626] on span "Sauver" at bounding box center [1253, 626] width 33 height 15
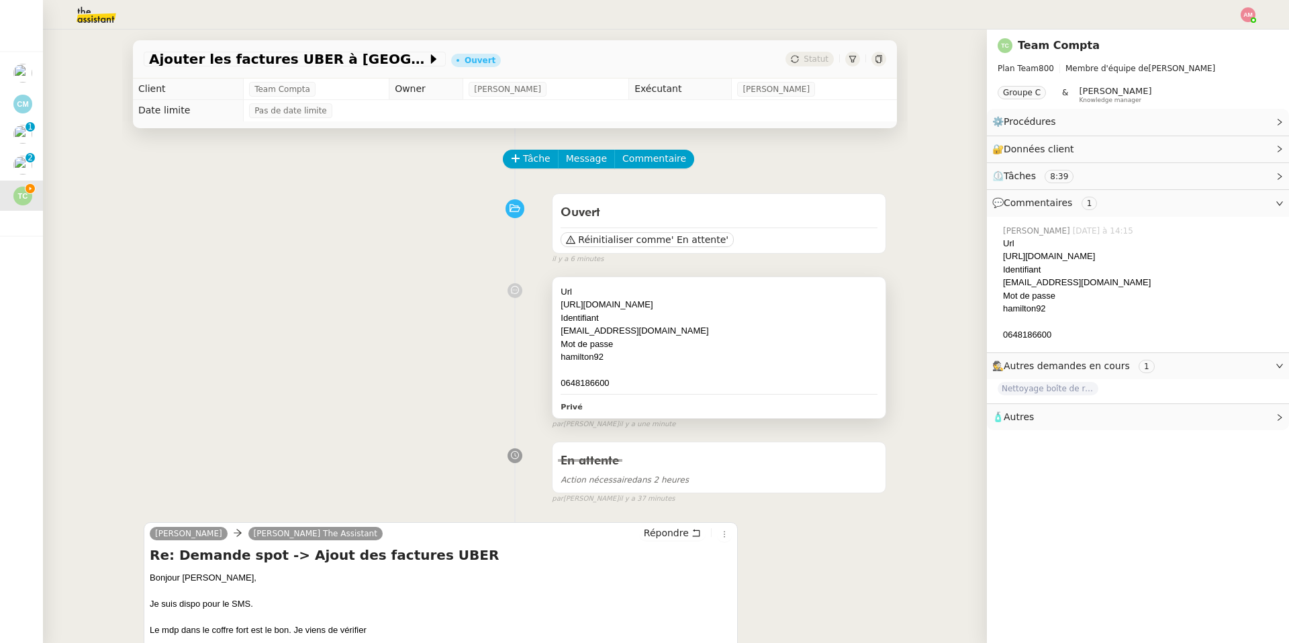
click at [599, 364] on div "hamilton92" at bounding box center [718, 356] width 317 height 13
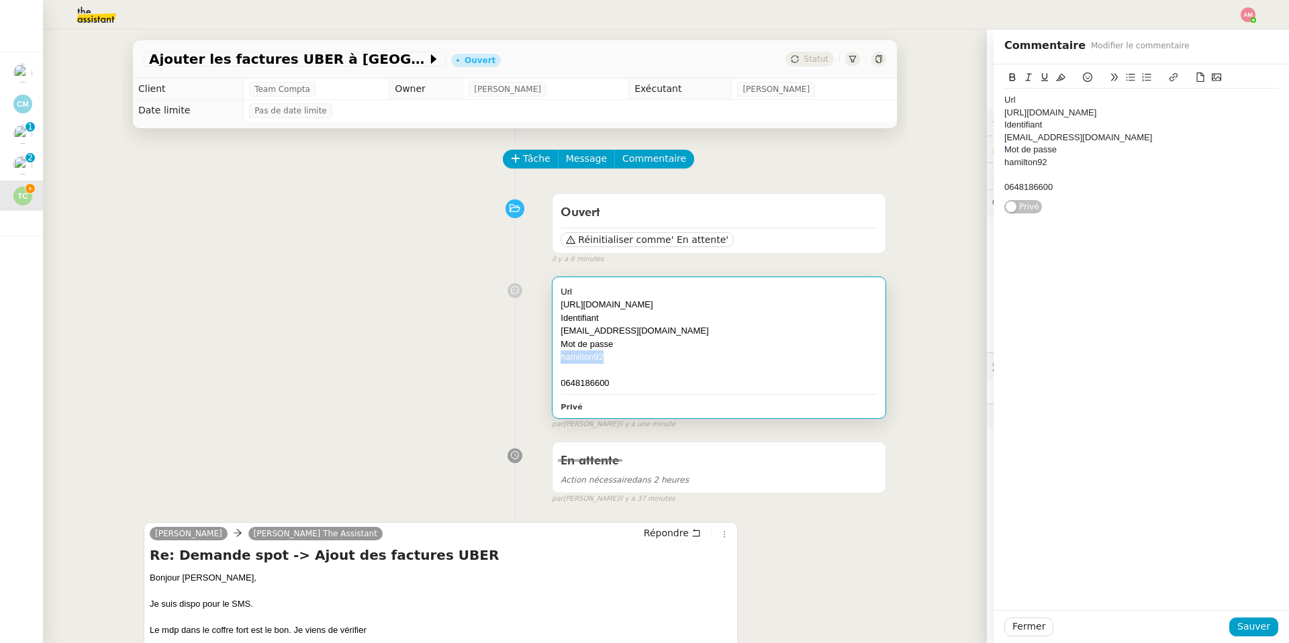
drag, startPoint x: 603, startPoint y: 360, endPoint x: 557, endPoint y: 358, distance: 45.7
click at [557, 358] on div "Url https://riders.uber.com/ Identifiant bandiaky.axel@gmail.com Mot de passe h…" at bounding box center [718, 347] width 333 height 141
copy div "hamilton92"
drag, startPoint x: 1132, startPoint y: 138, endPoint x: 1003, endPoint y: 137, distance: 128.2
click at [1004, 137] on div "[EMAIL_ADDRESS][DOMAIN_NAME]" at bounding box center [1141, 138] width 274 height 12
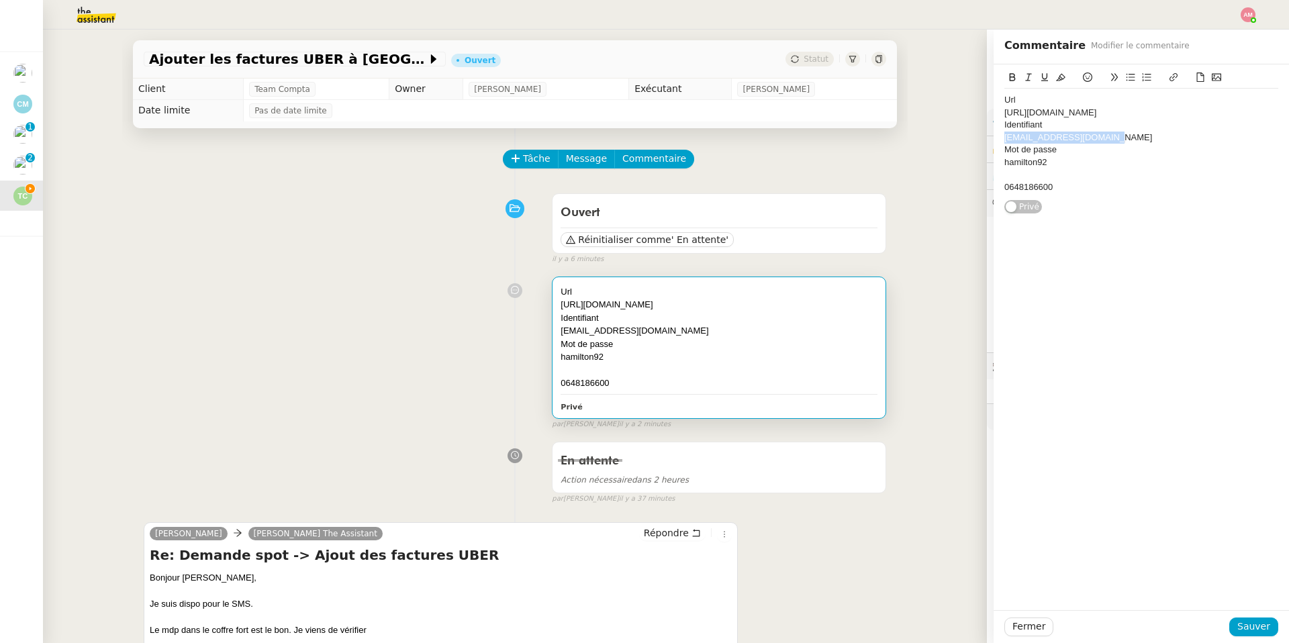
copy div "[EMAIL_ADDRESS][DOMAIN_NAME]"
drag, startPoint x: 1049, startPoint y: 168, endPoint x: 999, endPoint y: 161, distance: 50.9
click at [999, 161] on div "Url https://riders.uber.com/ Identifiant bandiaky.axel@gmail.com Mot de passe h…" at bounding box center [1140, 139] width 295 height 150
copy div "hamilton92"
click at [610, 355] on div "hamilton92" at bounding box center [718, 356] width 317 height 13
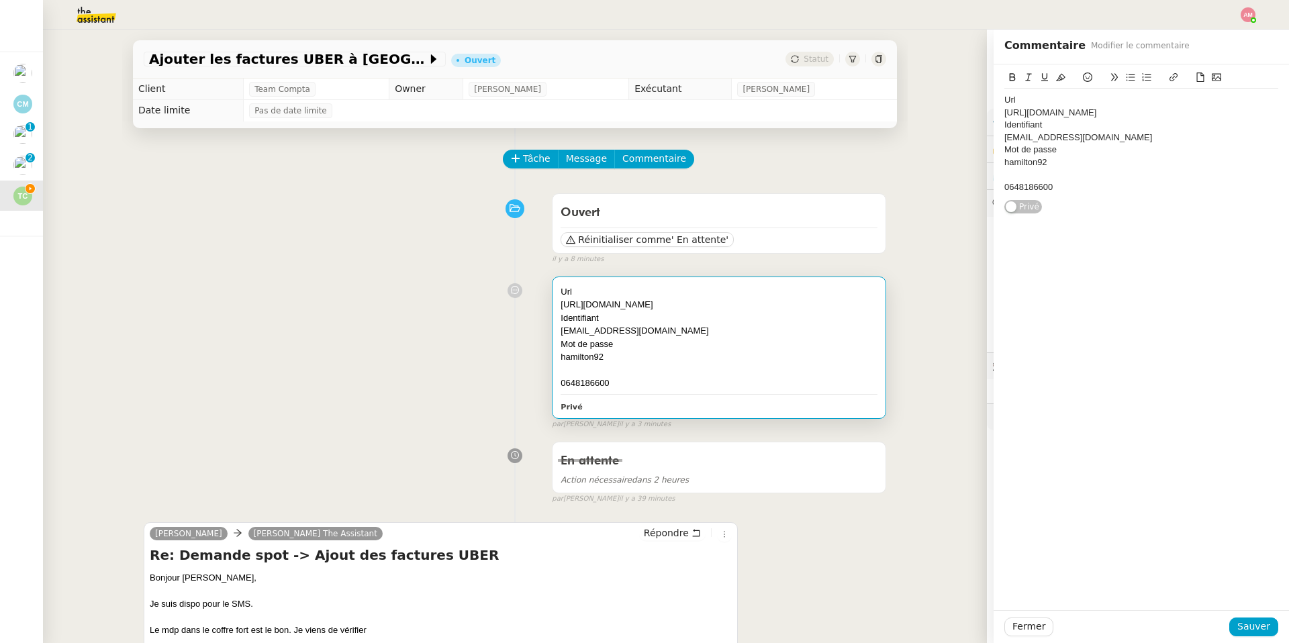
click at [387, 316] on div "Url https://riders.uber.com/ Identifiant bandiaky.axel@gmail.com Mot de passe h…" at bounding box center [515, 350] width 742 height 160
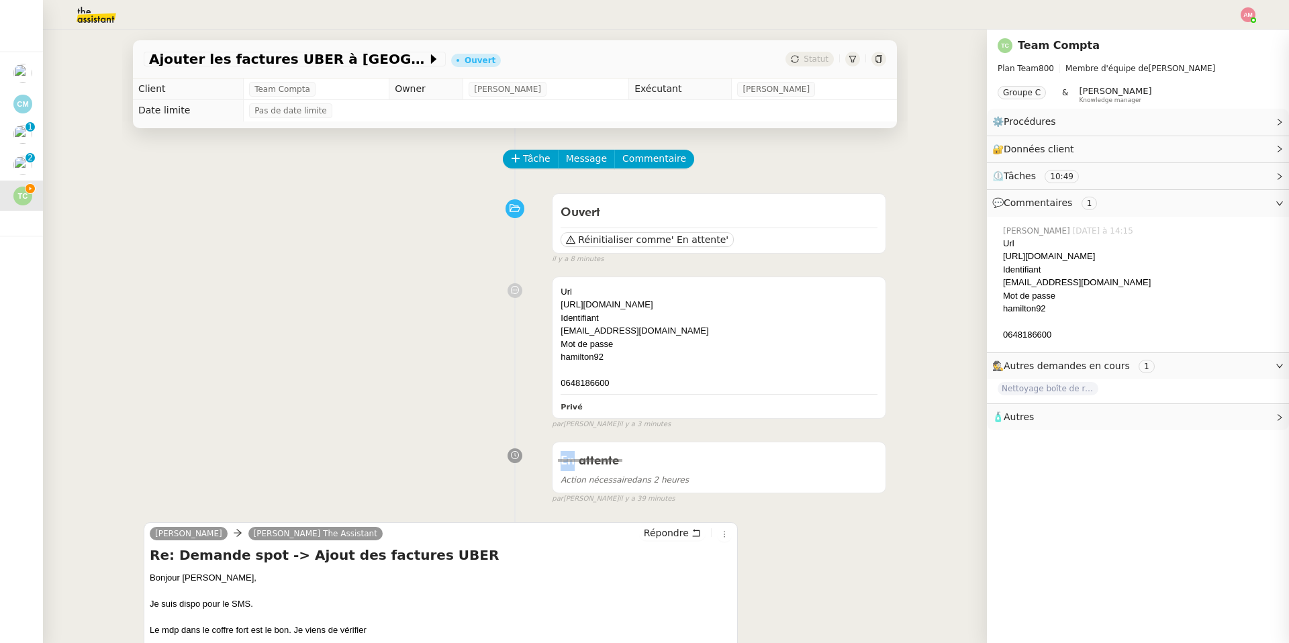
click at [387, 316] on div "Url https://riders.uber.com/ Identifiant bandiaky.axel@gmail.com Mot de passe h…" at bounding box center [515, 350] width 742 height 160
click at [81, 2] on img at bounding box center [86, 15] width 104 height 30
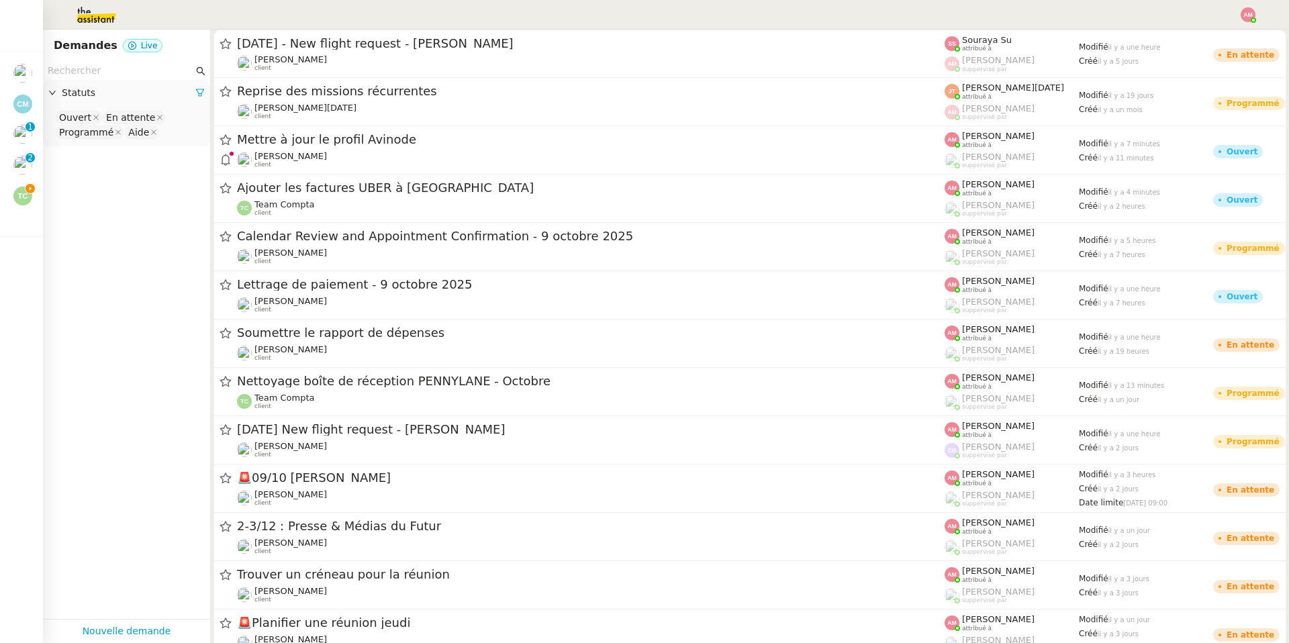
click at [113, 66] on input "text" at bounding box center [121, 70] width 146 height 15
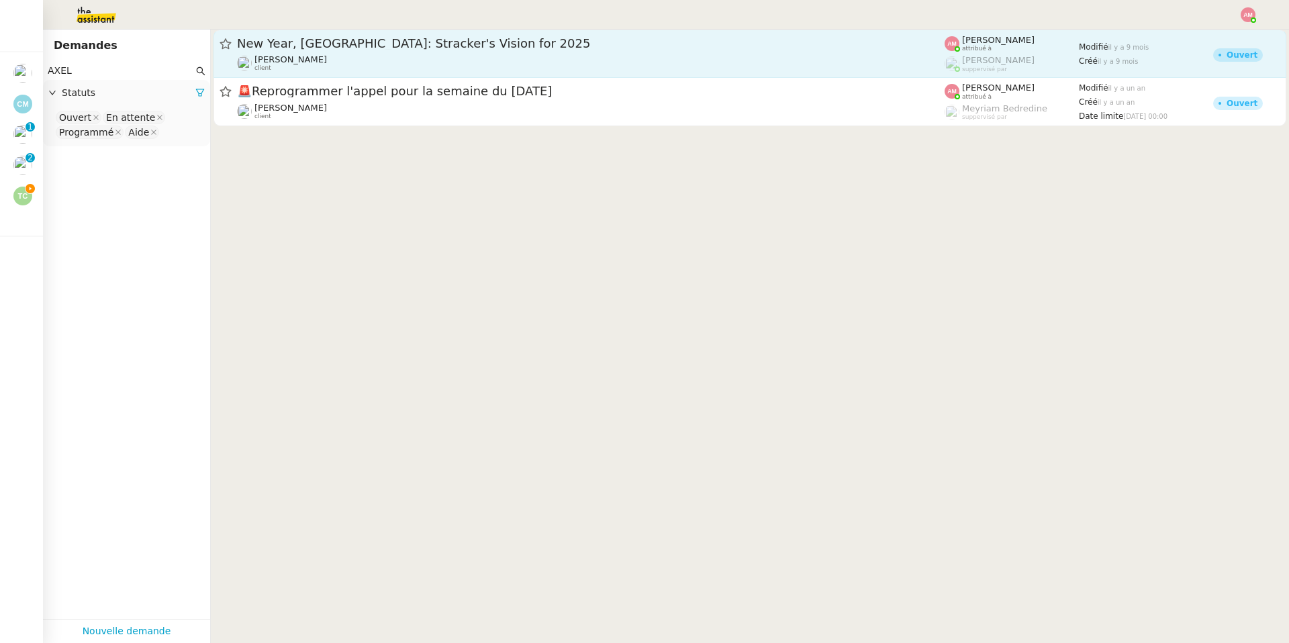
type input "AXEL"
click at [303, 70] on div "[PERSON_NAME] client" at bounding box center [290, 62] width 72 height 17
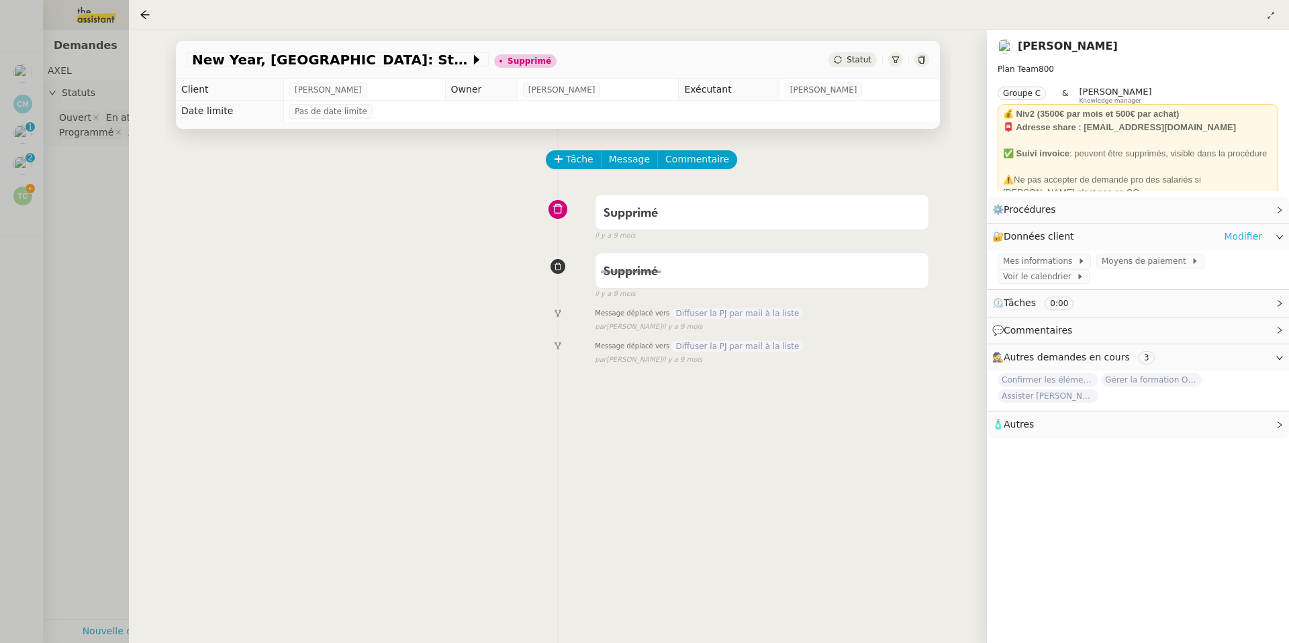
click at [1232, 242] on link "Modifier" at bounding box center [1243, 236] width 38 height 15
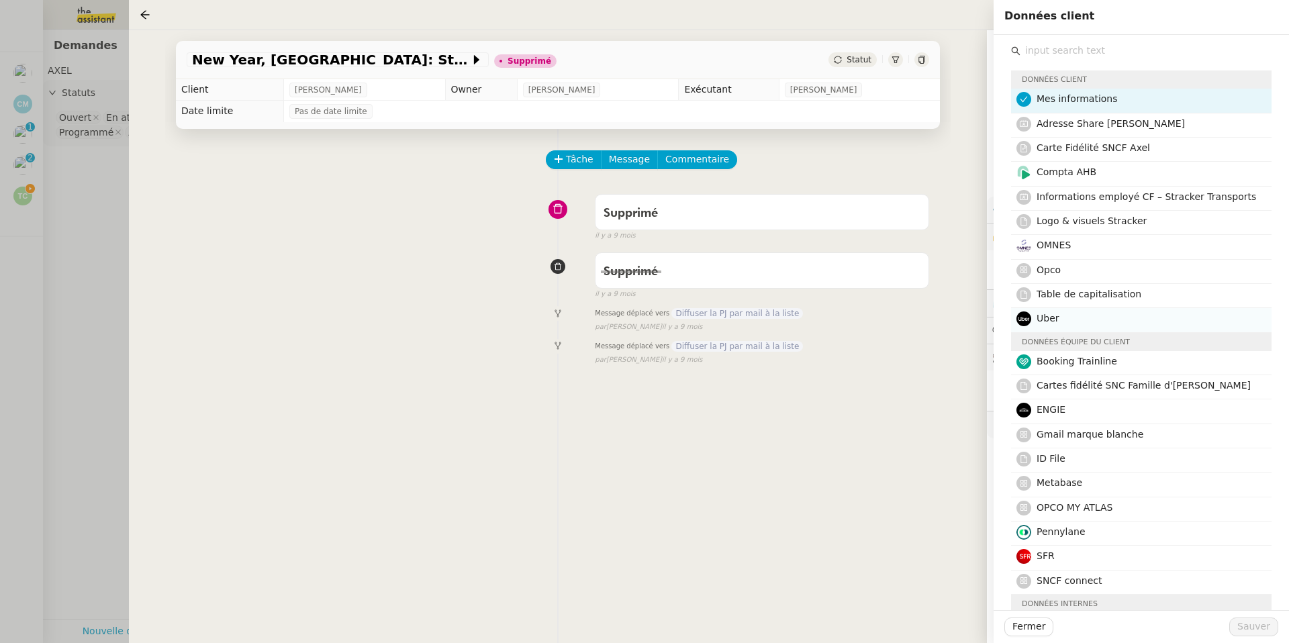
click at [1126, 328] on div "Uber" at bounding box center [1149, 320] width 227 height 18
click at [1242, 628] on span "Sauver" at bounding box center [1253, 626] width 33 height 15
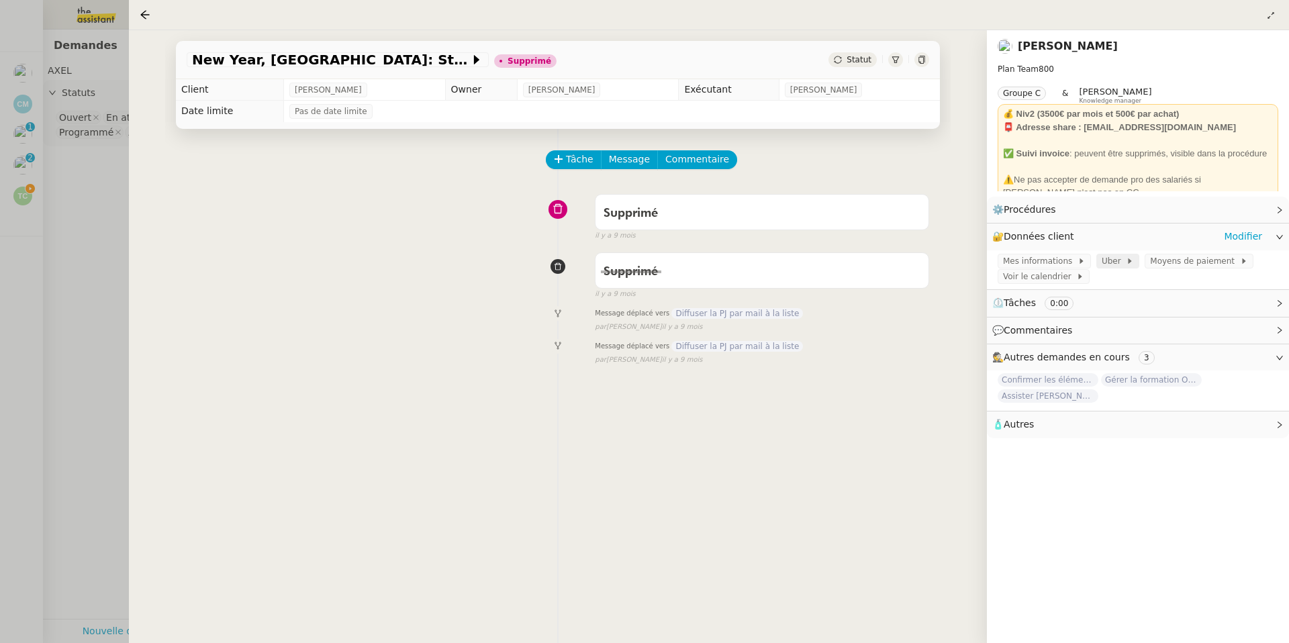
click at [1102, 266] on span "Uber" at bounding box center [1113, 260] width 24 height 13
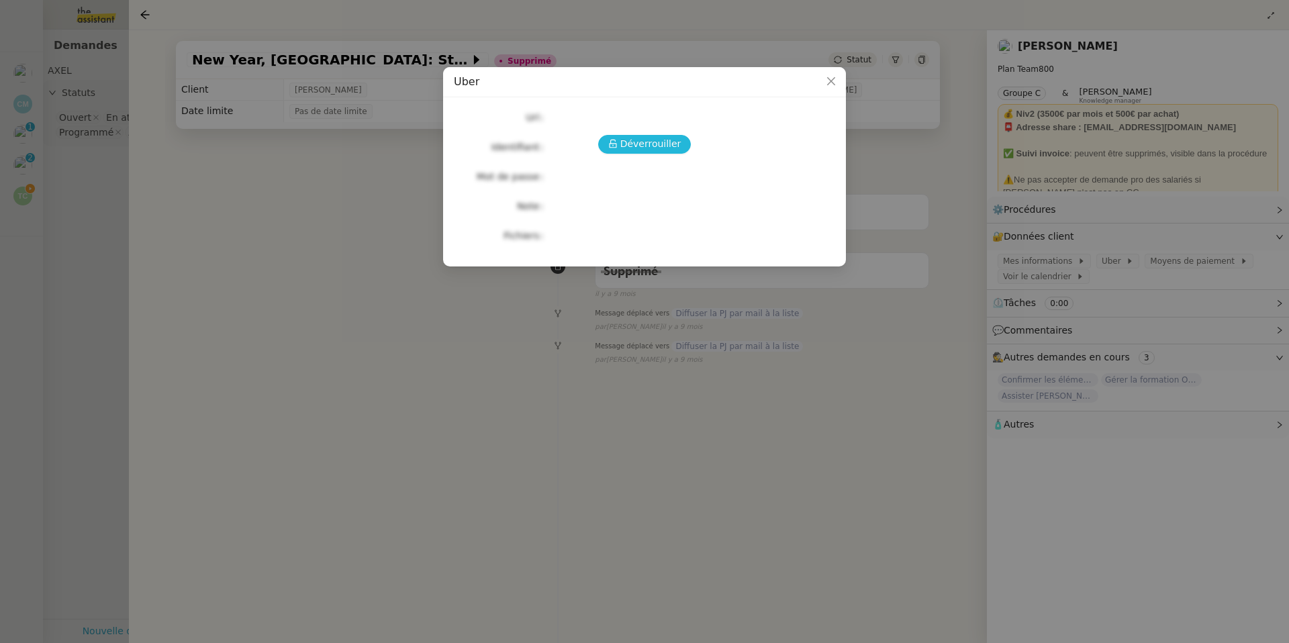
click at [646, 141] on span "Déverrouiller" at bounding box center [650, 143] width 61 height 15
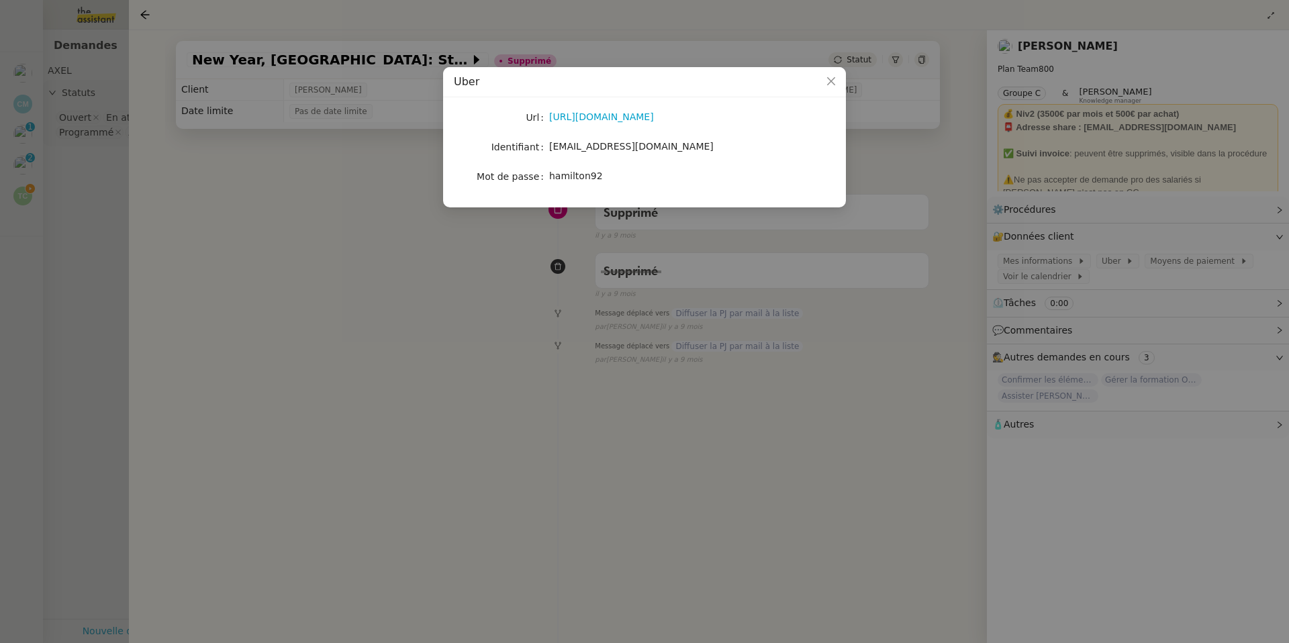
click at [545, 175] on label "Mot de passe" at bounding box center [513, 176] width 72 height 19
drag, startPoint x: 548, startPoint y: 175, endPoint x: 619, endPoint y: 177, distance: 71.2
click at [619, 177] on nz-form-item "Mot de passe hamilton92" at bounding box center [644, 176] width 381 height 19
copy nz-form-item "hamilton92"
click at [475, 299] on nz-modal-container "[PERSON_NAME] [URL][DOMAIN_NAME] Identifiant [EMAIL_ADDRESS][DOMAIN_NAME] Mot d…" at bounding box center [644, 321] width 1289 height 643
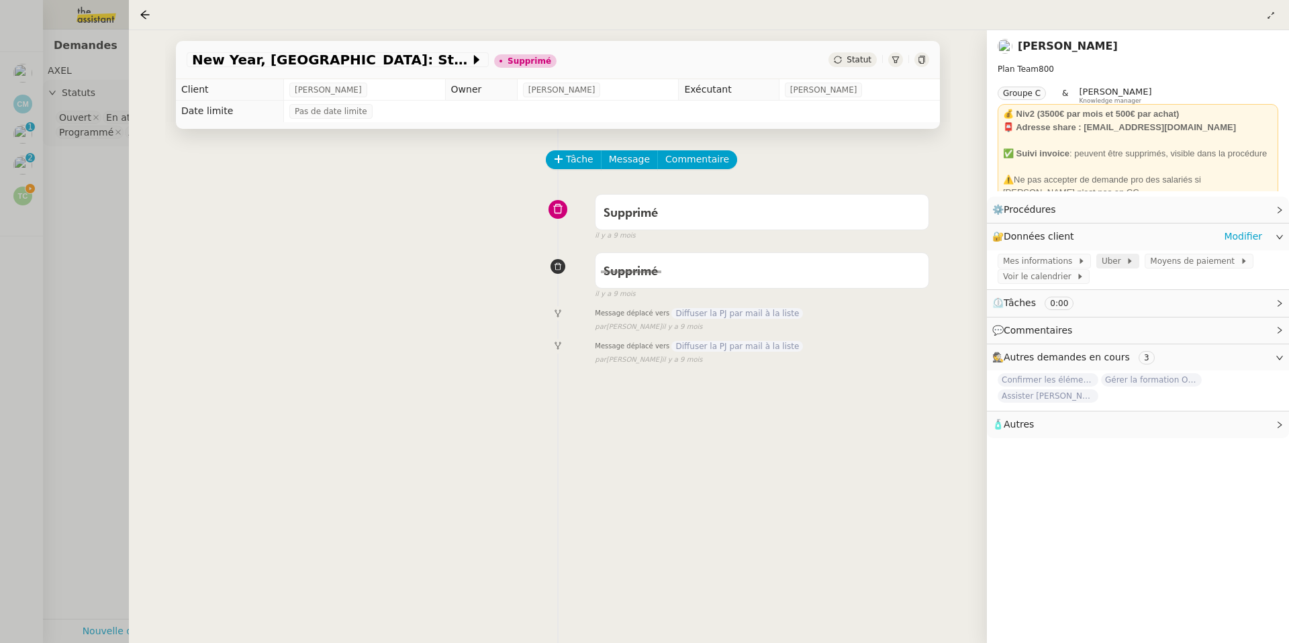
click at [1121, 257] on span at bounding box center [1123, 260] width 5 height 9
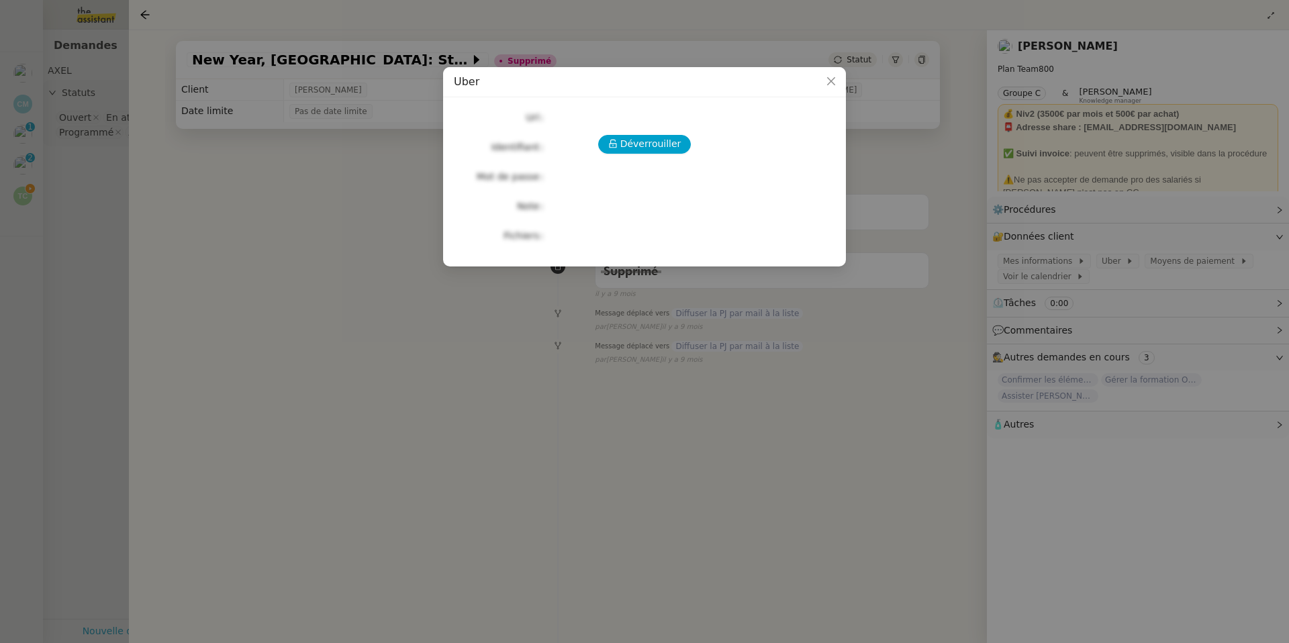
click at [667, 170] on div "Déverrouiller Url Identifiant Mot de passe Note Fichiers Upload" at bounding box center [644, 176] width 381 height 137
click at [634, 150] on span "Déverrouiller" at bounding box center [650, 143] width 61 height 15
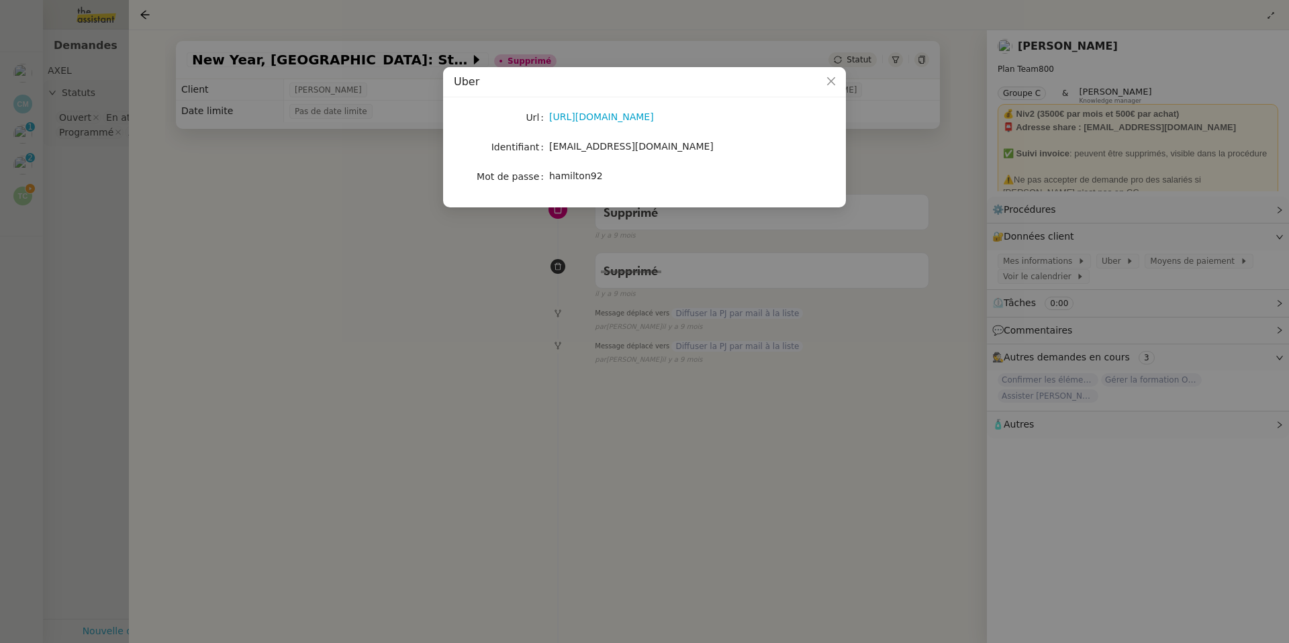
click at [381, 212] on nz-modal-container "[PERSON_NAME] [URL][DOMAIN_NAME] Identifiant [EMAIL_ADDRESS][DOMAIN_NAME] Mot d…" at bounding box center [644, 321] width 1289 height 643
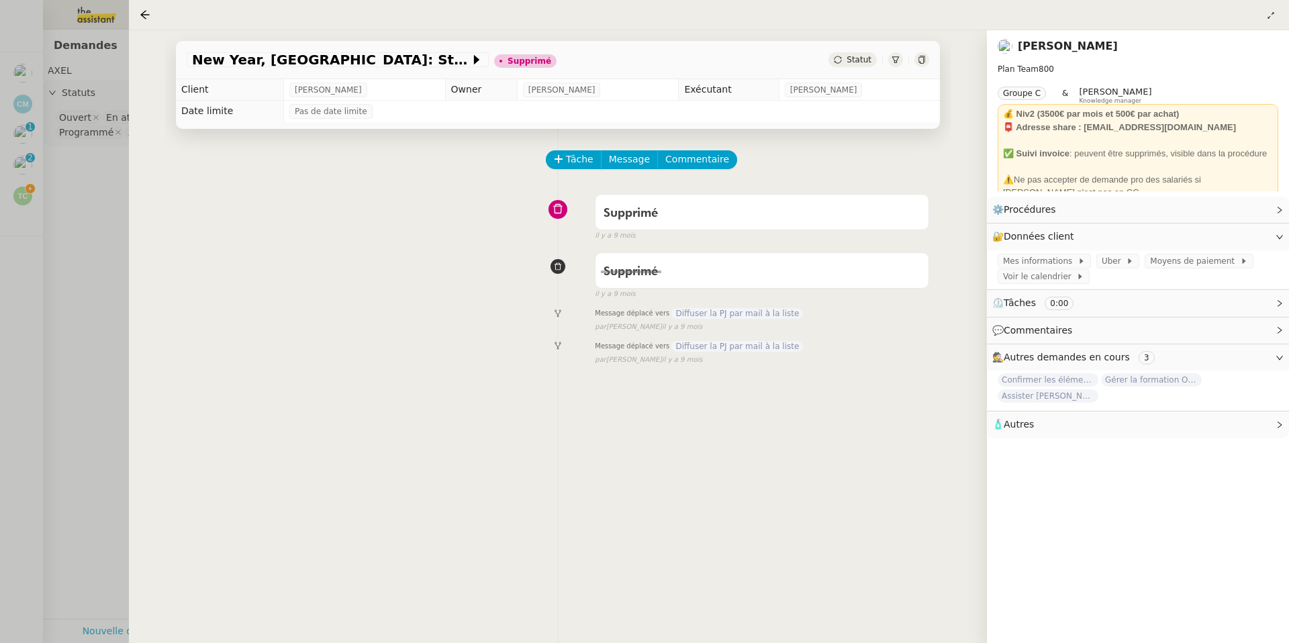
click at [62, 203] on div at bounding box center [644, 321] width 1289 height 643
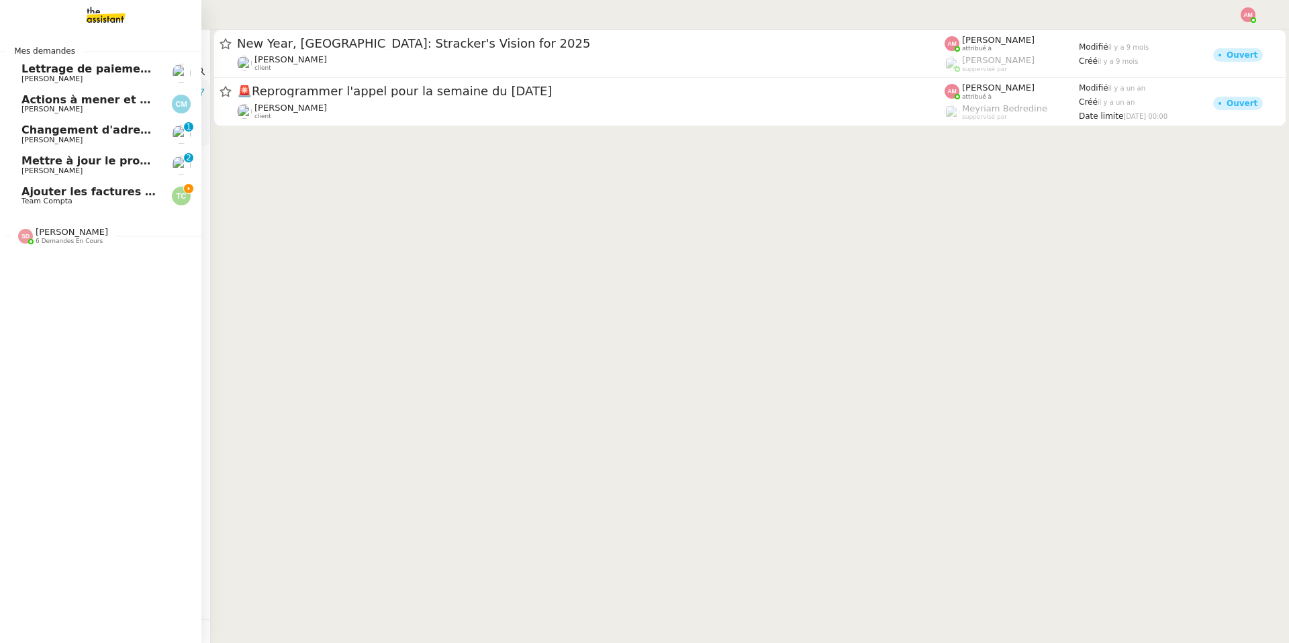
click at [28, 192] on span "Ajouter les factures UBER à [GEOGRAPHIC_DATA]" at bounding box center [169, 191] width 297 height 13
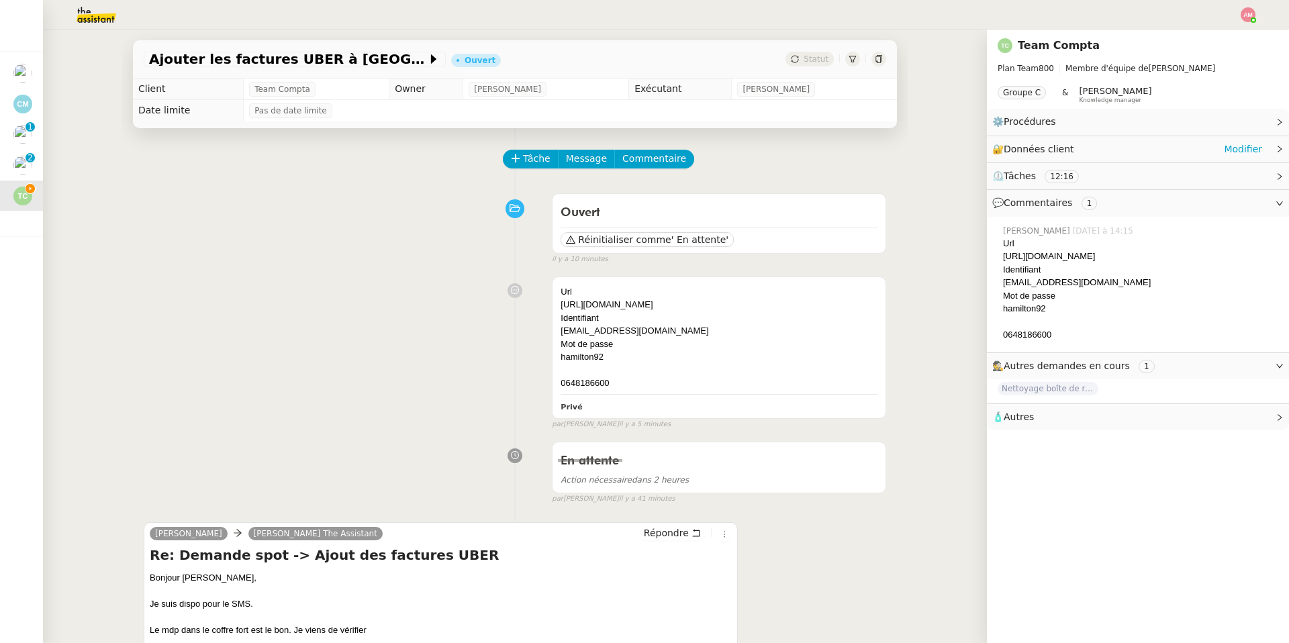
click at [1214, 158] on div "🔐 Données client Modifier" at bounding box center [1138, 149] width 302 height 26
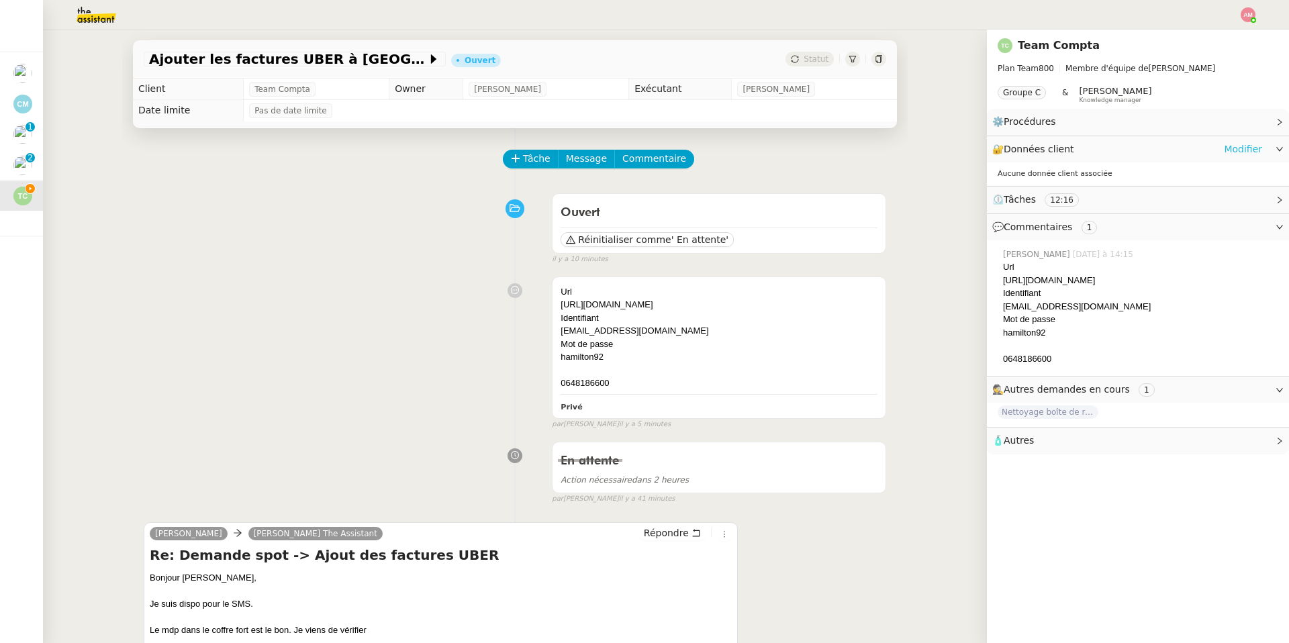
click at [1234, 150] on link "Modifier" at bounding box center [1243, 149] width 38 height 15
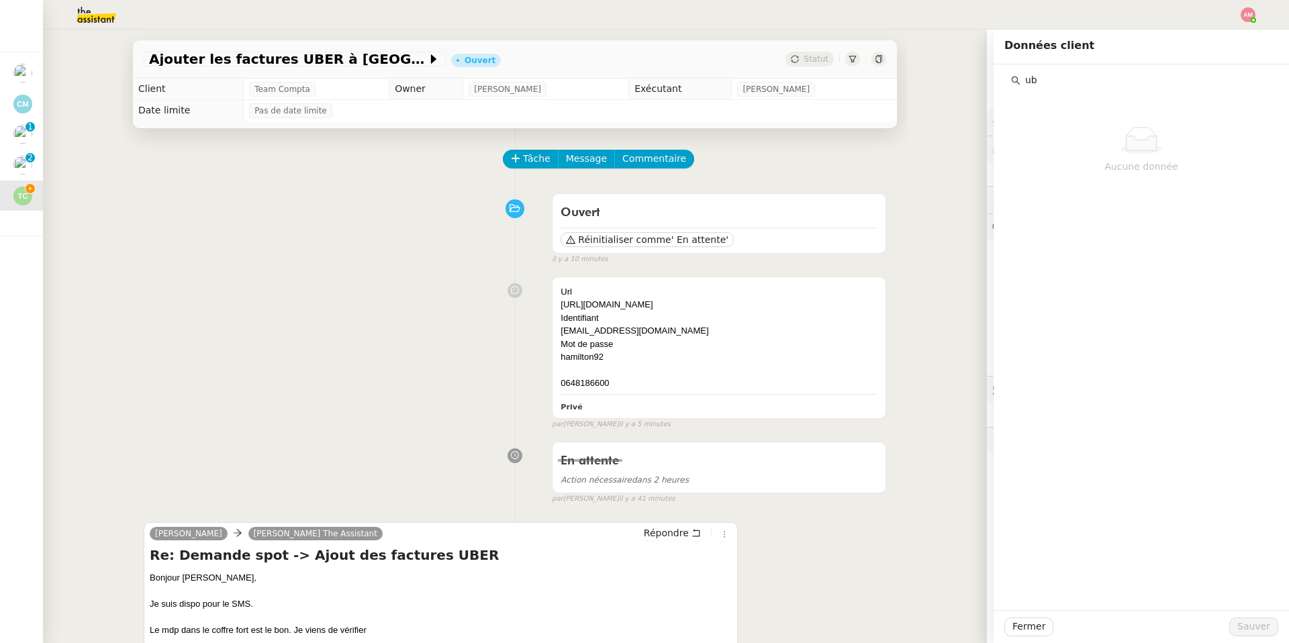
type input "ub"
click at [299, 273] on div "Url https://riders.uber.com/ Identifiant bandiaky.axel@gmail.com Mot de passe h…" at bounding box center [515, 350] width 742 height 160
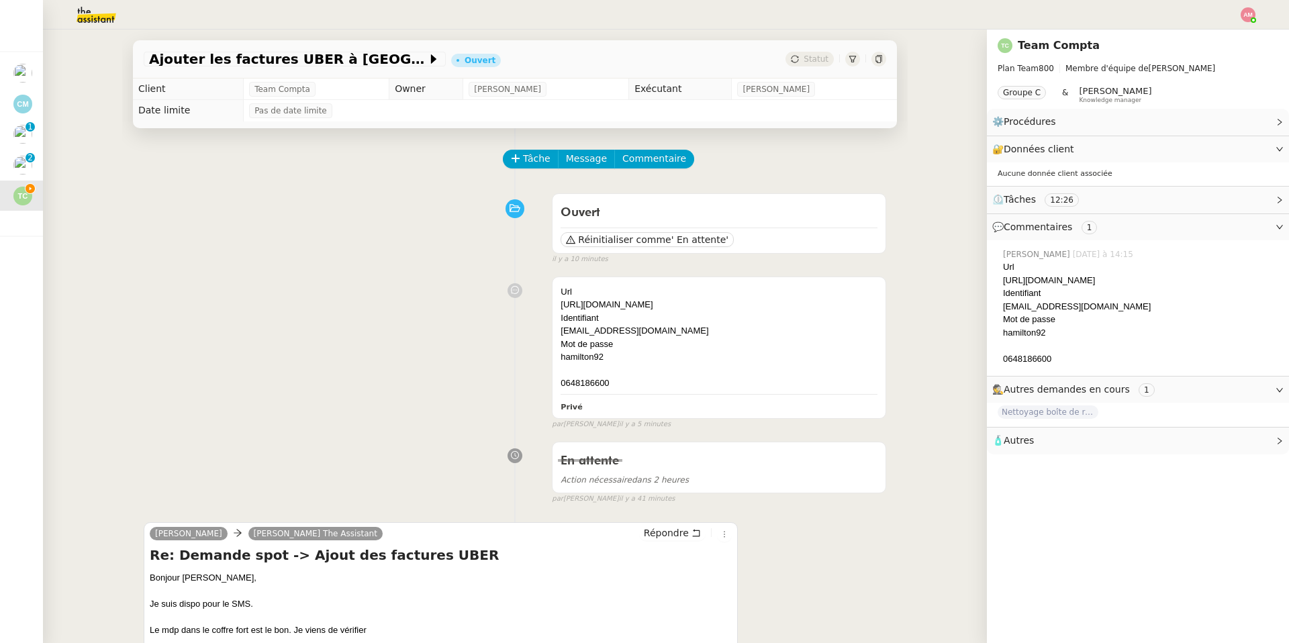
click at [74, 9] on img at bounding box center [86, 15] width 104 height 30
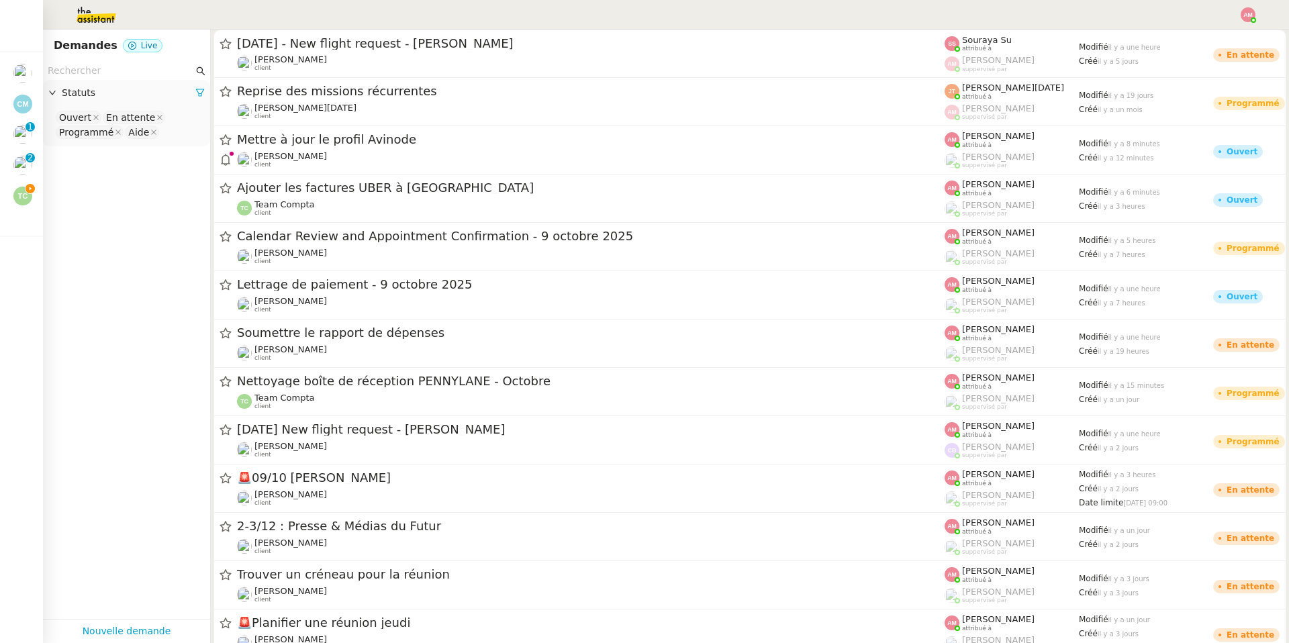
click at [87, 70] on input "text" at bounding box center [121, 70] width 146 height 15
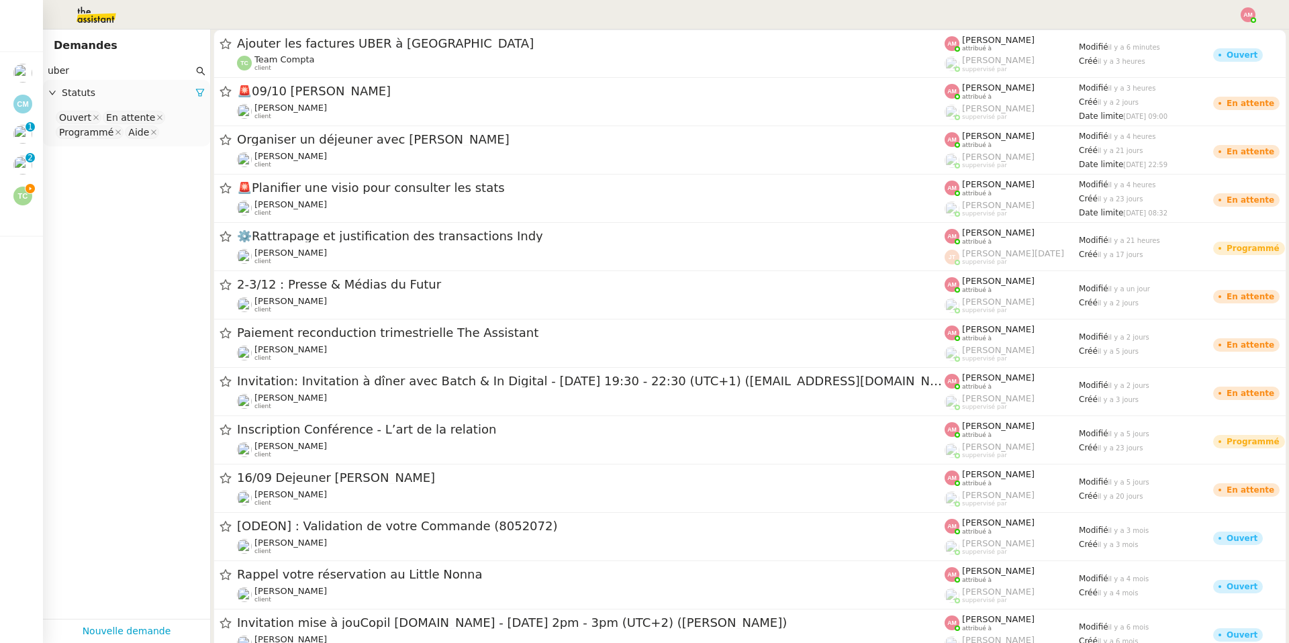
click at [183, 130] on nz-select-top-control "Ouvert En attente Programmé Aide" at bounding box center [127, 125] width 146 height 32
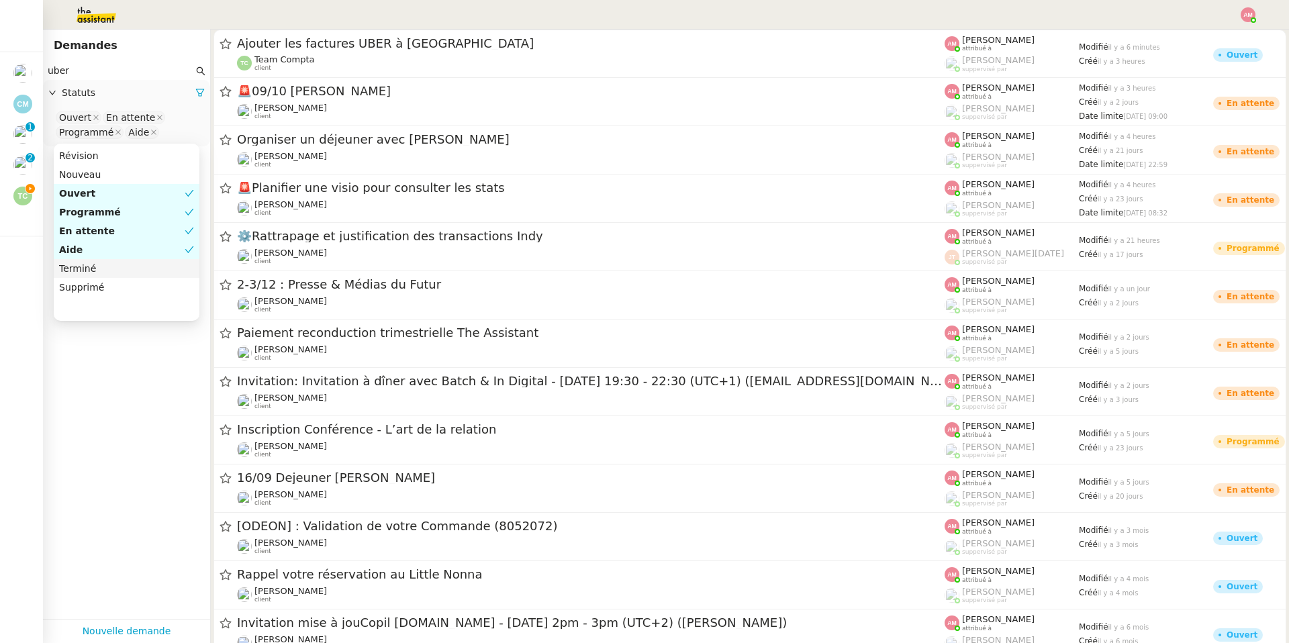
click at [110, 263] on div "Terminé" at bounding box center [126, 268] width 135 height 12
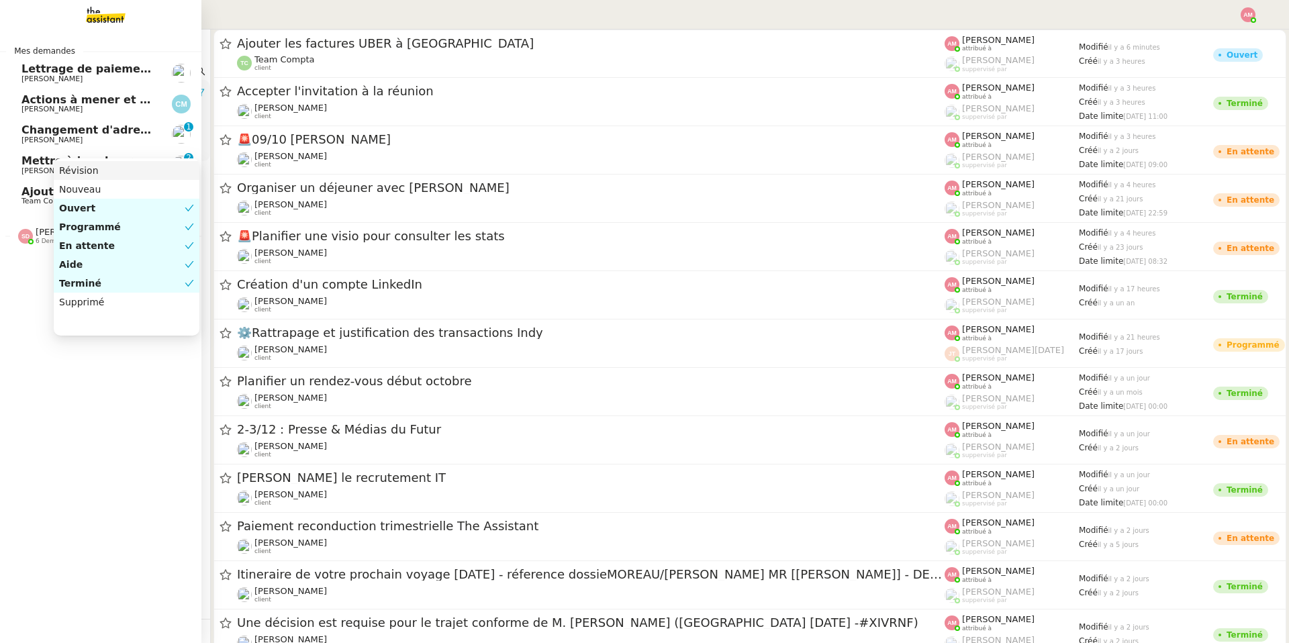
drag, startPoint x: 136, startPoint y: 68, endPoint x: 0, endPoint y: 60, distance: 136.4
click at [0, 60] on nz-layout "Mes demandes Lettrage de paiement - 9 octobre 2025 Mathias Hombourger Actions à…" at bounding box center [644, 321] width 1289 height 643
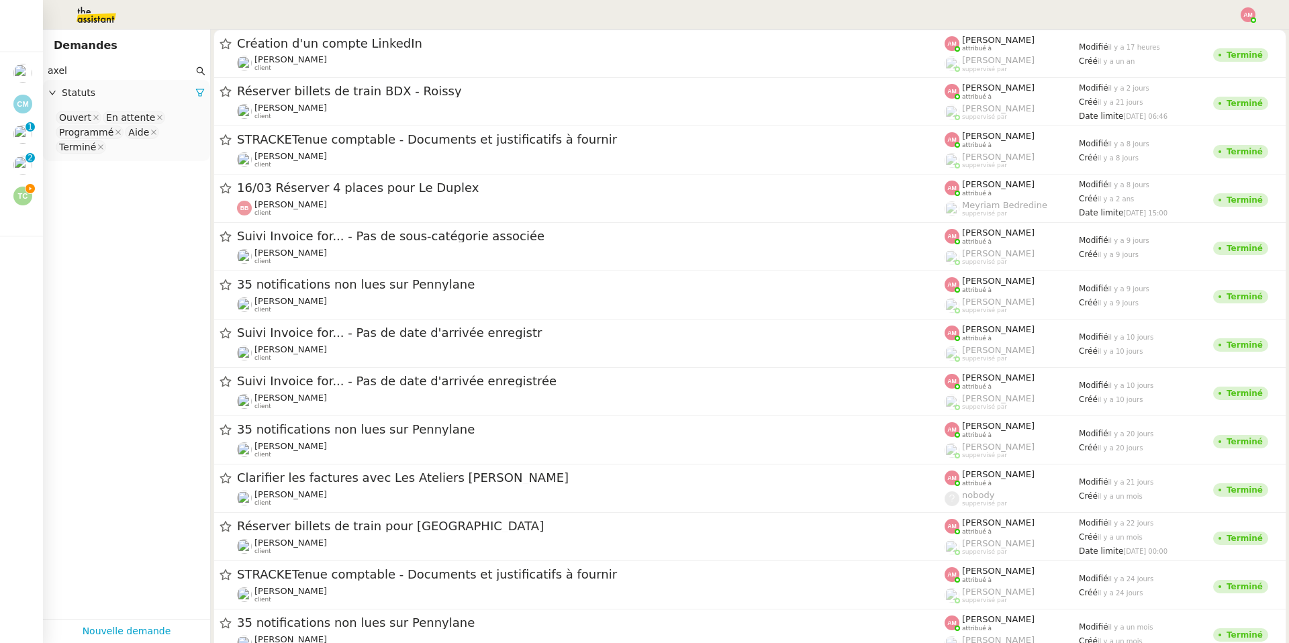
type input "axel"
click at [199, 138] on div "Ouvert En attente Programmé Aide Terminé" at bounding box center [126, 134] width 167 height 54
click at [181, 161] on app-tickets-filter "axel Statuts Ouvert En attente Programmé Aide Terminé" at bounding box center [126, 340] width 167 height 557
click at [179, 155] on nz-select-top-control "Ouvert En attente Programmé Aide Terminé" at bounding box center [127, 132] width 146 height 46
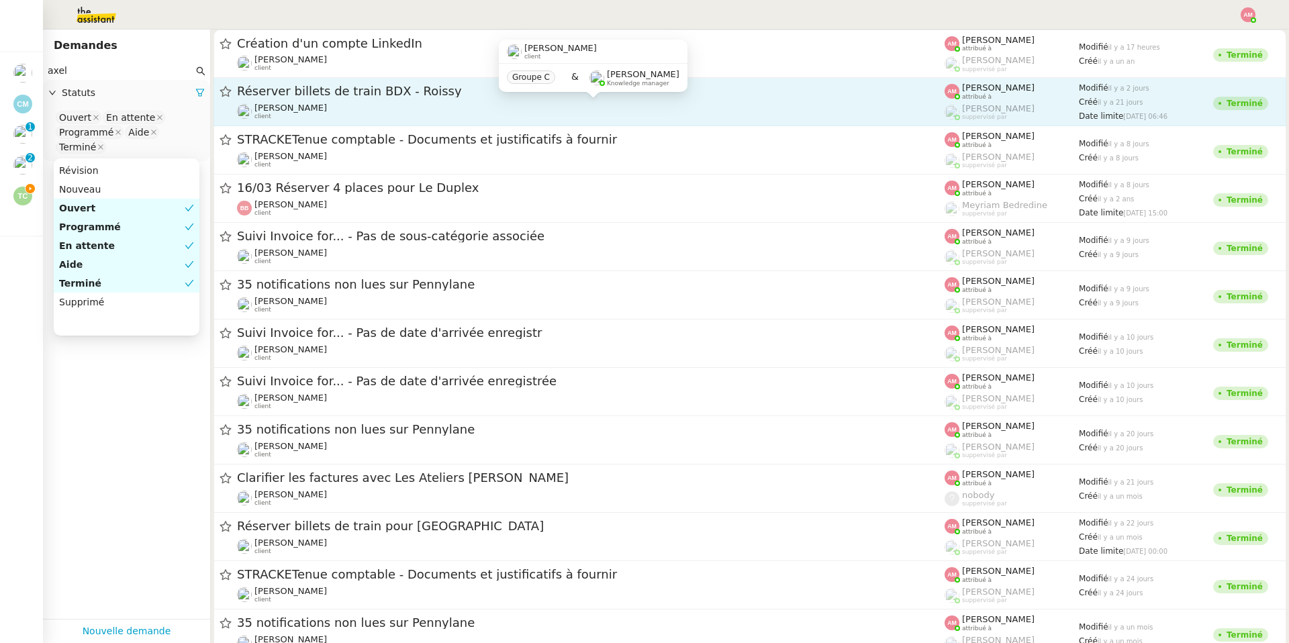
click at [297, 111] on span "[PERSON_NAME]" at bounding box center [290, 108] width 72 height 10
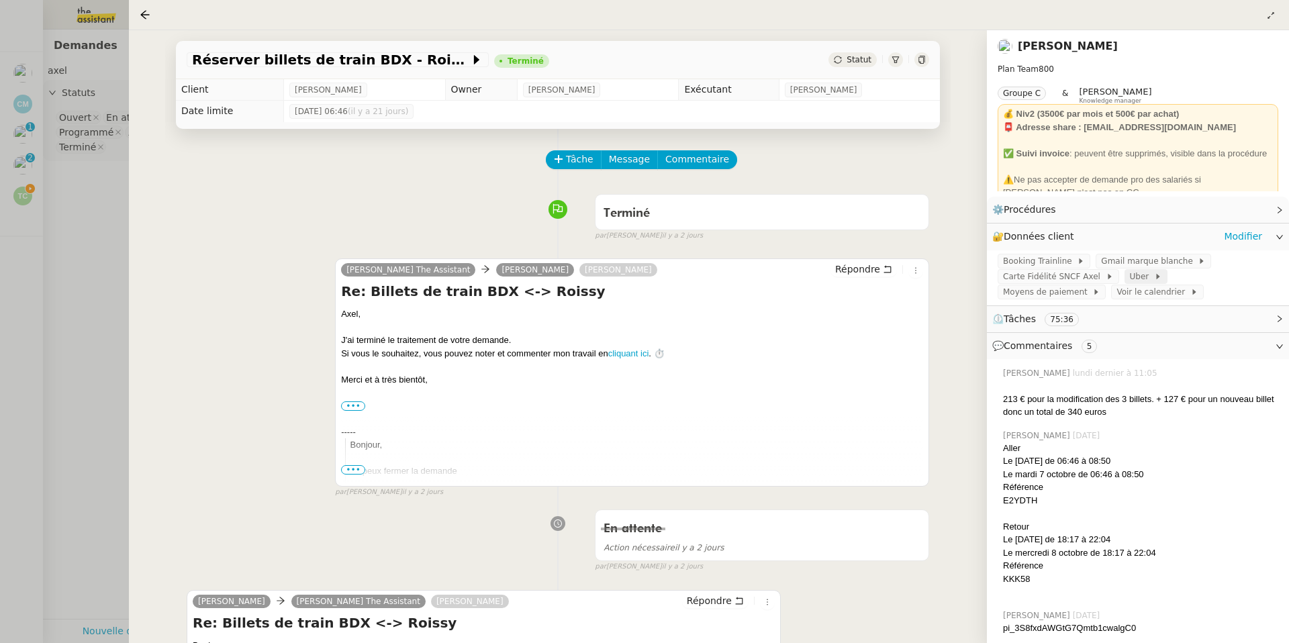
click at [1140, 282] on span "Uber" at bounding box center [1142, 276] width 24 height 13
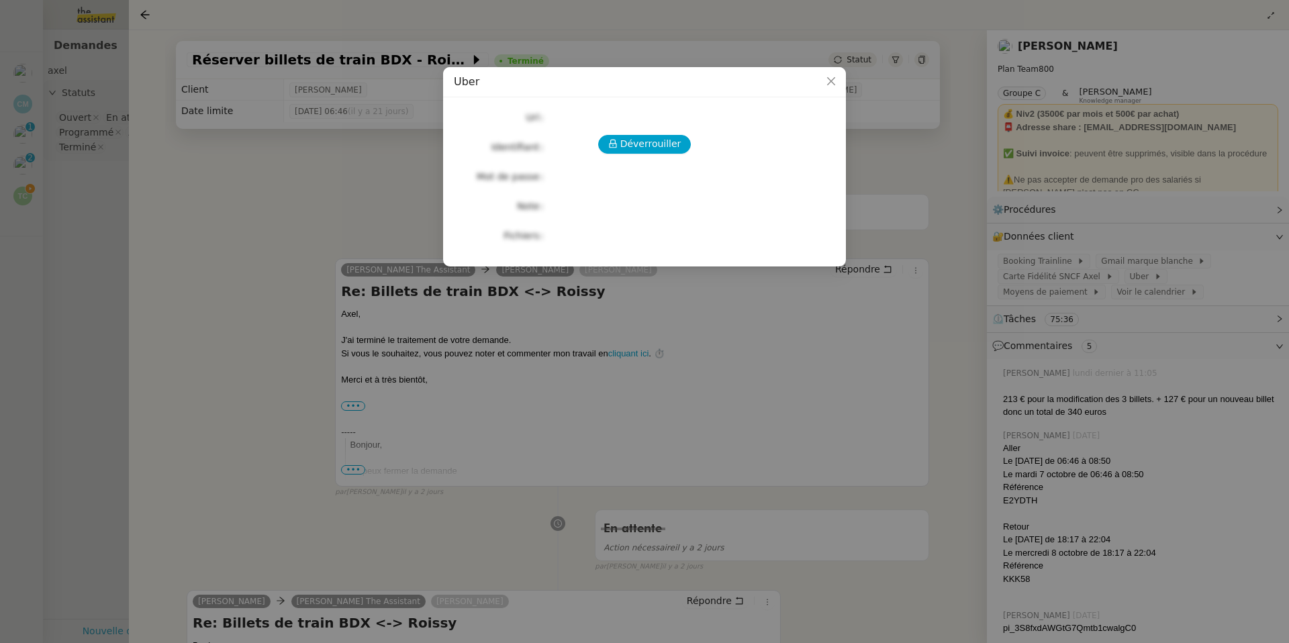
click at [670, 132] on div "Déverrouiller Url Identifiant Mot de passe Note Fichiers Upload" at bounding box center [644, 176] width 381 height 137
click at [665, 146] on span "Déverrouiller" at bounding box center [650, 143] width 61 height 15
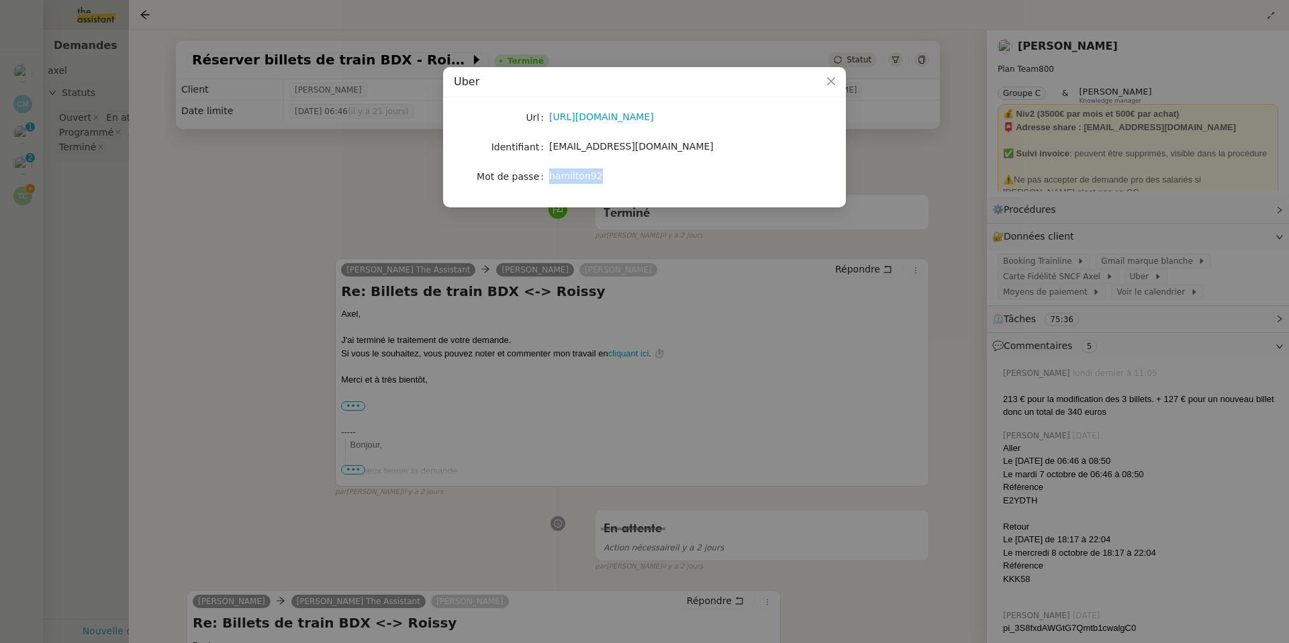
drag, startPoint x: 583, startPoint y: 181, endPoint x: 541, endPoint y: 181, distance: 42.3
click at [540, 181] on nz-form-item "Mot de passe hamilton92" at bounding box center [644, 176] width 381 height 19
copy nz-form-item "hamilton92"
click at [79, 62] on nz-modal-container "[PERSON_NAME] [URL][DOMAIN_NAME] Identifiant [EMAIL_ADDRESS][DOMAIN_NAME] Mot d…" at bounding box center [644, 321] width 1289 height 643
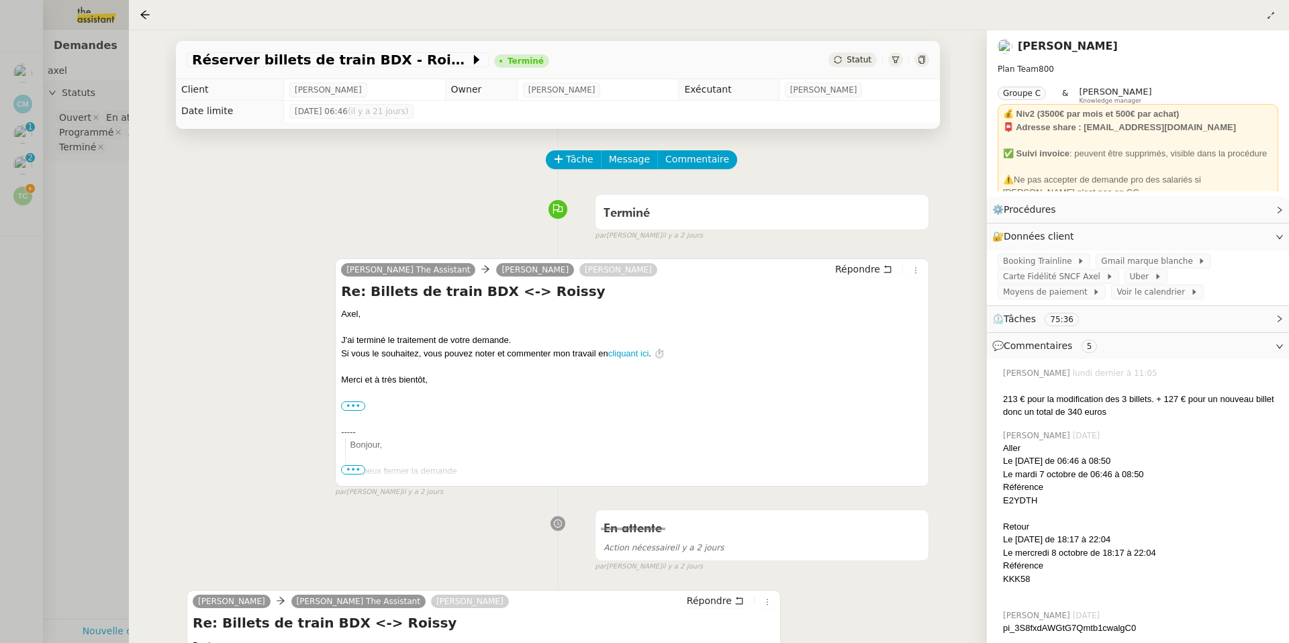
click at [28, 194] on div at bounding box center [644, 321] width 1289 height 643
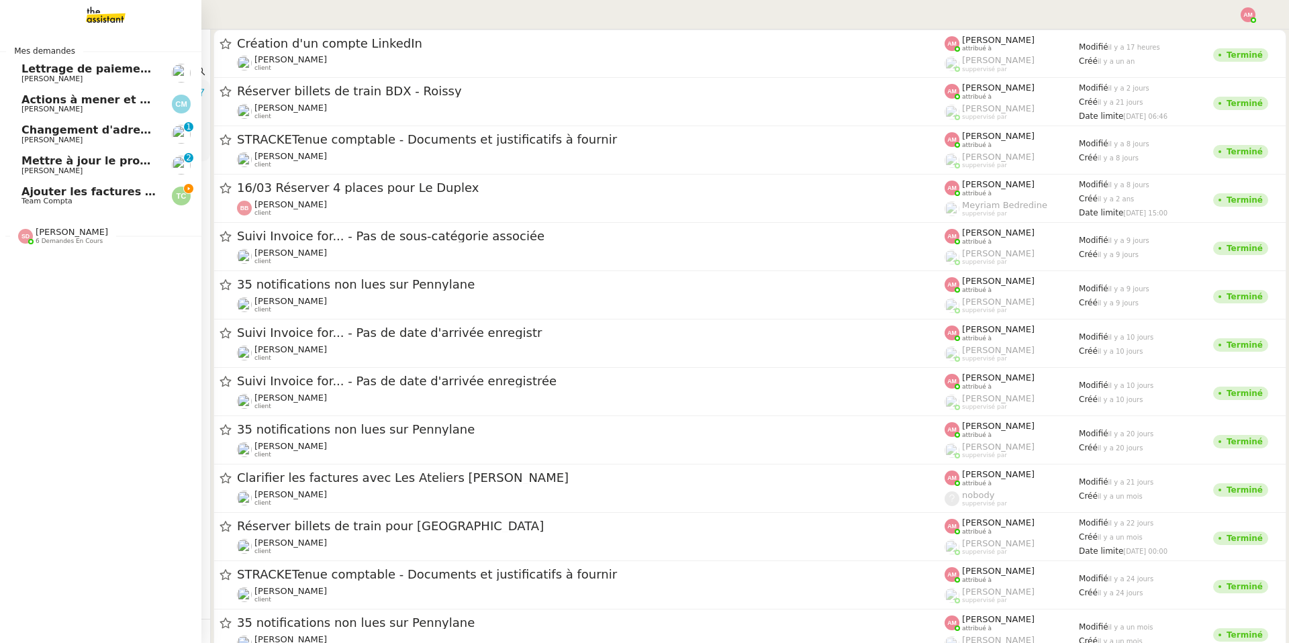
click at [20, 197] on link "Ajouter les factures UBER à Pennylane Team Compta" at bounding box center [100, 196] width 201 height 31
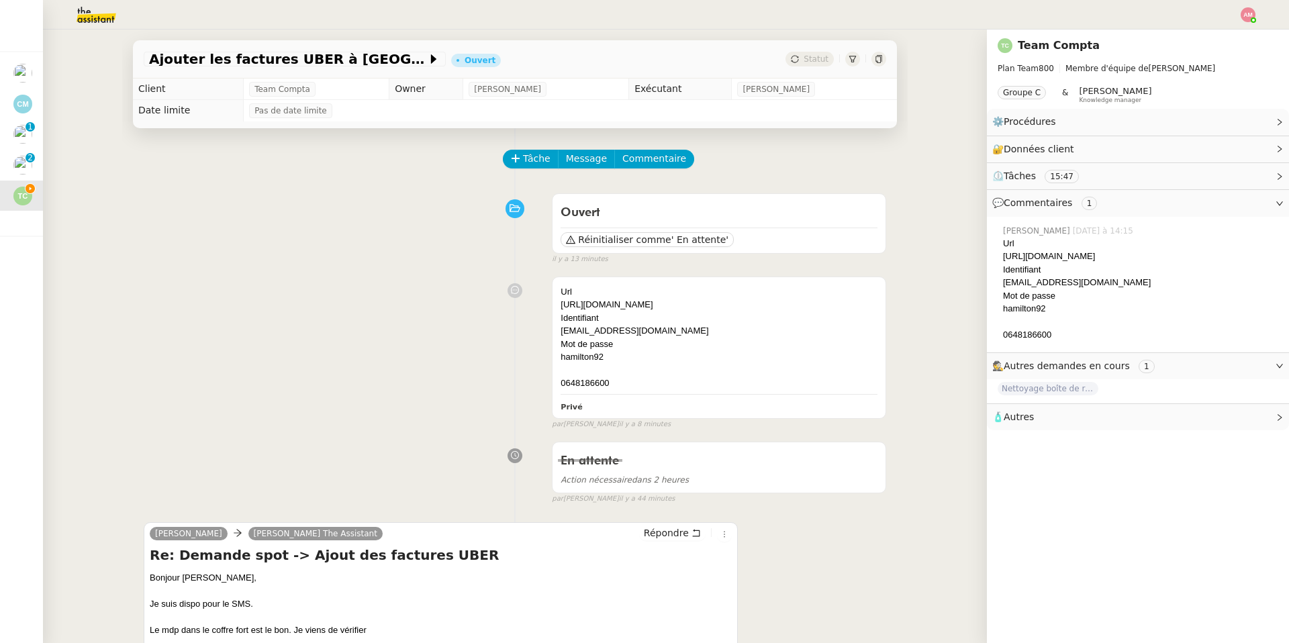
click at [301, 225] on div "Ouvert Réinitialiser comme ' En attente' false il y a 13 minutes" at bounding box center [515, 226] width 742 height 78
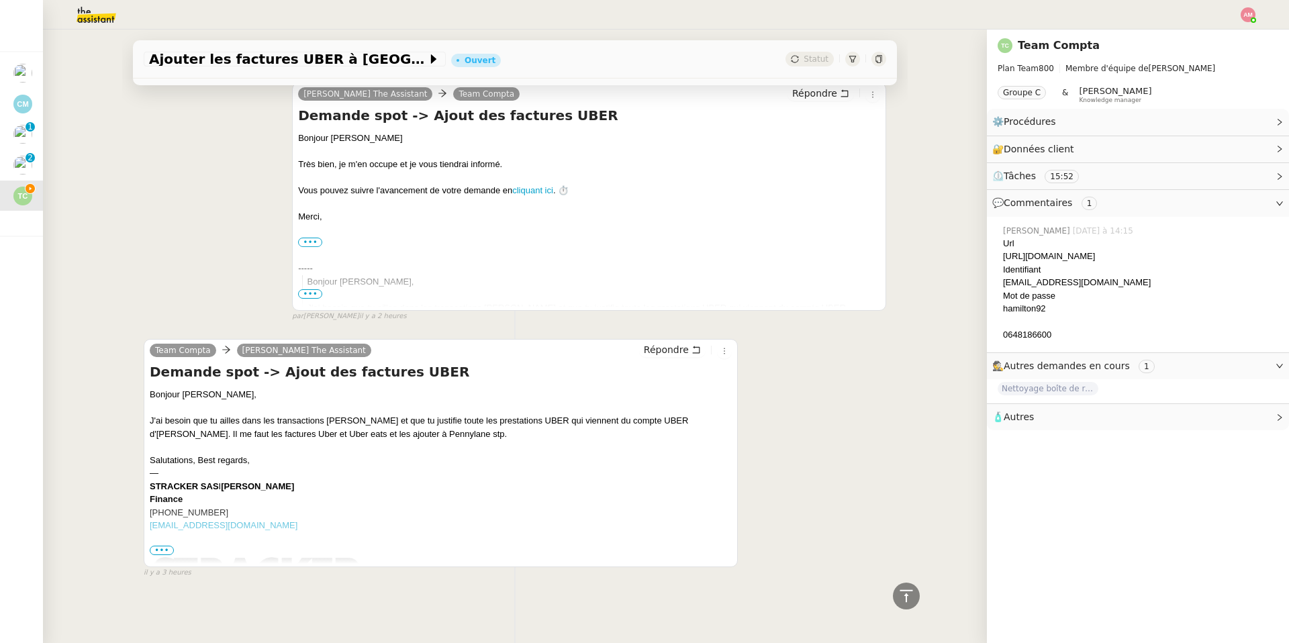
scroll to position [463, 0]
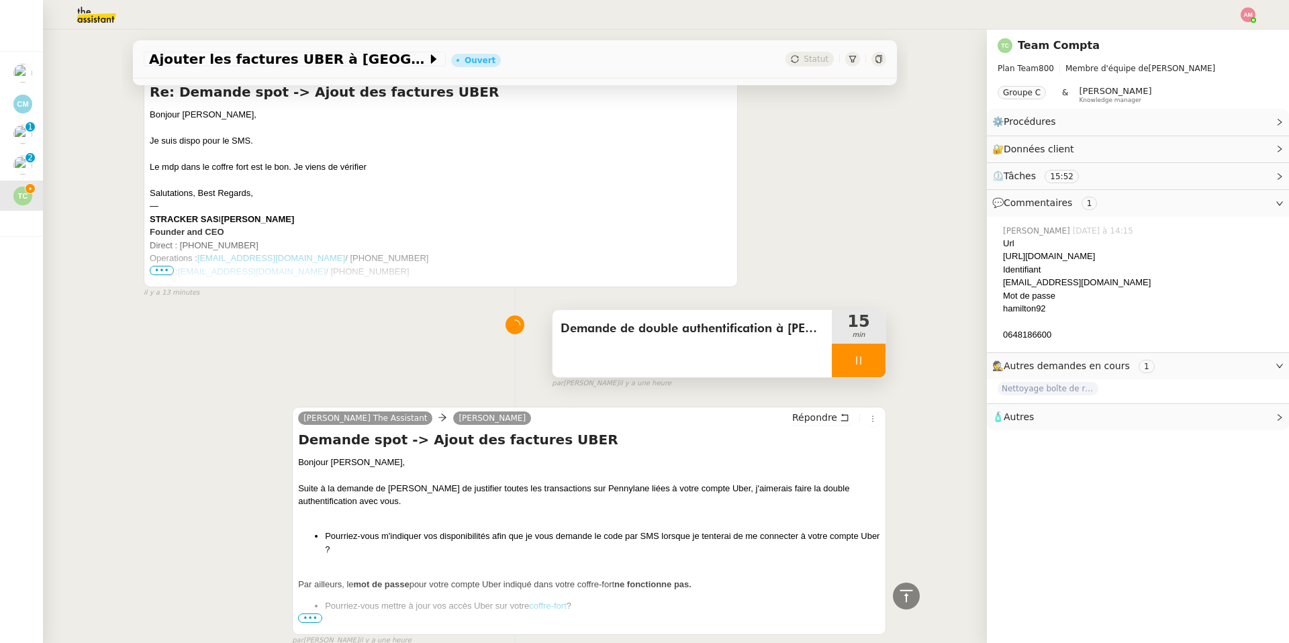
click at [873, 354] on div at bounding box center [859, 361] width 54 height 34
click at [873, 354] on button at bounding box center [871, 361] width 27 height 34
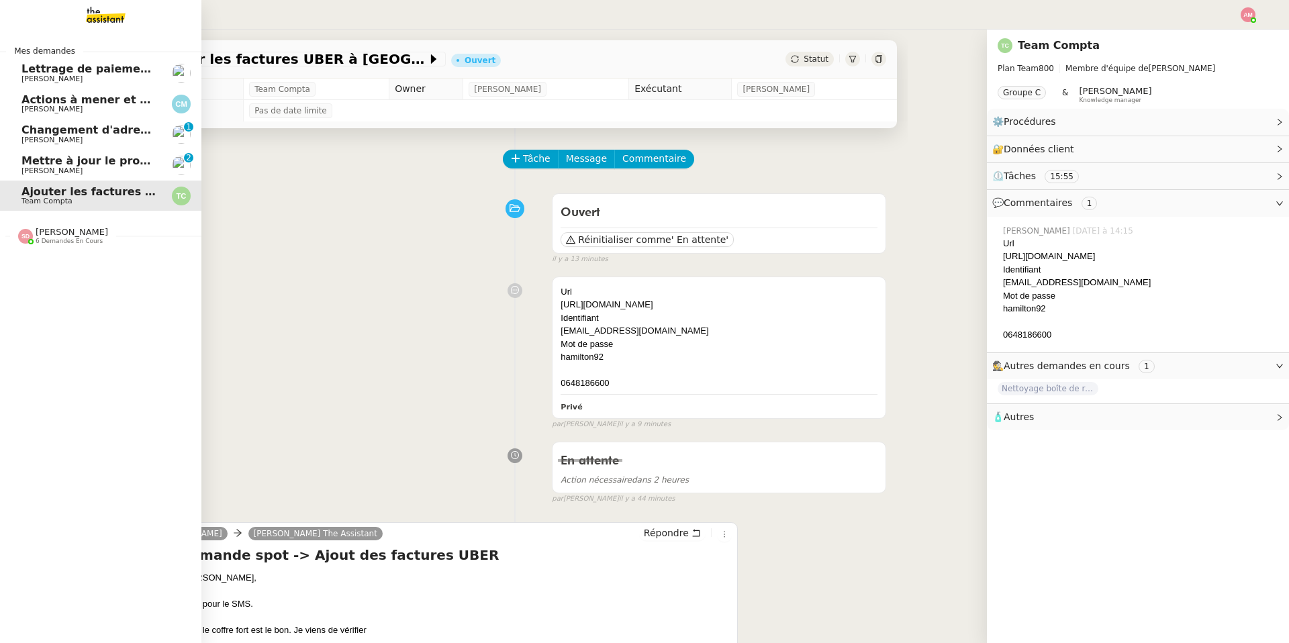
click at [34, 156] on span "Mettre à jour le profil Avinode" at bounding box center [112, 160] width 183 height 13
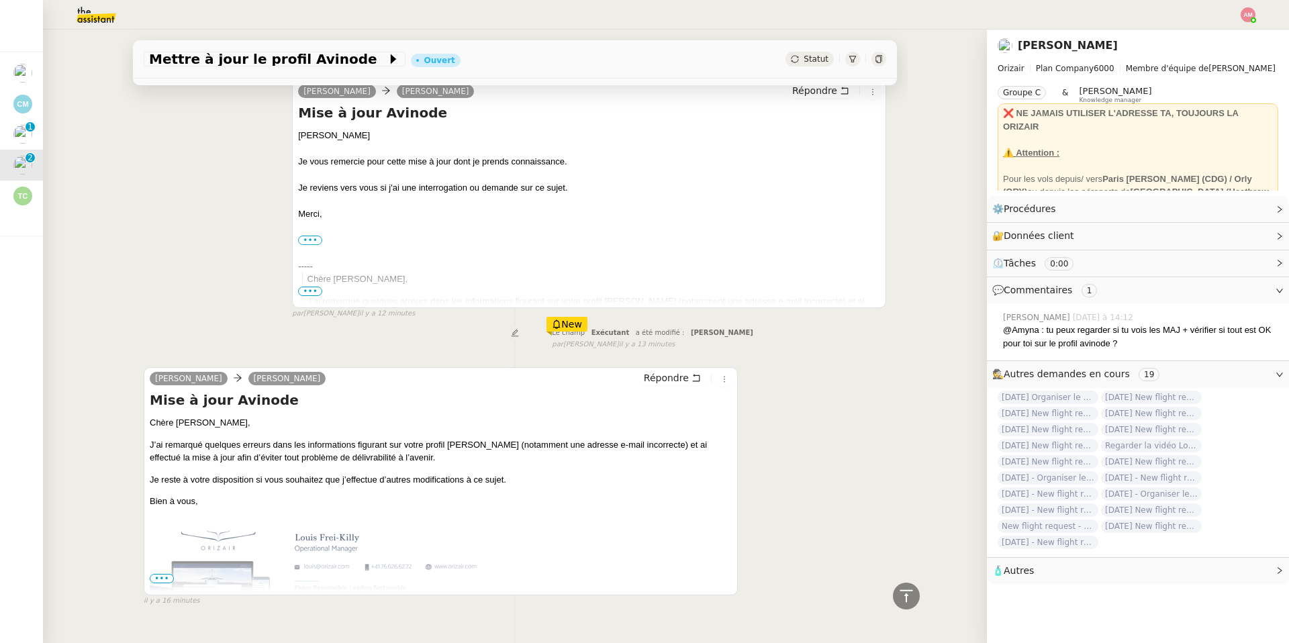
scroll to position [295, 0]
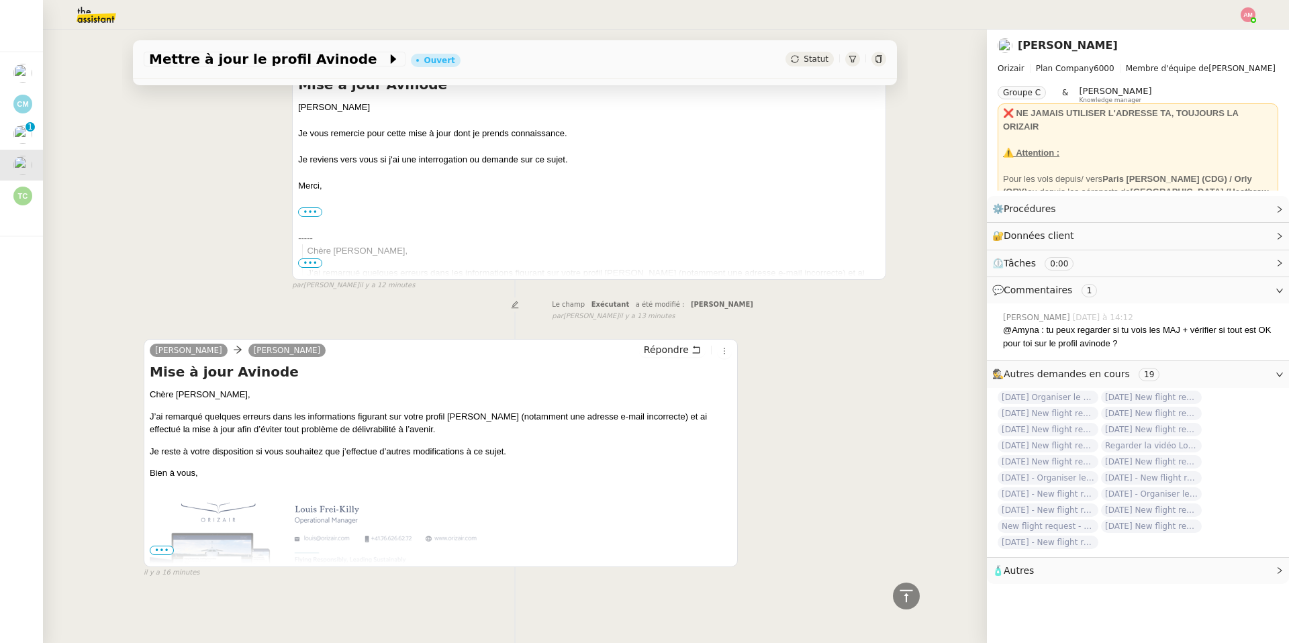
click at [157, 543] on img at bounding box center [365, 542] width 430 height 107
click at [156, 546] on span "•••" at bounding box center [162, 550] width 24 height 9
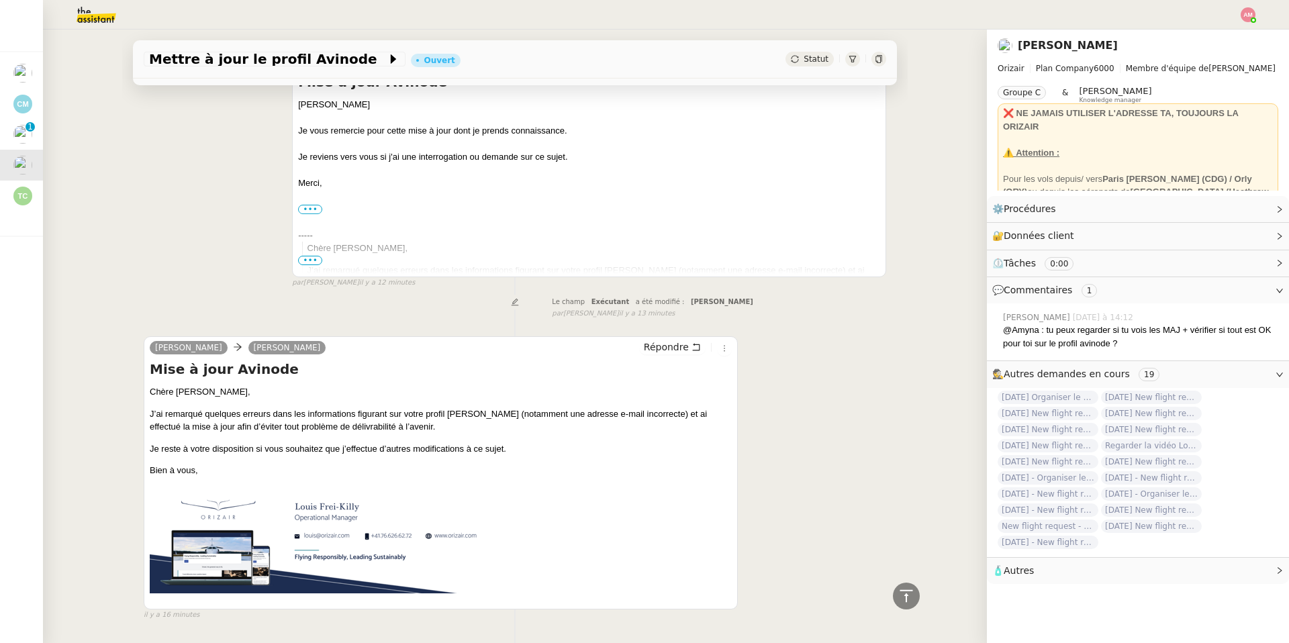
scroll to position [340, 0]
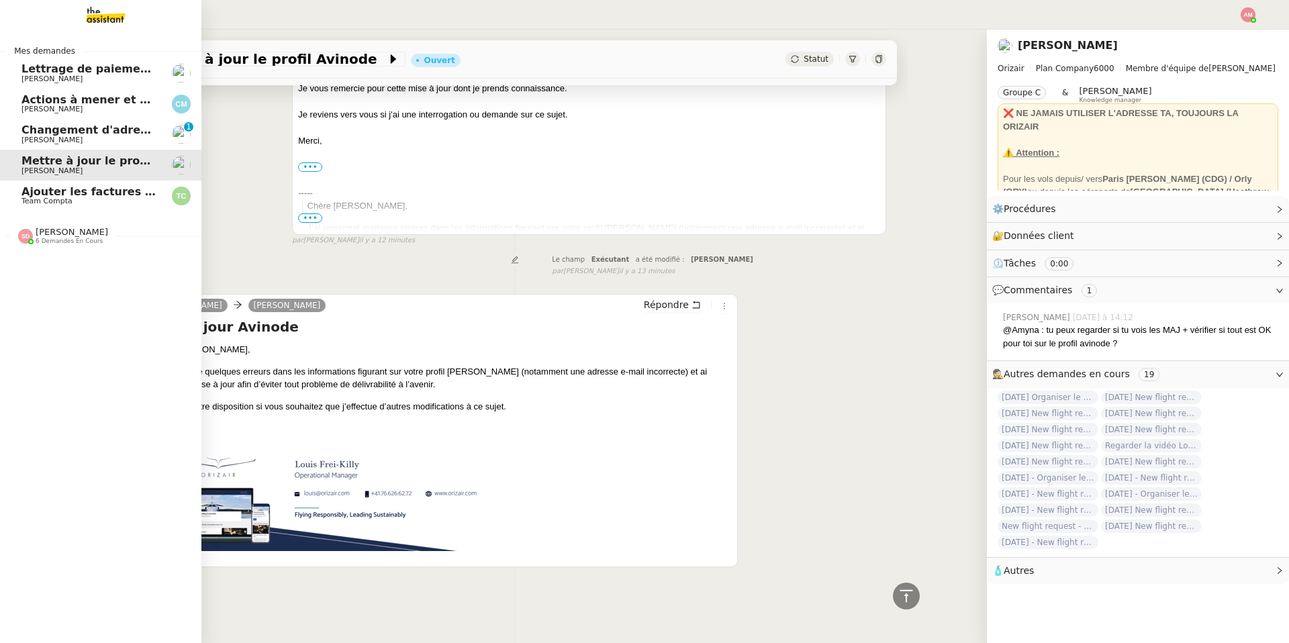
click at [28, 222] on span "[PERSON_NAME] 6 demandes en cours" at bounding box center [105, 230] width 201 height 28
click at [60, 136] on span "[PERSON_NAME]" at bounding box center [51, 140] width 61 height 9
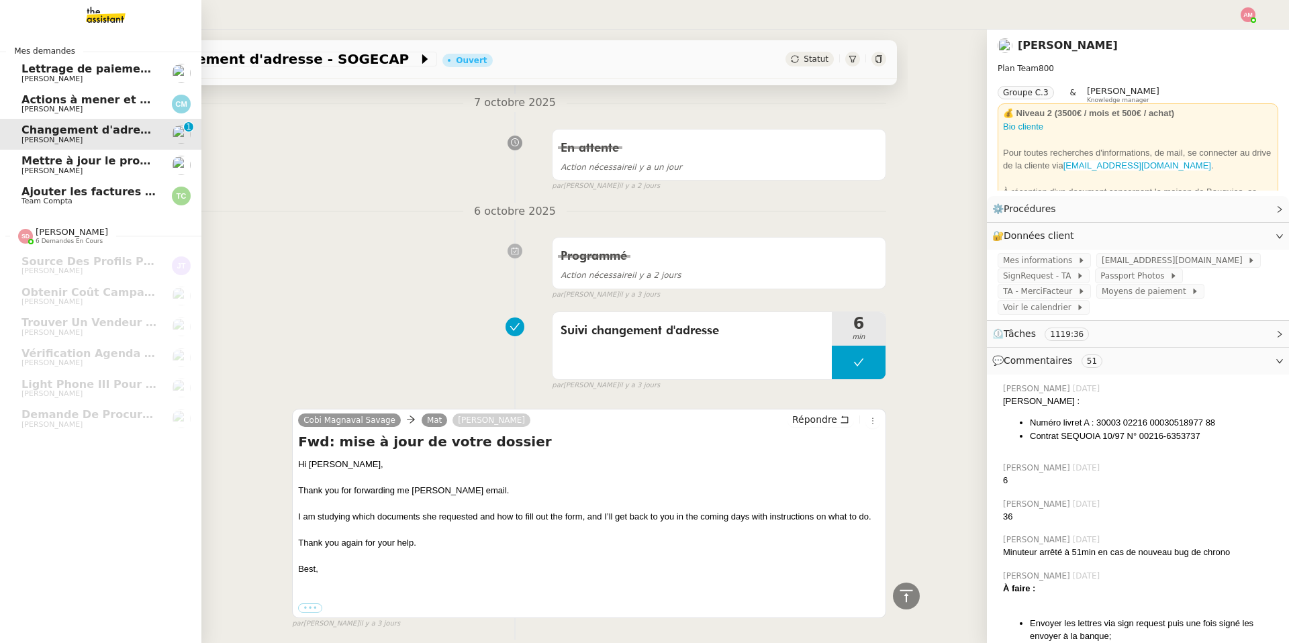
click at [71, 181] on link "Ajouter les factures UBER à Pennylane Team Compta" at bounding box center [100, 196] width 201 height 31
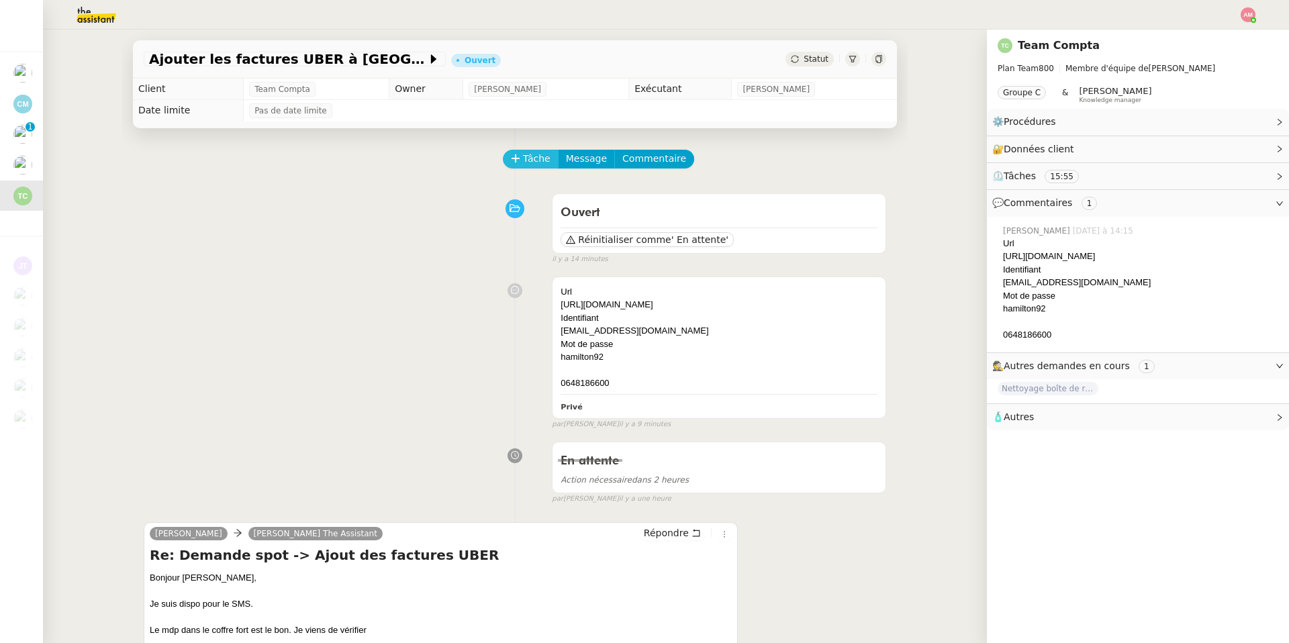
click at [518, 158] on icon at bounding box center [514, 158] width 7 height 1
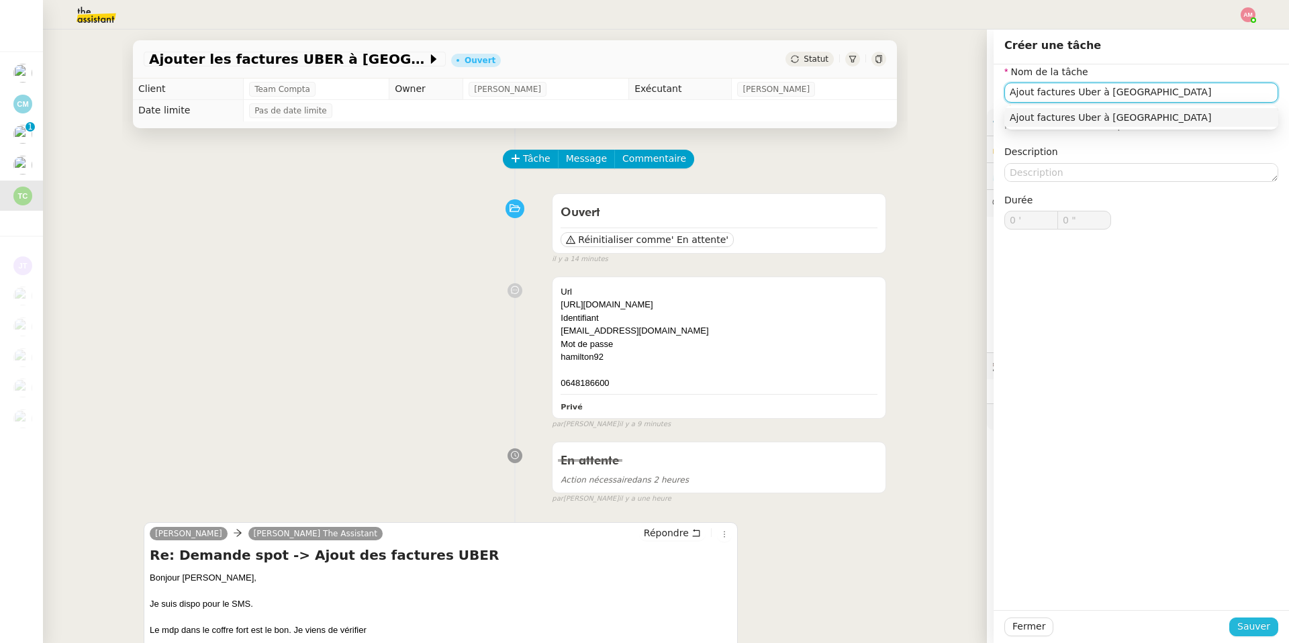
type input "Ajout factures Uber à Pennylane"
click at [1250, 619] on span "Sauver" at bounding box center [1253, 626] width 33 height 15
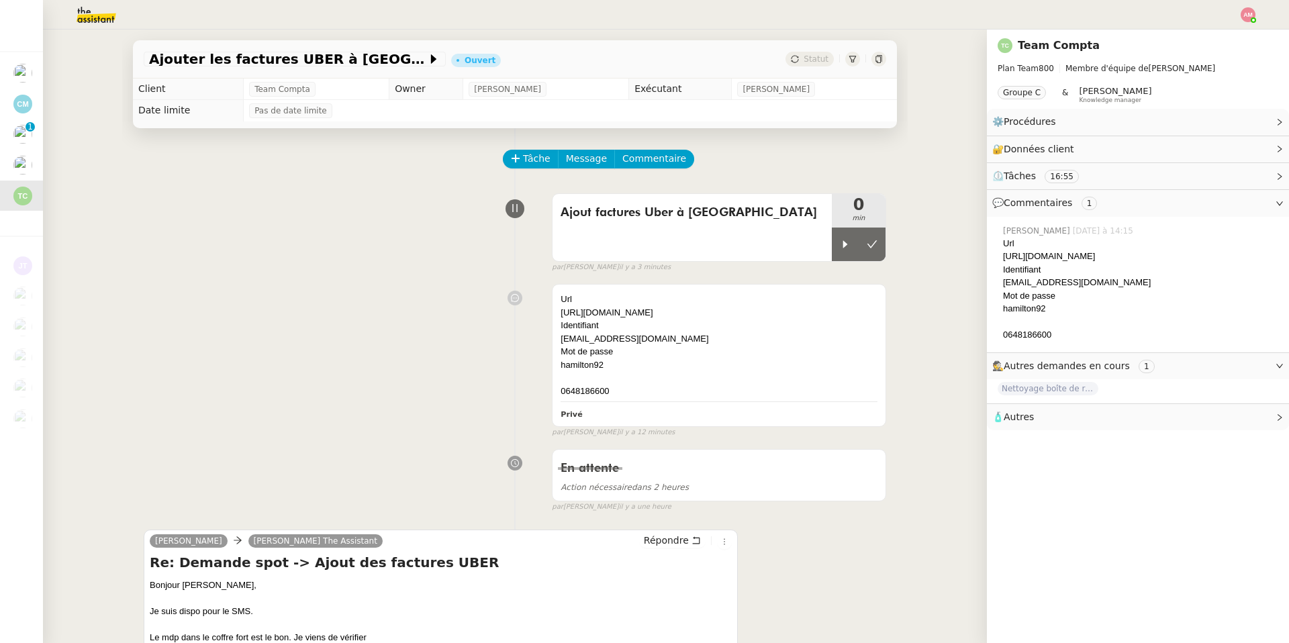
click at [1252, 22] on body "Mes demandes Lettrage de paiement - 9 octobre 2025 Mathias Hombourger Actions à…" at bounding box center [644, 321] width 1289 height 643
click at [1246, 13] on img at bounding box center [1247, 14] width 15 height 15
click at [1230, 32] on li "Suivi" at bounding box center [1211, 38] width 87 height 19
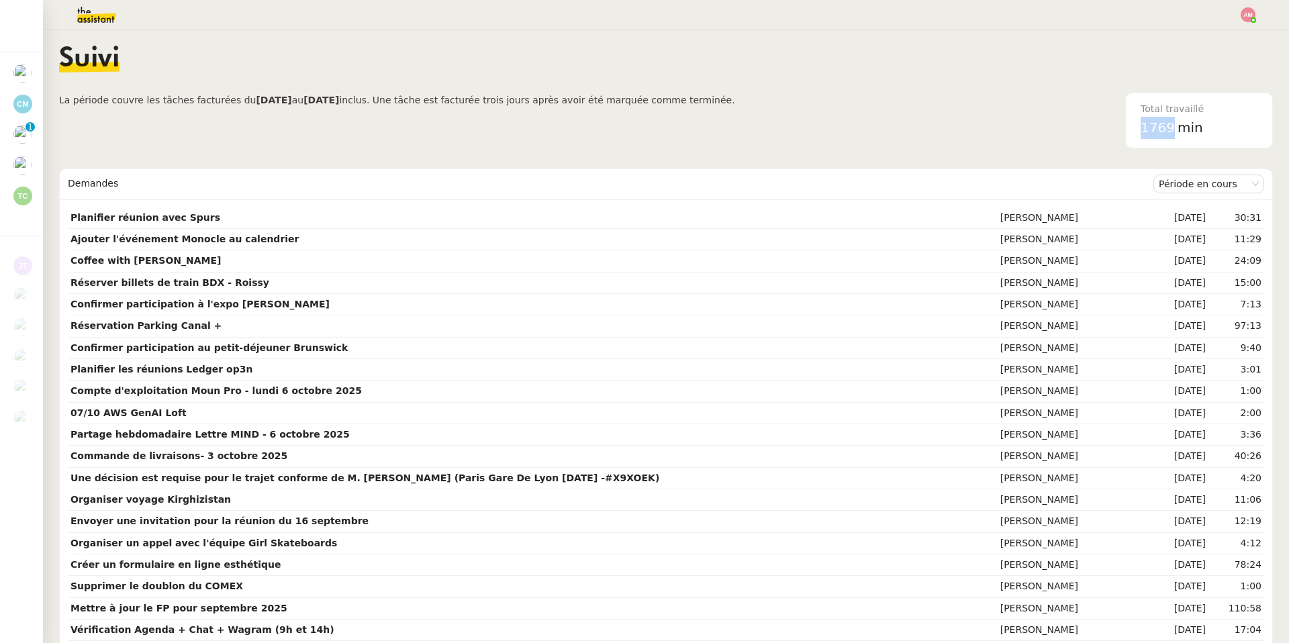
drag, startPoint x: 1175, startPoint y: 127, endPoint x: 1132, endPoint y: 127, distance: 43.0
click at [1132, 127] on div "Total travaillé 1769 min" at bounding box center [1198, 120] width 133 height 54
click at [1145, 131] on span "1769" at bounding box center [1157, 127] width 34 height 16
drag, startPoint x: 1172, startPoint y: 131, endPoint x: 1128, endPoint y: 129, distance: 43.7
click at [1128, 129] on nz-card "Total travaillé 1769 min" at bounding box center [1199, 121] width 148 height 56
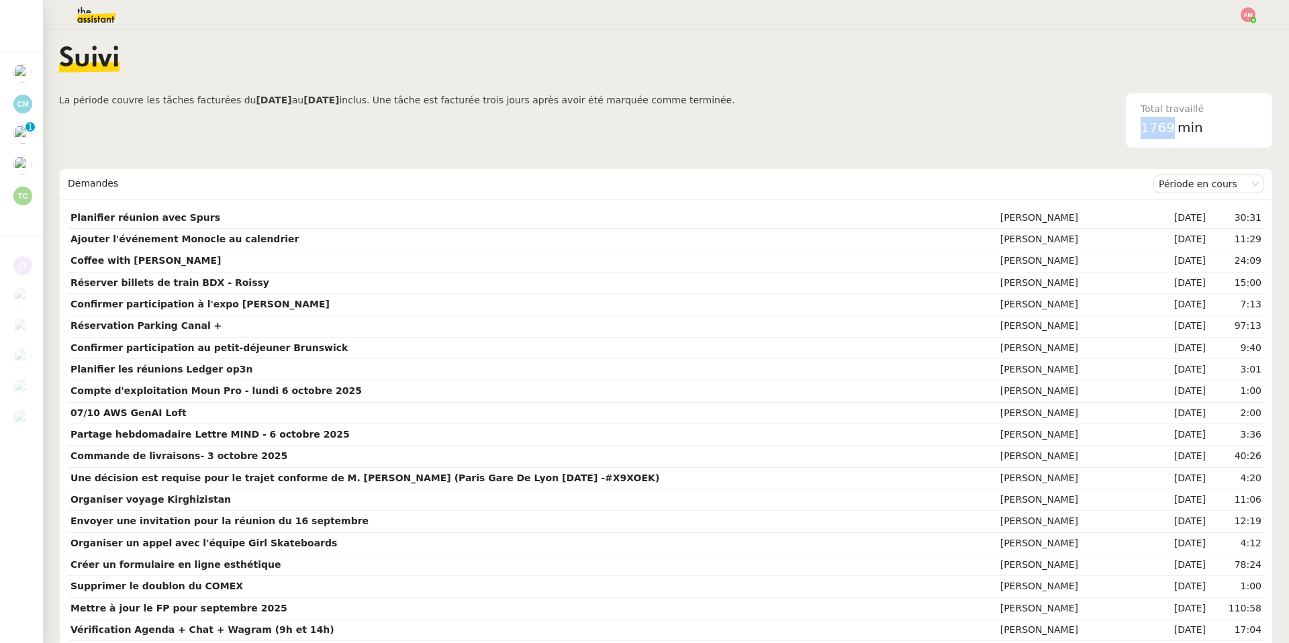
copy span "1769"
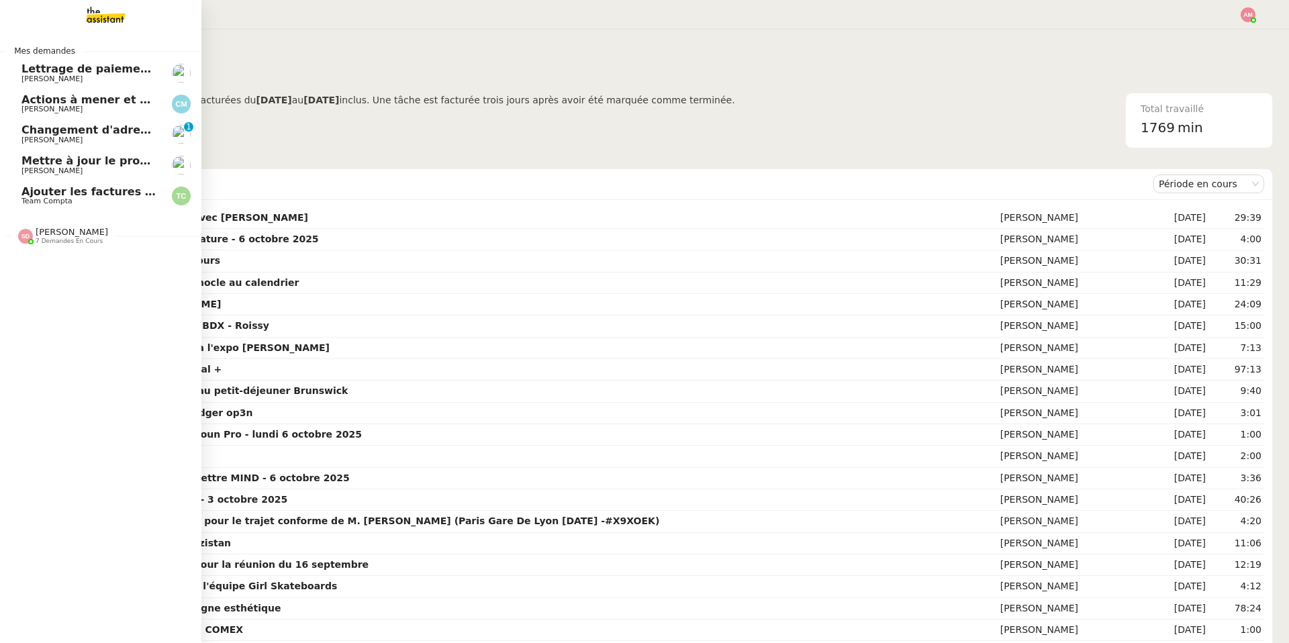
click at [78, 217] on span "Sheida Delpazir 7 demandes en cours" at bounding box center [105, 230] width 201 height 28
click at [66, 217] on span "[DATE] Organiser le vol pour [PERSON_NAME]" at bounding box center [159, 221] width 276 height 13
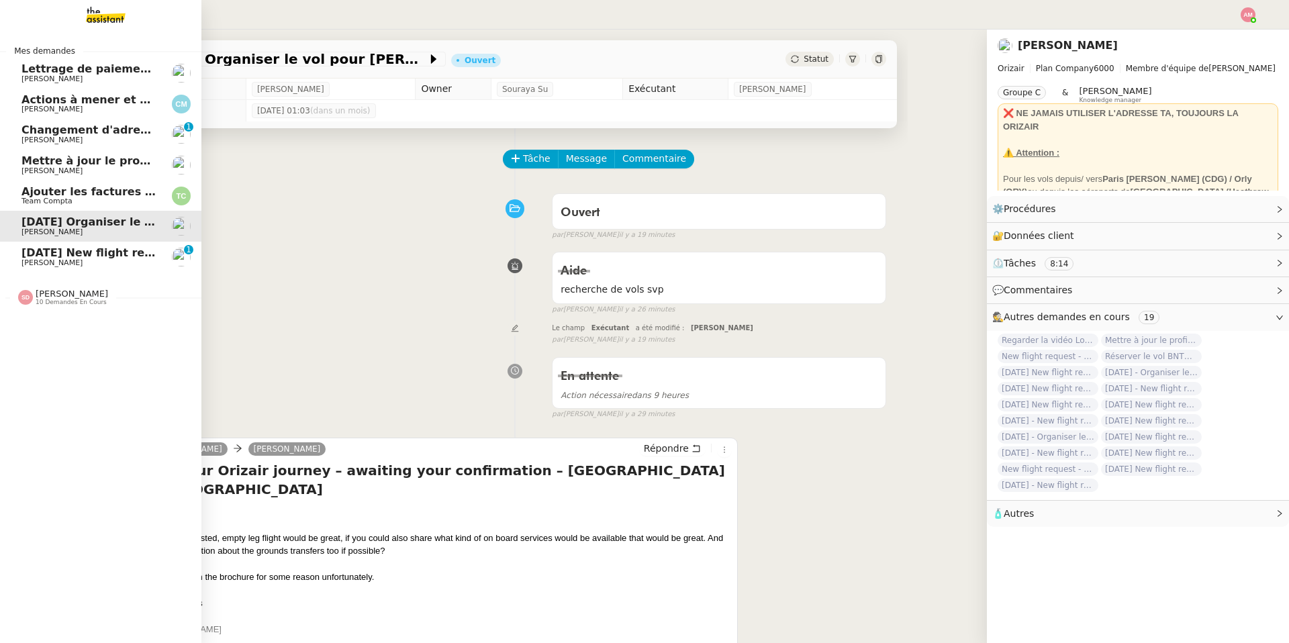
click at [23, 299] on img at bounding box center [25, 297] width 15 height 15
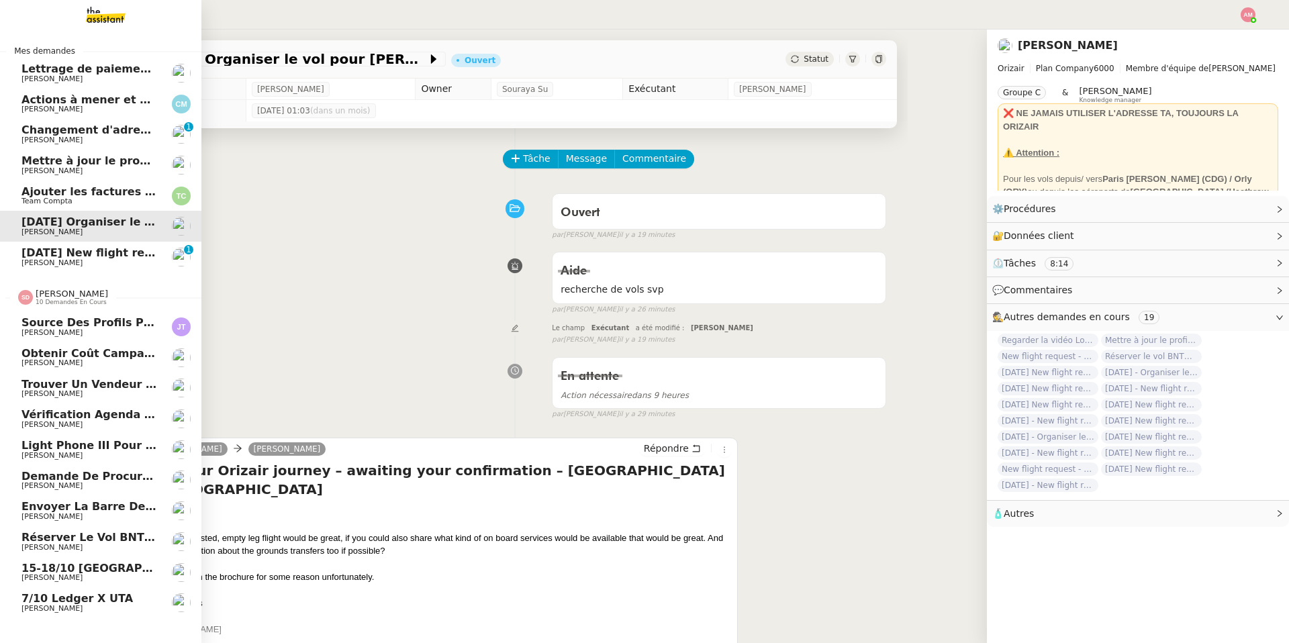
click at [87, 323] on span "Source des profils pour Account Manager" at bounding box center [147, 322] width 252 height 13
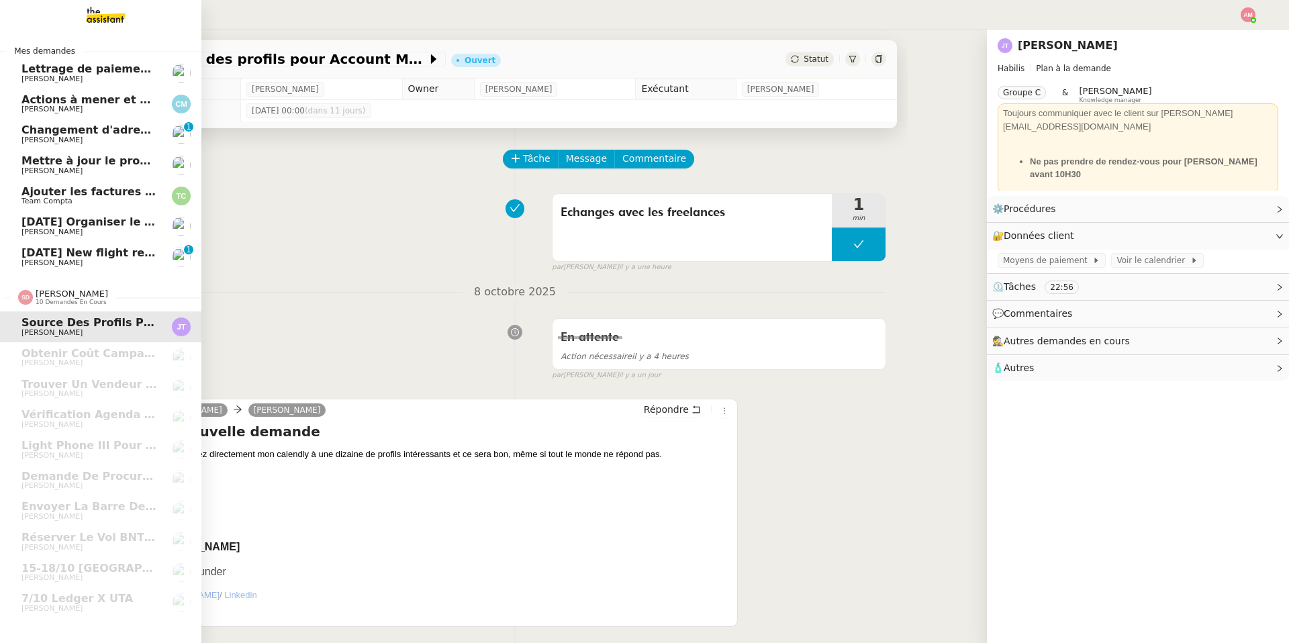
click at [26, 260] on span "[PERSON_NAME]" at bounding box center [51, 262] width 61 height 9
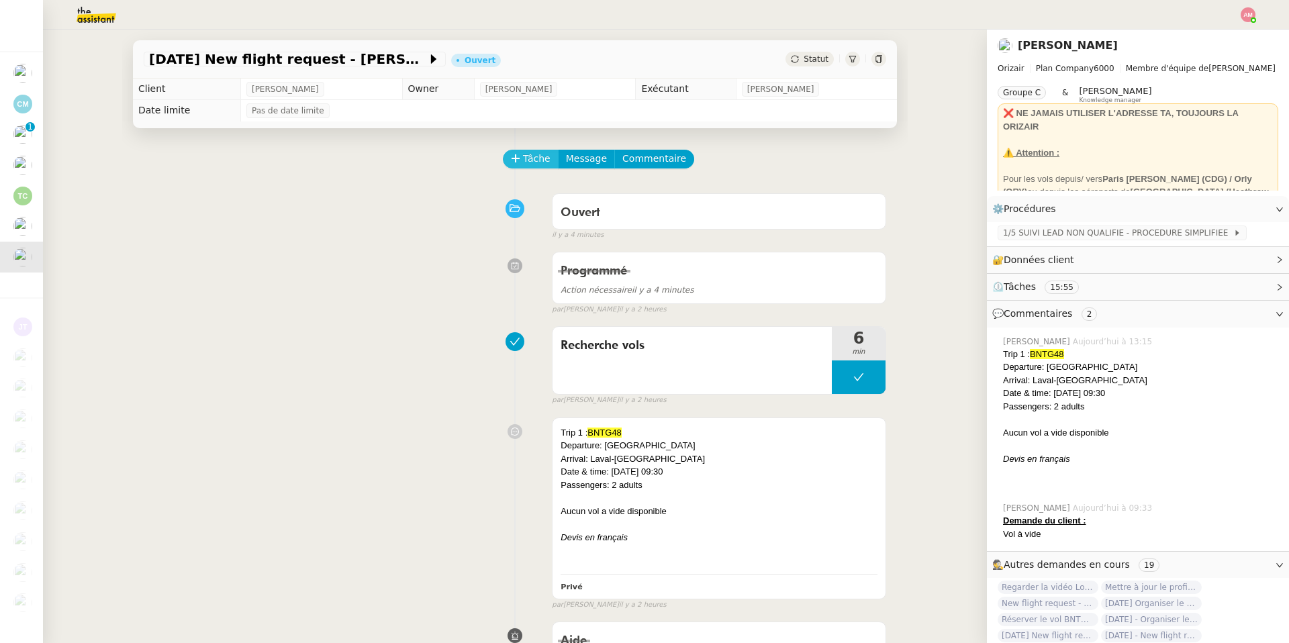
click at [534, 160] on span "Tâche" at bounding box center [537, 158] width 28 height 15
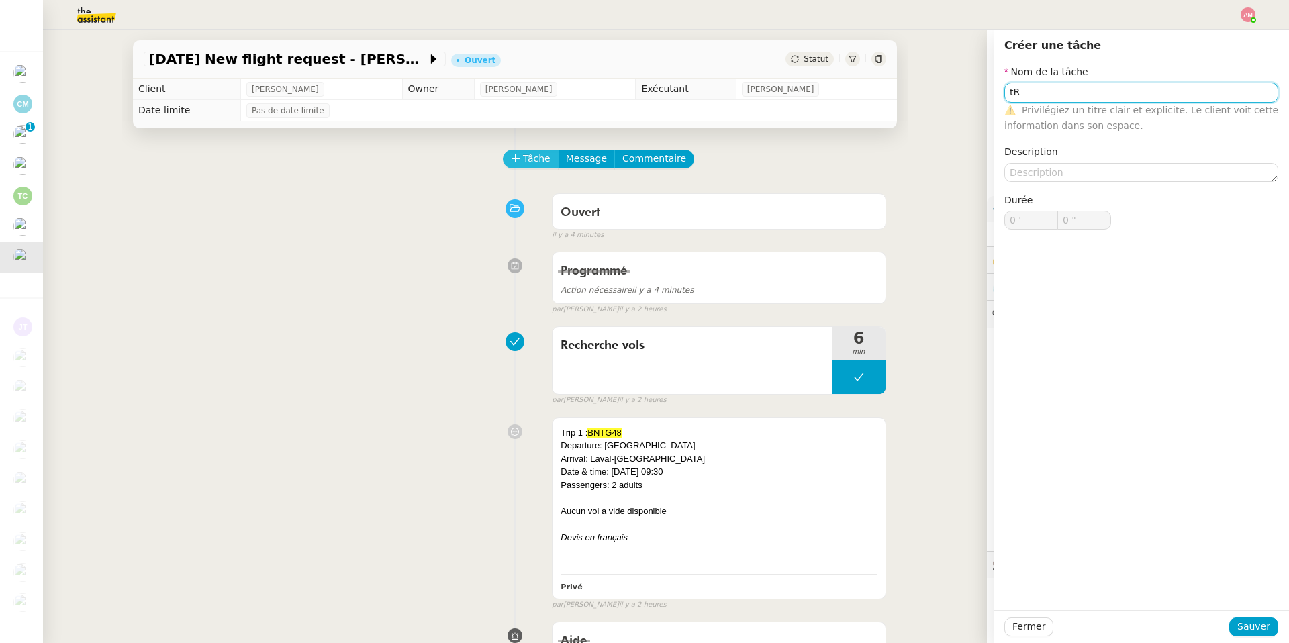
type input "t"
type input "Transmission devis"
click at [1250, 636] on div "Fermer Sauver" at bounding box center [1140, 626] width 295 height 33
click at [1247, 624] on span "Sauver" at bounding box center [1253, 626] width 33 height 15
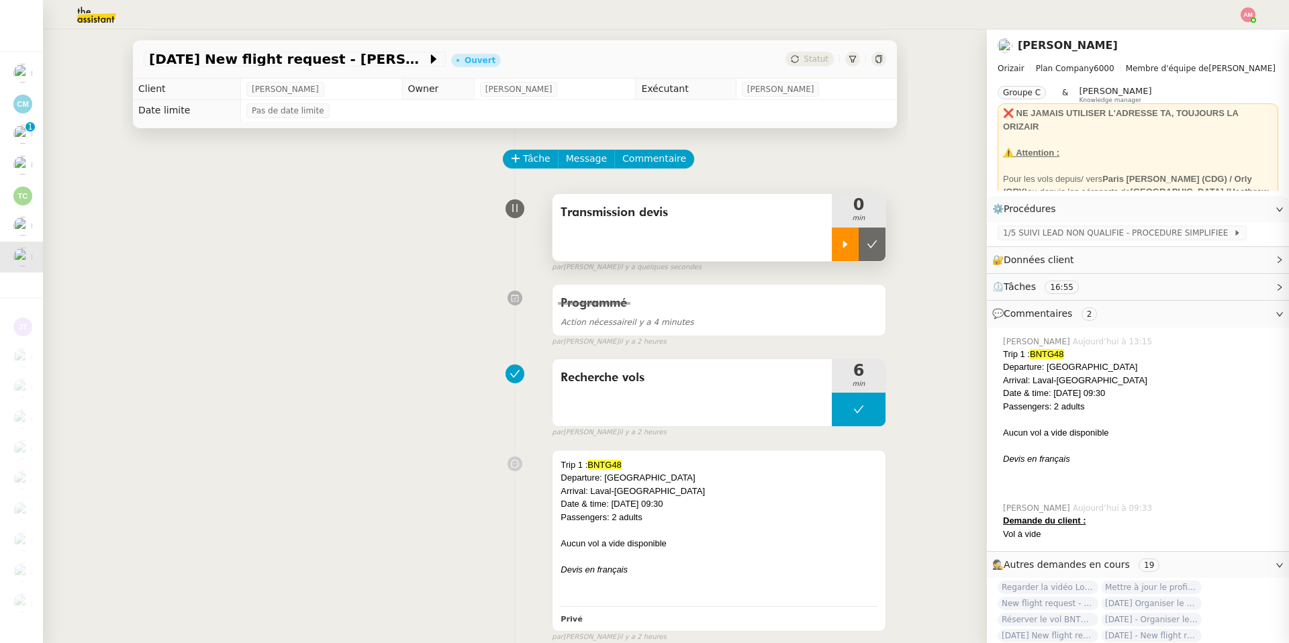
click at [847, 249] on icon at bounding box center [845, 244] width 11 height 11
drag, startPoint x: 630, startPoint y: 465, endPoint x: 590, endPoint y: 462, distance: 39.7
click at [590, 462] on div "Trip 1 : BNTG48" at bounding box center [718, 464] width 317 height 13
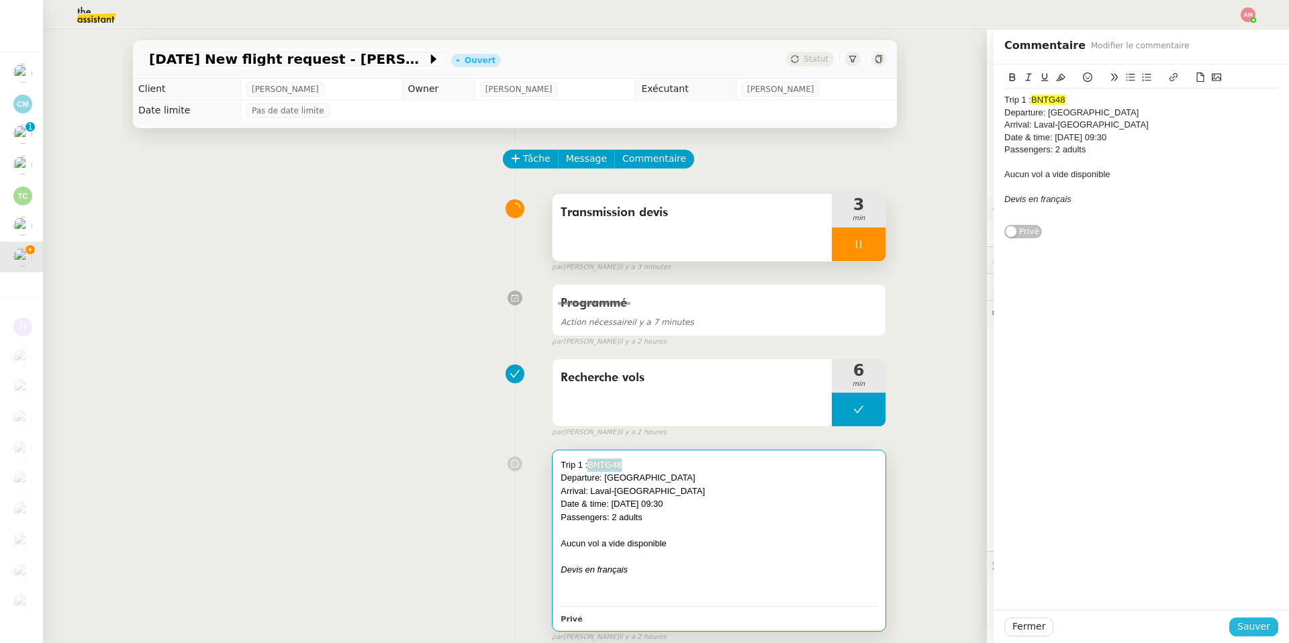
click at [1246, 625] on span "Sauver" at bounding box center [1253, 626] width 33 height 15
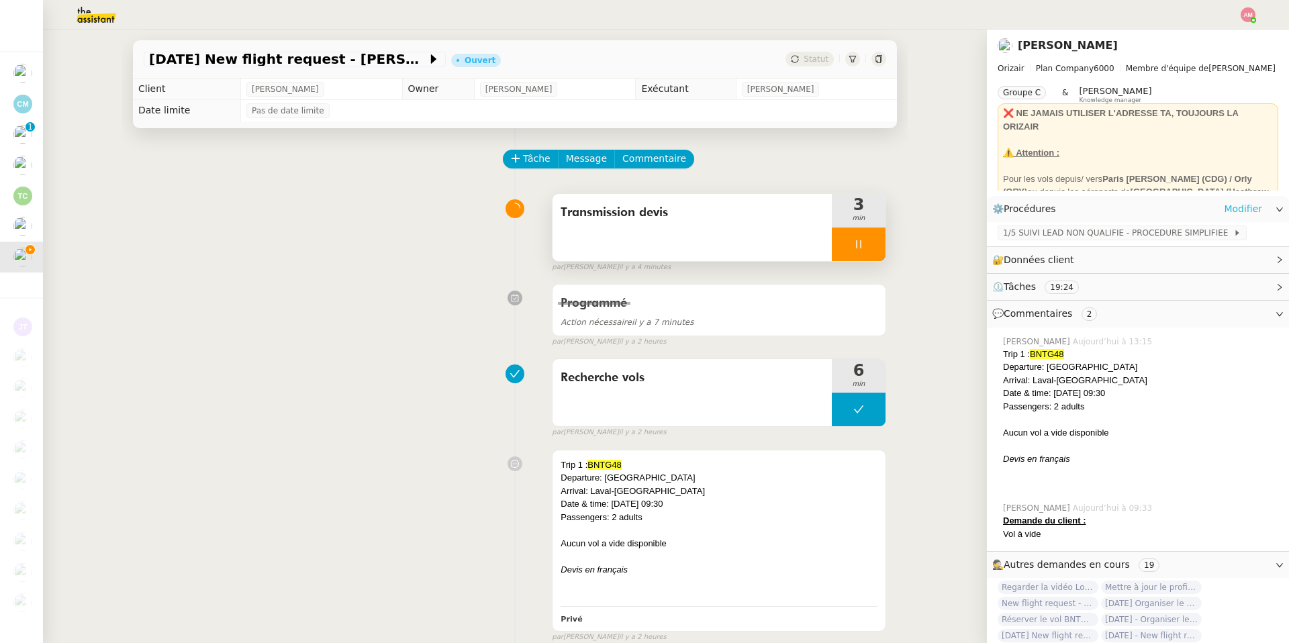
click at [1234, 207] on link "Modifier" at bounding box center [1243, 208] width 38 height 15
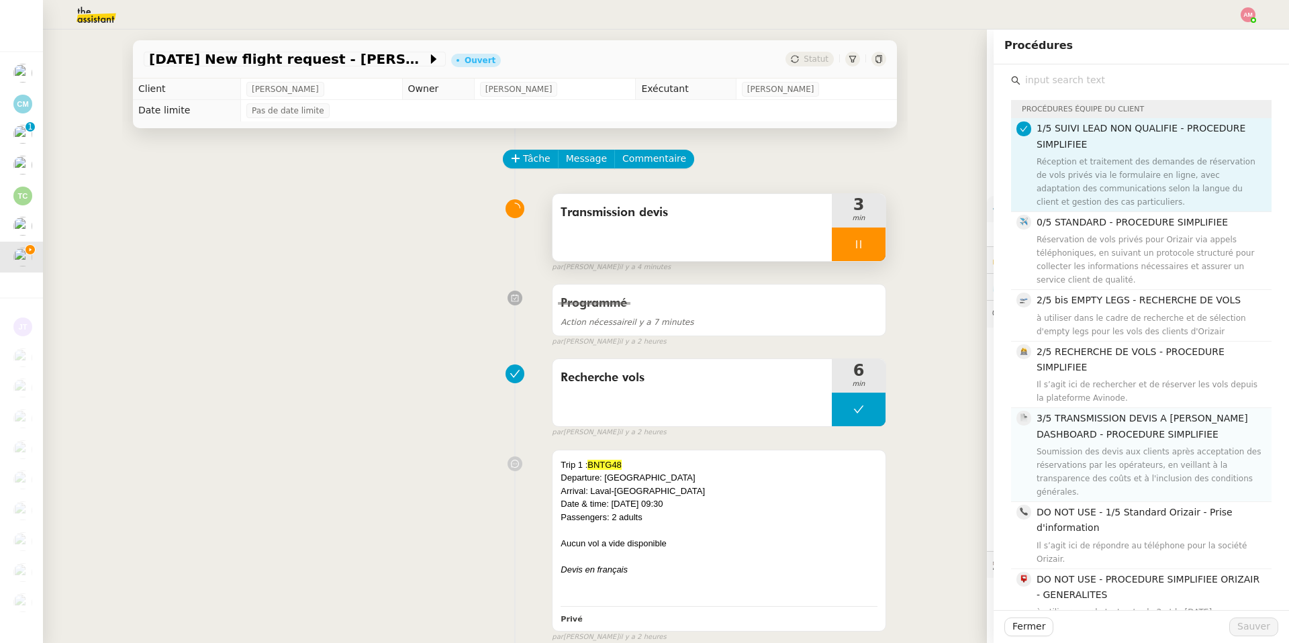
click at [1148, 483] on div "Soumission des devis aux clients après acceptation des réservations par les opé…" at bounding box center [1149, 472] width 227 height 54
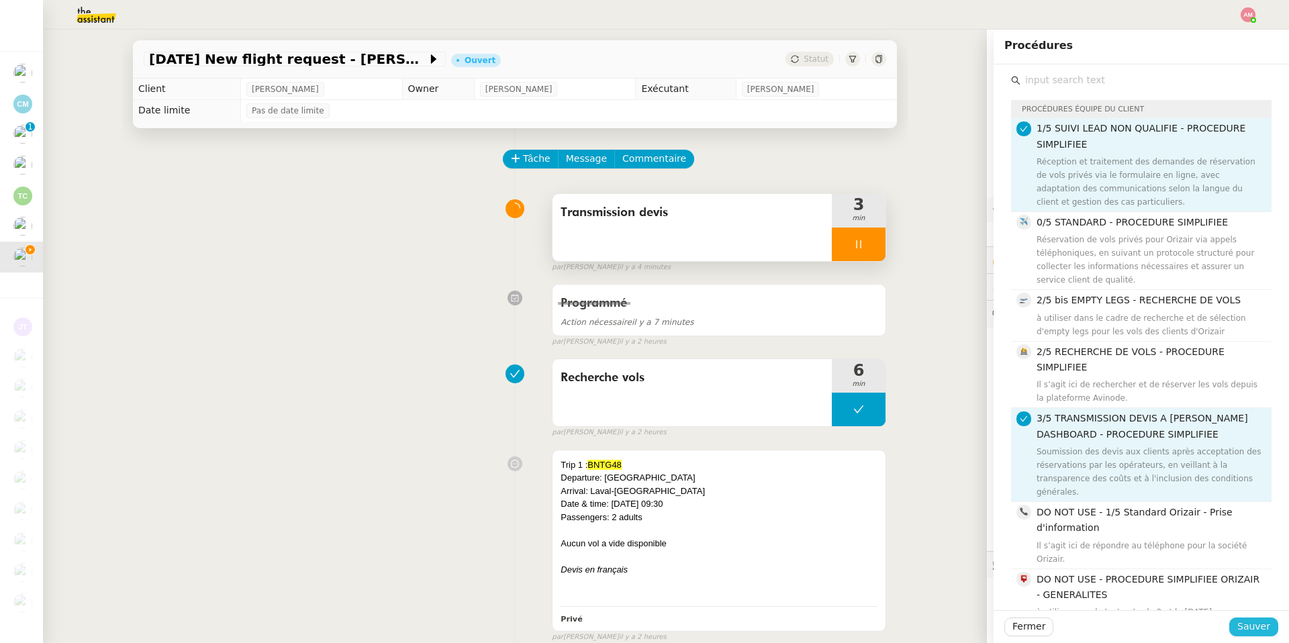
click at [1243, 624] on span "Sauver" at bounding box center [1253, 626] width 33 height 15
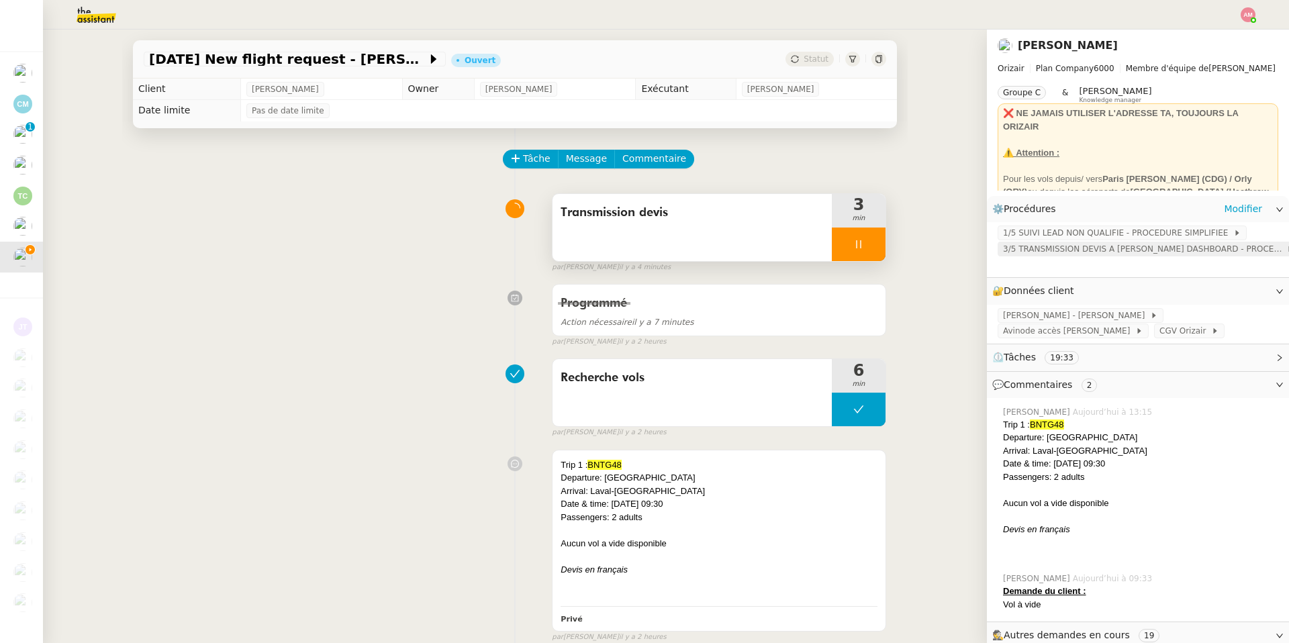
click at [1099, 249] on span "3/5 TRANSMISSION DEVIS A JOSÉPHINE DASHBOARD - PROCEDURE SIMPLIFIEE" at bounding box center [1144, 248] width 283 height 13
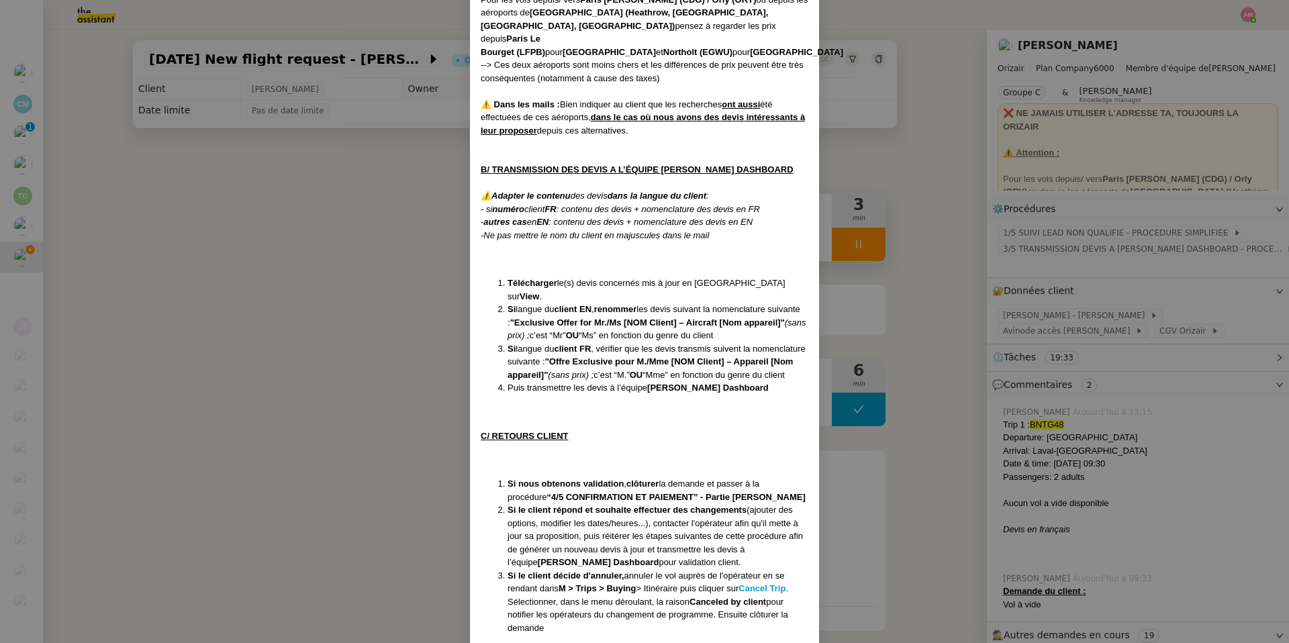
scroll to position [1162, 0]
drag, startPoint x: 607, startPoint y: 327, endPoint x: 542, endPoint y: 334, distance: 64.9
click at [542, 357] on strong ""Offre Exclusive pour M./Mme [NOM Client] – Appareil [Nom appareil]"" at bounding box center [649, 368] width 285 height 23
copy strong "Offre Exclusive pour M./Mme [NOM Client] – Appareil"
click at [453, 239] on nz-modal-container "Créée le 07/04/2025 MAJ le 09/07/2025 Équipe Orizair qui réalise la procédure :…" at bounding box center [644, 321] width 1289 height 643
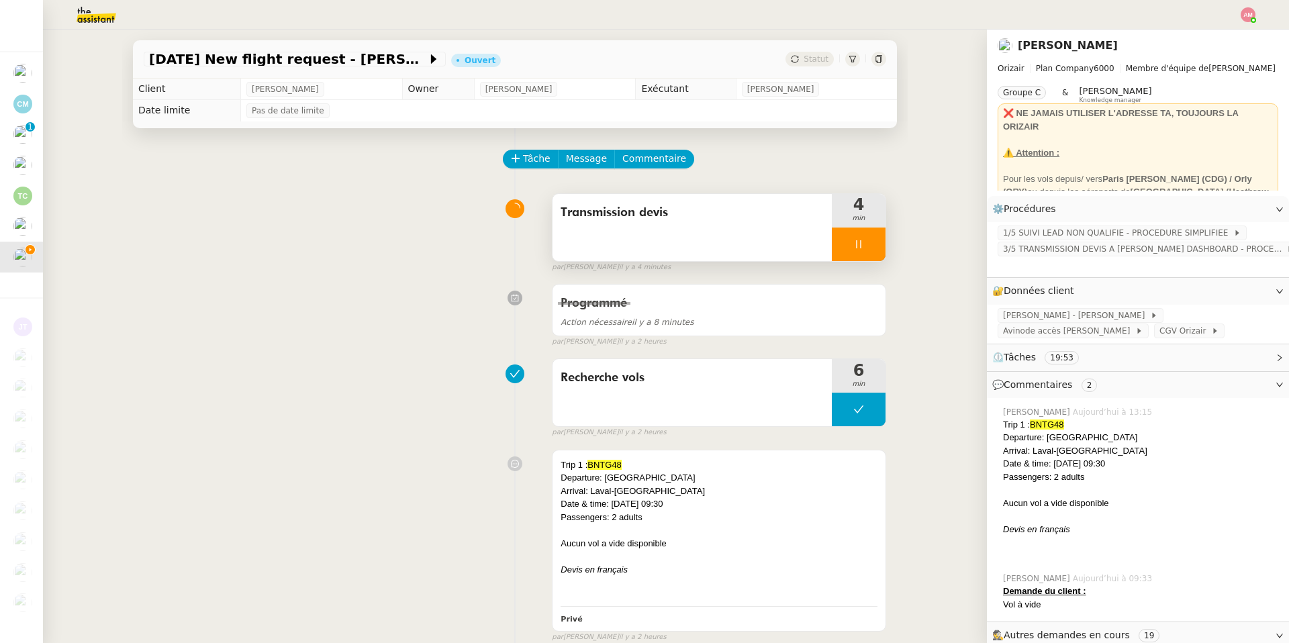
scroll to position [1096, 0]
click at [381, 64] on span "[DATE] New flight request - [PERSON_NAME]" at bounding box center [288, 58] width 278 height 13
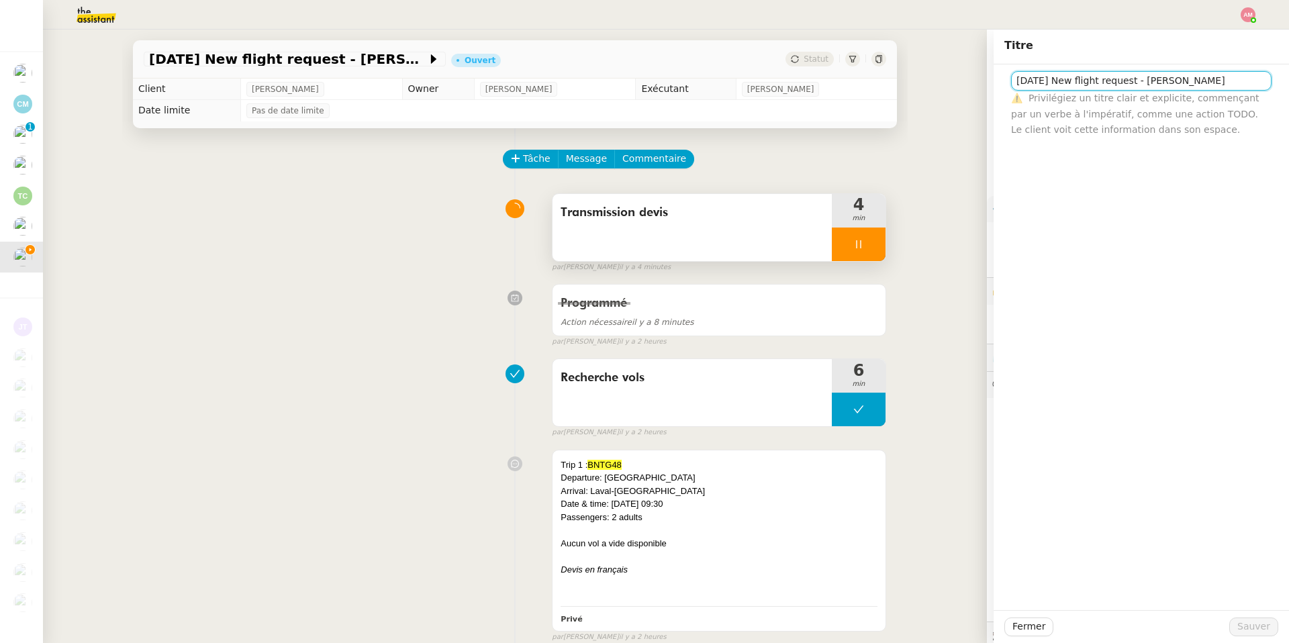
scroll to position [0, 15]
drag, startPoint x: 1224, startPoint y: 83, endPoint x: 1187, endPoint y: 79, distance: 37.1
click at [1187, 79] on input "[DATE] New flight request - [PERSON_NAME]" at bounding box center [1141, 80] width 260 height 19
click at [955, 319] on div "25th November 2025 New flight request - Gaignon Stéphane Ouvert Statut Client L…" at bounding box center [515, 336] width 944 height 613
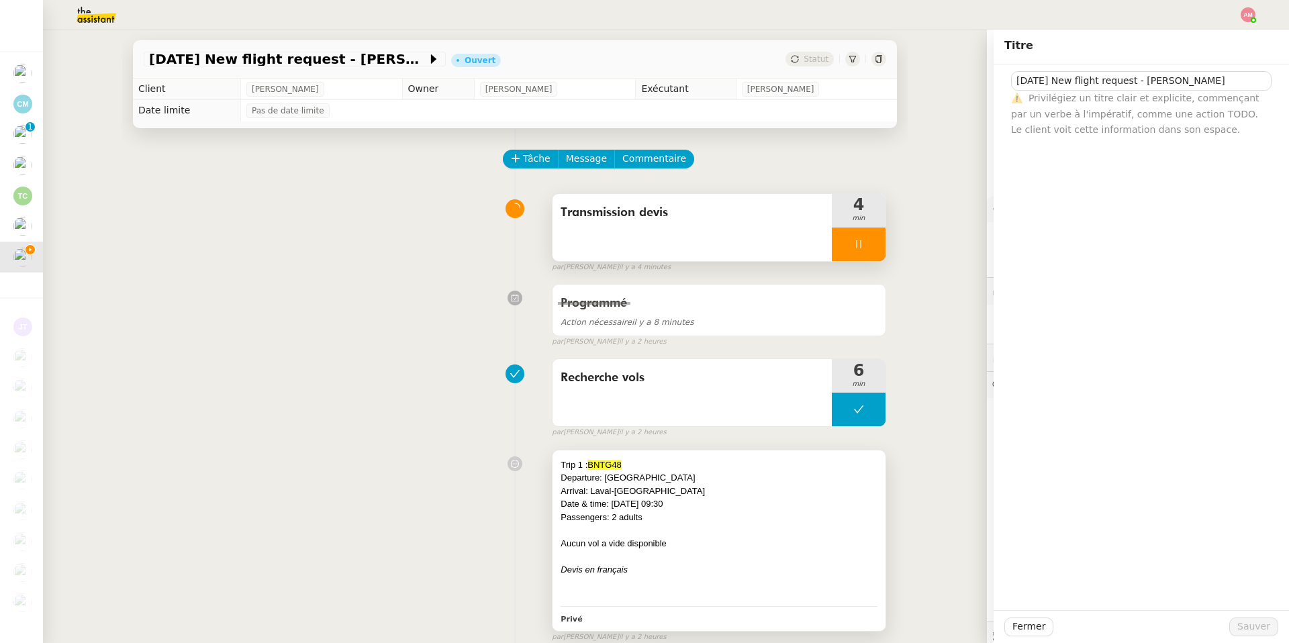
click at [752, 525] on div at bounding box center [718, 530] width 317 height 13
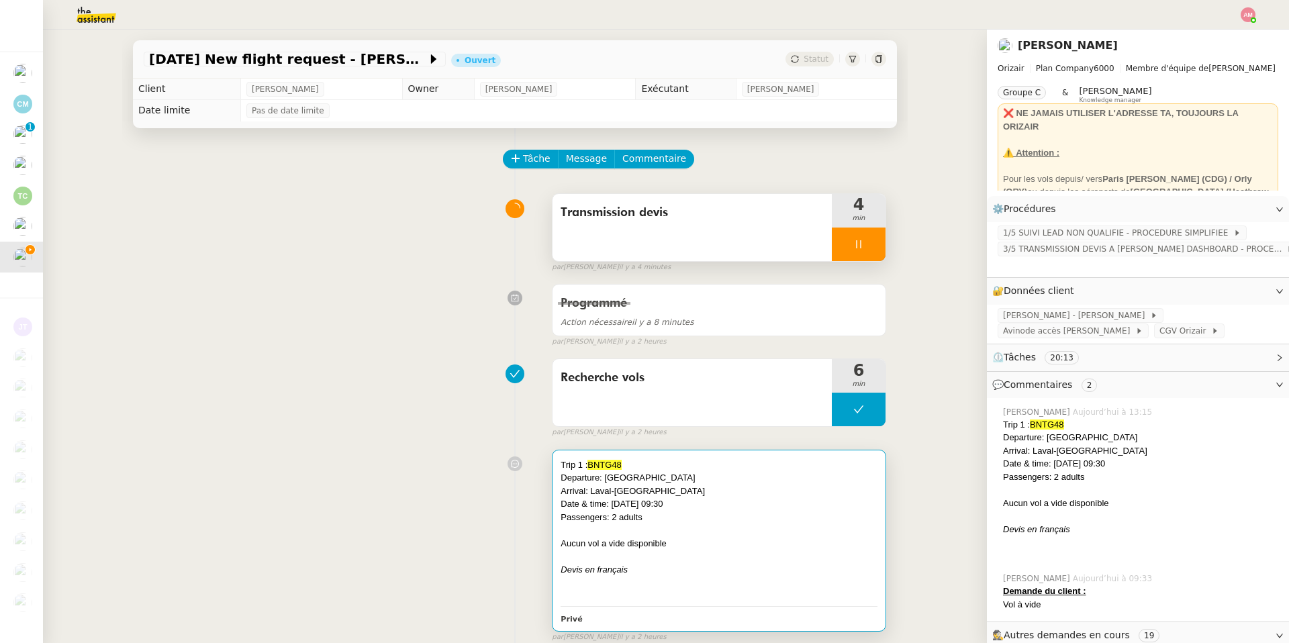
click at [752, 525] on div at bounding box center [718, 530] width 317 height 13
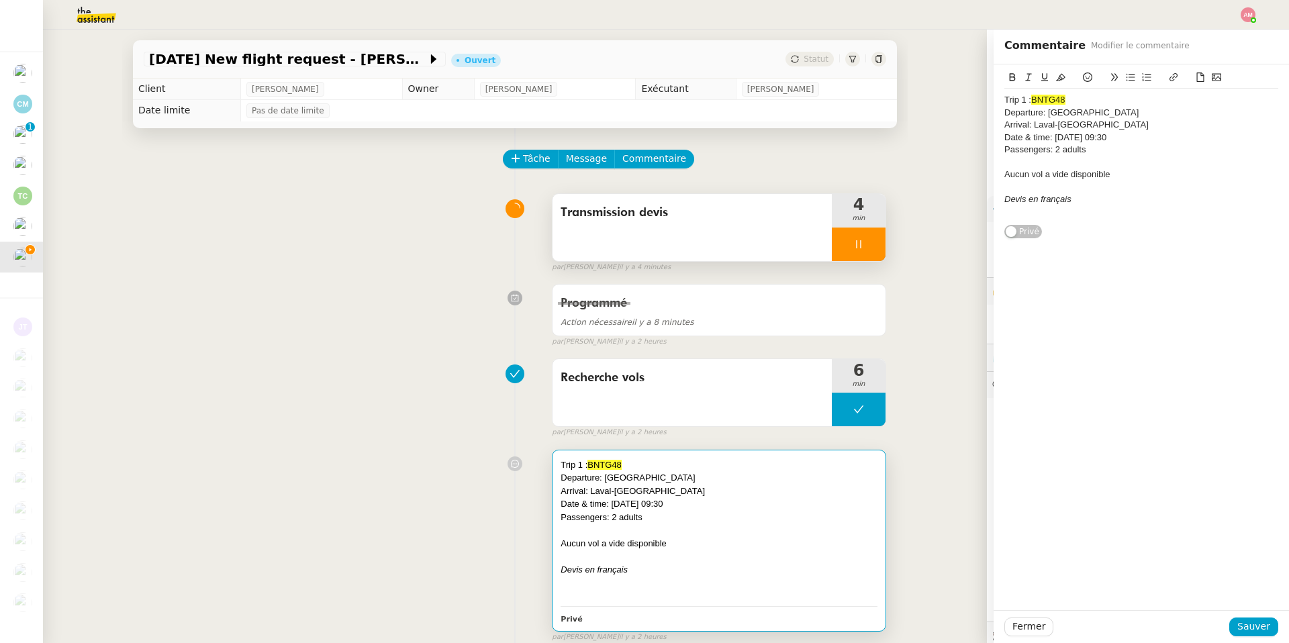
click at [1146, 180] on div "Aucun vol a vide disponible" at bounding box center [1141, 174] width 274 height 12
drag, startPoint x: 1146, startPoint y: 178, endPoint x: 993, endPoint y: 172, distance: 153.1
click at [993, 172] on div "Trip 1 : BNTG48 Departure: Teesside International Airport Arrival: Laval-Entram…" at bounding box center [1140, 163] width 295 height 199
click at [1012, 81] on icon at bounding box center [1012, 77] width 6 height 8
click at [1062, 81] on icon at bounding box center [1060, 76] width 9 height 9
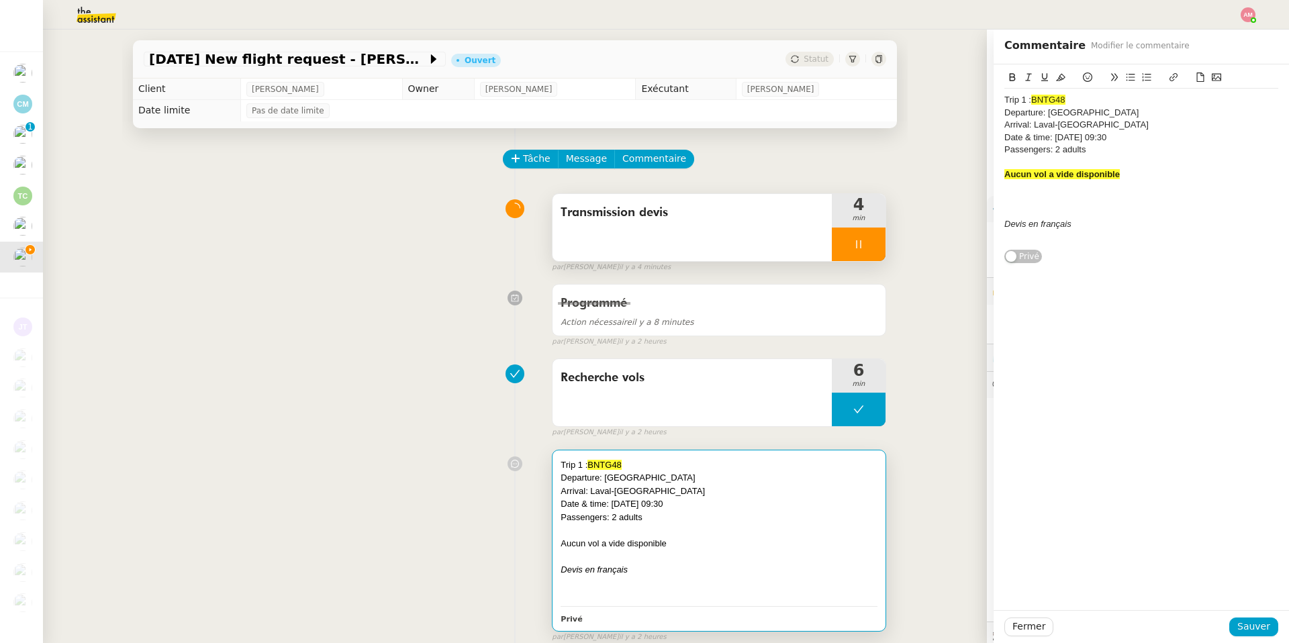
click at [1035, 195] on div at bounding box center [1141, 199] width 274 height 12
drag, startPoint x: 1021, startPoint y: 203, endPoint x: 1075, endPoint y: 247, distance: 69.6
click at [1069, 240] on div "Trip 1 : BNTG48 Departure: Teesside International Airport Arrival: Laval-Entram…" at bounding box center [1141, 157] width 274 height 187
click at [1199, 74] on icon at bounding box center [1199, 76] width 9 height 9
click at [1199, 80] on icon at bounding box center [1199, 76] width 9 height 9
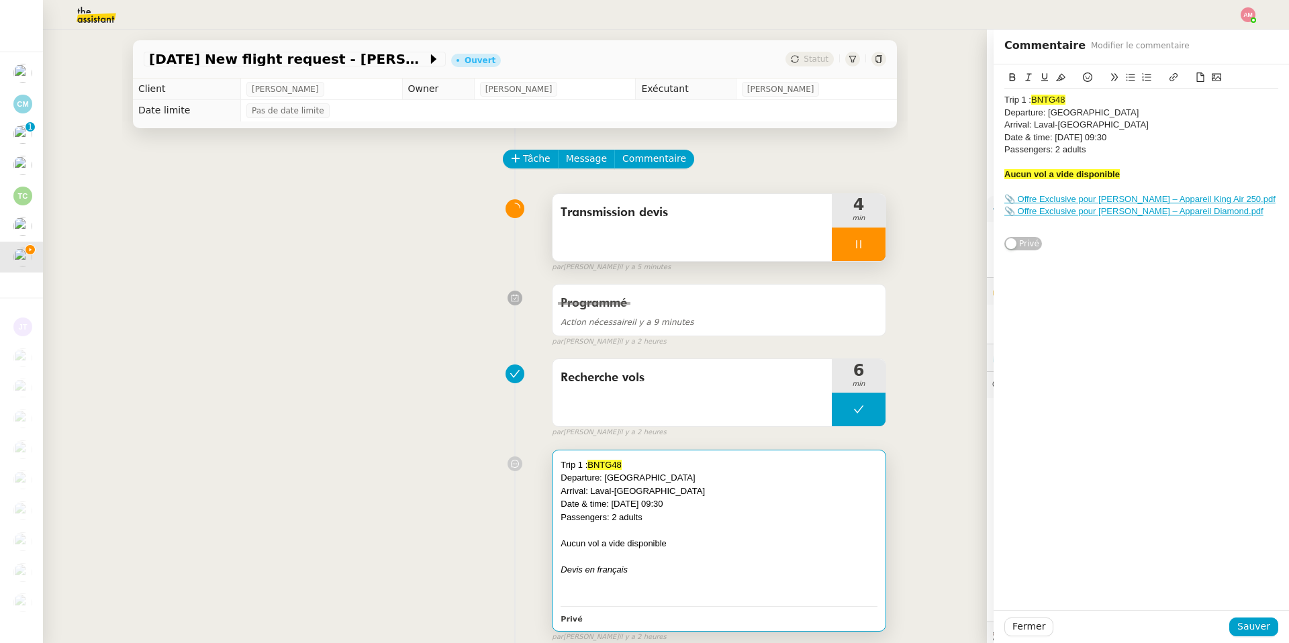
click at [1197, 78] on icon at bounding box center [1199, 76] width 9 height 9
click at [1232, 630] on button "Sauver" at bounding box center [1253, 626] width 49 height 19
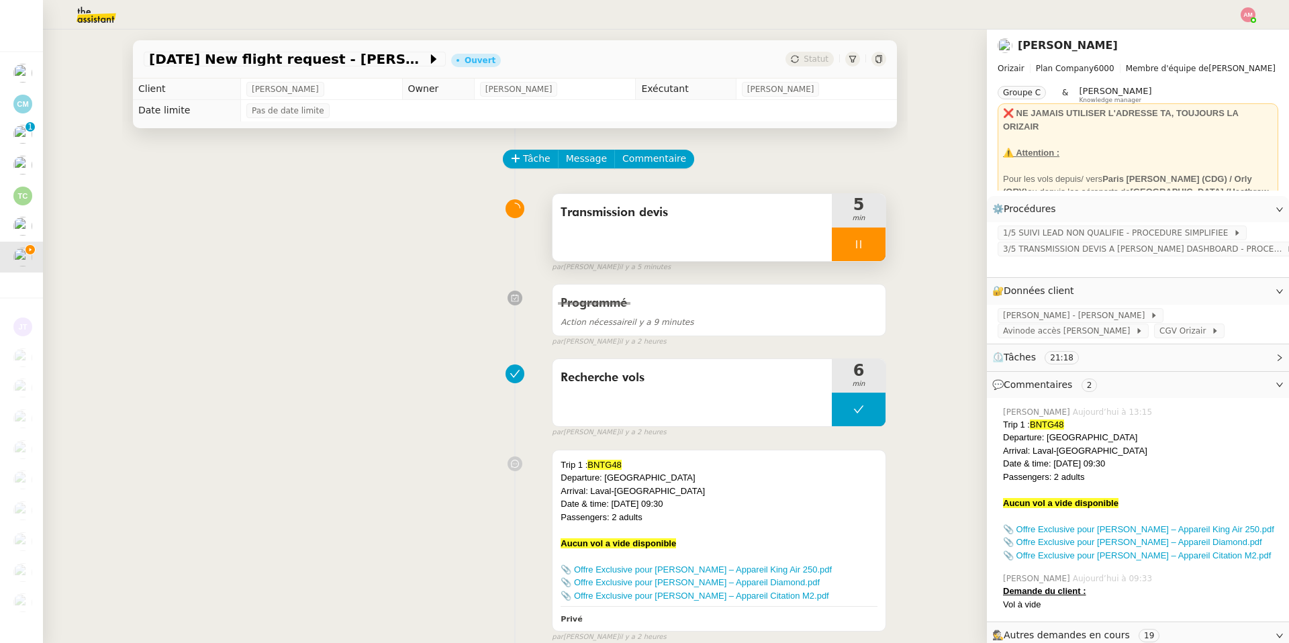
click at [603, 223] on span "Transmission devis" at bounding box center [691, 213] width 263 height 20
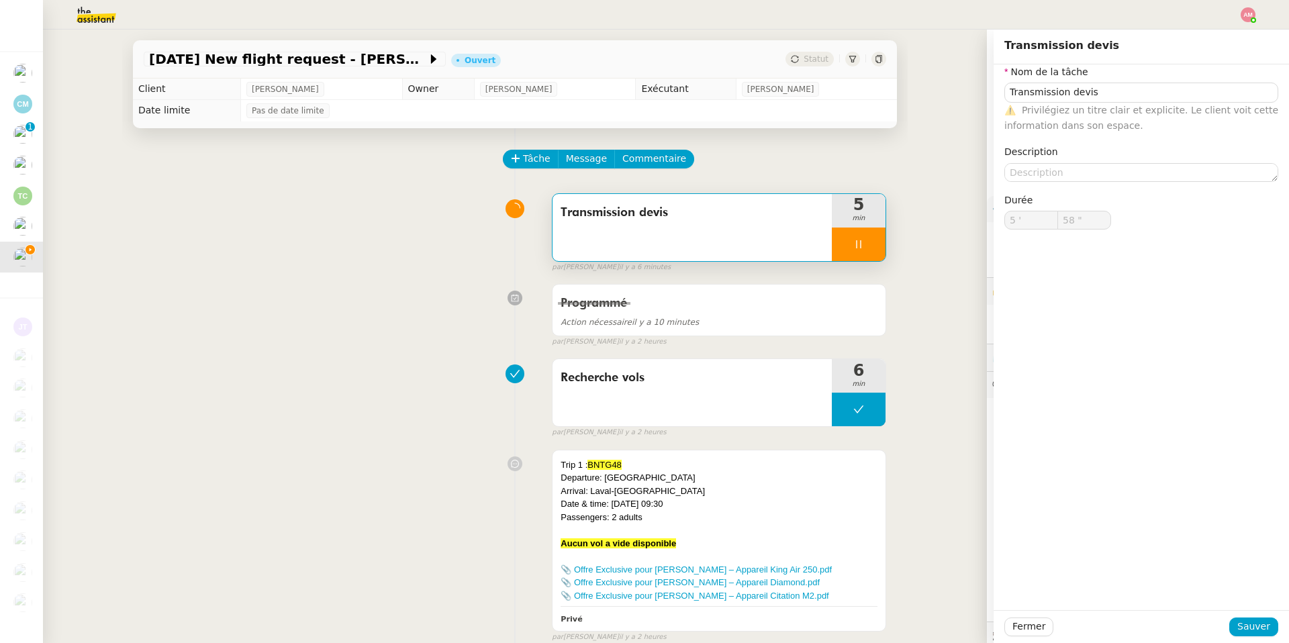
type input "59 ""
type input "6 '"
type input "4 ""
click at [867, 250] on div at bounding box center [859, 245] width 54 height 34
type input "Transmission devis"
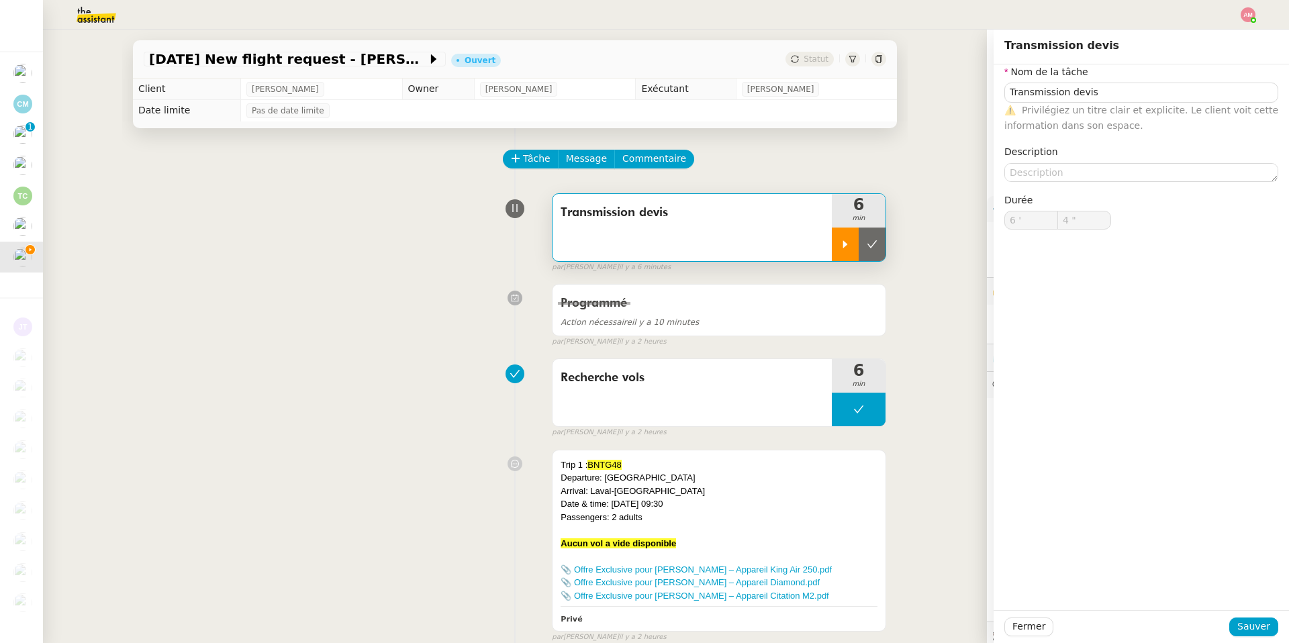
type input "6 '"
type input "4 ""
click at [867, 250] on button at bounding box center [871, 245] width 27 height 34
type input "Transmission devis"
type input "6 '"
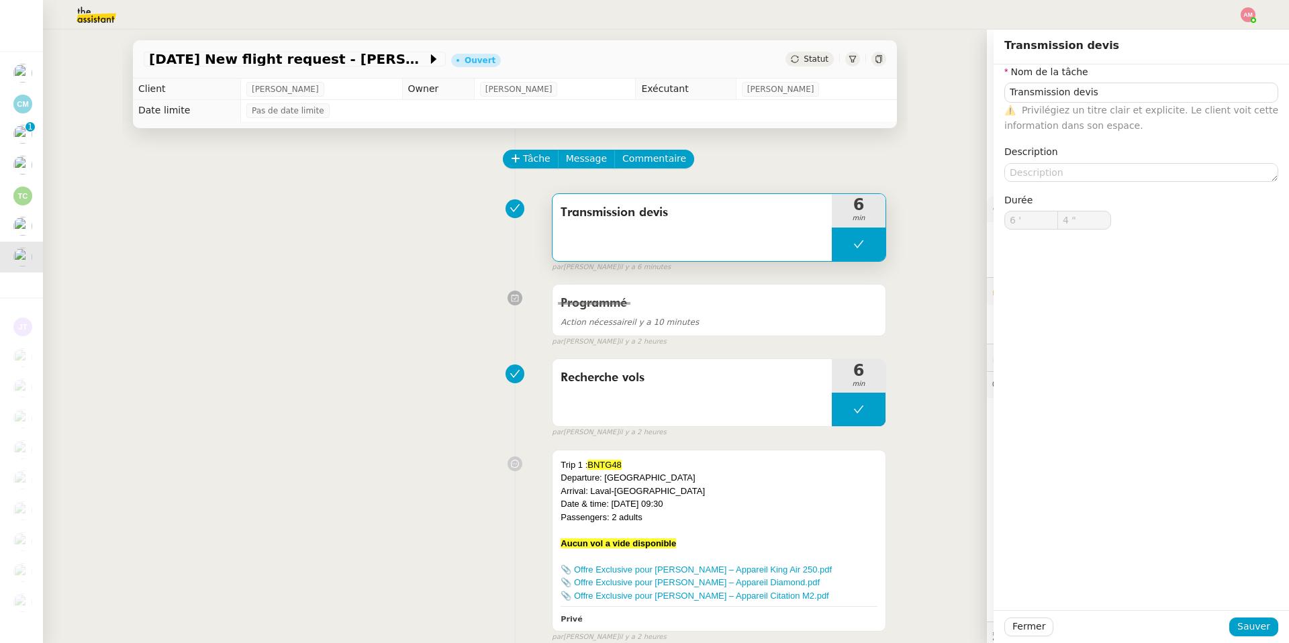
type input "4 ""
type input "Transmission devis"
type input "6 '"
type input "4 ""
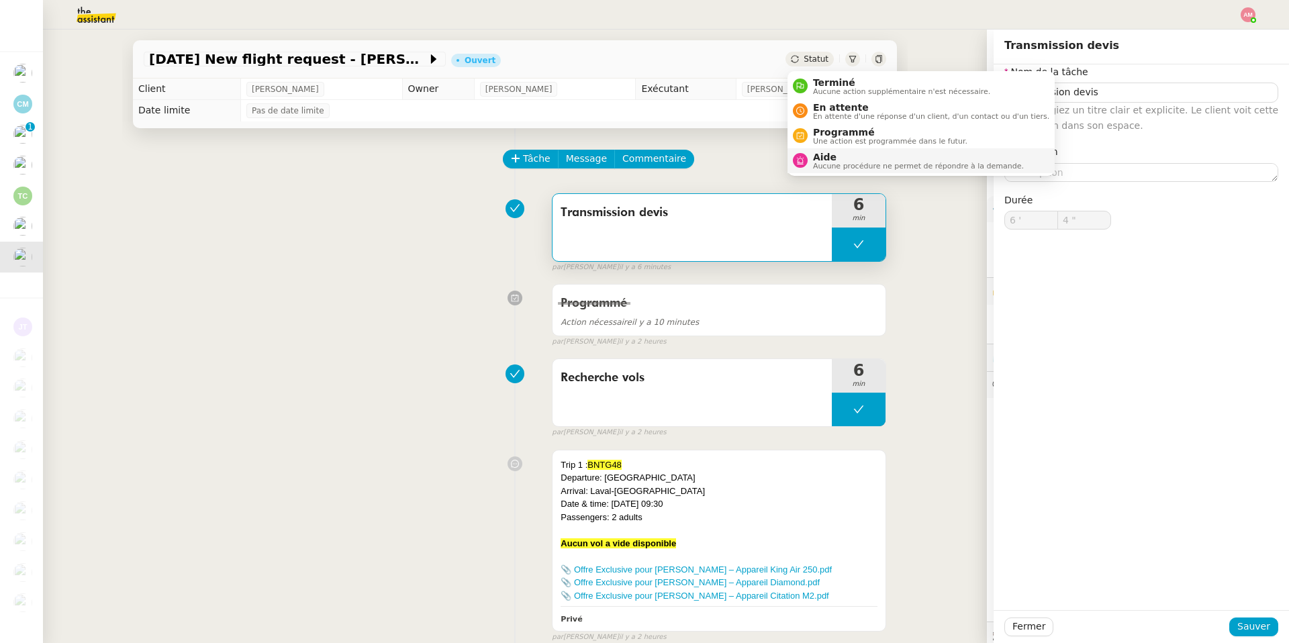
click at [825, 155] on span "Aide" at bounding box center [918, 157] width 211 height 11
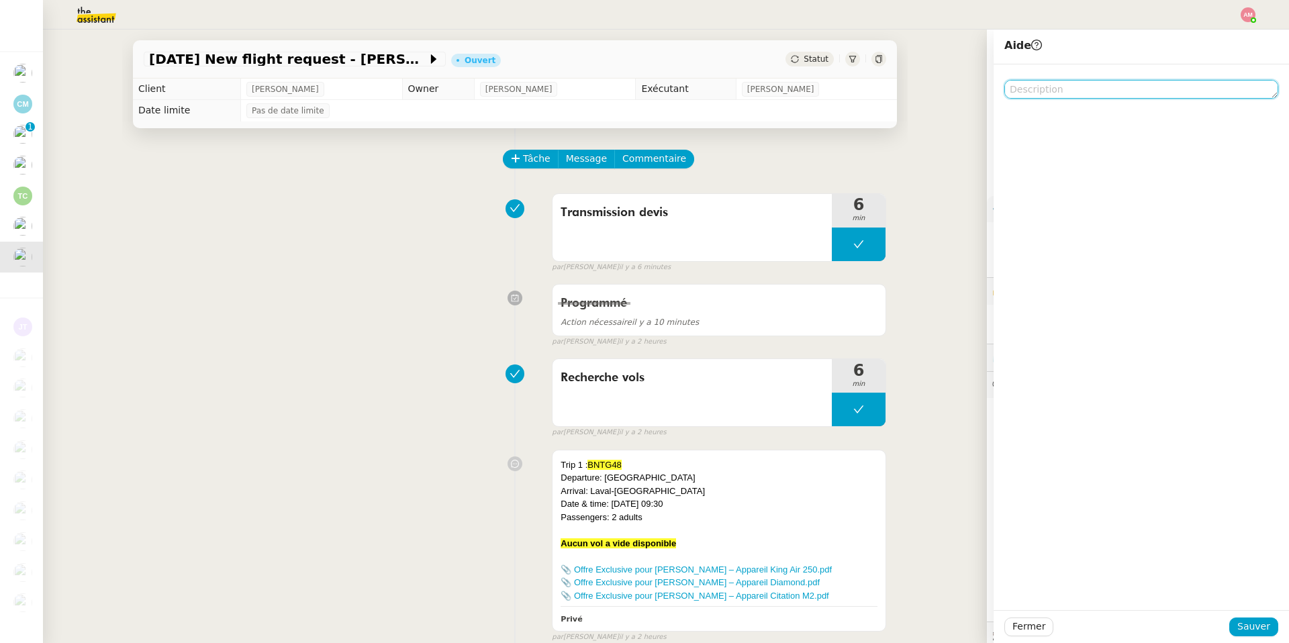
click at [1119, 96] on textarea at bounding box center [1141, 89] width 274 height 19
type textarea "Pour Camille B"
click at [1238, 620] on button "Sauver" at bounding box center [1253, 626] width 49 height 19
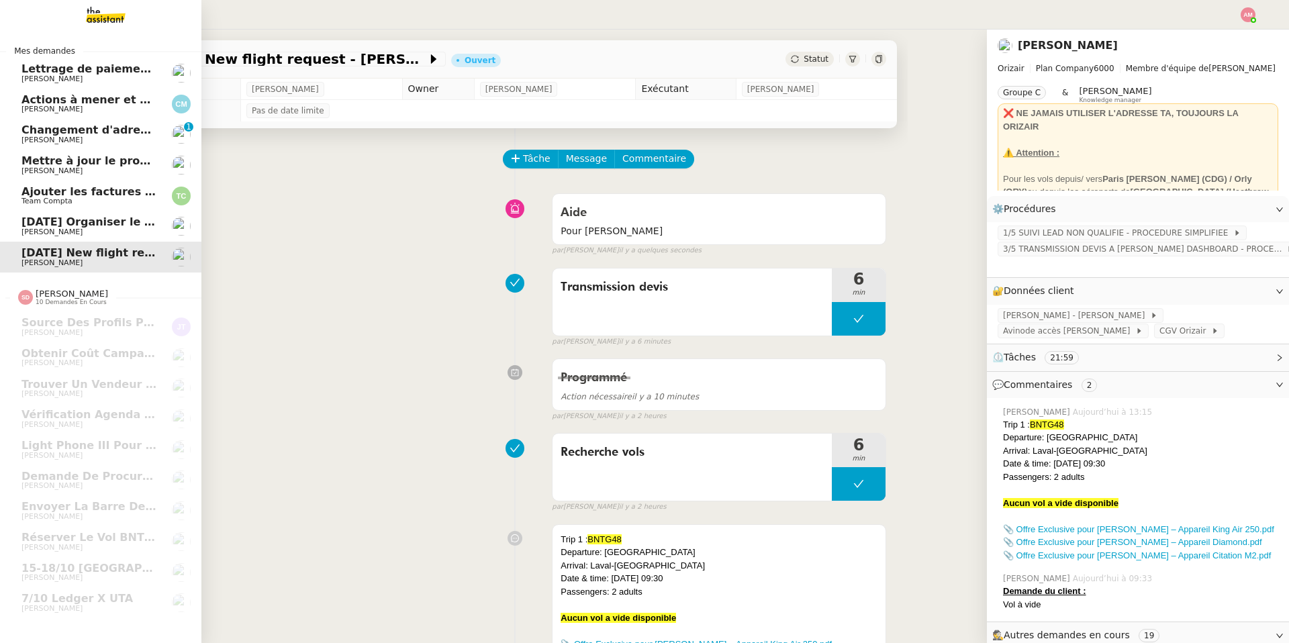
click at [56, 240] on link "7th November 2025 Organiser le vol pour Vanessa Costa Abreu Louis Frei" at bounding box center [100, 226] width 201 height 31
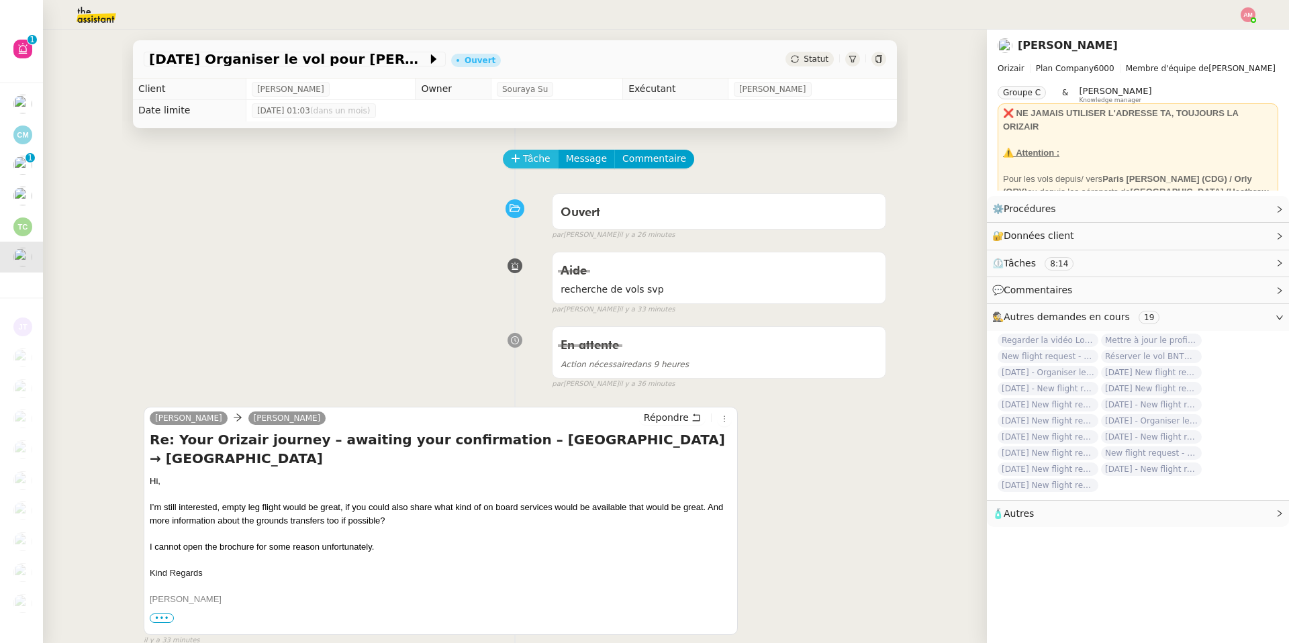
click at [517, 160] on icon at bounding box center [515, 158] width 9 height 9
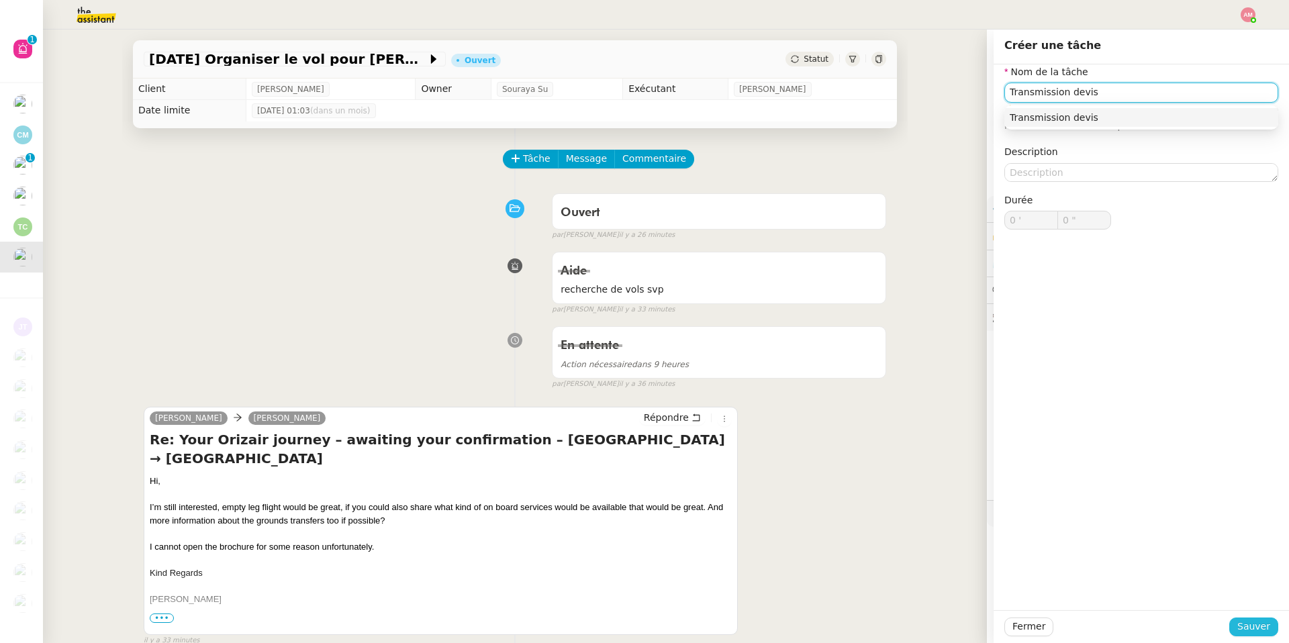
type input "Transmission devis"
click at [1251, 619] on span "Sauver" at bounding box center [1253, 626] width 33 height 15
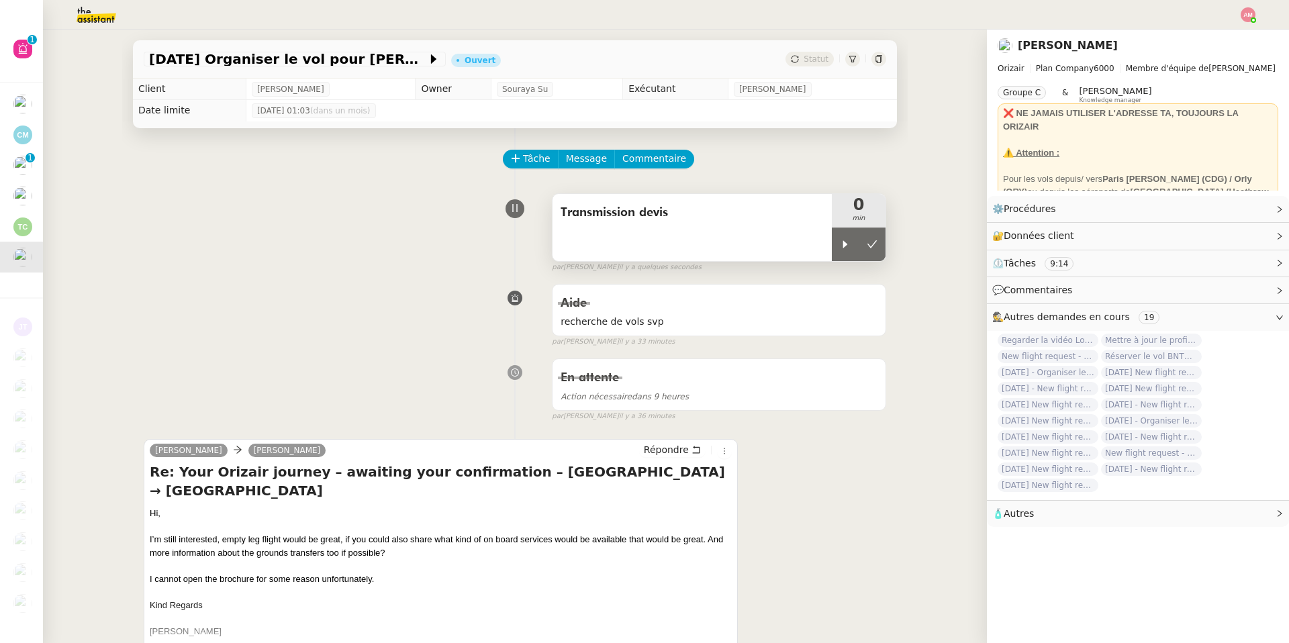
click at [813, 234] on div "Transmission devis" at bounding box center [691, 227] width 279 height 67
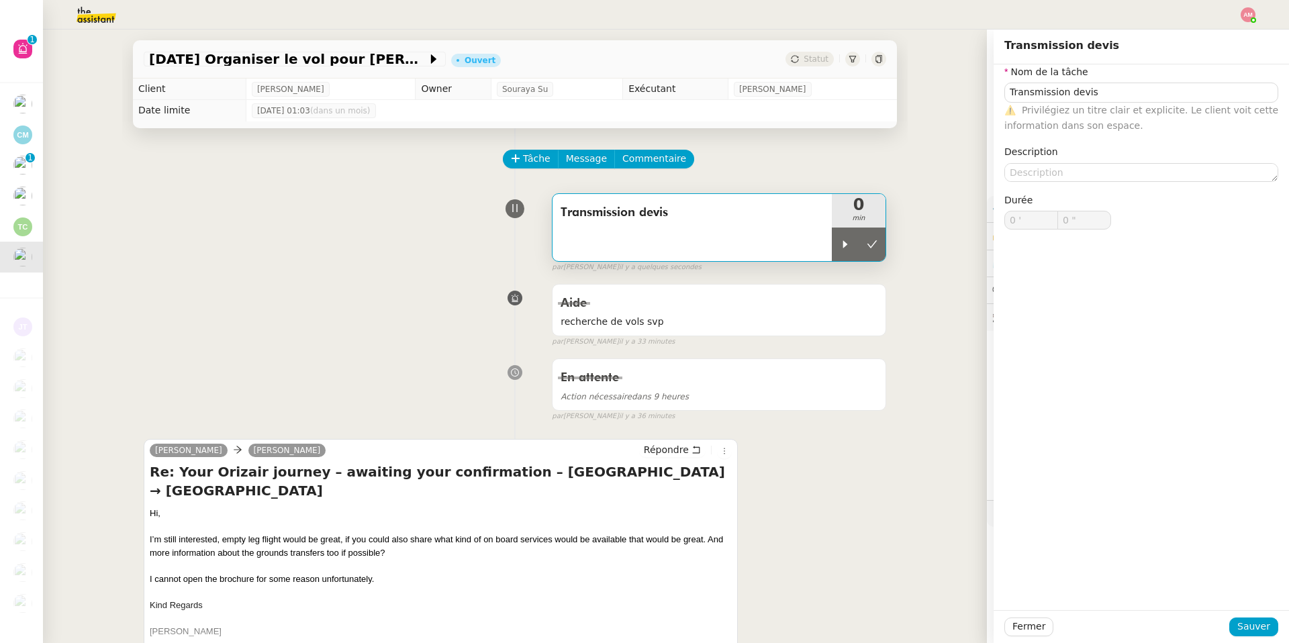
type input "Transmission devis"
type input "0 '"
type input "0 ""
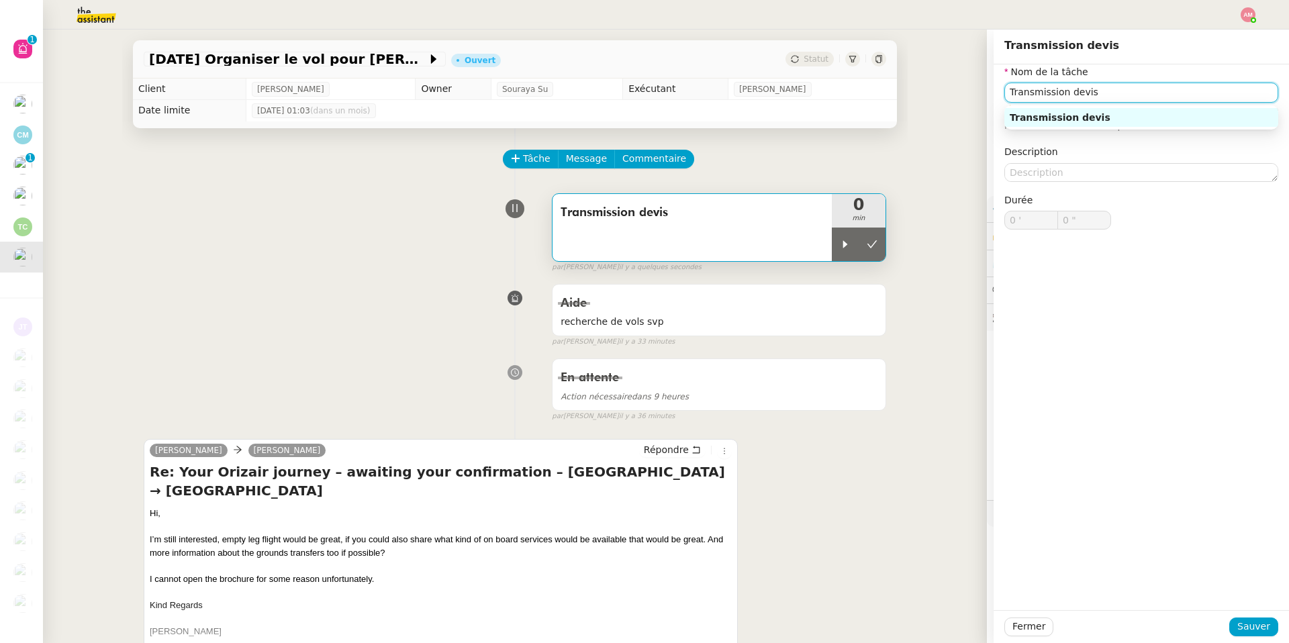
drag, startPoint x: 1065, startPoint y: 91, endPoint x: 971, endPoint y: 73, distance: 95.6
click at [971, 73] on app-ticket "7th November 2025 Organiser le vol pour Vanessa Costa Abreu Ouvert Statut Clien…" at bounding box center [666, 336] width 1246 height 613
type input "Recherche devis"
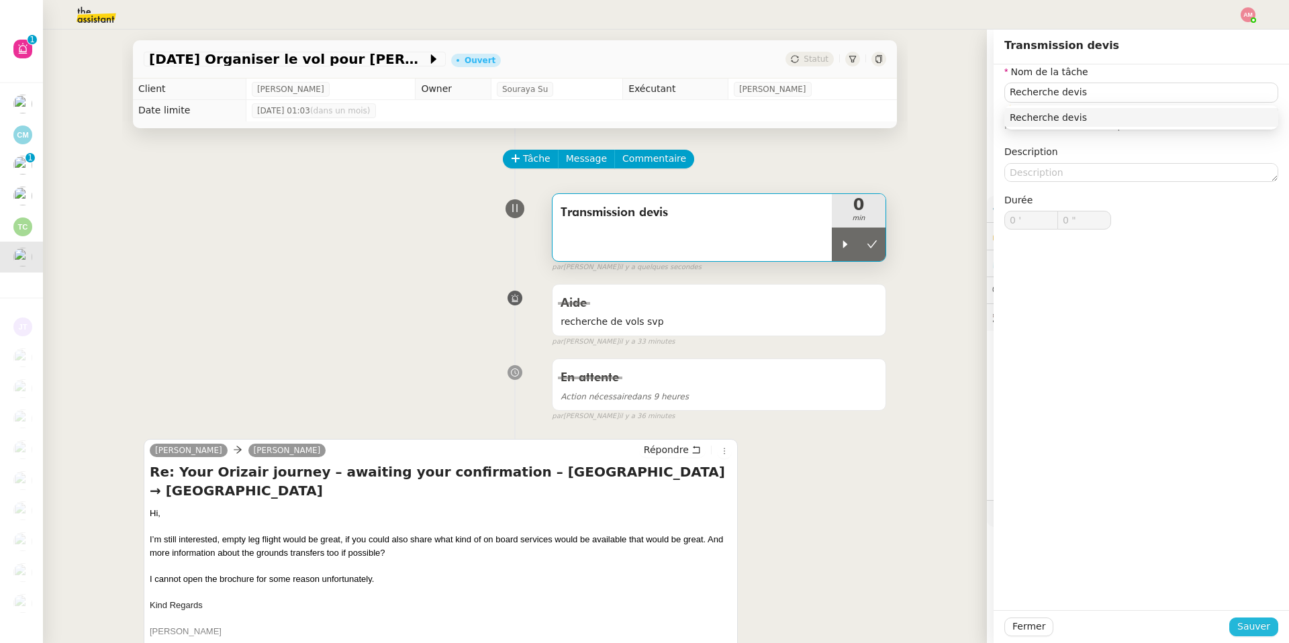
click at [1268, 626] on span "Sauver" at bounding box center [1253, 626] width 33 height 15
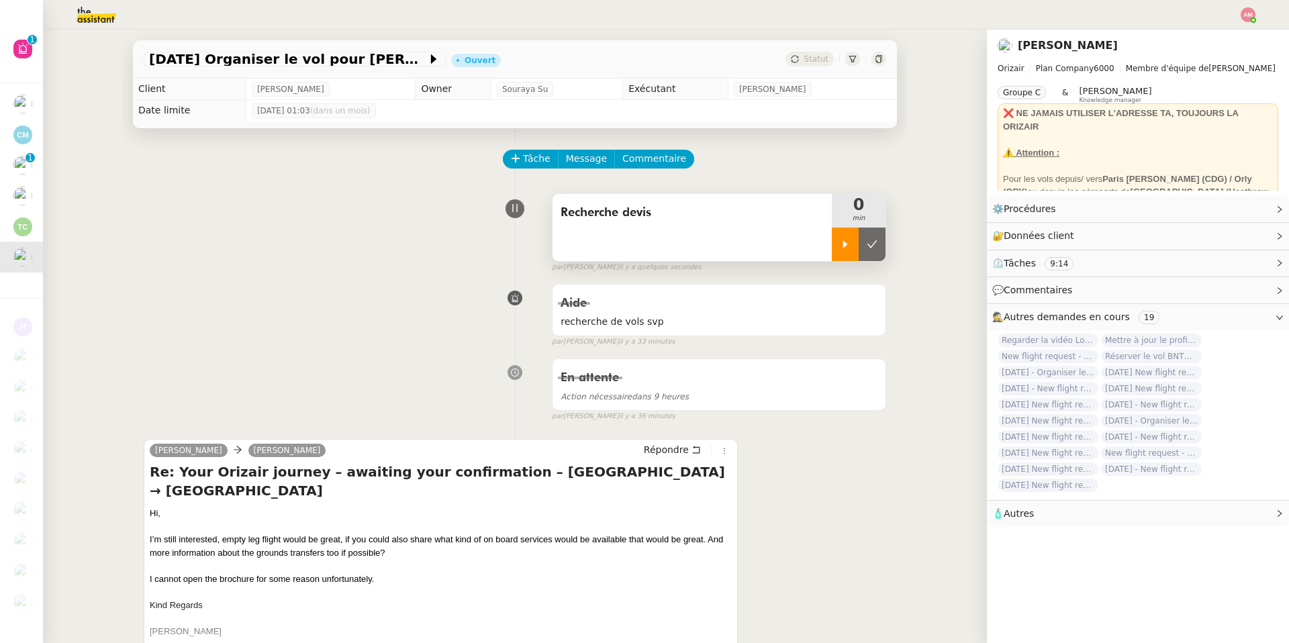
click at [839, 238] on div at bounding box center [845, 245] width 27 height 34
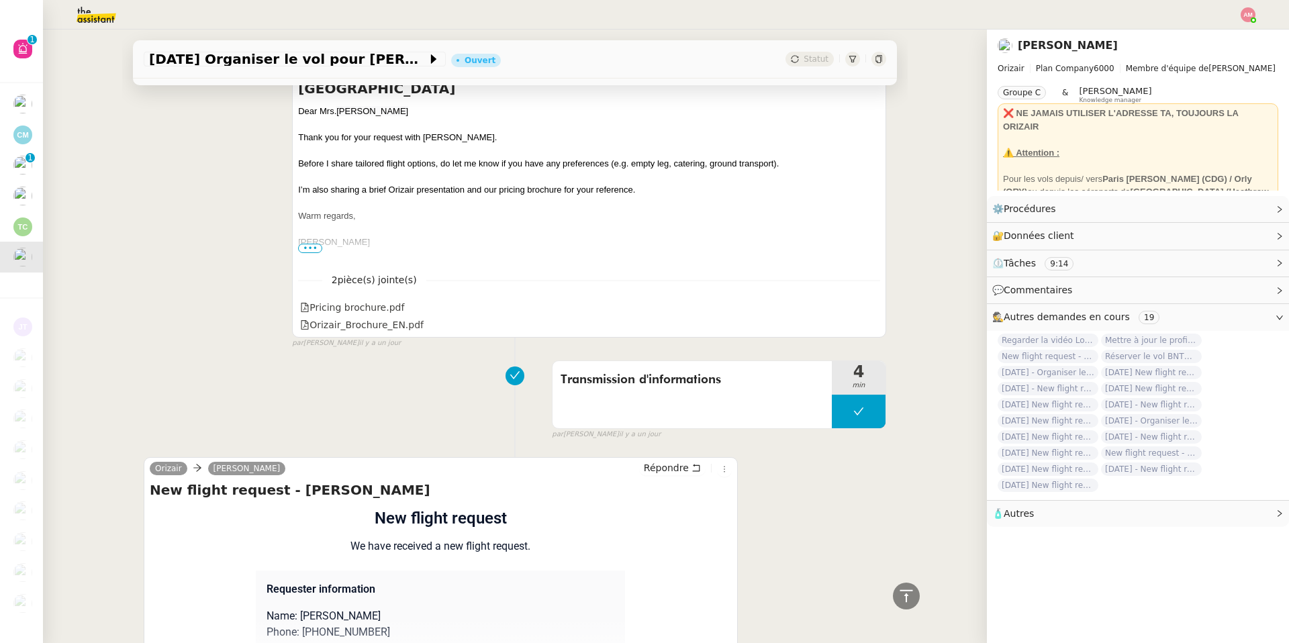
scroll to position [1232, 0]
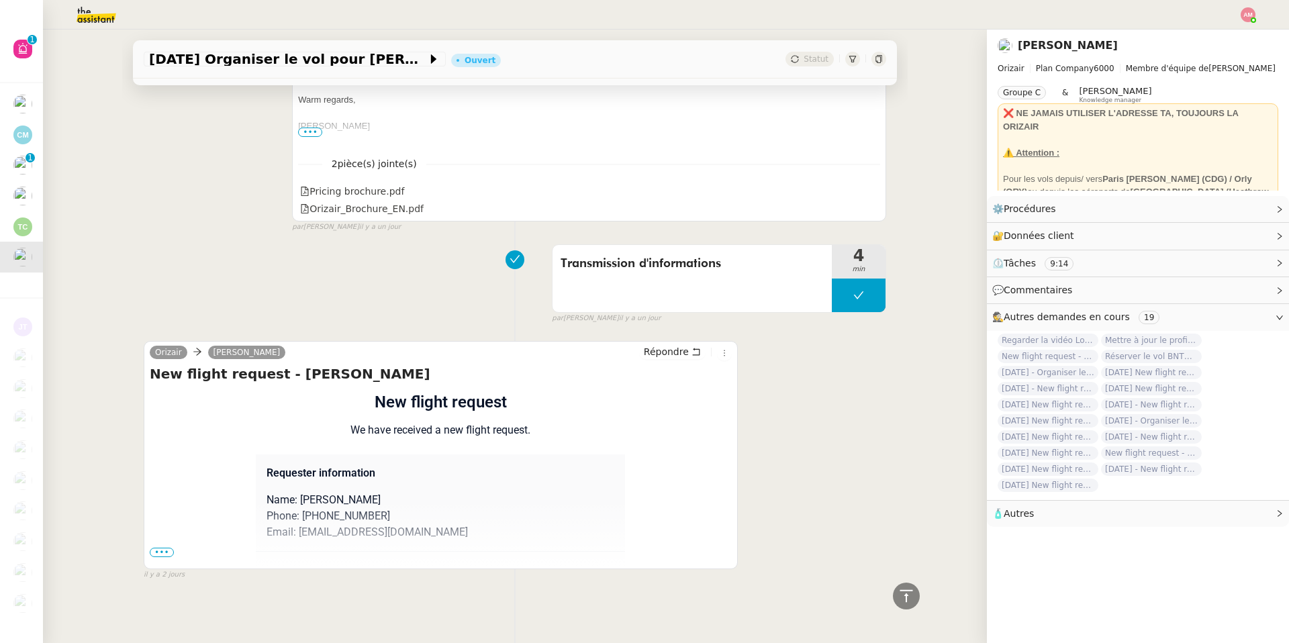
click at [162, 548] on span "•••" at bounding box center [162, 552] width 24 height 9
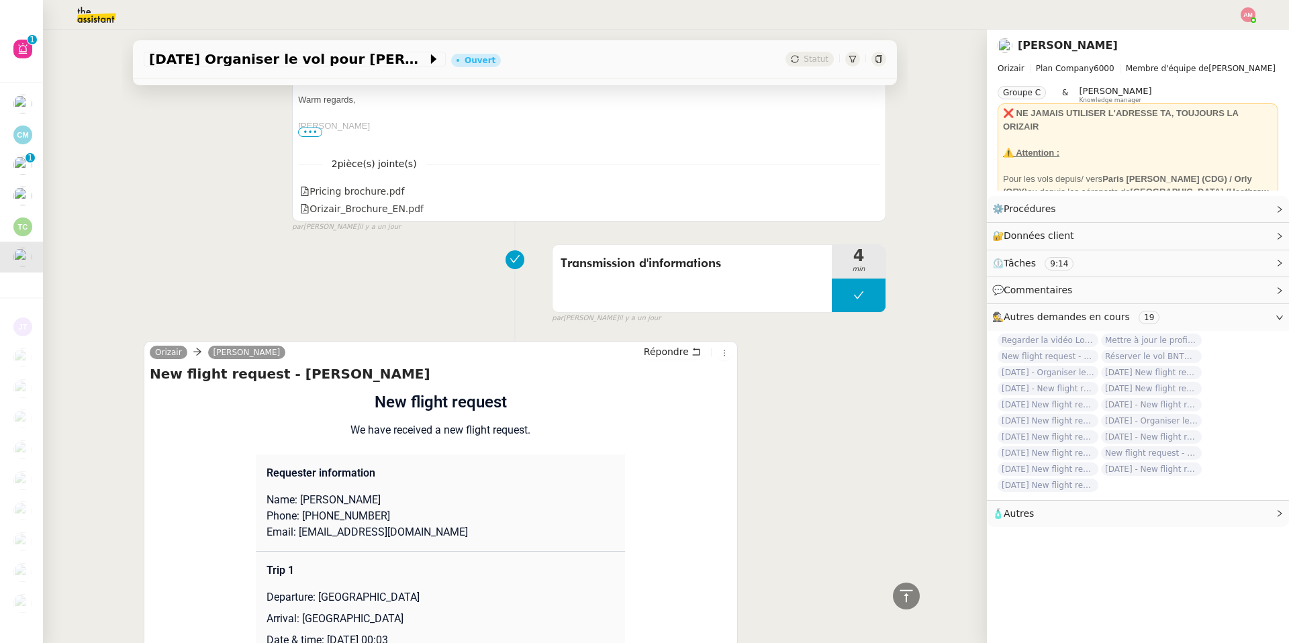
scroll to position [1478, 0]
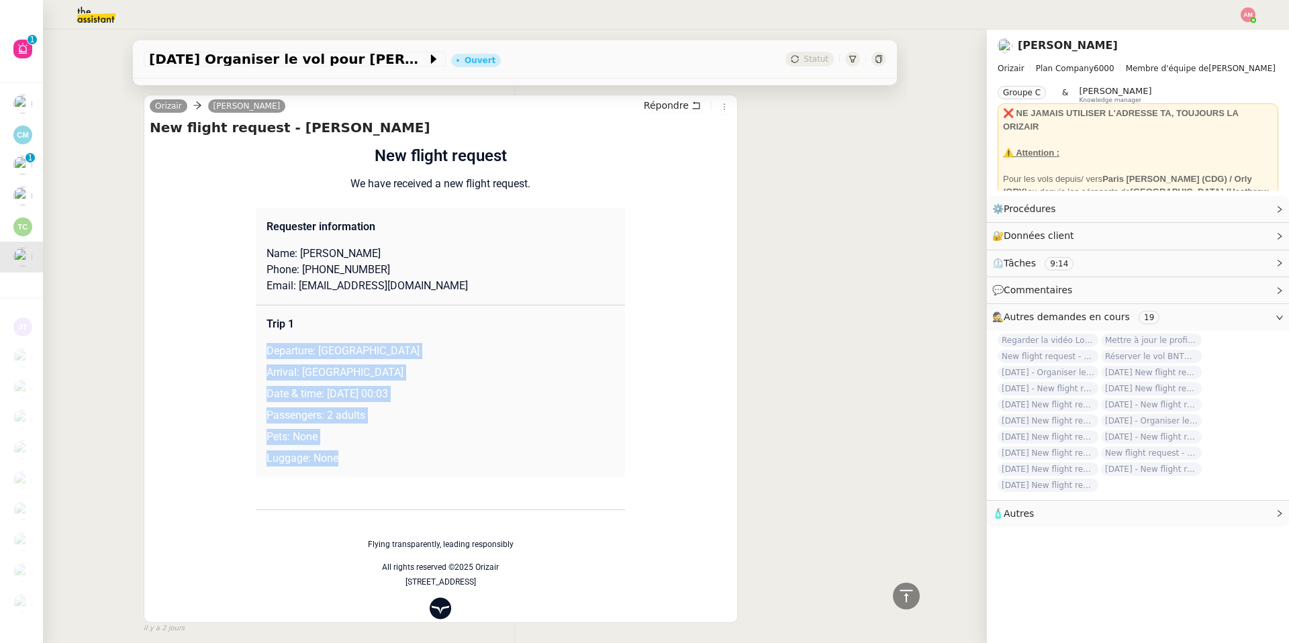
drag, startPoint x: 334, startPoint y: 464, endPoint x: 262, endPoint y: 344, distance: 139.7
click at [262, 344] on td "Trip 1 Departure: United Kingdom Arrival: Malta International Airport Date & ti…" at bounding box center [440, 391] width 369 height 172
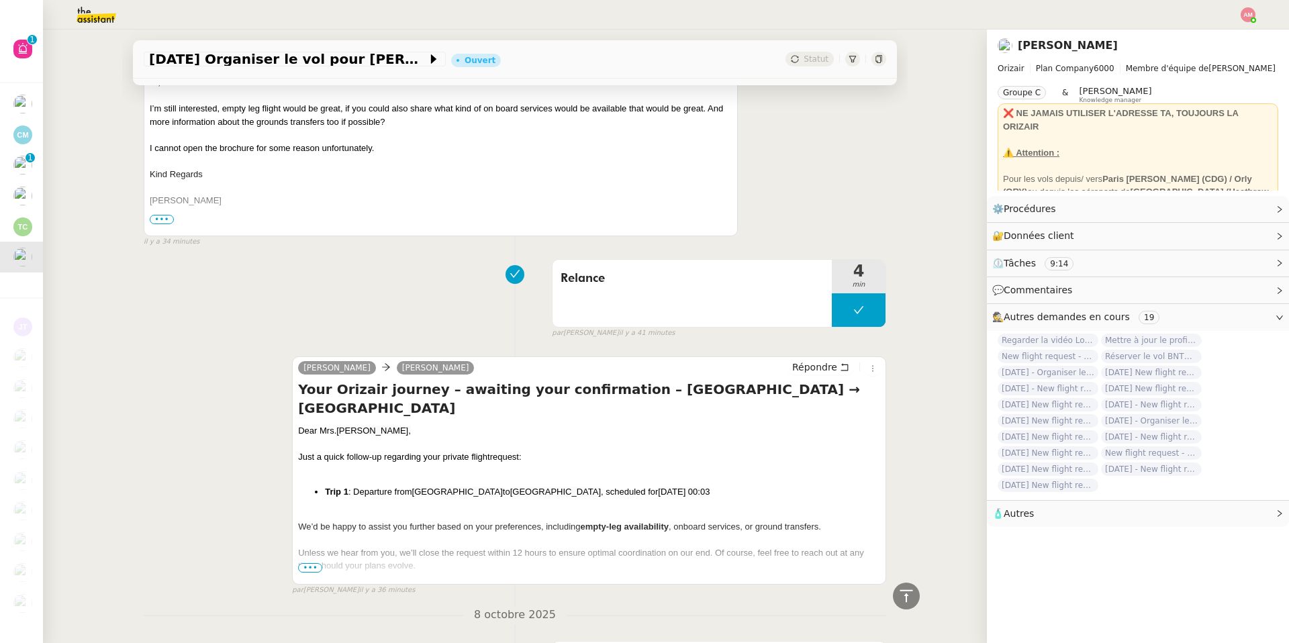
scroll to position [0, 0]
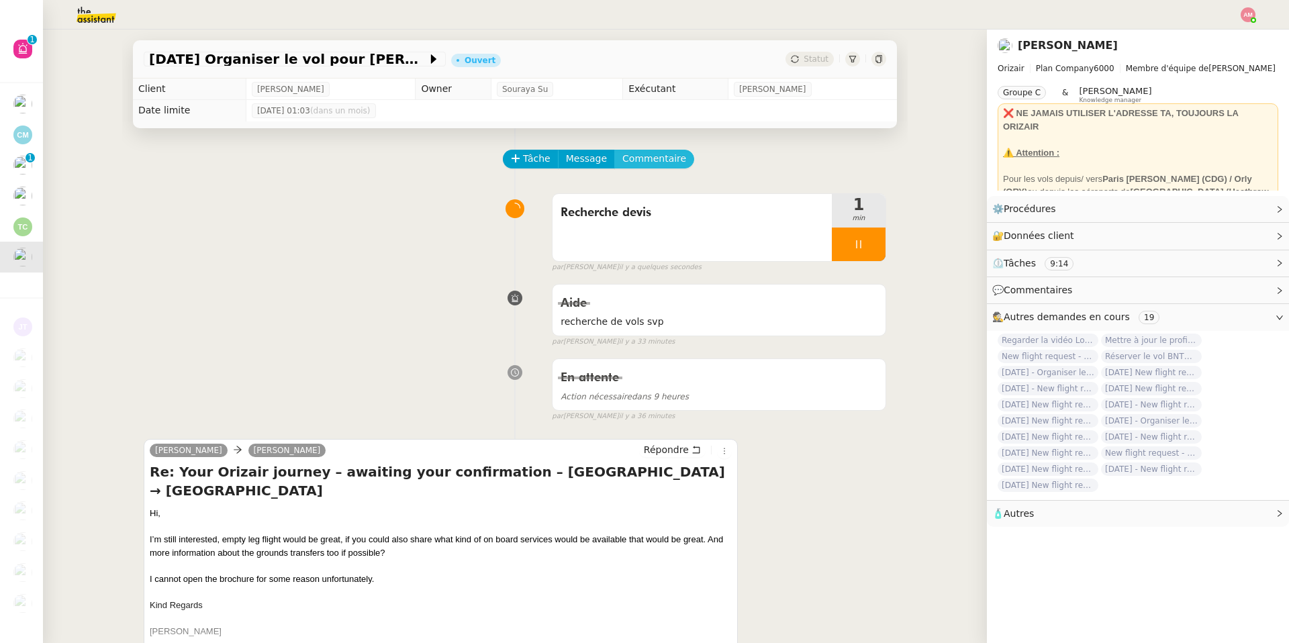
click at [649, 158] on span "Commentaire" at bounding box center [654, 158] width 64 height 15
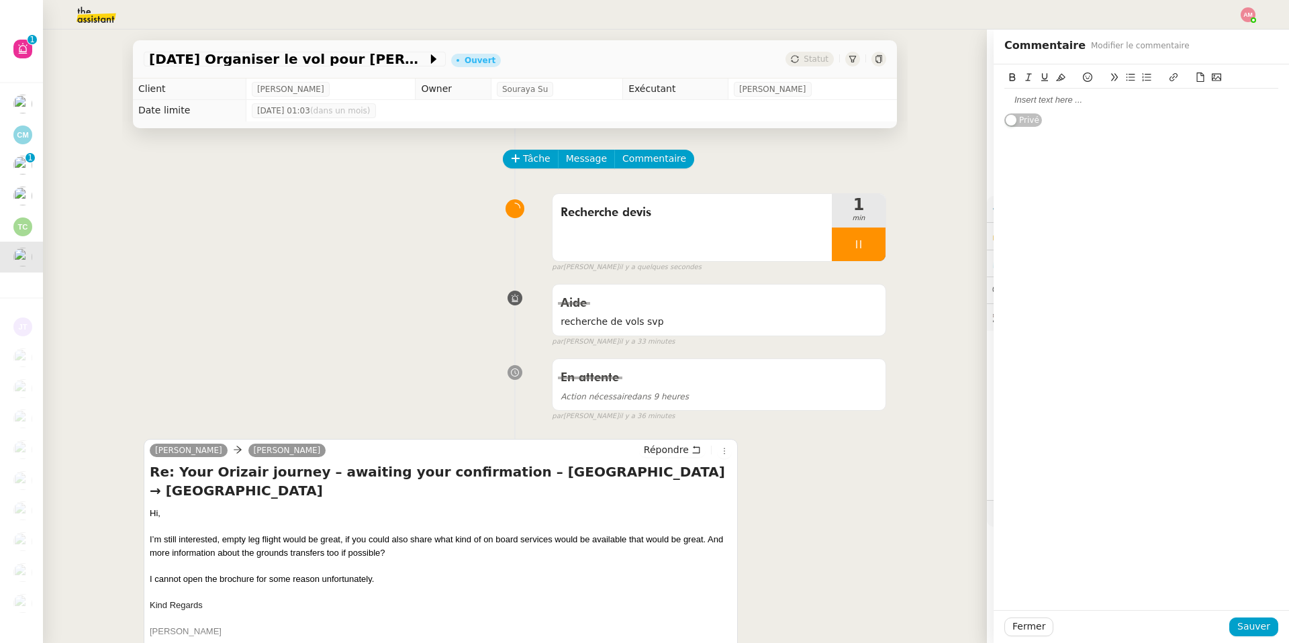
click at [1067, 100] on div at bounding box center [1141, 100] width 274 height 12
click at [1257, 622] on span "Sauver" at bounding box center [1253, 626] width 33 height 15
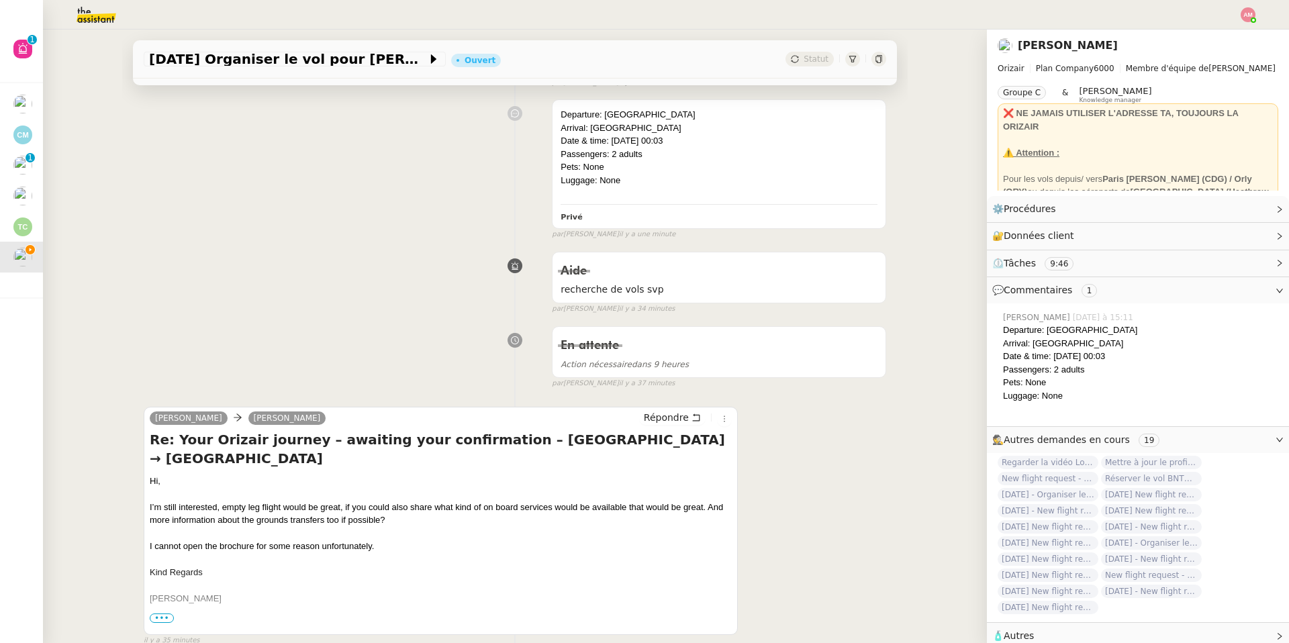
scroll to position [112, 0]
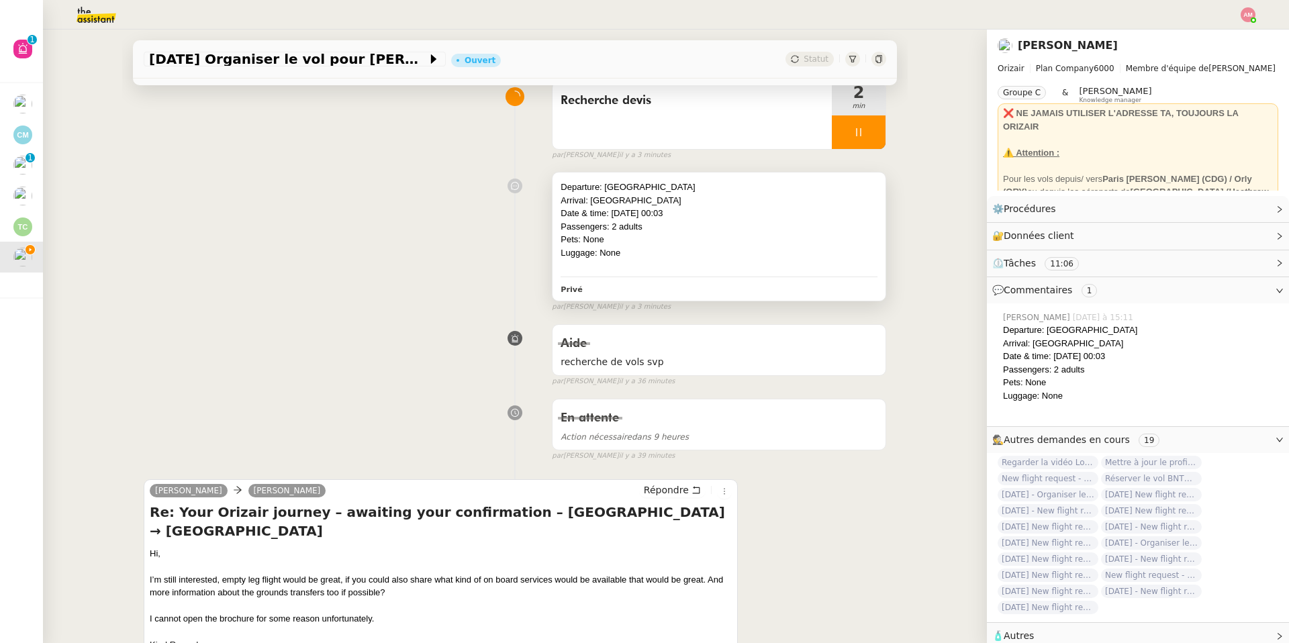
click at [822, 205] on div "Arrival: Malta International Airport" at bounding box center [718, 200] width 317 height 13
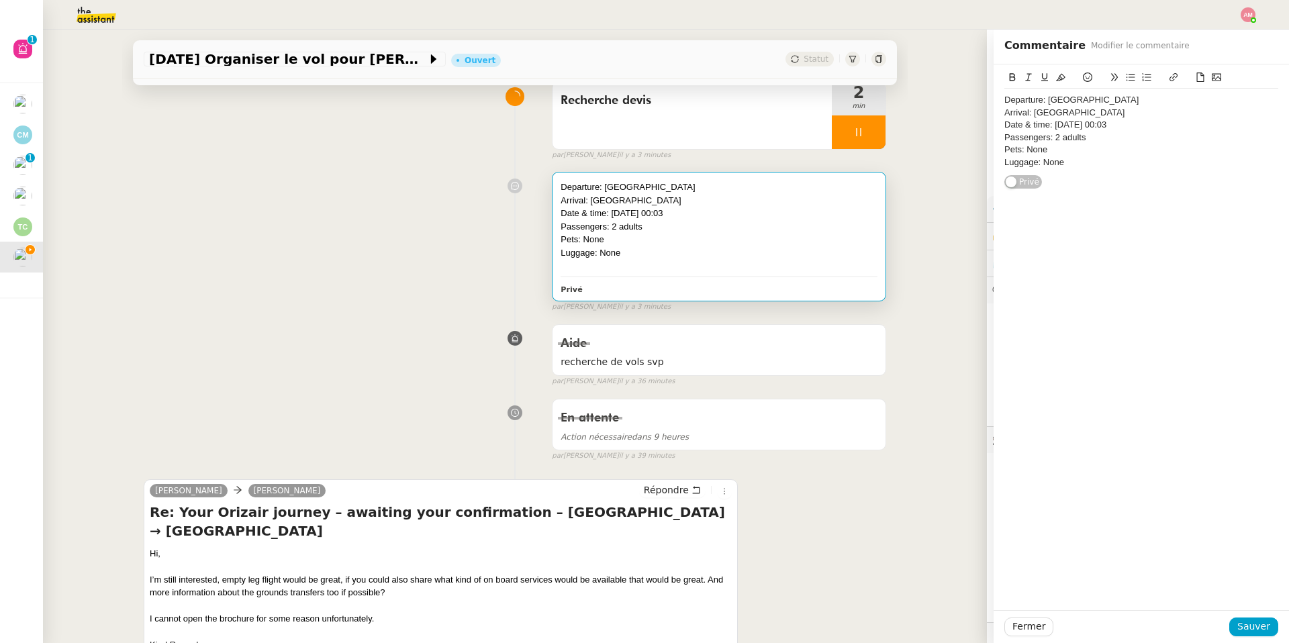
click at [1006, 93] on div "Departure: United Kingdom Arrival: Malta International Airport Date & time: 7th…" at bounding box center [1141, 131] width 274 height 85
drag, startPoint x: 1062, startPoint y: 99, endPoint x: 968, endPoint y: 99, distance: 94.0
click at [968, 99] on app-ticket "7th November 2025 Organiser le vol pour Vanessa Costa Abreu Ouvert Statut Clien…" at bounding box center [666, 336] width 1246 height 613
click at [1058, 80] on icon at bounding box center [1060, 76] width 9 height 9
click at [1270, 634] on button "Sauver" at bounding box center [1253, 626] width 49 height 19
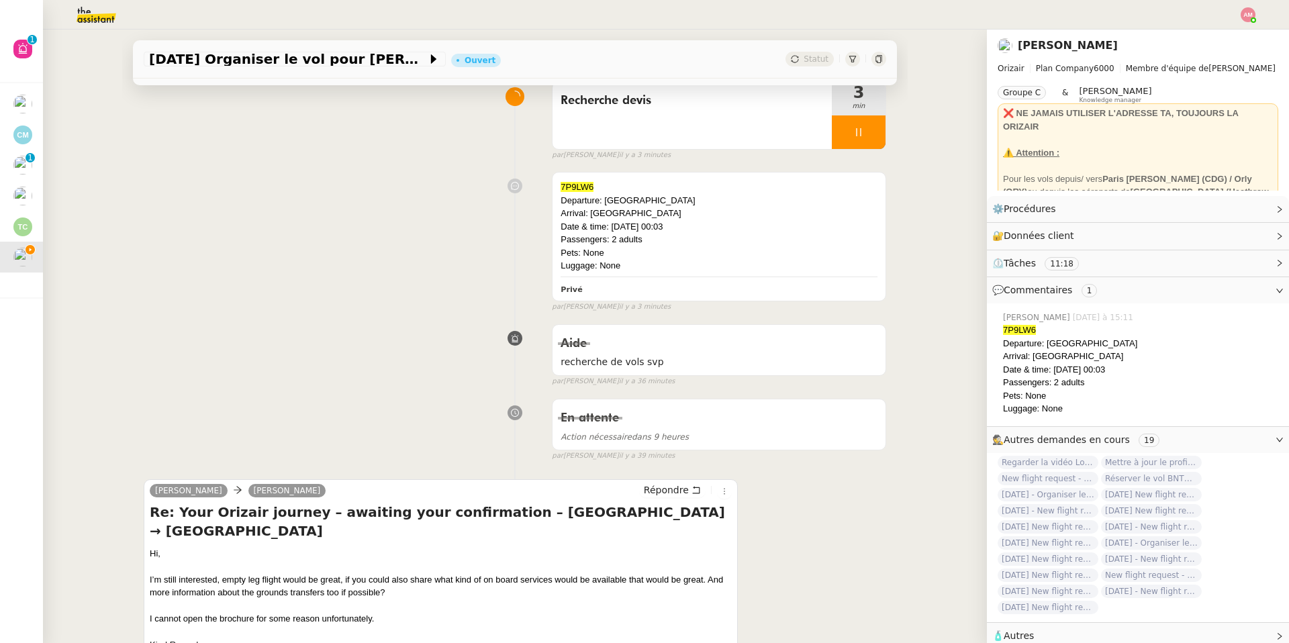
click at [361, 71] on div "7th November 2025 Organiser le vol pour Vanessa Costa Abreu Ouvert Statut" at bounding box center [515, 59] width 764 height 38
click at [358, 60] on span "[DATE] Organiser le vol pour [PERSON_NAME]" at bounding box center [288, 58] width 278 height 13
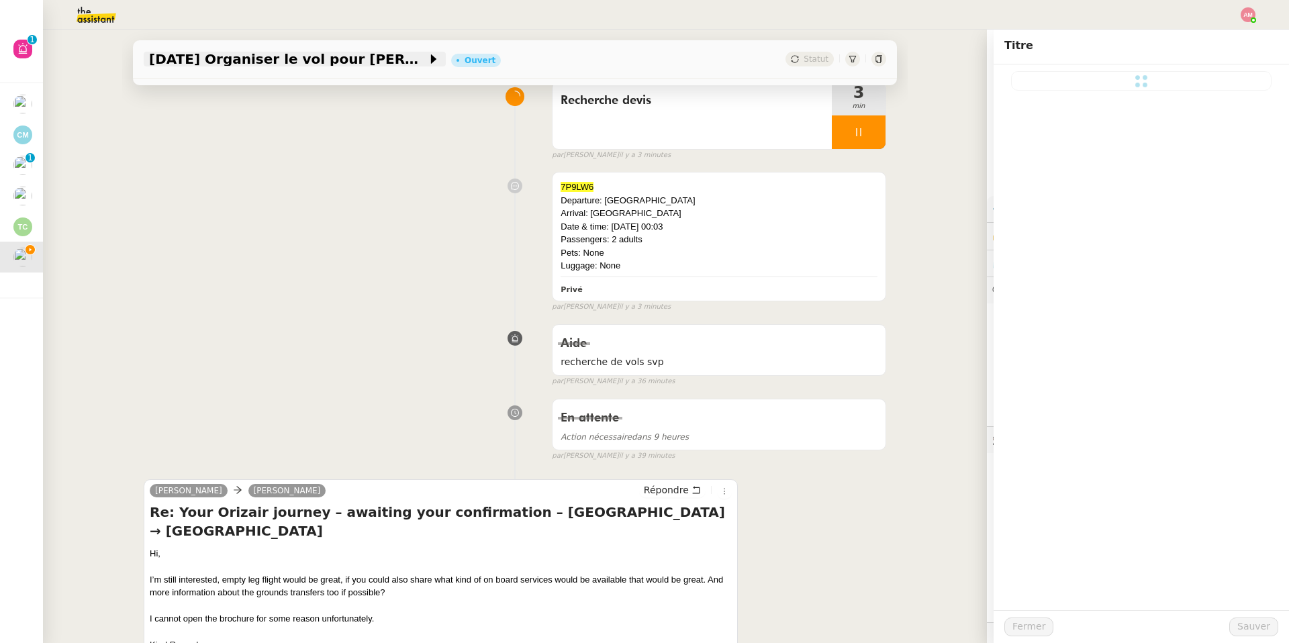
type input "[DATE] Organiser le vol pour [PERSON_NAME]"
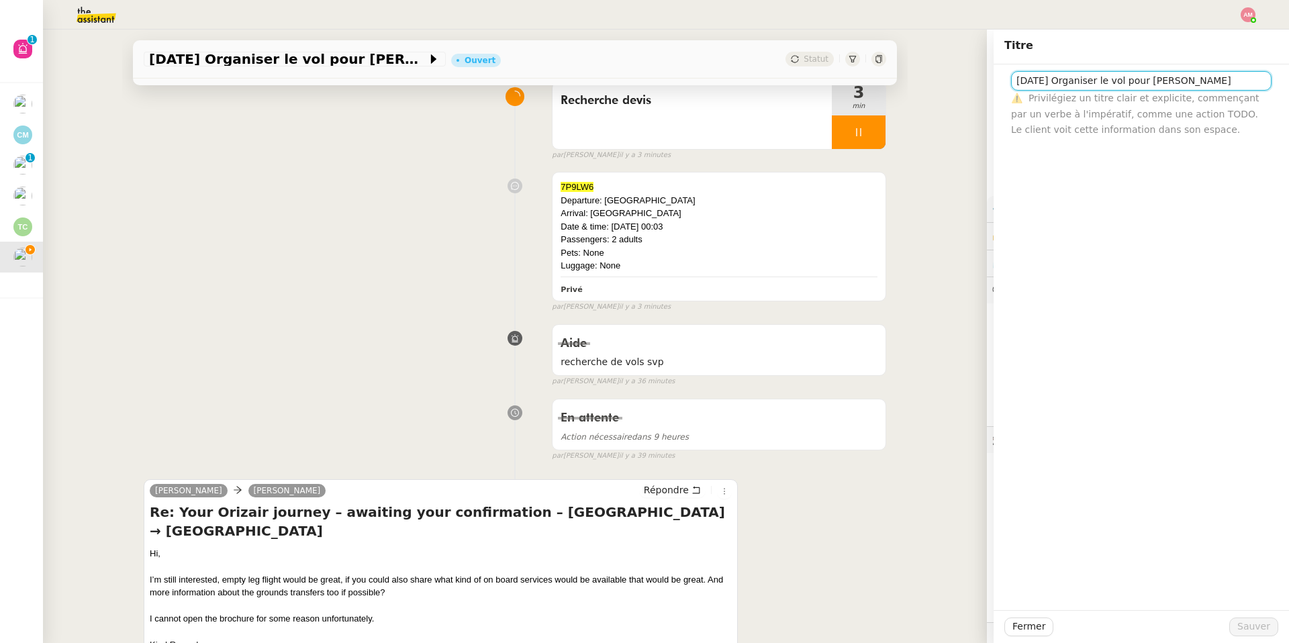
scroll to position [0, 26]
drag, startPoint x: 1173, startPoint y: 81, endPoint x: 1281, endPoint y: 78, distance: 107.4
click at [1281, 78] on div "7th November 2025 Organiser le vol pour Vanessa Costa Abreu ⚠️ Privilégiez un t…" at bounding box center [1140, 100] width 295 height 73
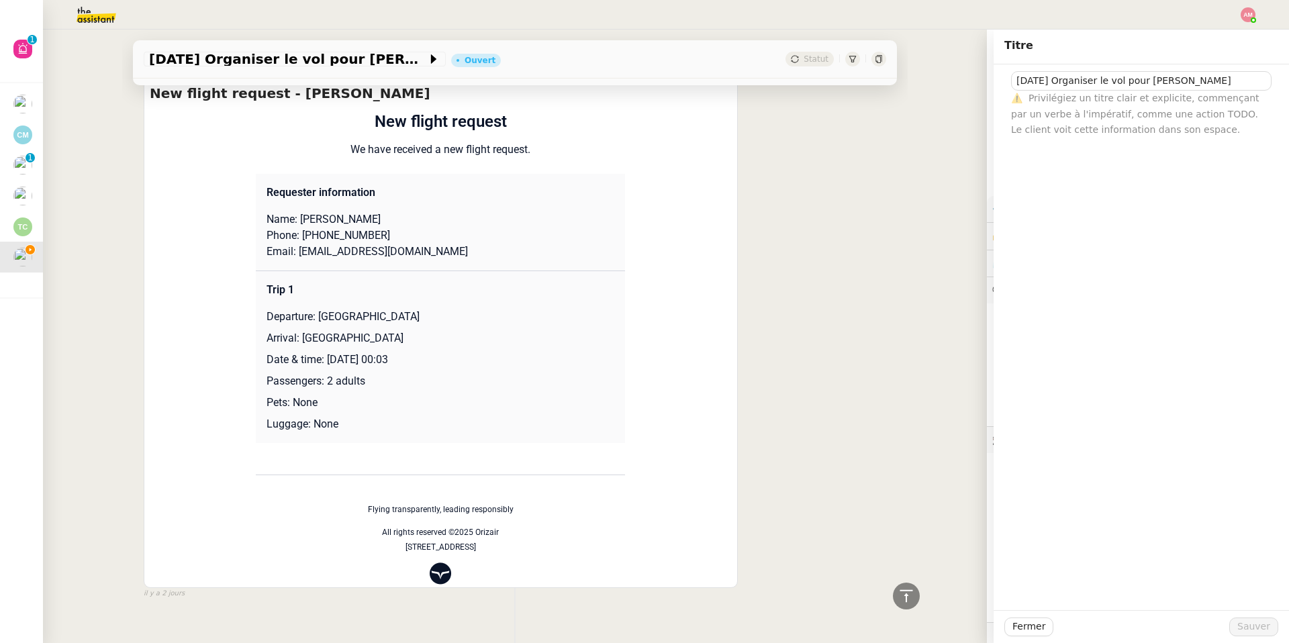
scroll to position [1683, 0]
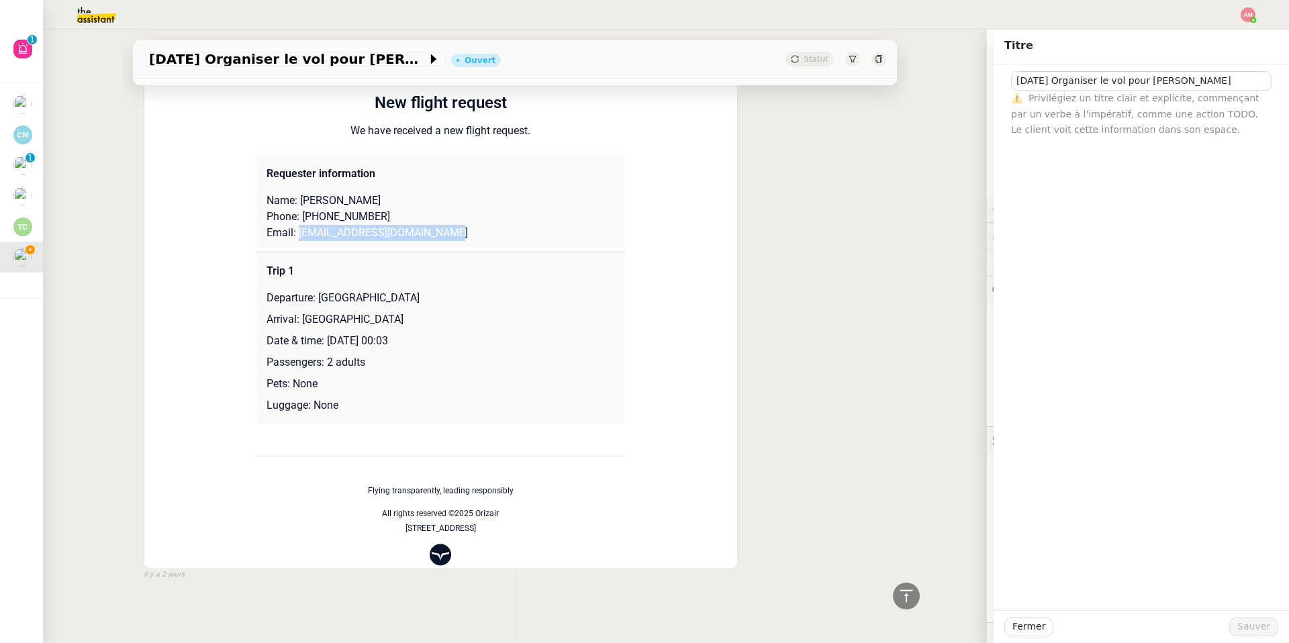
drag, startPoint x: 300, startPoint y: 230, endPoint x: 491, endPoint y: 230, distance: 191.3
click at [491, 230] on p "Email: vanessacabreu1995@gmail.com" at bounding box center [440, 233] width 348 height 16
drag, startPoint x: 303, startPoint y: 213, endPoint x: 471, endPoint y: 218, distance: 167.9
click at [471, 218] on p "Phone: +447852722026" at bounding box center [440, 217] width 348 height 16
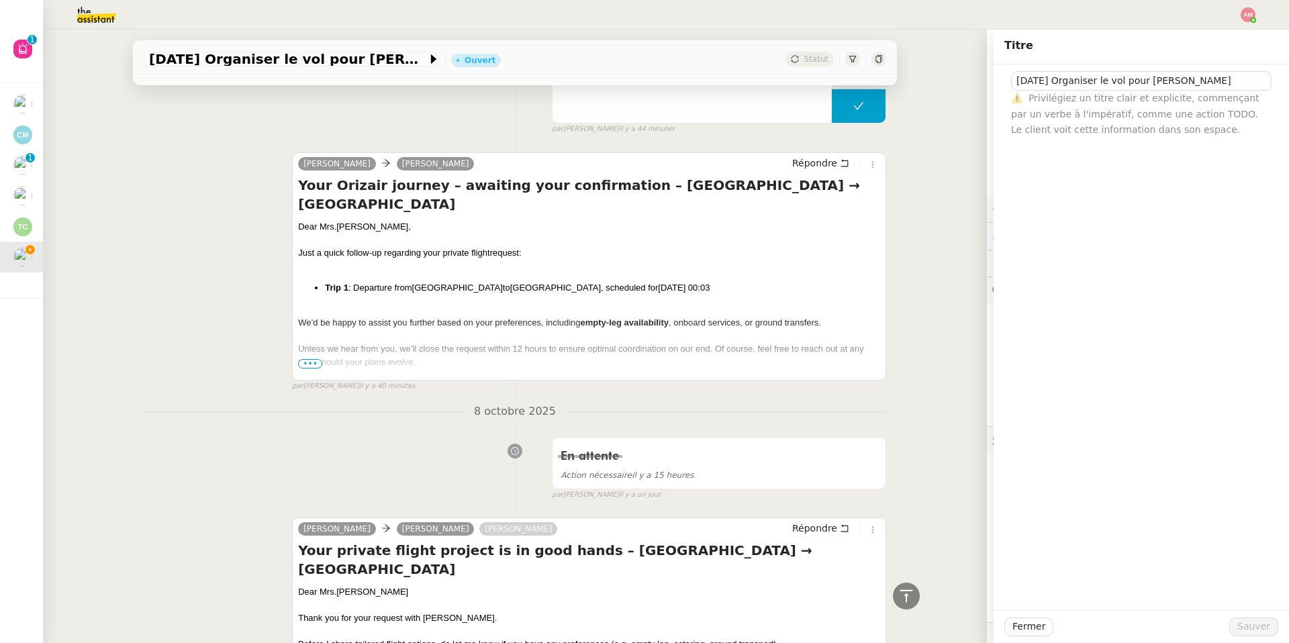
scroll to position [0, 0]
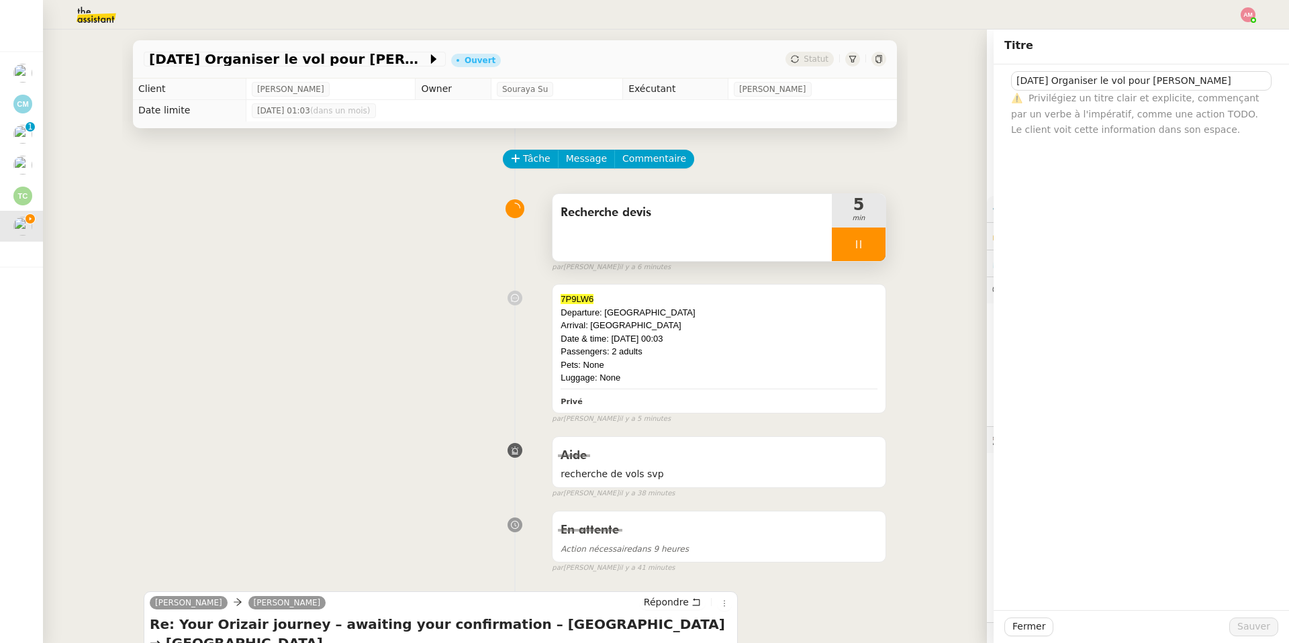
click at [802, 241] on div "Recherche devis" at bounding box center [691, 227] width 279 height 67
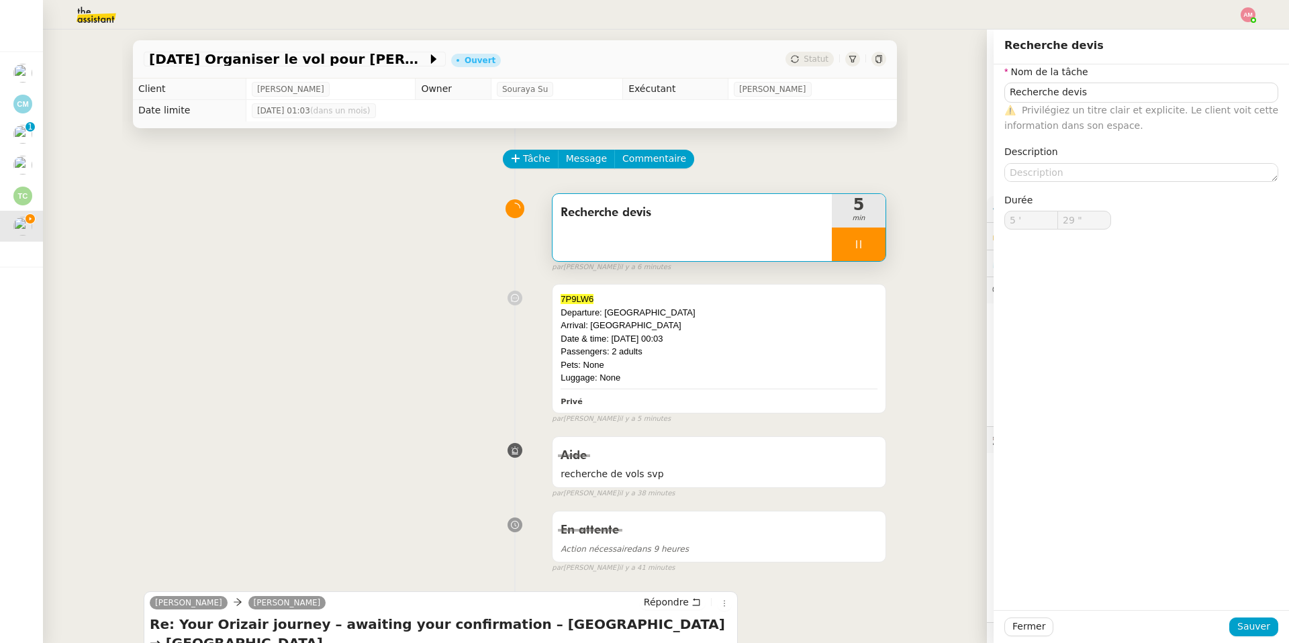
type input "30 ""
click at [850, 243] on div at bounding box center [859, 245] width 54 height 34
click at [881, 244] on button at bounding box center [871, 245] width 27 height 34
type input "Recherche devis"
type input "5 '"
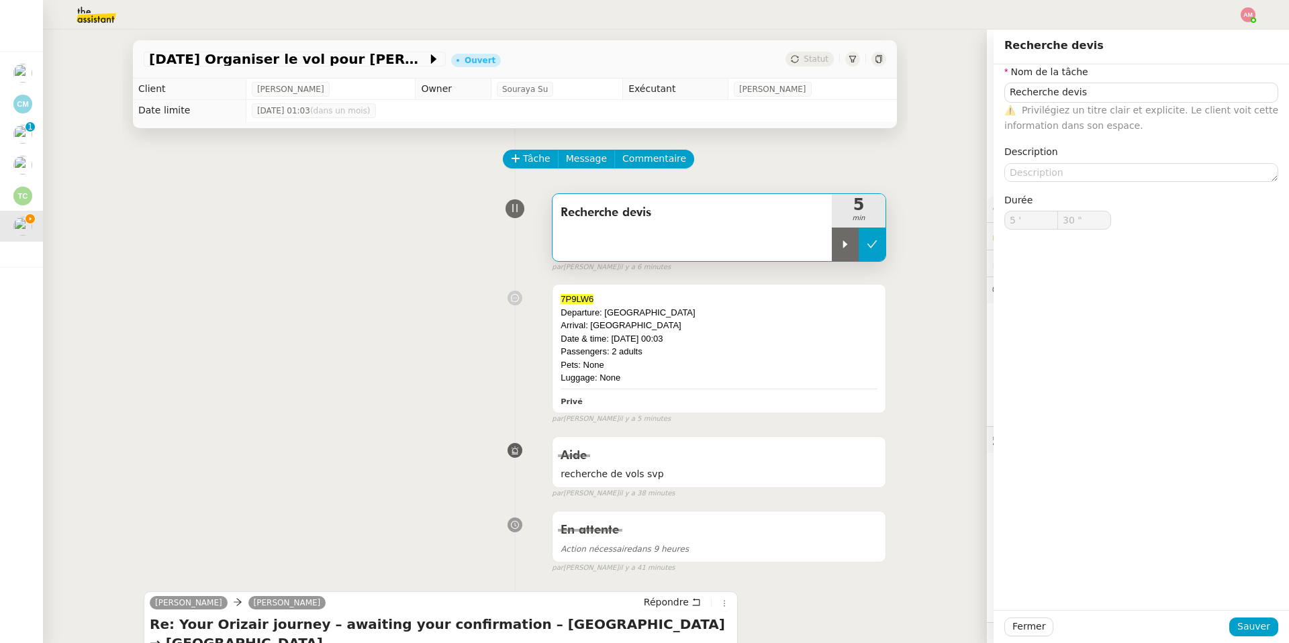
type input "30 ""
type input "Recherche devis"
type input "5 '"
type input "30 ""
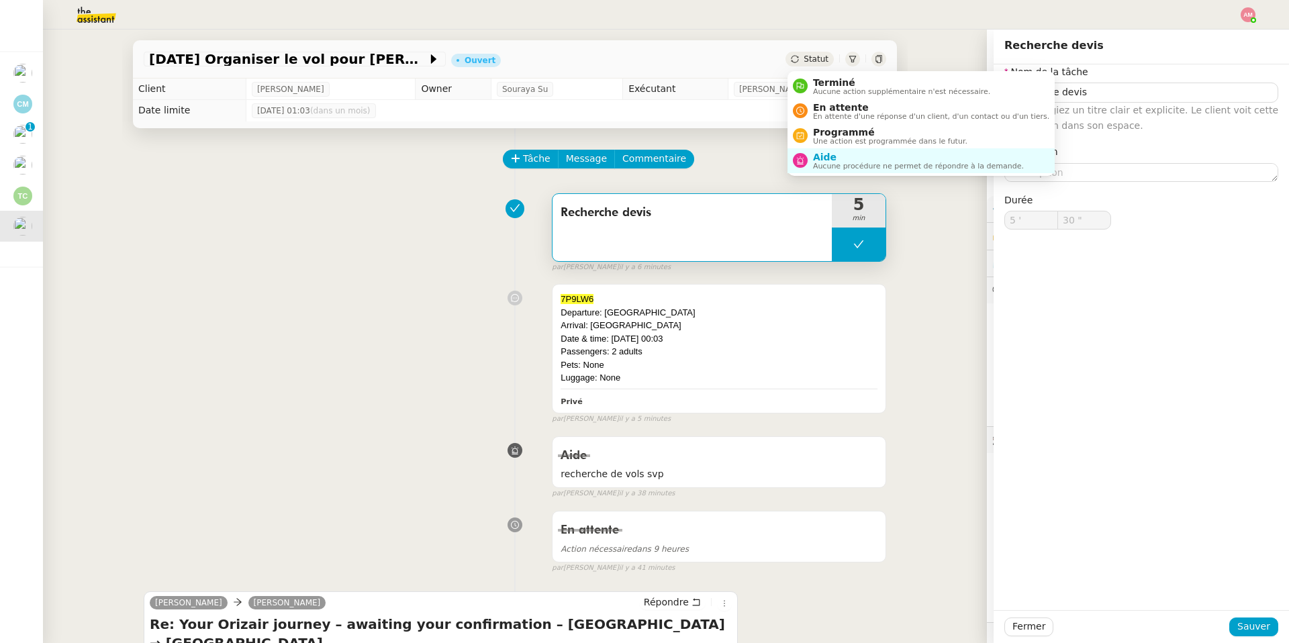
type input "Recherche devis"
type input "5 '"
type input "30 ""
click at [829, 136] on span "Programmé" at bounding box center [890, 132] width 154 height 11
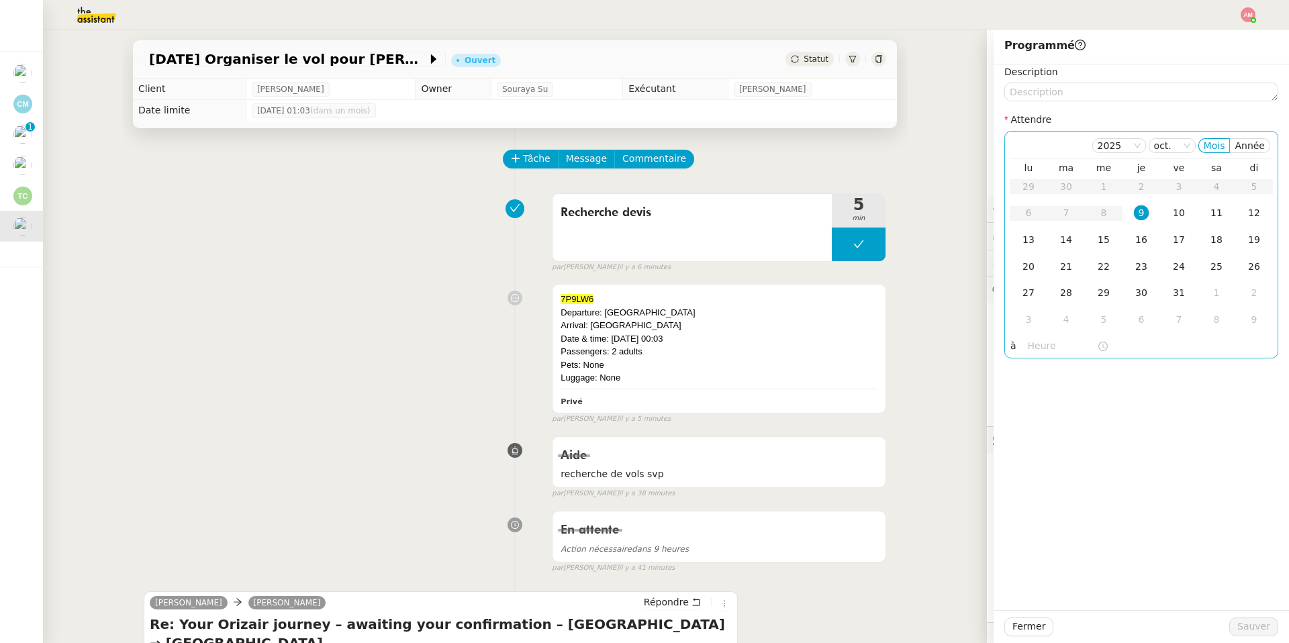
drag, startPoint x: 1028, startPoint y: 341, endPoint x: 1030, endPoint y: 356, distance: 15.5
click at [1029, 341] on input "text" at bounding box center [1062, 345] width 69 height 15
click at [1034, 419] on div "17" at bounding box center [1039, 422] width 38 height 16
click at [1076, 360] on div "00" at bounding box center [1076, 367] width 37 height 16
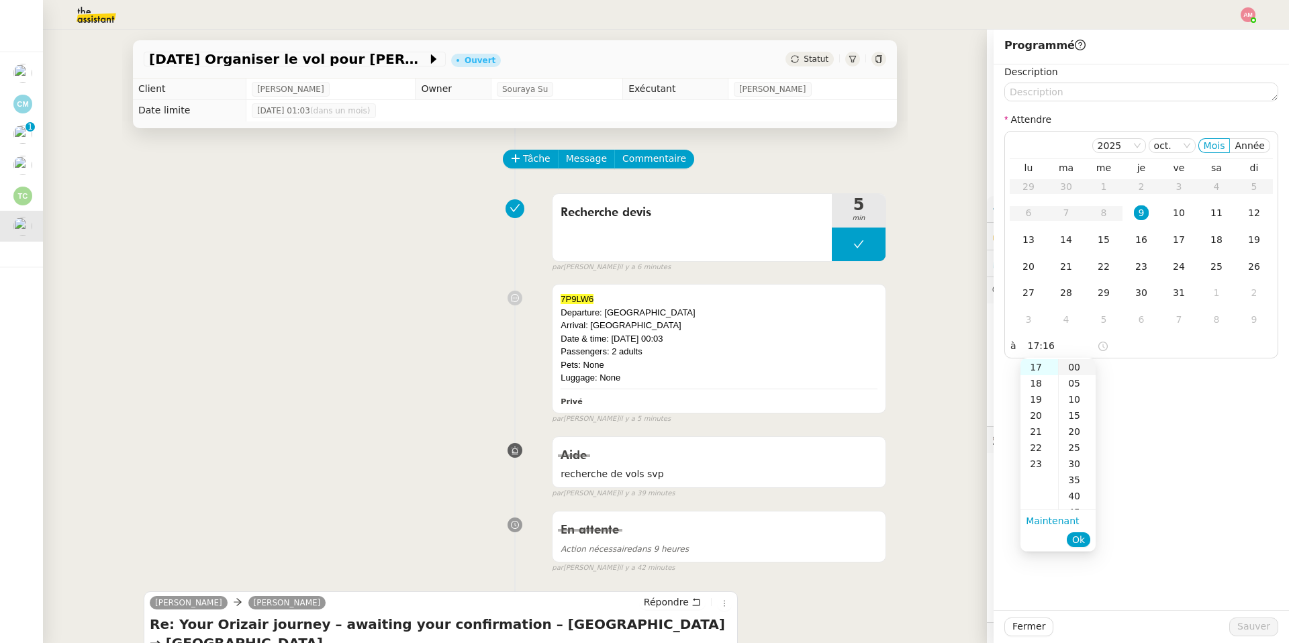
type input "17:00"
drag, startPoint x: 1077, startPoint y: 540, endPoint x: 1125, endPoint y: 269, distance: 275.4
click at [1077, 540] on span "Ok" at bounding box center [1078, 539] width 13 height 13
click at [1143, 213] on div "9" at bounding box center [1141, 212] width 15 height 15
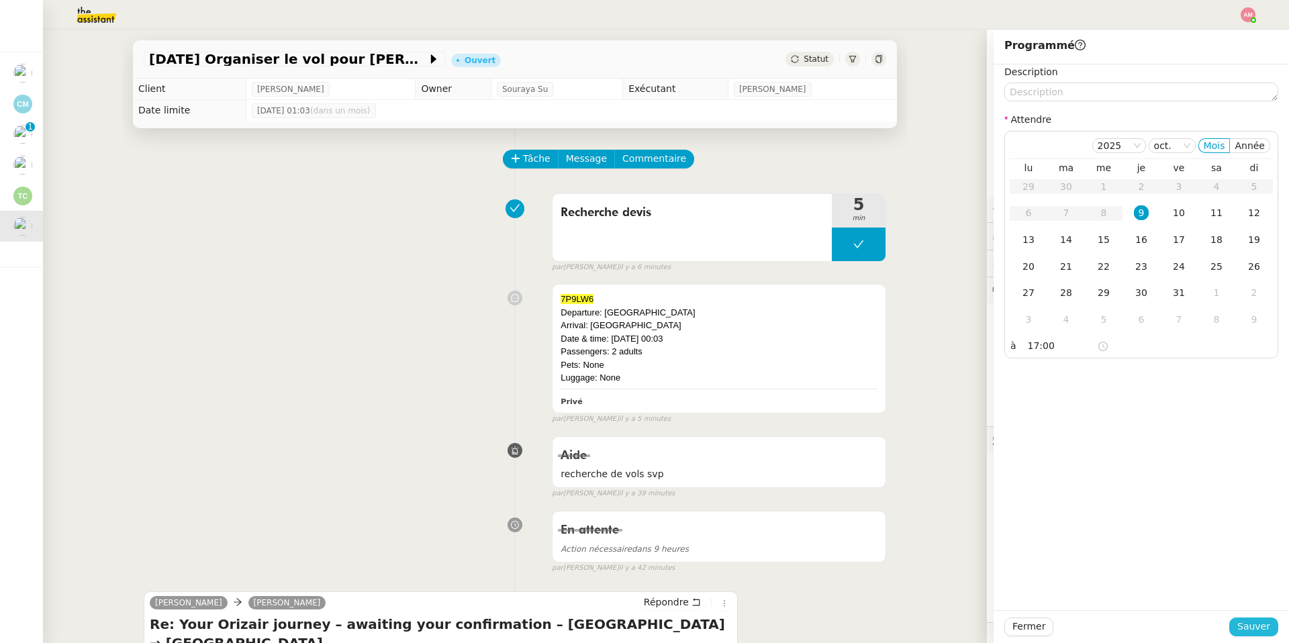
click at [1240, 621] on span "Sauver" at bounding box center [1253, 626] width 33 height 15
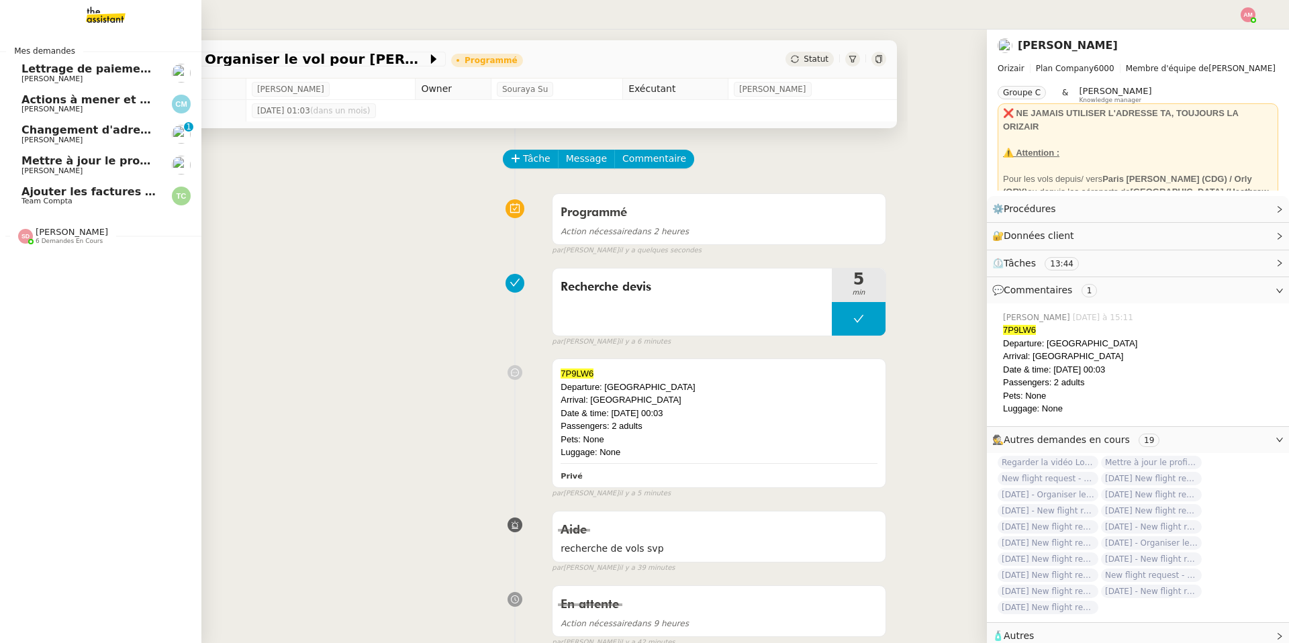
click at [54, 209] on link "Ajouter les factures UBER à Pennylane Team Compta" at bounding box center [100, 196] width 201 height 31
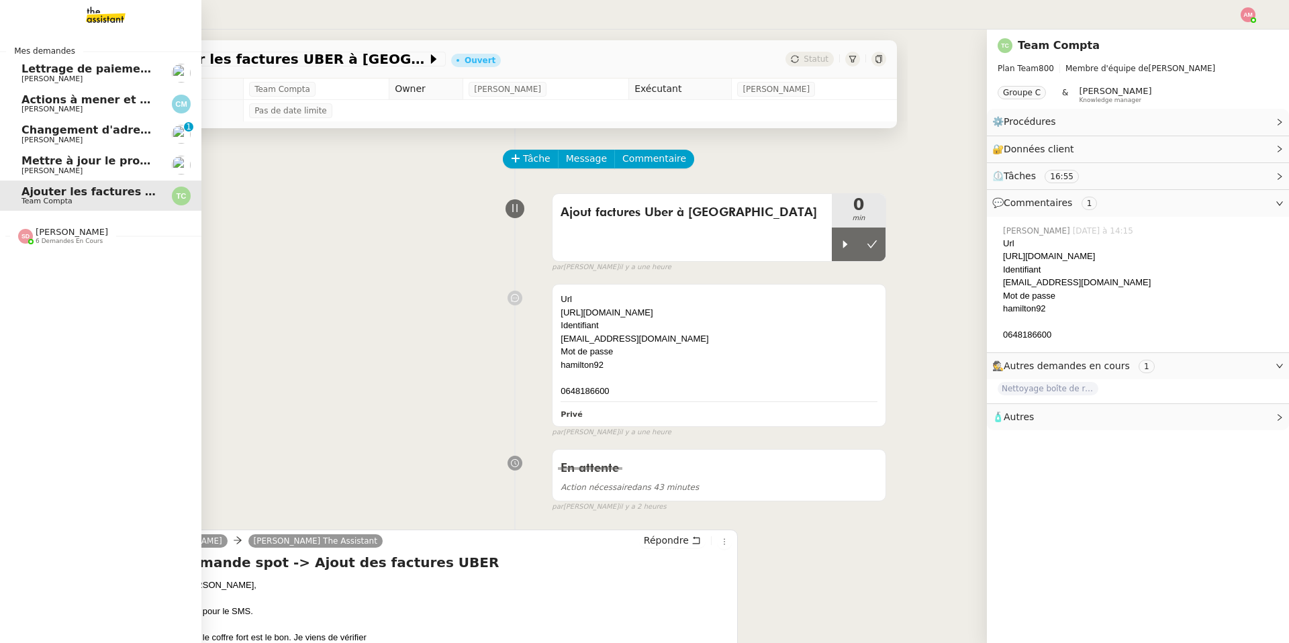
click at [31, 166] on span "[PERSON_NAME]" at bounding box center [51, 170] width 61 height 9
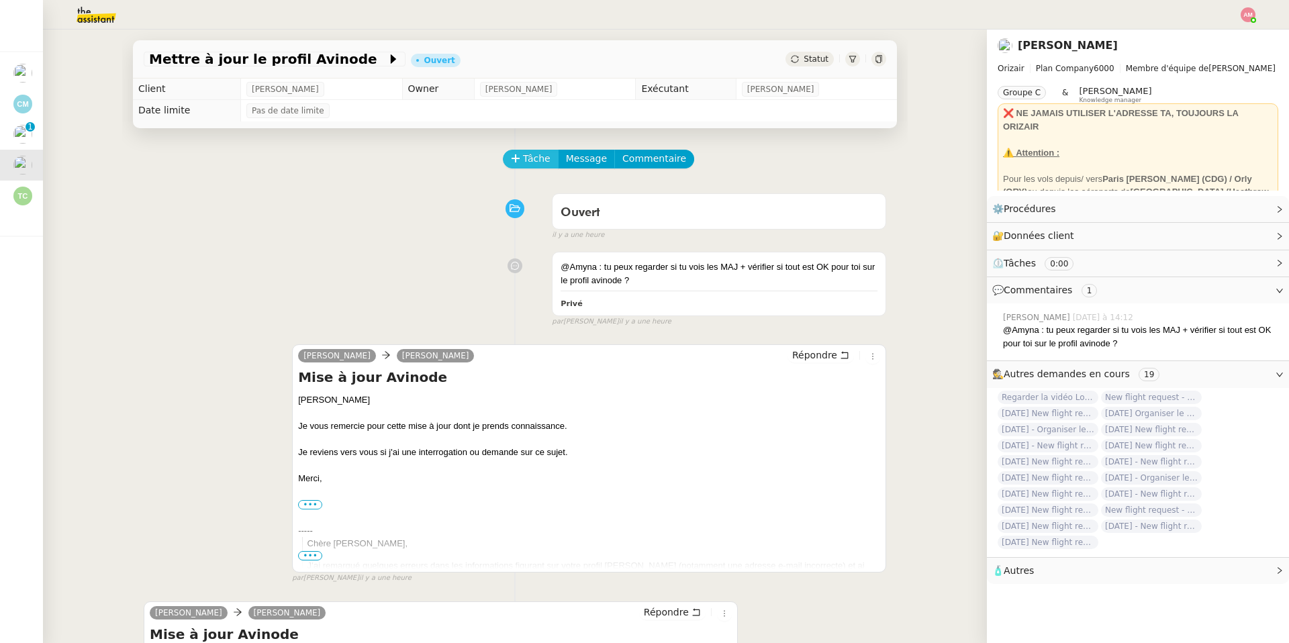
click at [520, 155] on button "Tâche" at bounding box center [531, 159] width 56 height 19
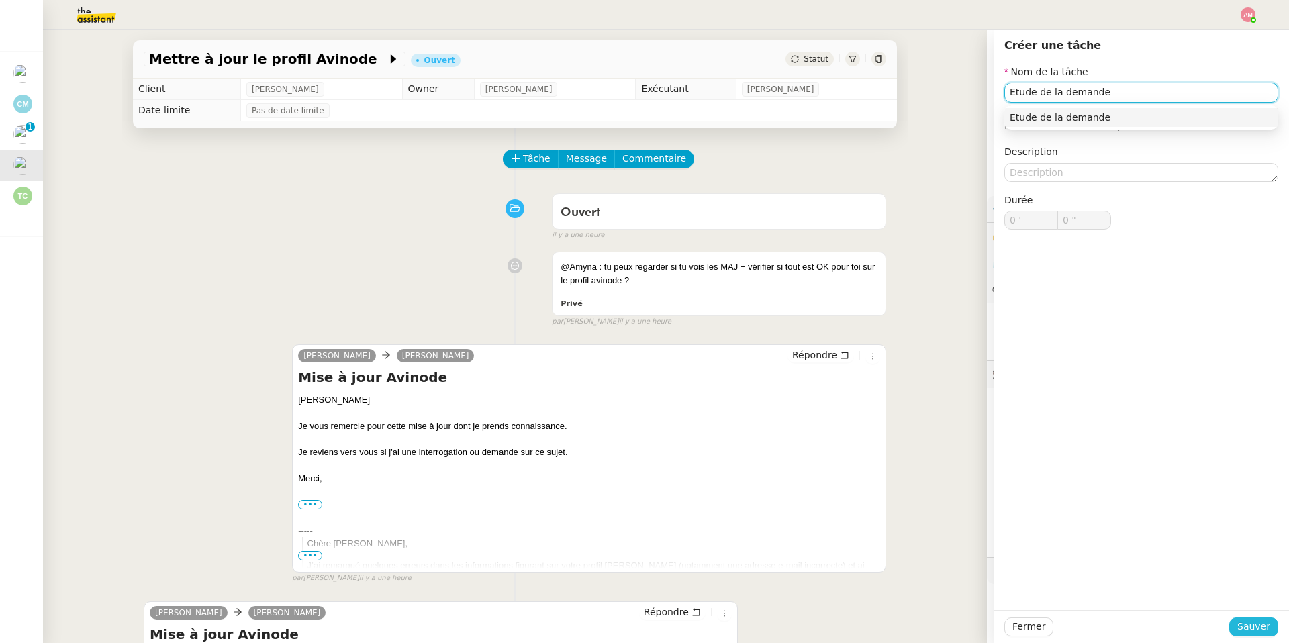
type input "Etude de la demande"
click at [1255, 618] on button "Sauver" at bounding box center [1253, 626] width 49 height 19
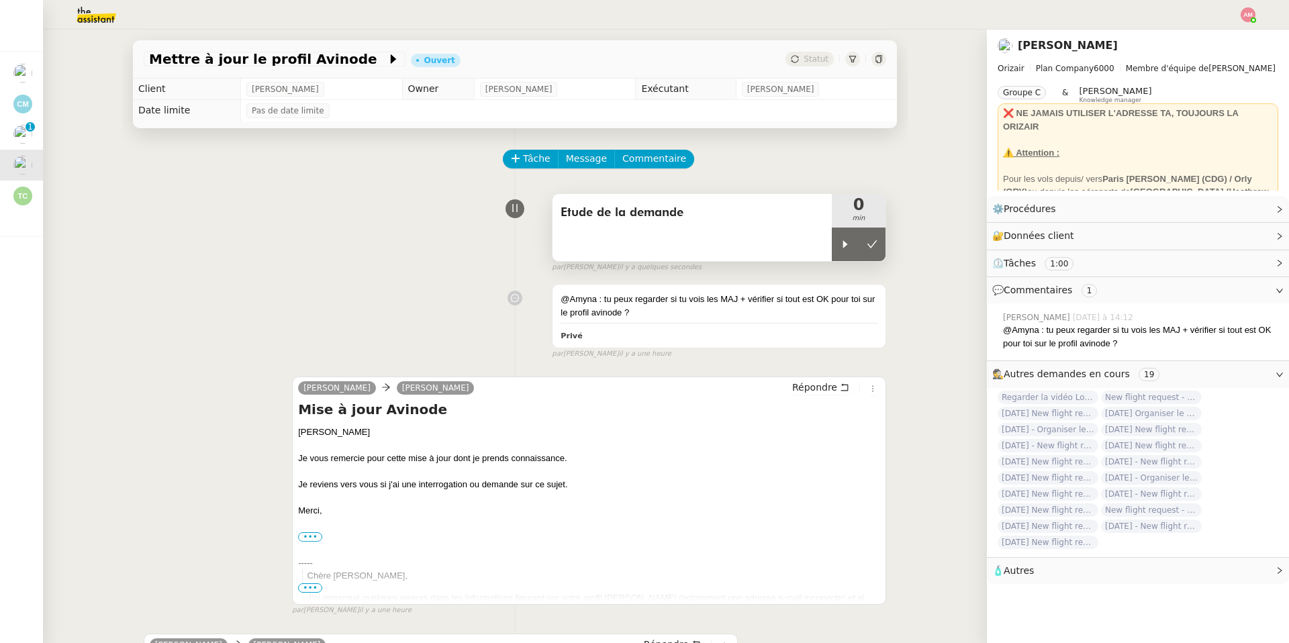
click at [822, 244] on div "Etude de la demande" at bounding box center [691, 227] width 279 height 67
click at [828, 244] on div "Etude de la demande" at bounding box center [691, 227] width 279 height 67
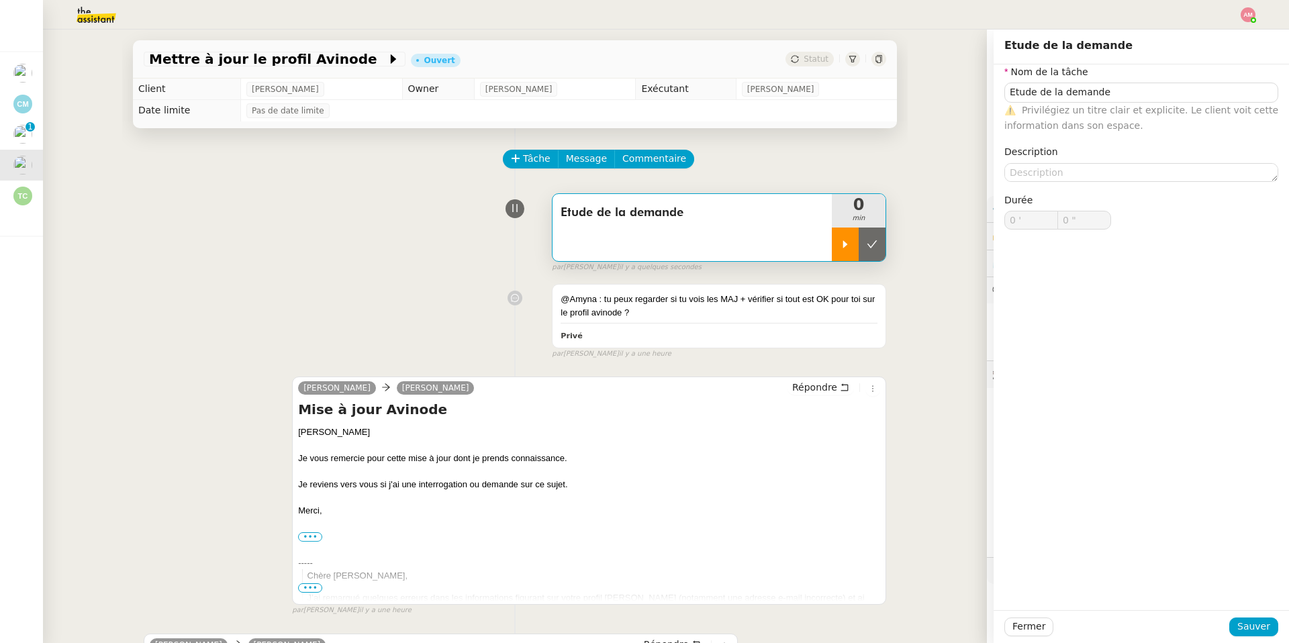
click at [840, 242] on icon at bounding box center [845, 244] width 11 height 11
type input "Etude de la demande"
type input "0 '"
type input "0 ""
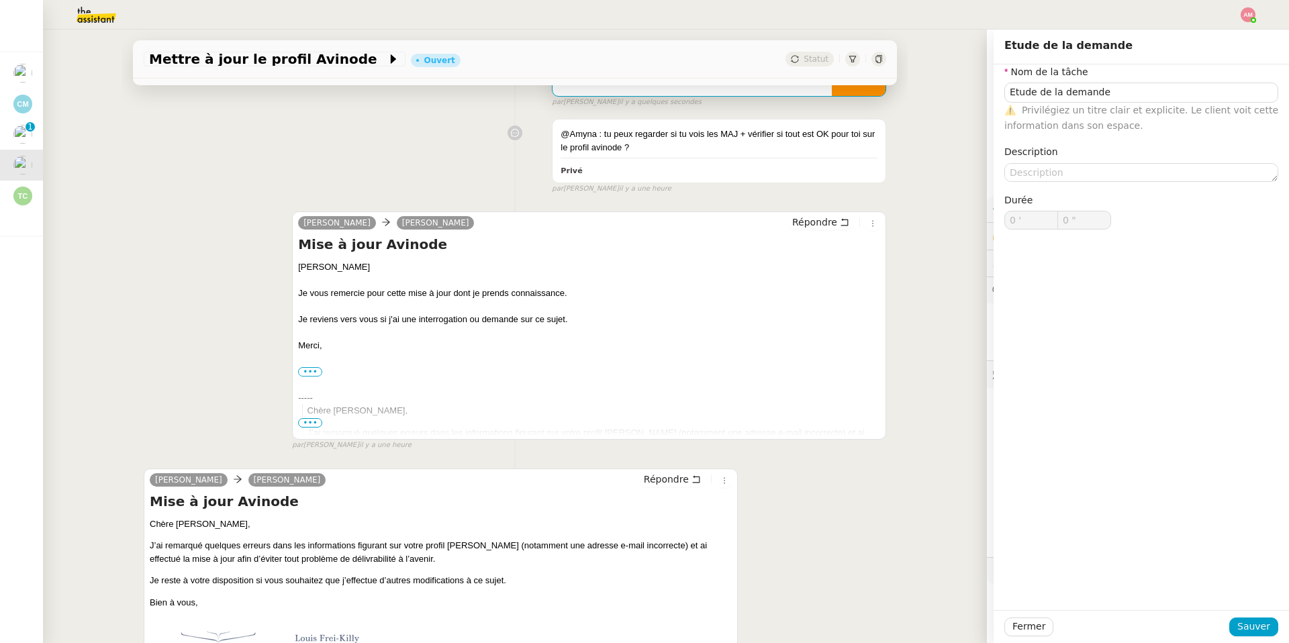
scroll to position [297, 0]
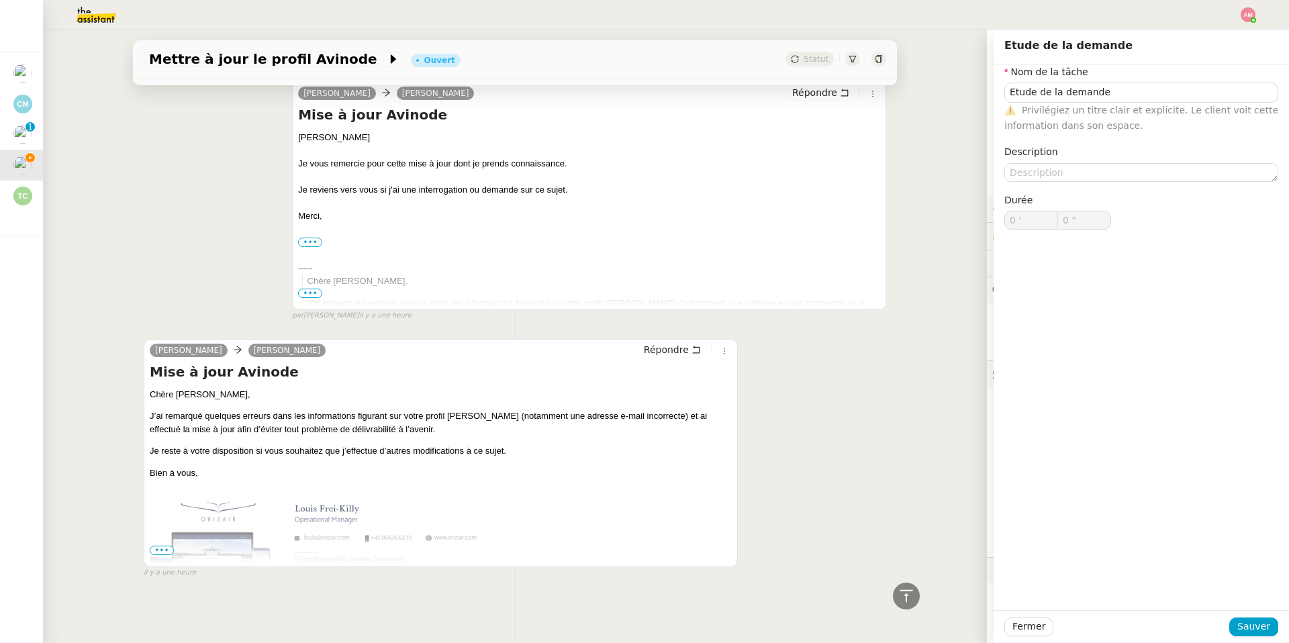
type input "Etude de la demande"
type input "0 '"
type input "58 ""
type input "1 '"
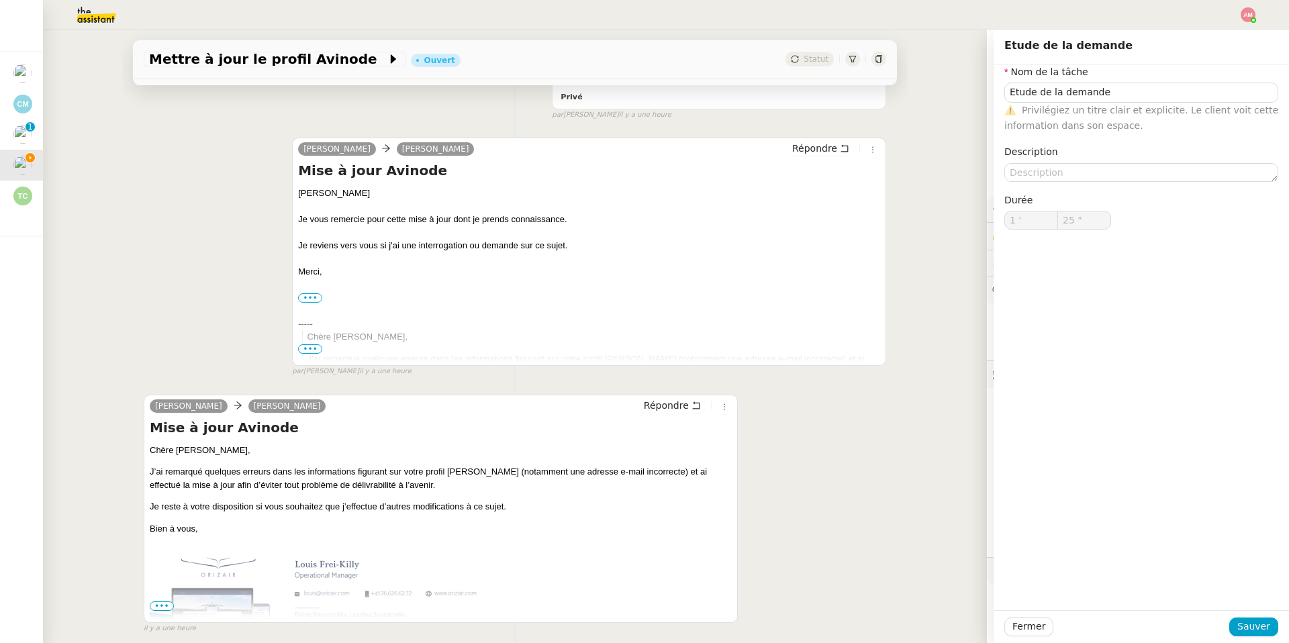
scroll to position [0, 0]
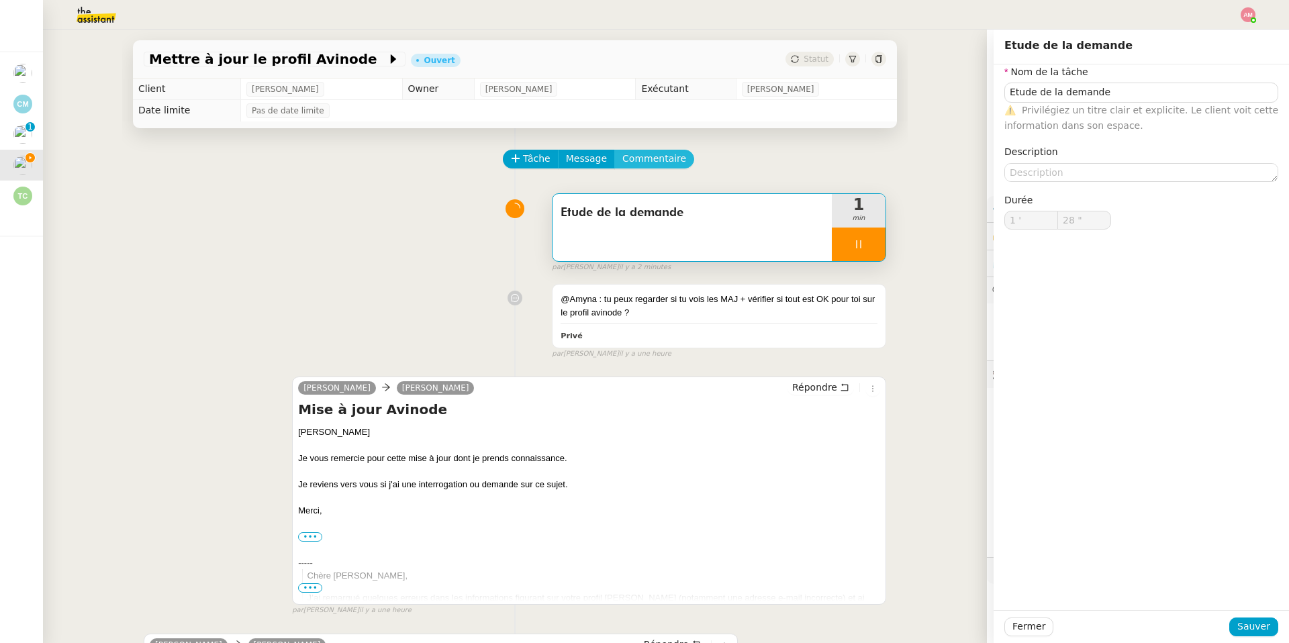
type input "29 ""
click at [631, 166] on span "Commentaire" at bounding box center [654, 158] width 64 height 15
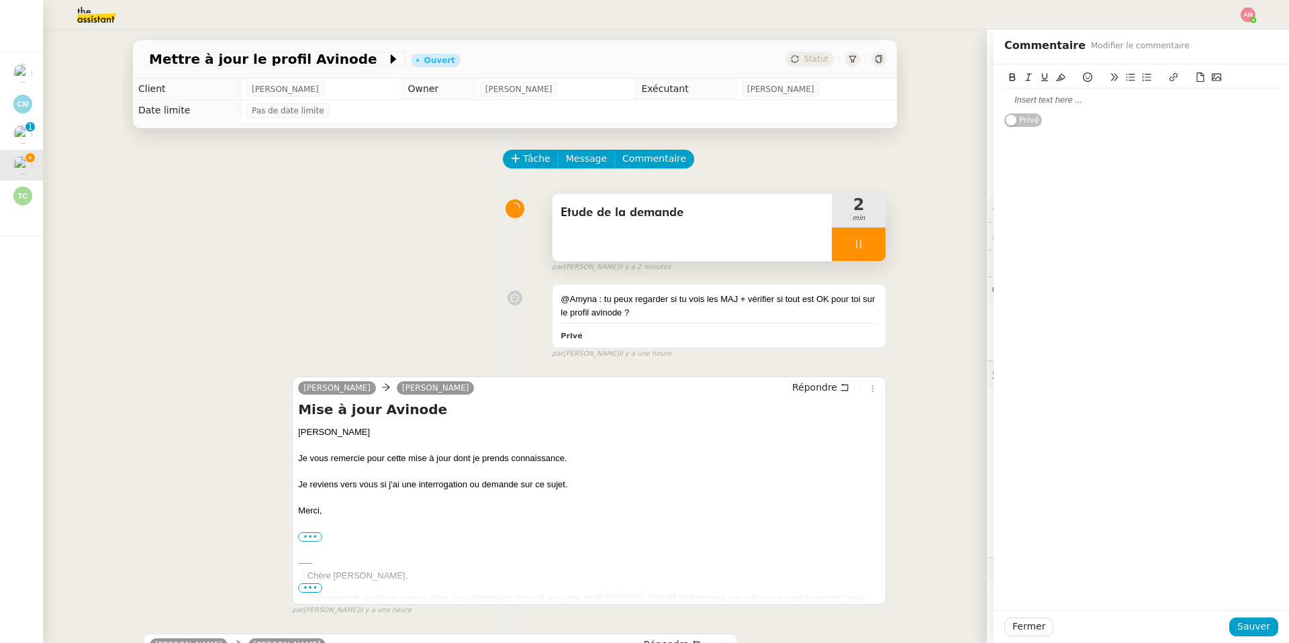
click at [1030, 101] on div at bounding box center [1141, 100] width 274 height 12
click at [1172, 79] on icon at bounding box center [1173, 76] width 9 height 9
click at [1205, 70] on button at bounding box center [1200, 77] width 16 height 15
click at [1200, 81] on icon at bounding box center [1199, 76] width 9 height 9
click at [1205, 112] on div at bounding box center [1141, 113] width 274 height 12
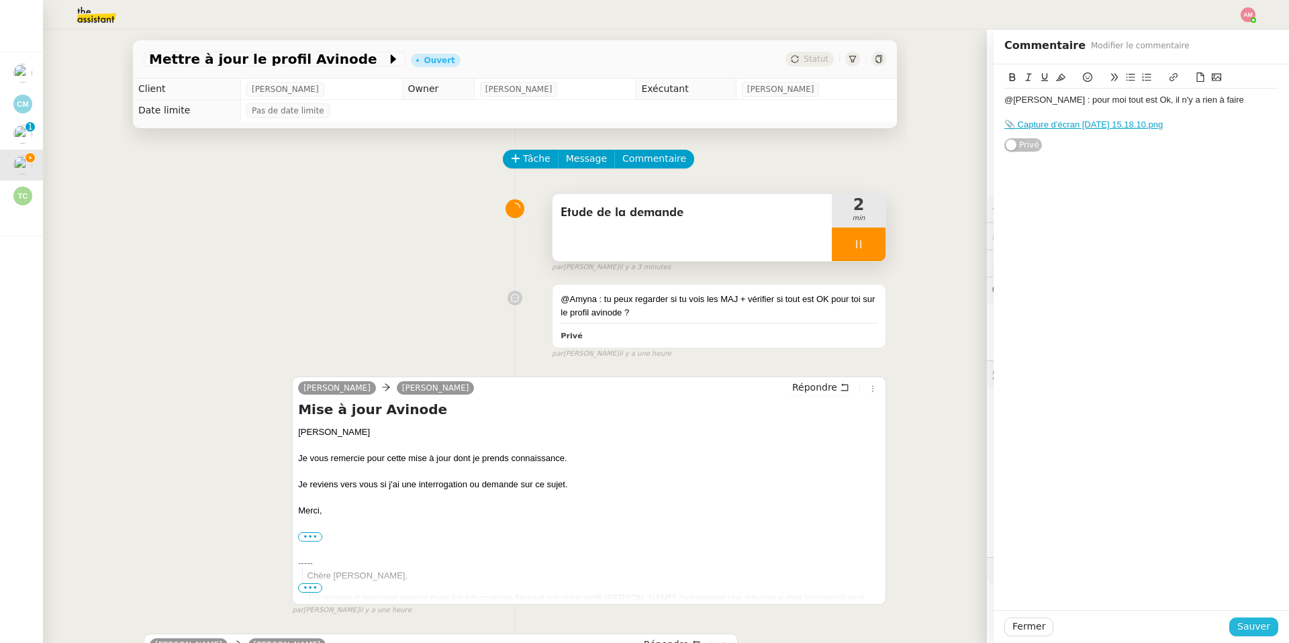
click at [1242, 630] on span "Sauver" at bounding box center [1253, 626] width 33 height 15
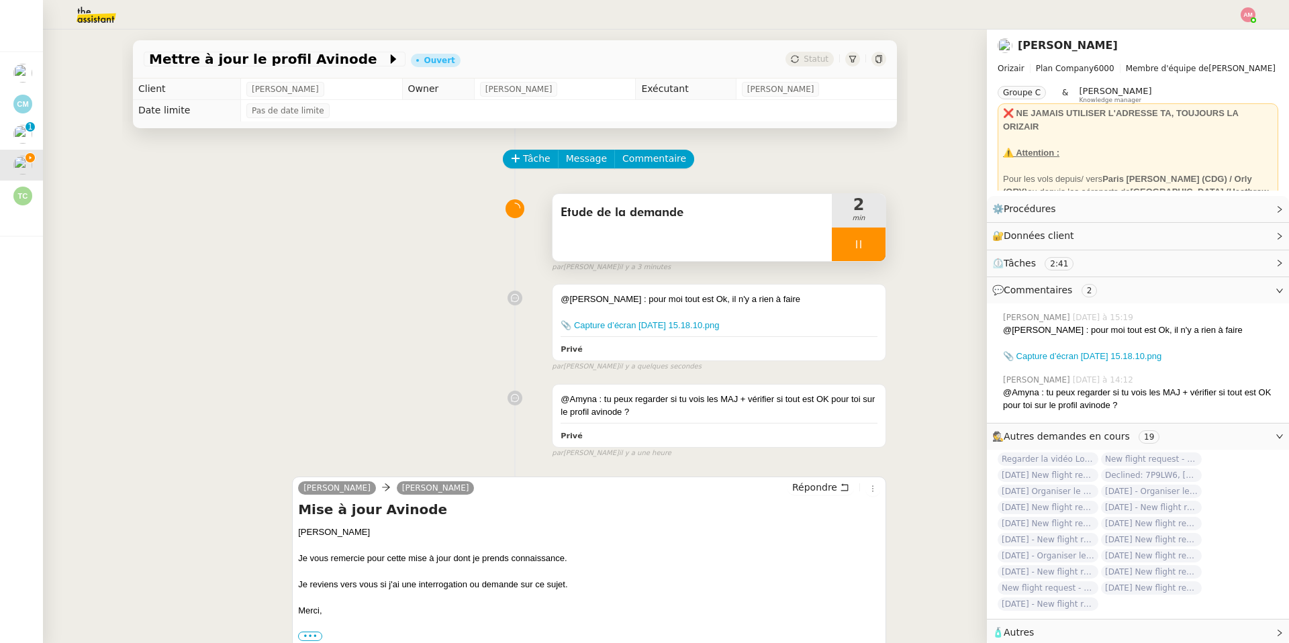
click at [727, 214] on span "Etude de la demande" at bounding box center [691, 213] width 263 height 20
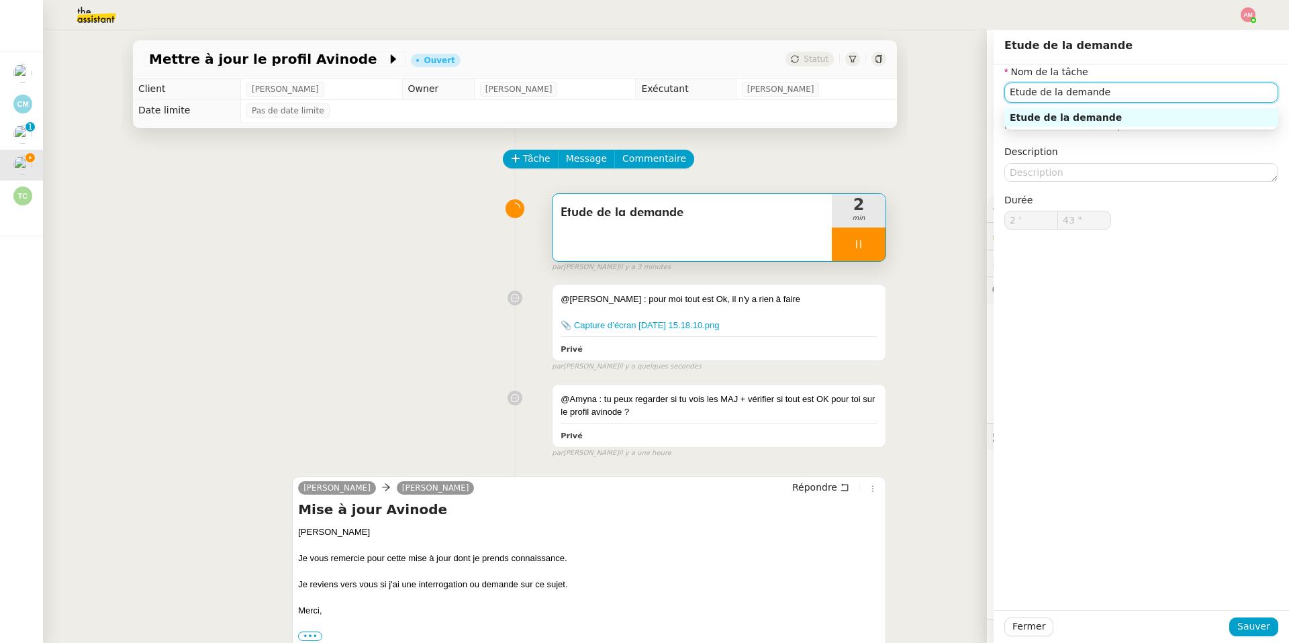
click at [1143, 88] on input "Etude de la demande" at bounding box center [1141, 92] width 274 height 19
type input "44 ""
type input "V"
type input "45 ""
type input "Vérifica"
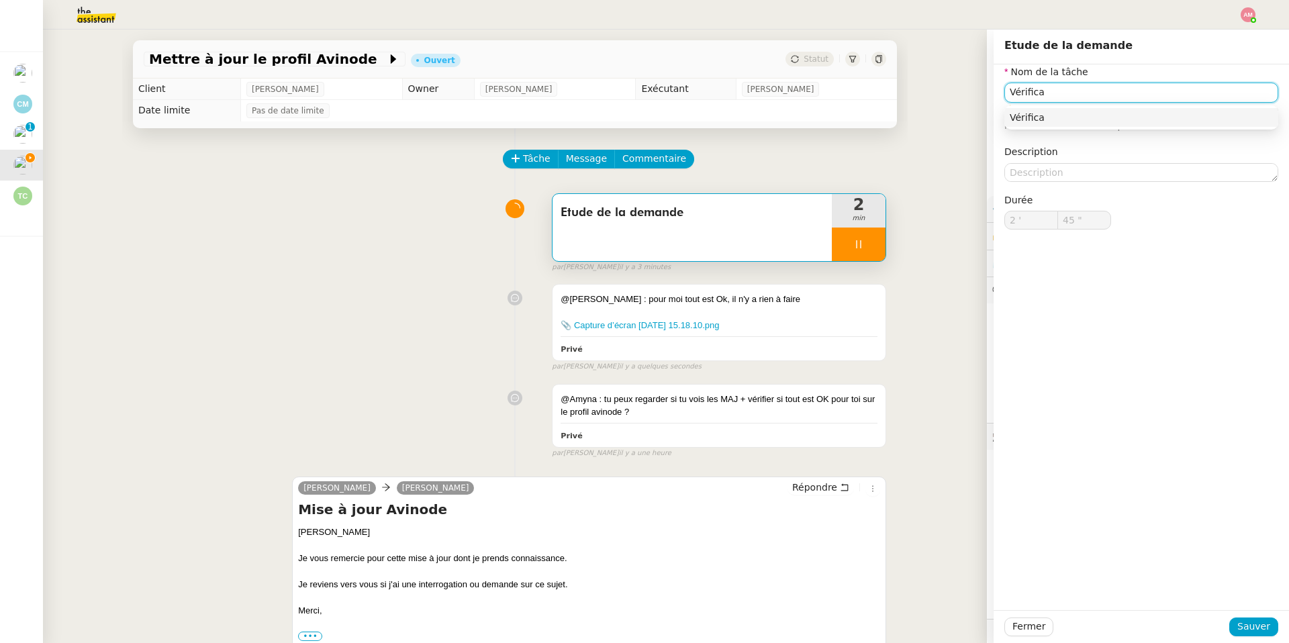
type input "46 ""
type input "Vérification pr"
type input "47 ""
type input "Vérification profil"
type input "49 ""
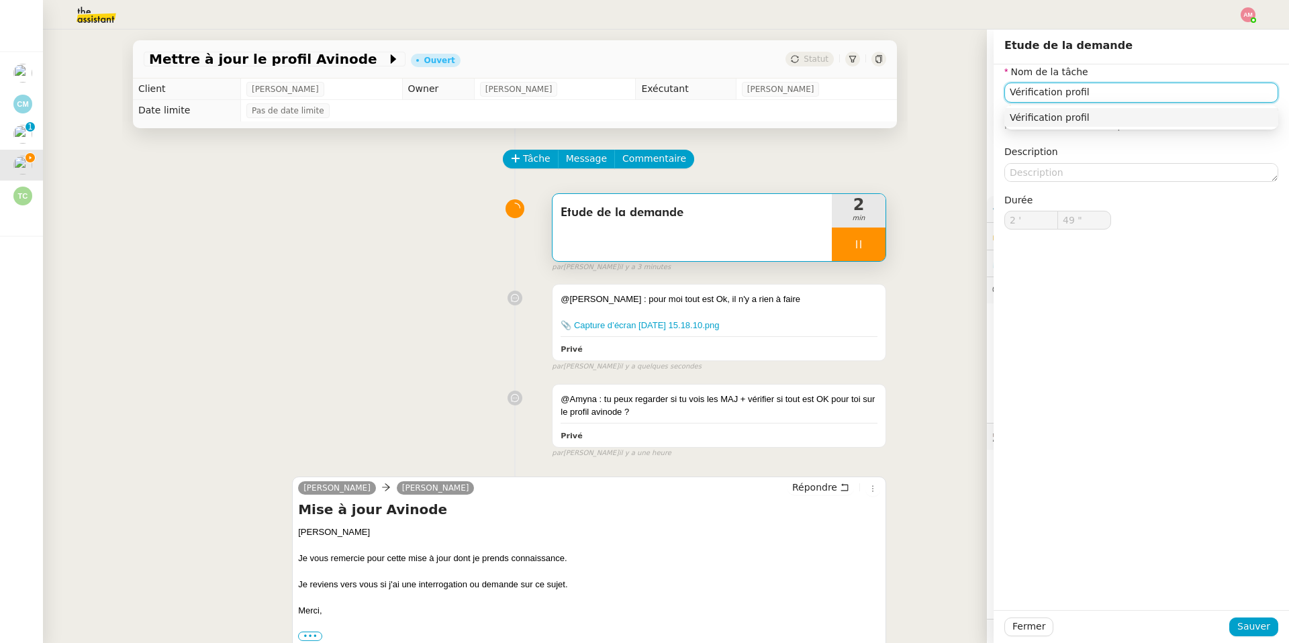
type input "Vérification profil"
click at [1236, 641] on div "Fermer Sauver" at bounding box center [1140, 626] width 295 height 33
click at [1238, 629] on button "Sauver" at bounding box center [1253, 626] width 49 height 19
type input "50 ""
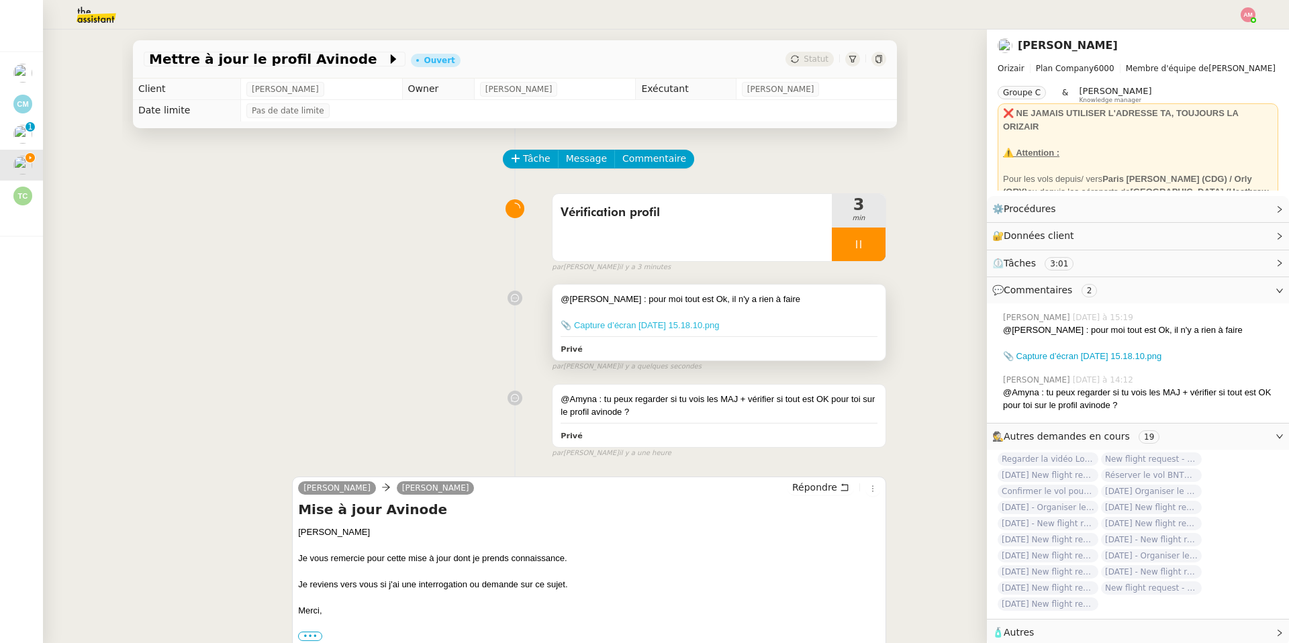
click at [696, 324] on link "📎 Capture d’écran 2025-10-09 à 15.18.10.png" at bounding box center [639, 325] width 158 height 10
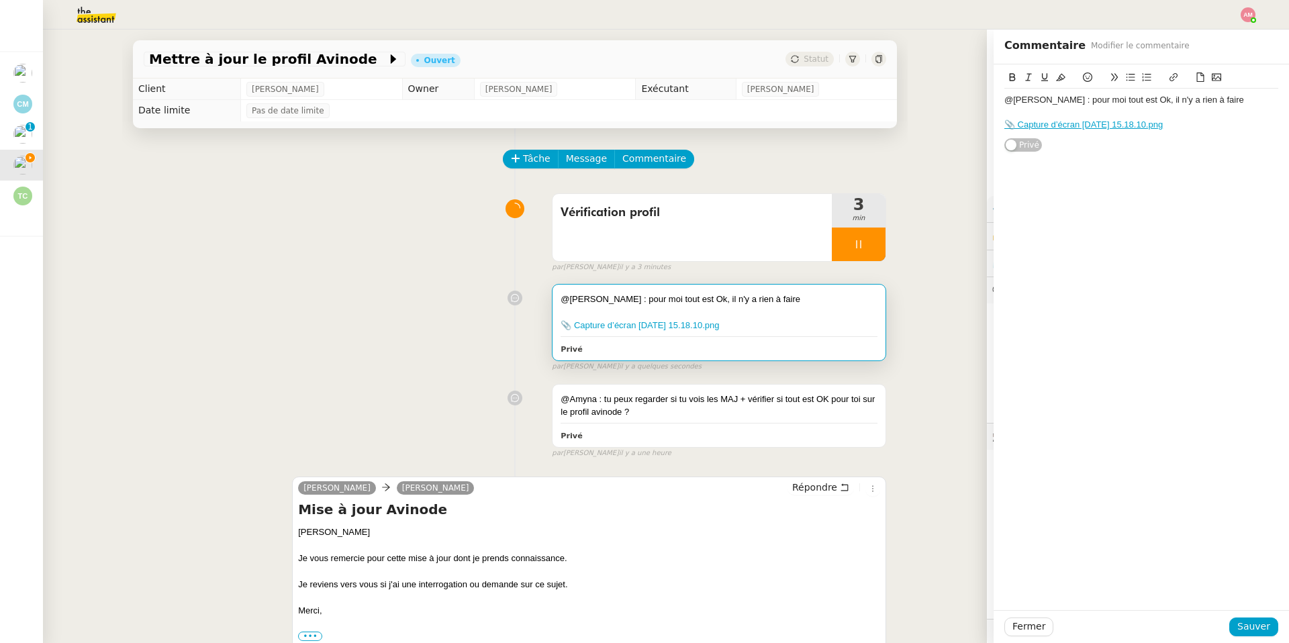
click at [850, 238] on div at bounding box center [859, 245] width 54 height 34
click at [875, 238] on button at bounding box center [871, 245] width 27 height 34
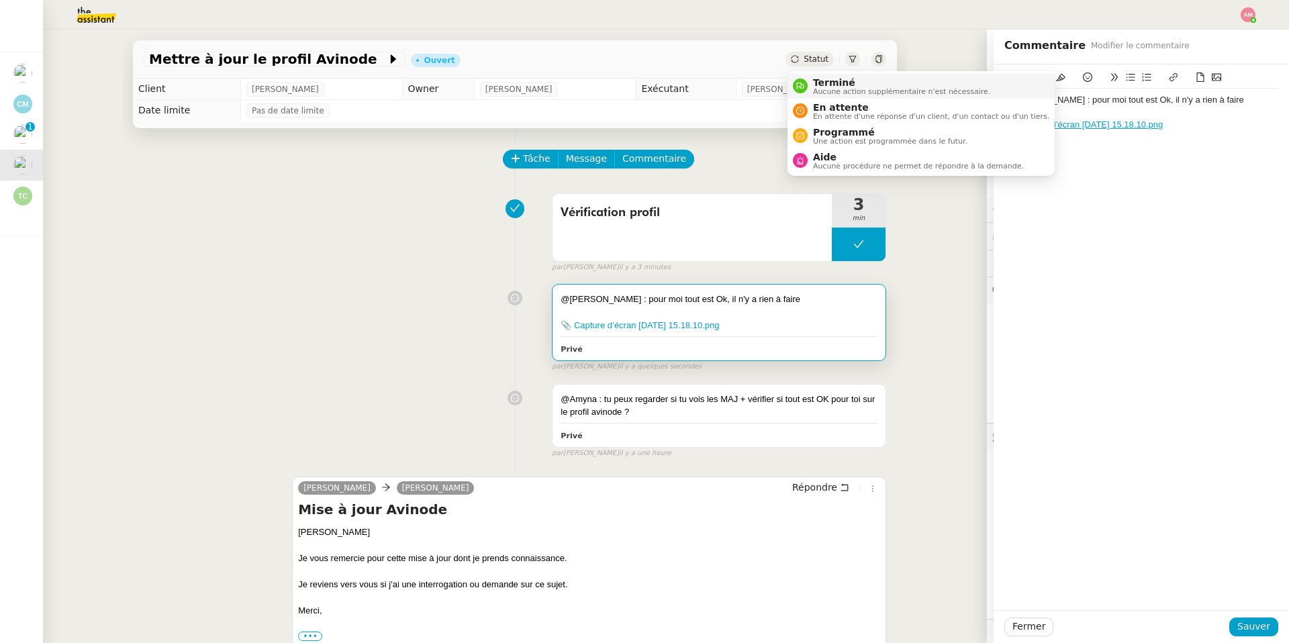
click at [831, 81] on span "Terminé" at bounding box center [901, 82] width 177 height 11
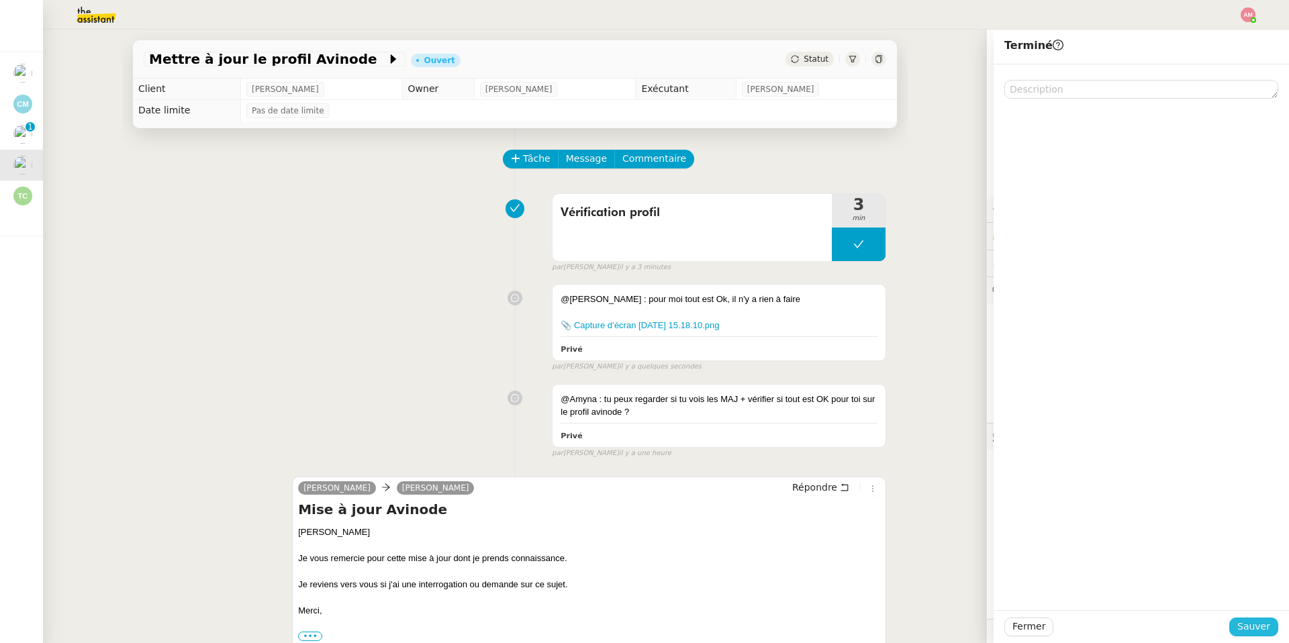
click at [1260, 626] on span "Sauver" at bounding box center [1253, 626] width 33 height 15
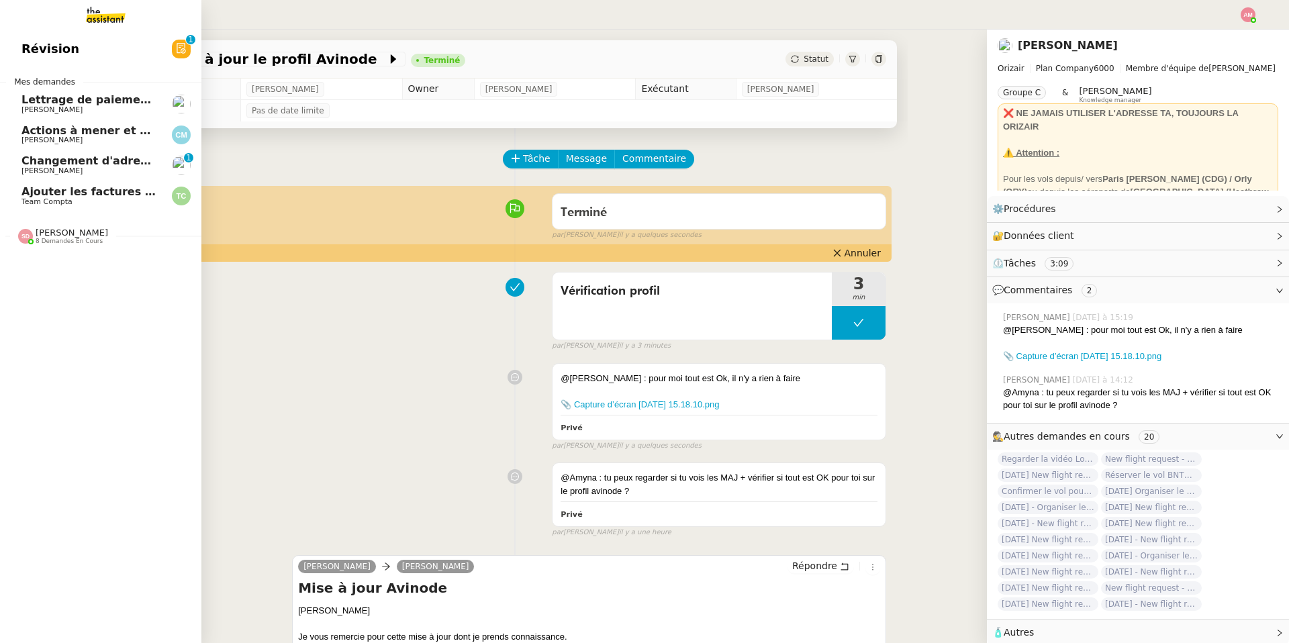
click at [35, 164] on span "Changement d'adresse - SOGECAP" at bounding box center [125, 160] width 208 height 13
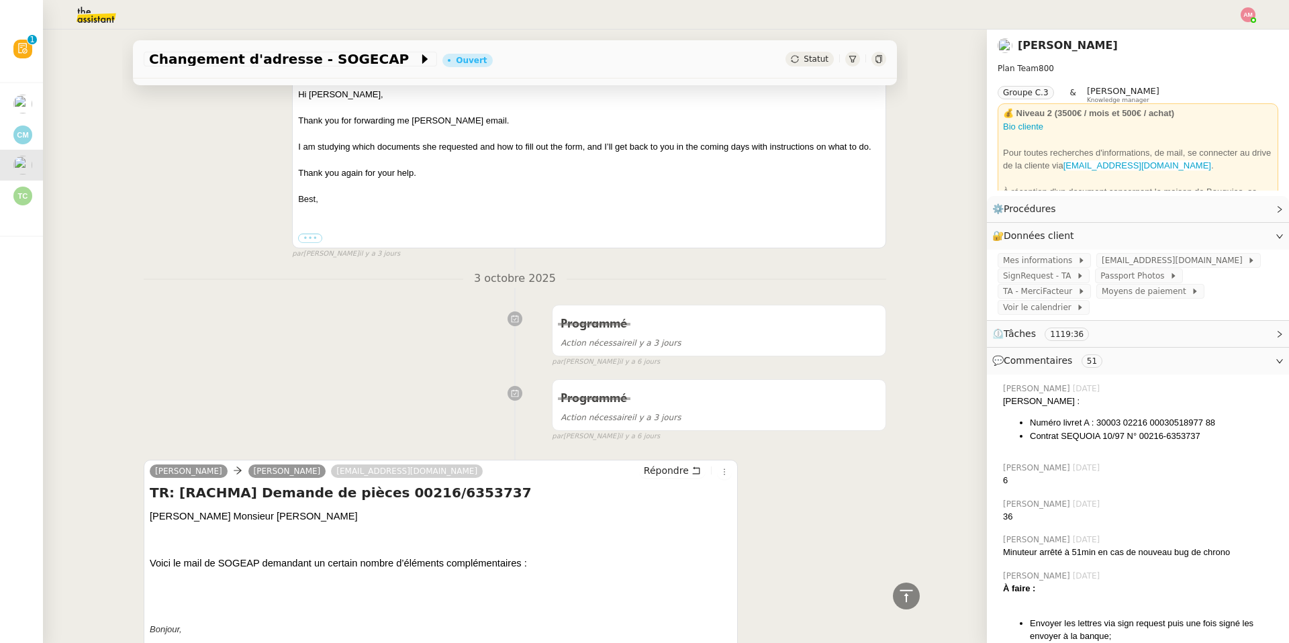
scroll to position [713, 0]
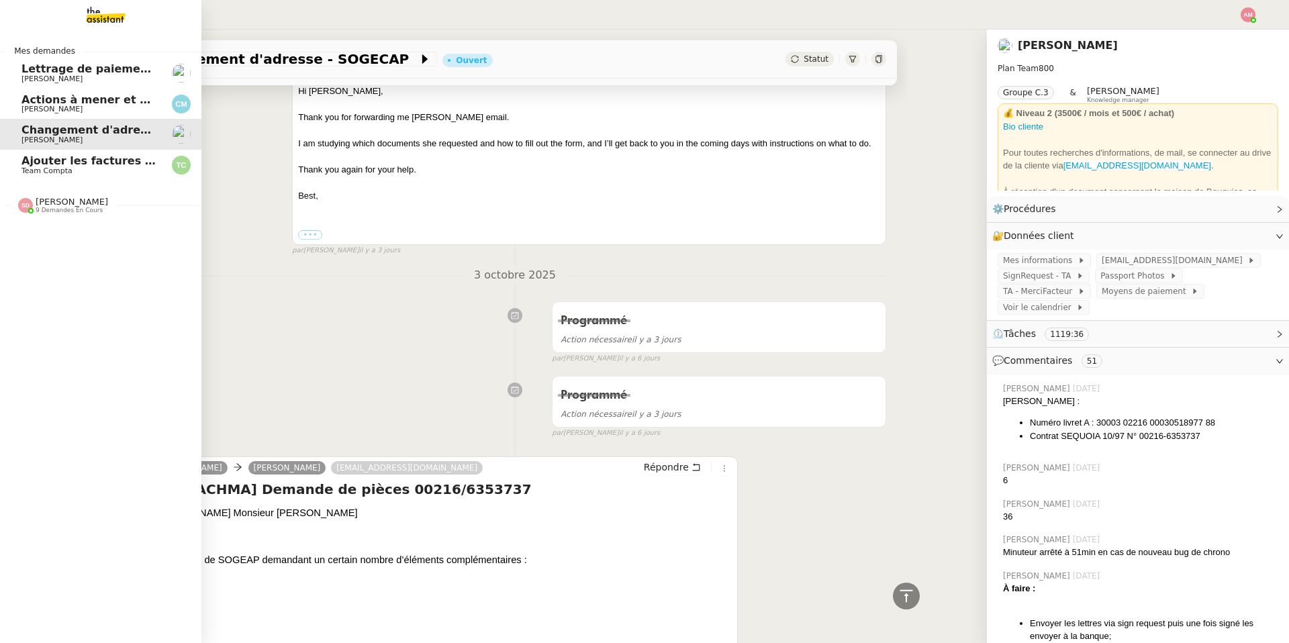
click at [42, 197] on span "[PERSON_NAME]" at bounding box center [72, 202] width 72 height 10
click at [53, 154] on link "Ajouter les factures UBER à Pennylane Team Compta" at bounding box center [100, 165] width 201 height 31
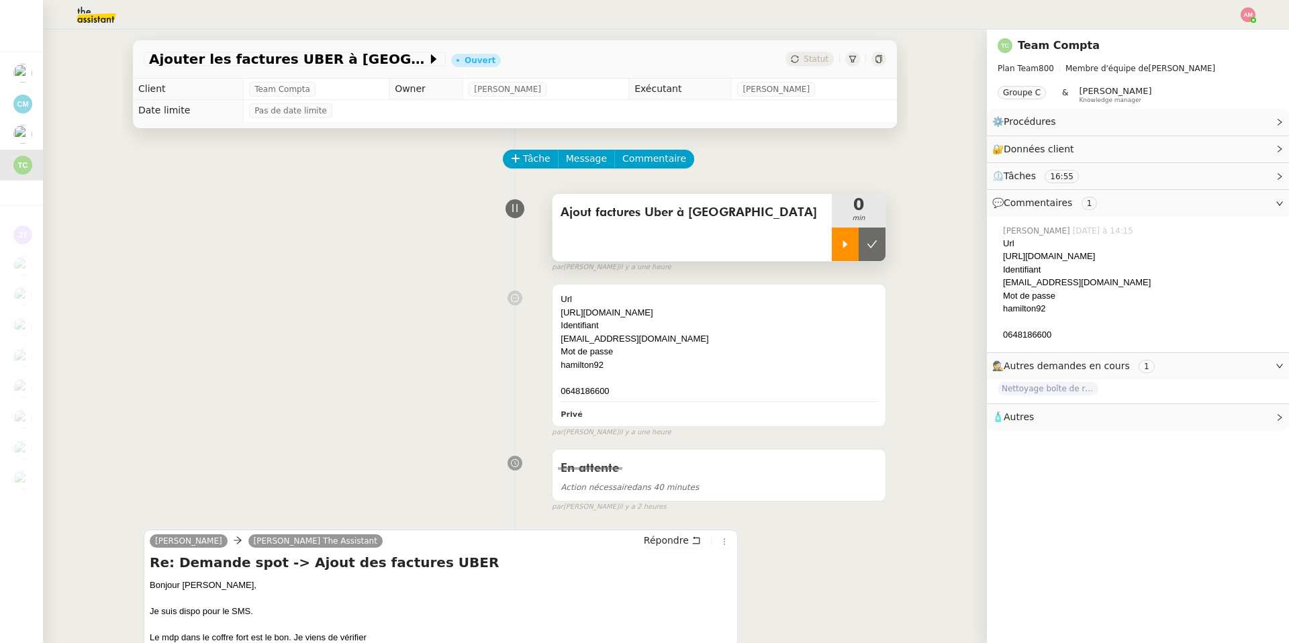
click at [840, 240] on icon at bounding box center [845, 244] width 11 height 11
click at [1245, 11] on img at bounding box center [1247, 14] width 15 height 15
click at [1230, 32] on li "Suivi" at bounding box center [1211, 38] width 87 height 19
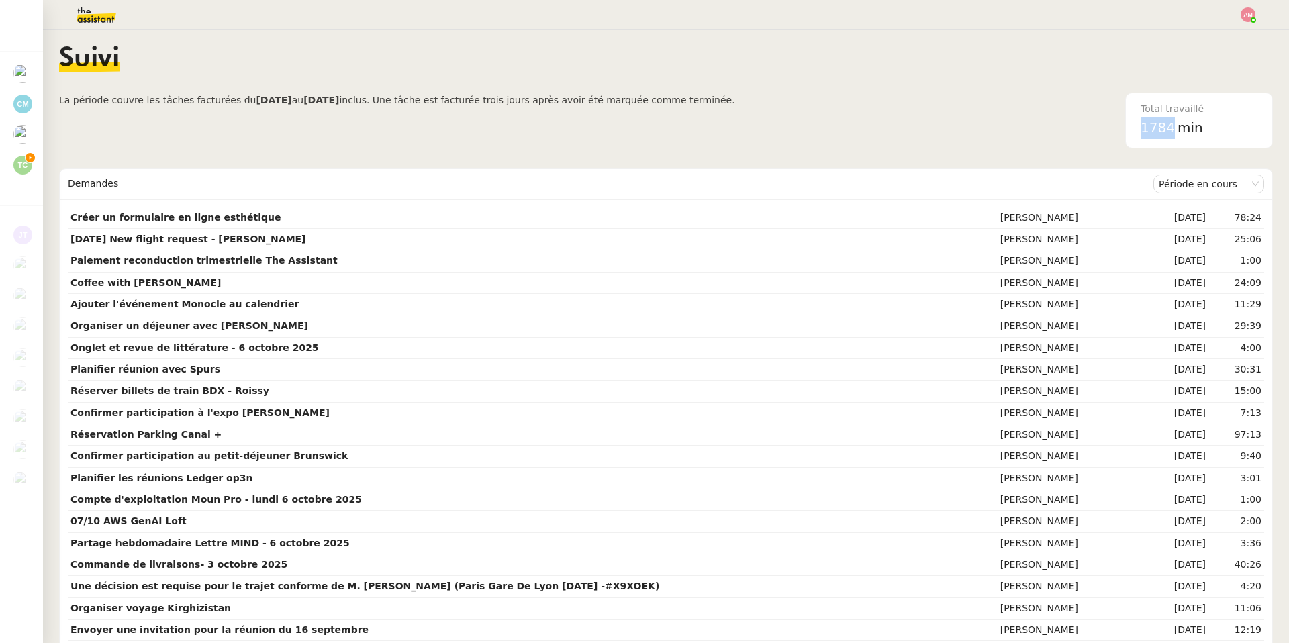
drag, startPoint x: 1144, startPoint y: 123, endPoint x: 1169, endPoint y: 126, distance: 25.6
click at [1169, 126] on span "1784" at bounding box center [1157, 127] width 34 height 16
copy span "1784"
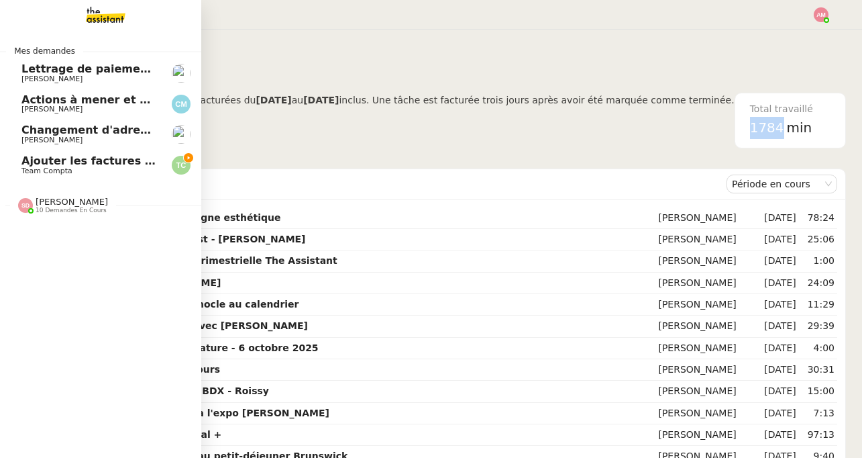
click at [38, 136] on span "[PERSON_NAME]" at bounding box center [51, 140] width 61 height 9
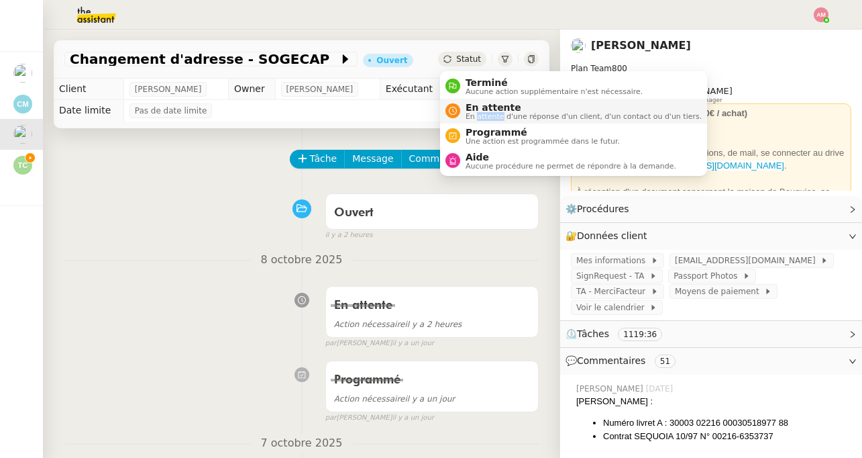
drag, startPoint x: 483, startPoint y: 113, endPoint x: 472, endPoint y: 109, distance: 11.3
click at [472, 109] on div "En attente En attente d'une réponse d'un client, d'un contact ou d'un tiers." at bounding box center [581, 111] width 242 height 18
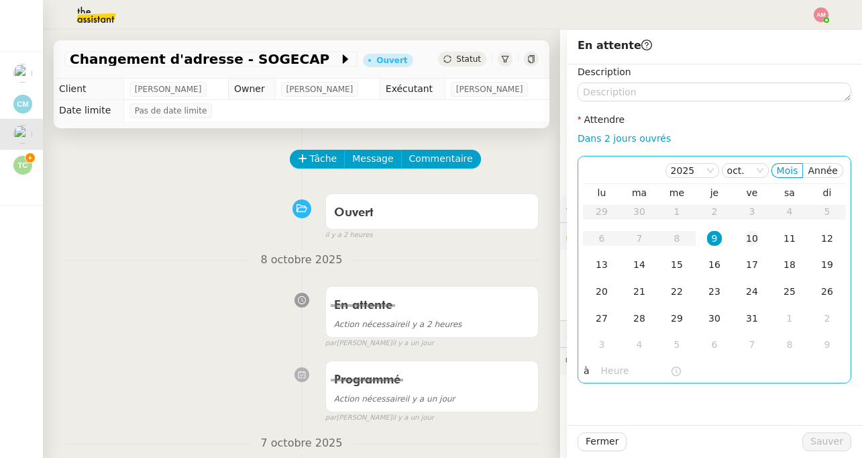
click at [744, 241] on td "10" at bounding box center [753, 239] width 38 height 27
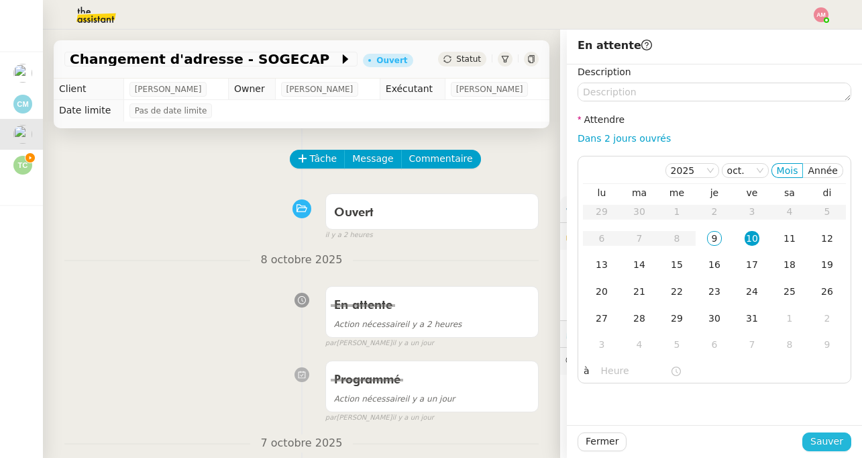
click at [828, 439] on span "Sauver" at bounding box center [827, 441] width 33 height 15
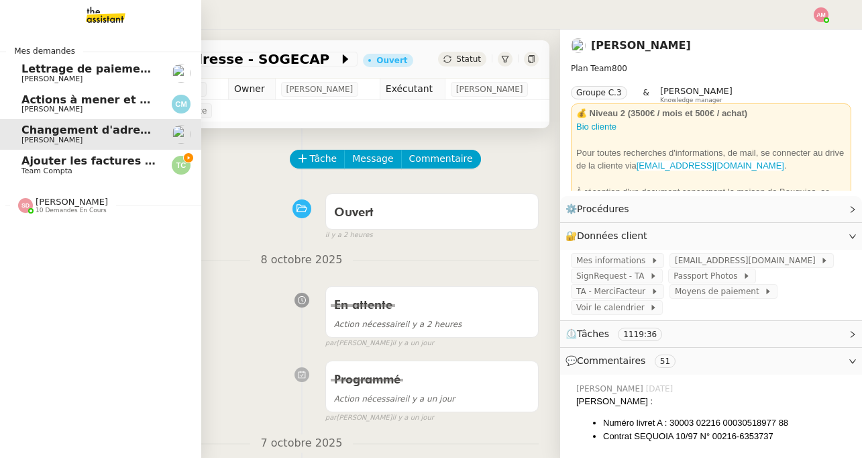
click at [17, 103] on link "Actions à mener et suivi du base du rapport [PERSON_NAME]" at bounding box center [100, 104] width 201 height 31
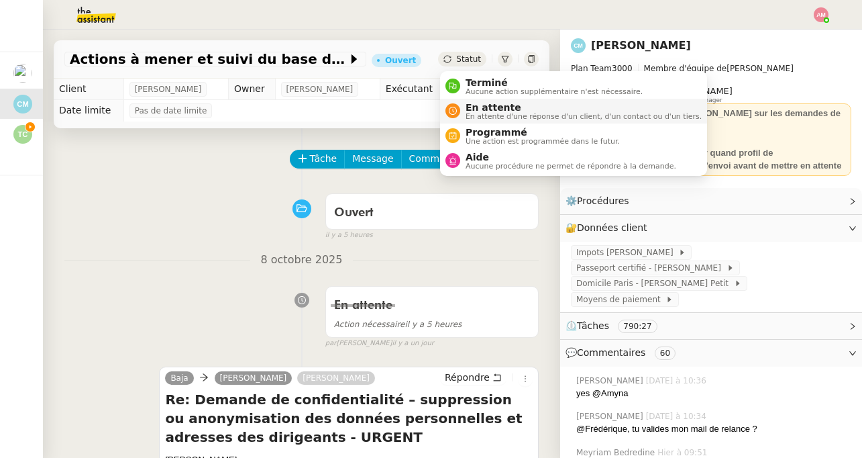
click at [485, 103] on span "En attente" at bounding box center [584, 107] width 236 height 11
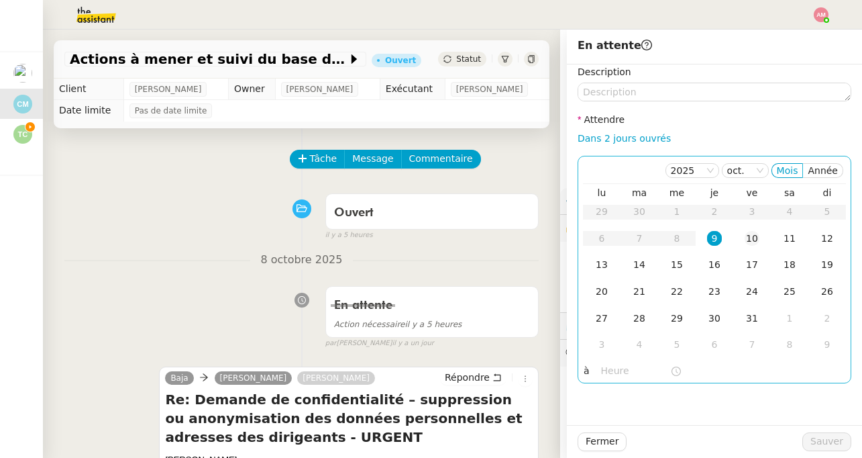
click at [740, 238] on td "10" at bounding box center [753, 239] width 38 height 27
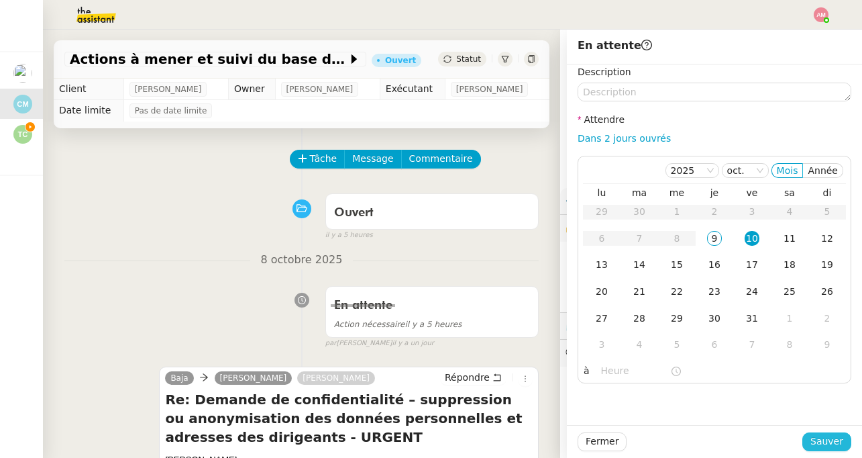
click at [822, 449] on span "Sauver" at bounding box center [827, 441] width 33 height 15
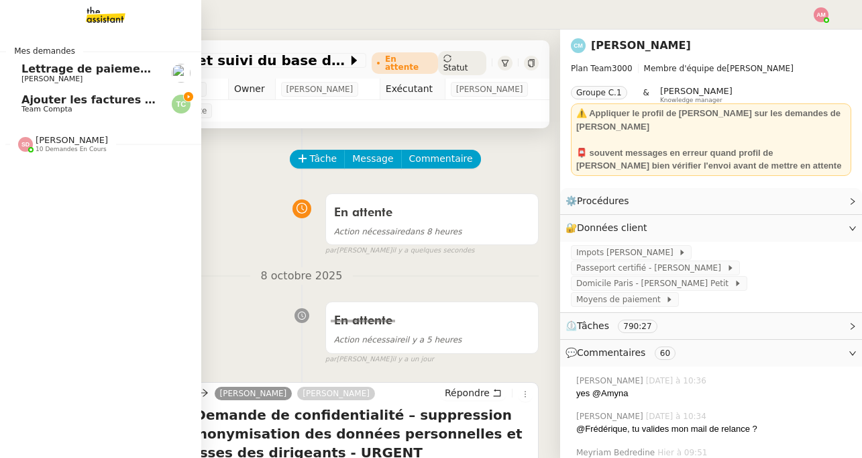
click at [47, 148] on span "10 demandes en cours" at bounding box center [71, 149] width 71 height 7
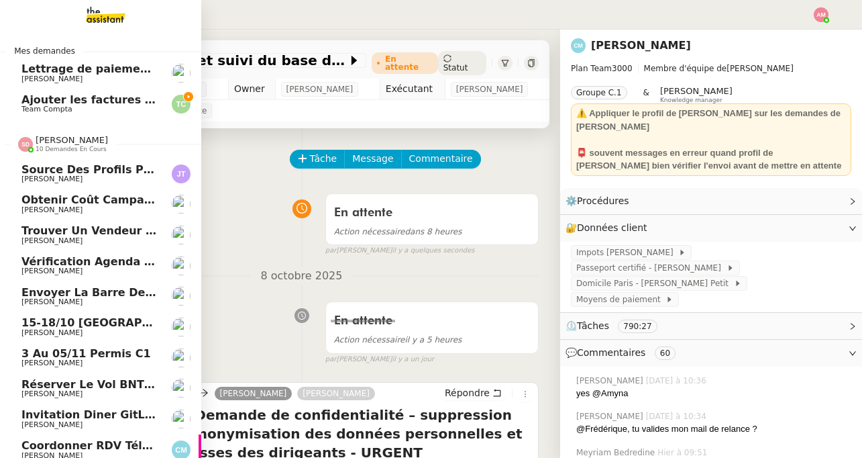
scroll to position [7, 0]
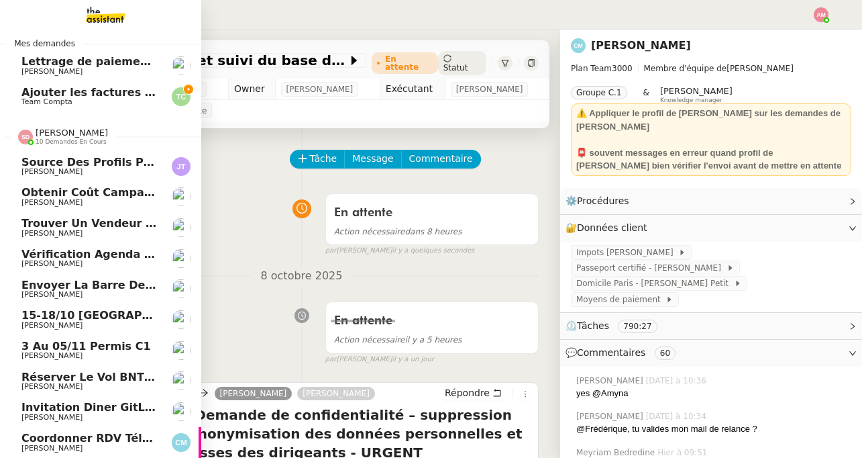
click at [71, 442] on span "Coordonner RDV téléphonique pour le 10 octobre" at bounding box center [173, 438] width 305 height 13
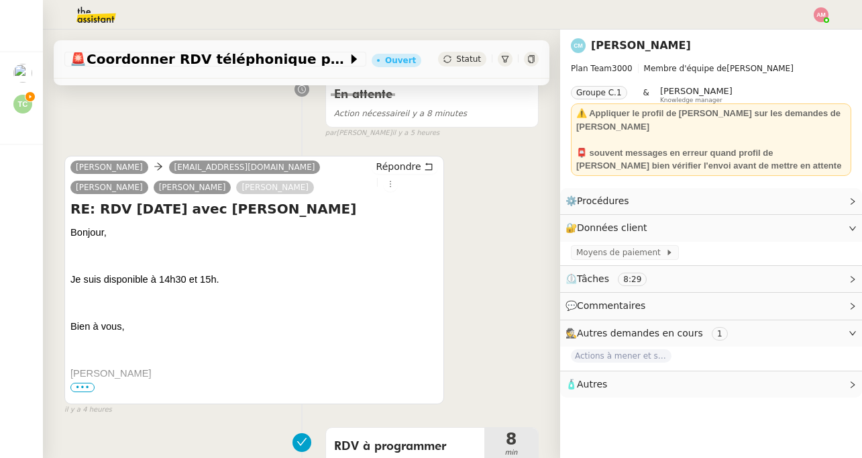
scroll to position [311, 0]
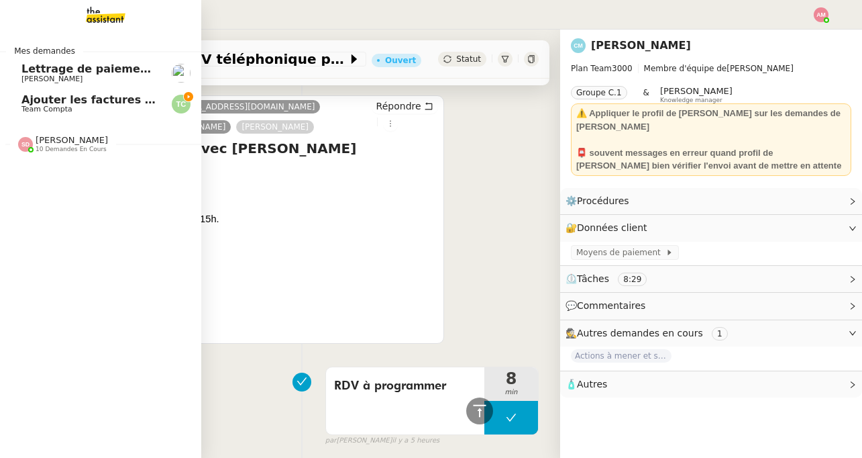
click at [40, 107] on span "Team Compta" at bounding box center [46, 109] width 51 height 9
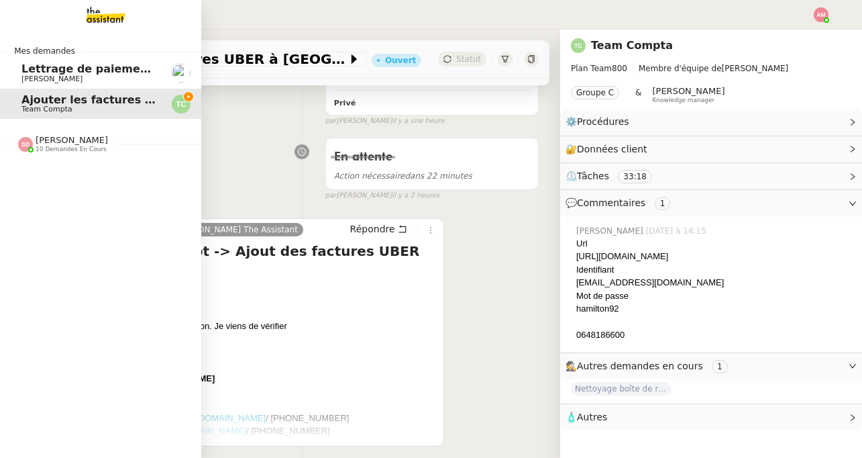
scroll to position [172, 0]
